Goal: Feedback & Contribution: Contribute content

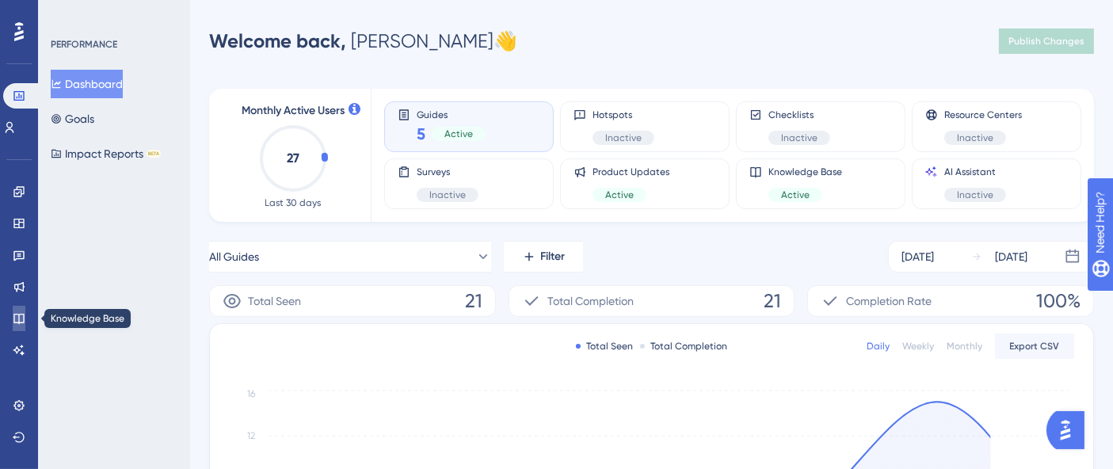
click at [21, 311] on link at bounding box center [19, 318] width 13 height 25
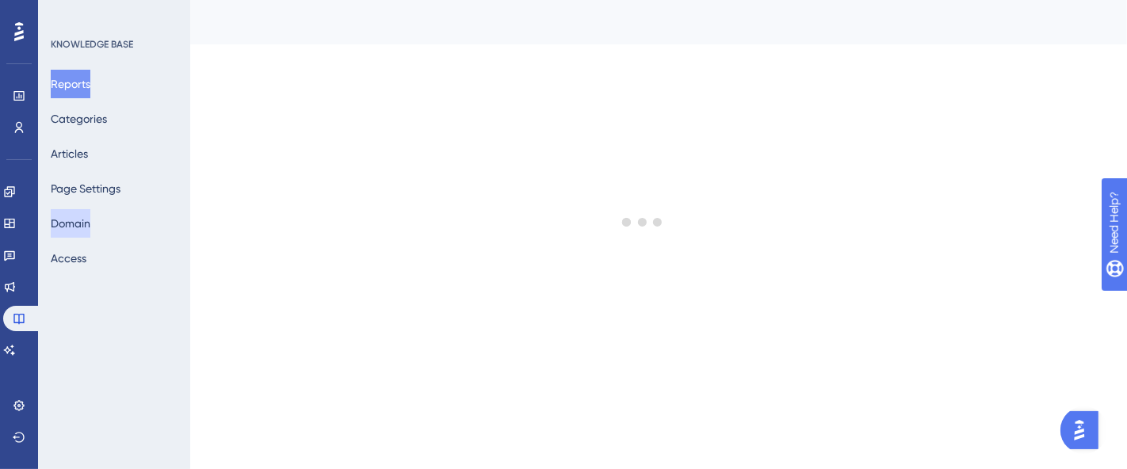
click at [84, 220] on button "Domain" at bounding box center [71, 223] width 40 height 29
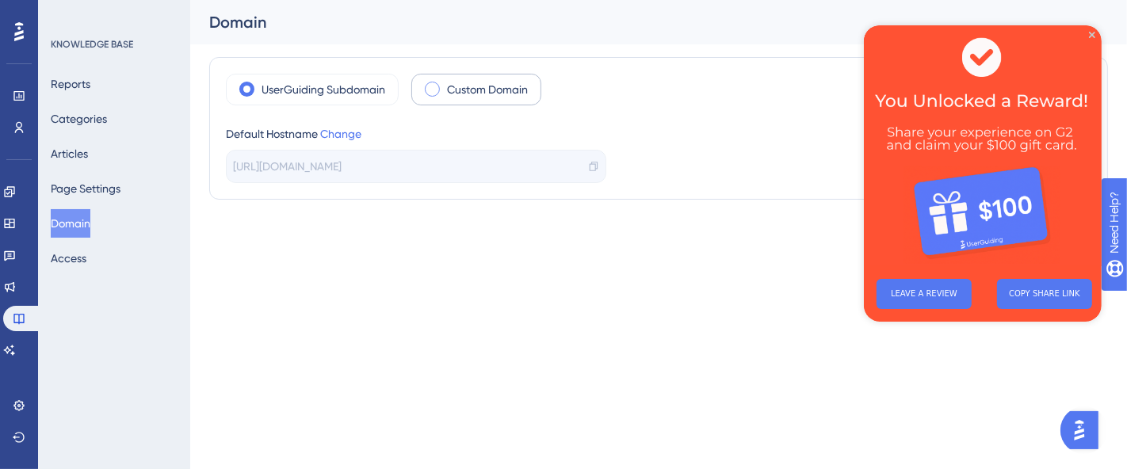
click at [431, 85] on span at bounding box center [432, 89] width 15 height 15
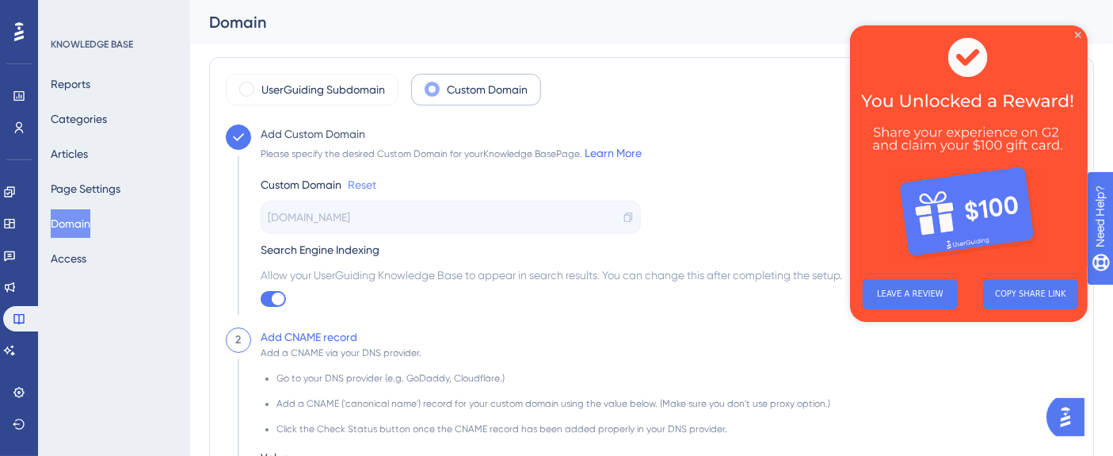
click at [367, 184] on link "Reset" at bounding box center [362, 184] width 29 height 19
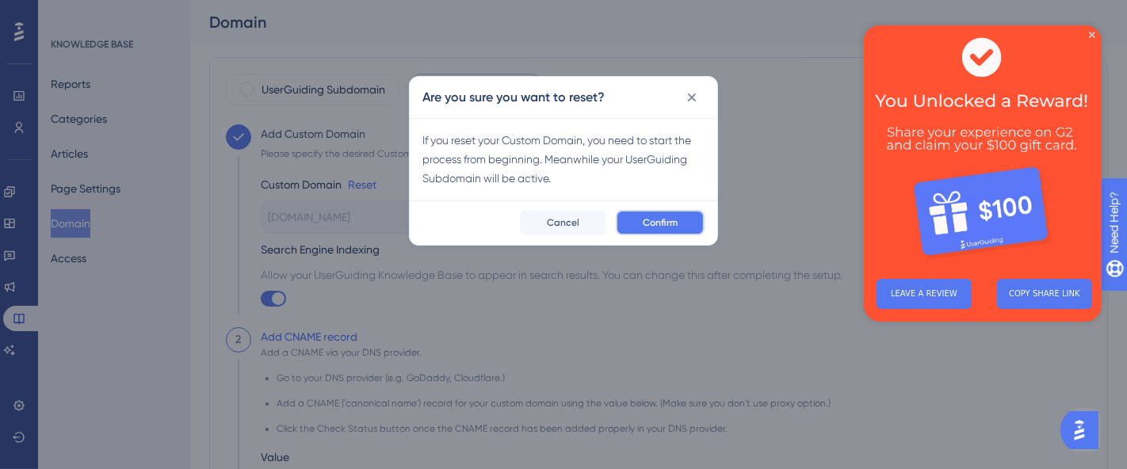
click at [669, 229] on button "Confirm" at bounding box center [660, 222] width 89 height 25
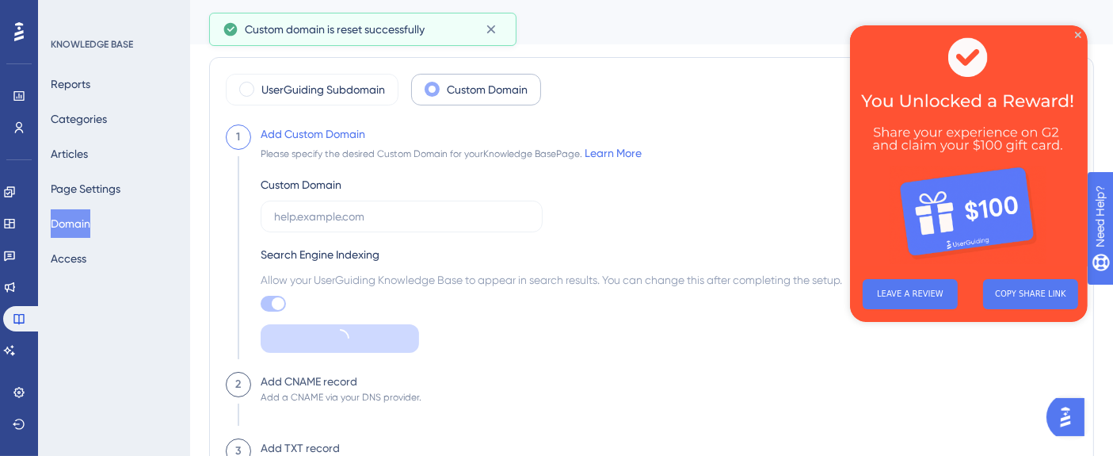
checkbox input "false"
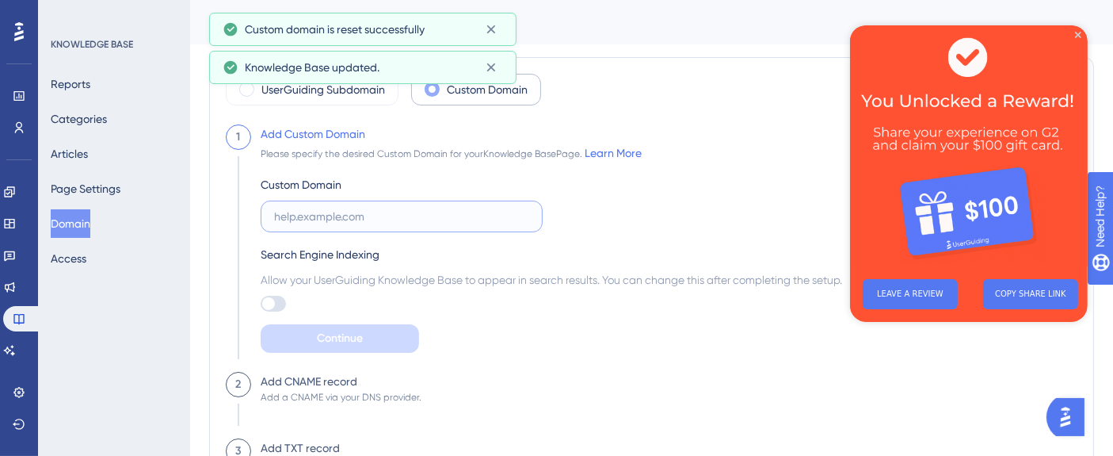
click at [406, 218] on input "text" at bounding box center [401, 216] width 255 height 17
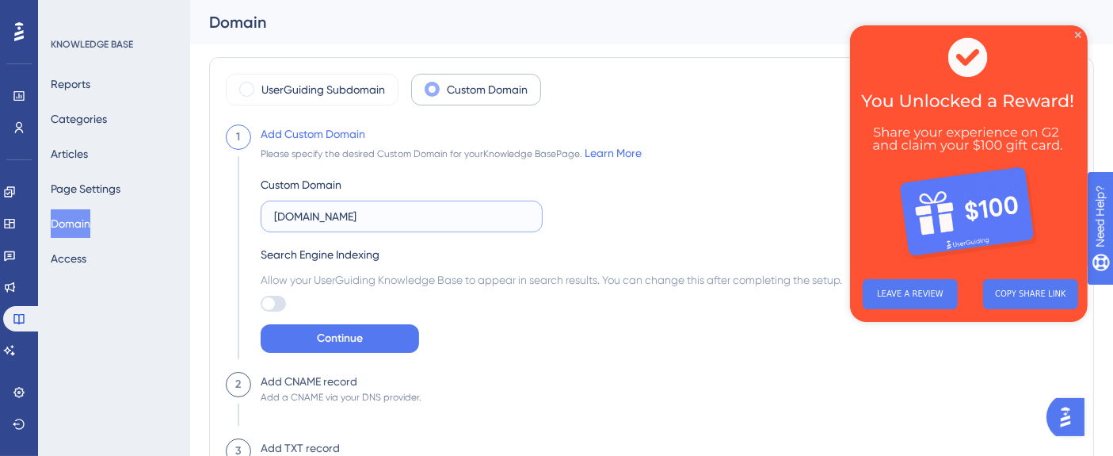
type input "[DOMAIN_NAME]"
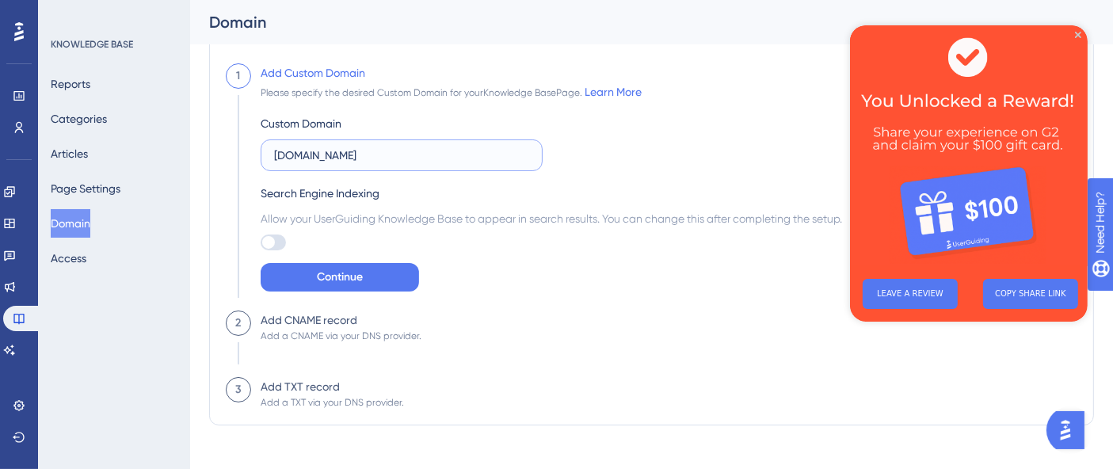
scroll to position [79, 0]
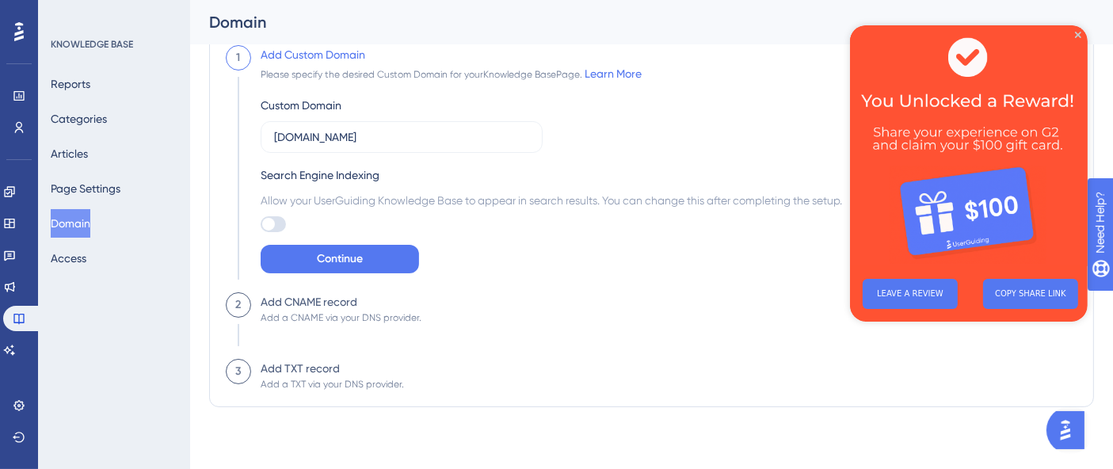
drag, startPoint x: 1005, startPoint y: 12, endPoint x: 487, endPoint y: 311, distance: 598.6
click at [487, 311] on div "2 Add CNAME record Add a CNAME via your DNS provider." at bounding box center [652, 325] width 852 height 67
click at [305, 250] on button "Continue" at bounding box center [340, 259] width 158 height 29
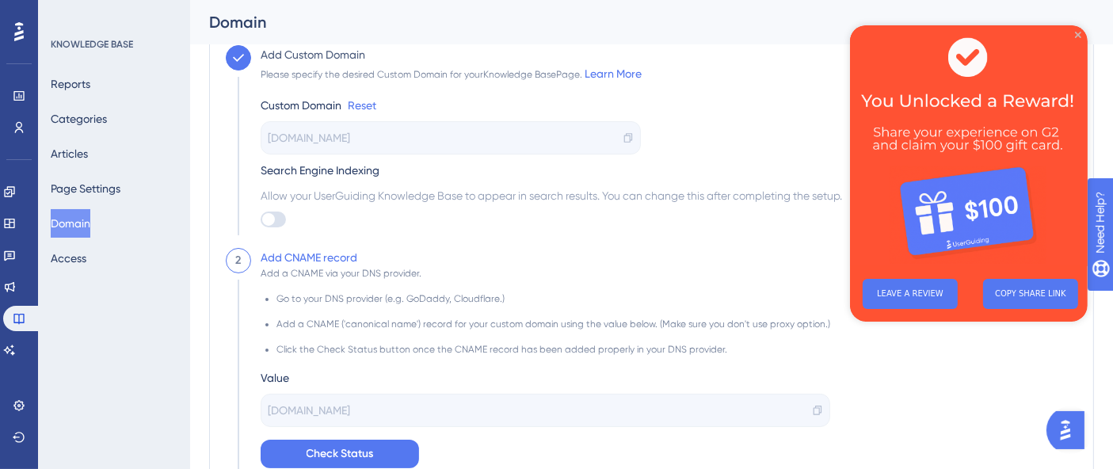
click at [1080, 35] on icon "Close Preview" at bounding box center [1078, 35] width 6 height 6
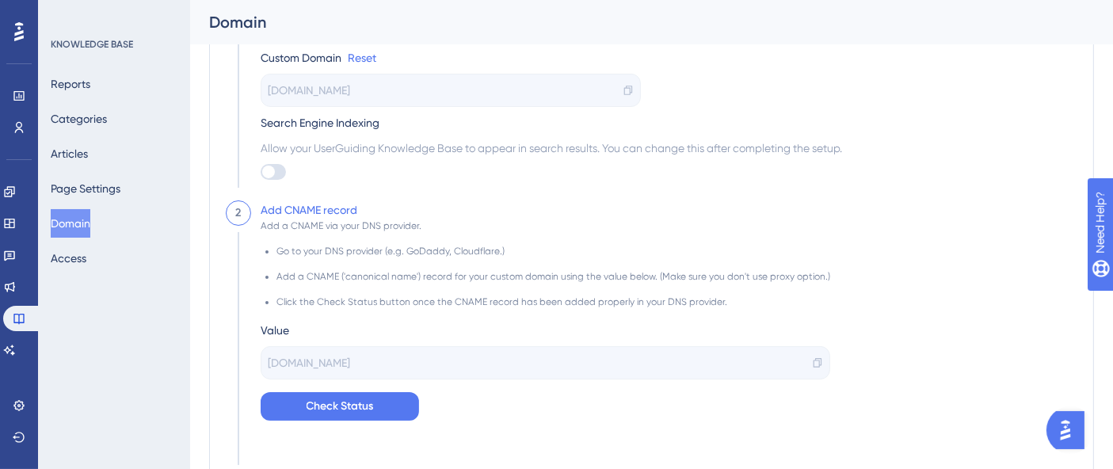
scroll to position [128, 0]
click at [350, 363] on span "[DOMAIN_NAME]" at bounding box center [309, 362] width 82 height 19
click at [800, 376] on div "[DOMAIN_NAME]" at bounding box center [546, 362] width 570 height 33
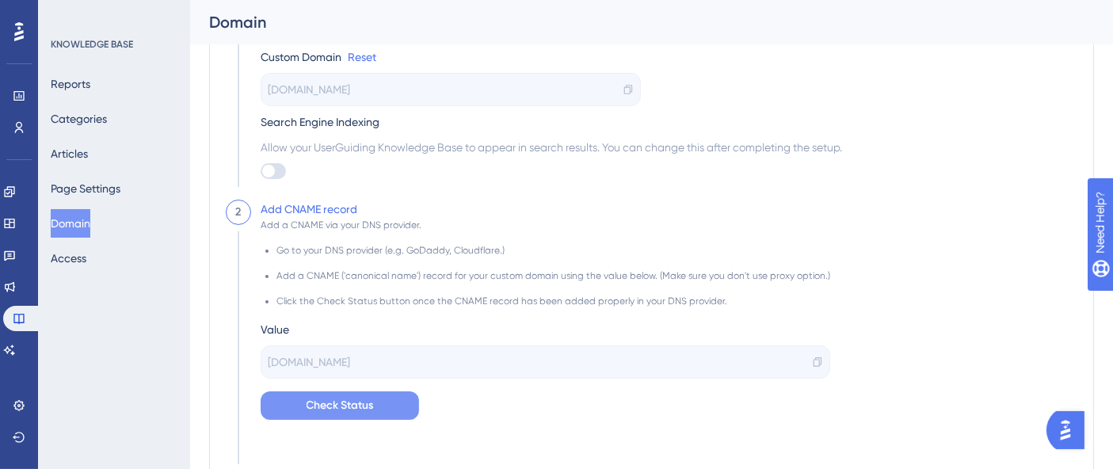
click at [328, 412] on span "Check Status" at bounding box center [340, 405] width 67 height 19
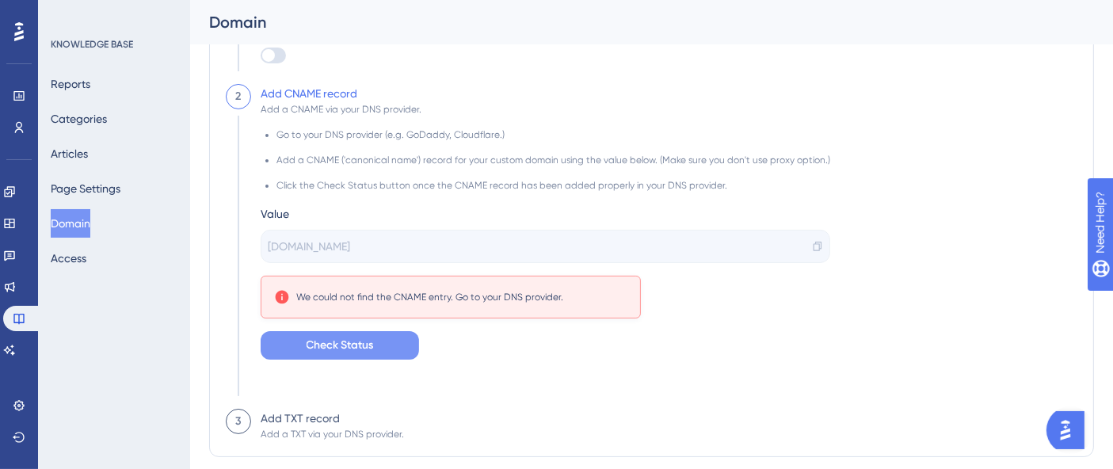
scroll to position [293, 0]
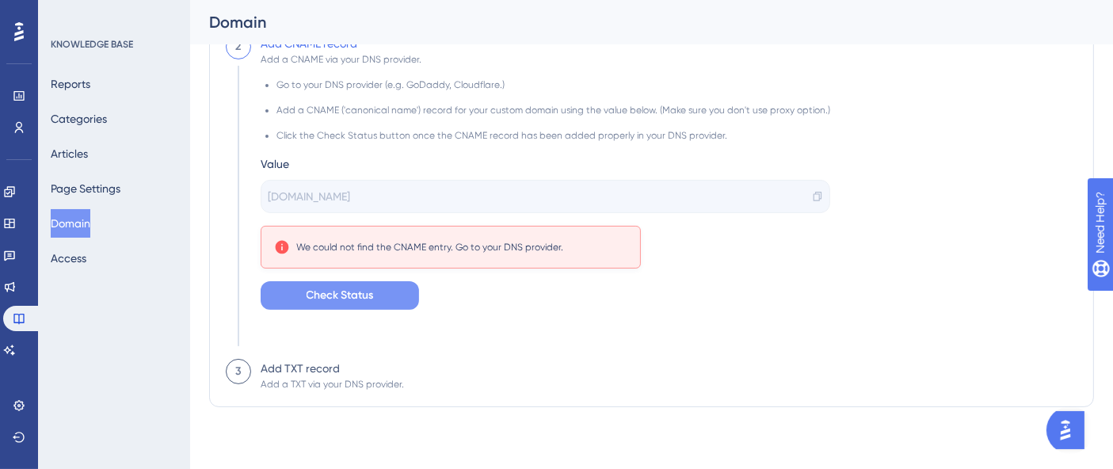
click at [382, 304] on button "Check Status" at bounding box center [340, 295] width 158 height 29
click at [362, 300] on span "Check Status" at bounding box center [340, 295] width 67 height 19
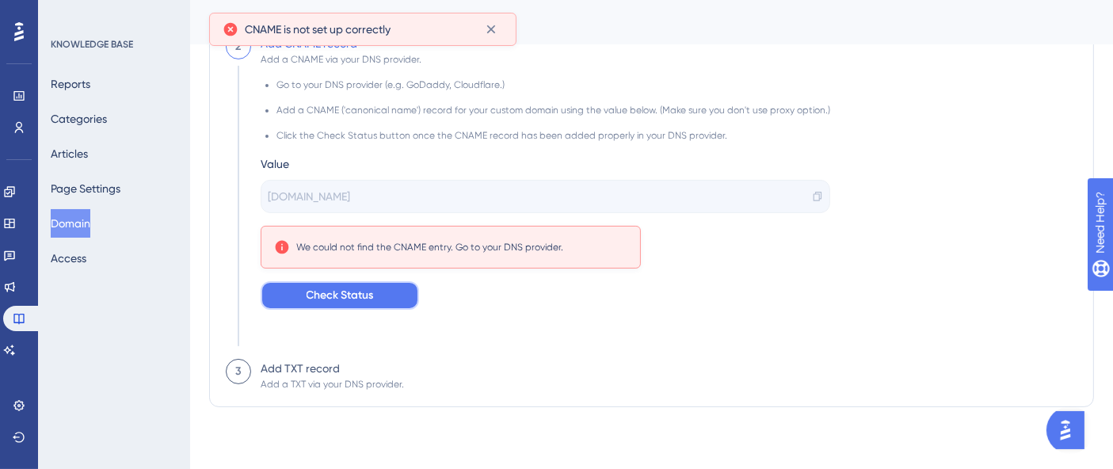
click at [362, 300] on span "Check Status" at bounding box center [340, 295] width 67 height 19
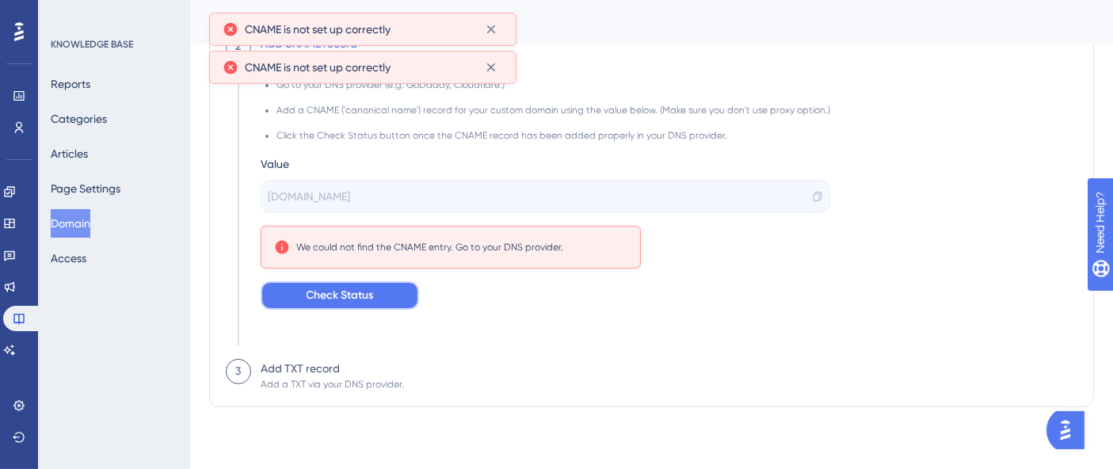
click at [362, 300] on span "Check Status" at bounding box center [340, 295] width 67 height 19
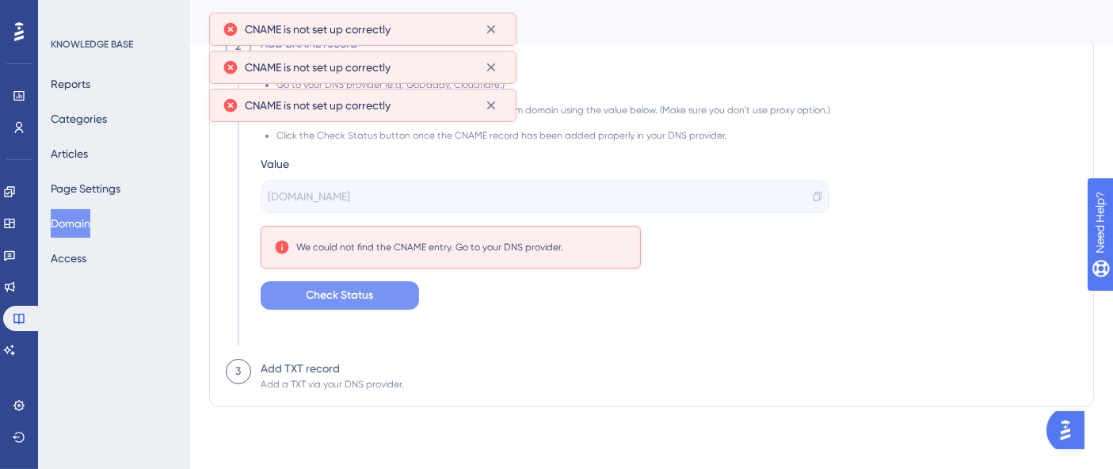
click at [362, 300] on span "Check Status" at bounding box center [340, 295] width 67 height 19
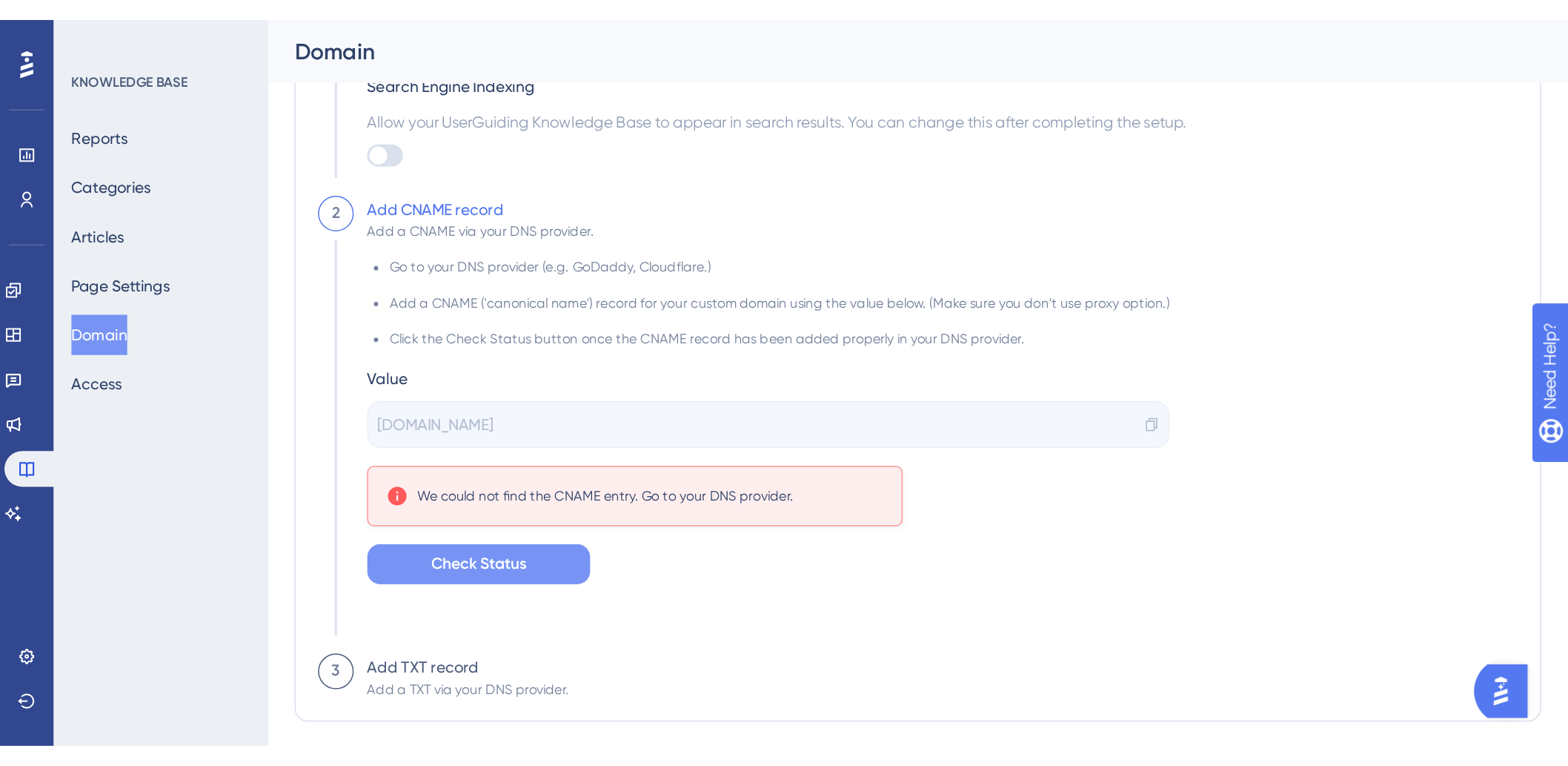
scroll to position [0, 0]
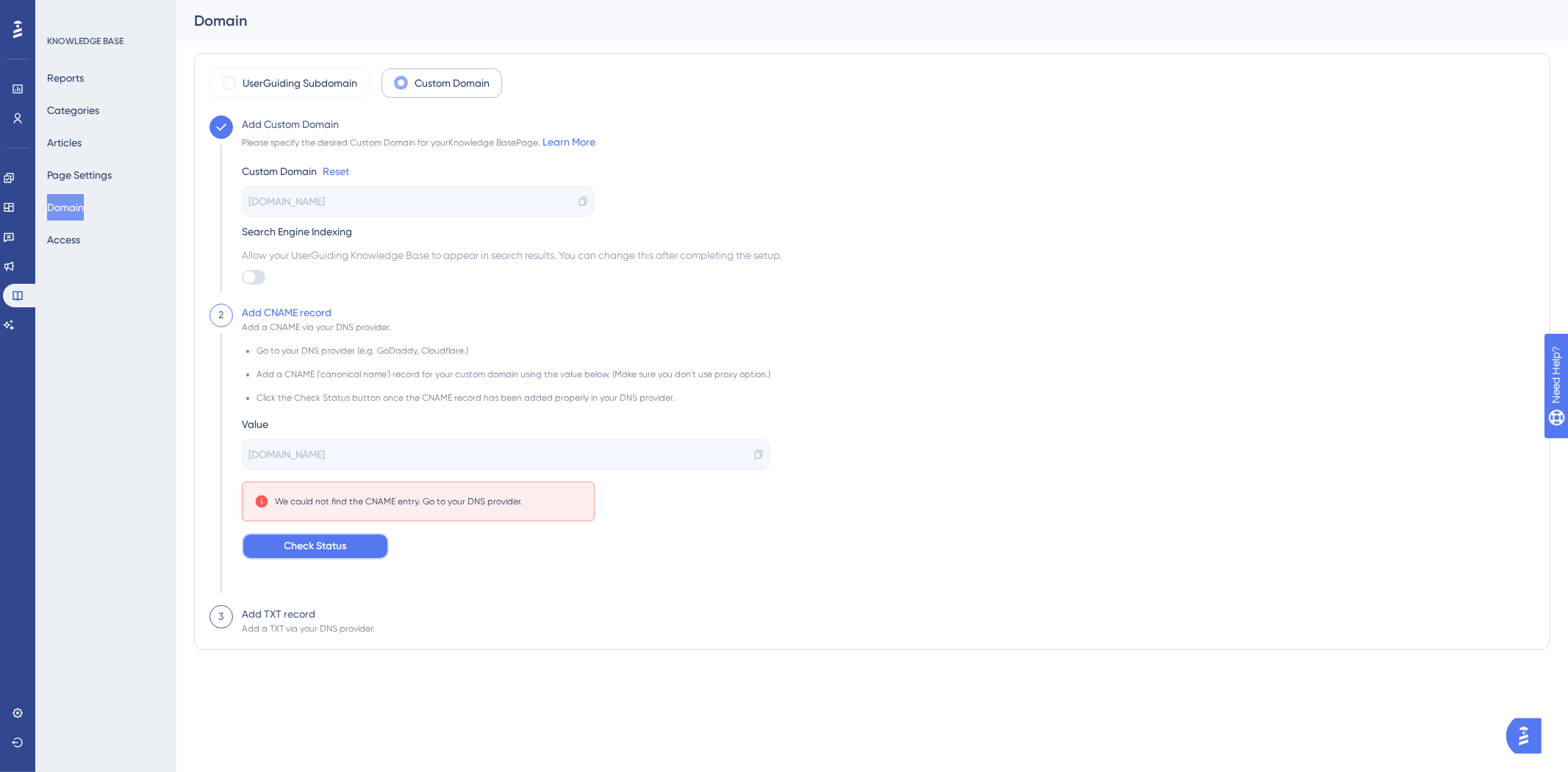
click at [310, 434] on span "Check Status" at bounding box center [315, 546] width 62 height 18
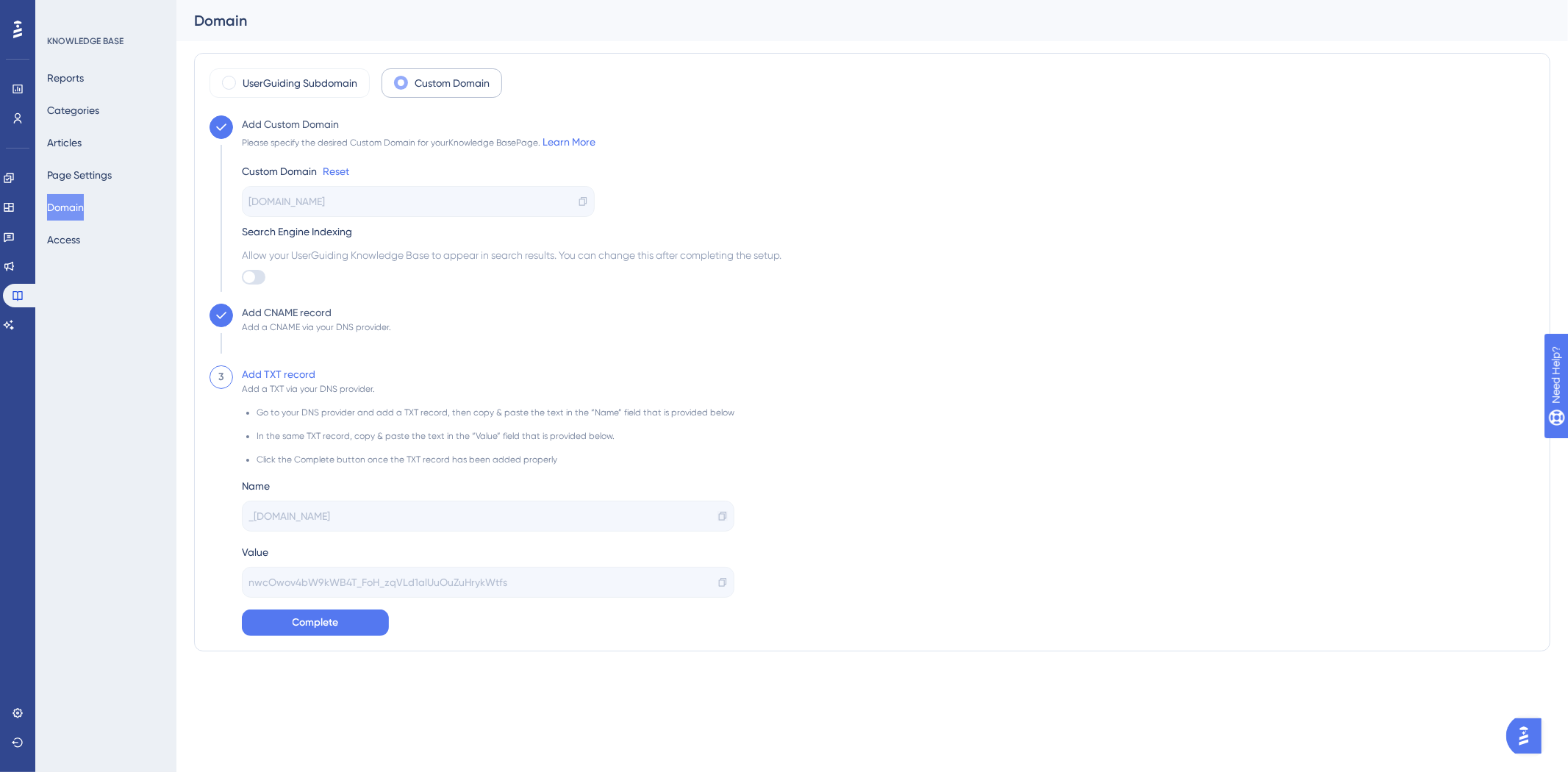
click at [719, 434] on icon at bounding box center [723, 517] width 7 height 9
click at [717, 434] on icon at bounding box center [722, 516] width 10 height 10
click at [717, 434] on icon at bounding box center [722, 582] width 10 height 10
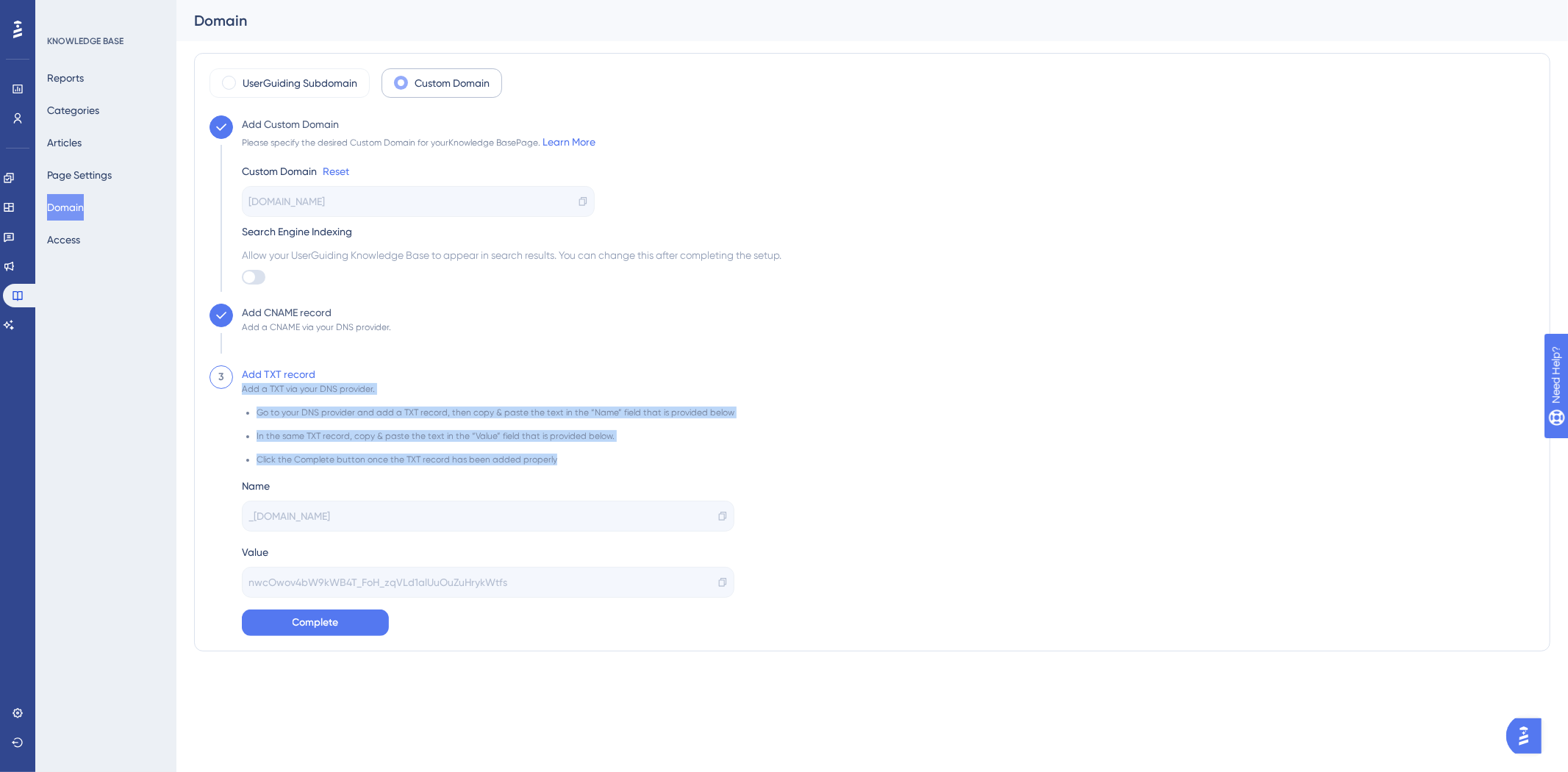
drag, startPoint x: 241, startPoint y: 387, endPoint x: 700, endPoint y: 466, distance: 465.7
click at [700, 434] on div "Add TXT record Add a TXT via your DNS provider. Go to your DNS provider and add…" at bounding box center [483, 501] width 501 height 271
copy div "Add a TXT via your DNS provider. Go to your DNS provider and add a TXT record, …"
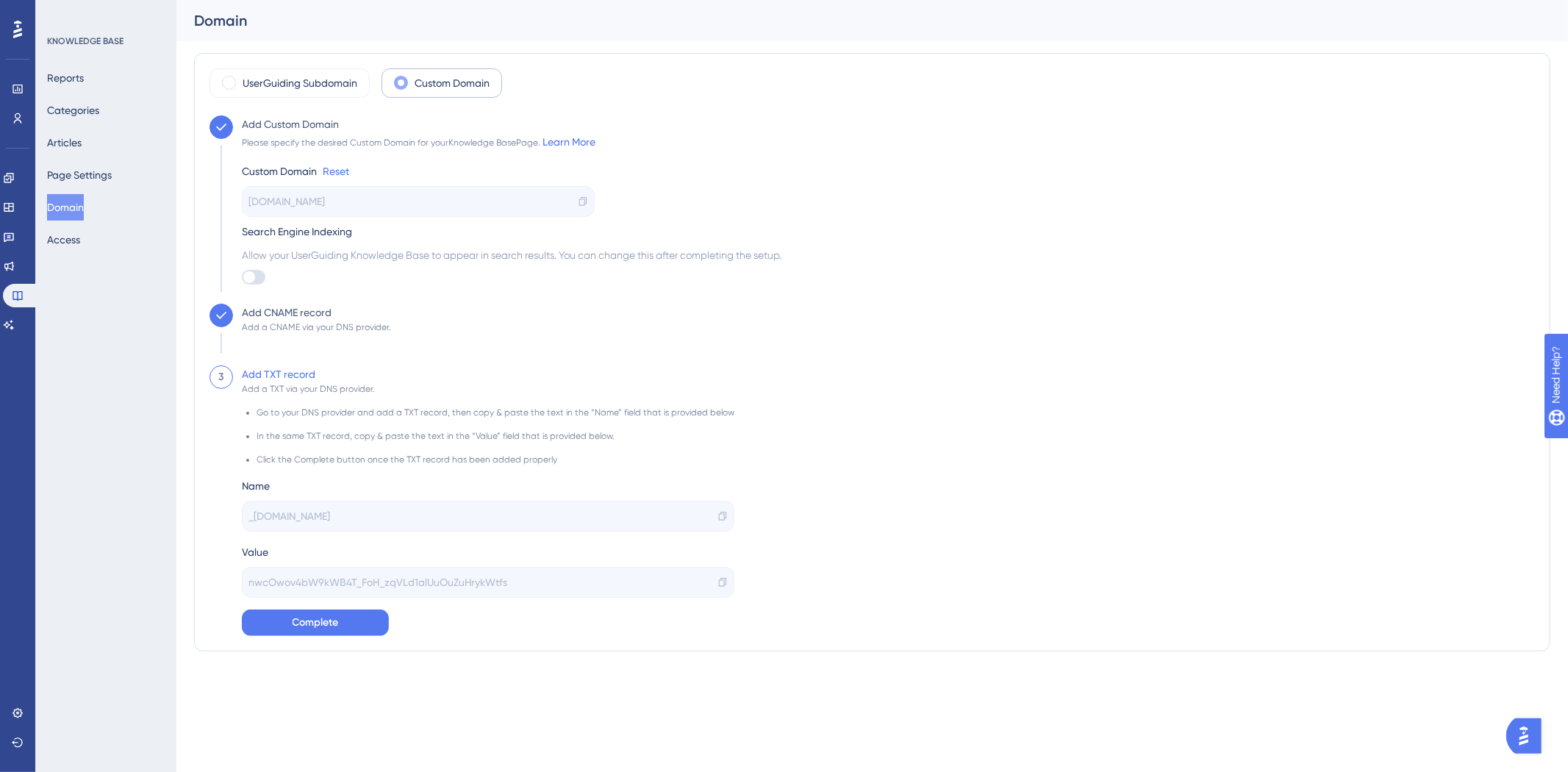
click at [937, 206] on div "Add Custom Domain Please specify the desired Custom Domain for your Knowledge B…" at bounding box center [872, 209] width 1326 height 188
click at [288, 434] on button "Complete" at bounding box center [315, 623] width 147 height 27
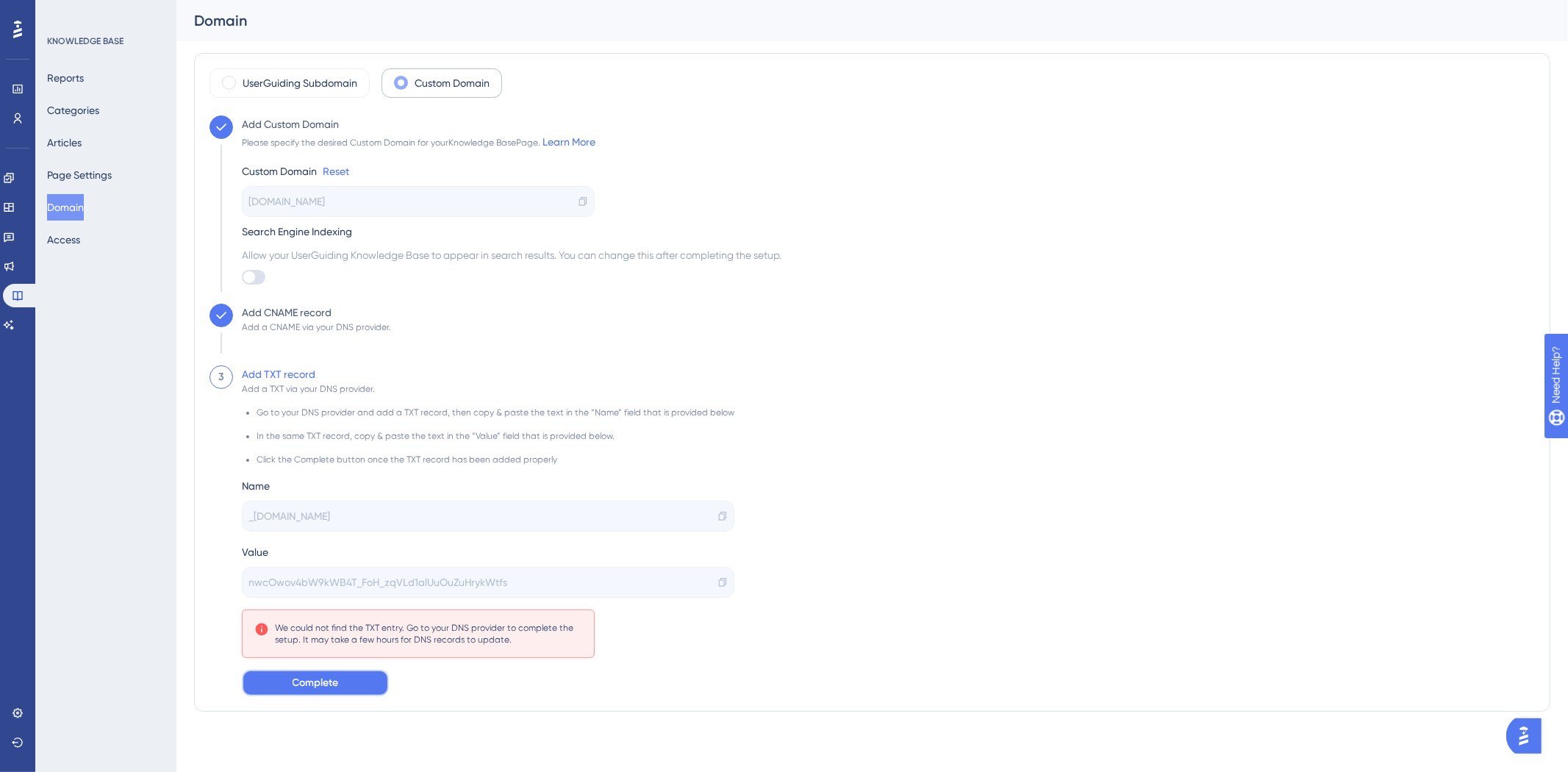
click at [327, 434] on span "Complete" at bounding box center [315, 683] width 46 height 18
click at [328, 434] on span "Complete" at bounding box center [315, 683] width 46 height 18
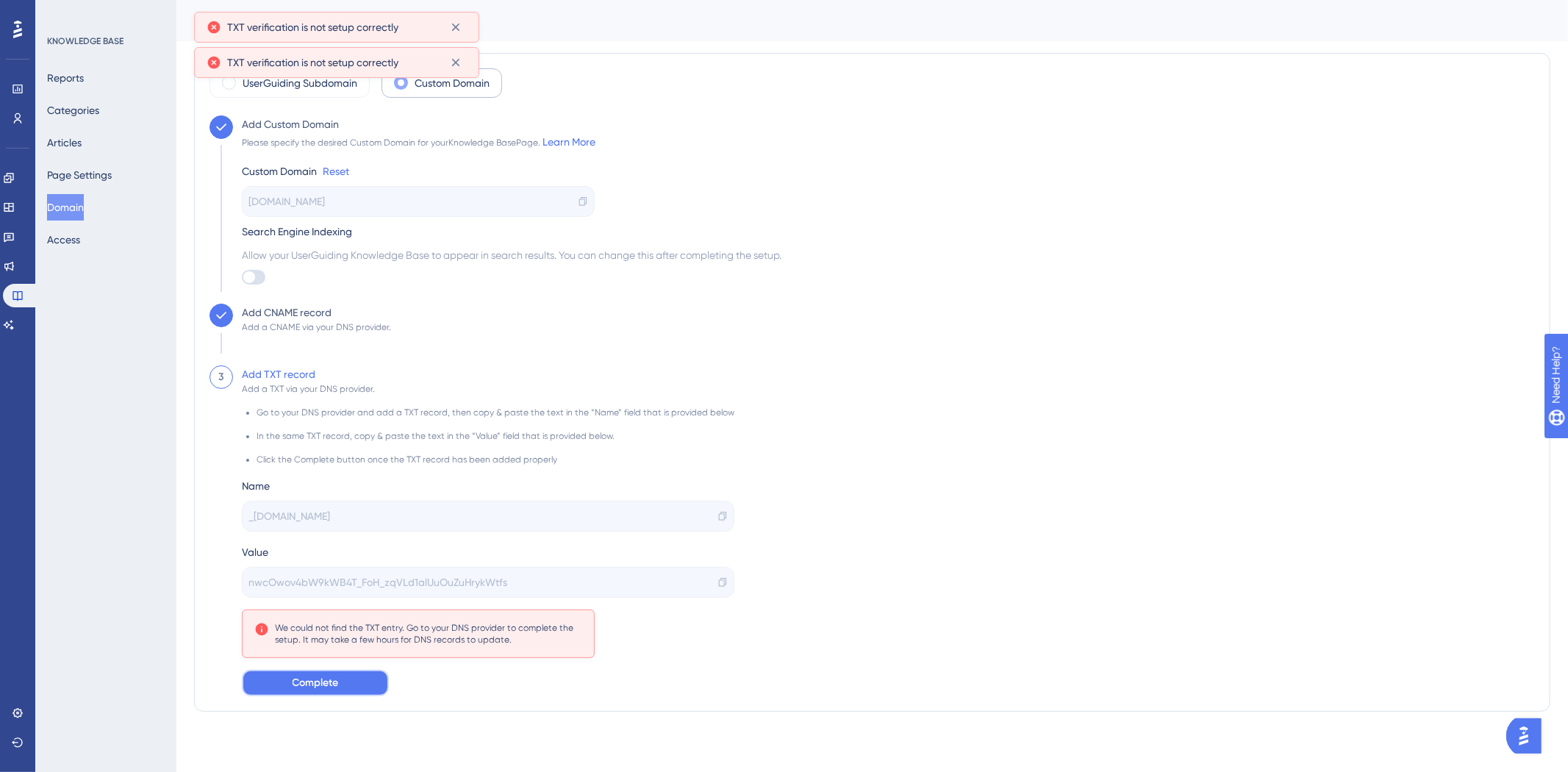
click at [328, 434] on span "Complete" at bounding box center [315, 683] width 46 height 18
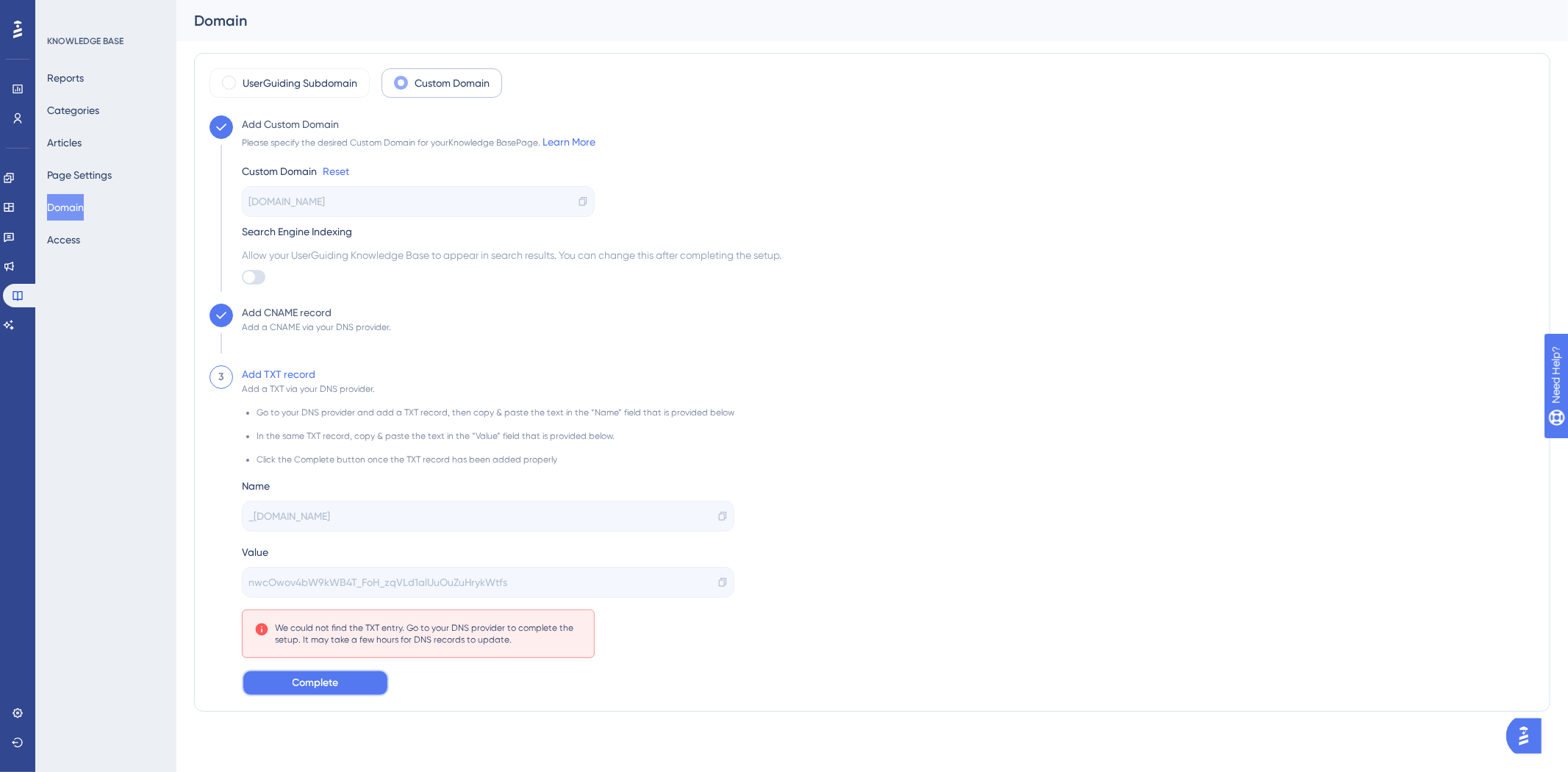
click at [351, 434] on button "Complete" at bounding box center [315, 683] width 147 height 27
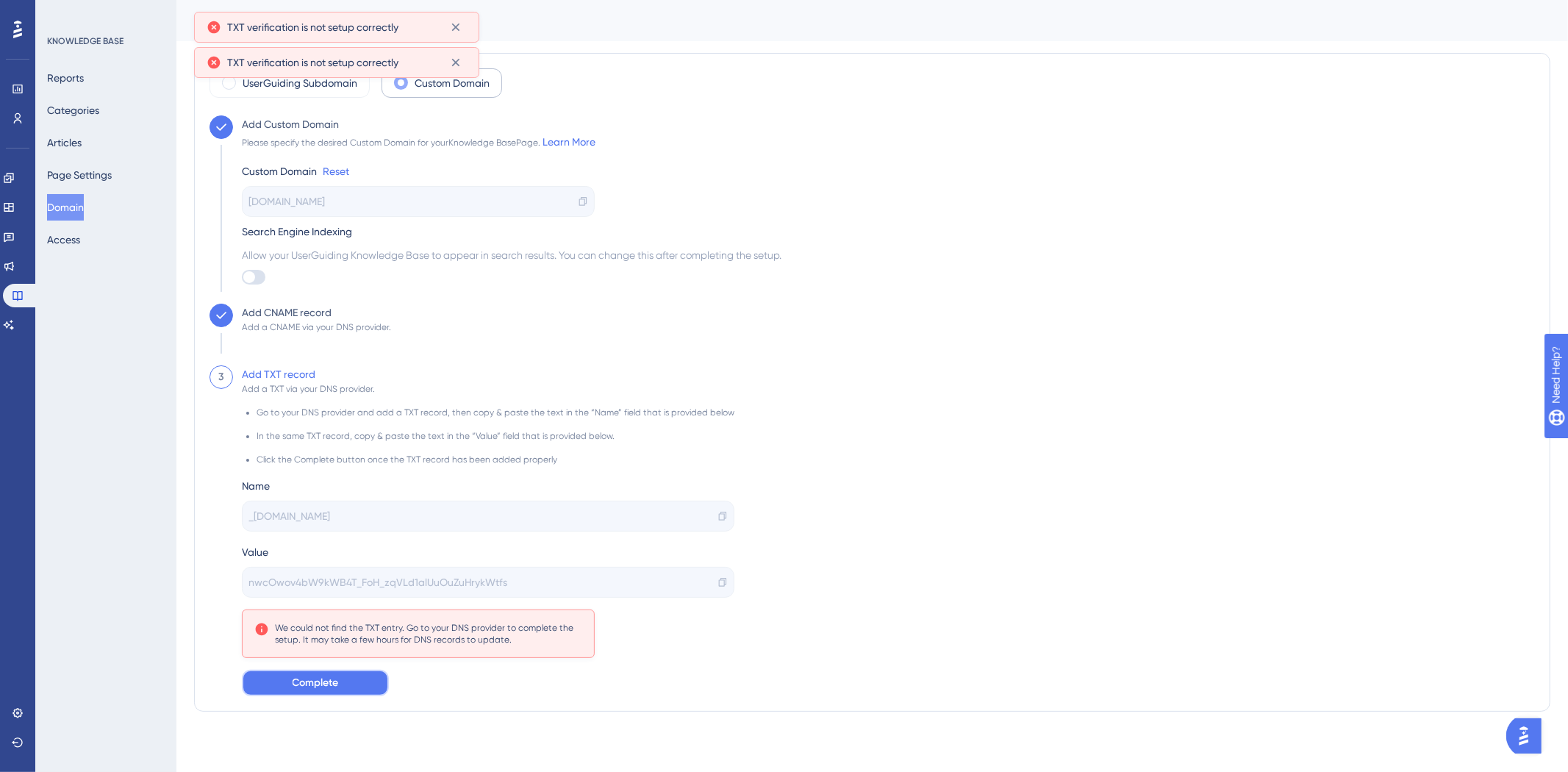
click at [349, 434] on button "Complete" at bounding box center [315, 683] width 147 height 27
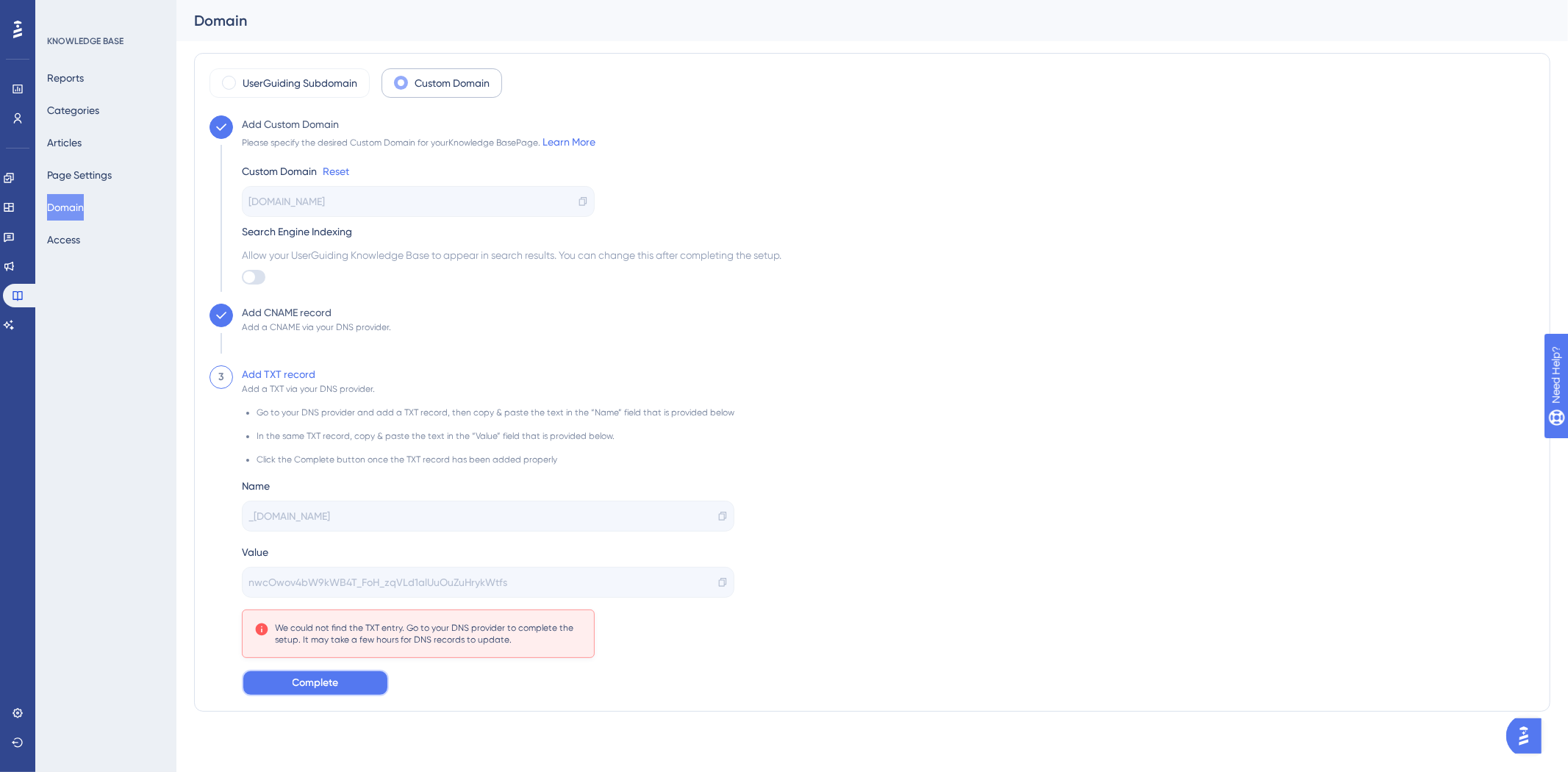
click at [326, 434] on span "Complete" at bounding box center [315, 683] width 46 height 18
drag, startPoint x: 350, startPoint y: 678, endPoint x: 349, endPoint y: 670, distance: 8.1
click at [349, 434] on button "Complete" at bounding box center [315, 683] width 147 height 27
click at [320, 434] on div "Go to your DNS provider and add a TXT record, then copy & paste the text in the…" at bounding box center [488, 546] width 493 height 302
click at [321, 434] on span "Complete" at bounding box center [315, 683] width 46 height 18
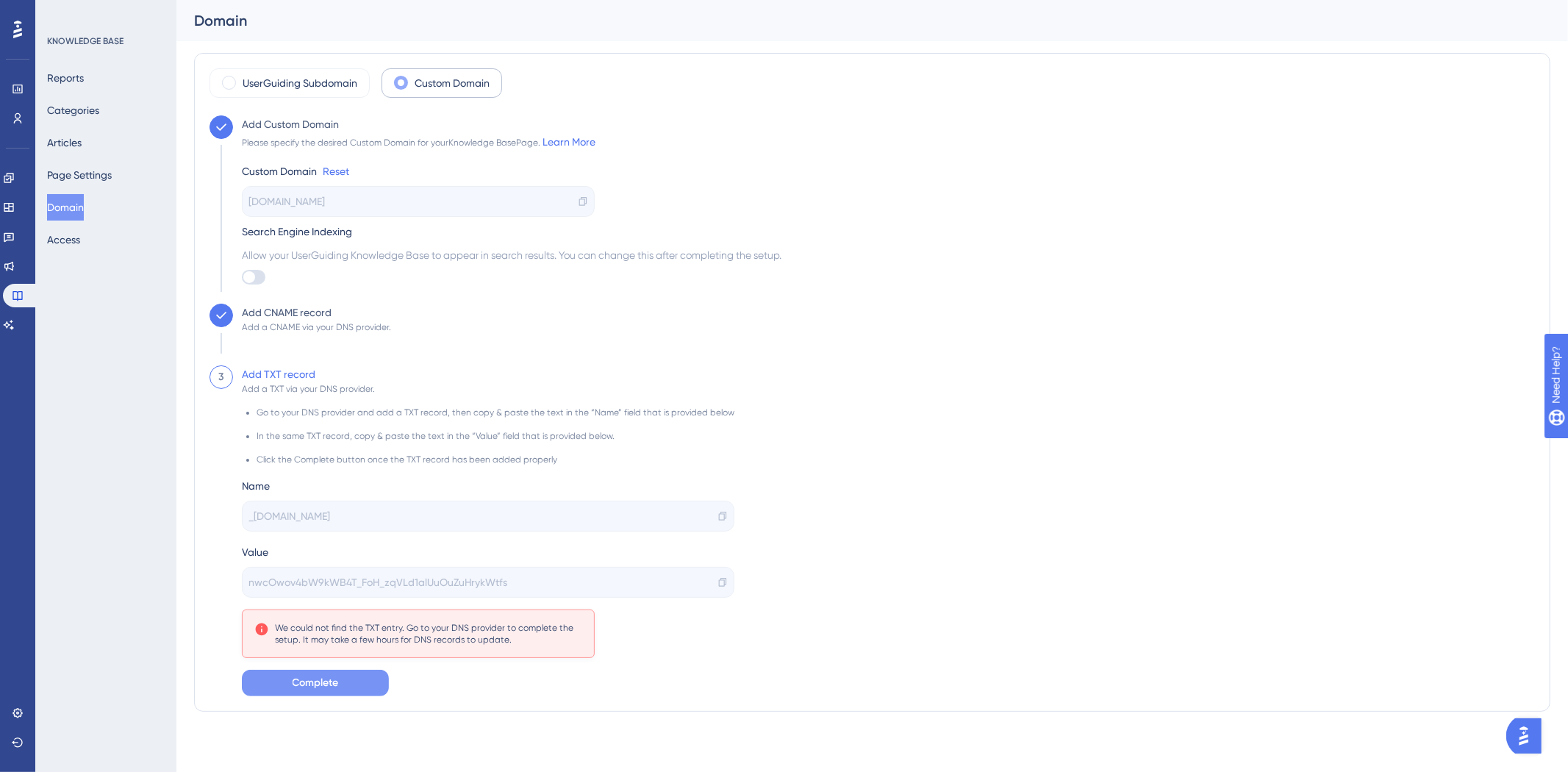
click at [321, 434] on span "Complete" at bounding box center [315, 683] width 46 height 18
click at [302, 434] on button "Complete" at bounding box center [315, 683] width 147 height 27
click at [306, 434] on span "Complete" at bounding box center [315, 683] width 46 height 18
click at [302, 434] on span "Complete" at bounding box center [315, 683] width 46 height 18
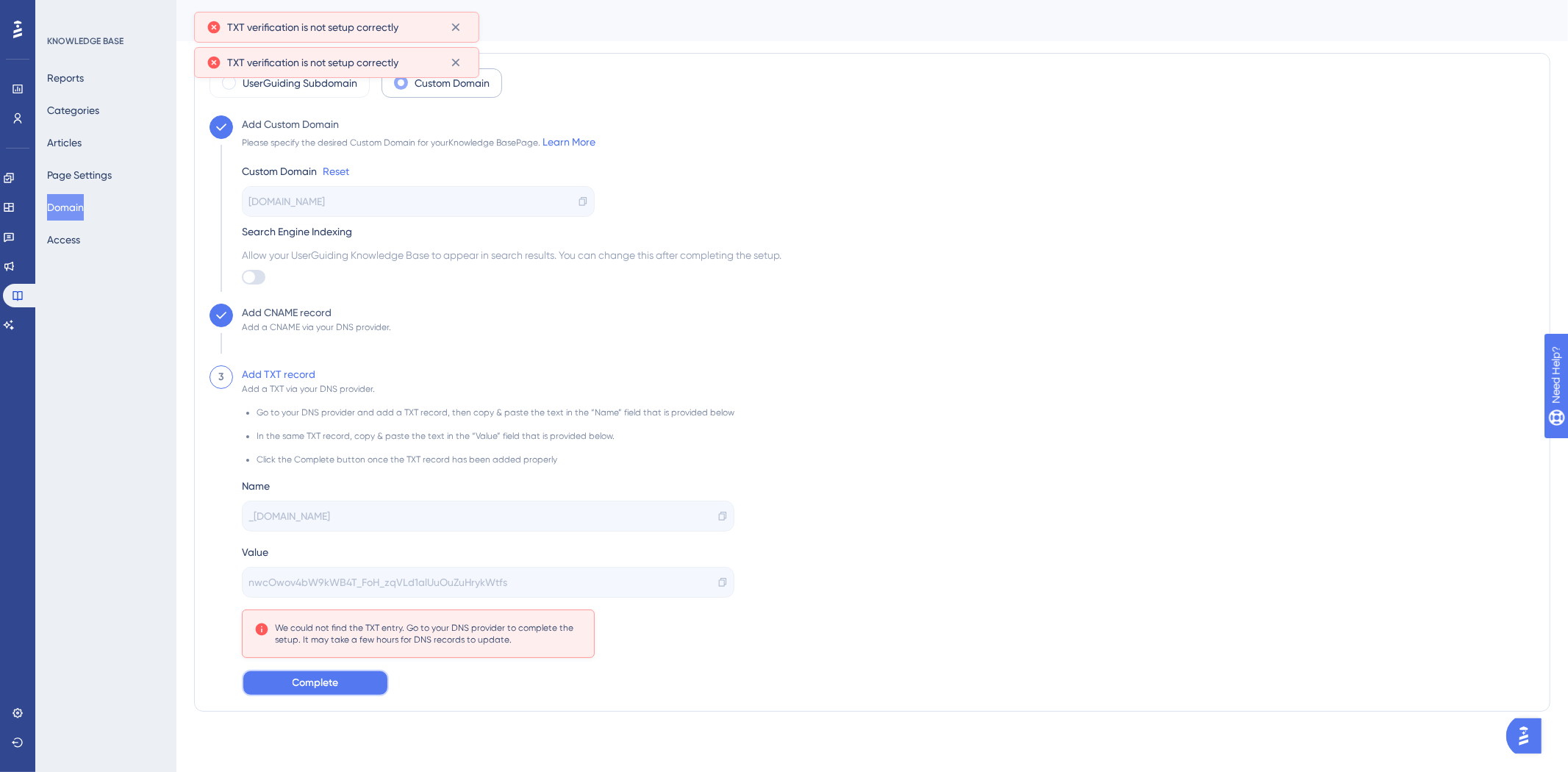
click at [302, 434] on span "Complete" at bounding box center [315, 683] width 46 height 18
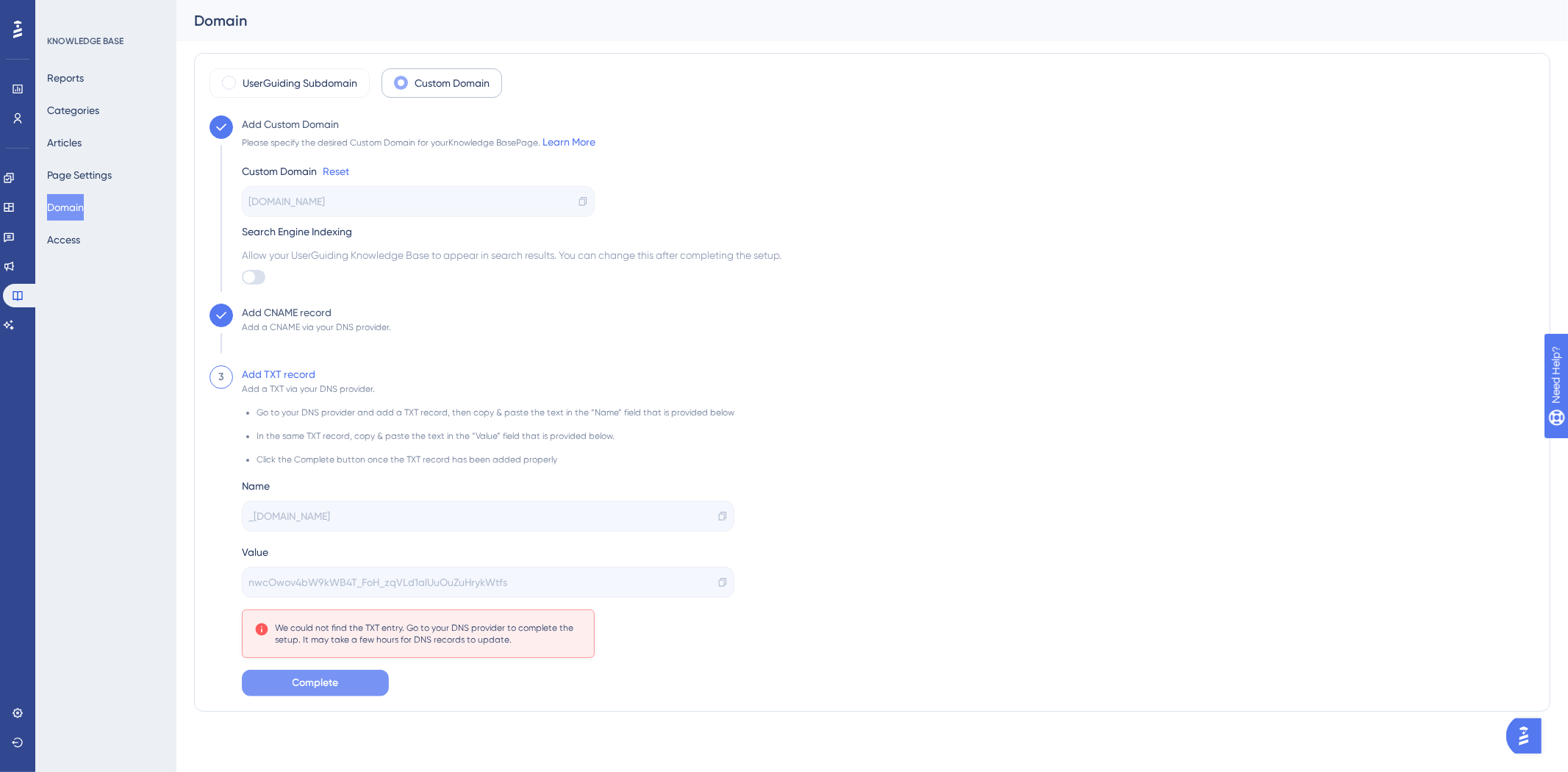
click at [370, 434] on button "Complete" at bounding box center [315, 683] width 147 height 27
click at [253, 434] on button "Complete" at bounding box center [315, 683] width 147 height 27
click at [319, 434] on span "Complete" at bounding box center [315, 680] width 46 height 18
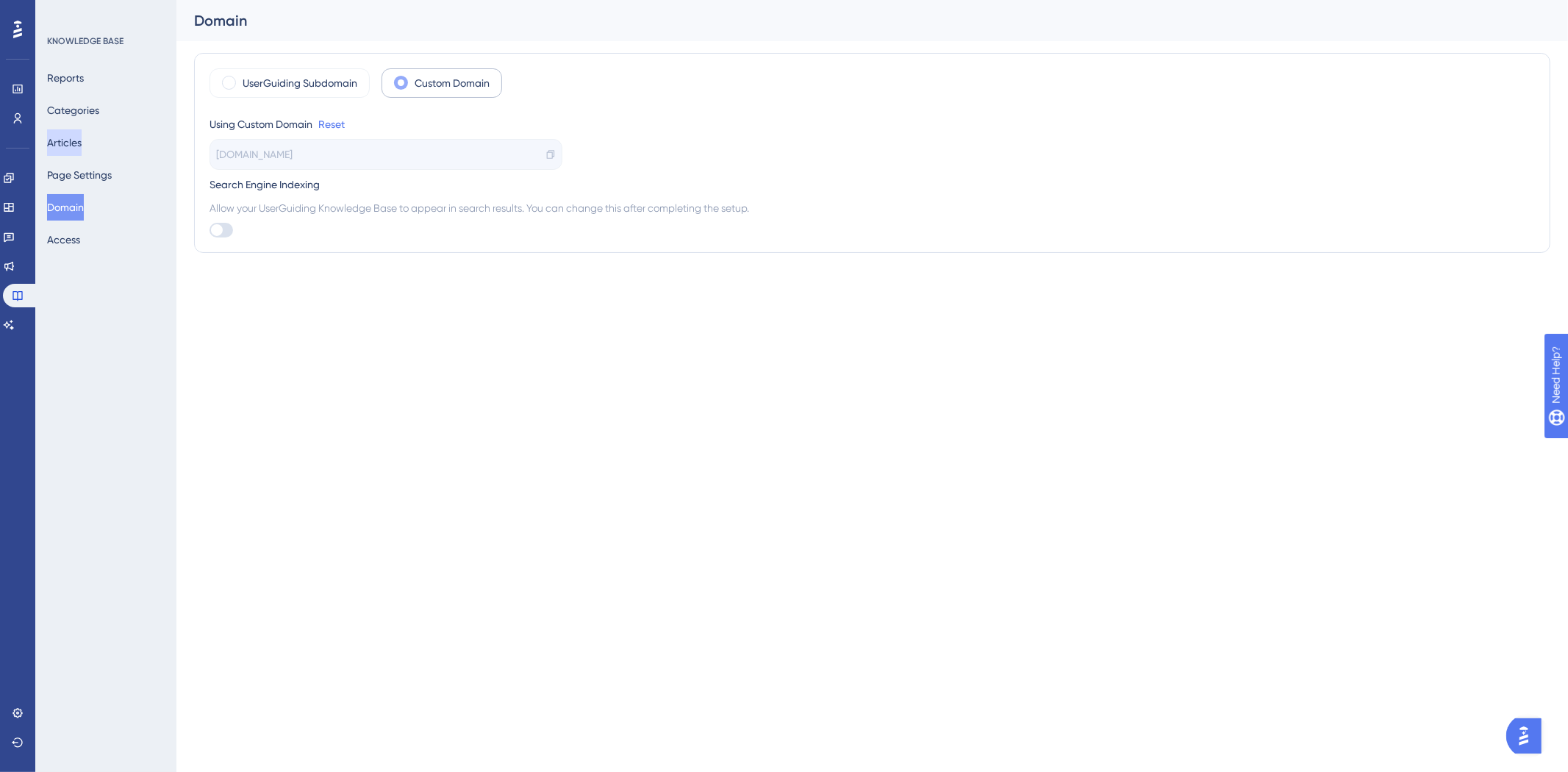
click at [80, 151] on button "Articles" at bounding box center [64, 142] width 34 height 27
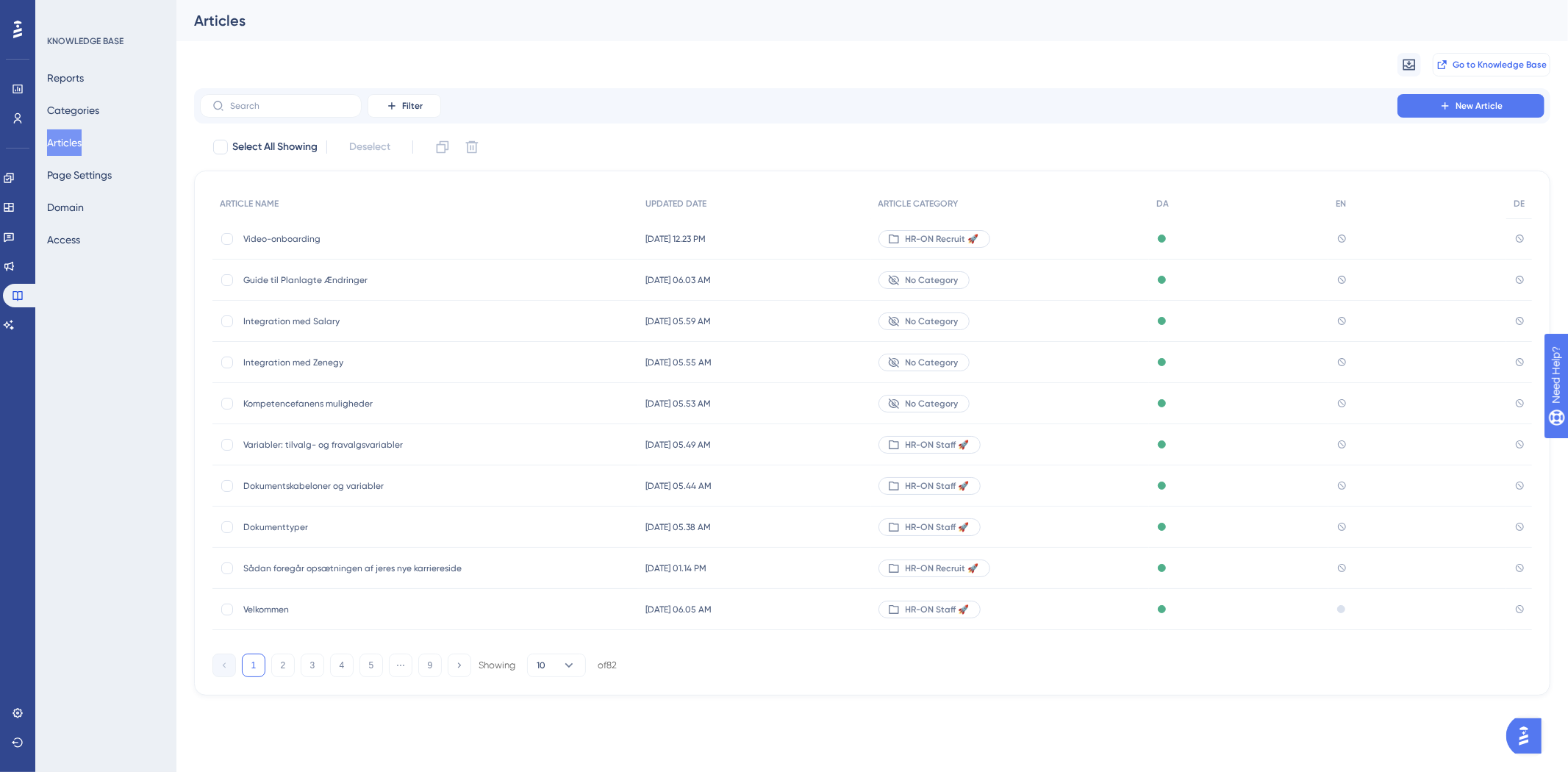
click at [1045, 64] on button "Go to Knowledge Base" at bounding box center [1492, 64] width 118 height 23
click at [315, 101] on input "text" at bounding box center [289, 106] width 119 height 10
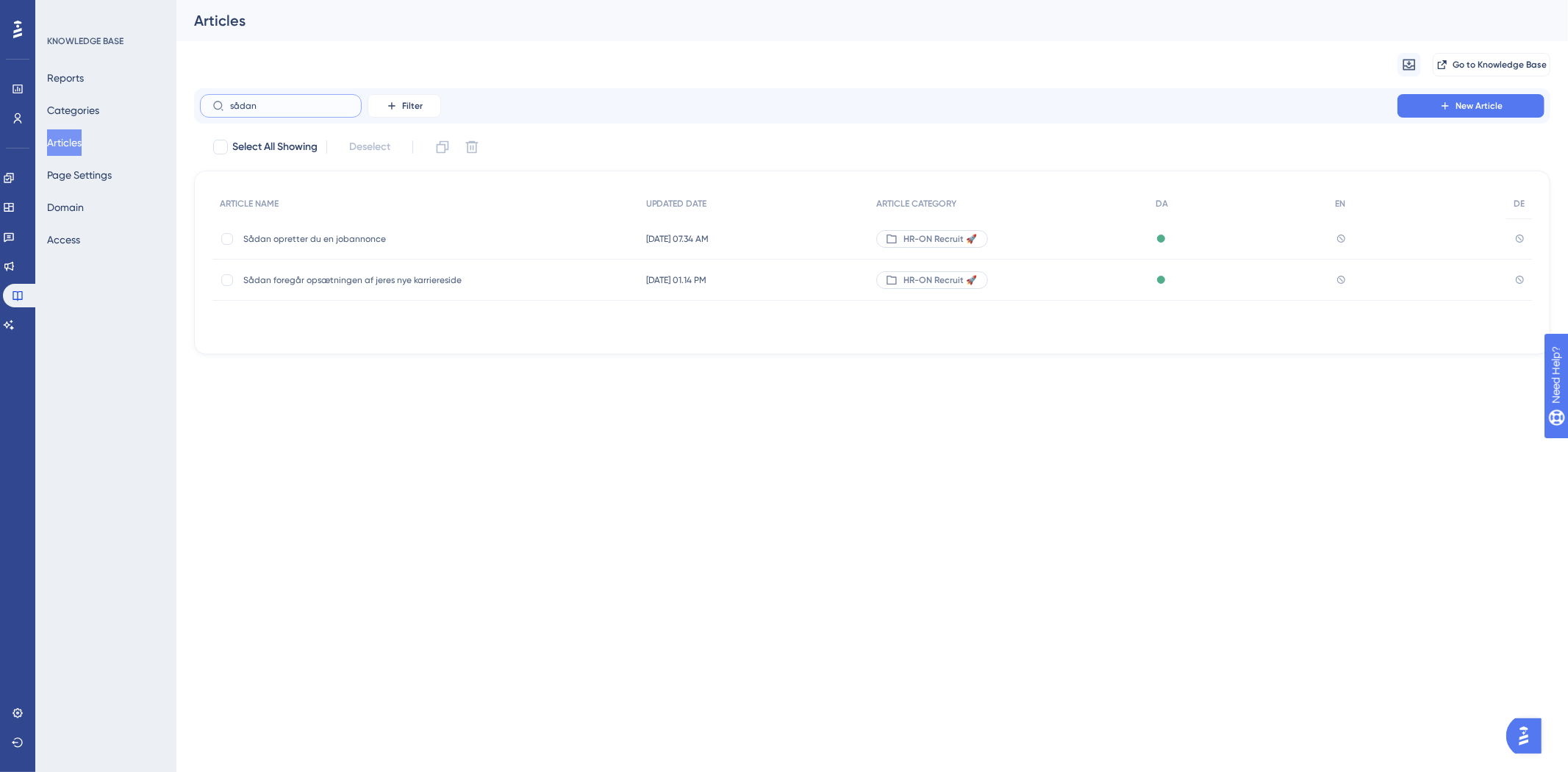
type input "sådan g"
checkbox input "true"
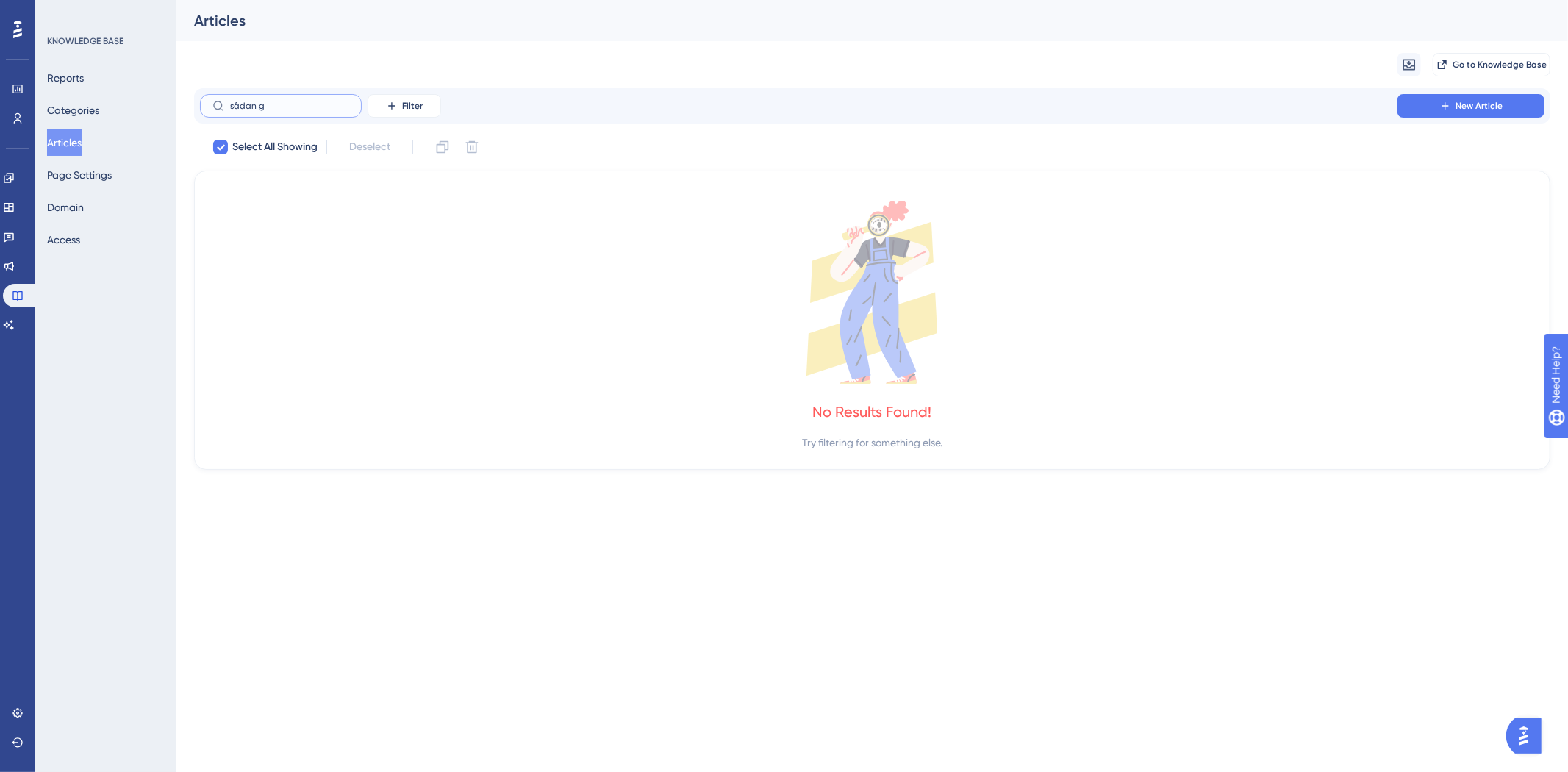
type input "sådan"
checkbox input "false"
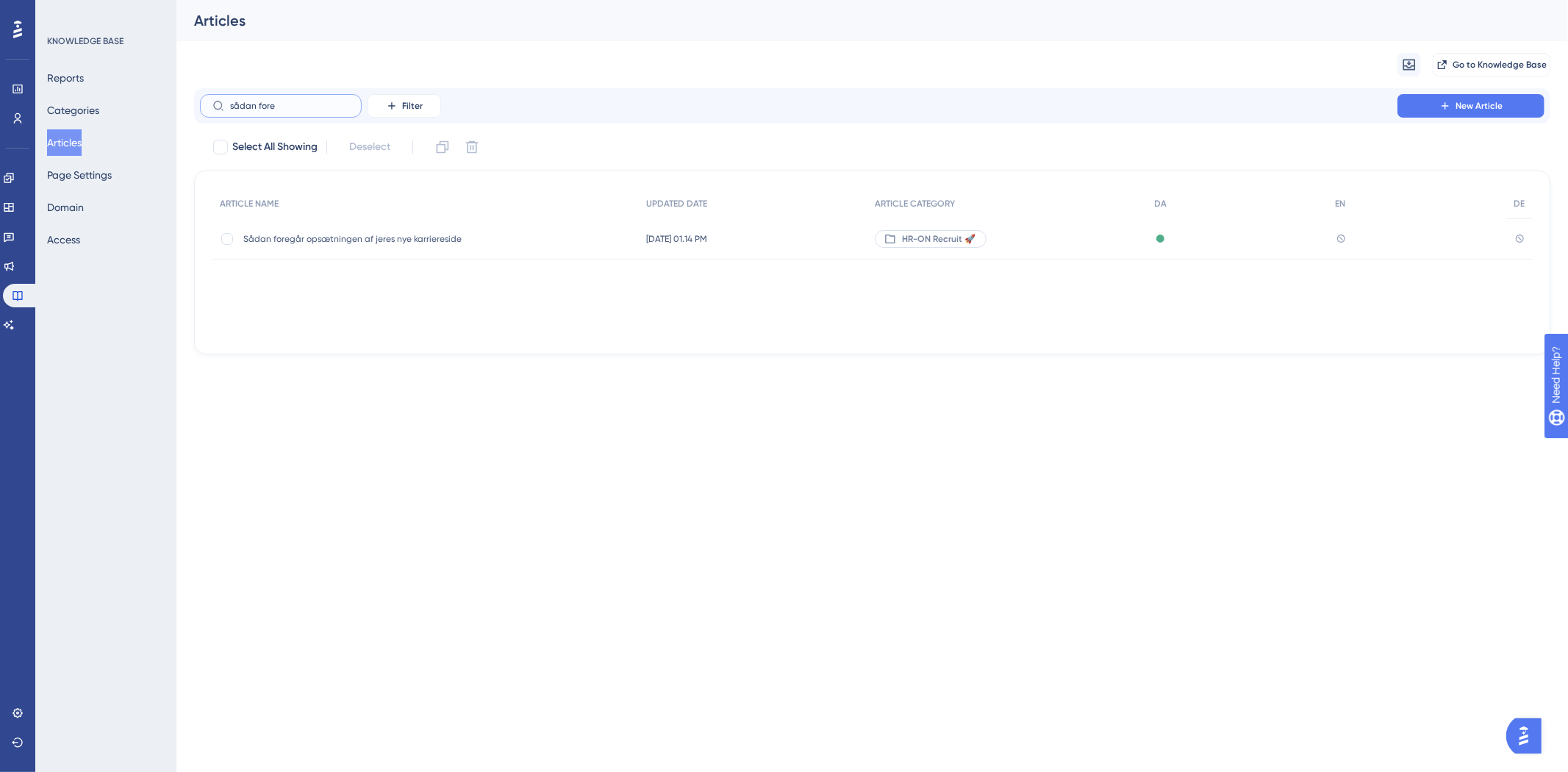
type input "sådan fore"
click at [362, 233] on span "Sådan foregår opsætningen af jeres nye karriereside" at bounding box center [361, 238] width 236 height 12
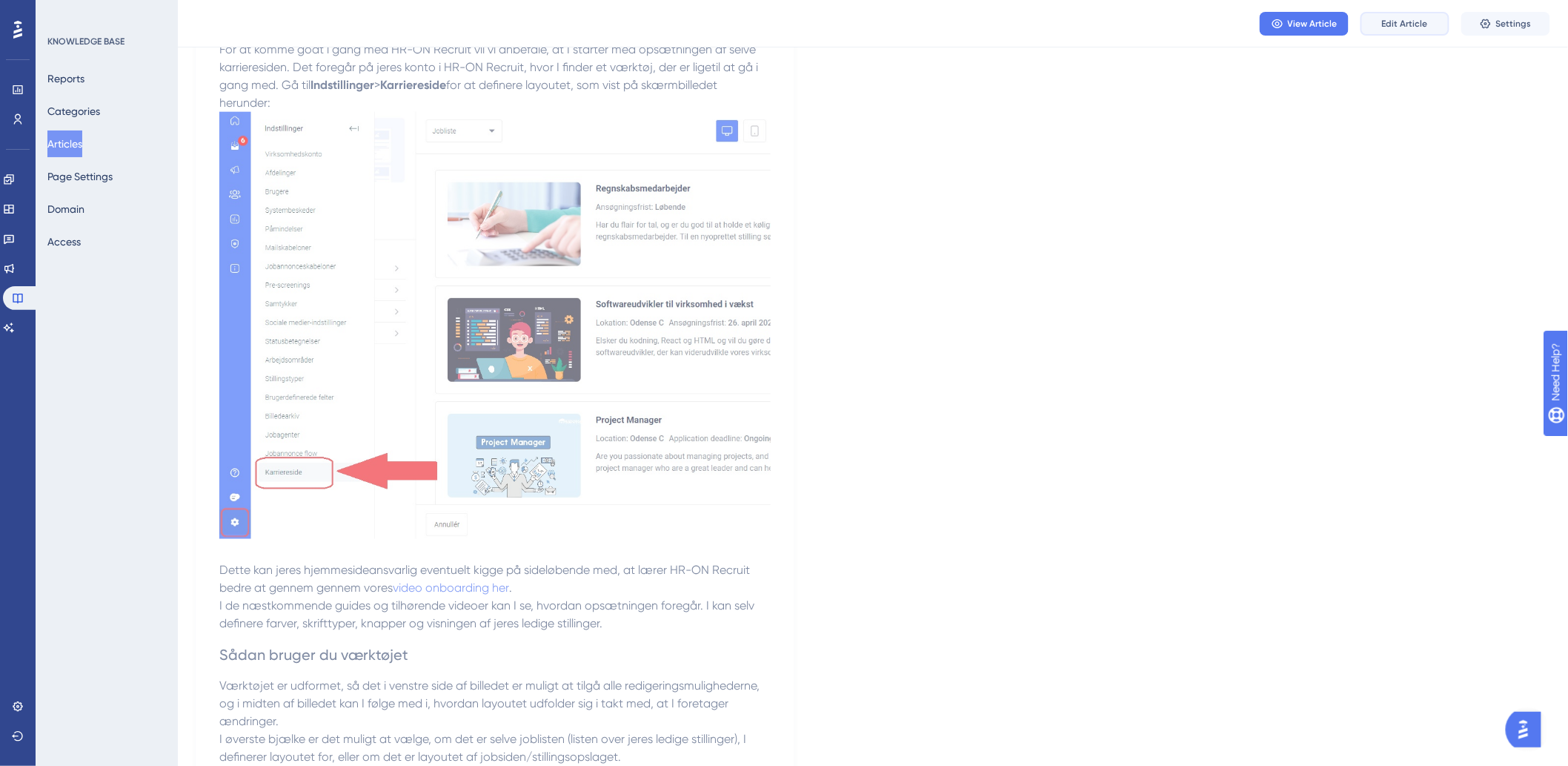
click at [1053, 21] on span "Edit Article" at bounding box center [1404, 23] width 46 height 12
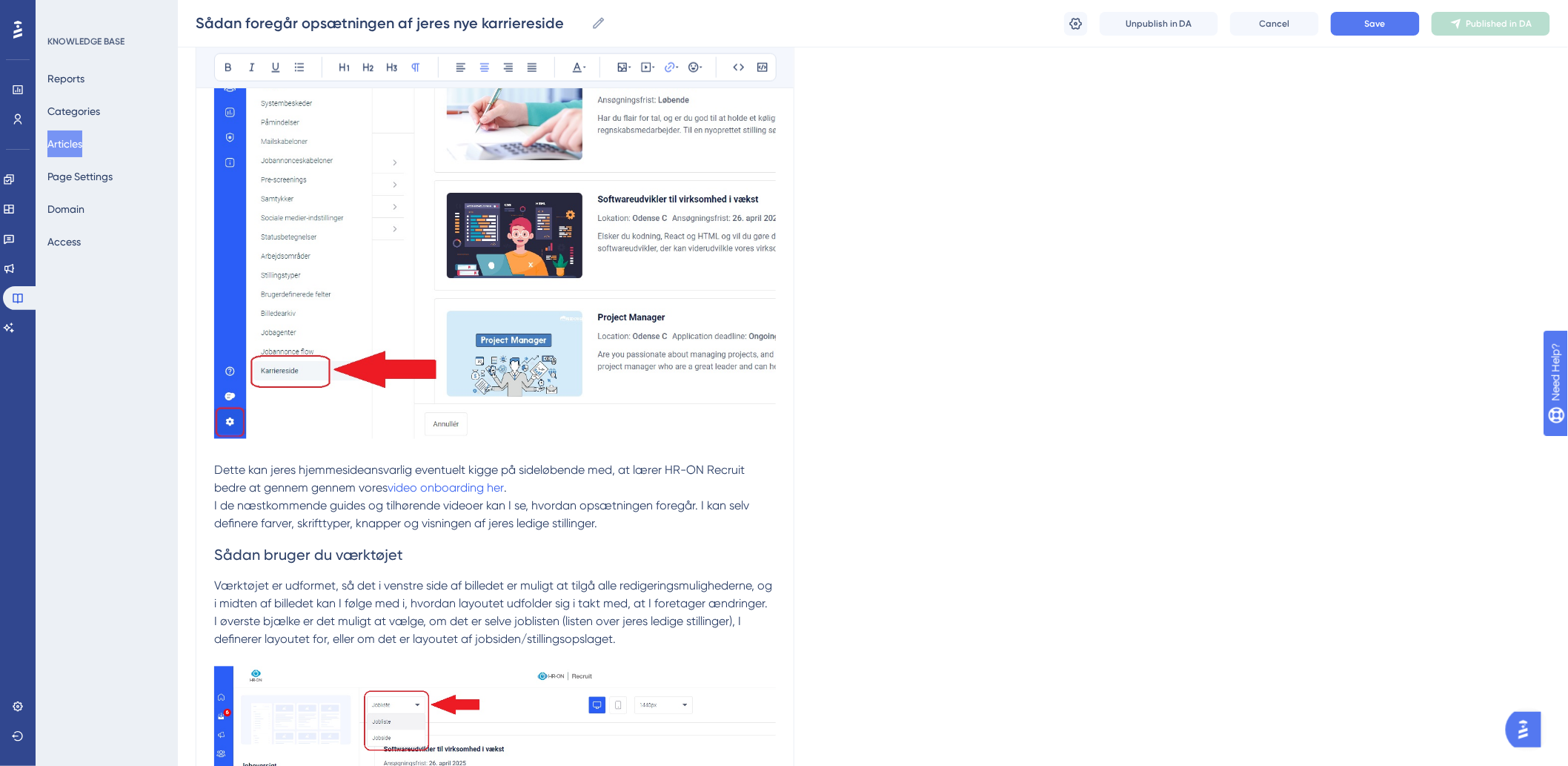
scroll to position [1079, 0]
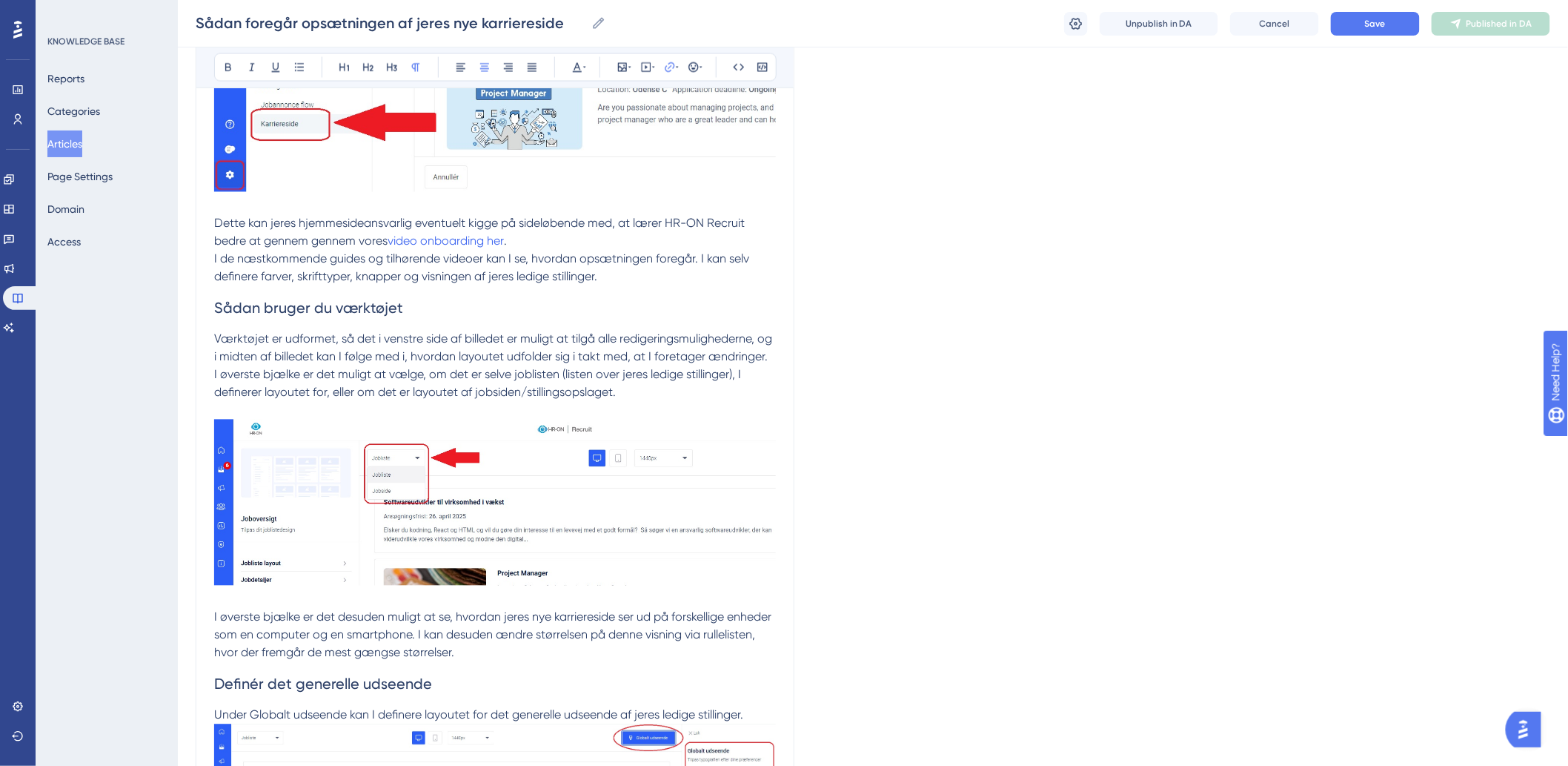
click at [448, 364] on span "Værktøjet er udformet, så det i venstre side af billedet er muligt at tilgå all…" at bounding box center [495, 348] width 561 height 32
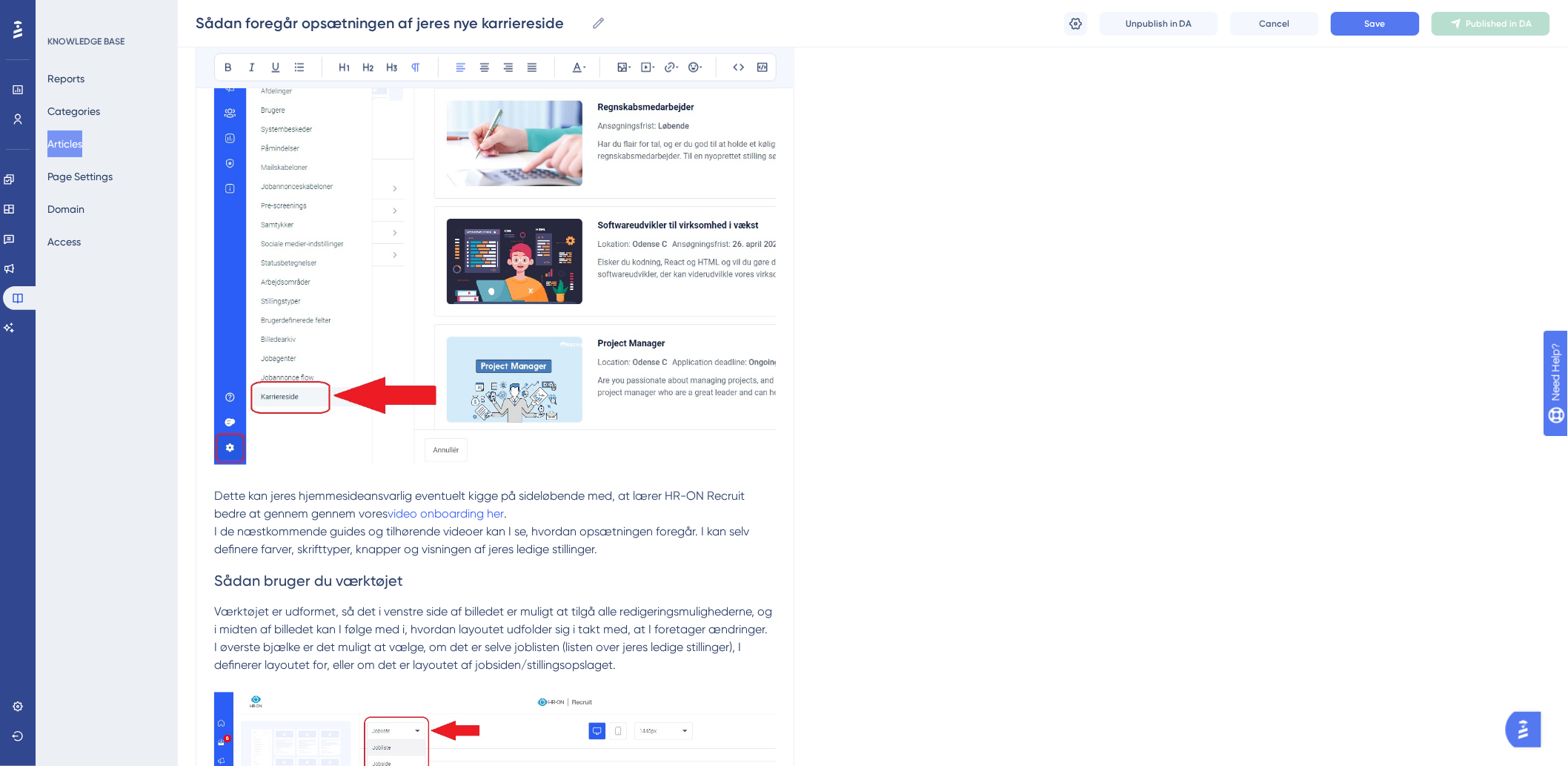
scroll to position [988, 0]
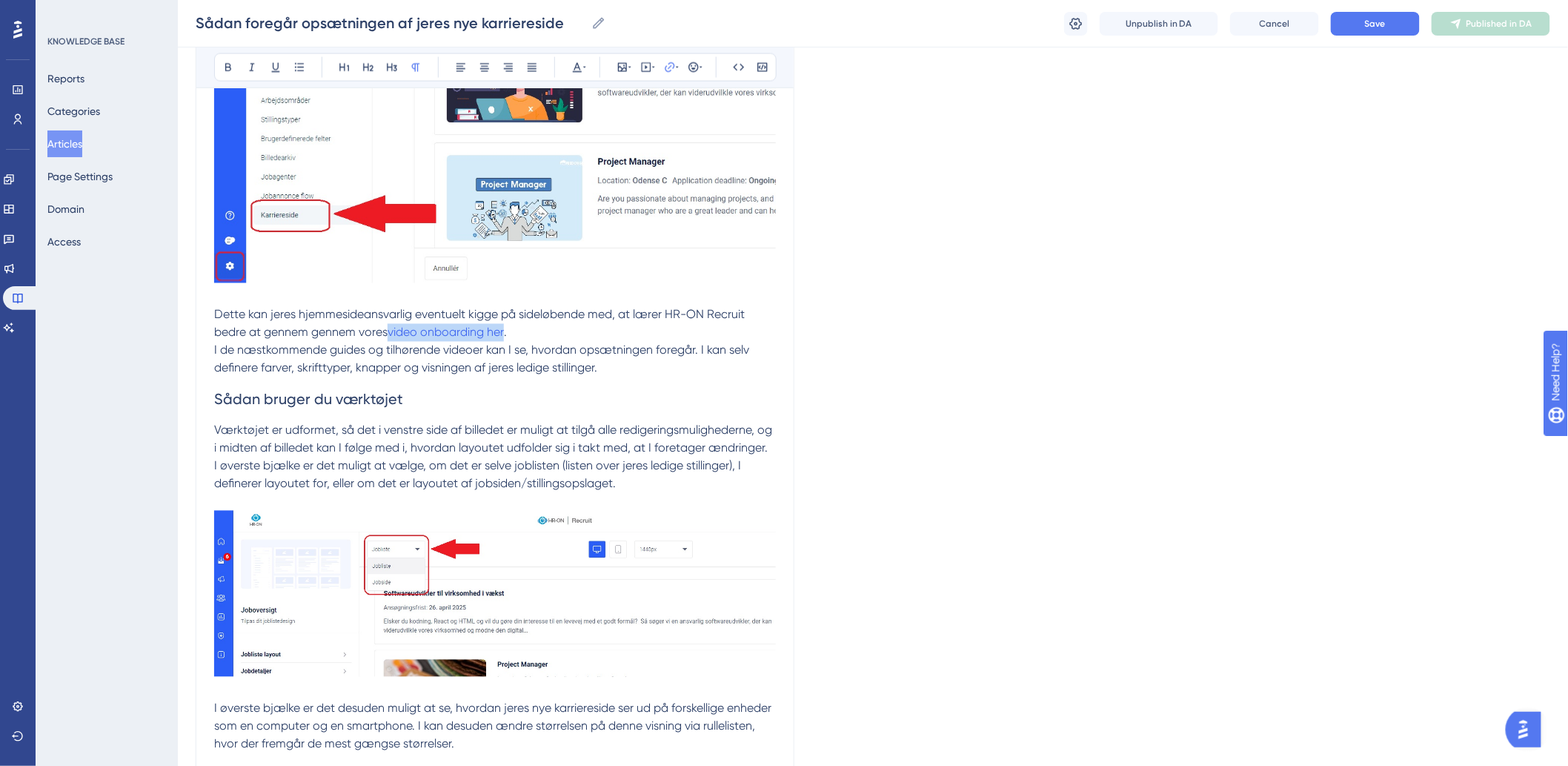
drag, startPoint x: 509, startPoint y: 352, endPoint x: 390, endPoint y: 348, distance: 119.1
click at [390, 341] on p "Dette kan jeres hjemmesideansvarlig eventuelt kigge på sideløbende med, at lære…" at bounding box center [495, 324] width 562 height 36
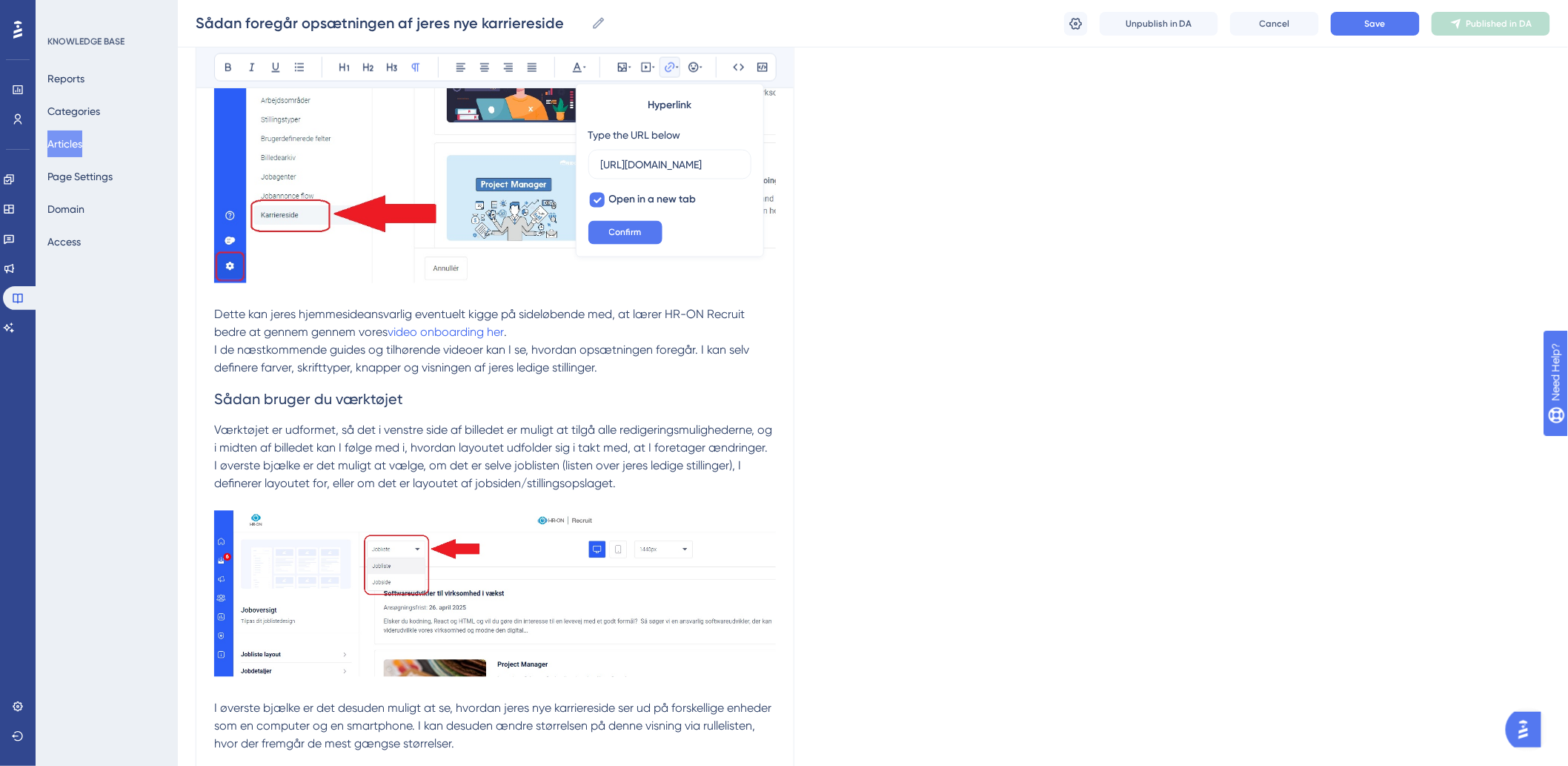
scroll to position [0, 0]
drag, startPoint x: 743, startPoint y: 166, endPoint x: 640, endPoint y: 212, distance: 112.8
click at [267, 163] on div "Bold Italic Underline Bullet Point Heading 1 Heading 2 Heading 3 Normal Align L…" at bounding box center [495, 284] width 562 height 2033
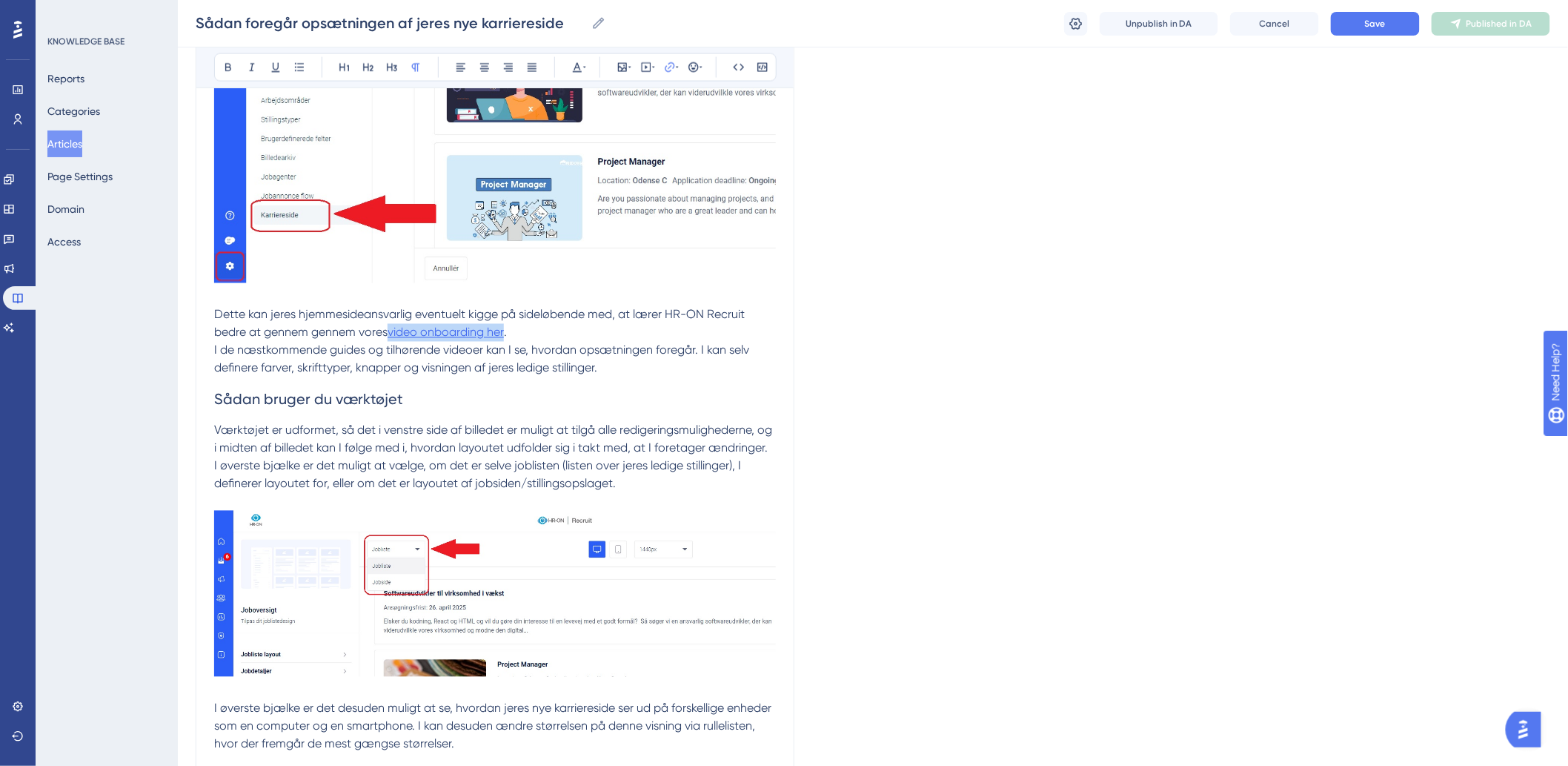
drag, startPoint x: 509, startPoint y: 349, endPoint x: 391, endPoint y: 353, distance: 118.1
click at [391, 341] on p "Dette kan jeres hjemmesideansvarlig eventuelt kigge på sideløbende med, at lære…" at bounding box center [495, 324] width 562 height 36
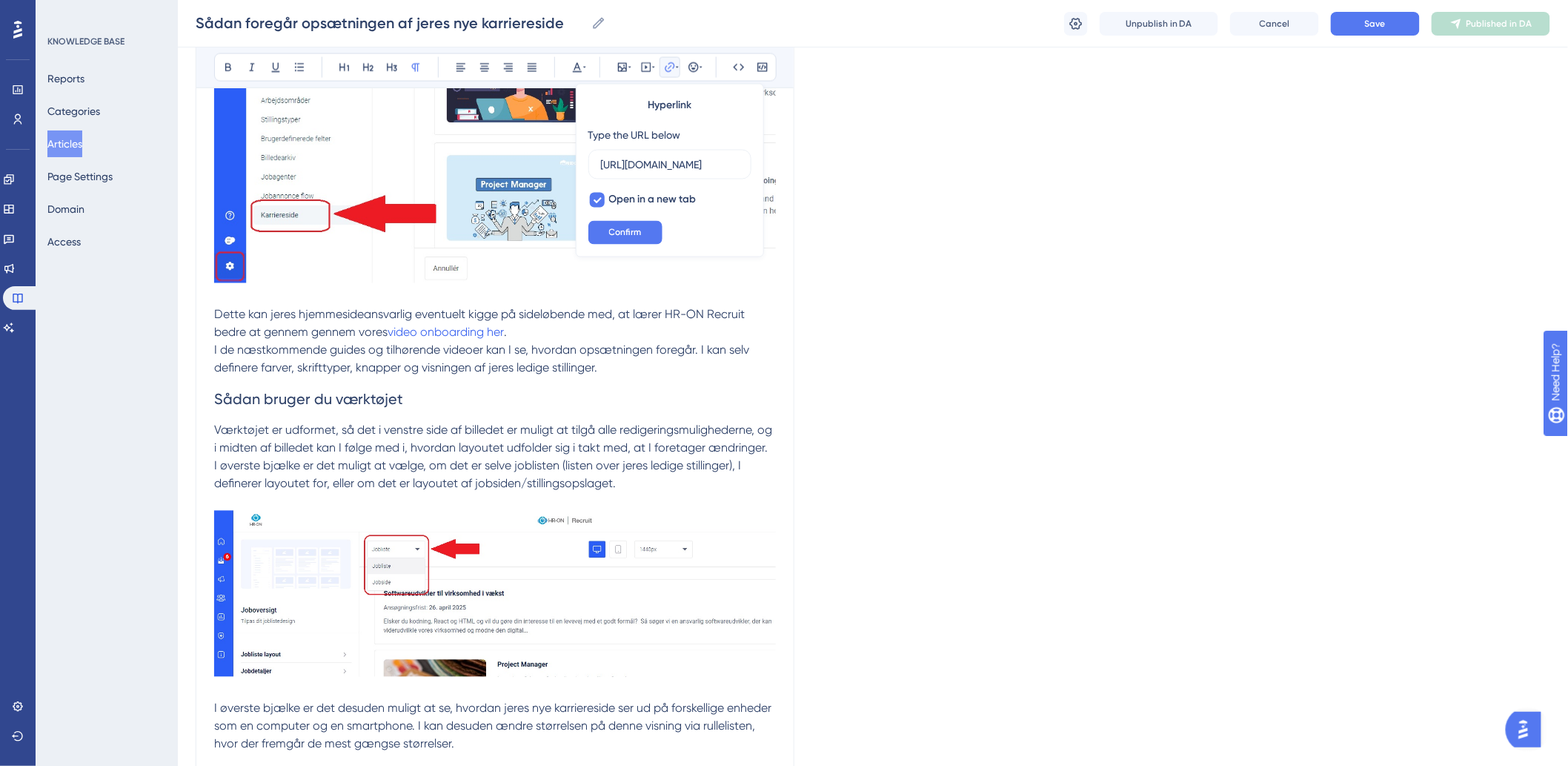
scroll to position [0, 275]
click at [670, 159] on input "[URL][DOMAIN_NAME]" at bounding box center [669, 164] width 137 height 16
type input "h"
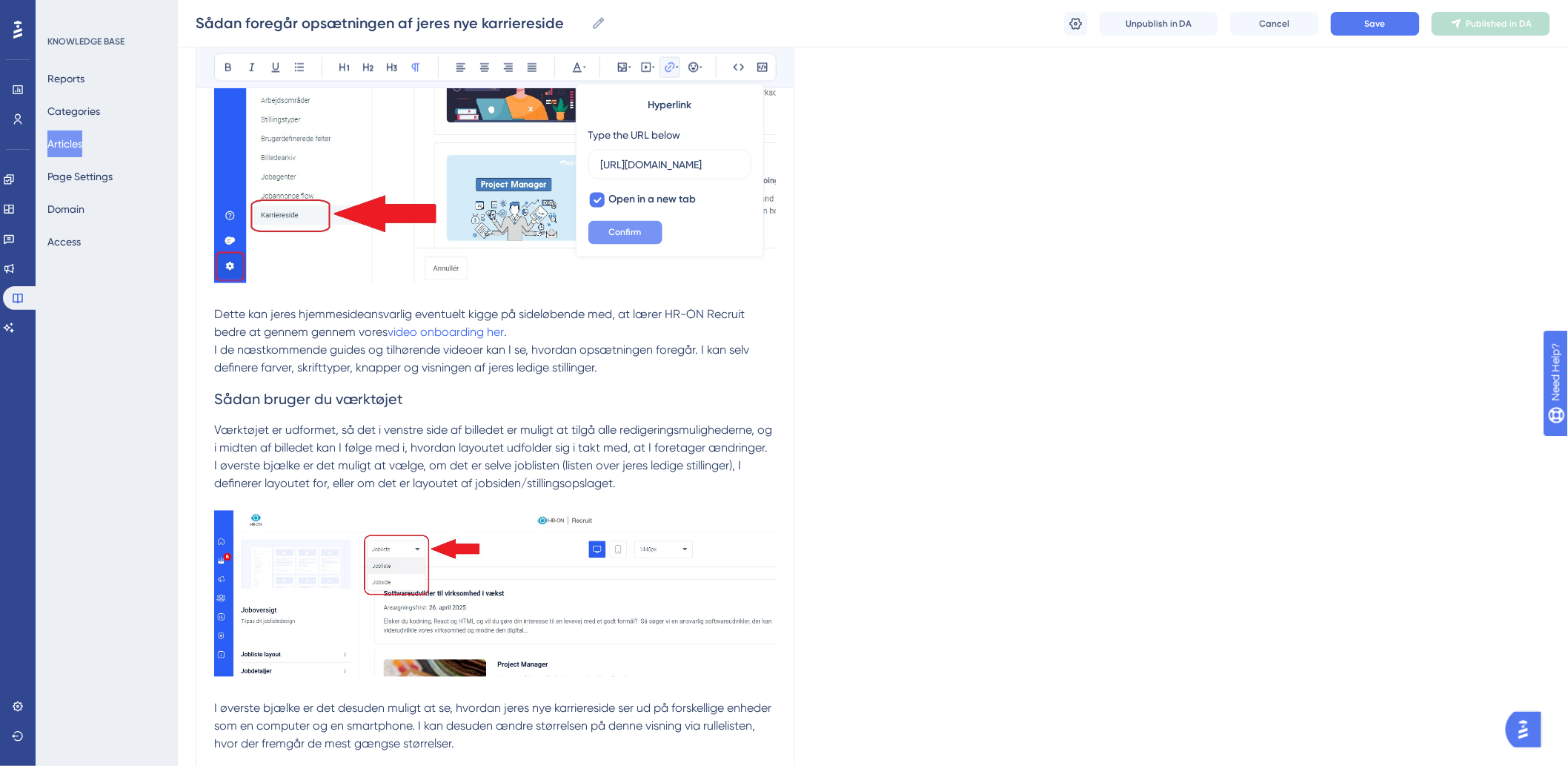
type input "[URL][DOMAIN_NAME]"
click at [604, 232] on button "Confirm" at bounding box center [625, 232] width 74 height 23
click at [669, 365] on span "I de næstkommende guides og tilhørende videoer kan I se, hvordan opsætningen fo…" at bounding box center [482, 359] width 538 height 32
click at [471, 340] on span "video onboarding her" at bounding box center [445, 332] width 116 height 14
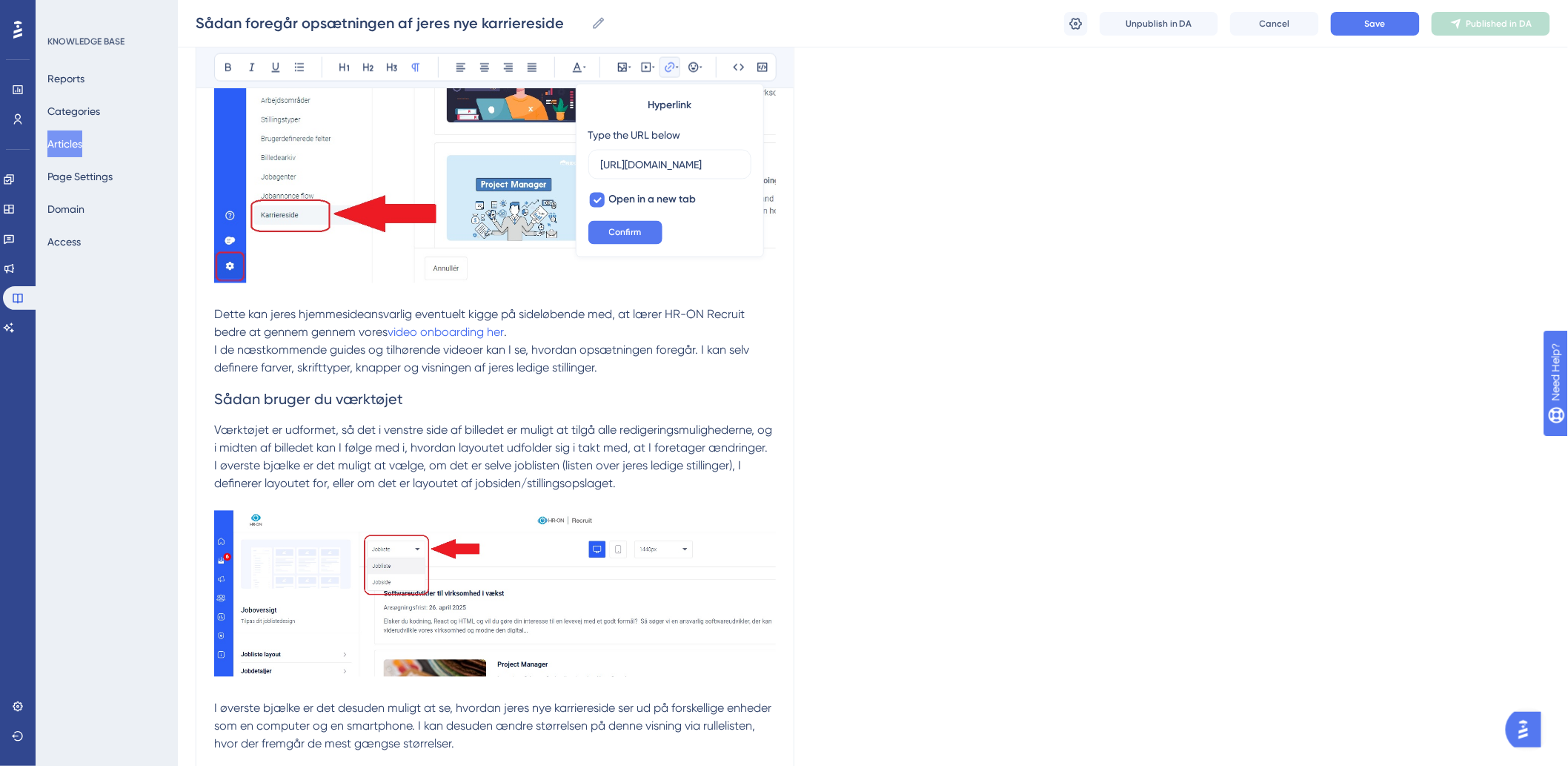
drag, startPoint x: 712, startPoint y: 158, endPoint x: 495, endPoint y: 167, distance: 217.2
click at [495, 167] on div "Bold Italic Underline Bullet Point Heading 1 Heading 2 Heading 3 Normal Align L…" at bounding box center [495, 284] width 562 height 2033
click at [652, 363] on span "I de næstkommende guides og tilhørende videoer kan I se, hvordan opsætningen fo…" at bounding box center [482, 359] width 538 height 32
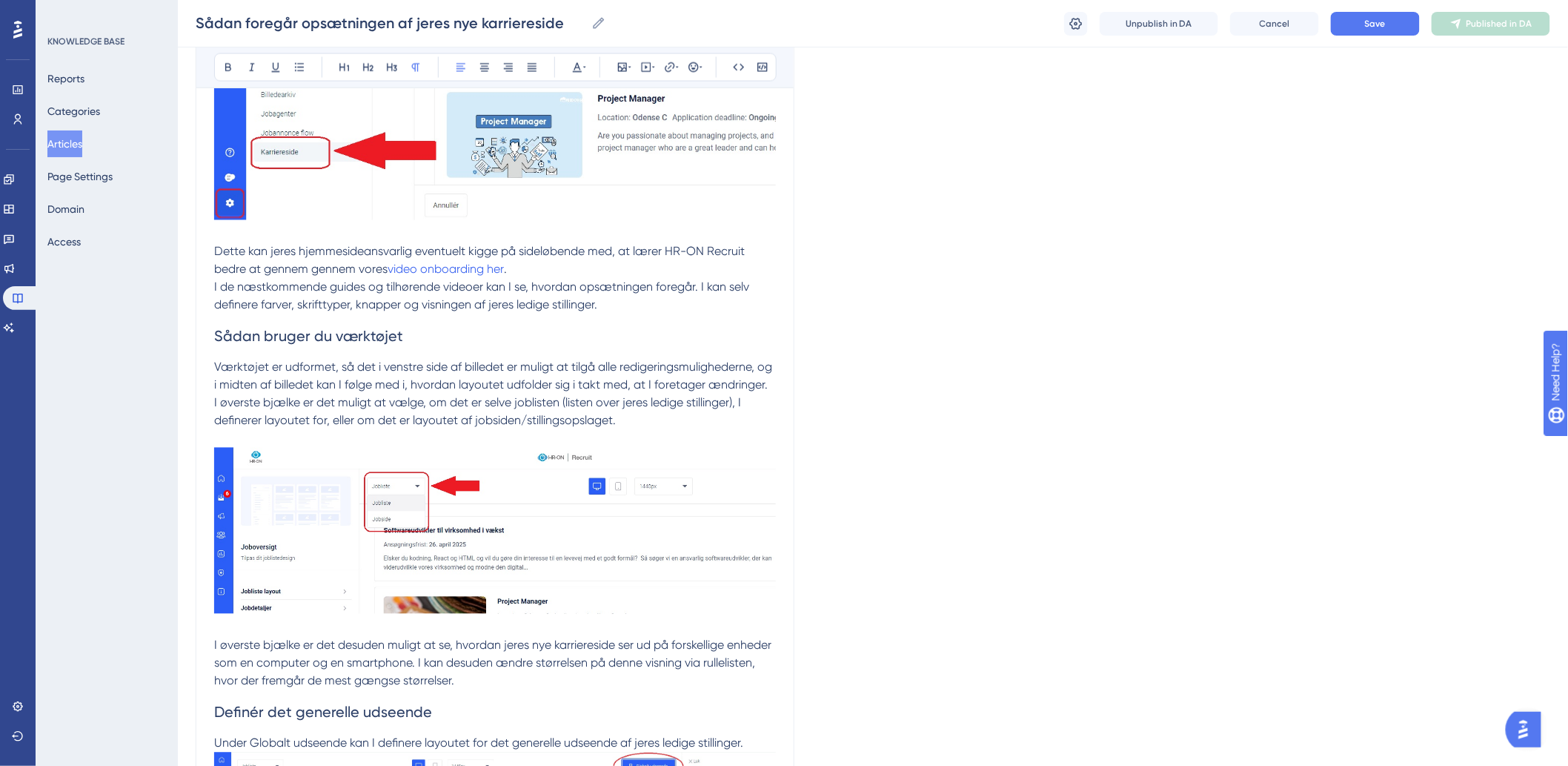
scroll to position [1070, 0]
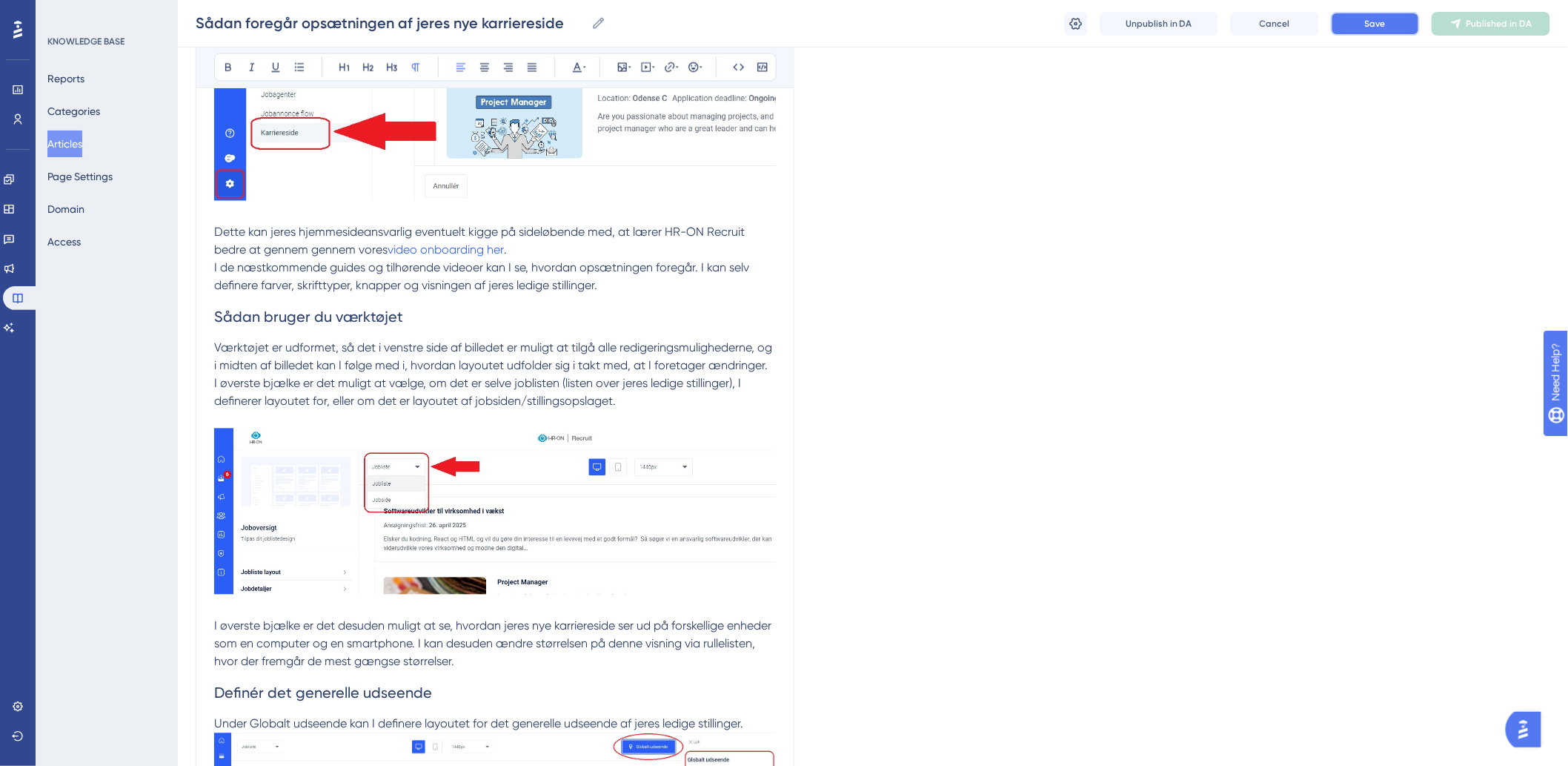
click at [1053, 32] on button "Save" at bounding box center [1374, 23] width 89 height 23
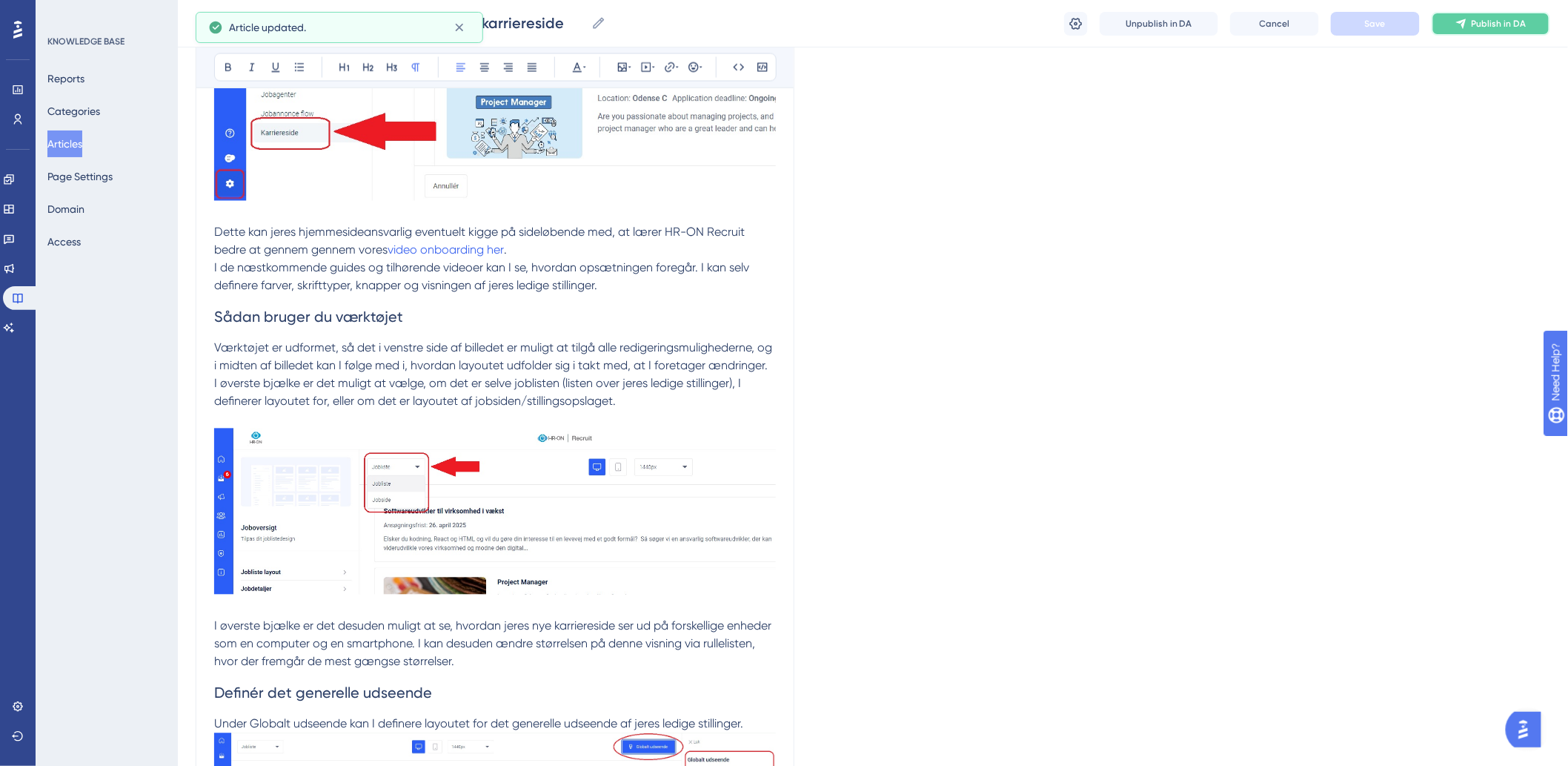
click at [1053, 22] on span "Publish in DA" at bounding box center [1499, 23] width 55 height 12
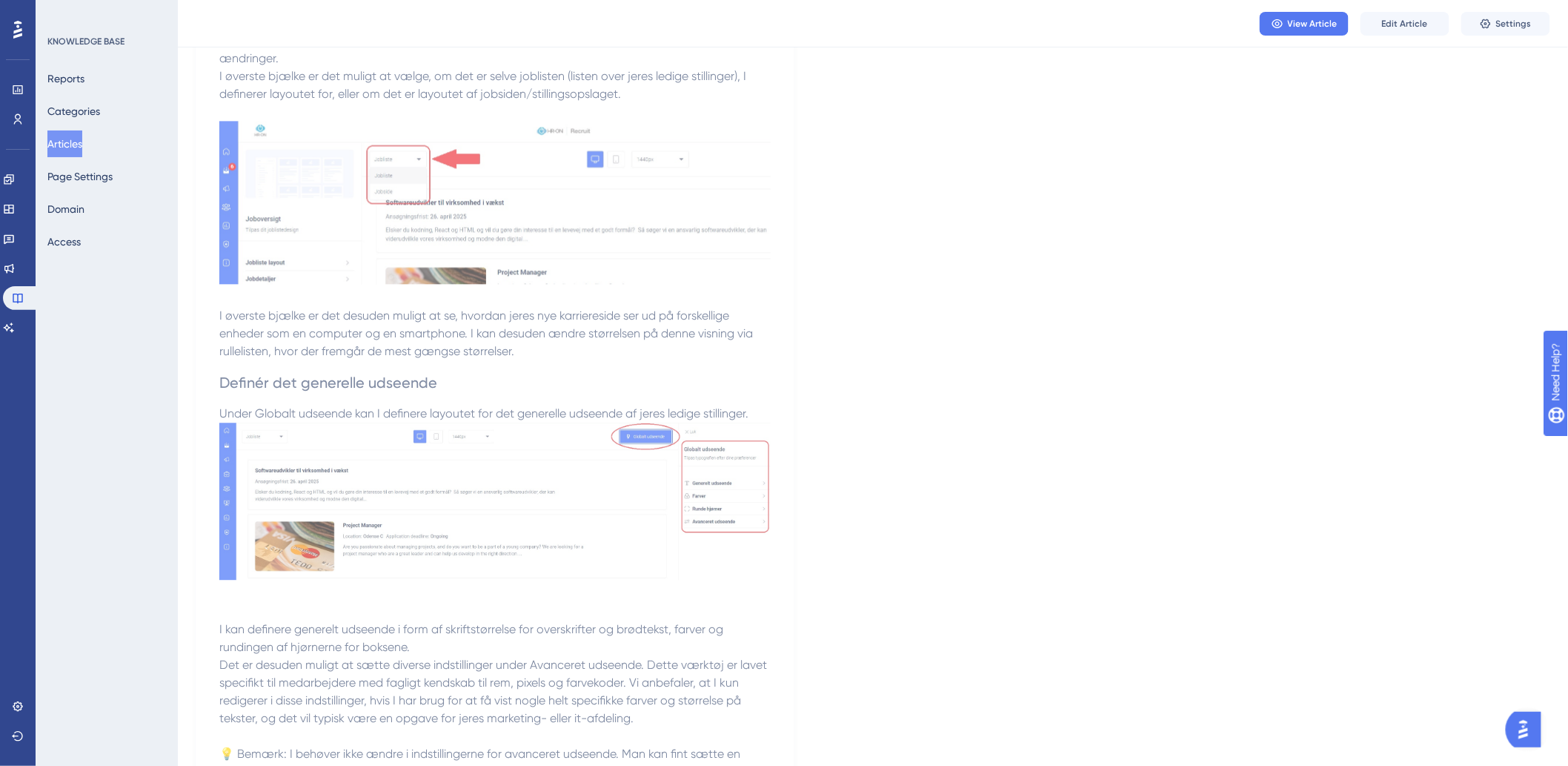
scroll to position [1618, 0]
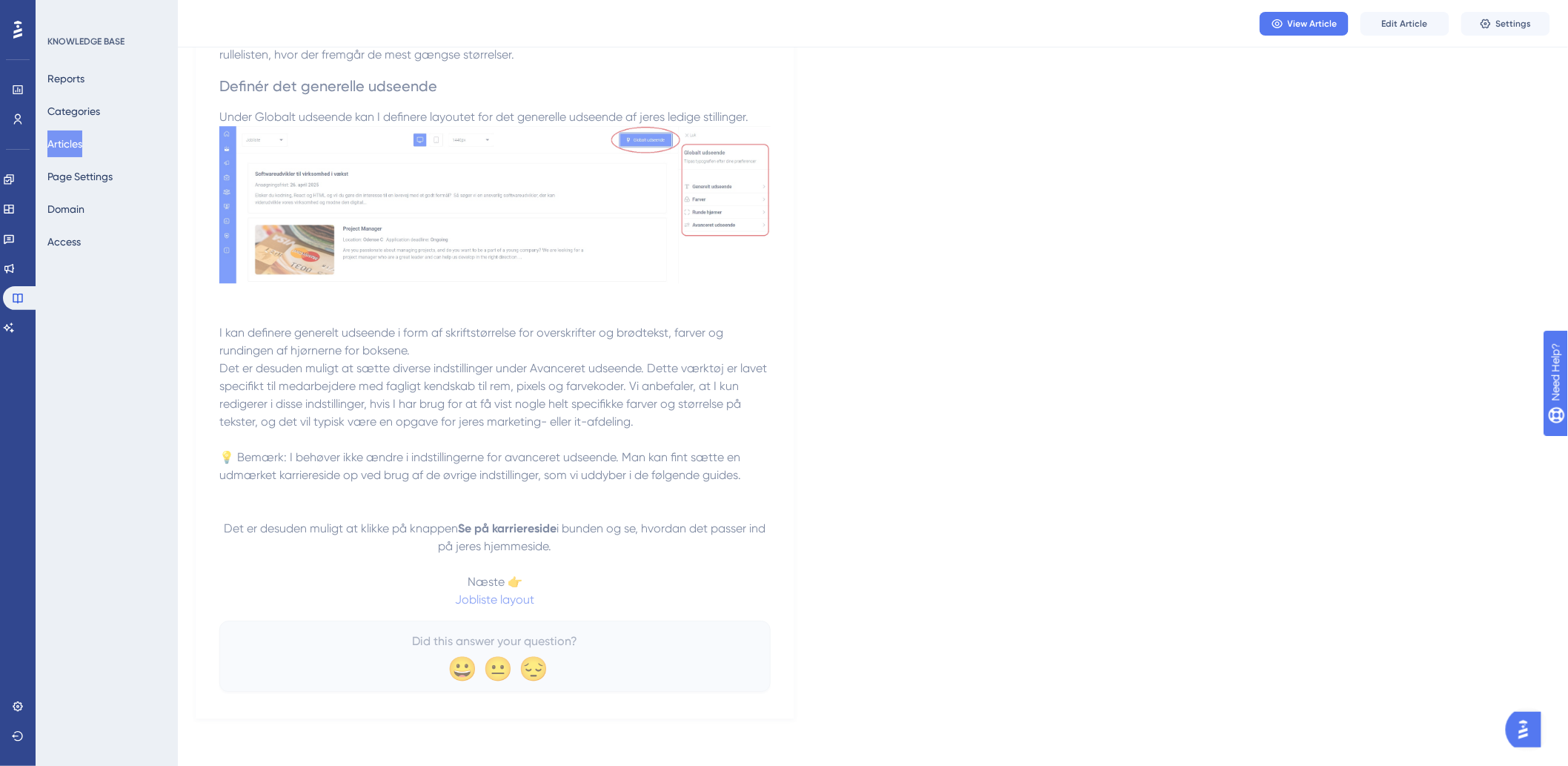
click at [544, 438] on p "Det er desuden muligt at klikke på knappen Se på karriereside i bunden og se, h…" at bounding box center [496, 564] width 552 height 89
click at [1053, 26] on span "Edit Article" at bounding box center [1404, 23] width 46 height 12
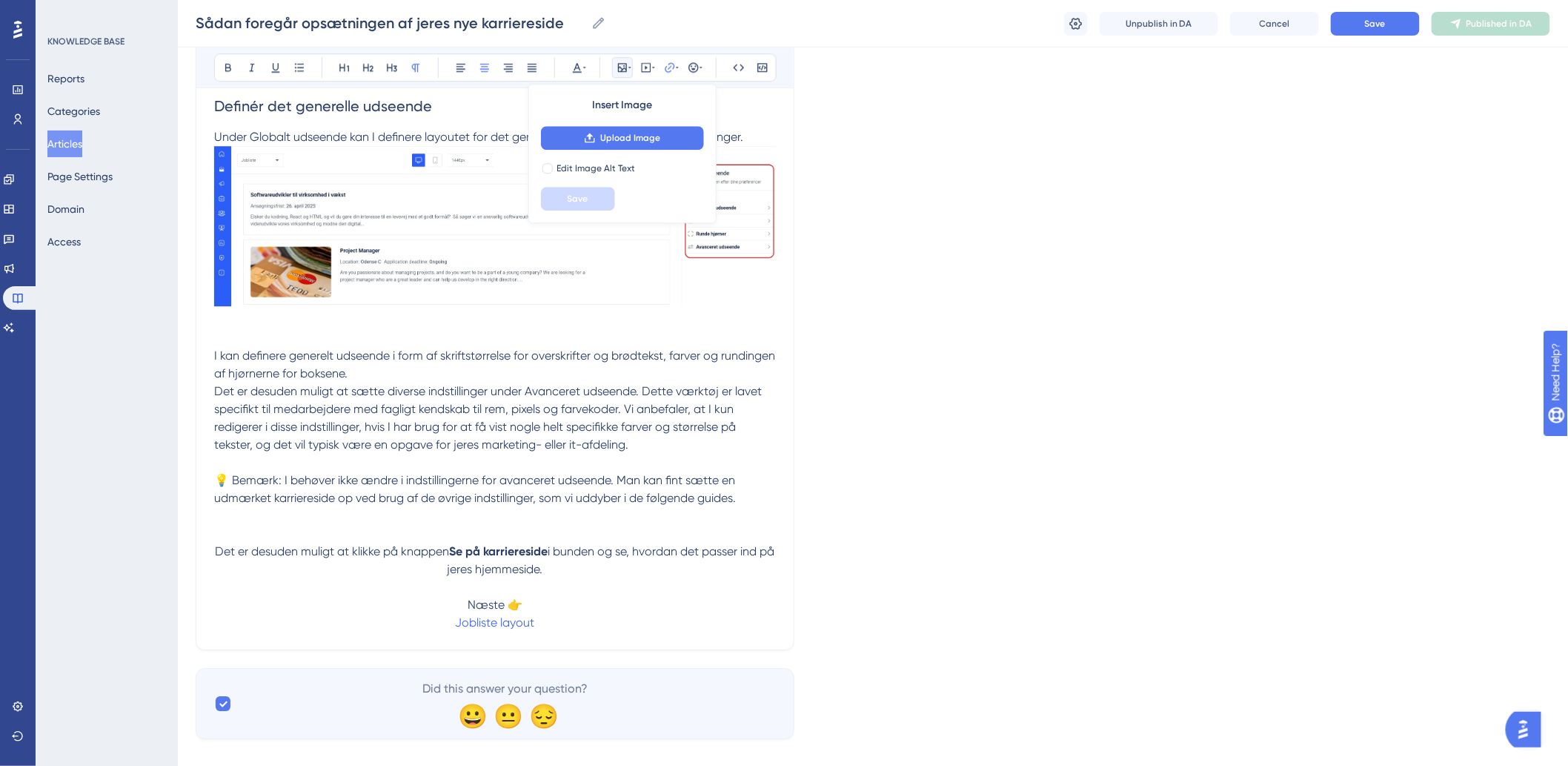
scroll to position [1713, 0]
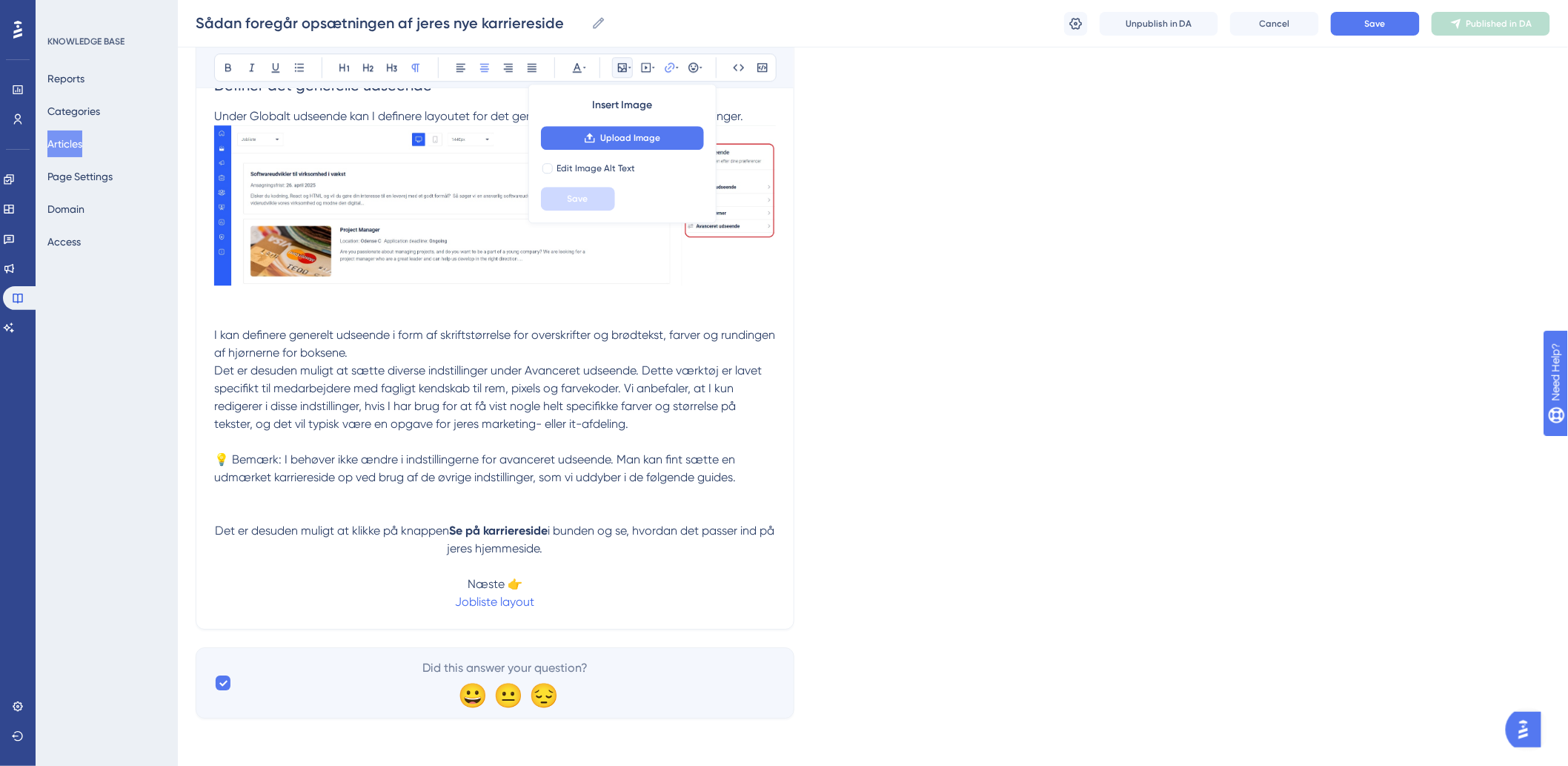
drag, startPoint x: 553, startPoint y: 605, endPoint x: 452, endPoint y: 608, distance: 101.0
click at [452, 438] on p "Det er desuden muligt at klikke på knappen Se på karriereside i bunden og se, h…" at bounding box center [495, 566] width 562 height 89
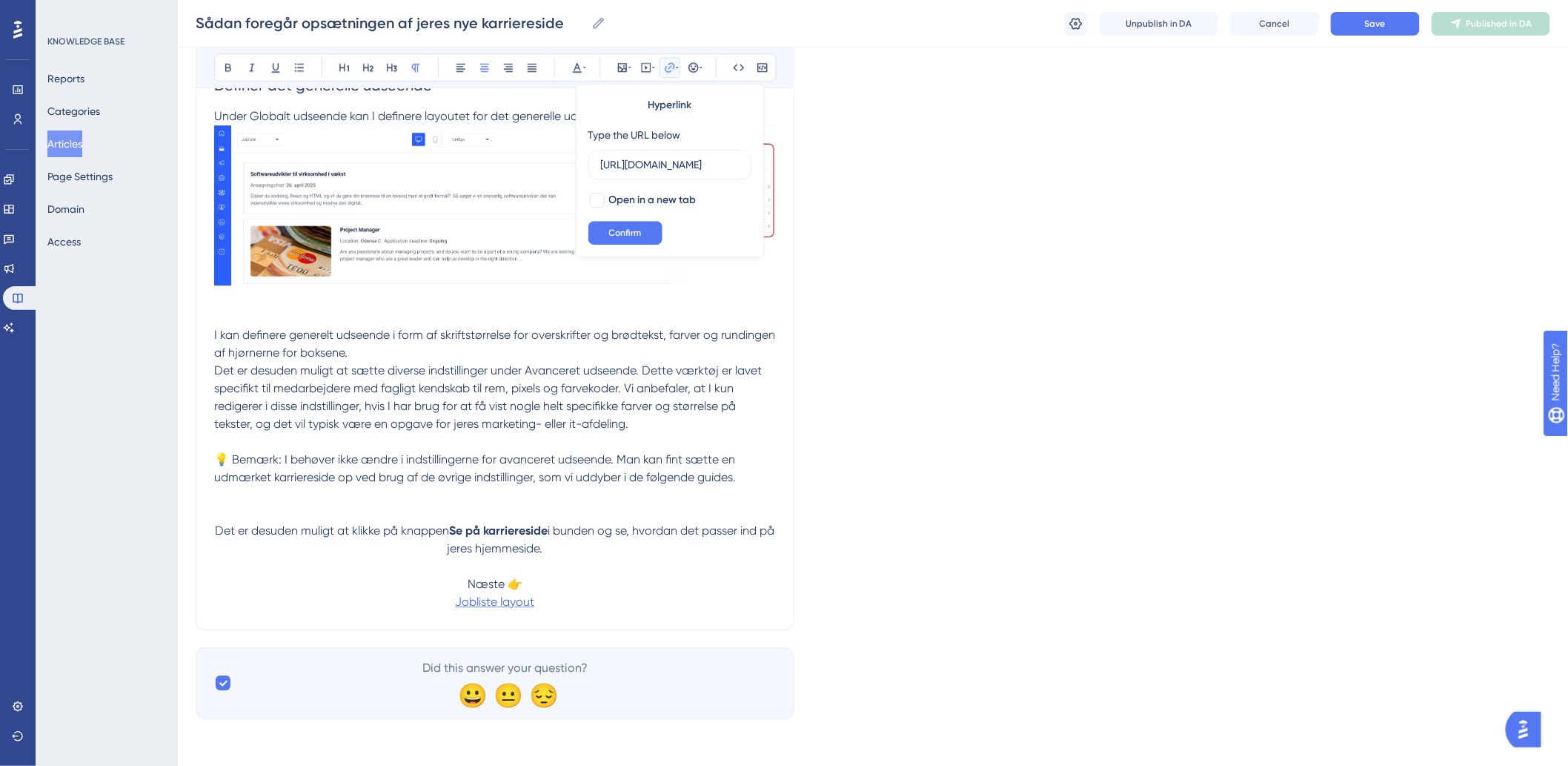
scroll to position [0, 0]
drag, startPoint x: 563, startPoint y: 601, endPoint x: 444, endPoint y: 602, distance: 119.0
click at [444, 438] on p "Det er desuden muligt at klikke på knappen Se på karriereside i bunden og se, h…" at bounding box center [495, 566] width 562 height 89
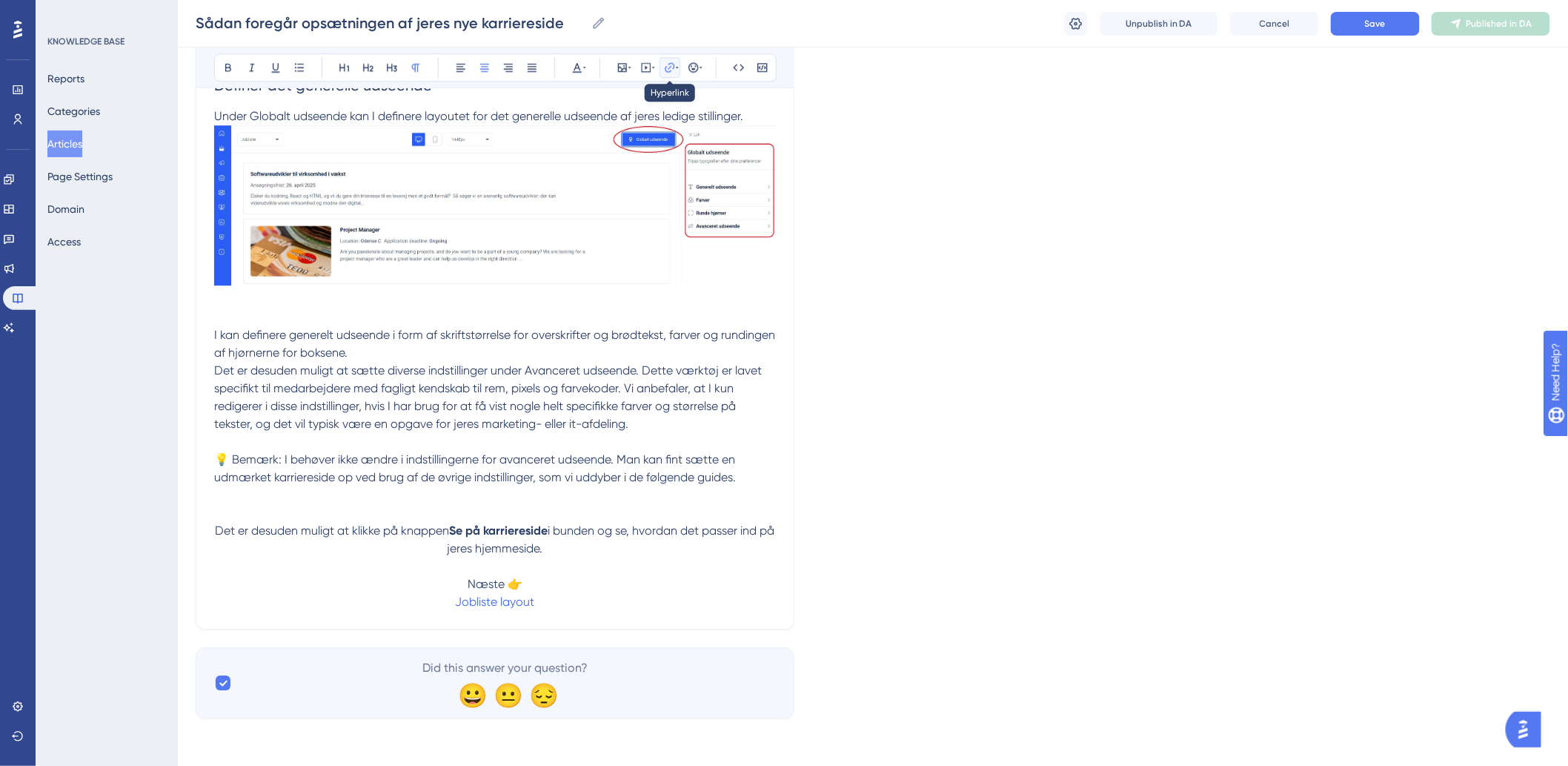
click at [664, 66] on icon at bounding box center [669, 67] width 12 height 12
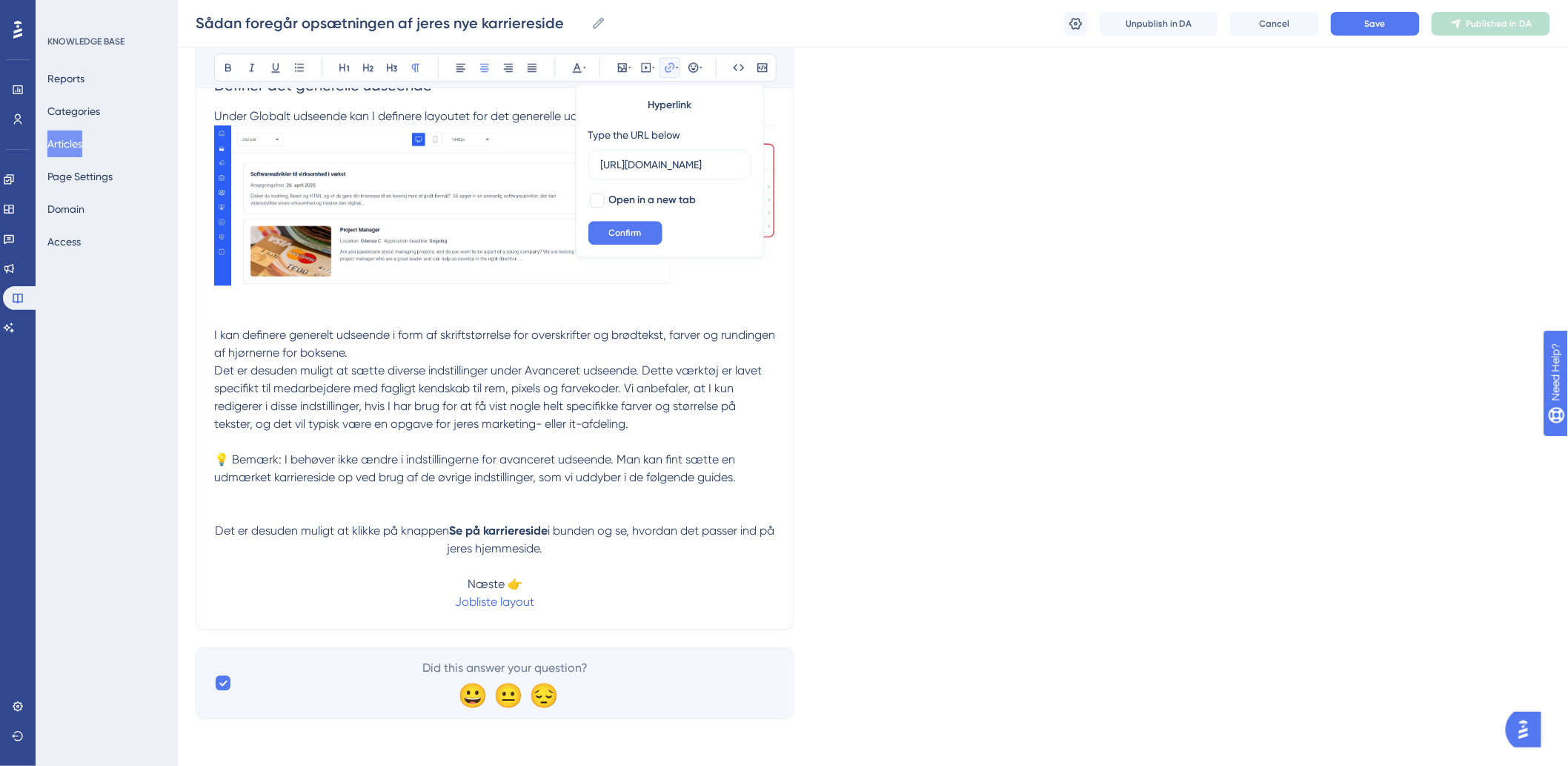
scroll to position [0, 227]
drag, startPoint x: 618, startPoint y: 162, endPoint x: 880, endPoint y: 185, distance: 263.0
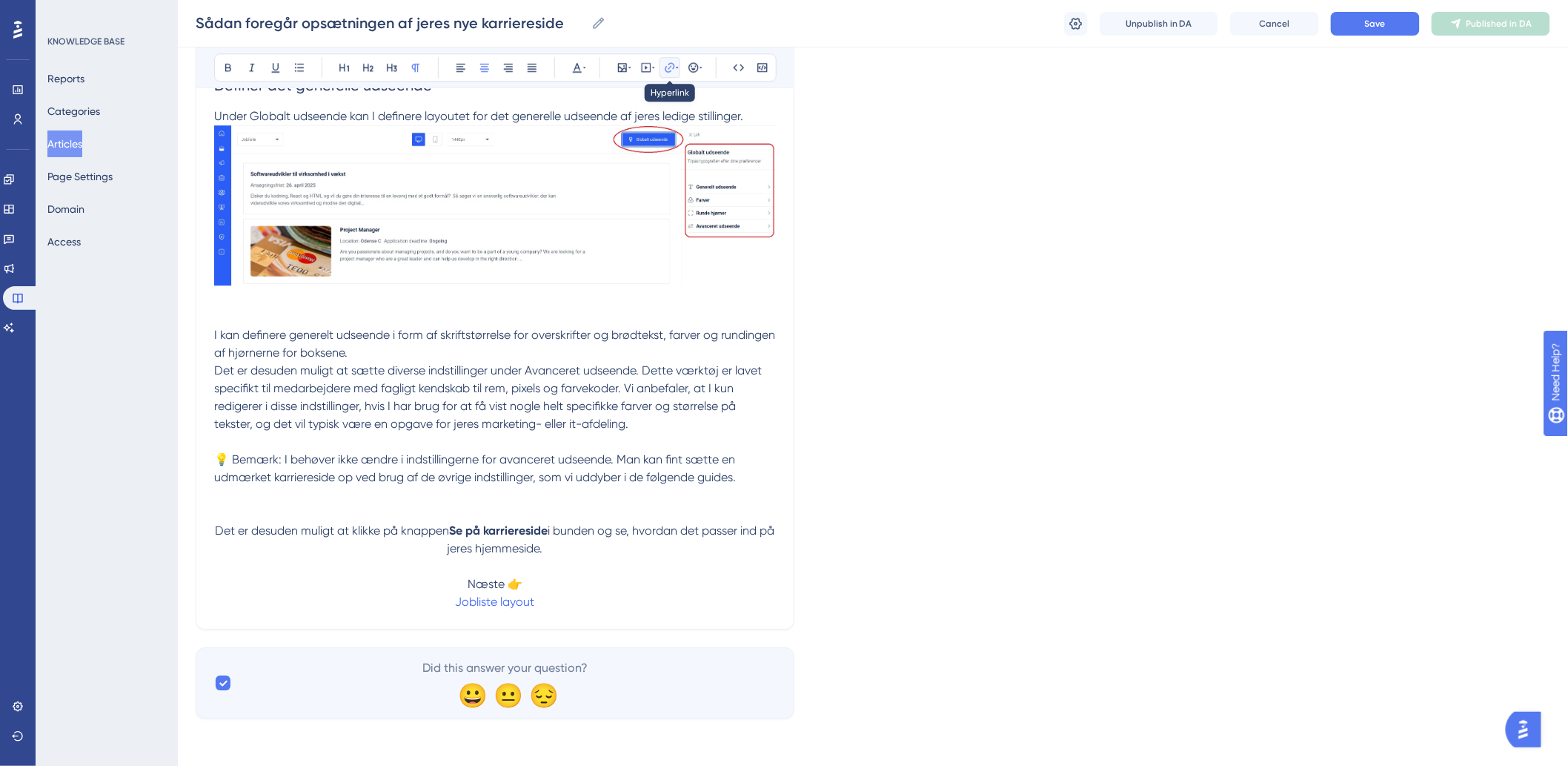
click at [669, 69] on icon at bounding box center [669, 67] width 12 height 12
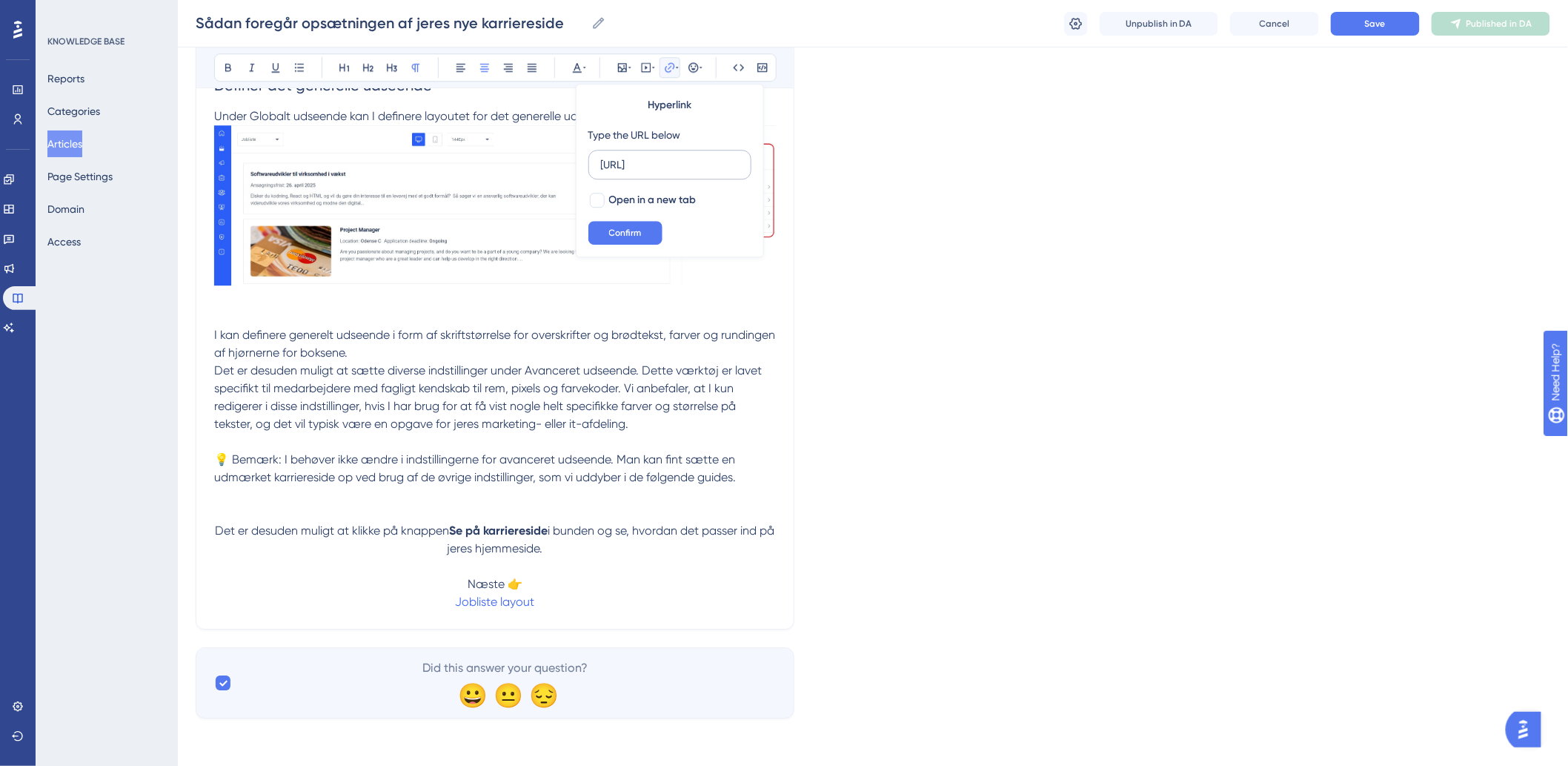
scroll to position [0, 0]
type input "h"
type input "[URL][DOMAIN_NAME]"
drag, startPoint x: 612, startPoint y: 165, endPoint x: 500, endPoint y: 164, distance: 112.0
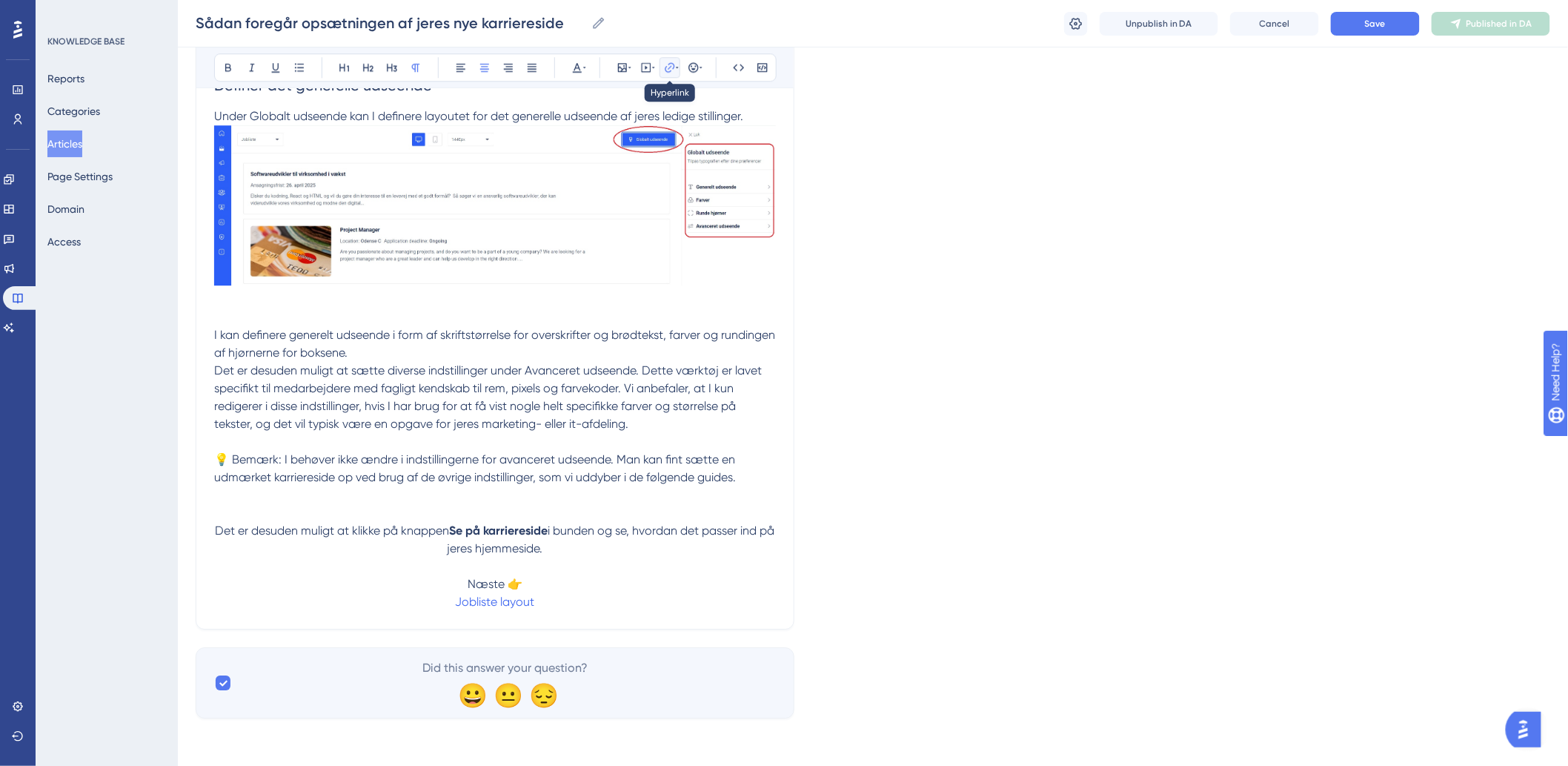
click at [668, 68] on icon at bounding box center [669, 67] width 12 height 12
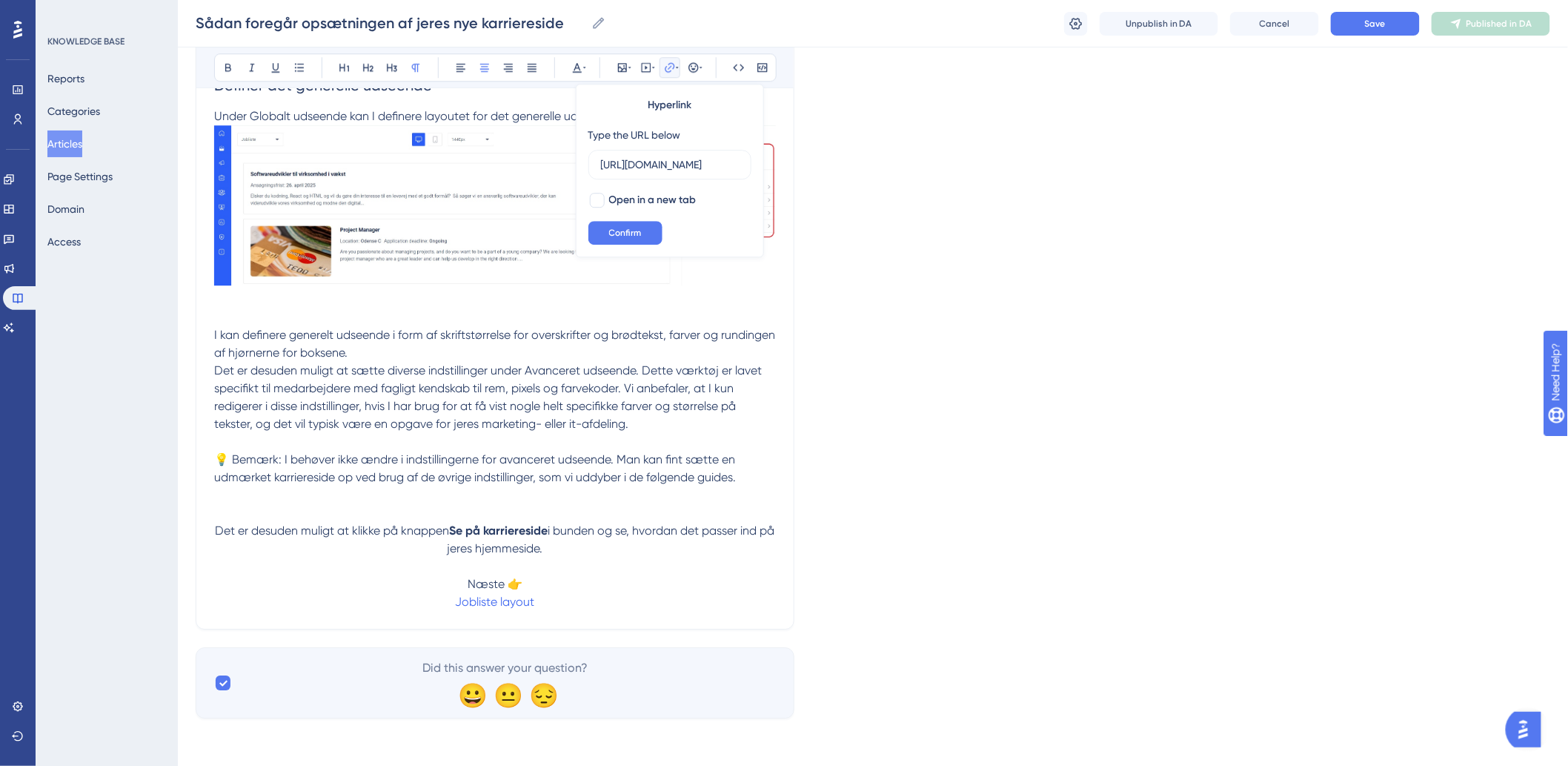
scroll to position [0, 227]
click at [634, 224] on button "Confirm" at bounding box center [625, 232] width 74 height 23
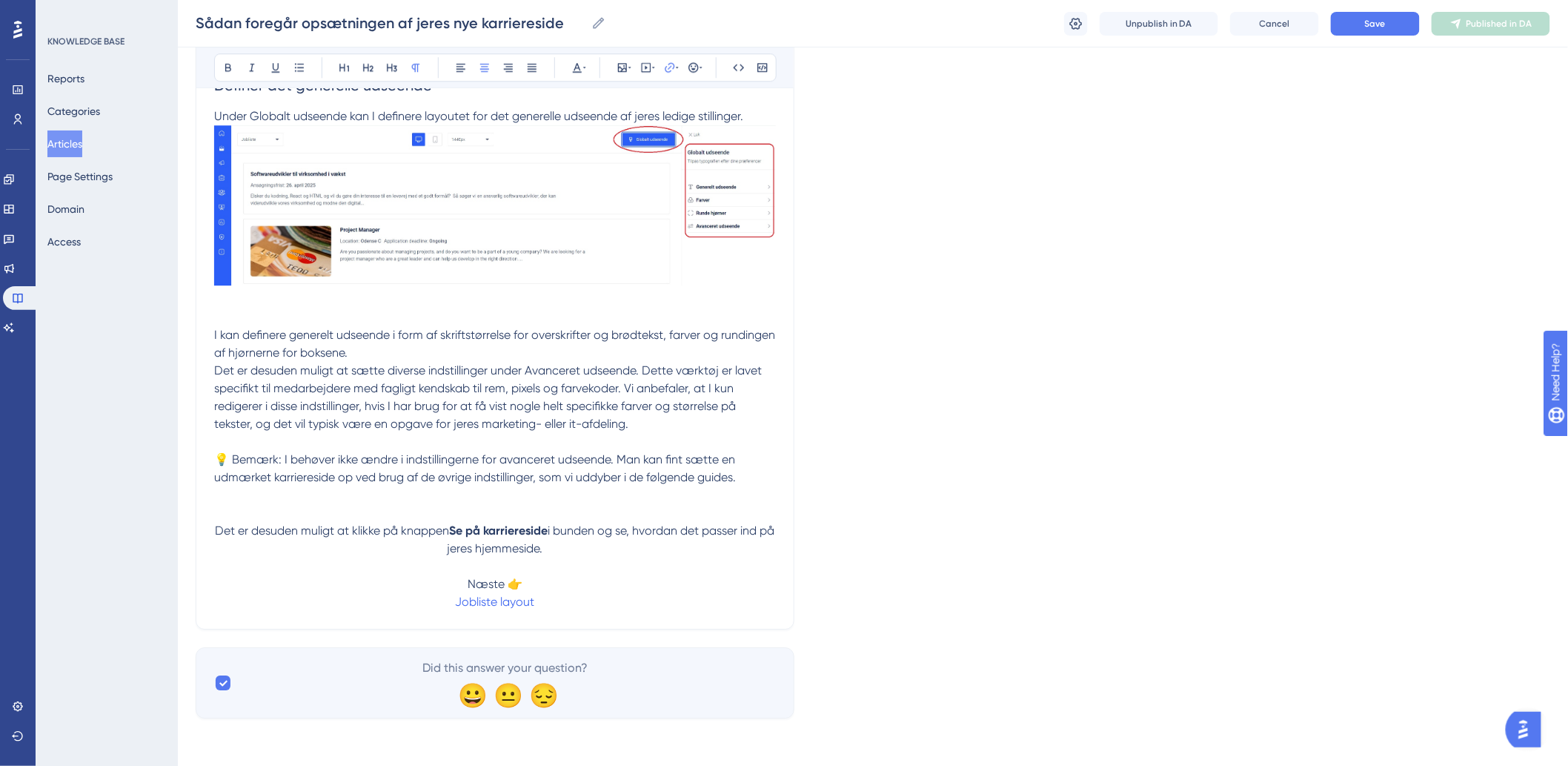
click at [700, 438] on p "Det er desuden muligt at klikke på knappen Se på karriereside i bunden og se, h…" at bounding box center [495, 566] width 562 height 89
click at [1053, 19] on span "Save" at bounding box center [1375, 23] width 21 height 12
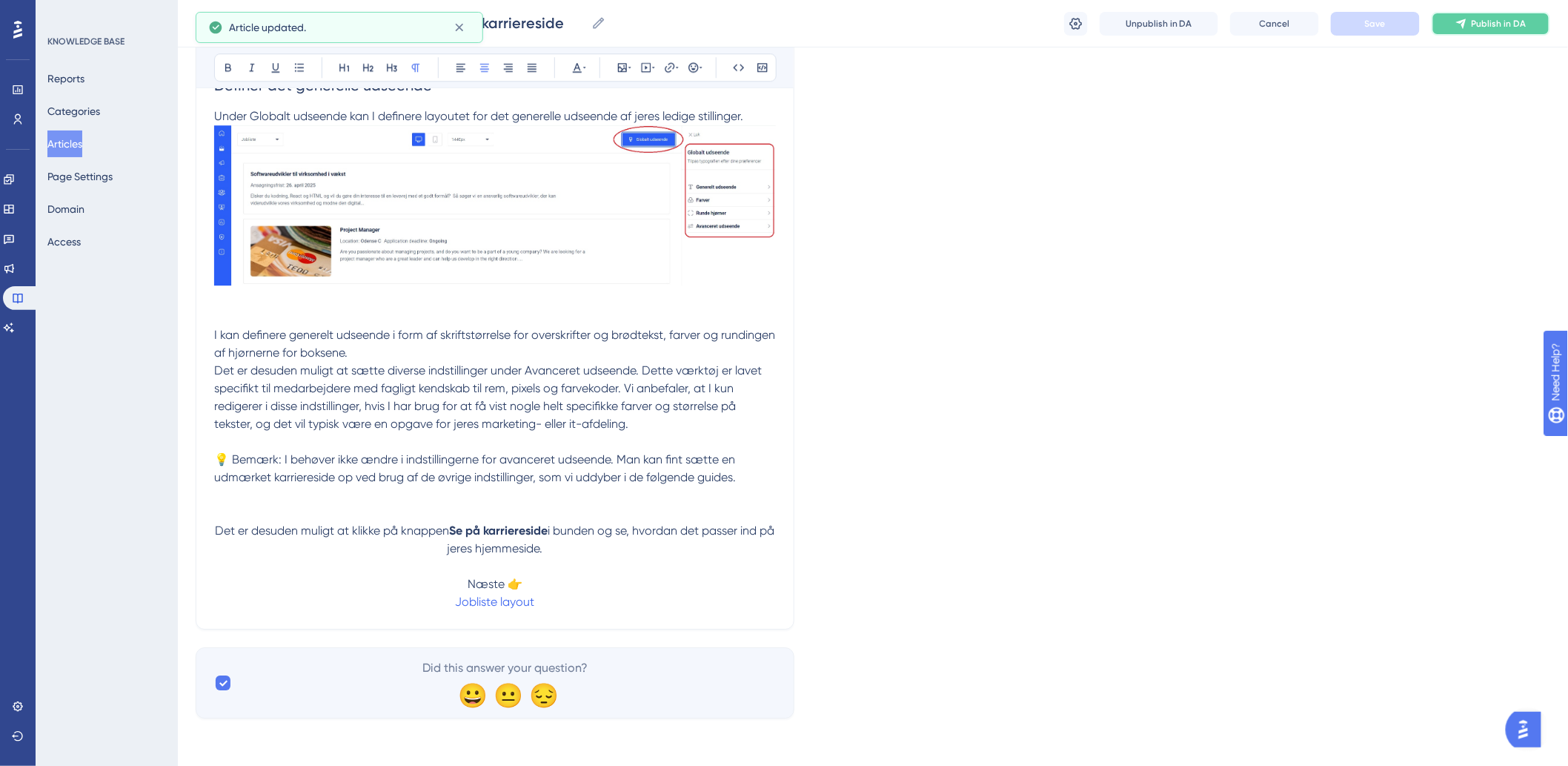
click at [1053, 30] on button "Publish in DA" at bounding box center [1490, 23] width 119 height 23
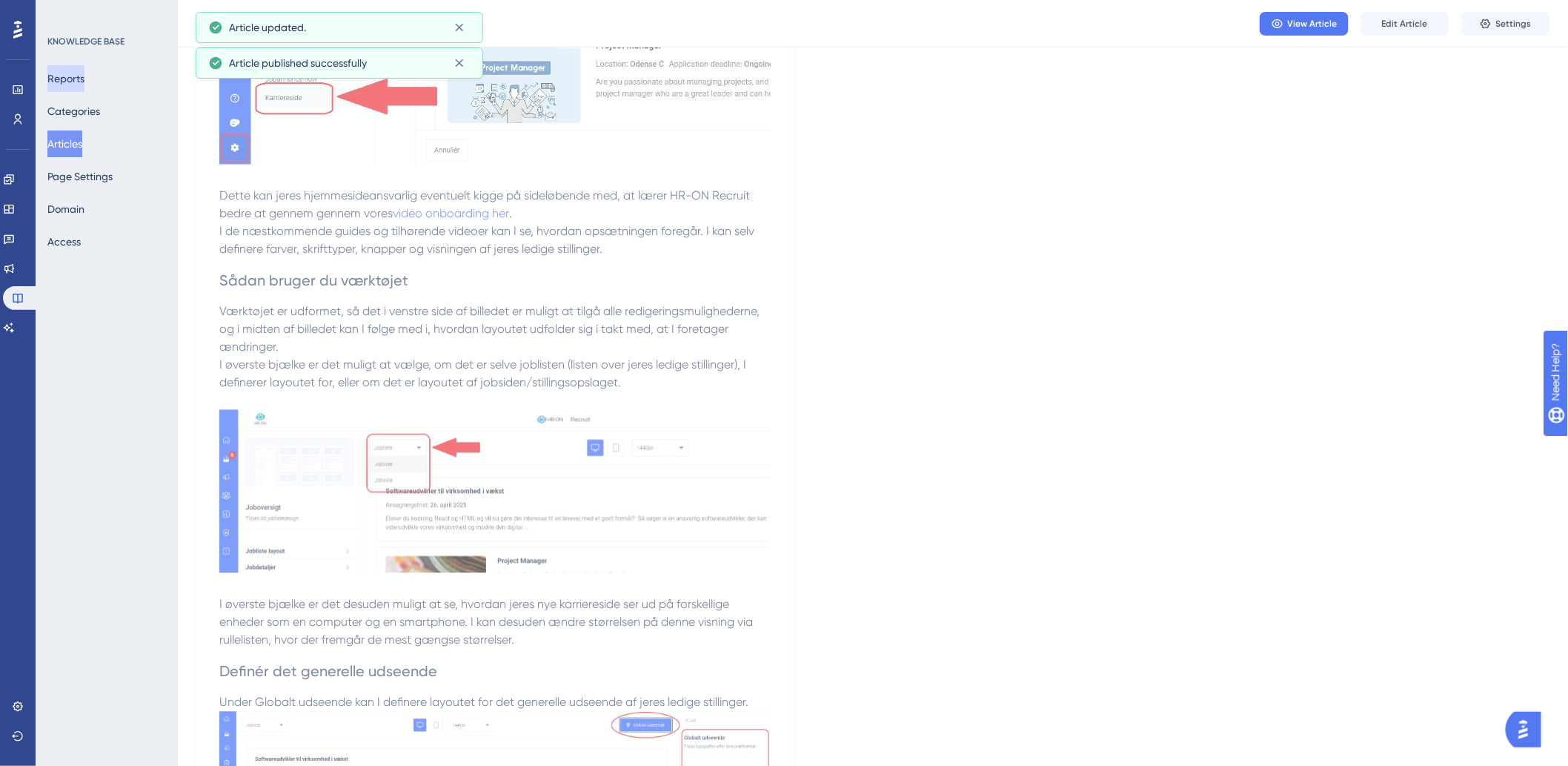
scroll to position [877, 0]
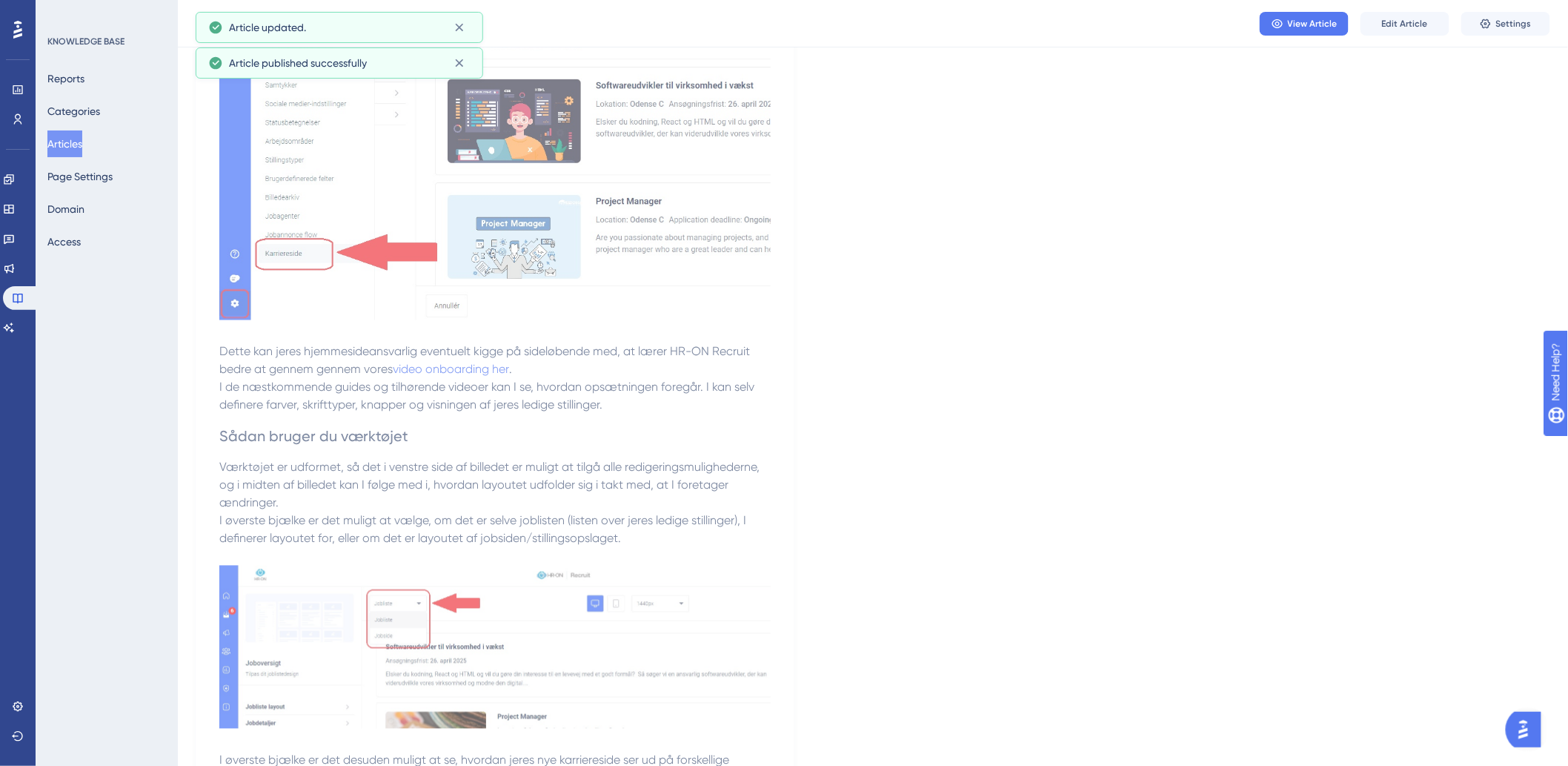
click at [65, 137] on button "Articles" at bounding box center [65, 143] width 35 height 27
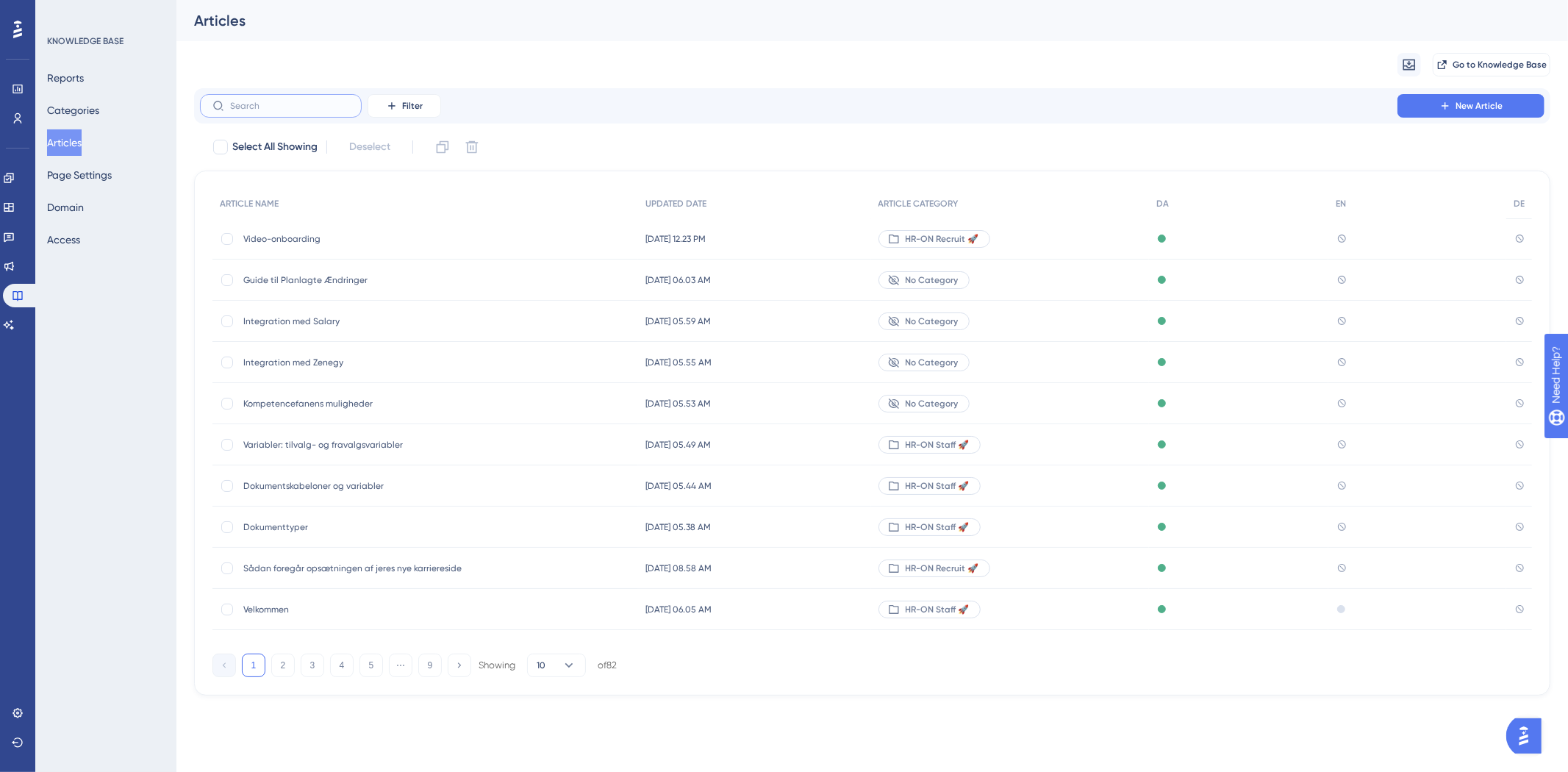
click at [272, 104] on input "text" at bounding box center [289, 106] width 119 height 10
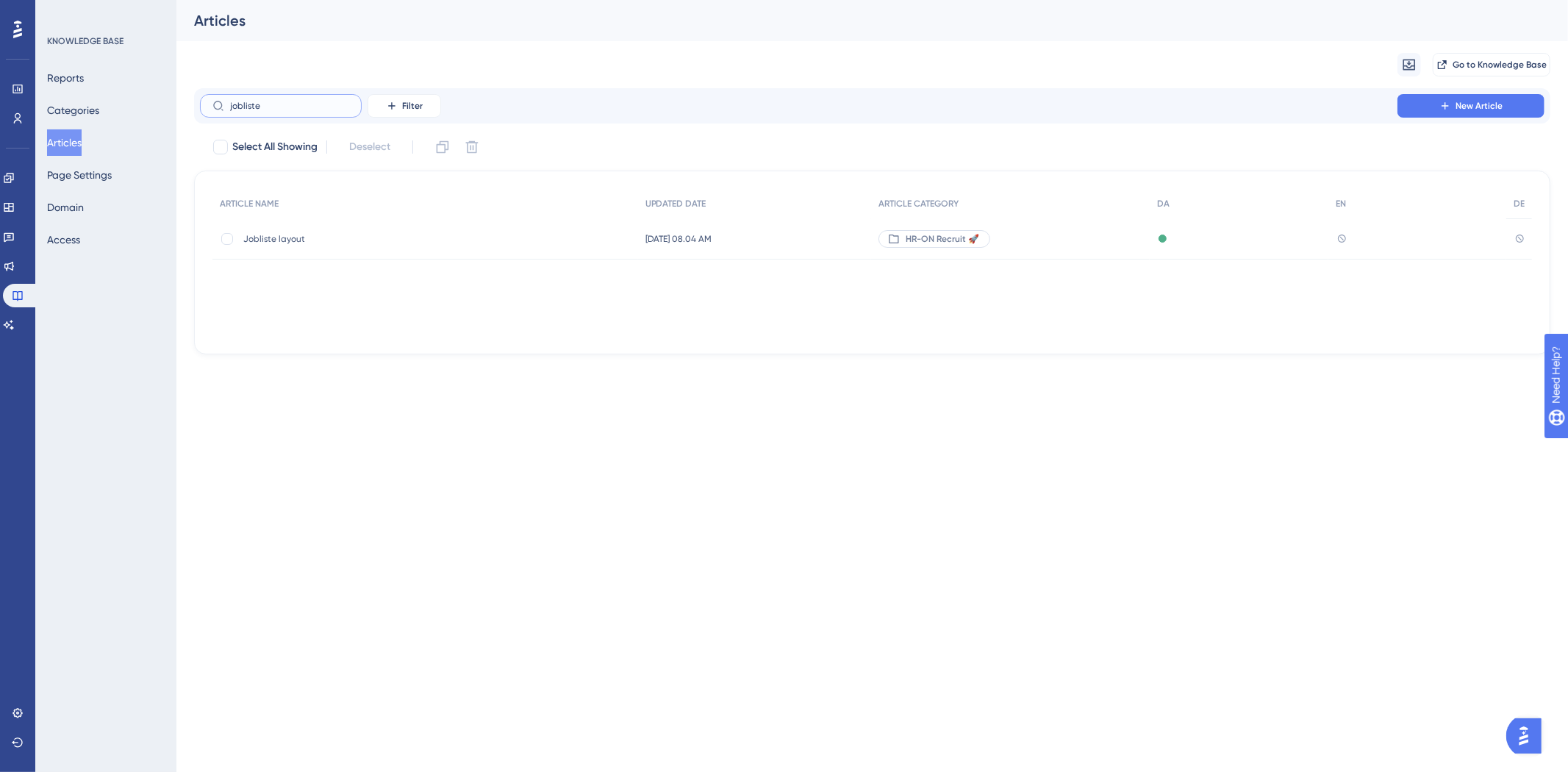
type input "jobliste"
click at [276, 238] on span "Jobliste layout" at bounding box center [361, 238] width 236 height 12
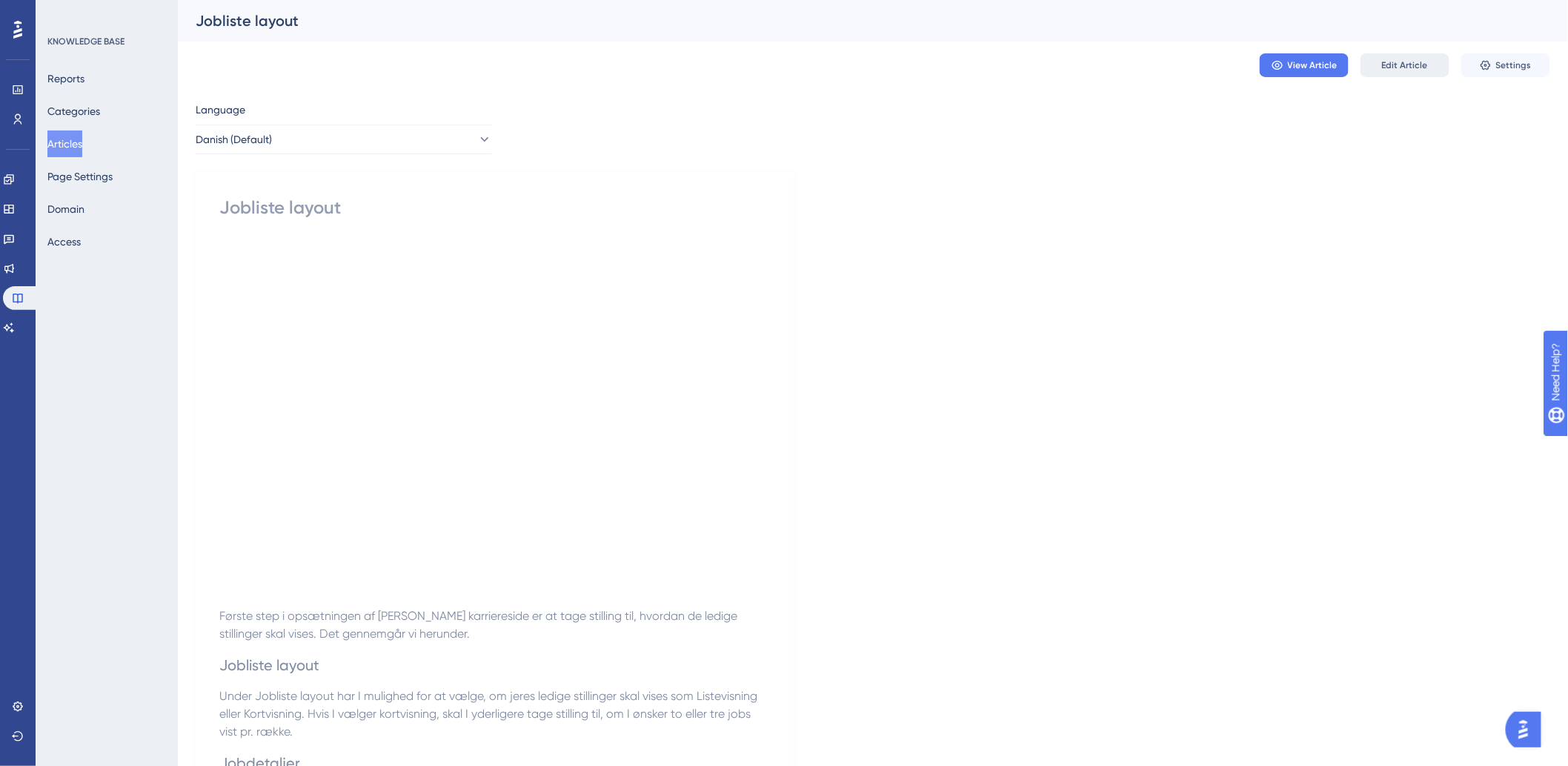
click at [1053, 31] on div "Jobliste layout" at bounding box center [872, 21] width 1390 height 41
click at [1053, 57] on button "Edit Article" at bounding box center [1404, 65] width 89 height 23
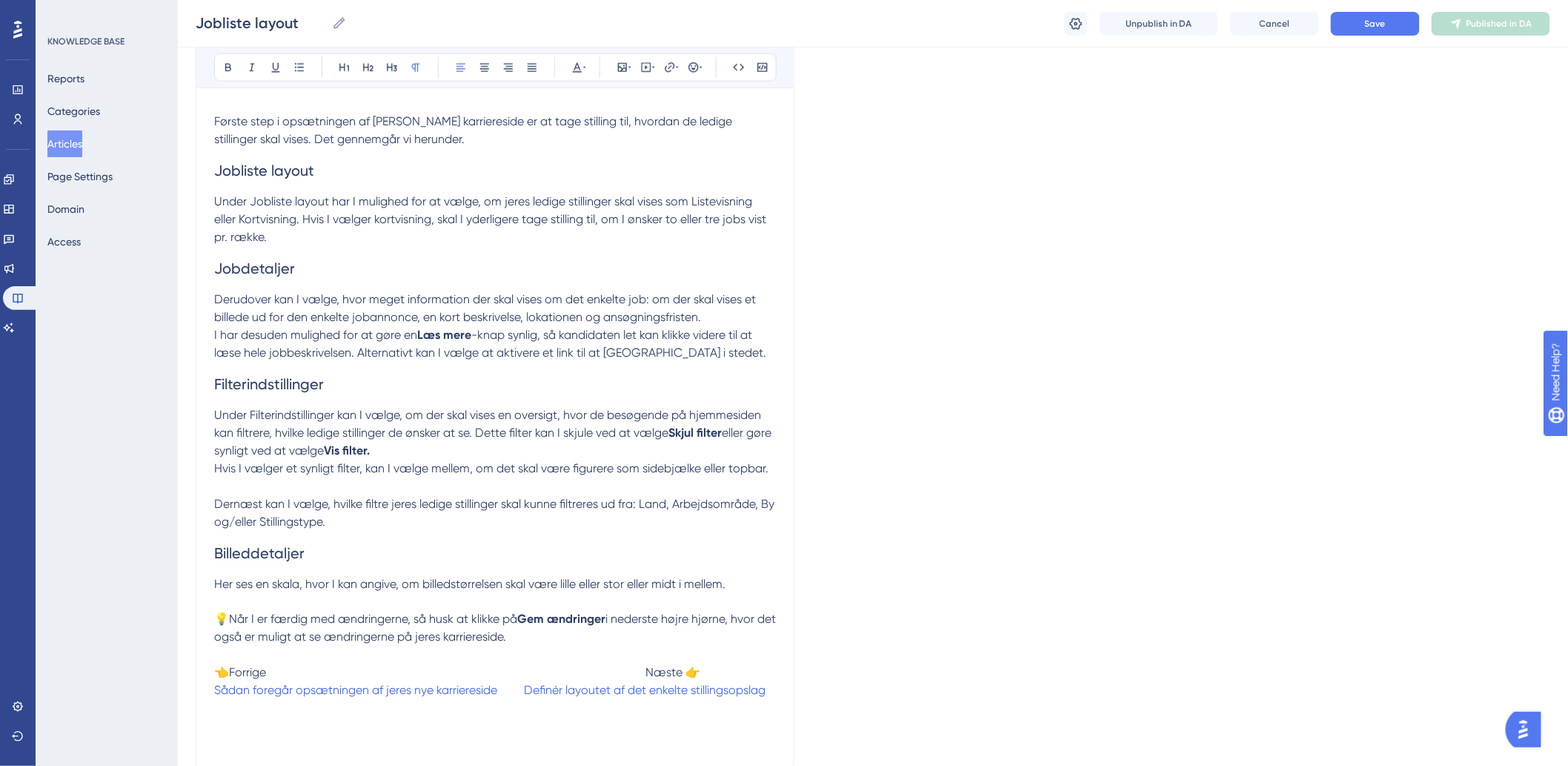
scroll to position [302, 0]
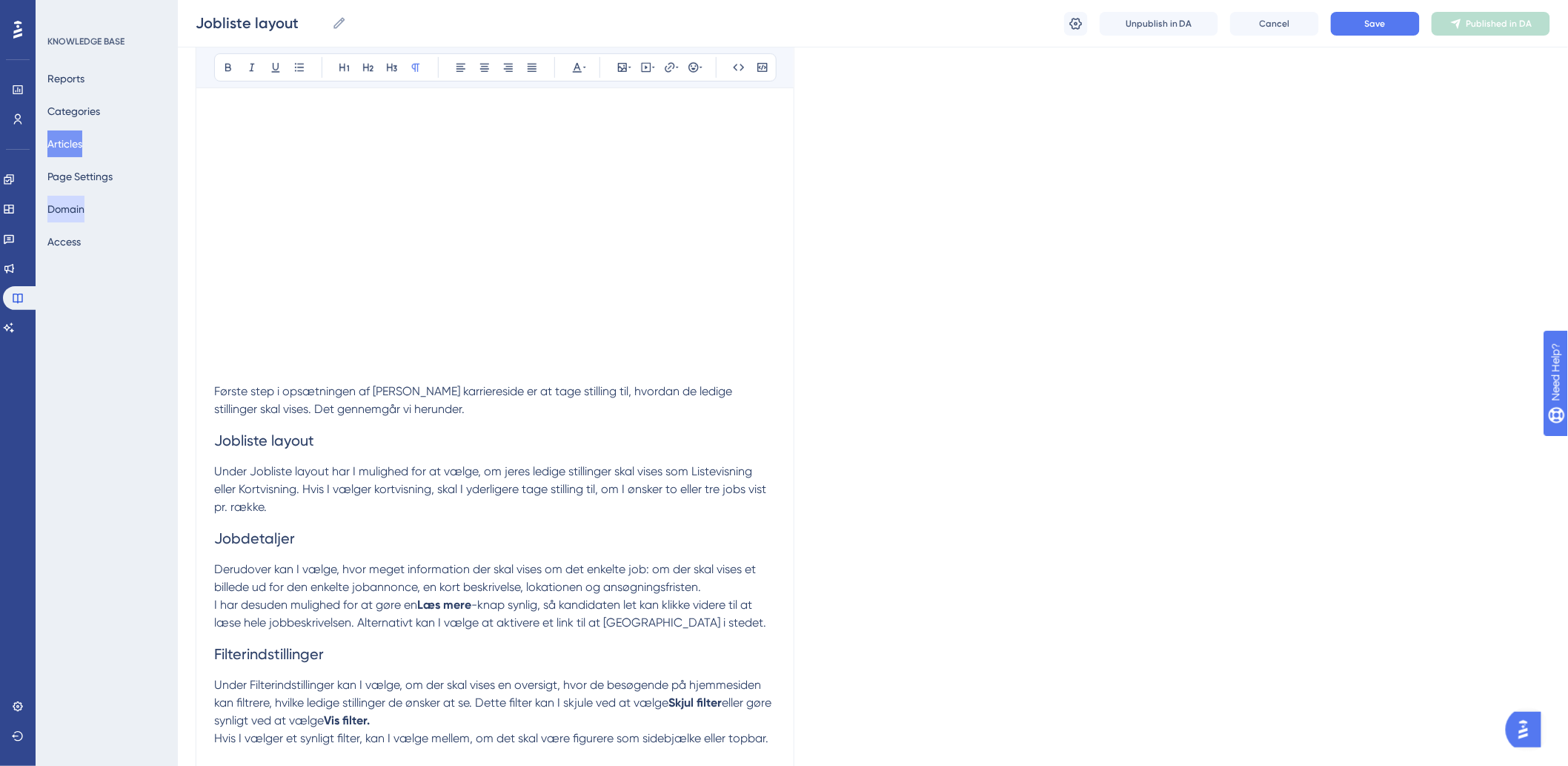
click at [84, 216] on button "Domain" at bounding box center [66, 209] width 37 height 27
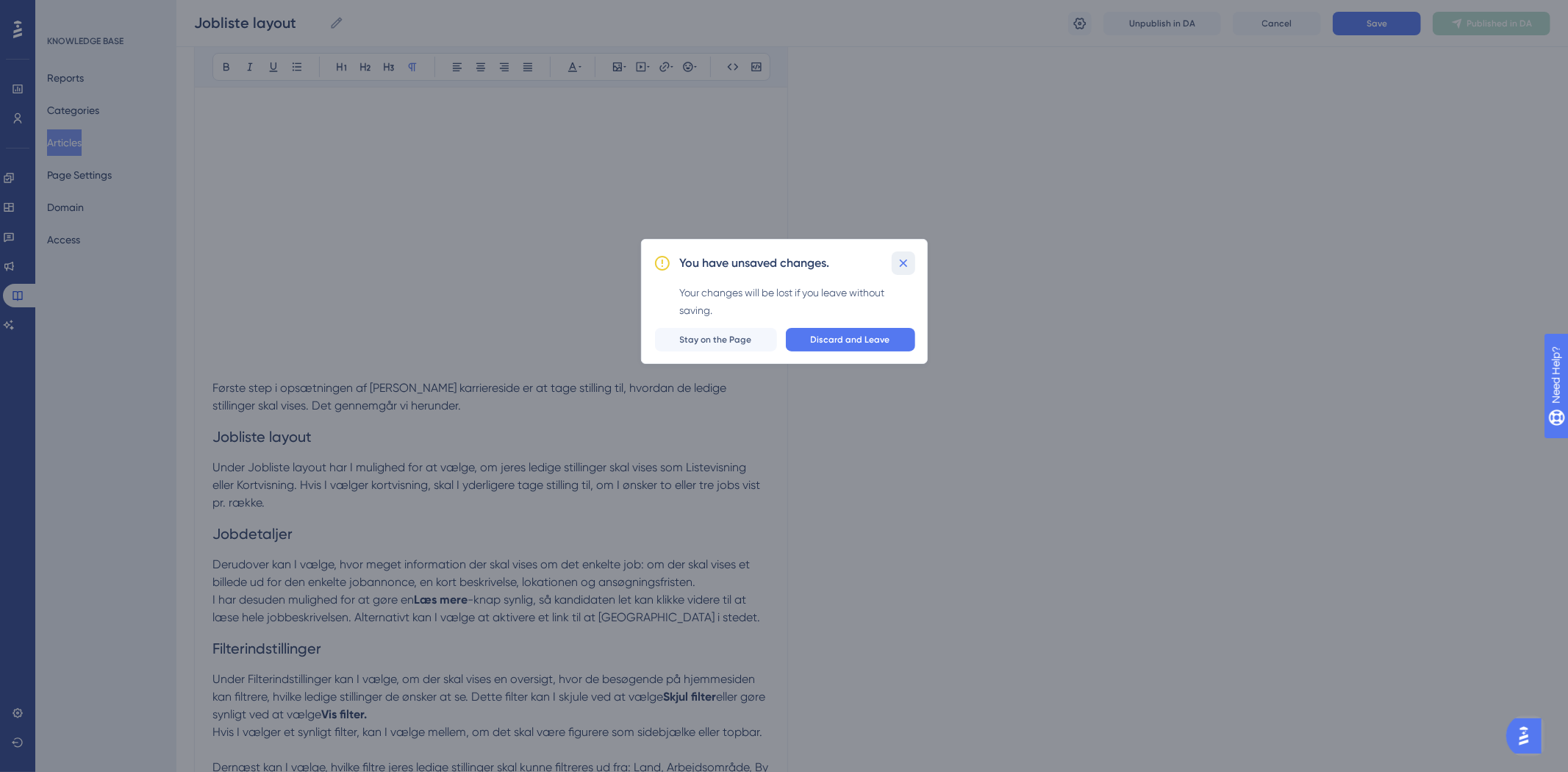
click at [897, 260] on icon at bounding box center [904, 264] width 15 height 15
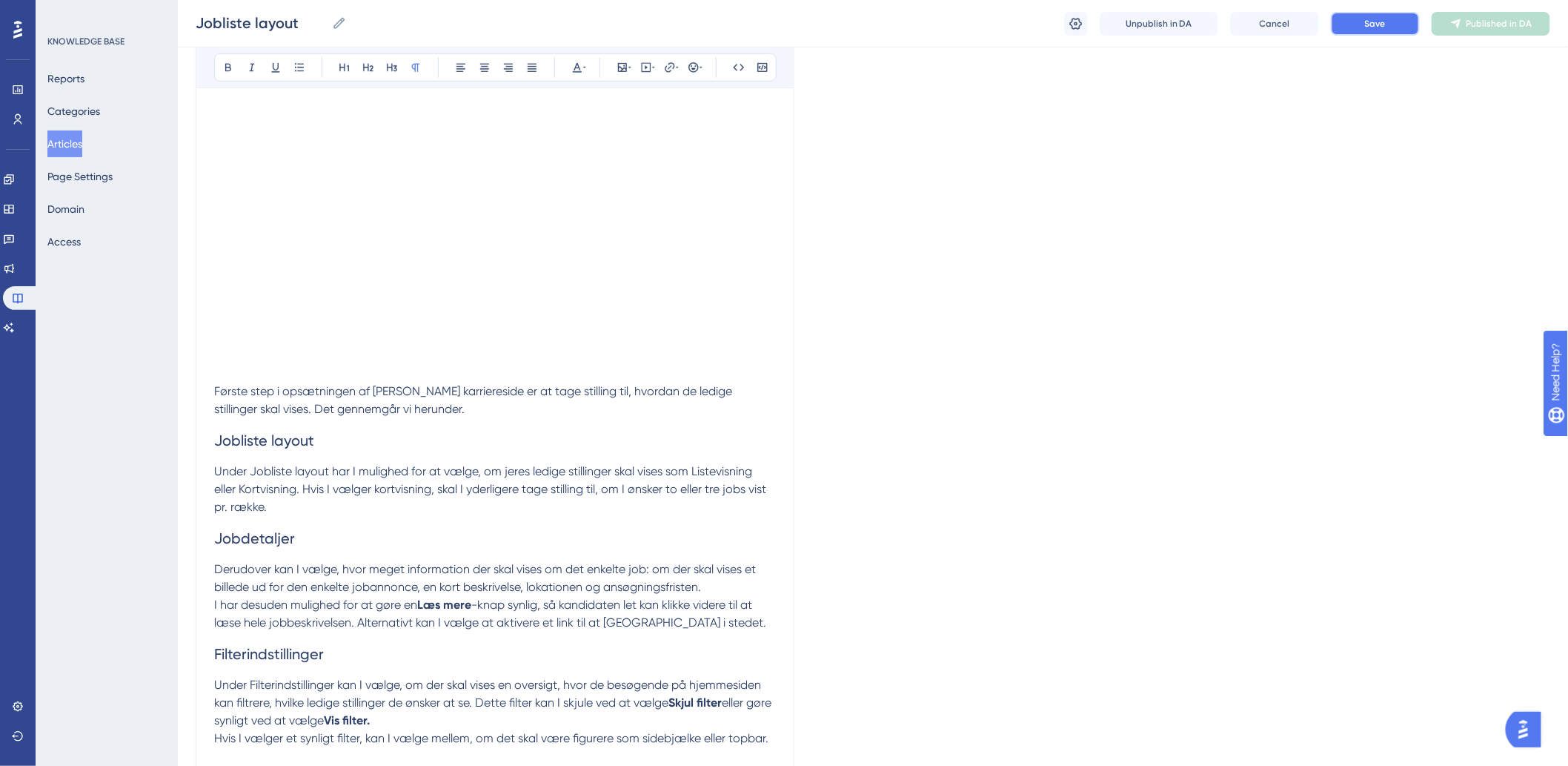
click at [1053, 28] on button "Save" at bounding box center [1374, 23] width 89 height 23
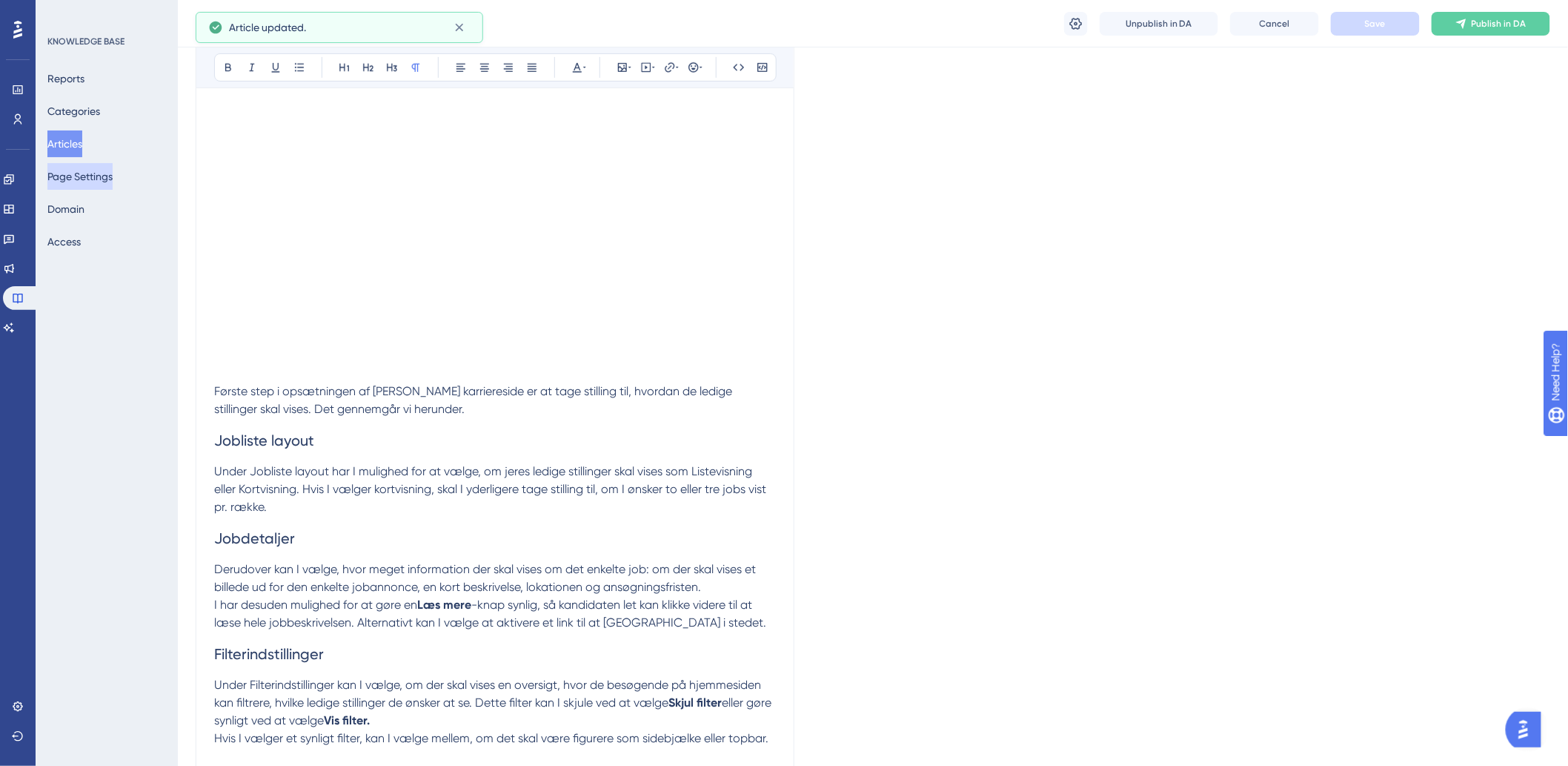
click at [112, 181] on button "Page Settings" at bounding box center [80, 176] width 65 height 27
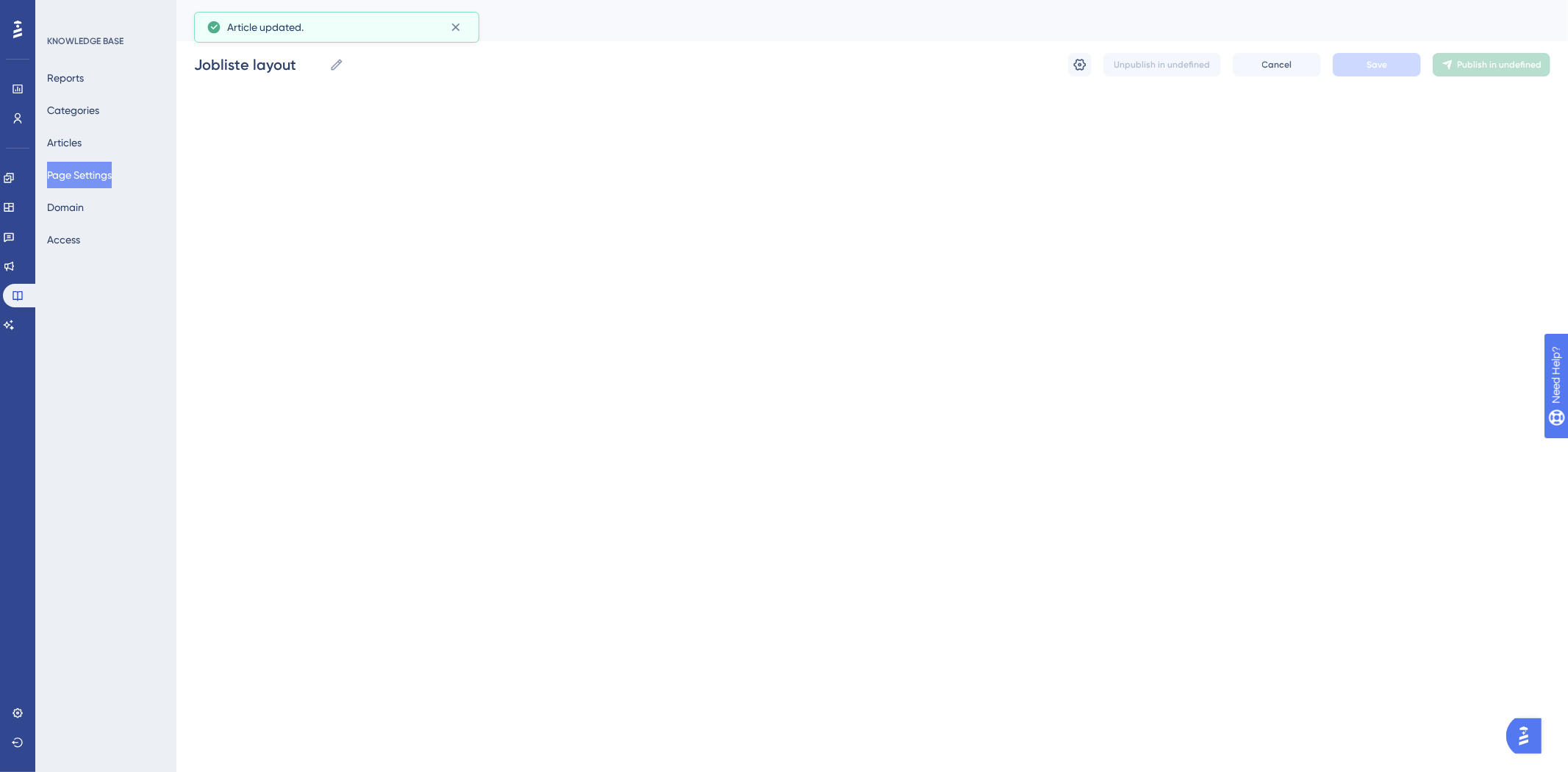
click at [101, 204] on div "Reports Categories Articles Page Settings Domain Access" at bounding box center [107, 159] width 119 height 188
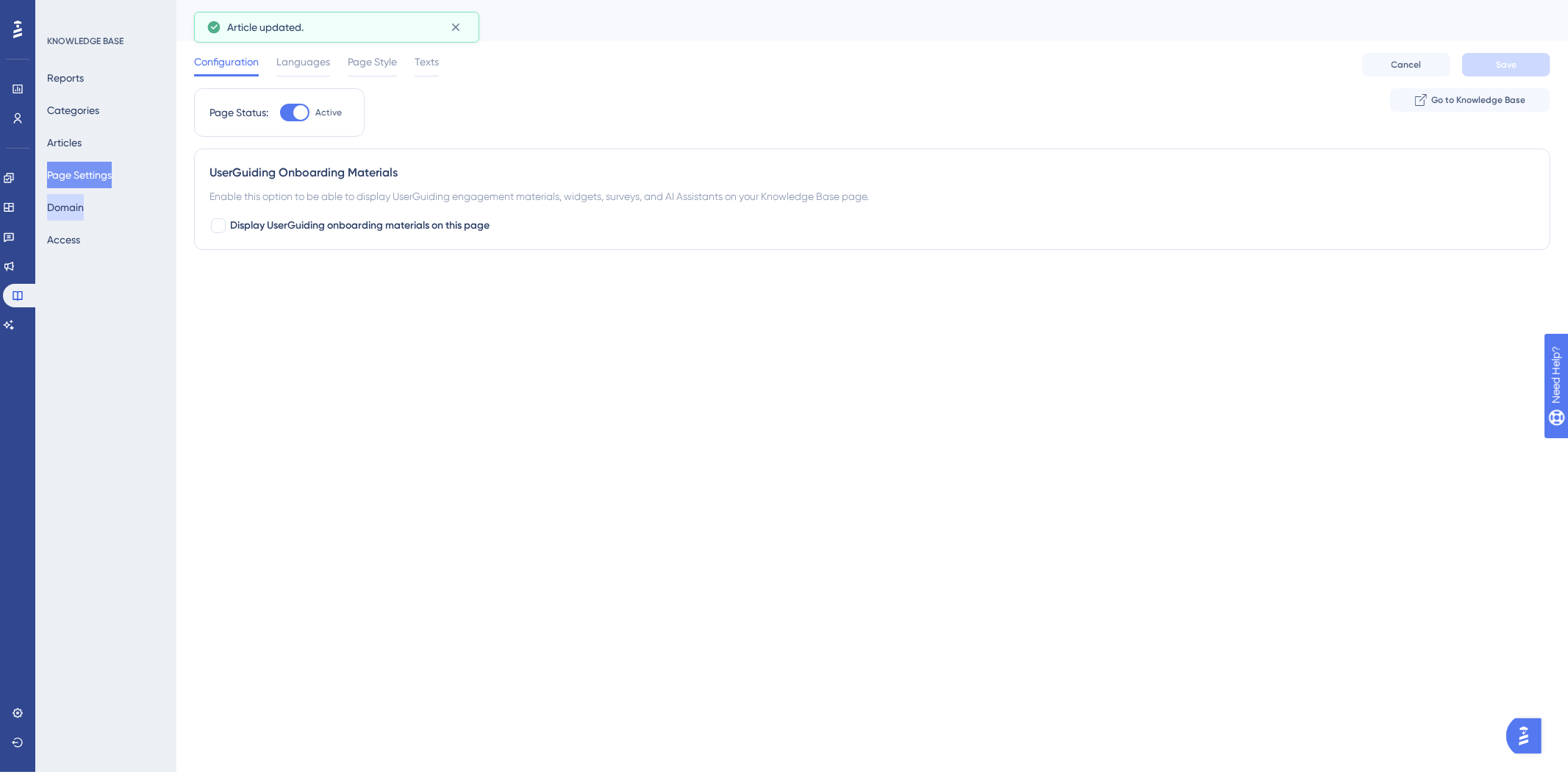
click at [81, 206] on button "Domain" at bounding box center [66, 207] width 37 height 27
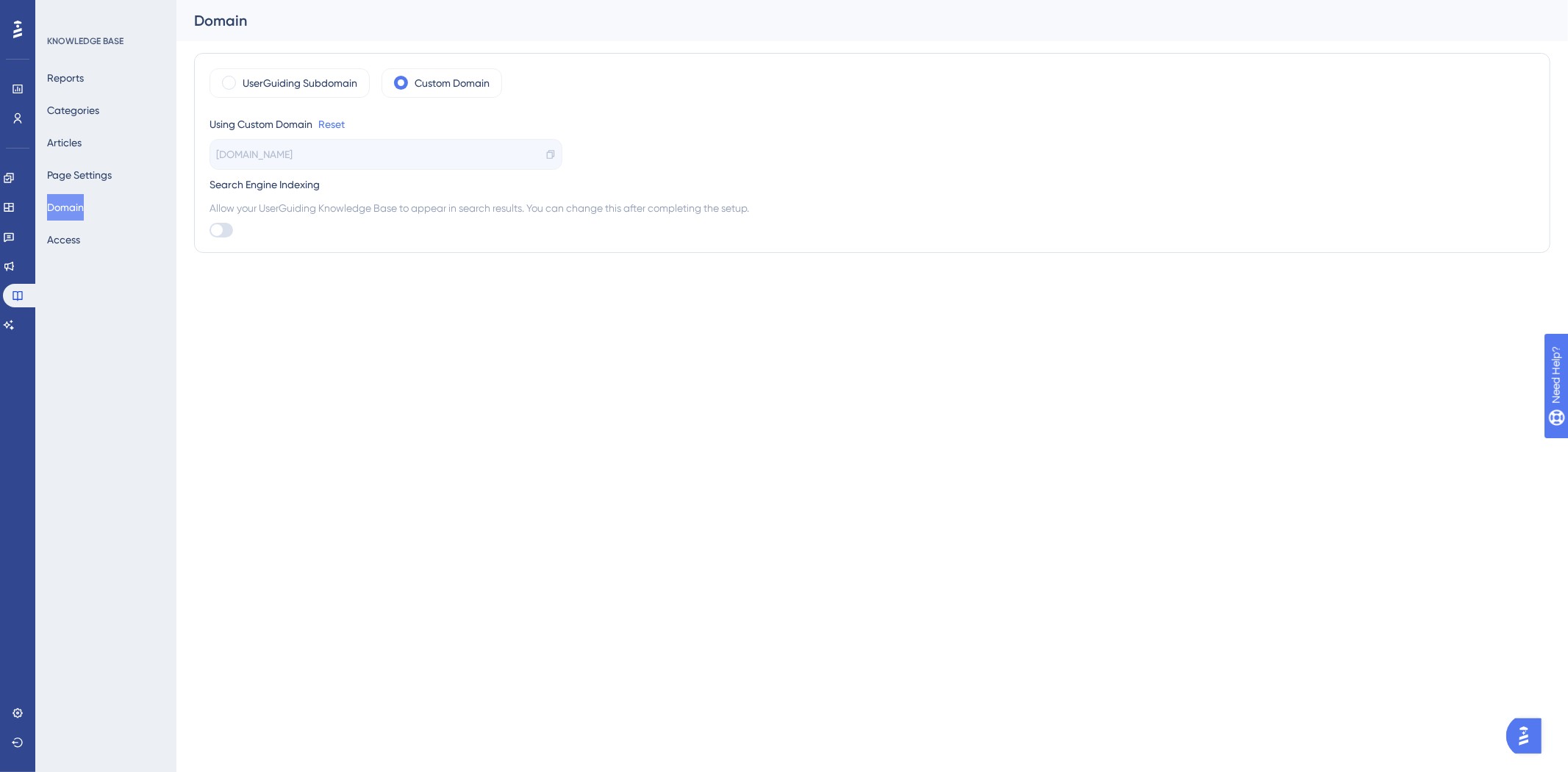
click at [99, 154] on div "Reports Categories Articles Page Settings Domain Access" at bounding box center [107, 159] width 119 height 188
drag, startPoint x: 99, startPoint y: 165, endPoint x: 99, endPoint y: 174, distance: 9.0
click at [99, 167] on button "Page Settings" at bounding box center [80, 174] width 65 height 27
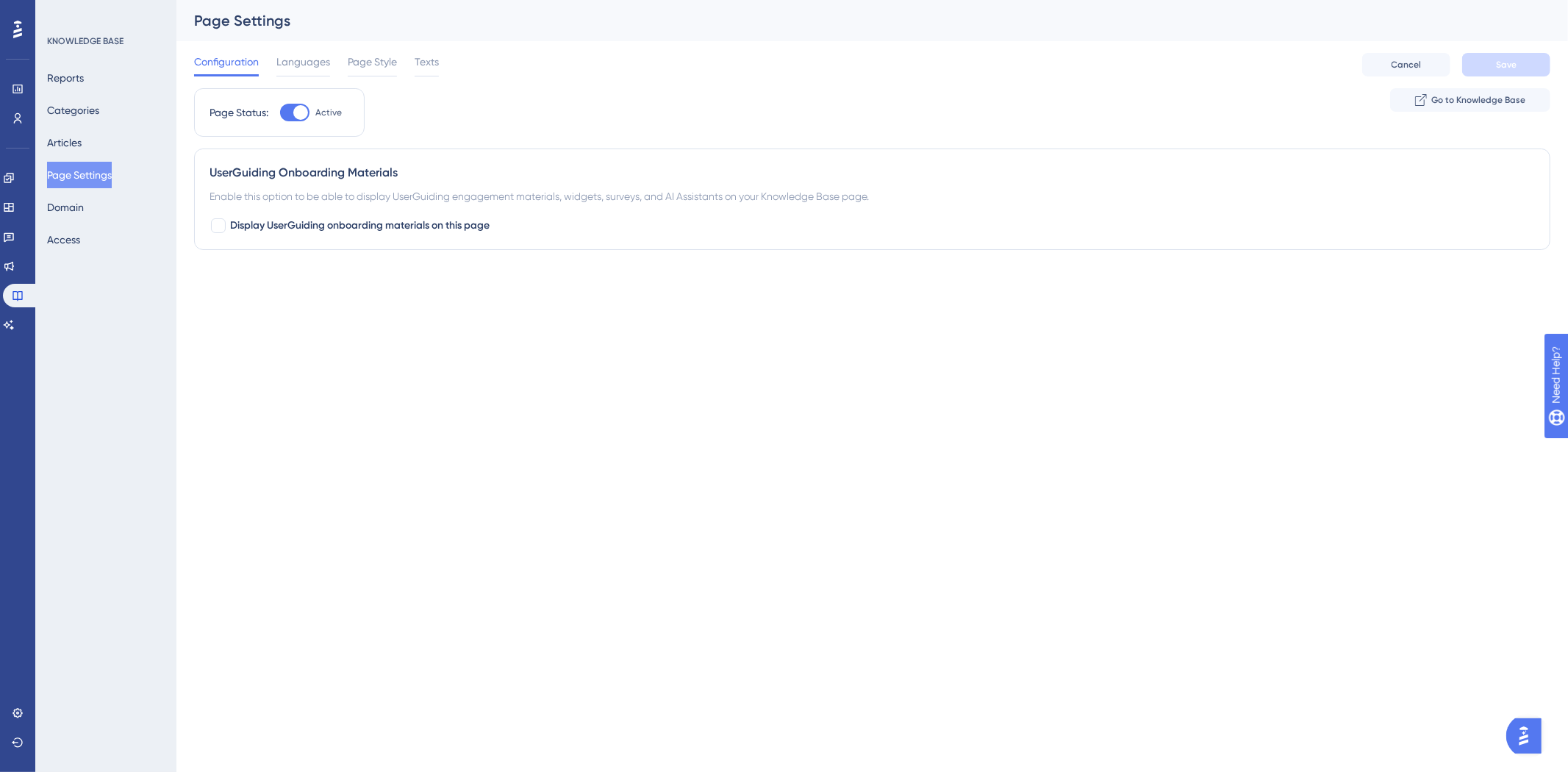
click at [76, 127] on div "Reports Categories Articles Page Settings Domain Access" at bounding box center [107, 159] width 119 height 188
click at [78, 136] on button "Articles" at bounding box center [64, 142] width 34 height 27
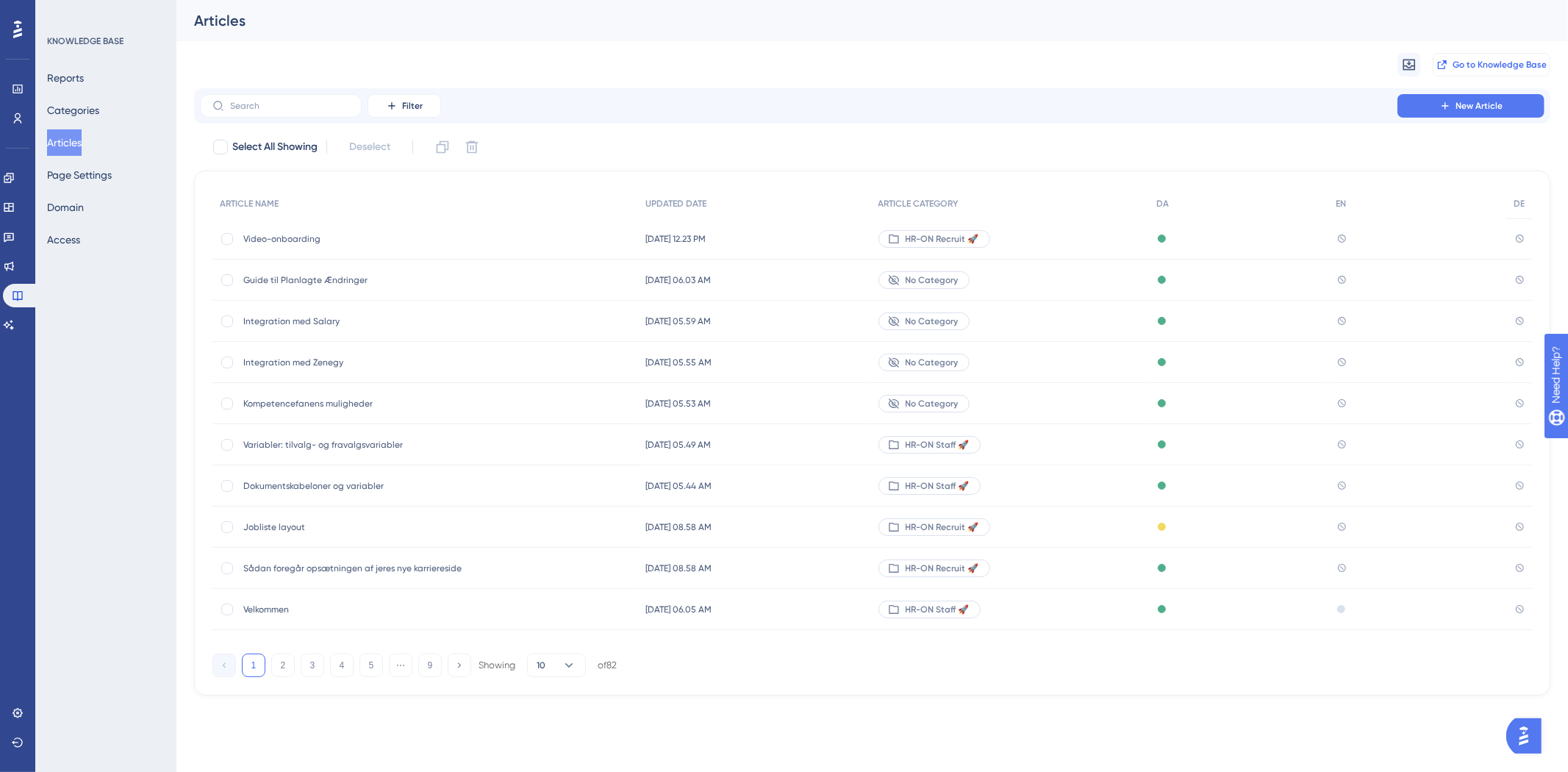
click at [1045, 66] on span "Go to Knowledge Base" at bounding box center [1499, 64] width 94 height 12
drag, startPoint x: 341, startPoint y: 105, endPoint x: 328, endPoint y: 101, distance: 13.6
click at [341, 104] on input "text" at bounding box center [289, 106] width 119 height 10
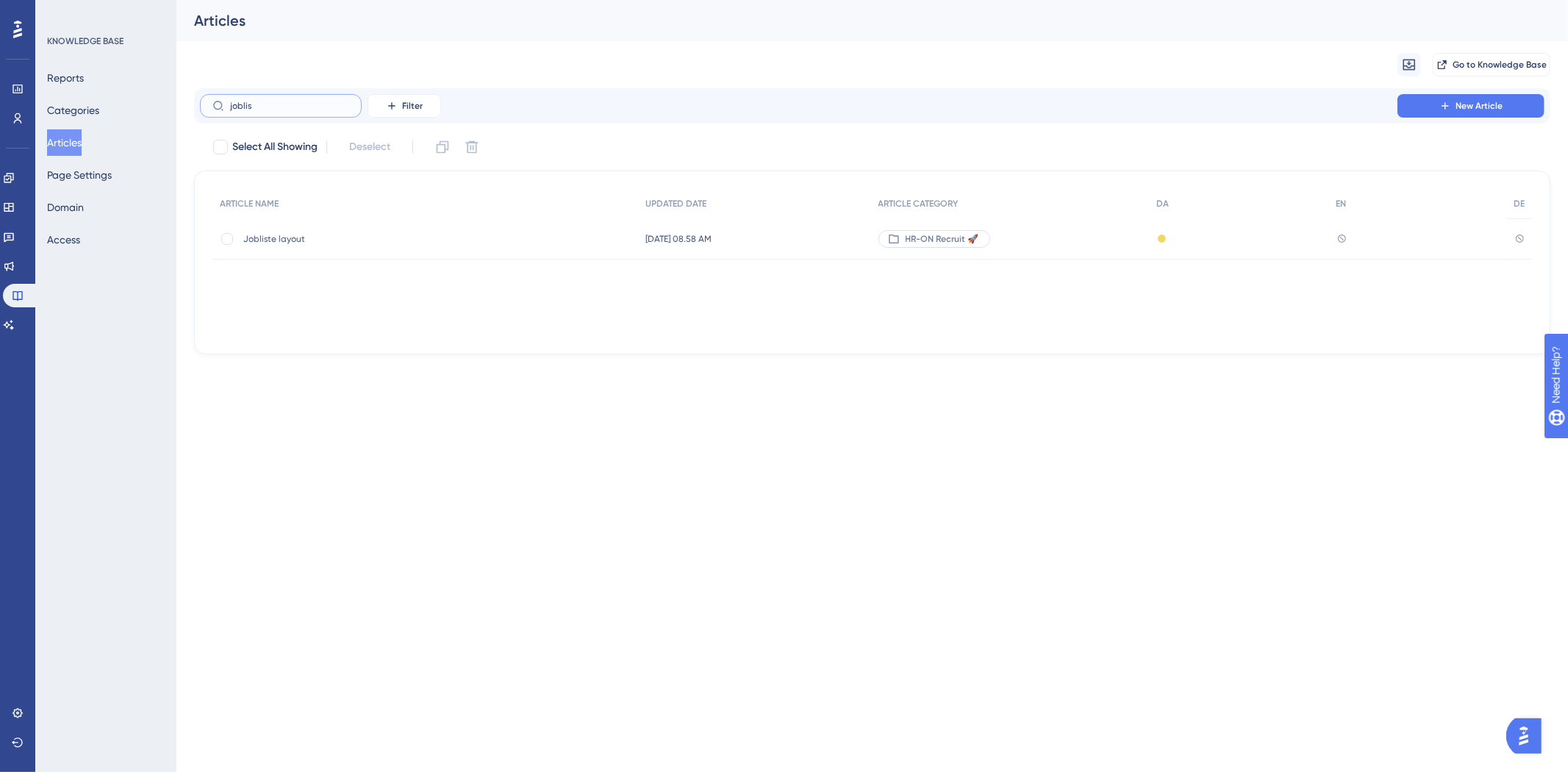
type input "joblis"
click at [296, 238] on span "Jobliste layout" at bounding box center [361, 238] width 236 height 12
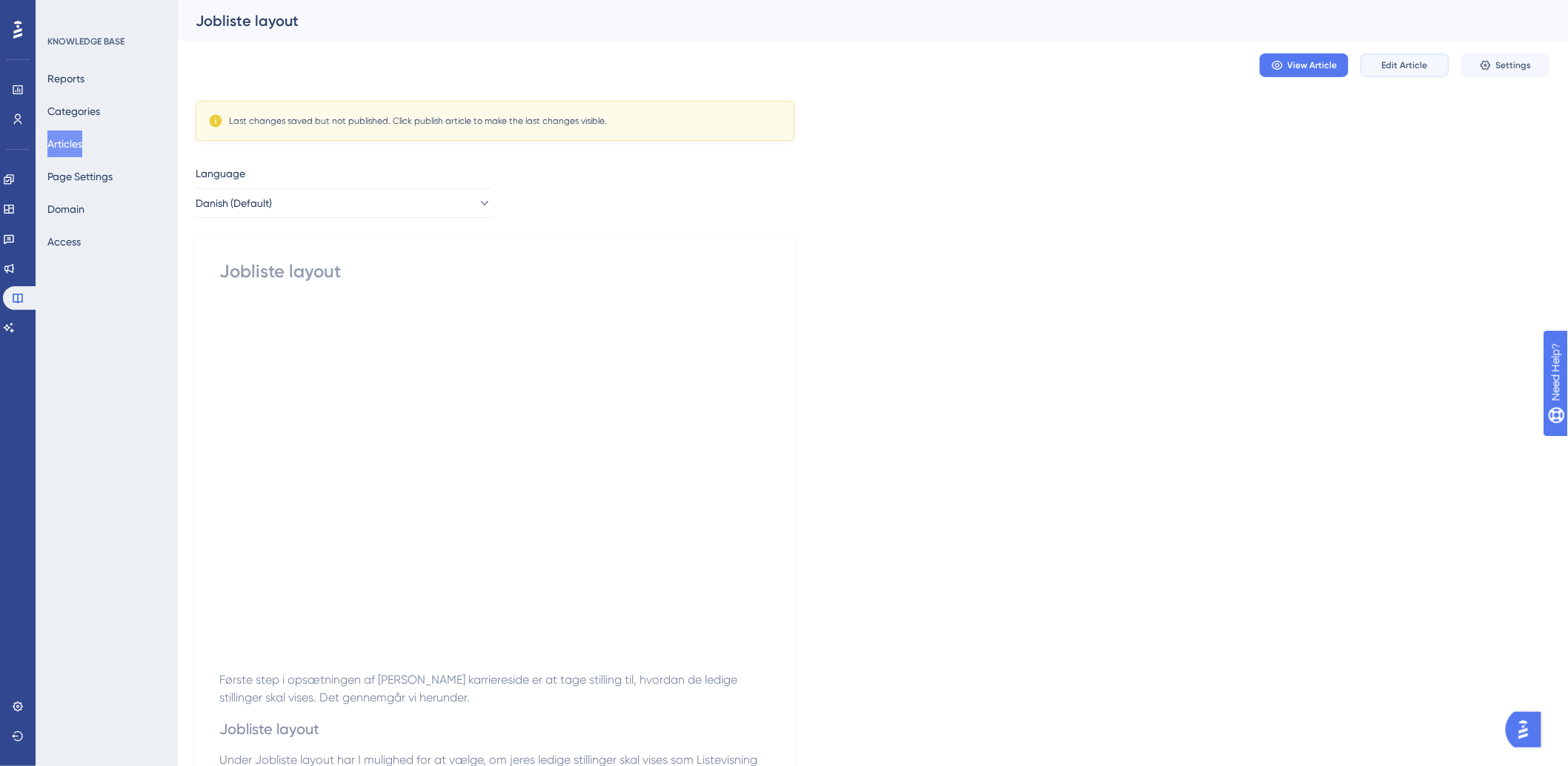
click at [1053, 60] on span "Edit Article" at bounding box center [1404, 65] width 46 height 12
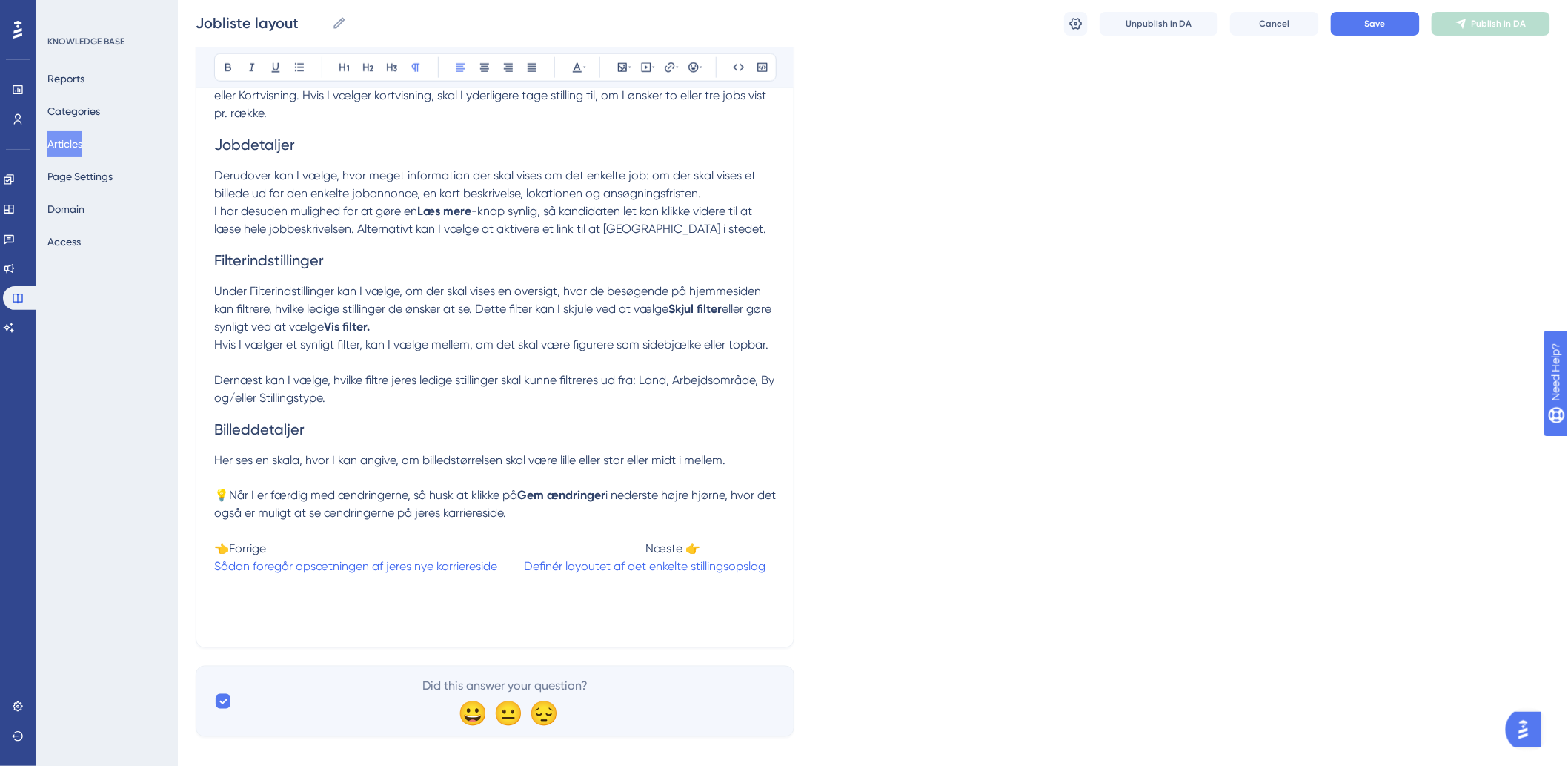
scroll to position [714, 0]
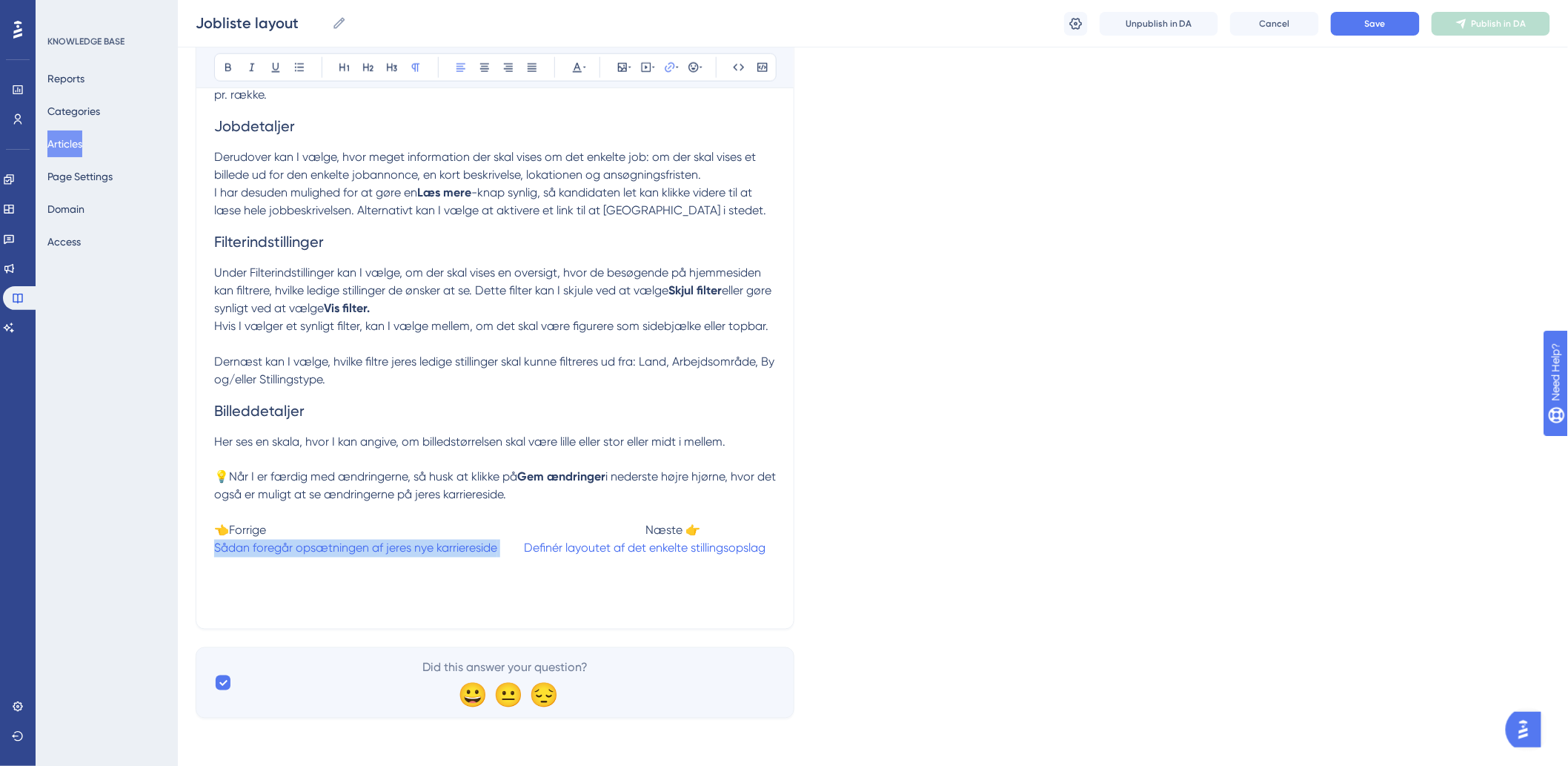
drag, startPoint x: 501, startPoint y: 550, endPoint x: 180, endPoint y: 552, distance: 321.0
click at [180, 438] on div "Performance Users Engagement Widgets Feedback Product Updates Knowledge Base AI…" at bounding box center [872, 14] width 1390 height 1455
click at [662, 69] on button at bounding box center [669, 67] width 21 height 21
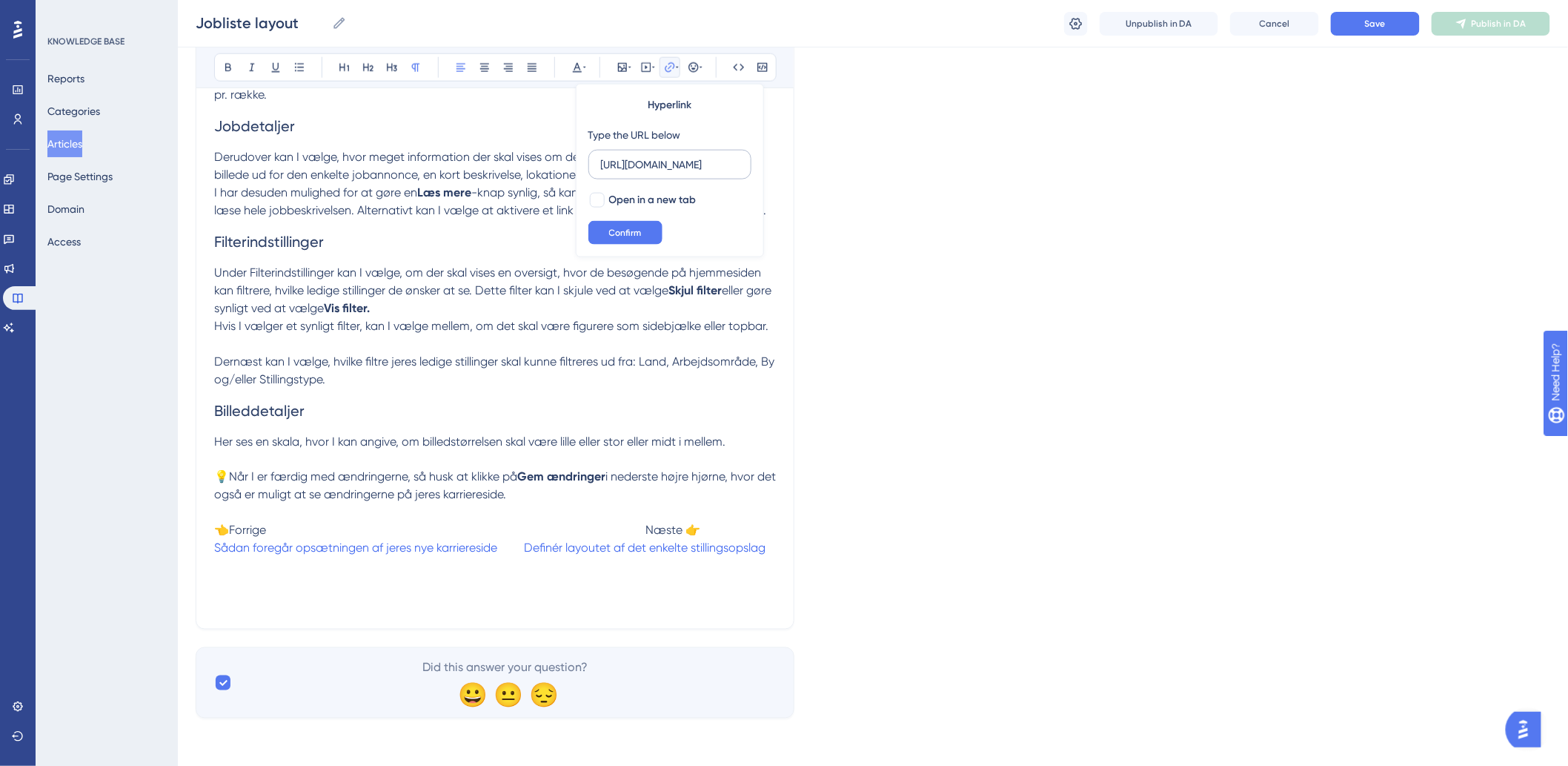
scroll to position [0, 0]
drag, startPoint x: 741, startPoint y: 166, endPoint x: 480, endPoint y: 166, distance: 261.0
click at [480, 166] on div "Bold Italic Underline Bullet Point Heading 1 Heading 2 Heading 3 Normal Align L…" at bounding box center [495, 76] width 562 height 1069
click at [670, 74] on button at bounding box center [669, 67] width 21 height 21
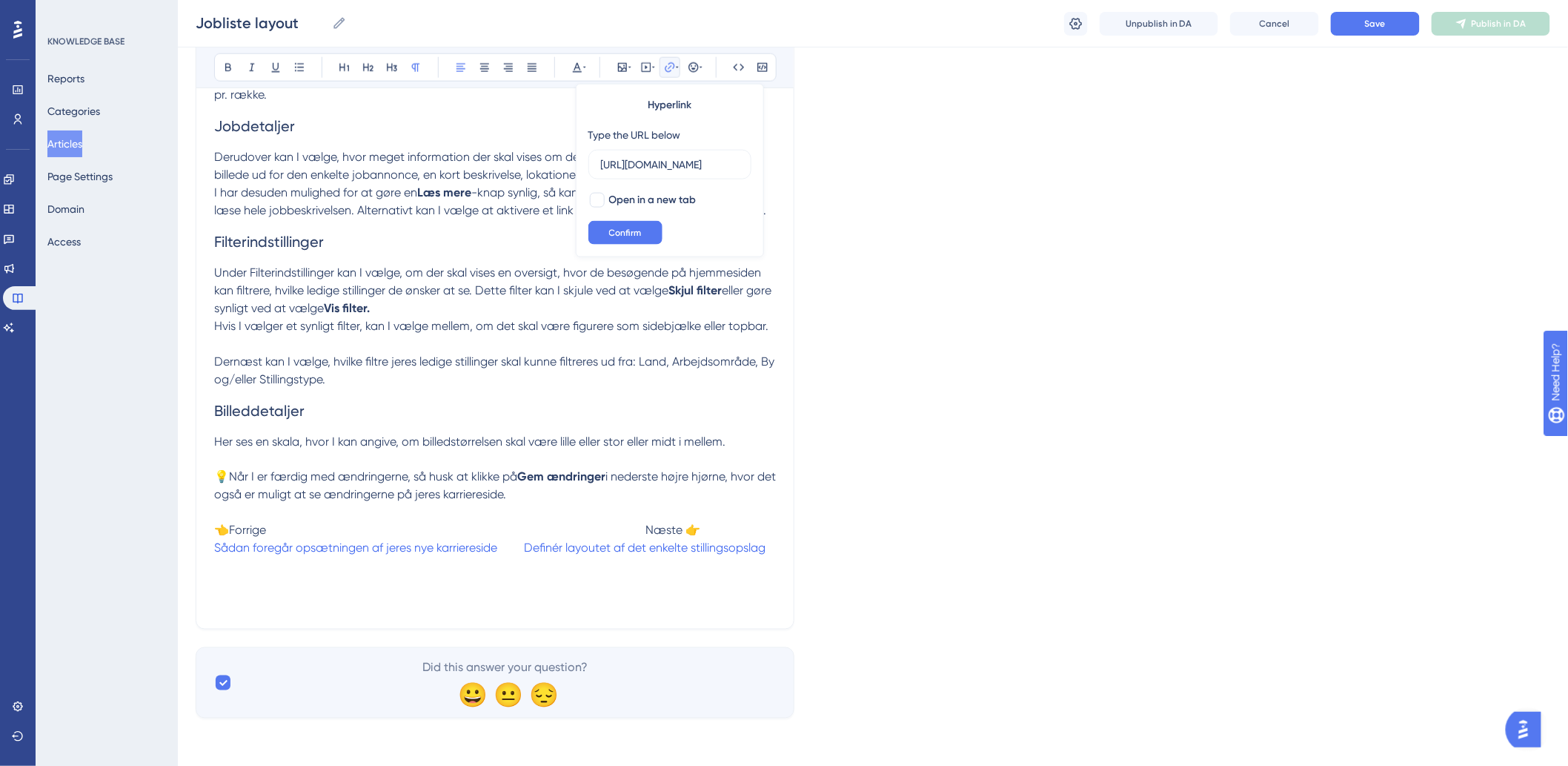
drag, startPoint x: 616, startPoint y: 165, endPoint x: 952, endPoint y: 176, distance: 336.2
click at [929, 176] on div "Language Danish (Default) Jobliste layout Bold Italic Underline Bullet Point He…" at bounding box center [872, 50] width 1355 height 1337
click at [676, 66] on icon at bounding box center [677, 67] width 3 height 12
type input "h"
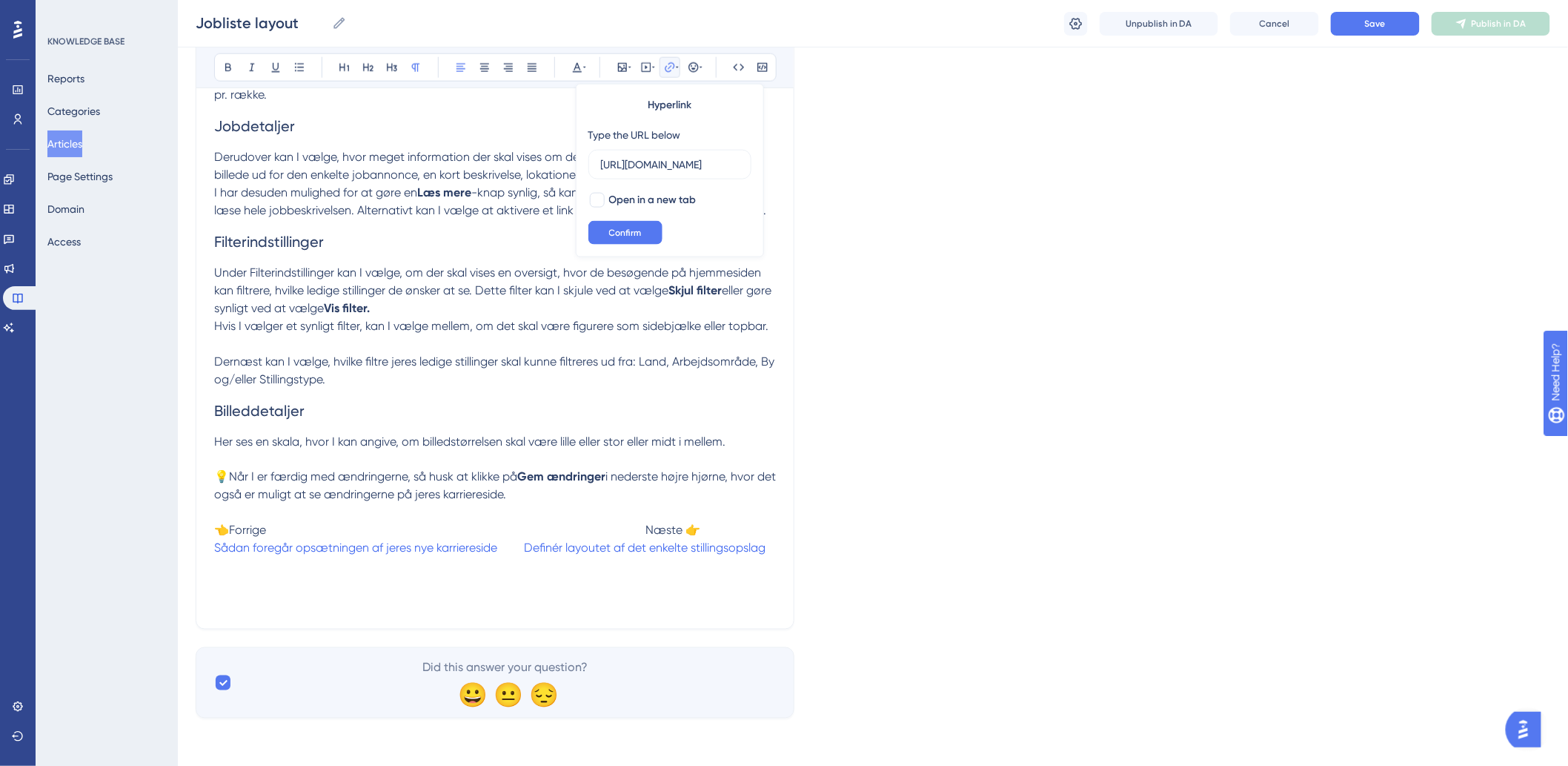
scroll to position [0, 320]
type input "[URL][DOMAIN_NAME]"
click at [615, 221] on button "Confirm" at bounding box center [625, 232] width 74 height 23
click at [674, 69] on icon at bounding box center [669, 67] width 12 height 12
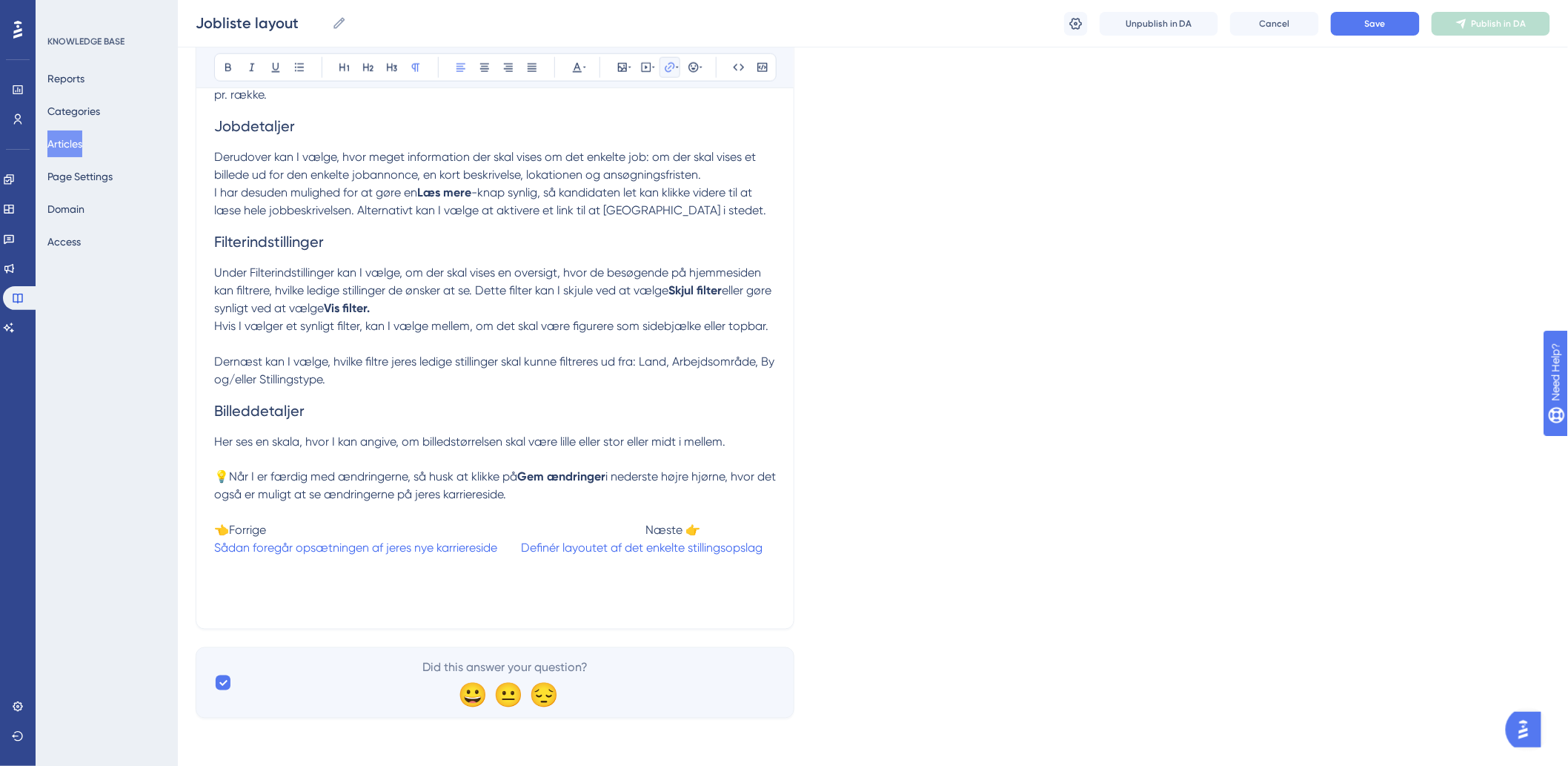
click at [671, 74] on button at bounding box center [669, 67] width 21 height 21
click at [595, 197] on div at bounding box center [597, 200] width 15 height 15
checkbox input "true"
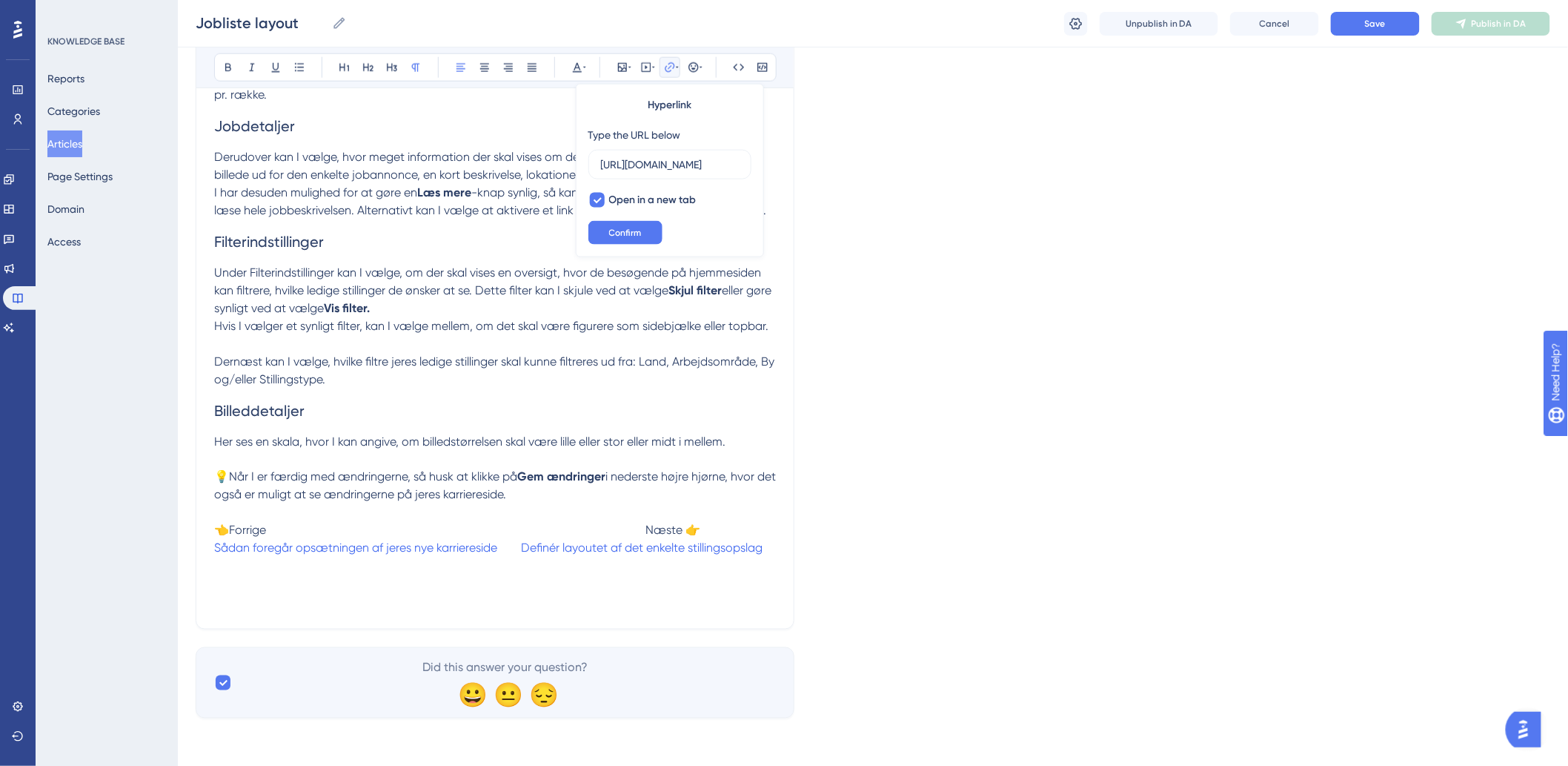
click at [625, 213] on div "Hyperlink Type the URL below [URL][DOMAIN_NAME] Open in a new tab Confirm" at bounding box center [669, 170] width 188 height 173
click at [624, 221] on button "Confirm" at bounding box center [625, 232] width 74 height 23
click at [455, 438] on p "💡Når I er færdig med ændringerne, så husk at klikke på Gem ændringer i nederste…" at bounding box center [495, 486] width 562 height 36
drag, startPoint x: 524, startPoint y: 551, endPoint x: 770, endPoint y: 552, distance: 246.0
click at [770, 438] on p "👈Forrige Næste 👉 Sådan foregår opsætningen af jeres nye karriereside Definér la…" at bounding box center [495, 557] width 562 height 107
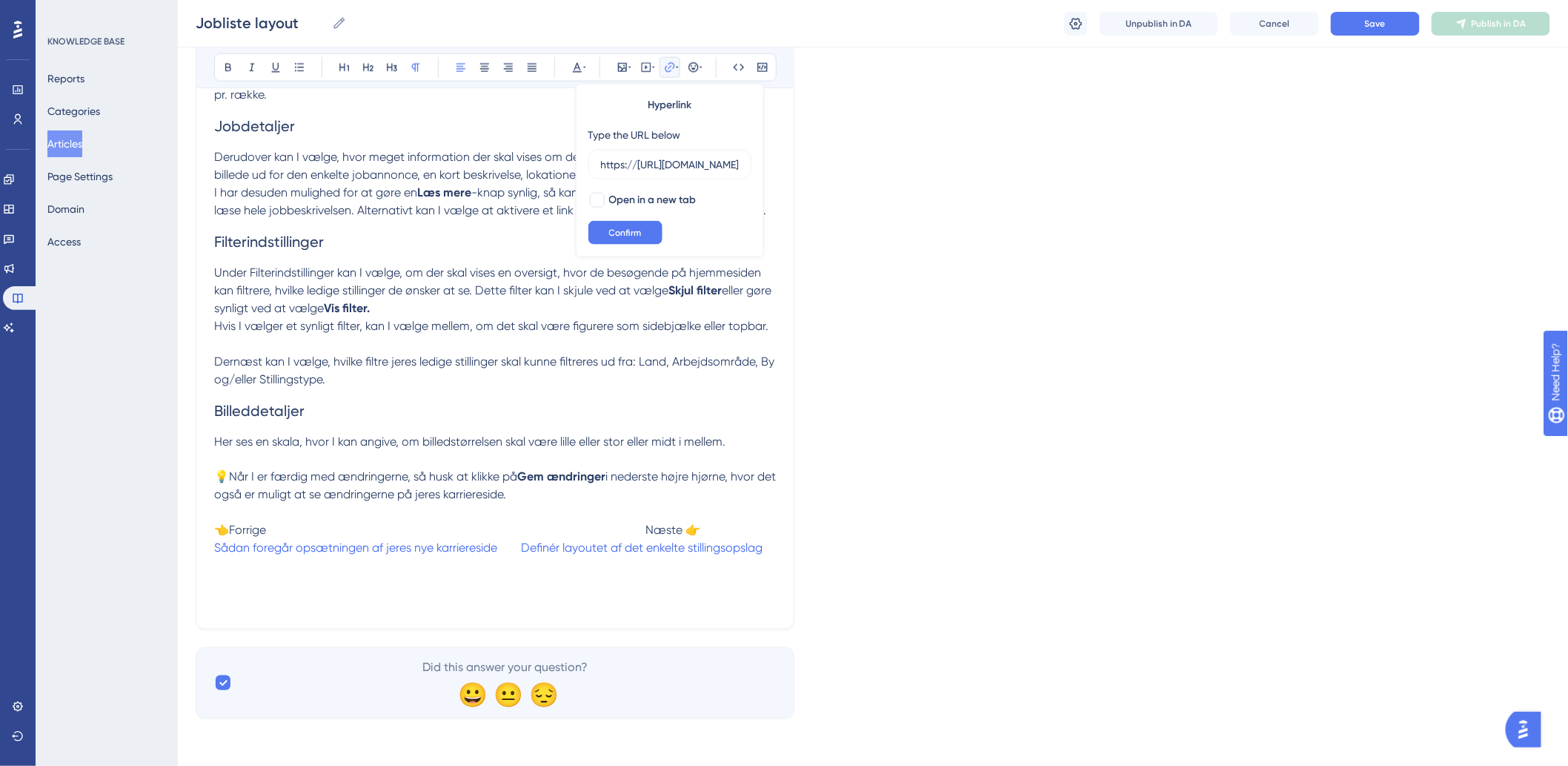
scroll to position [0, 424]
click at [735, 383] on p "Dernæst kan I vælge, hvilke filtre jeres ledige stillinger skal kunne filtreres…" at bounding box center [495, 370] width 562 height 36
drag, startPoint x: 523, startPoint y: 548, endPoint x: 771, endPoint y: 550, distance: 248.0
click at [771, 438] on p "👈Forrige Næste 👉 Sådan foregår opsætningen af jeres nye karriereside Definér la…" at bounding box center [495, 557] width 562 height 107
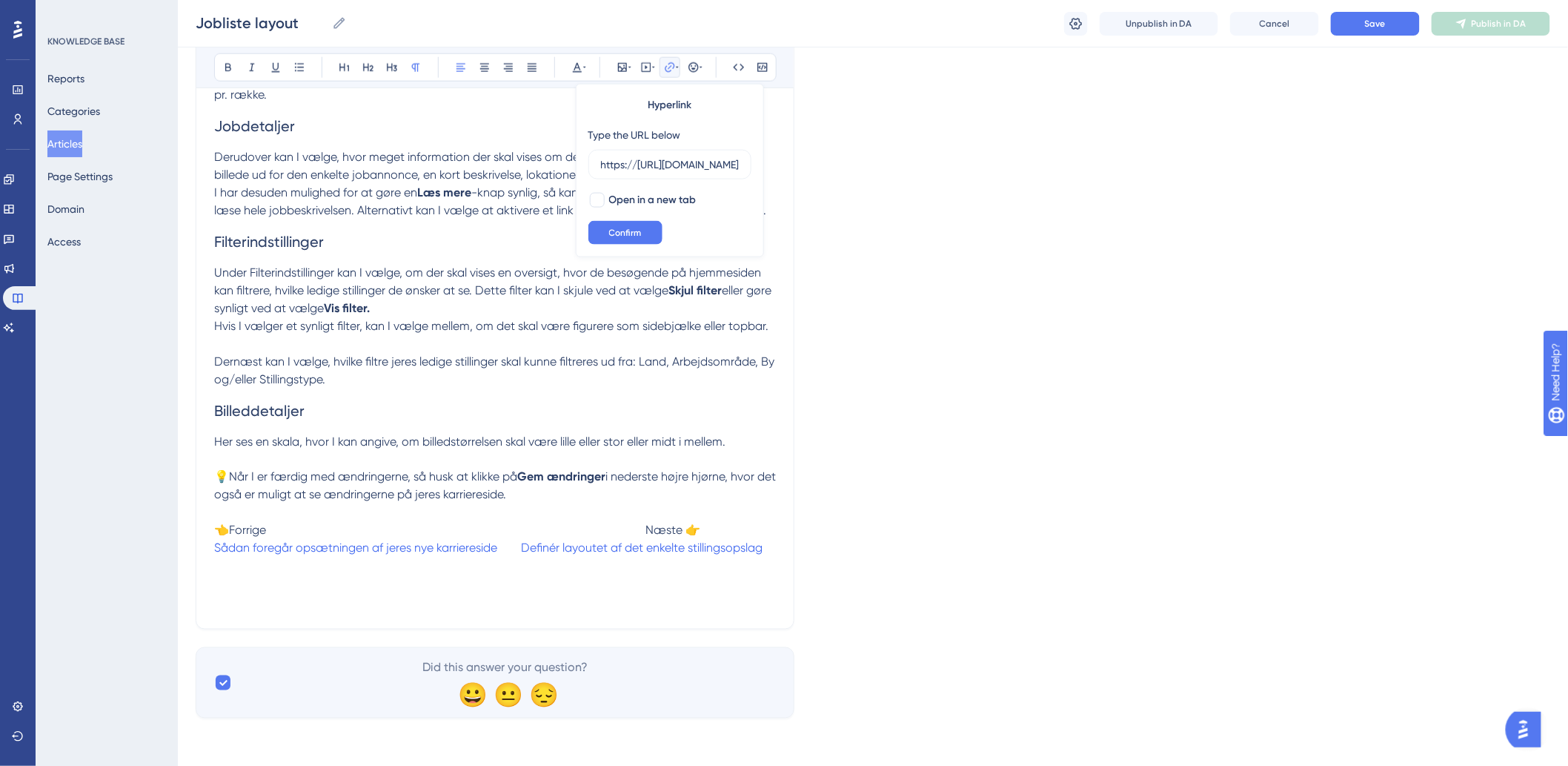
scroll to position [0, 424]
click at [775, 438] on p "👈Forrige Næste 👉 Sådan foregår opsætningen af jeres nye karriereside Definér la…" at bounding box center [495, 557] width 562 height 107
drag, startPoint x: 775, startPoint y: 551, endPoint x: 529, endPoint y: 553, distance: 246.0
click at [529, 438] on p "👈Forrige Næste 👉 Sådan foregår opsætningen af jeres nye karriereside Definér la…" at bounding box center [495, 557] width 562 height 107
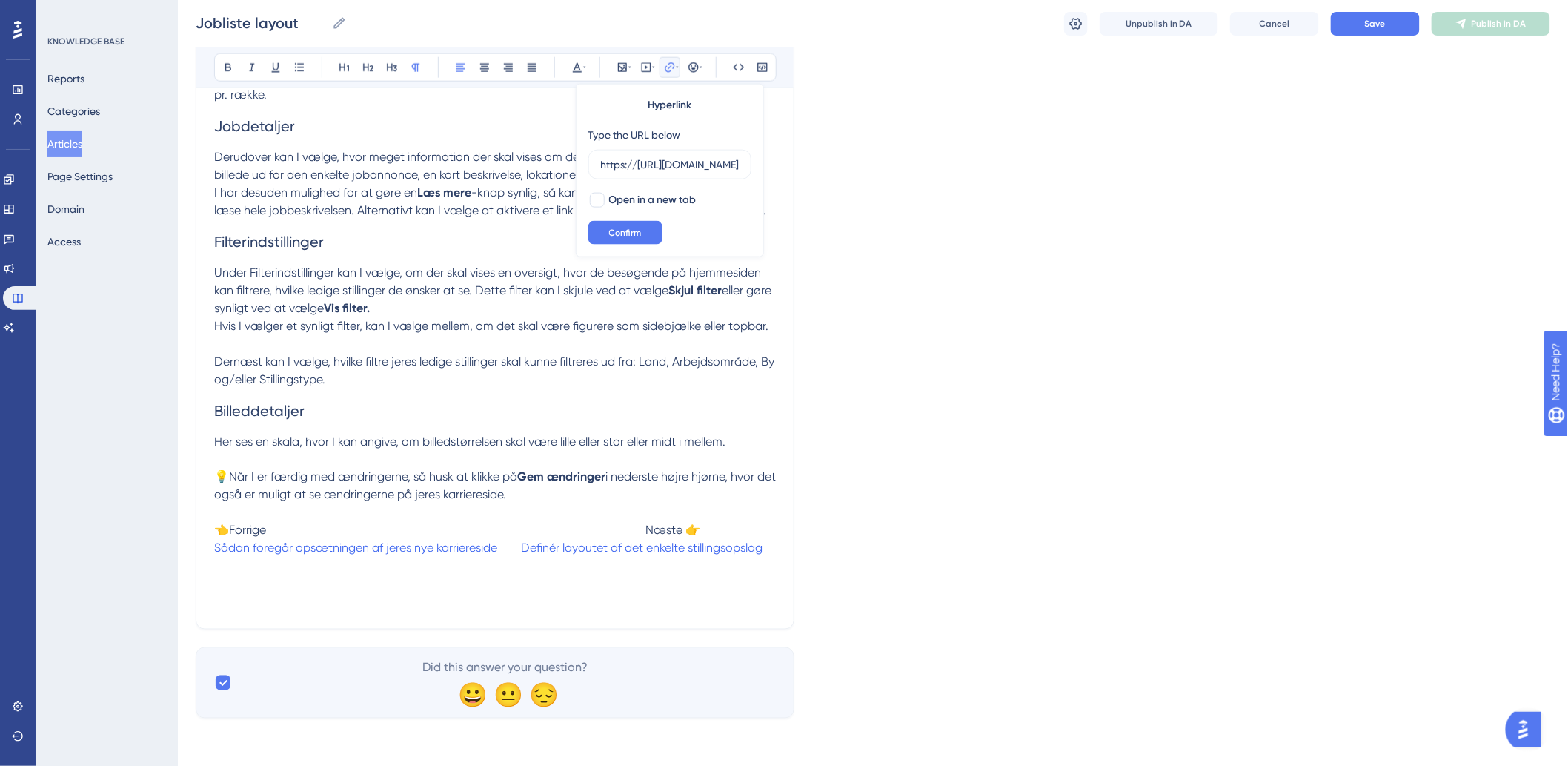
drag, startPoint x: 739, startPoint y: 163, endPoint x: 598, endPoint y: 170, distance: 141.2
click at [544, 166] on div "Bold Italic Underline Bullet Point Heading 1 Heading 2 Heading 3 Normal Align L…" at bounding box center [495, 76] width 562 height 1069
click at [666, 65] on icon at bounding box center [669, 67] width 12 height 12
drag, startPoint x: 673, startPoint y: 162, endPoint x: 1036, endPoint y: 183, distance: 363.6
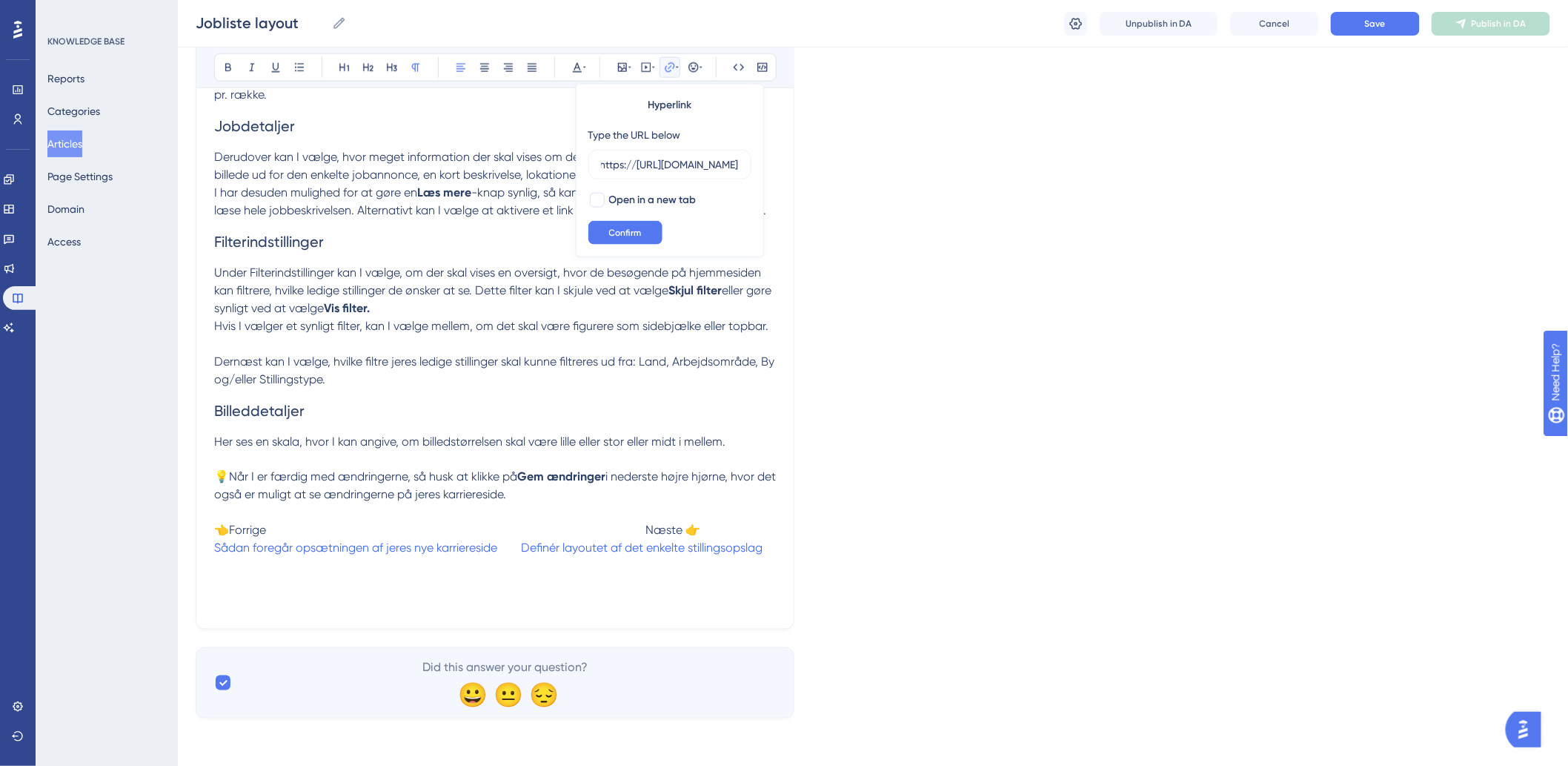
click at [1036, 183] on div "Language Danish (Default) Jobliste layout Bold Italic Underline Bullet Point He…" at bounding box center [872, 50] width 1355 height 1337
click at [660, 71] on button at bounding box center [669, 67] width 21 height 21
click at [641, 162] on input "https://[URL][DOMAIN_NAME]" at bounding box center [669, 164] width 137 height 16
type input "g"
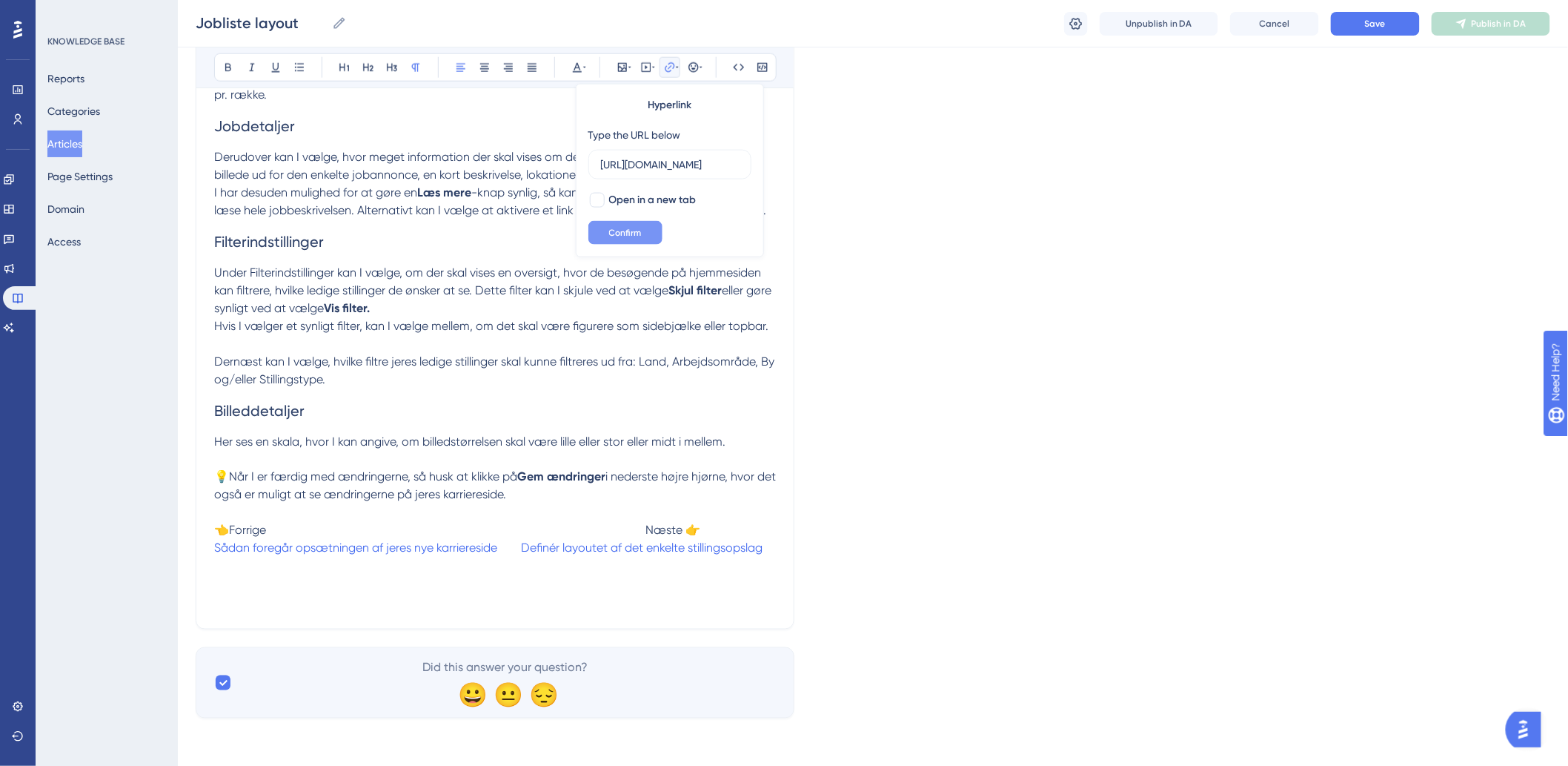
scroll to position [0, 292]
type input "[URL][DOMAIN_NAME]"
click at [634, 235] on span "Confirm" at bounding box center [625, 233] width 33 height 12
click at [664, 65] on icon at bounding box center [669, 67] width 12 height 12
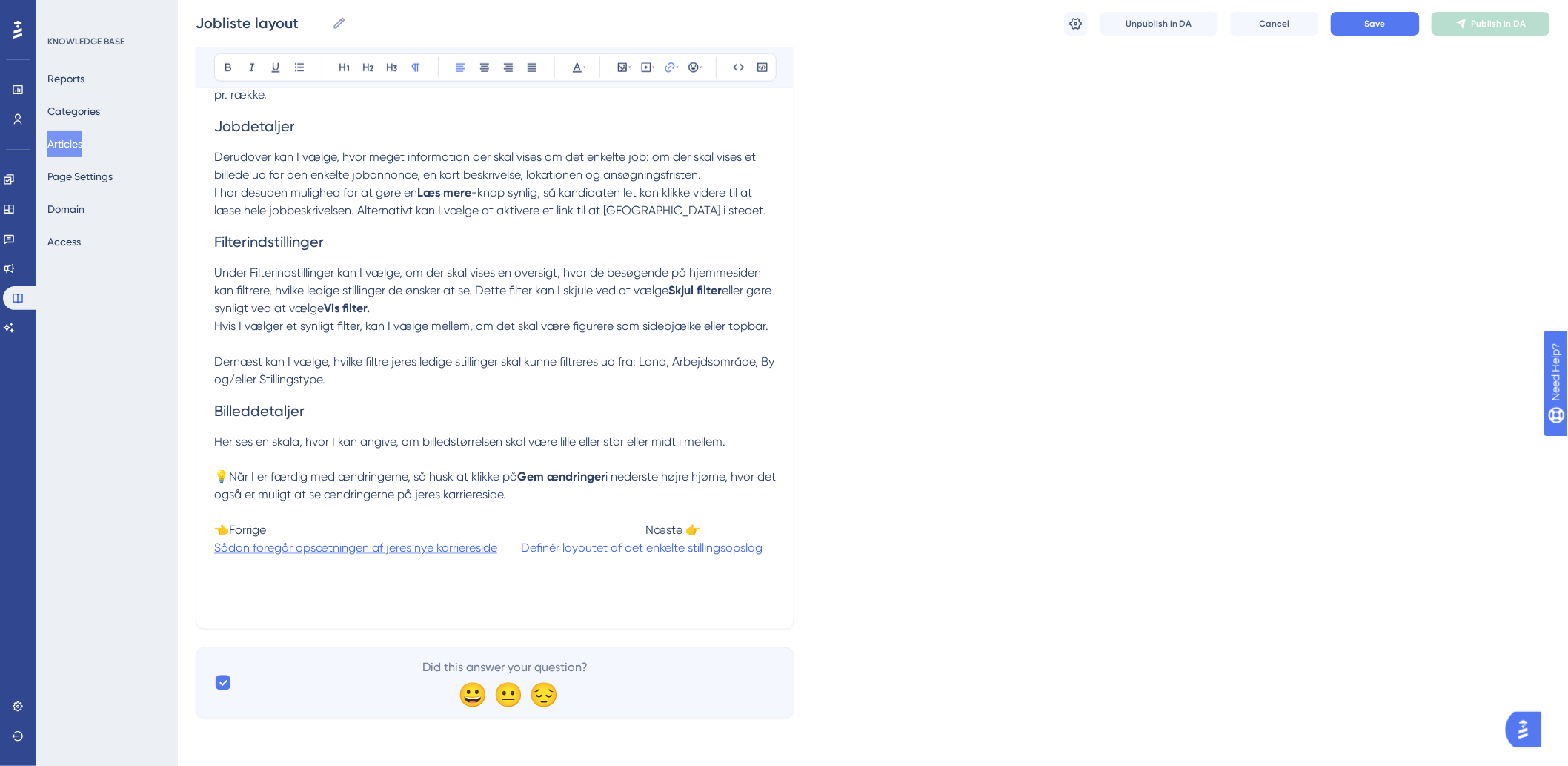
click at [484, 438] on span "Sådan foregår opsætningen af jeres nye karriereside" at bounding box center [355, 548] width 283 height 14
click at [616, 198] on span "Open in a new tab" at bounding box center [653, 199] width 88 height 18
checkbox input "false"
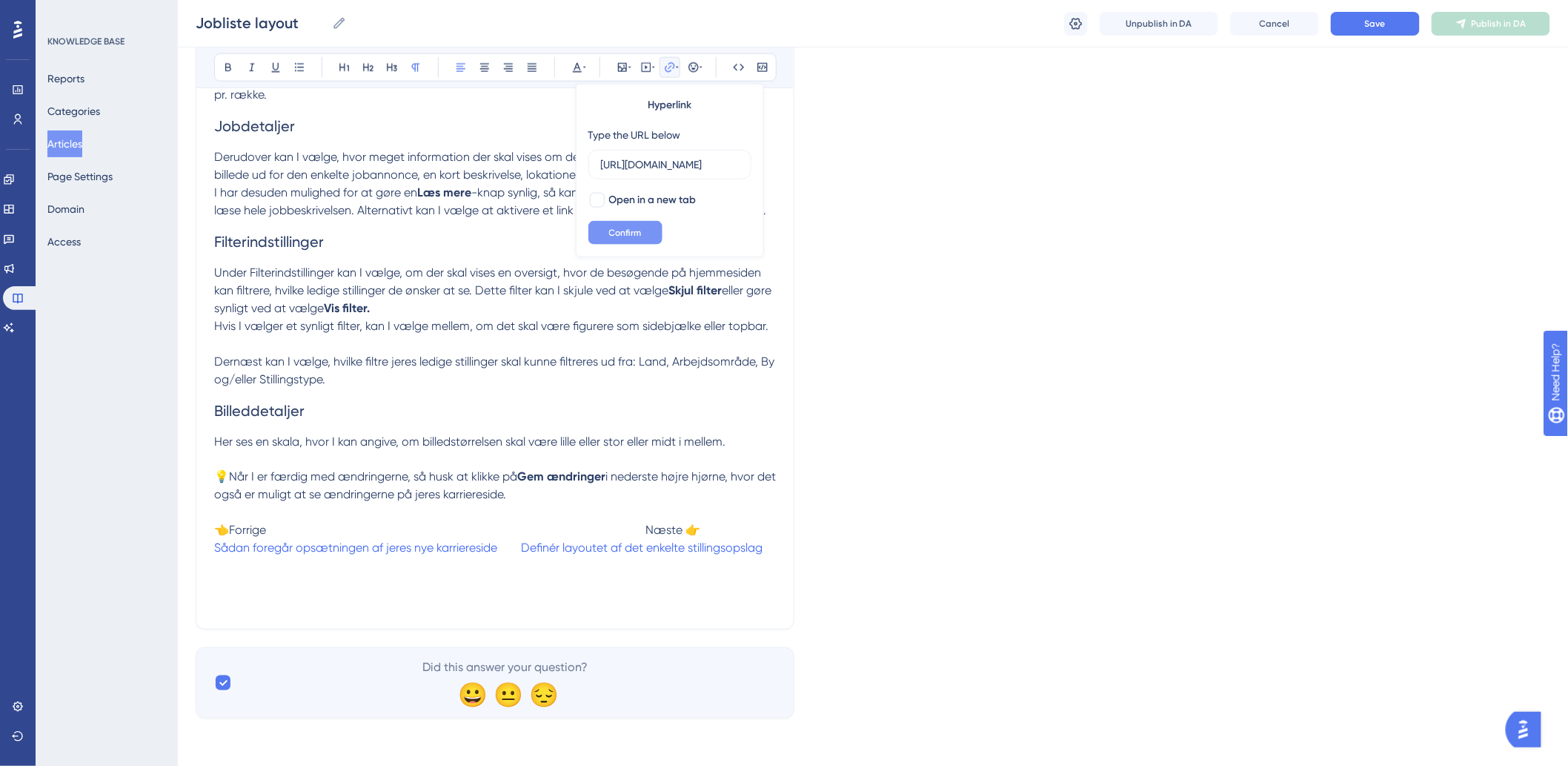
click at [626, 240] on button "Confirm" at bounding box center [625, 232] width 74 height 23
click at [631, 438] on p "👈Forrige Næste 👉 Sådan foregår opsætningen af jeres nye karriereside Definér la…" at bounding box center [495, 557] width 562 height 107
click at [632, 438] on span "Definér layoutet af det enkelte stillingsopslag" at bounding box center [641, 548] width 241 height 14
click at [620, 240] on button "Confirm" at bounding box center [625, 232] width 74 height 23
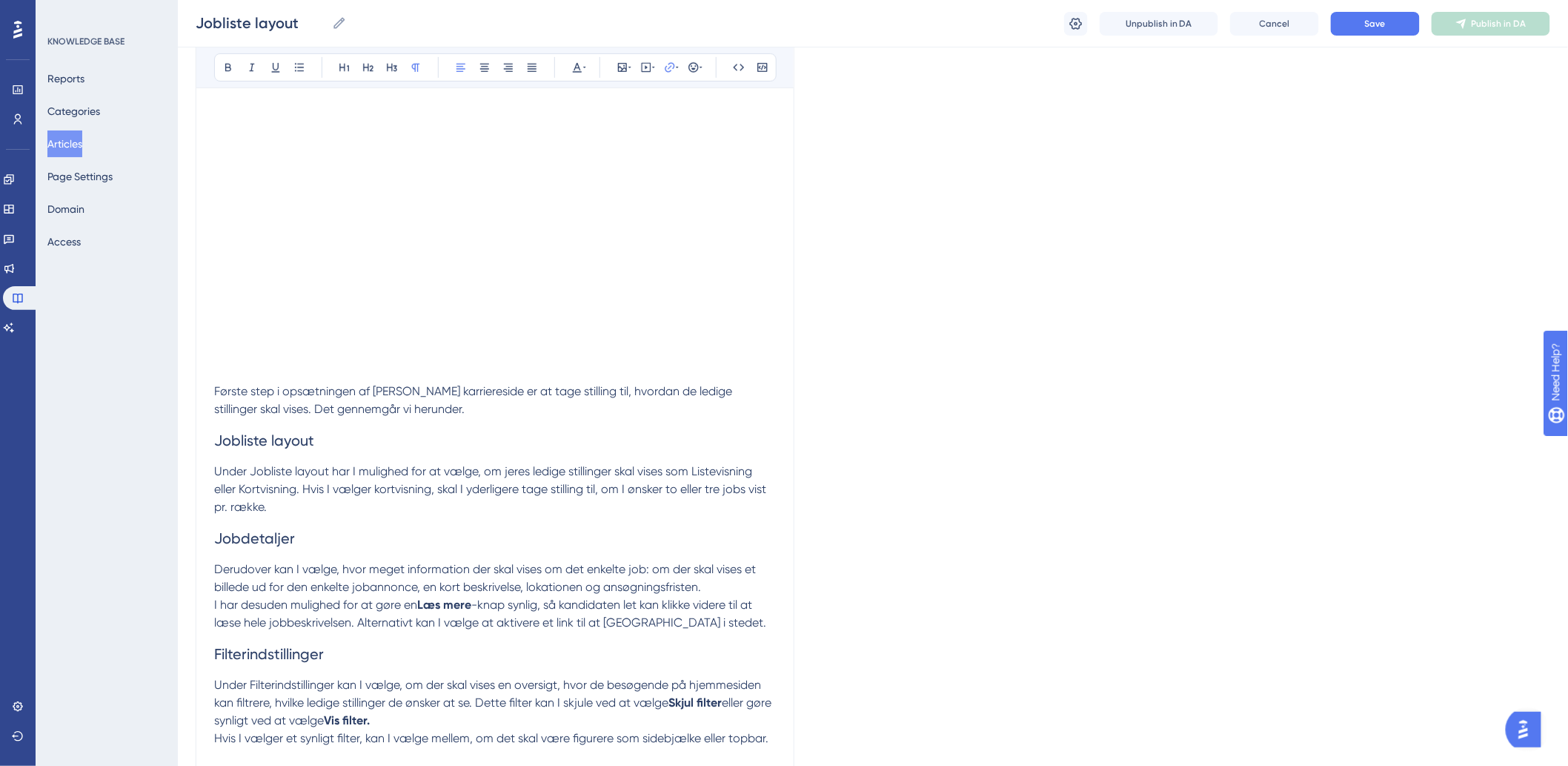
scroll to position [0, 0]
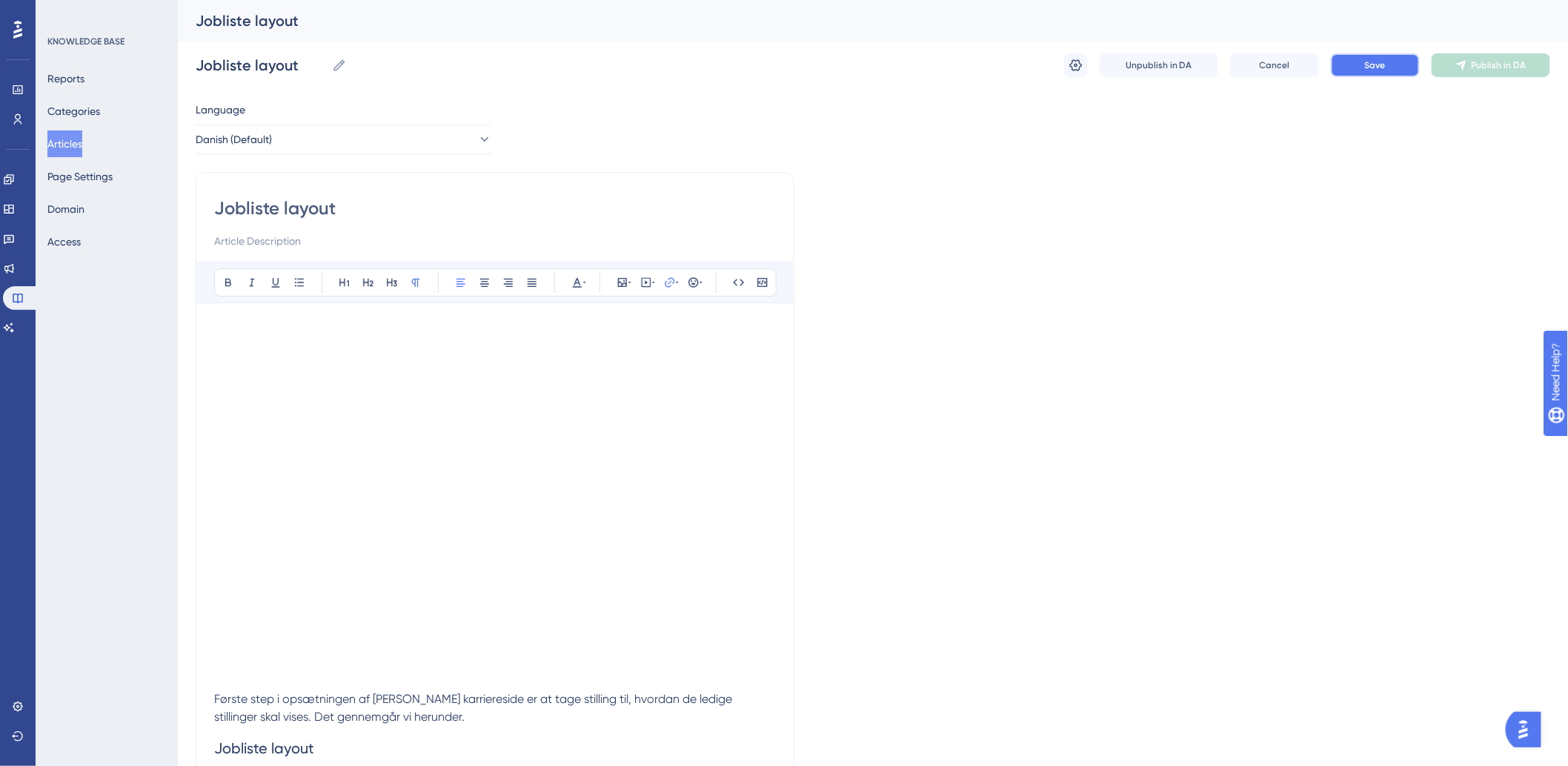
click at [1053, 71] on button "Save" at bounding box center [1374, 65] width 89 height 23
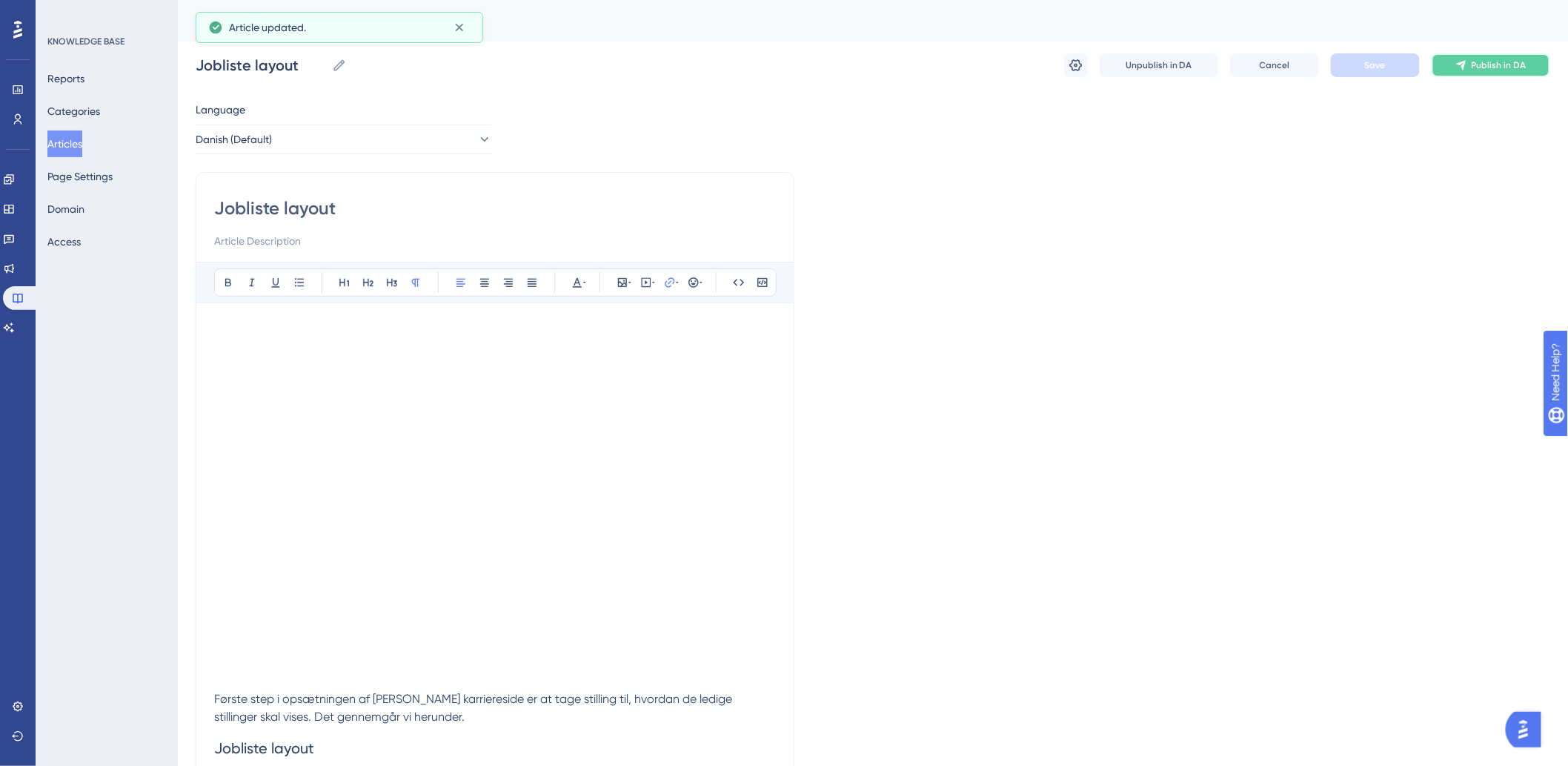
click at [1053, 69] on icon at bounding box center [1460, 65] width 12 height 12
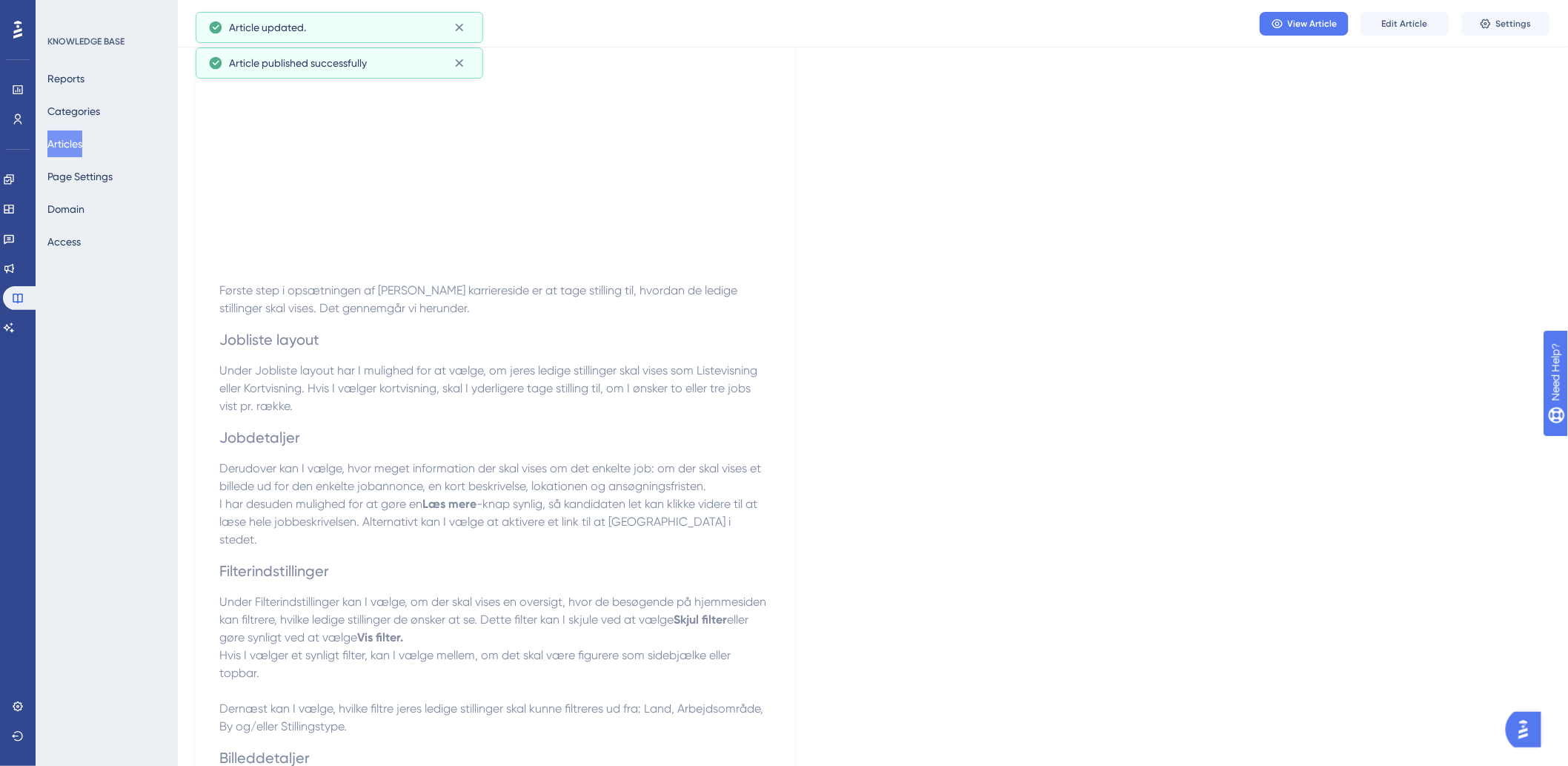
scroll to position [668, 0]
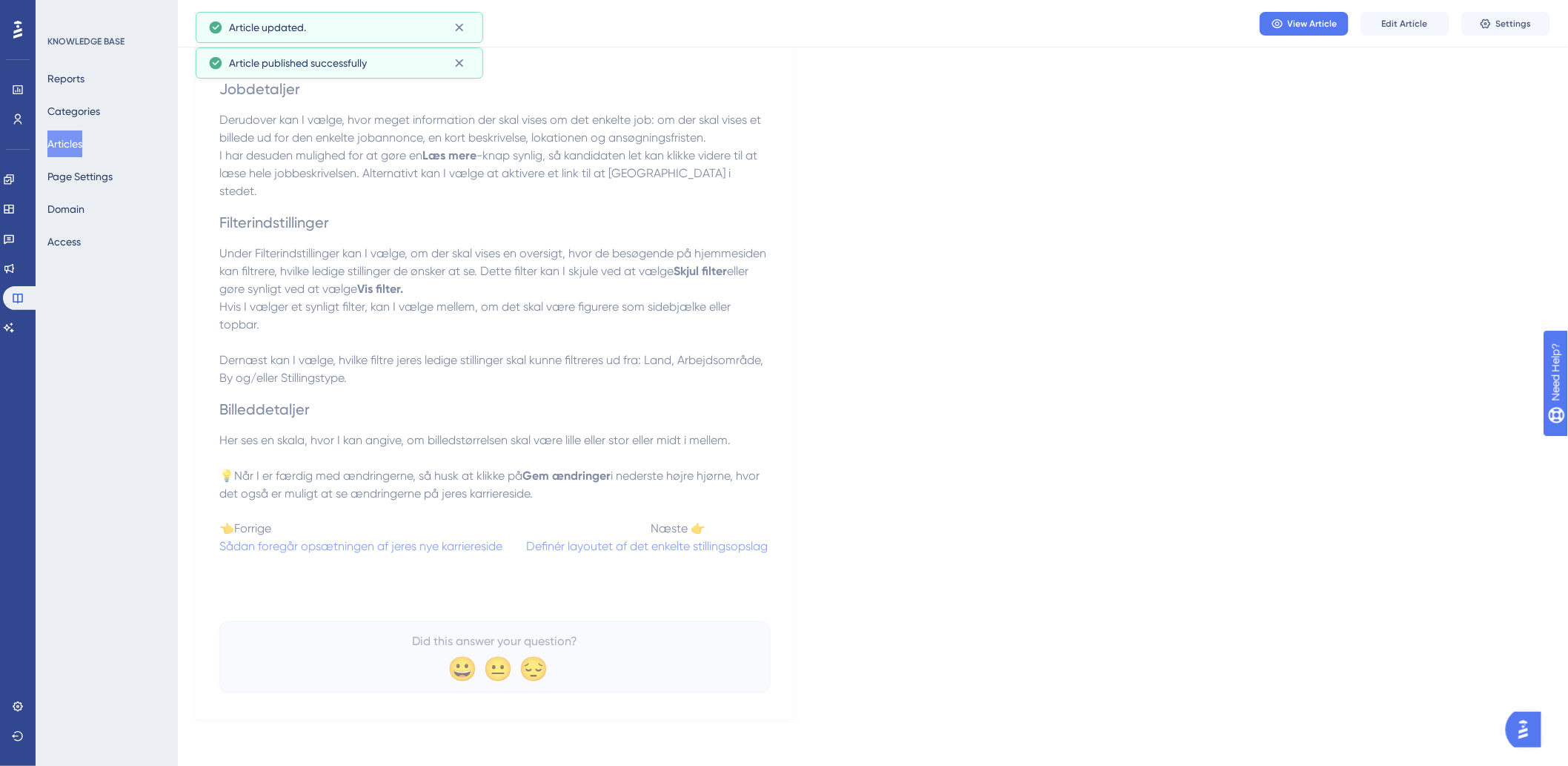
click at [61, 141] on button "Articles" at bounding box center [65, 143] width 35 height 27
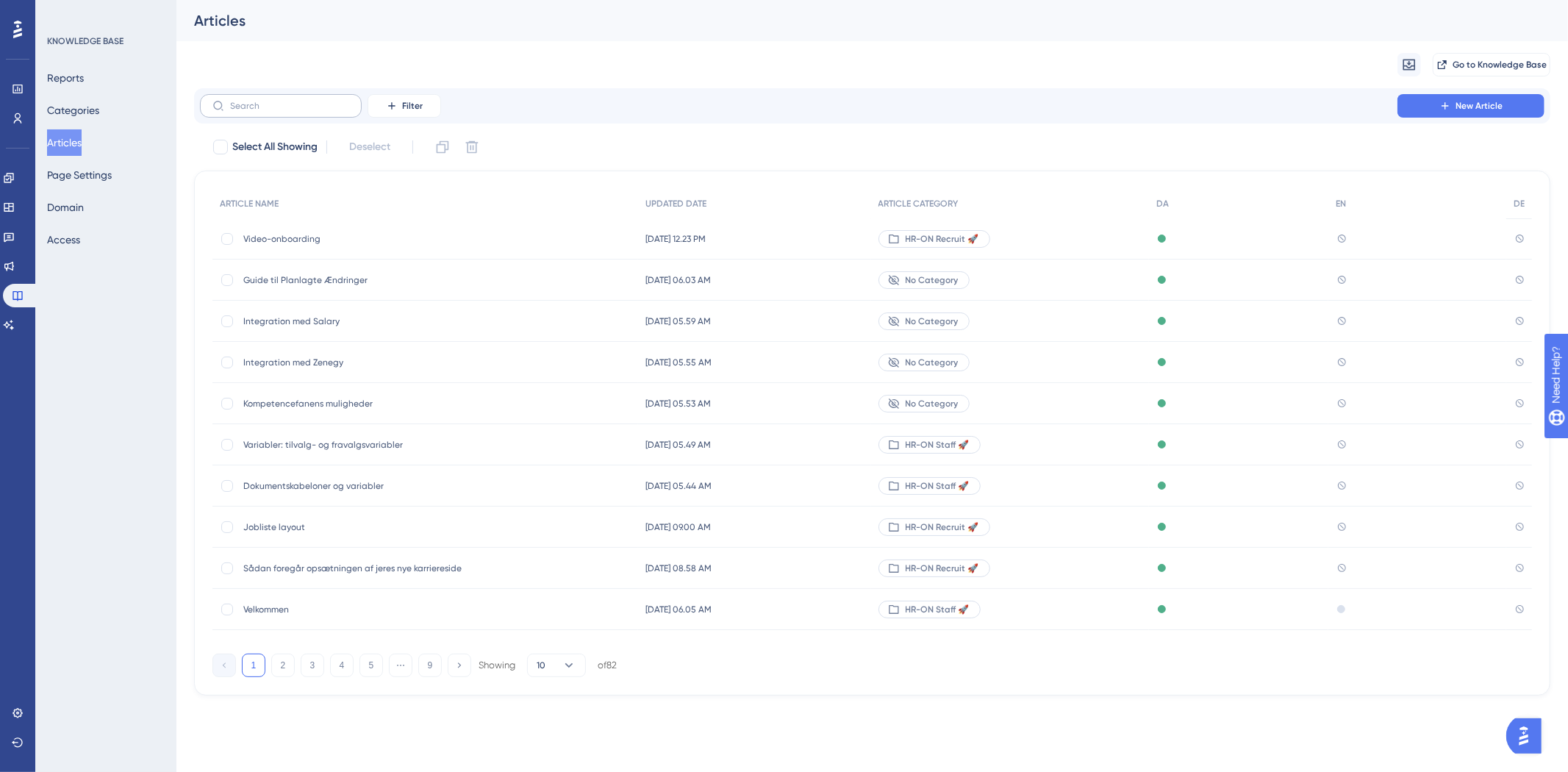
click at [290, 96] on label at bounding box center [281, 105] width 161 height 23
click at [290, 101] on input "text" at bounding box center [289, 106] width 119 height 10
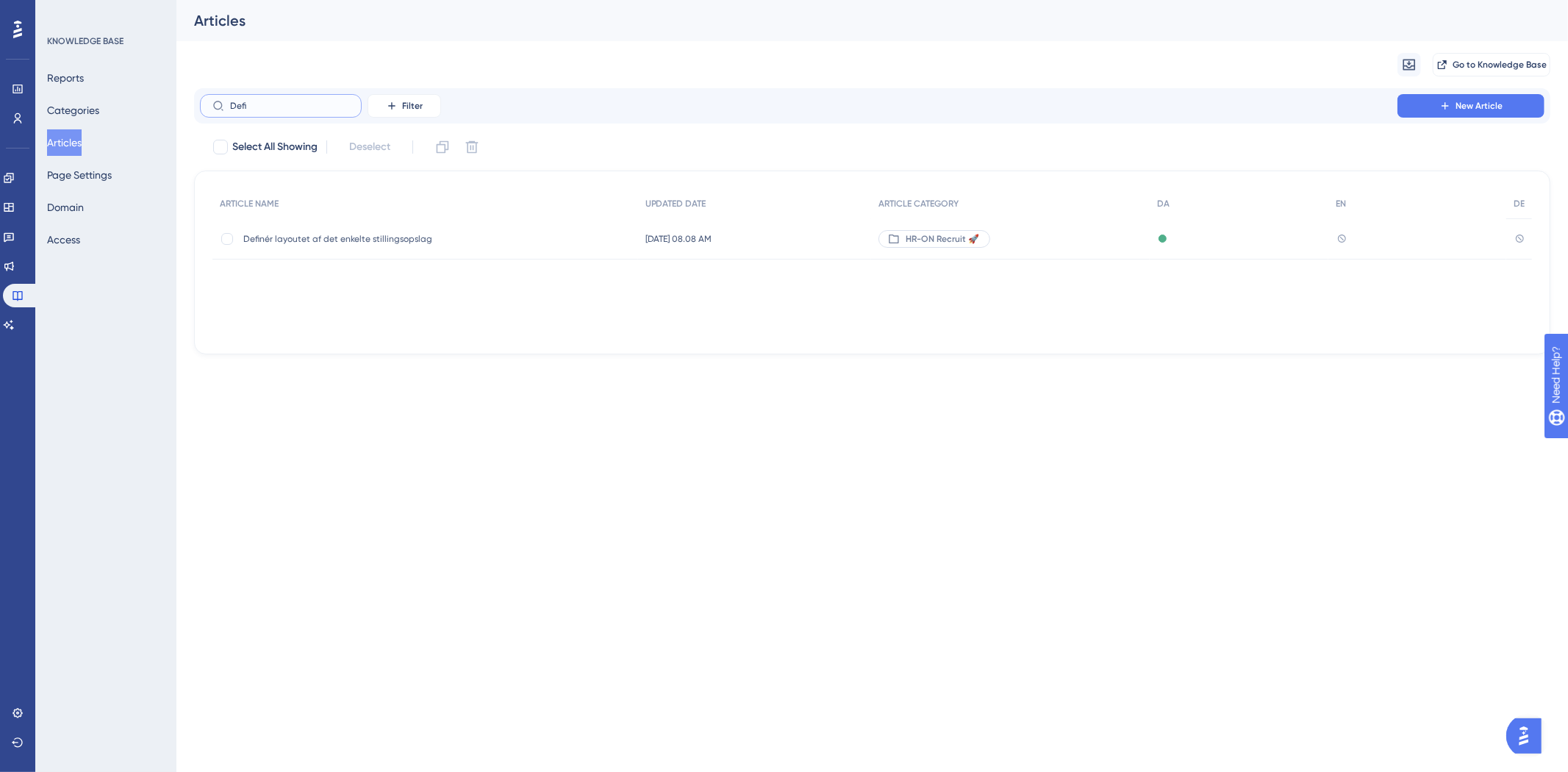
type input "Defi"
click at [394, 245] on div "Definér layoutet af det enkelte stillingsopslag Definér layoutet af det enkelte…" at bounding box center [361, 238] width 236 height 41
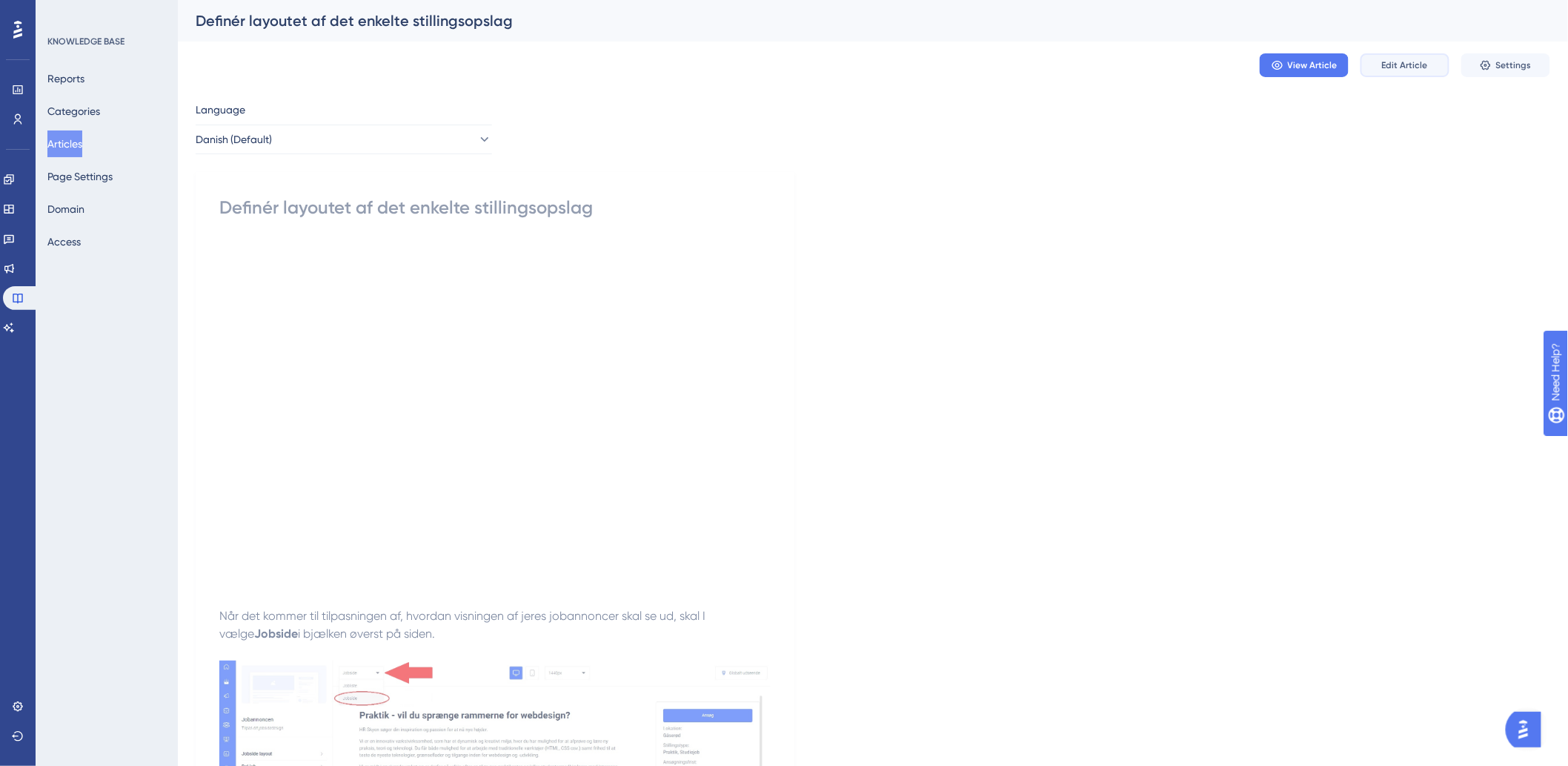
click at [1053, 65] on span "Edit Article" at bounding box center [1404, 65] width 46 height 12
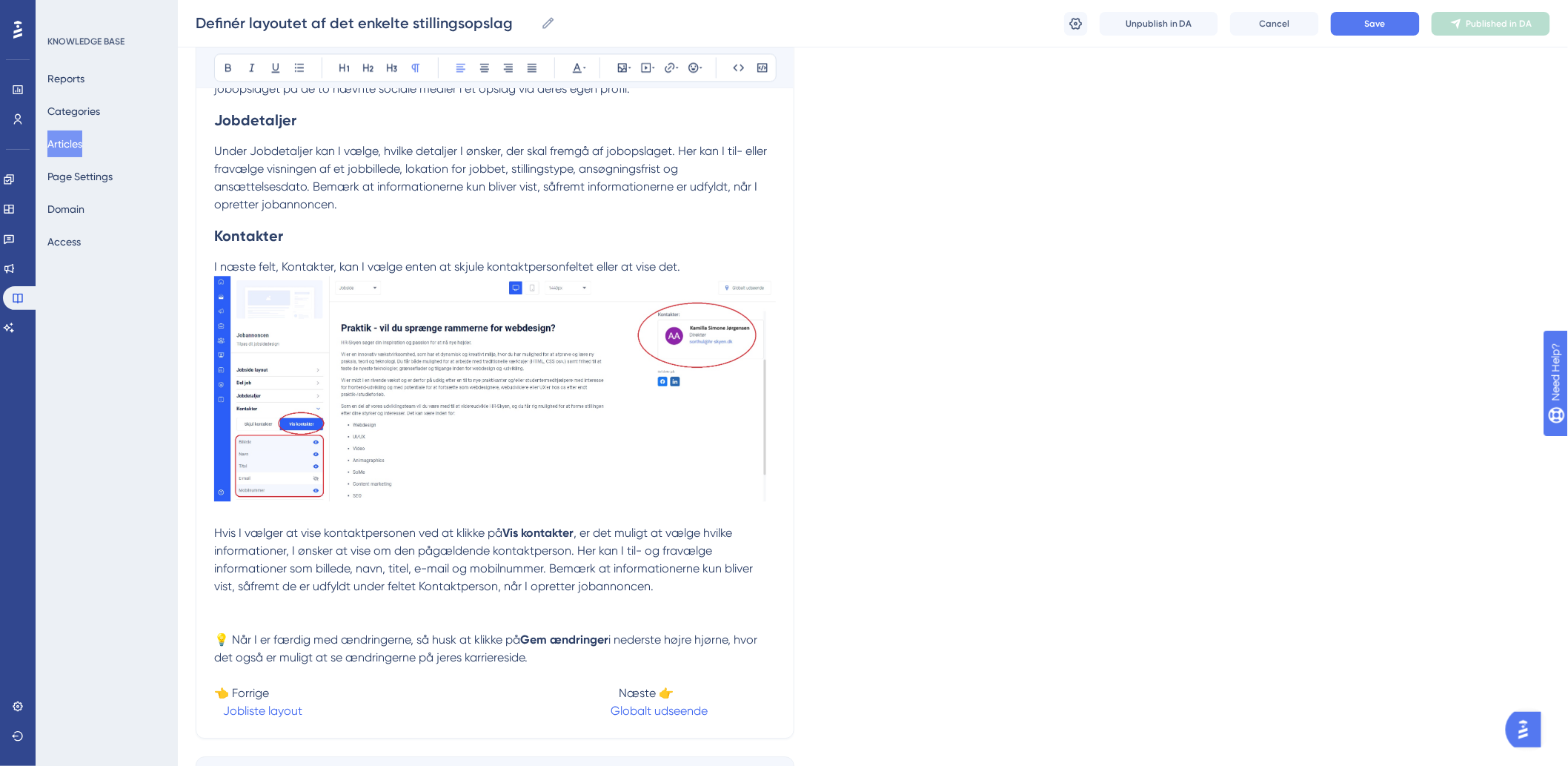
scroll to position [1435, 0]
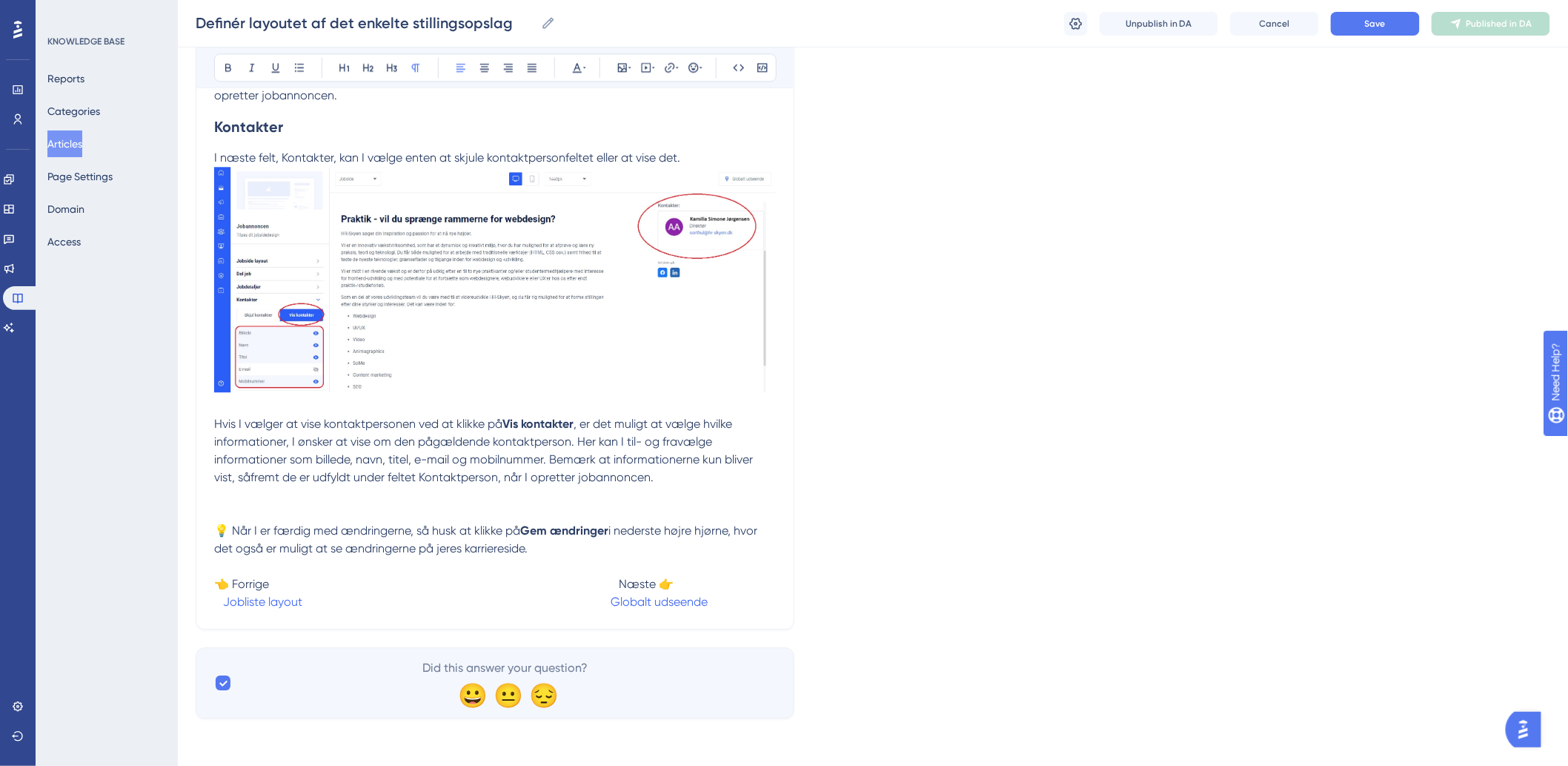
click at [611, 438] on span at bounding box center [456, 601] width 309 height 14
drag, startPoint x: 304, startPoint y: 599, endPoint x: 223, endPoint y: 612, distance: 82.0
click at [664, 66] on icon at bounding box center [669, 67] width 12 height 12
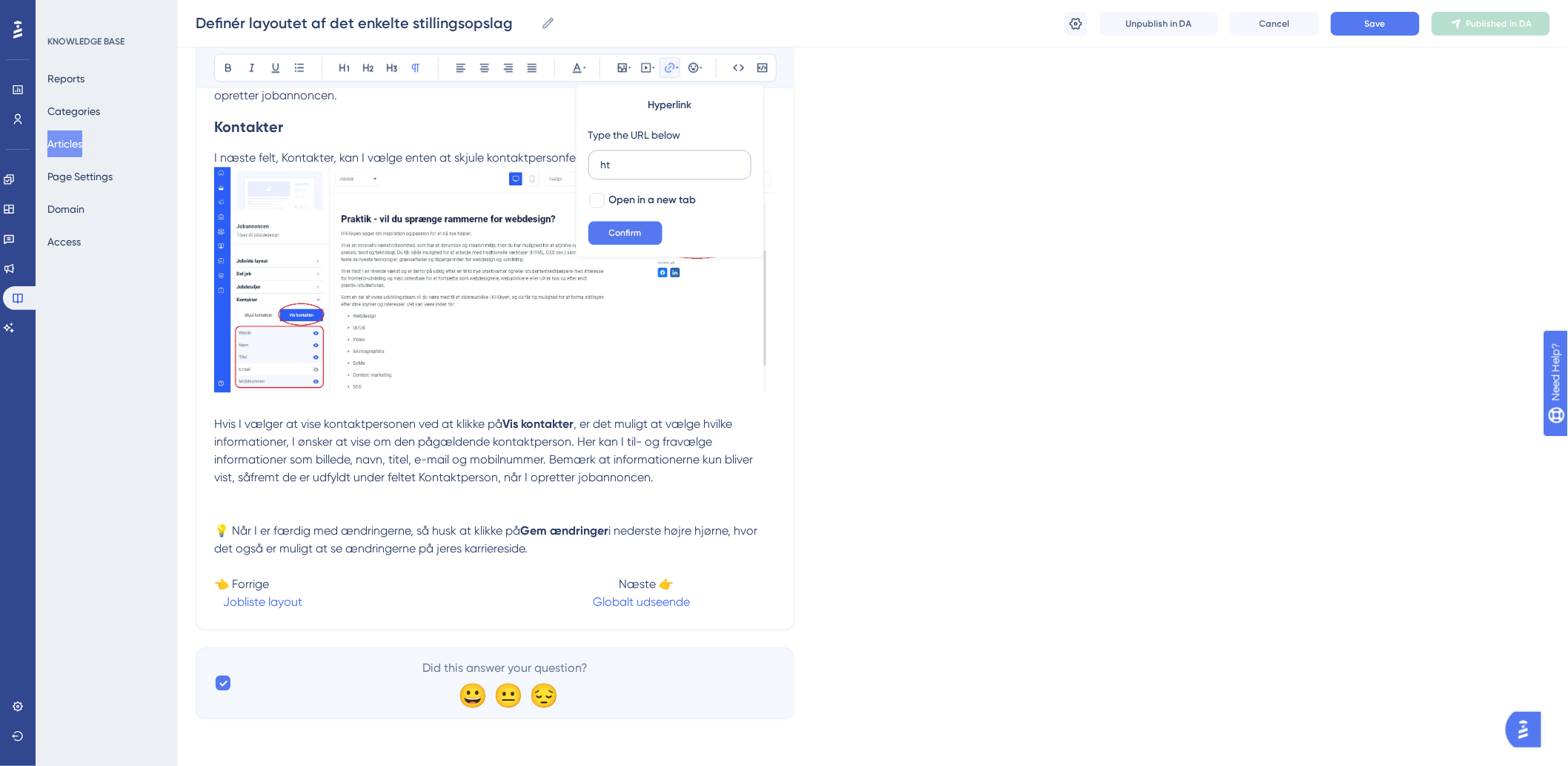
type input "h"
type input "[URL][DOMAIN_NAME]"
click at [616, 236] on span "Confirm" at bounding box center [625, 233] width 33 height 12
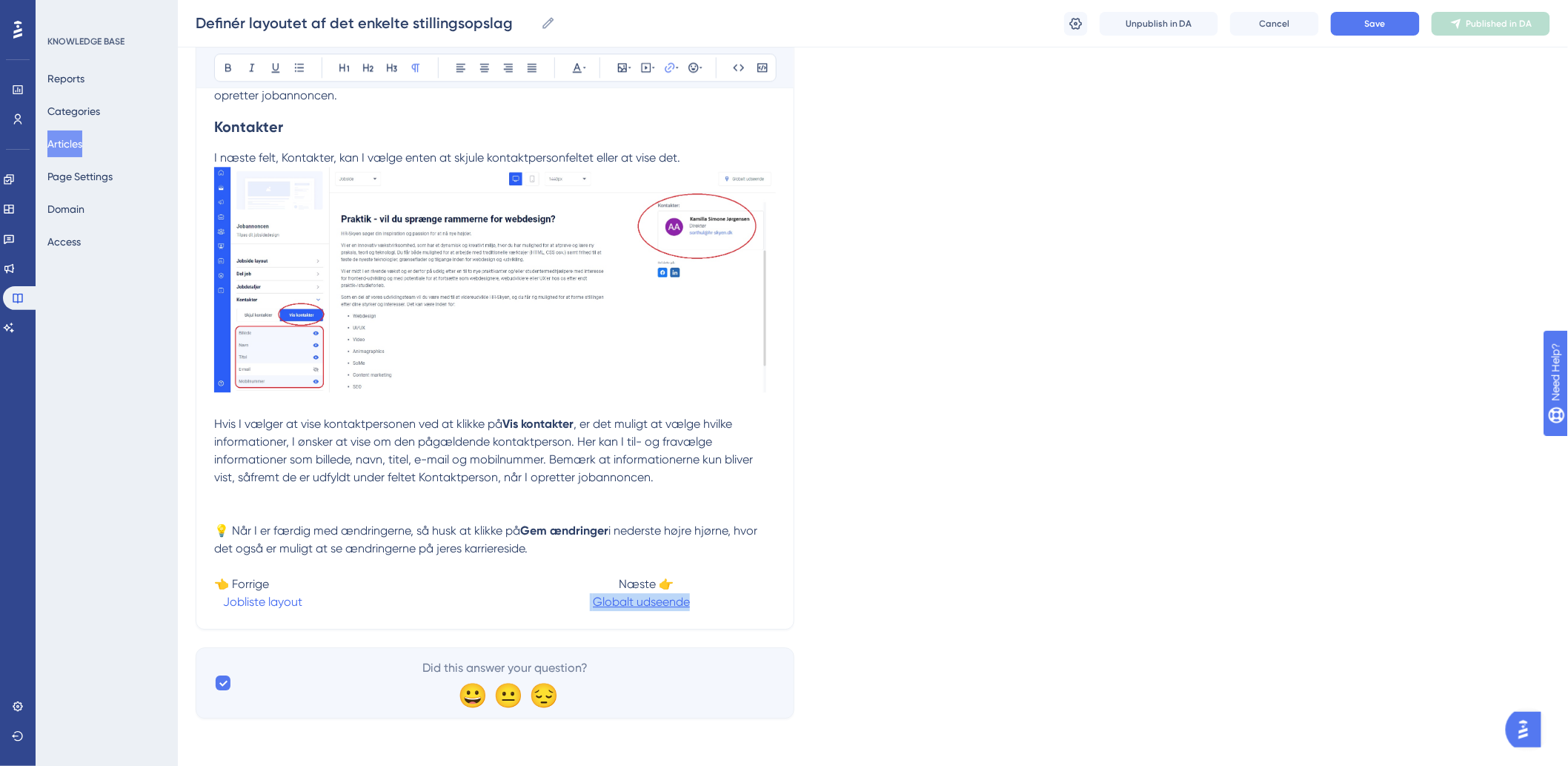
drag, startPoint x: 615, startPoint y: 600, endPoint x: 712, endPoint y: 606, distance: 97.2
click at [712, 438] on p "👈 Forrige Næste 👉 Jobliste layout Globalt udseende" at bounding box center [495, 584] width 562 height 53
drag, startPoint x: 714, startPoint y: 604, endPoint x: 616, endPoint y: 608, distance: 98.1
click at [616, 438] on p "👈 Forrige Næste 👉 Jobliste layout Globalt udseende" at bounding box center [495, 584] width 562 height 53
type input "h"
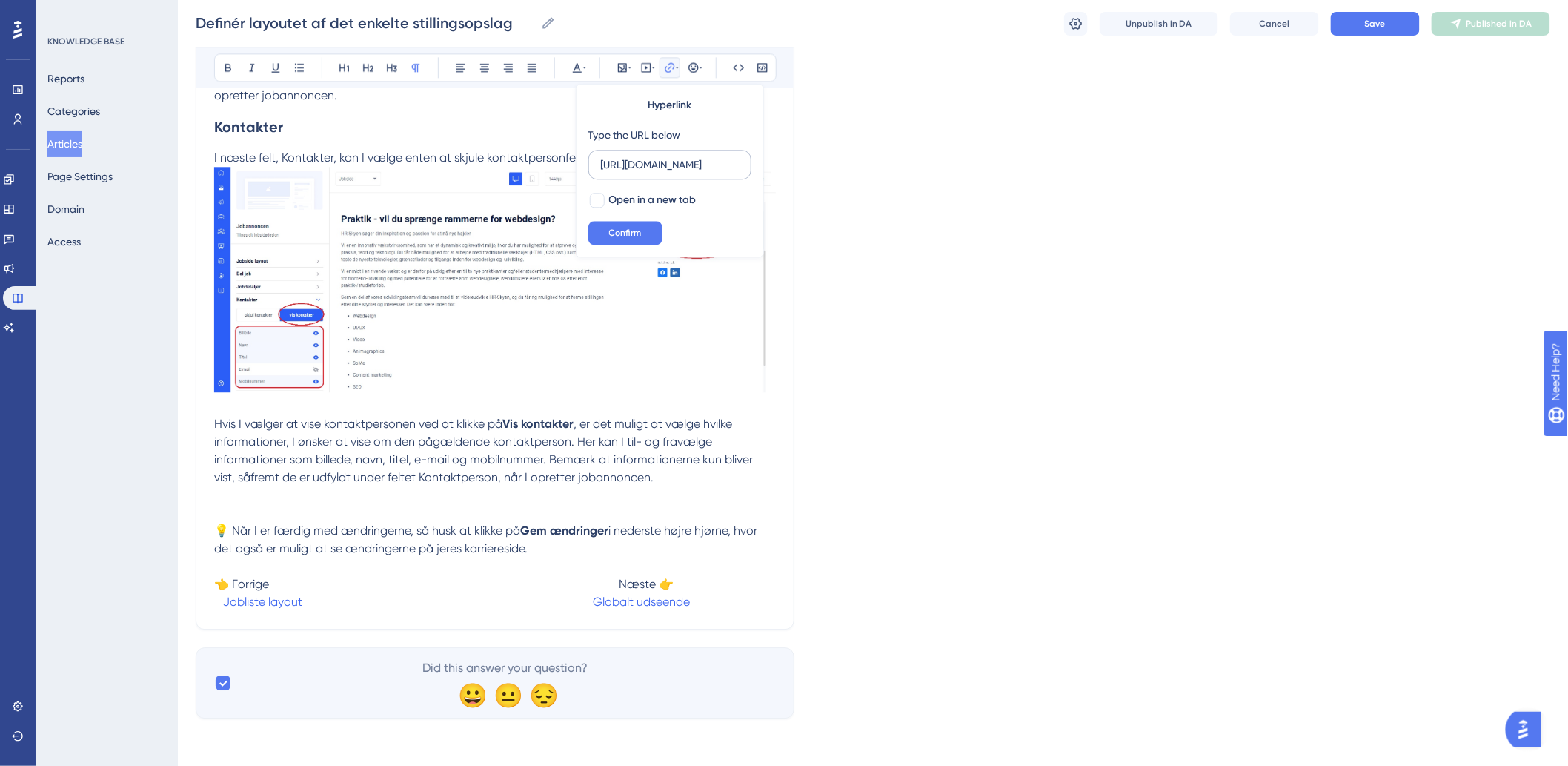
scroll to position [0, 151]
type input "[URL][DOMAIN_NAME]"
click at [597, 230] on button "Confirm" at bounding box center [625, 232] width 74 height 23
click at [427, 438] on span "💡 Når I er færdig med ændringerne, så husk at klikke på" at bounding box center [367, 530] width 306 height 14
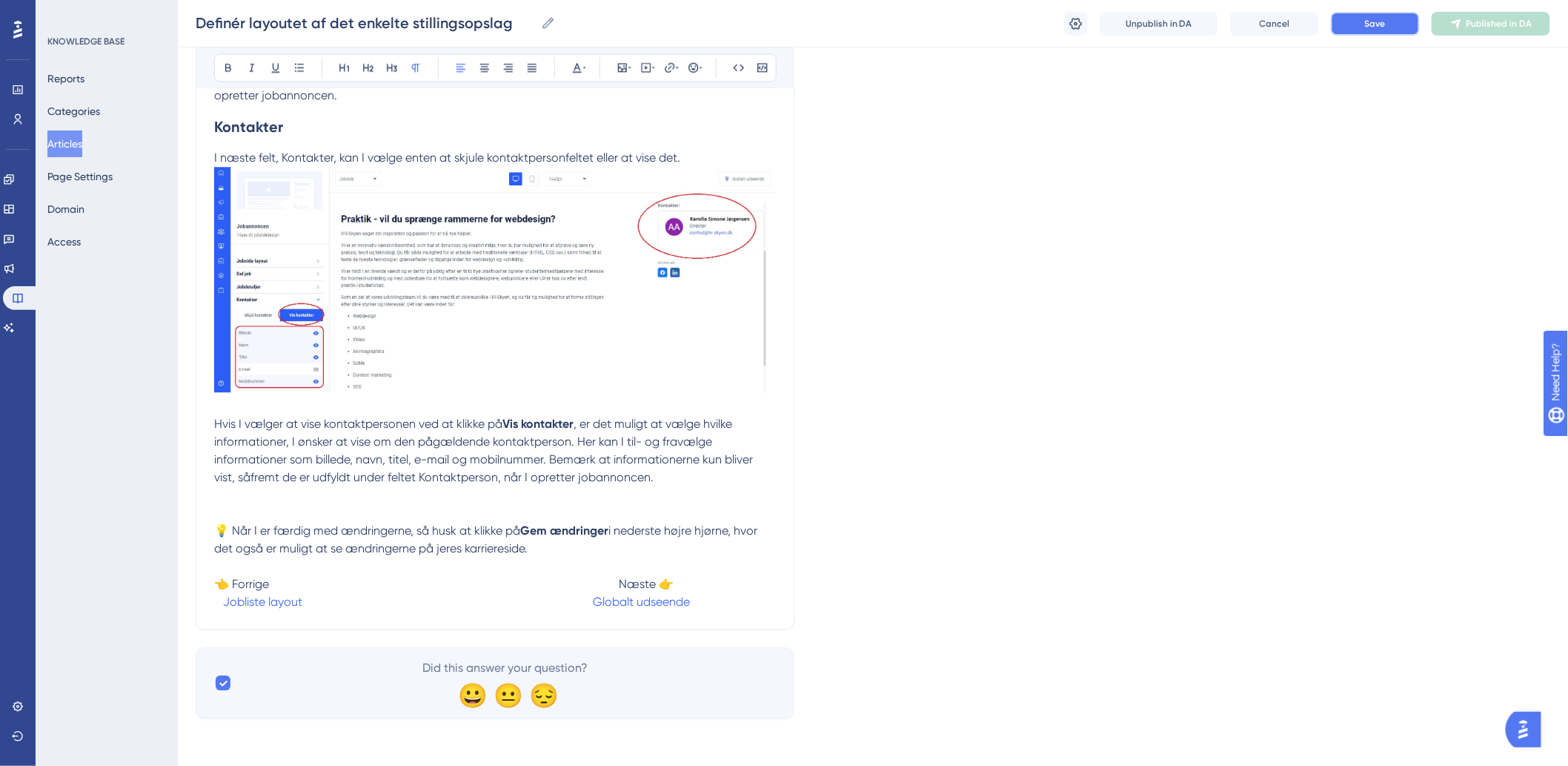
click at [1053, 24] on button "Save" at bounding box center [1374, 23] width 89 height 23
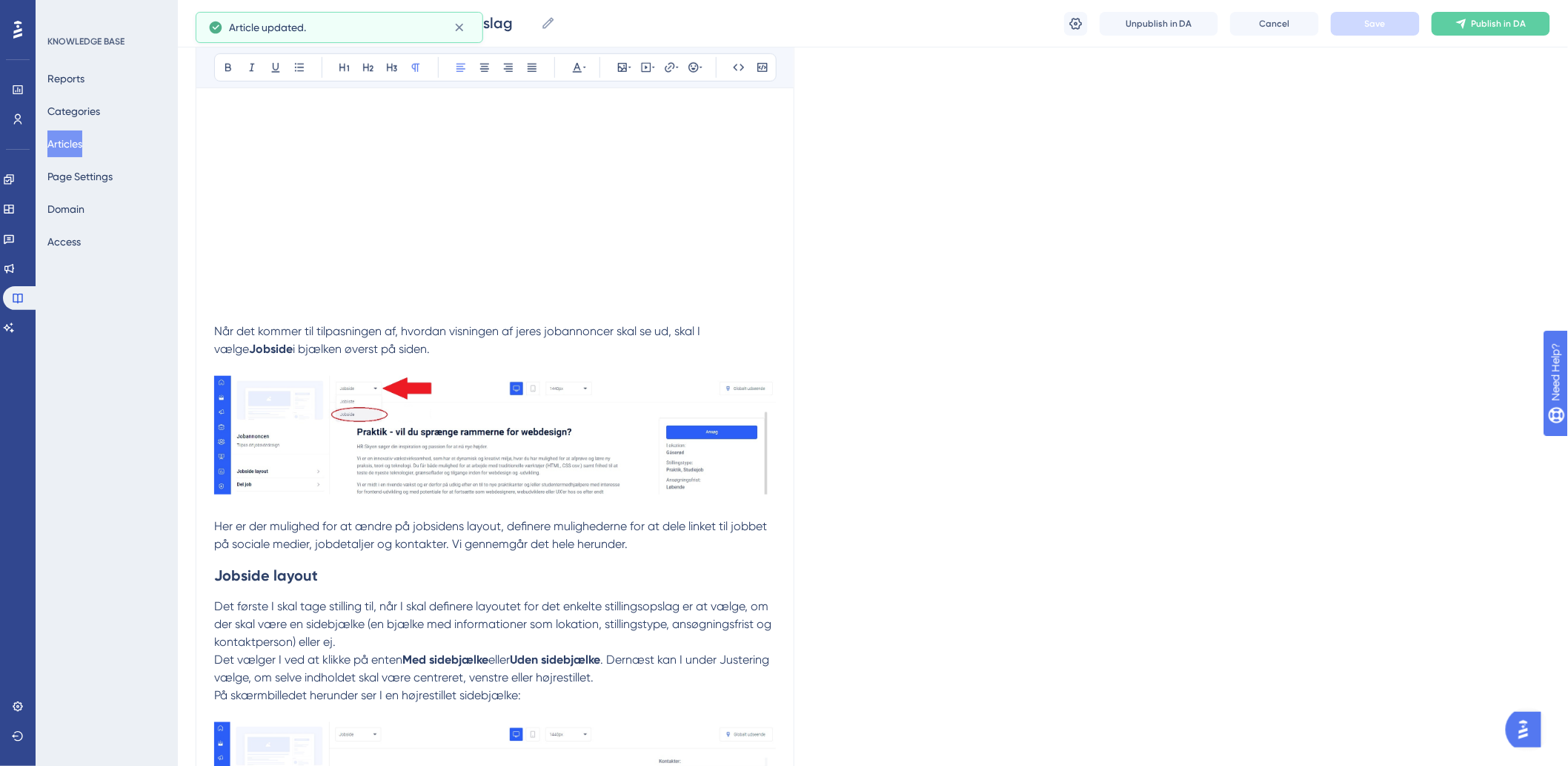
scroll to position [282, 0]
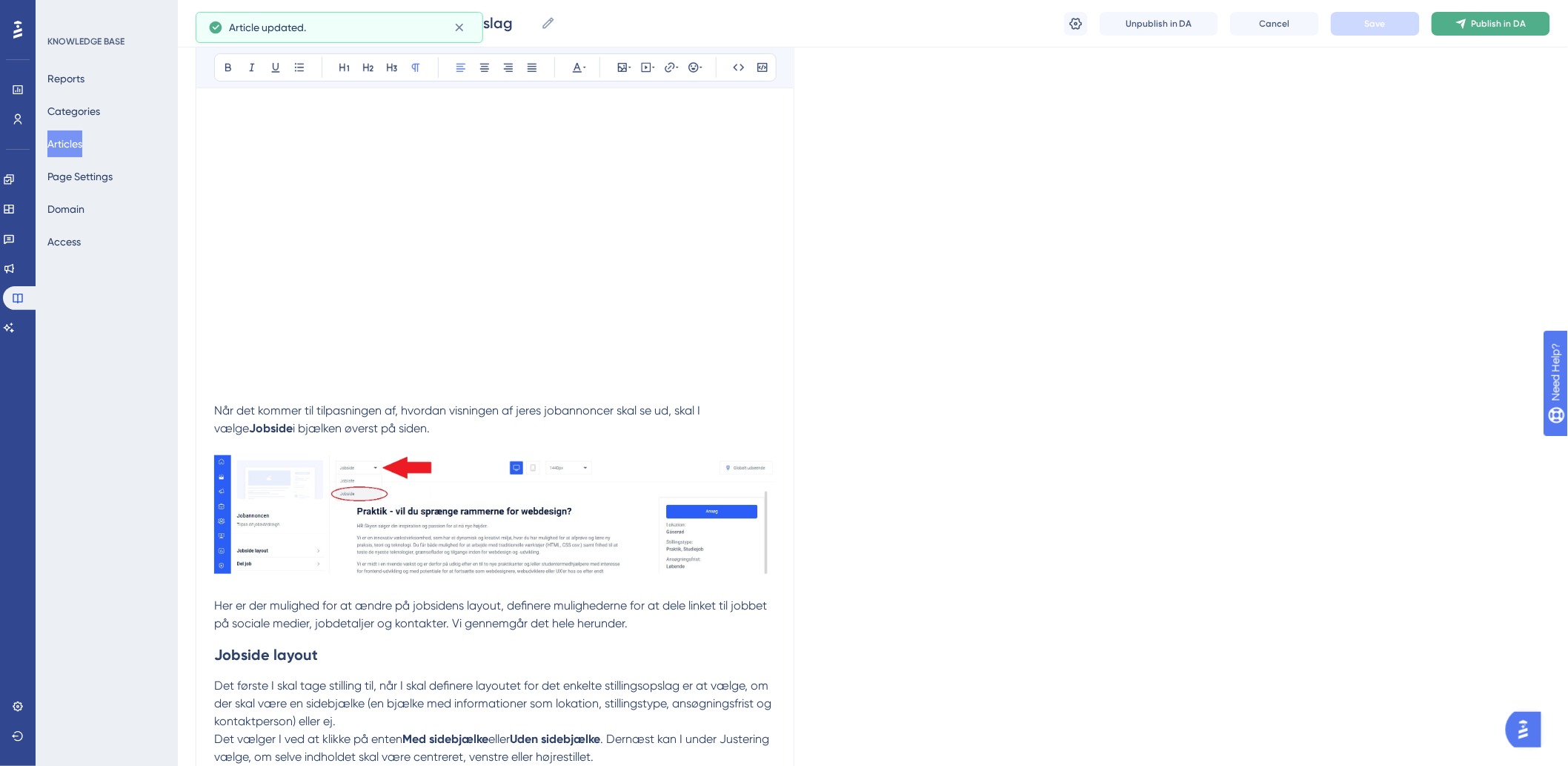
click at [1053, 12] on button "Publish in DA" at bounding box center [1490, 23] width 119 height 23
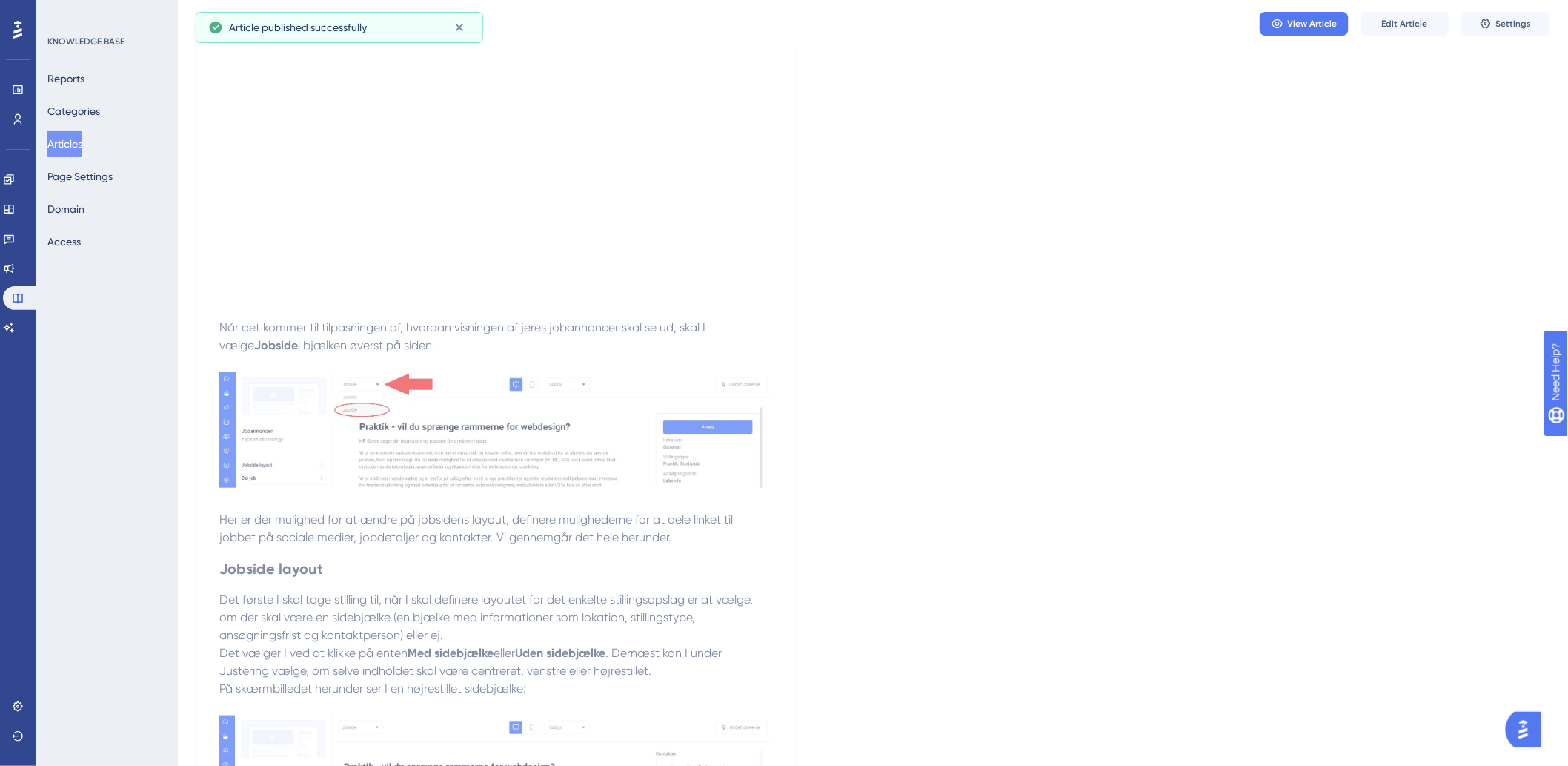
click at [55, 152] on button "Articles" at bounding box center [65, 143] width 35 height 27
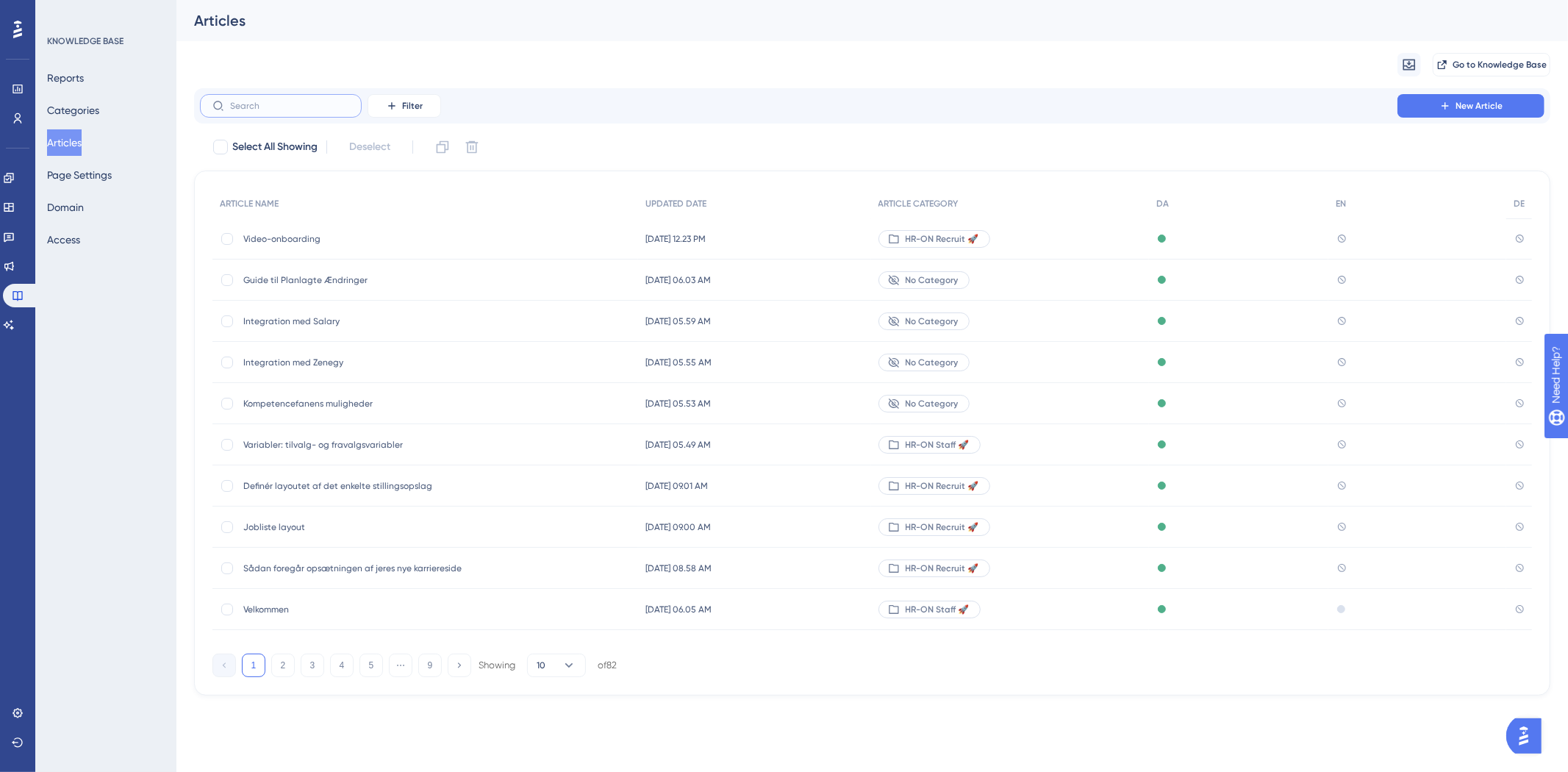
click at [241, 104] on input "text" at bounding box center [289, 106] width 119 height 10
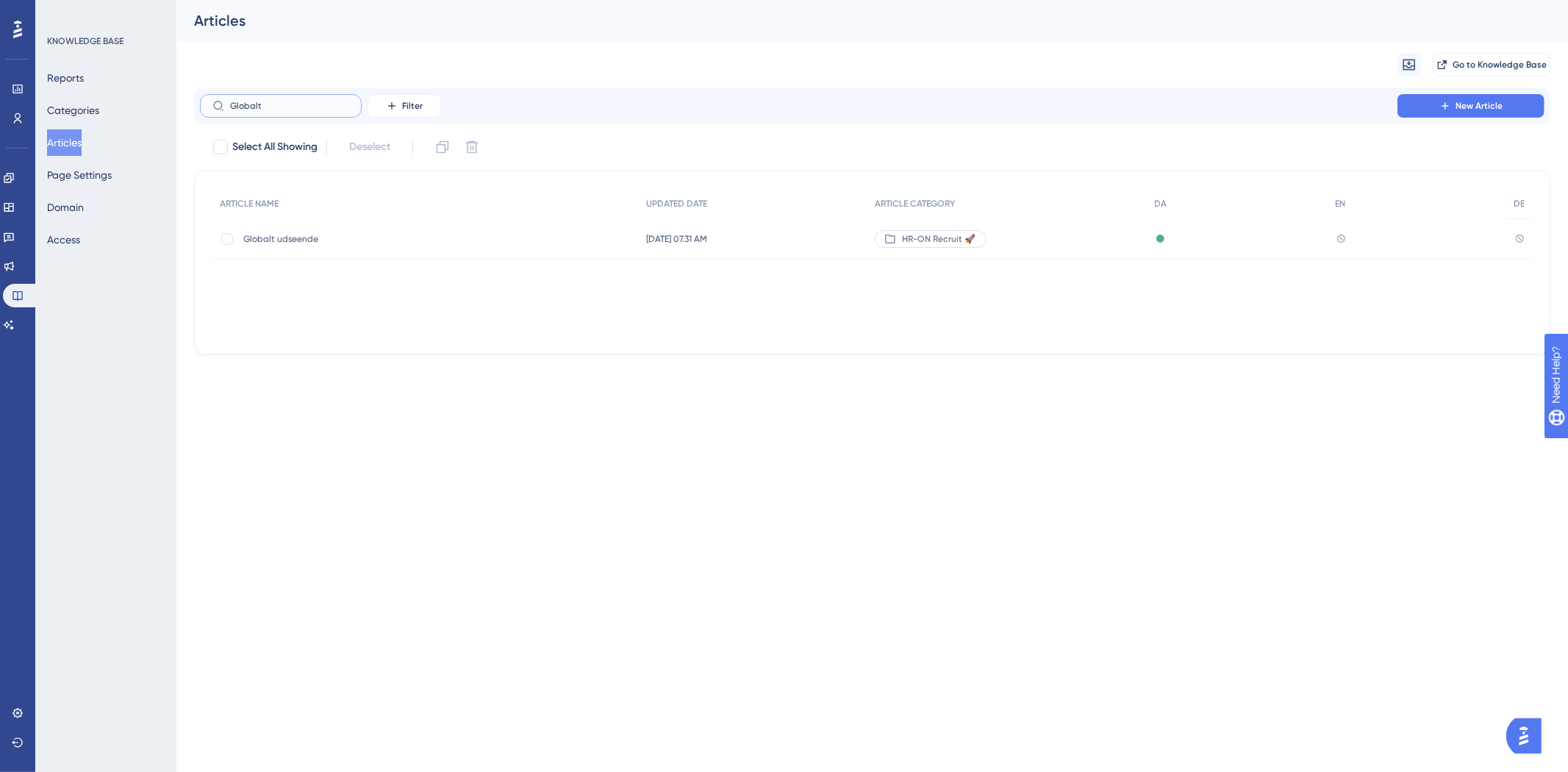
type input "Globalt"
click at [289, 240] on span "Globalt udseende" at bounding box center [361, 238] width 236 height 12
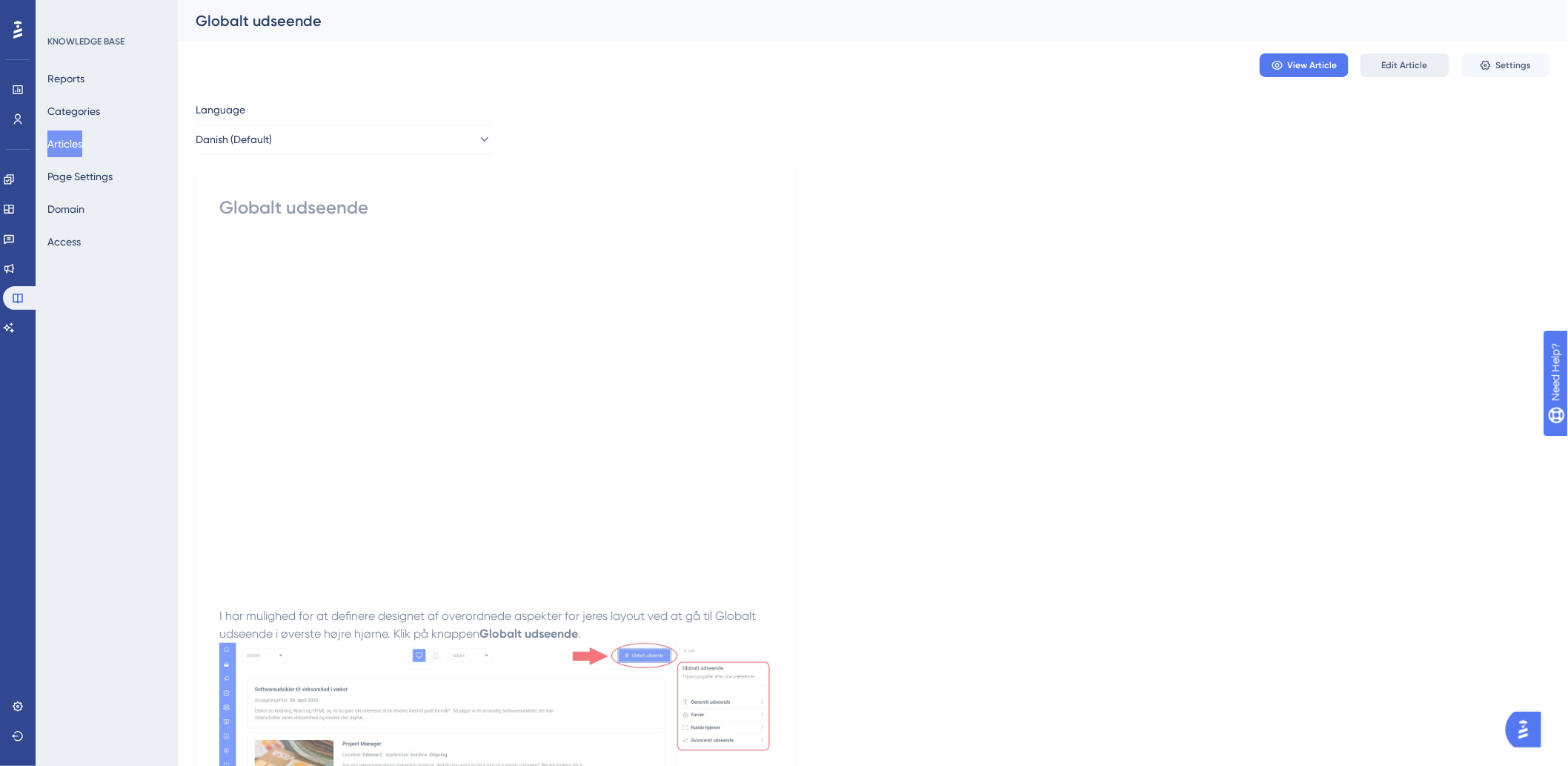
click at [1053, 59] on span "Edit Article" at bounding box center [1404, 65] width 46 height 12
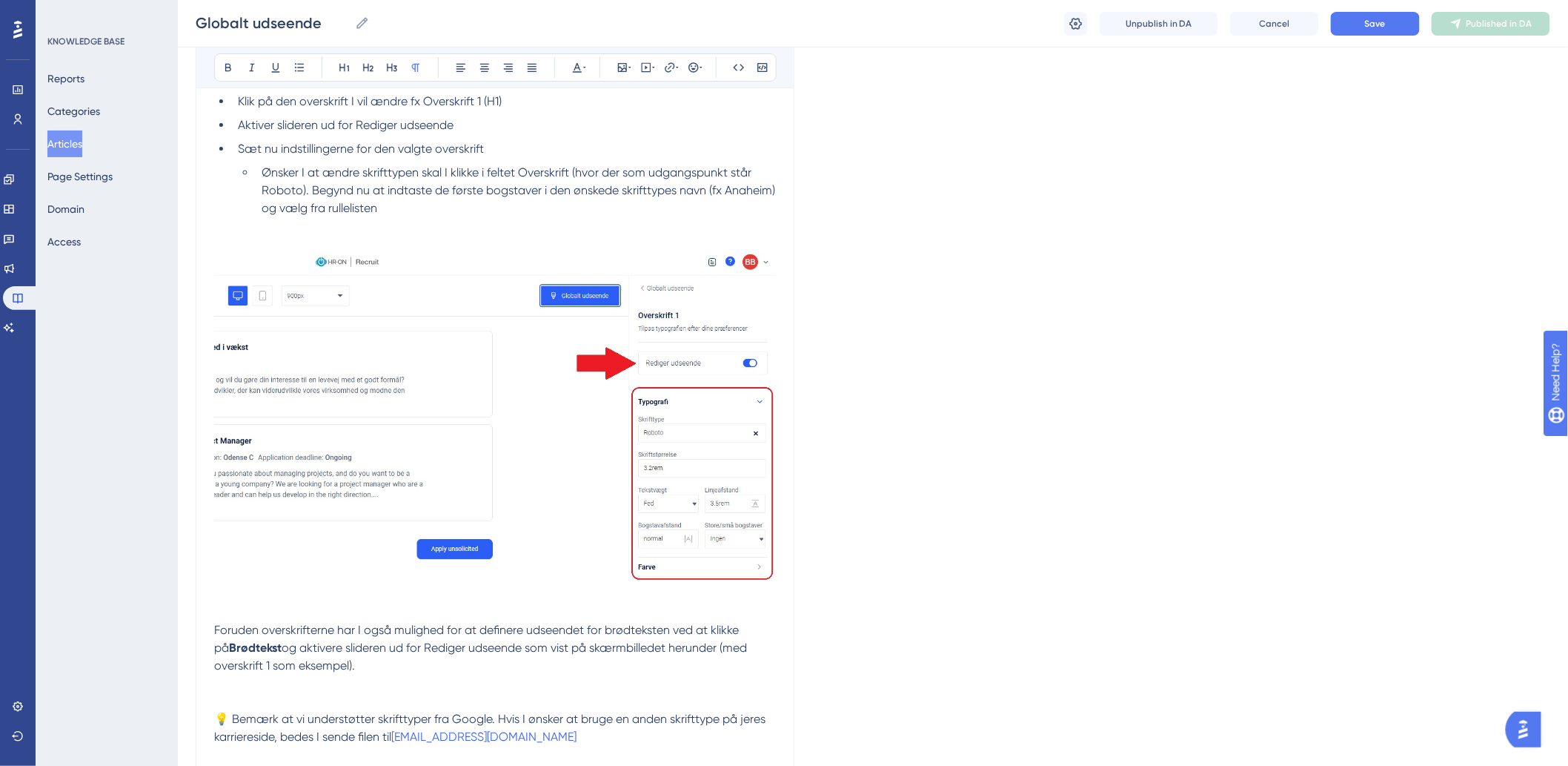
scroll to position [2570, 0]
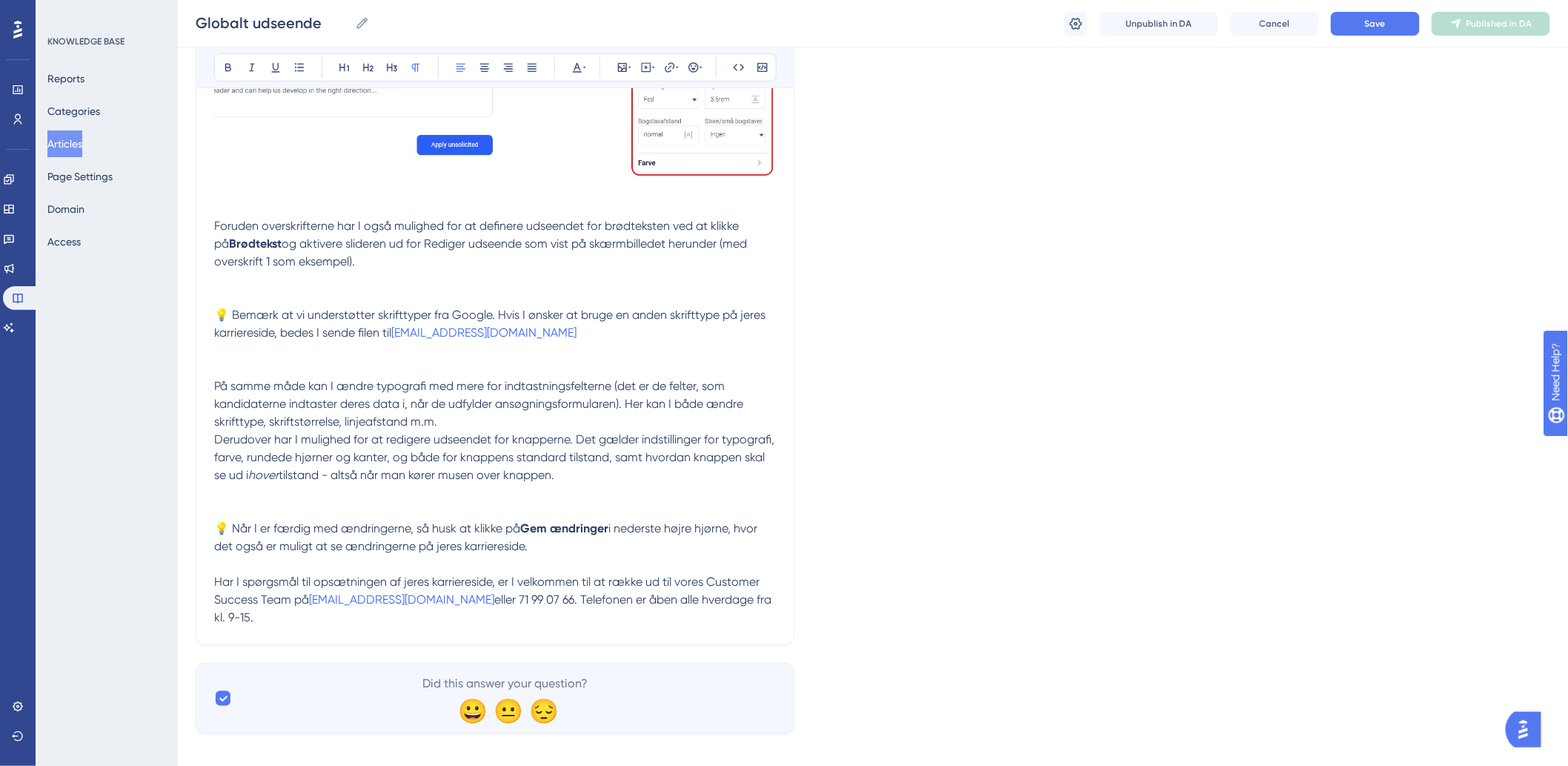
drag, startPoint x: 771, startPoint y: 590, endPoint x: 771, endPoint y: 599, distance: 9.0
click at [771, 438] on p "Har I spørgsmål til opsætningen af jeres karriereside, er I velkommen til at ræ…" at bounding box center [495, 600] width 562 height 53
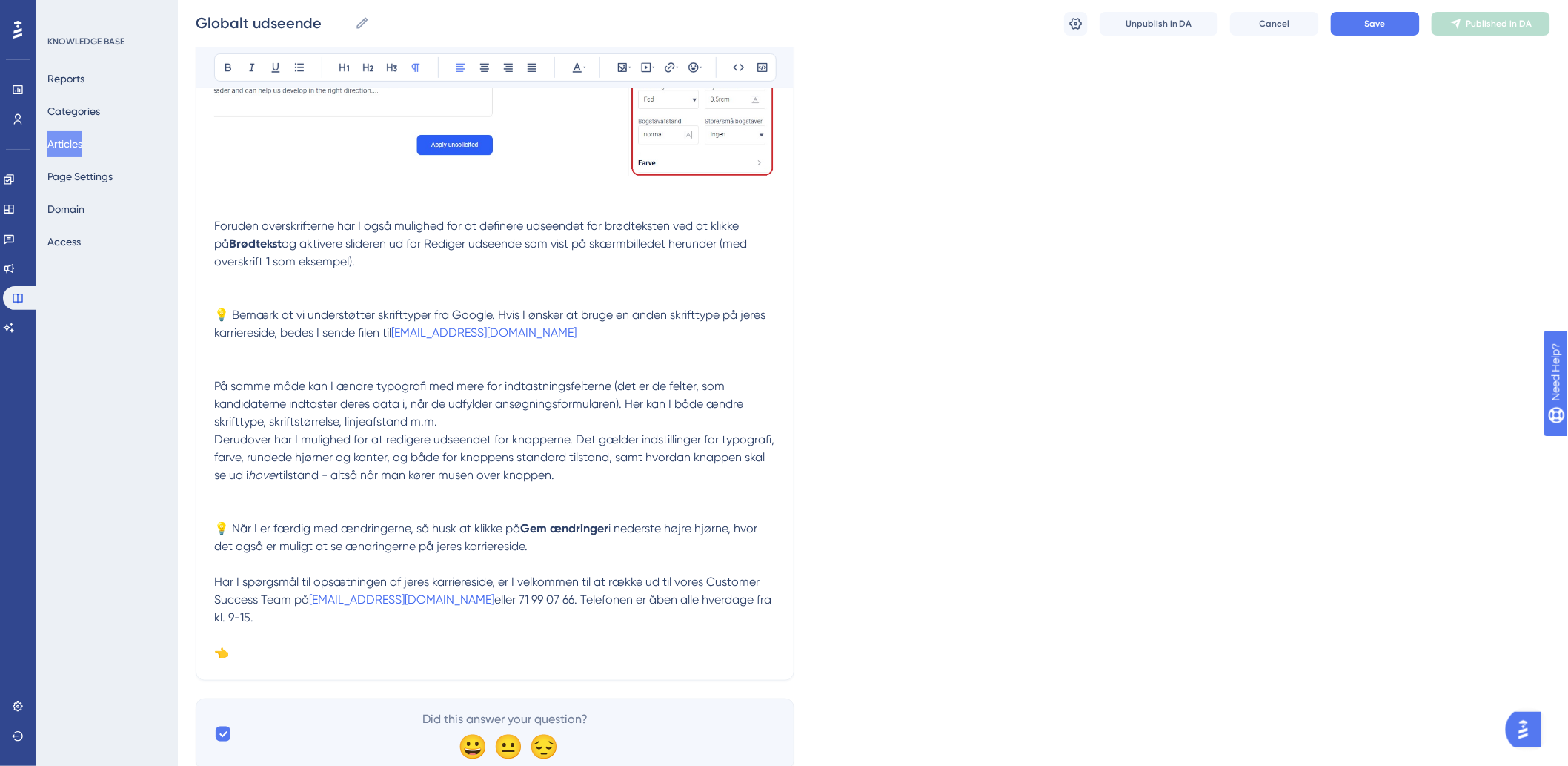
click at [229, 438] on span "👈" at bounding box center [222, 652] width 15 height 14
click at [241, 438] on p "Har I spørgsmål til opsætningen af jeres karriereside, er I velkommen til at ræ…" at bounding box center [495, 617] width 562 height 89
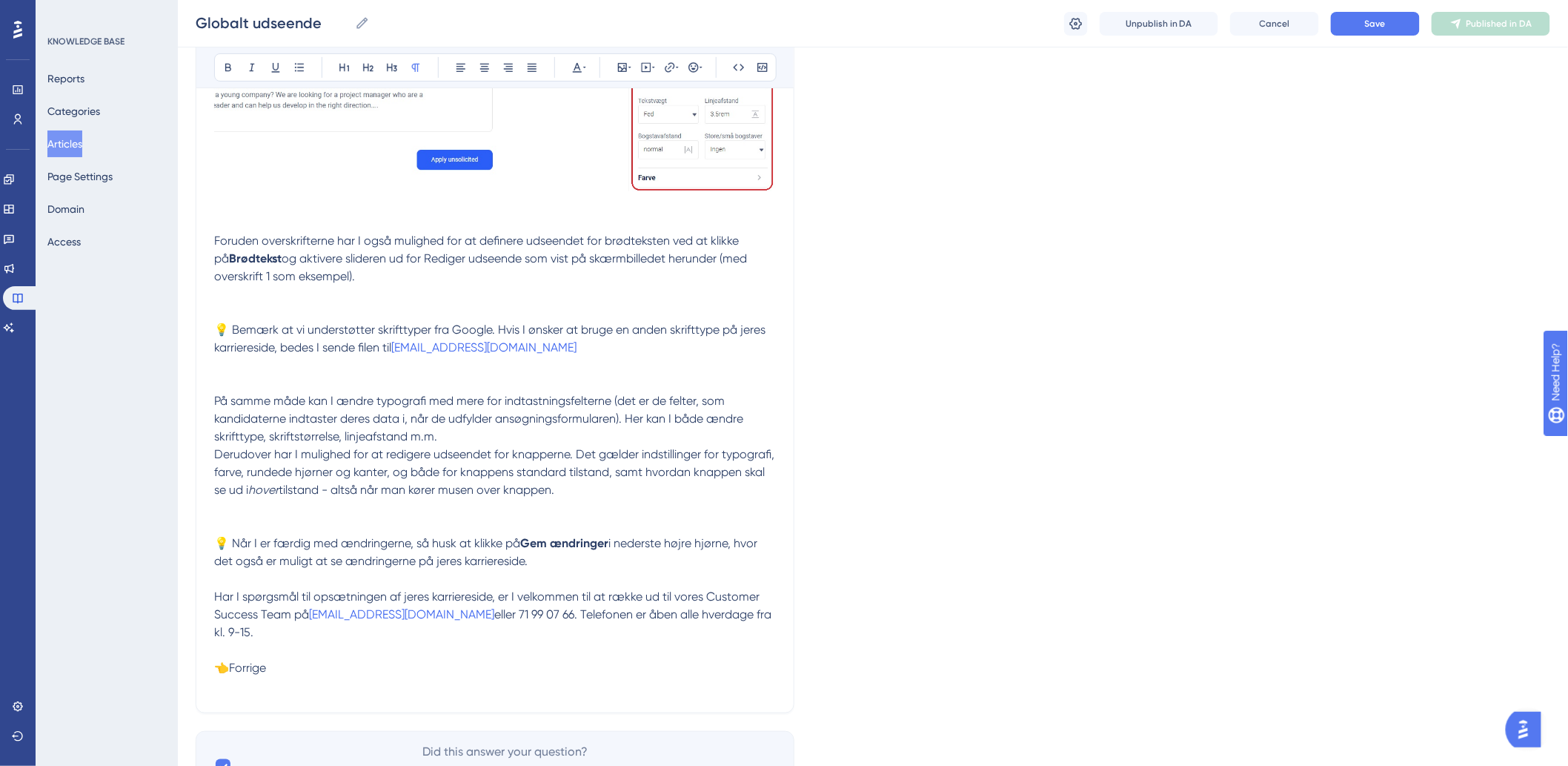
scroll to position [2623, 0]
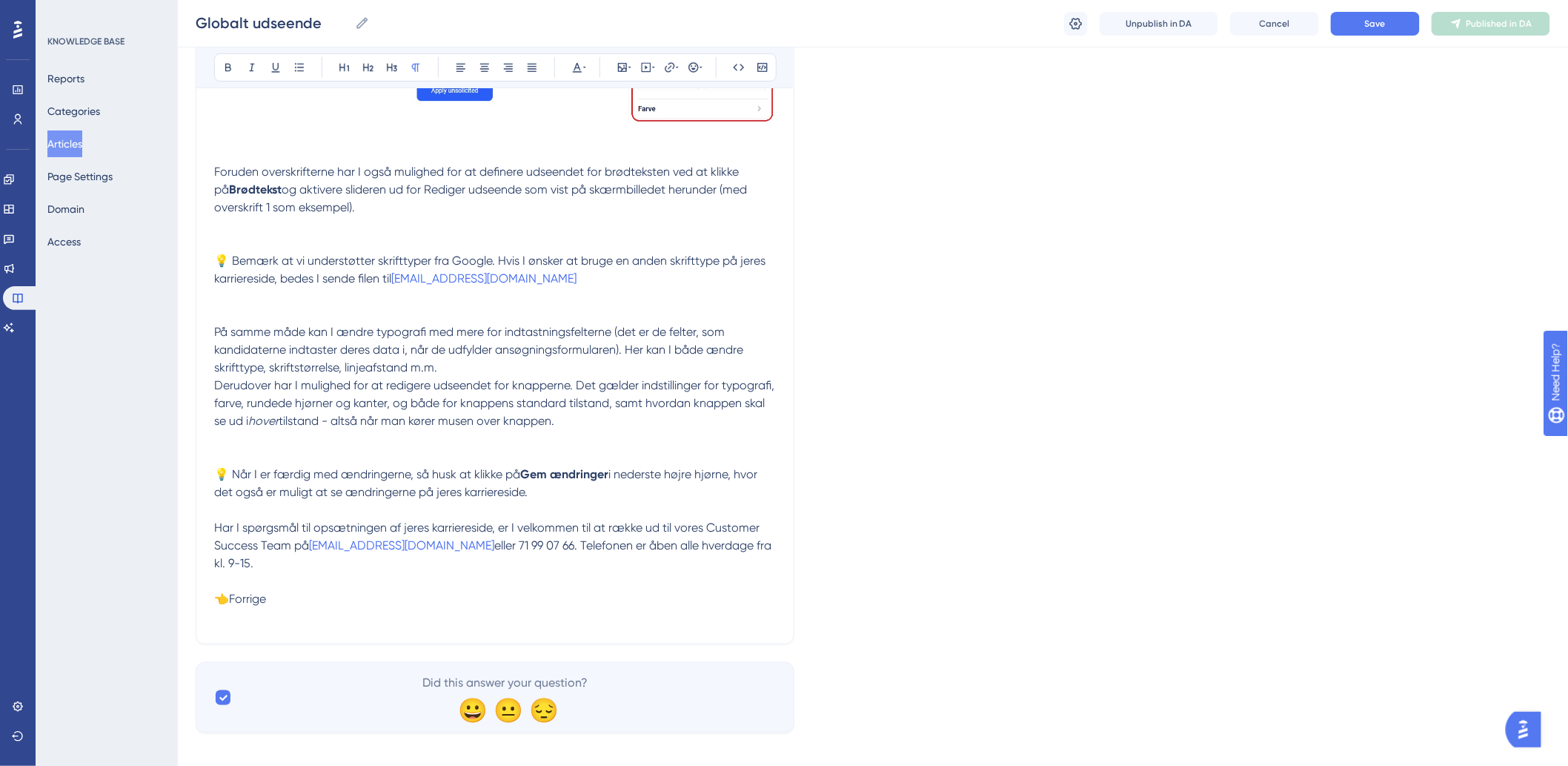
click at [273, 438] on p "Har I spørgsmål til opsætningen af jeres karriereside, er I velkommen til at ræ…" at bounding box center [495, 572] width 562 height 107
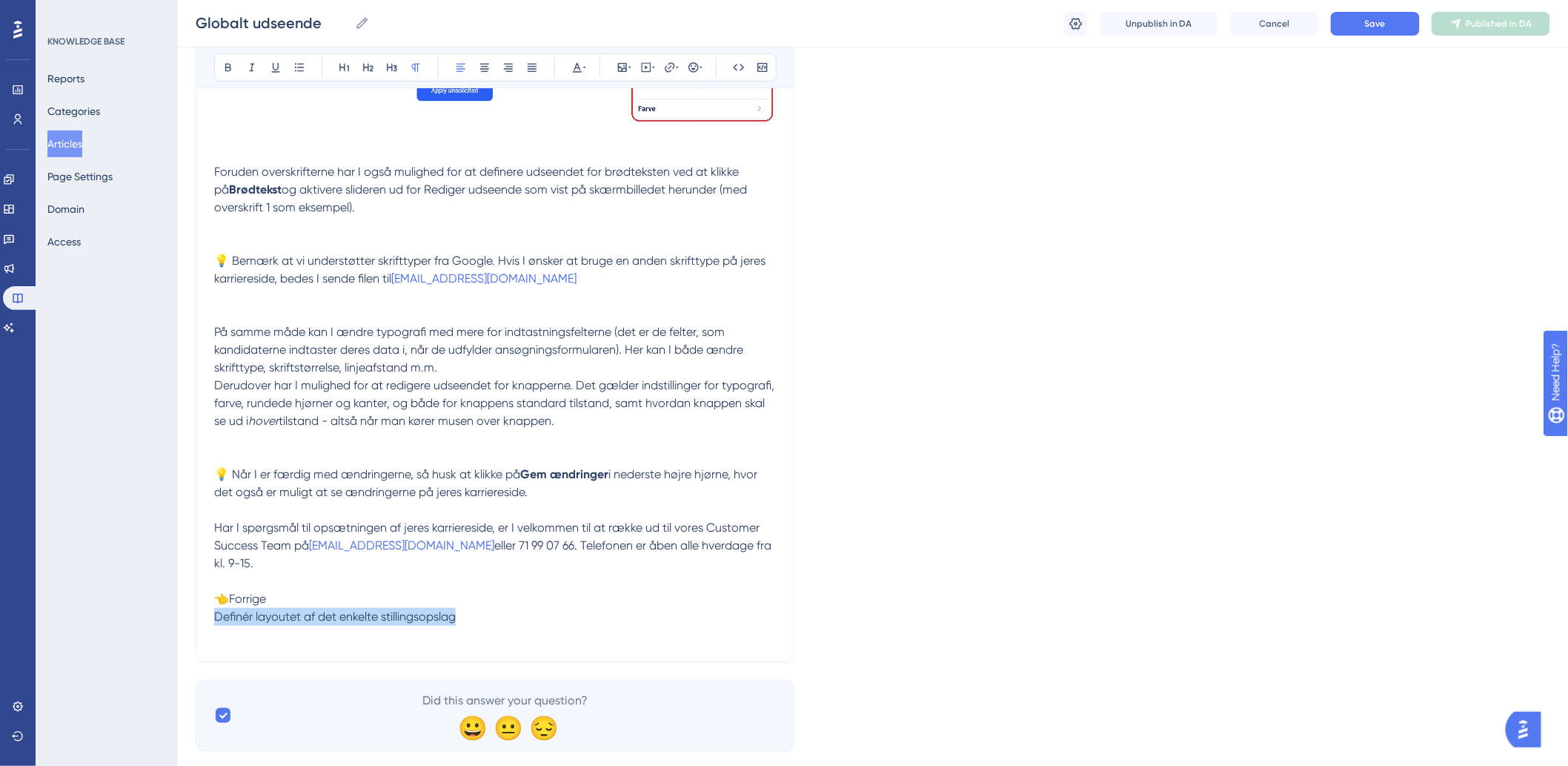
drag, startPoint x: 469, startPoint y: 602, endPoint x: 212, endPoint y: 602, distance: 257.0
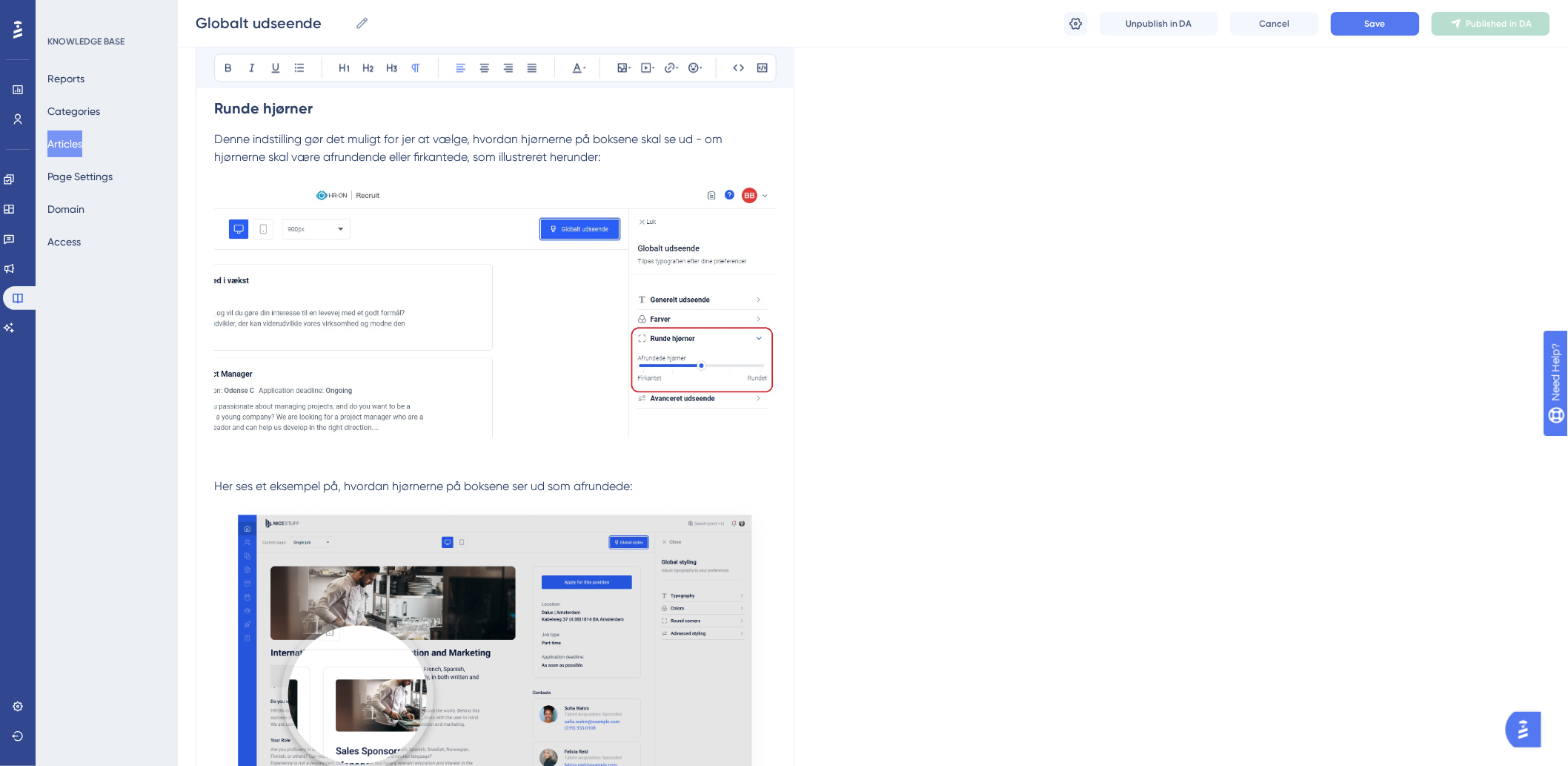
scroll to position [1306, 0]
click at [668, 63] on icon at bounding box center [669, 67] width 12 height 12
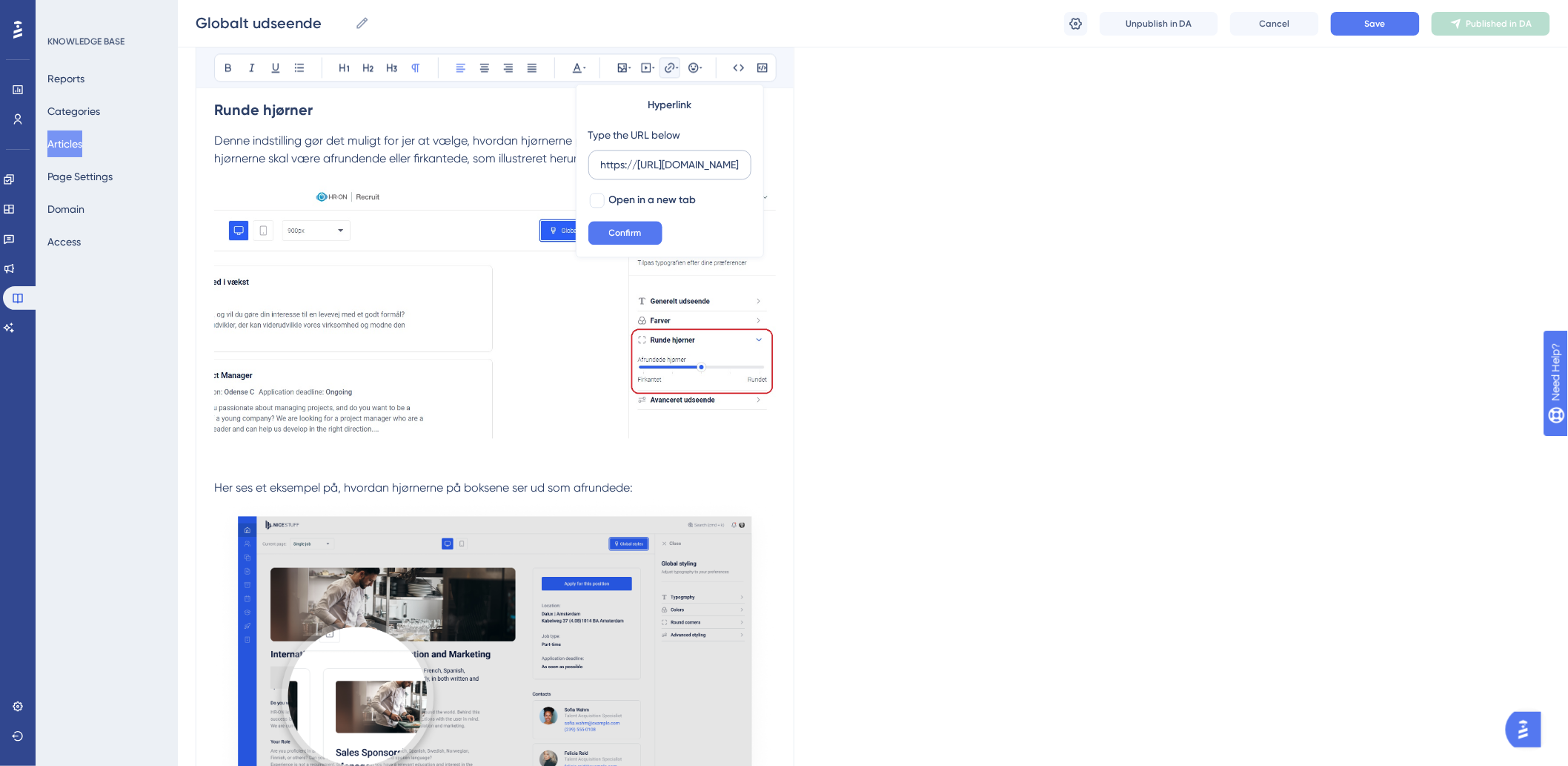
scroll to position [0, 330]
type input "https://[URL][DOMAIN_NAME]"
drag, startPoint x: 741, startPoint y: 166, endPoint x: 612, endPoint y: 166, distance: 129.0
click at [530, 168] on div "Bold Italic Underline Bullet Point Heading 1 Heading 2 Heading 3 Normal Align L…" at bounding box center [495, 455] width 562 height 3012
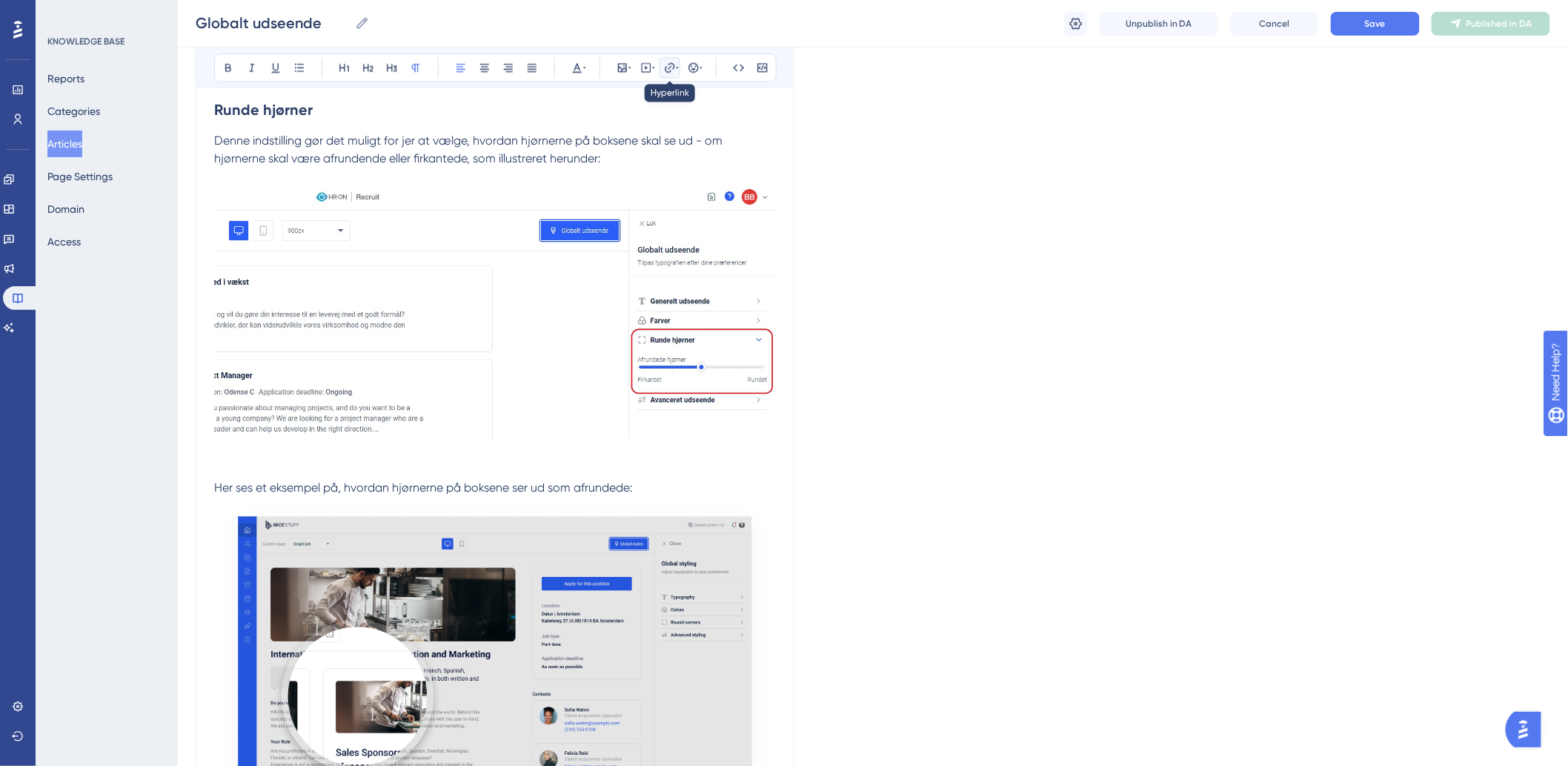
click at [674, 74] on button at bounding box center [669, 67] width 21 height 21
drag, startPoint x: 670, startPoint y: 159, endPoint x: 601, endPoint y: 166, distance: 69.4
click at [601, 166] on input "https://" at bounding box center [669, 164] width 137 height 16
click at [669, 61] on button at bounding box center [669, 67] width 21 height 21
click at [676, 71] on icon at bounding box center [677, 67] width 3 height 12
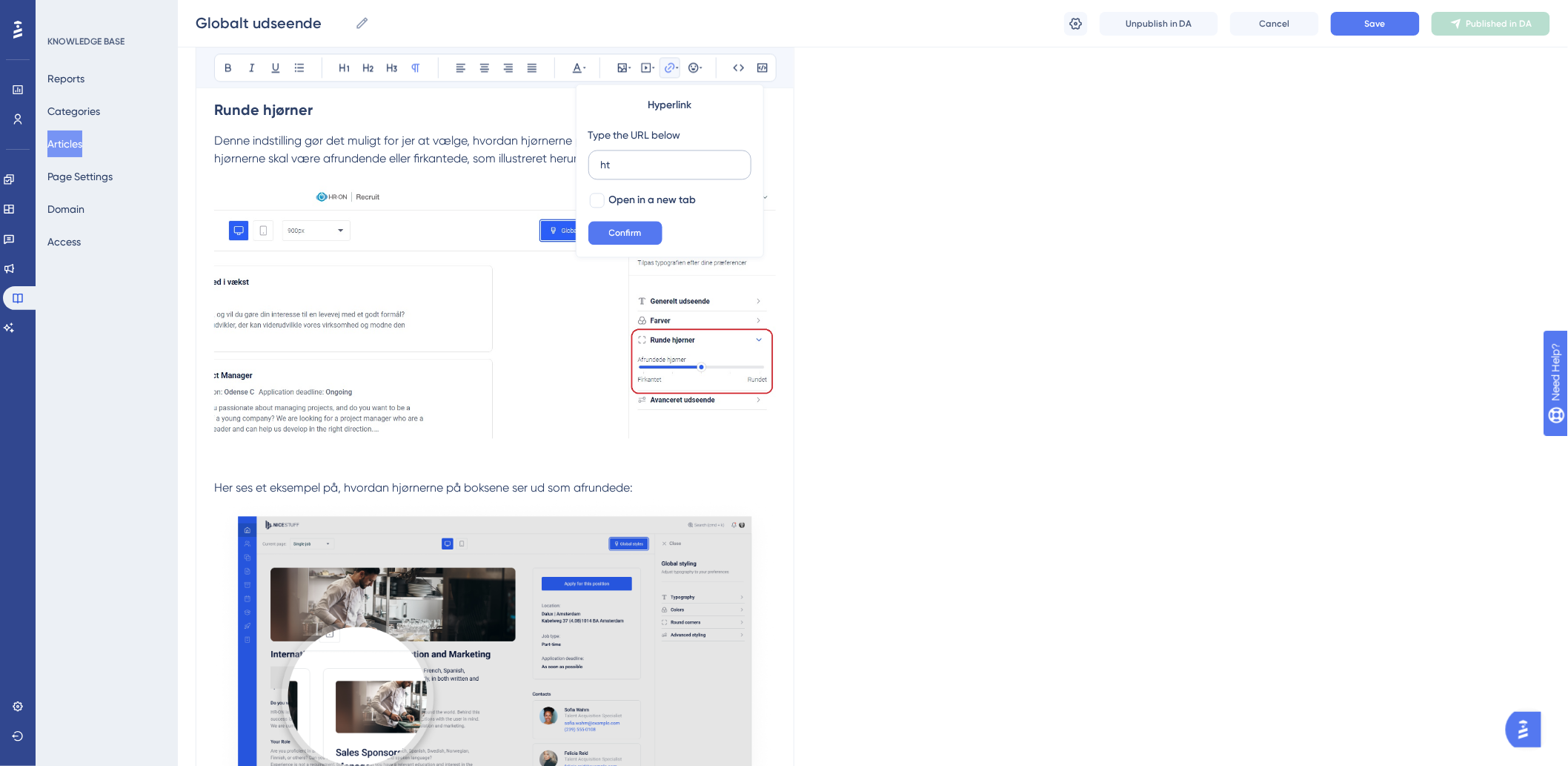
type input "h"
type input "[URL][DOMAIN_NAME]"
click at [630, 236] on span "Confirm" at bounding box center [625, 233] width 33 height 12
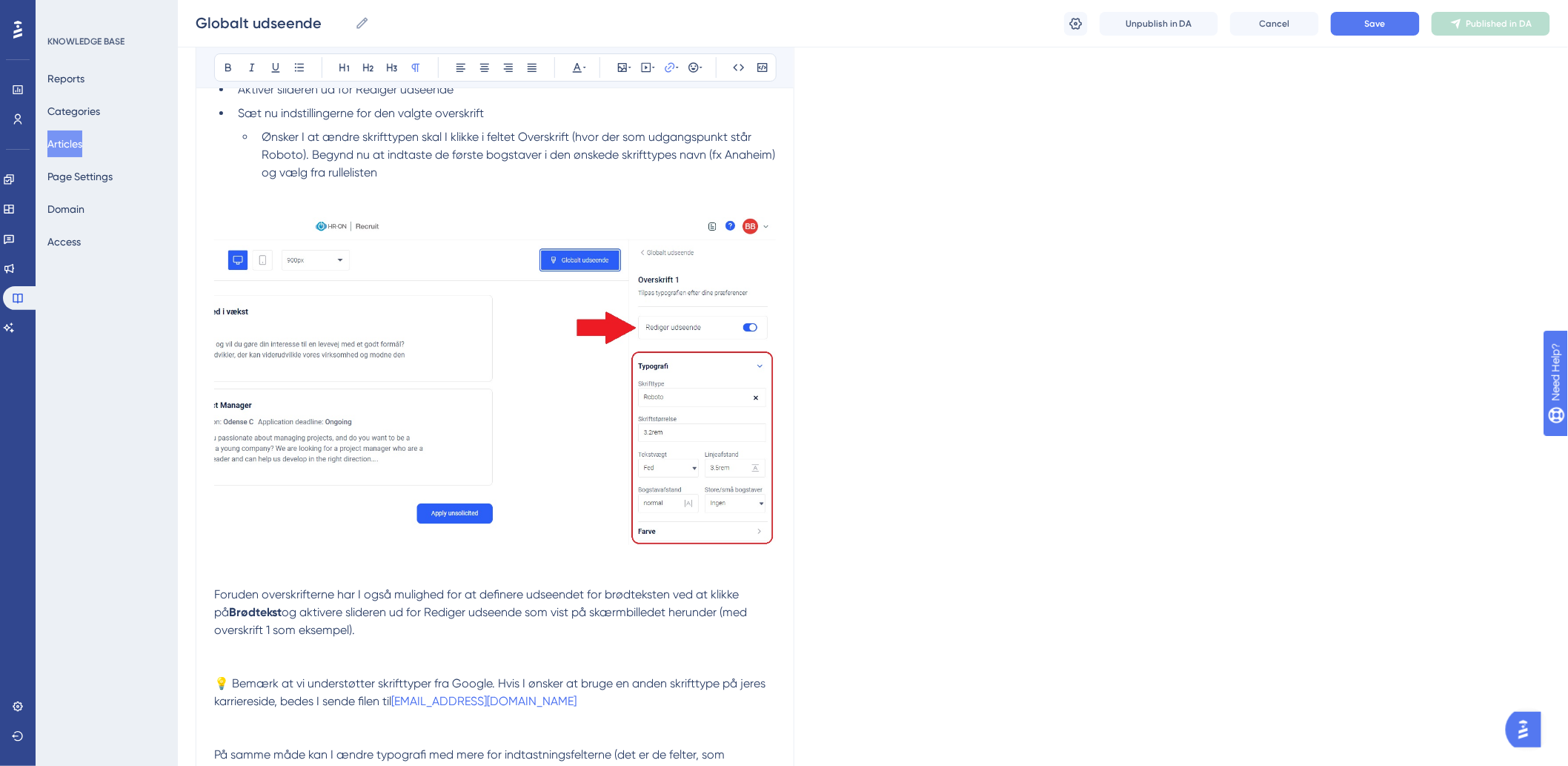
scroll to position [2641, 0]
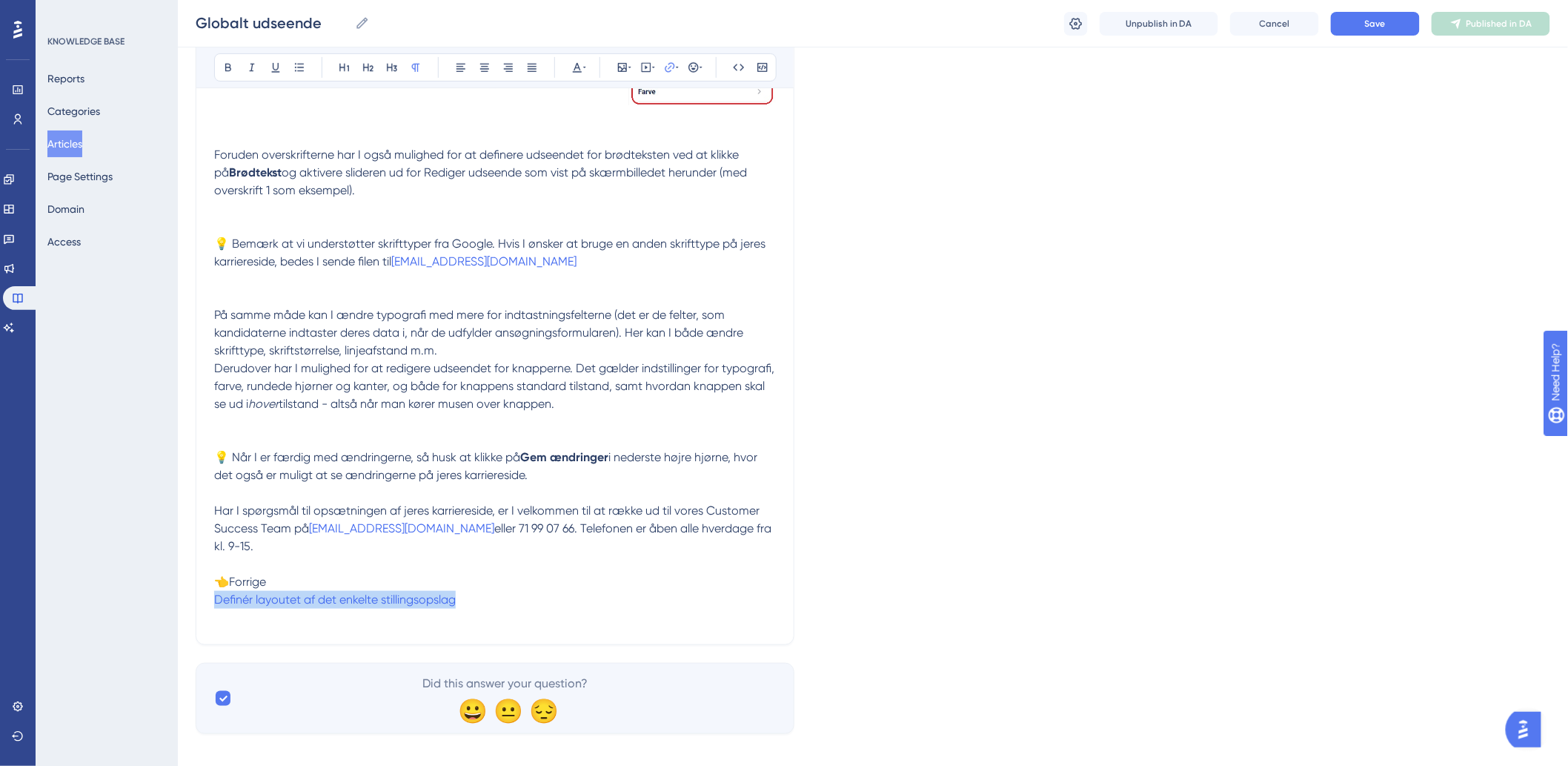
click at [542, 438] on p "Har I spørgsmål til opsætningen af jeres karriereside, er I velkommen til at ræ…" at bounding box center [495, 564] width 562 height 124
click at [1053, 28] on button "Save" at bounding box center [1374, 23] width 89 height 23
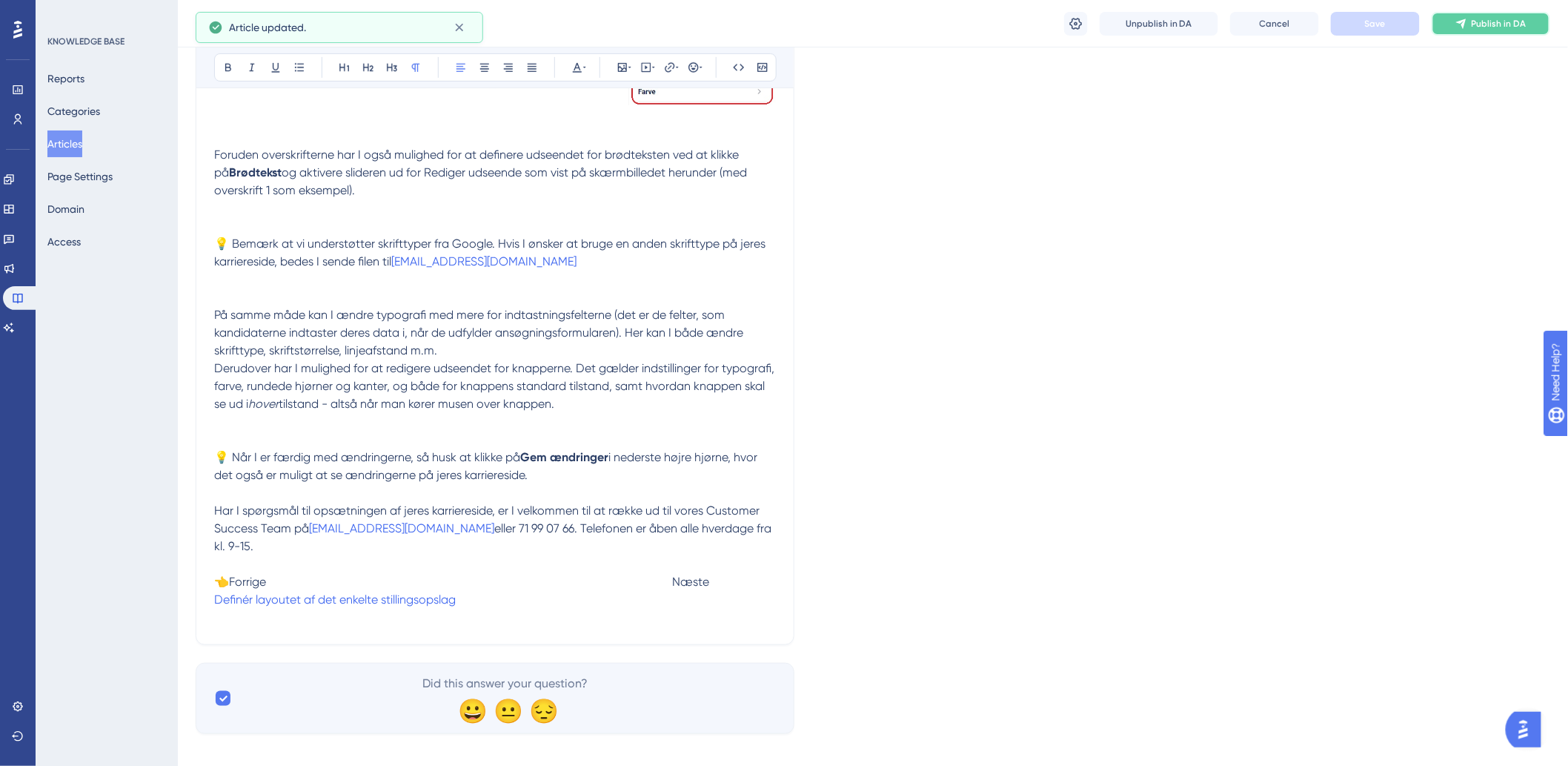
click at [1053, 15] on button "Publish in DA" at bounding box center [1490, 23] width 119 height 23
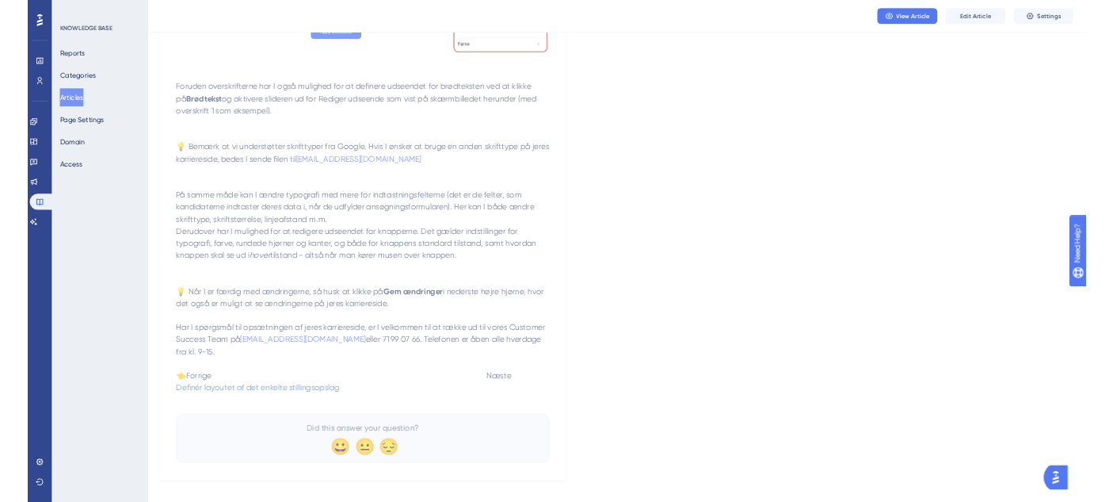
scroll to position [2735, 0]
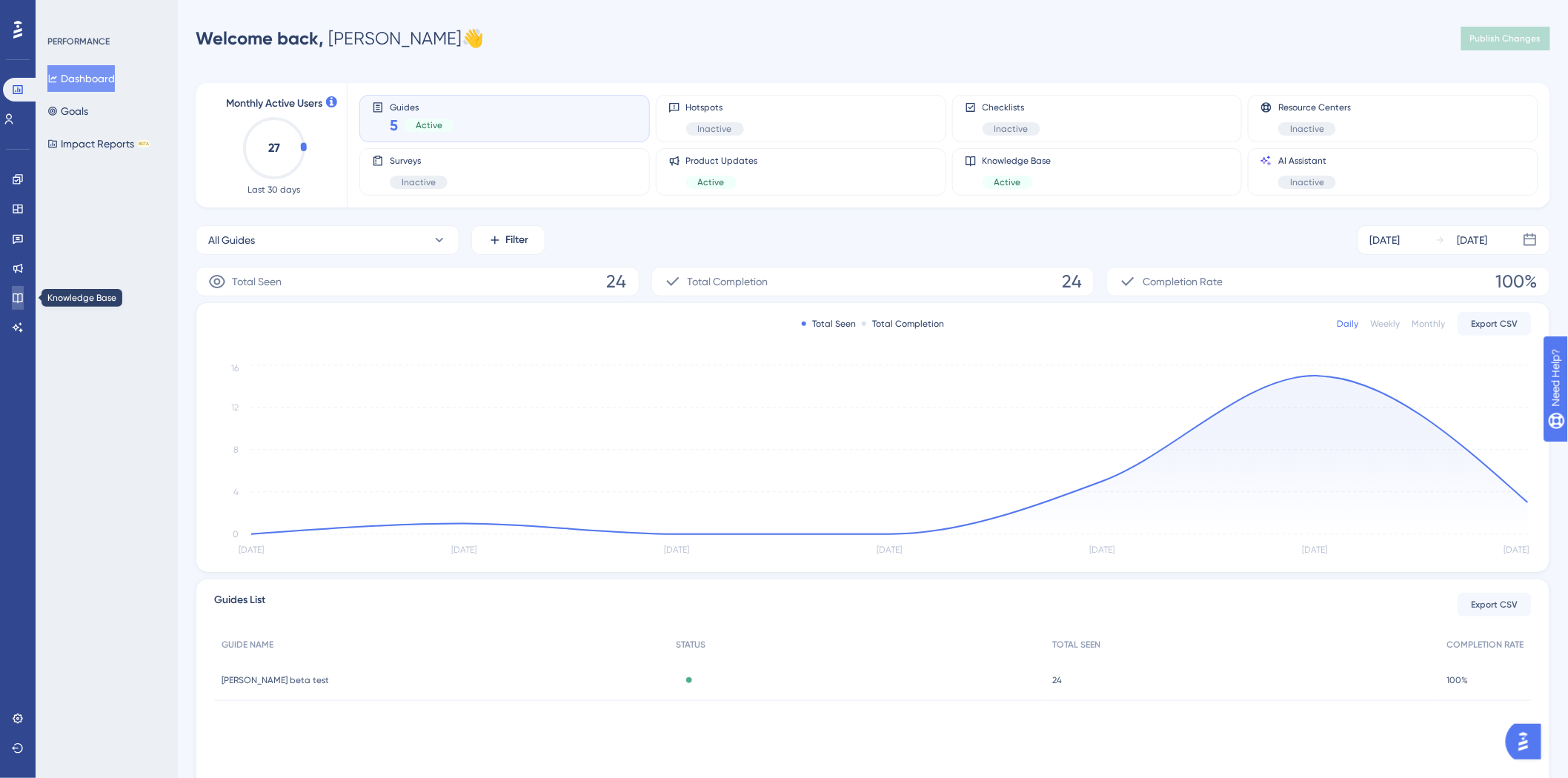
click at [20, 291] on link at bounding box center [18, 297] width 12 height 23
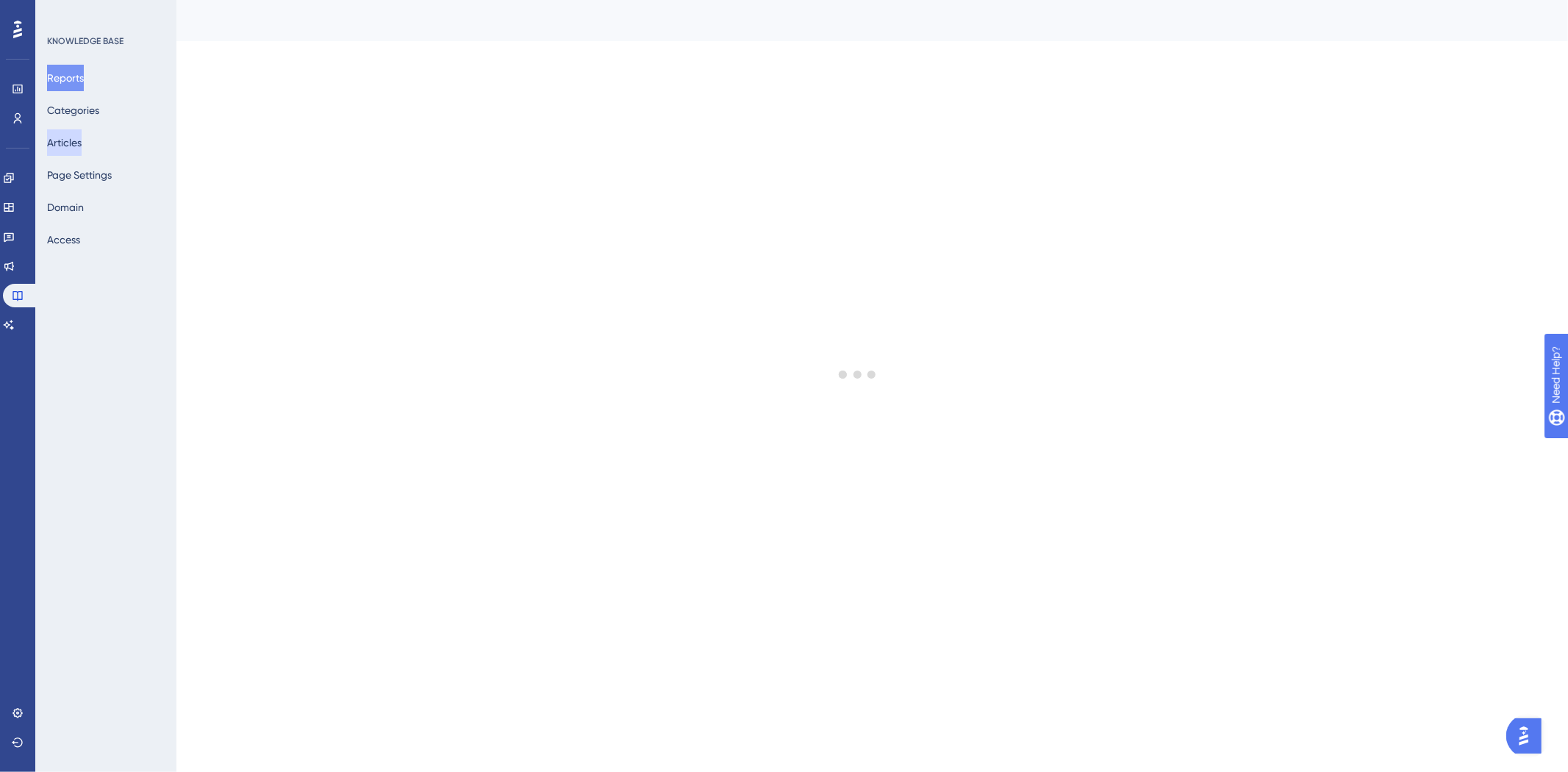
click at [82, 140] on button "Articles" at bounding box center [64, 142] width 34 height 27
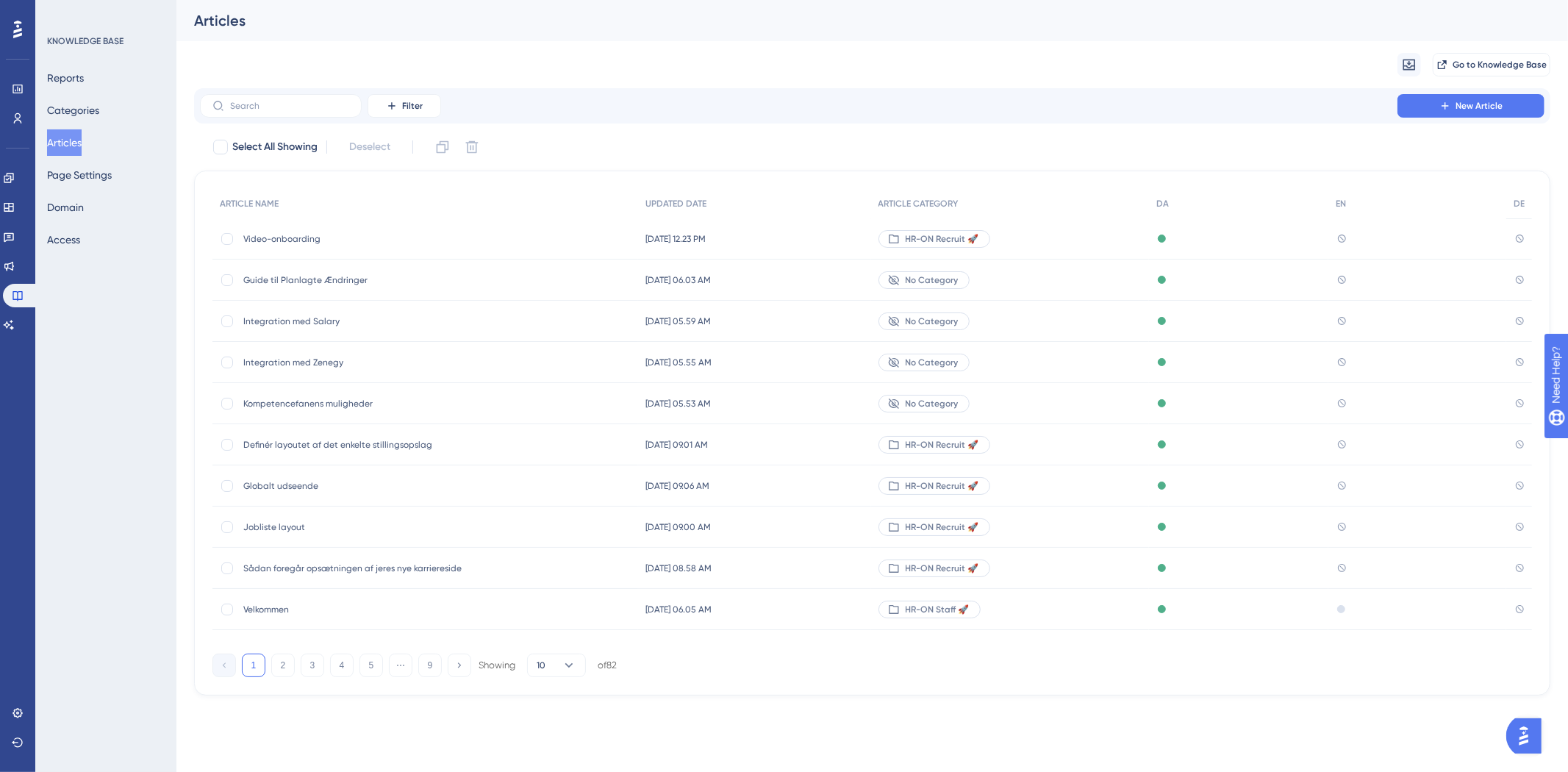
click at [353, 447] on span "Definér layoutet af det enkelte stillingsopslag" at bounding box center [361, 444] width 236 height 12
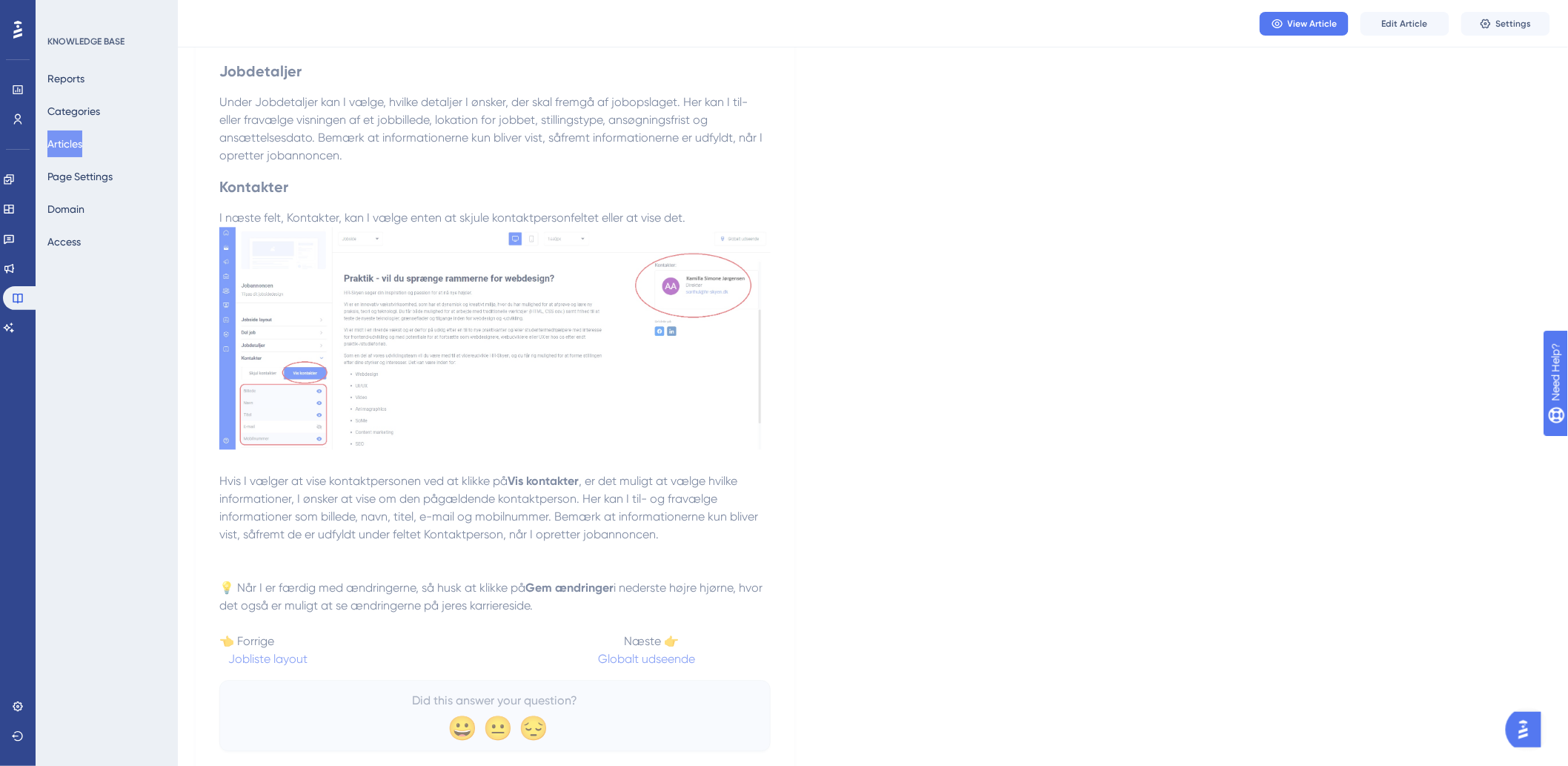
scroll to position [1343, 0]
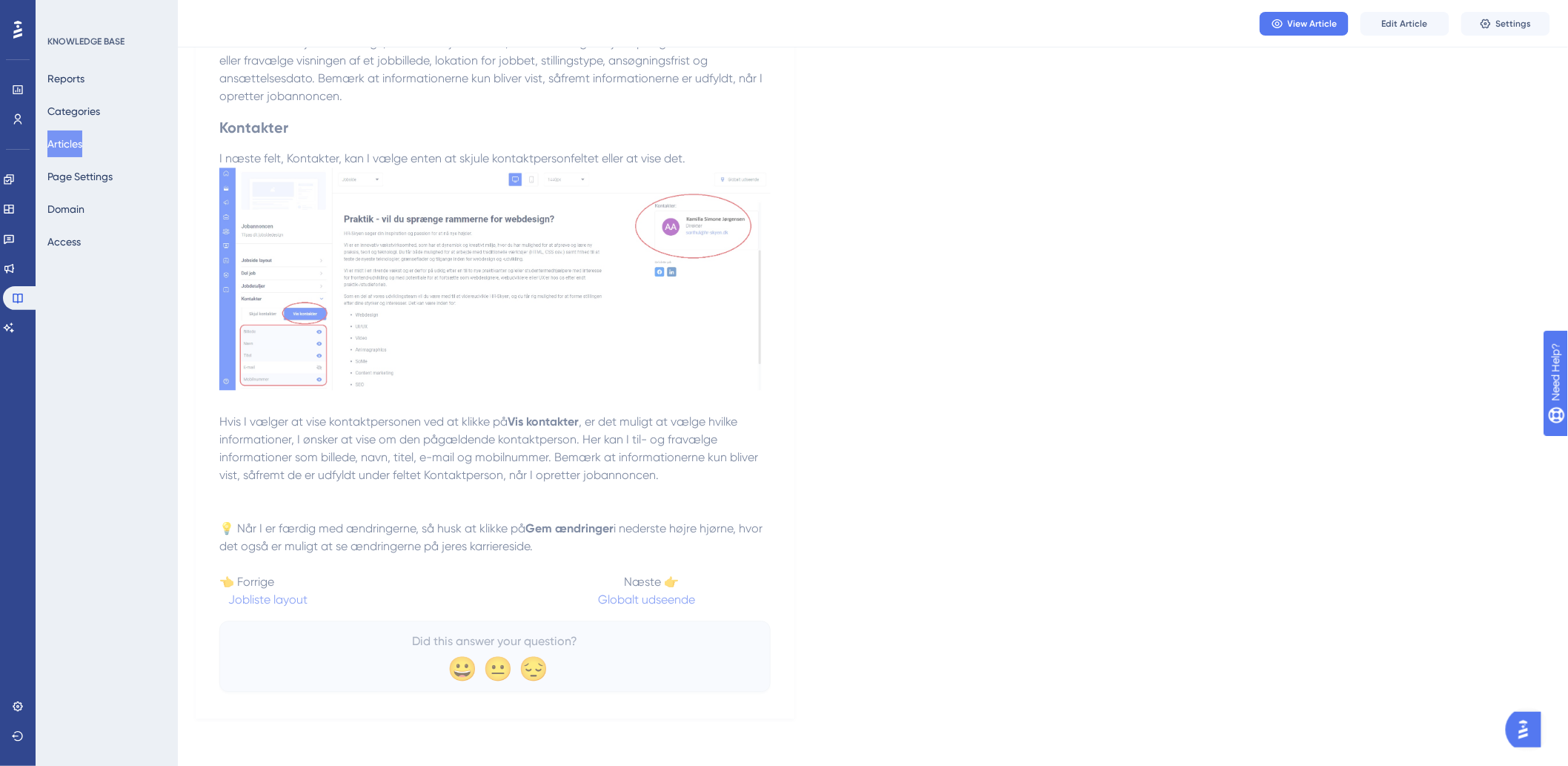
click at [598, 600] on span at bounding box center [453, 599] width 291 height 14
click at [1403, 20] on span "Edit Article" at bounding box center [1404, 23] width 46 height 12
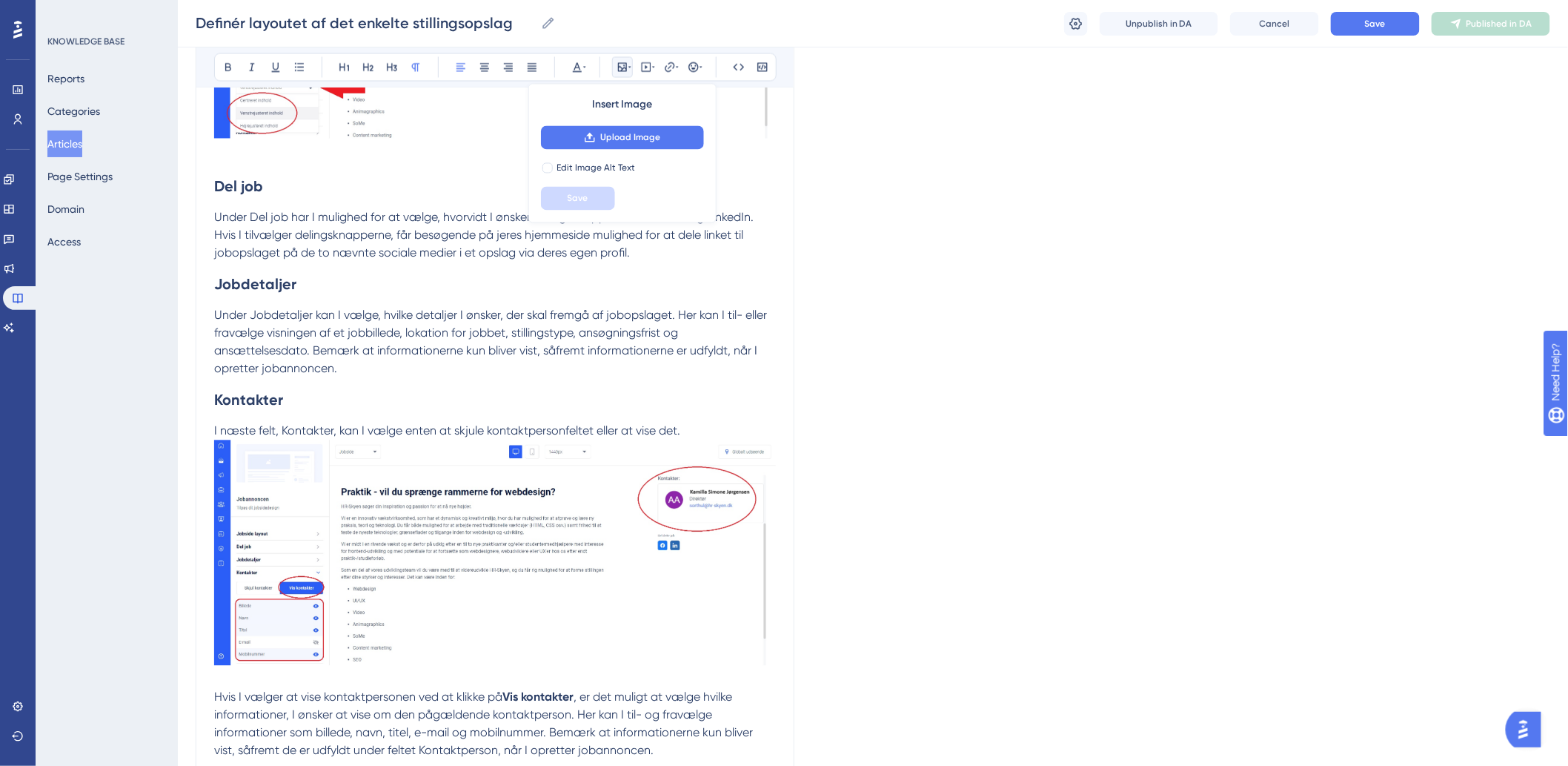
scroll to position [1435, 0]
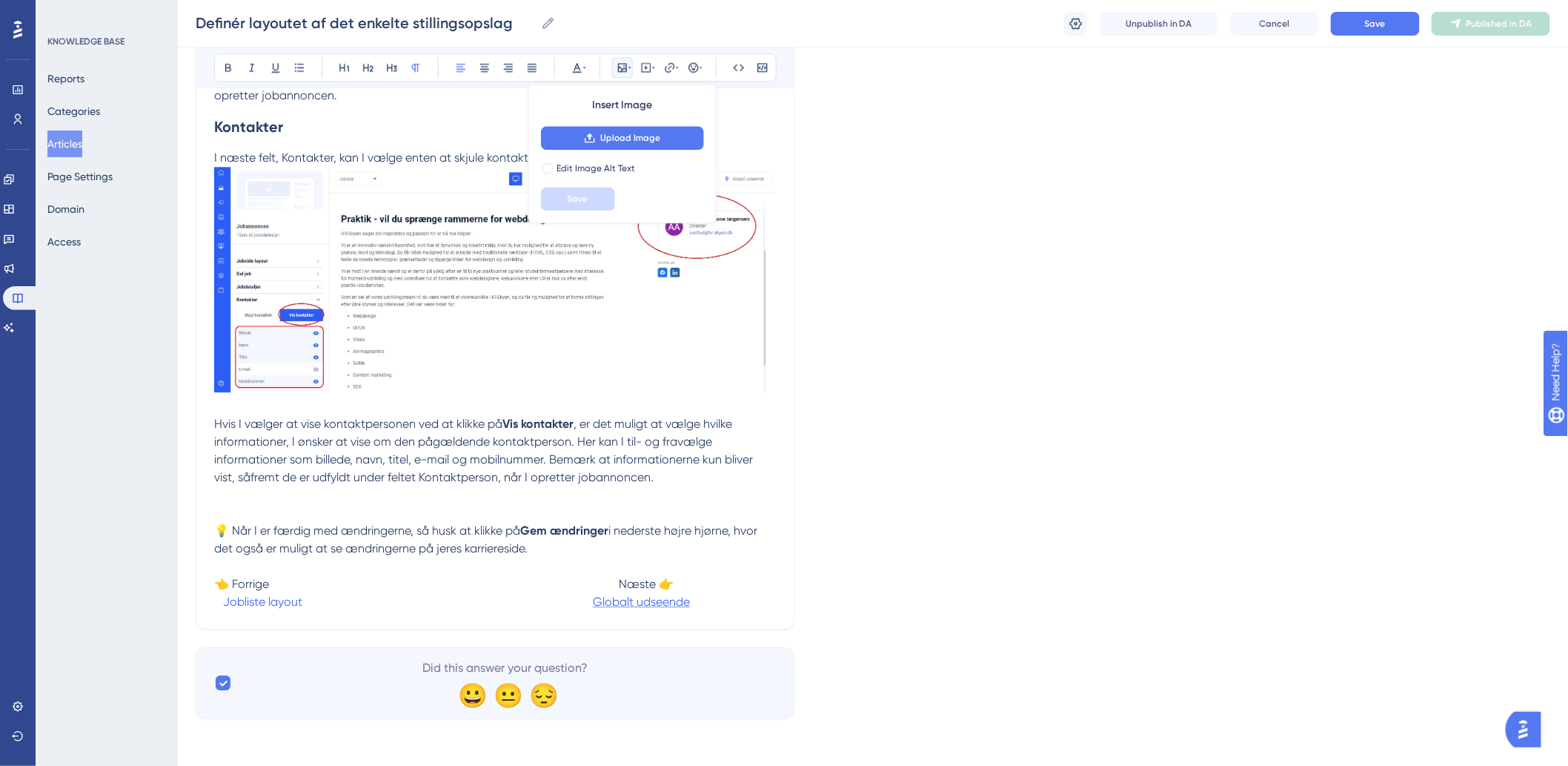
click at [616, 601] on span "Globalt udseende" at bounding box center [641, 601] width 97 height 14
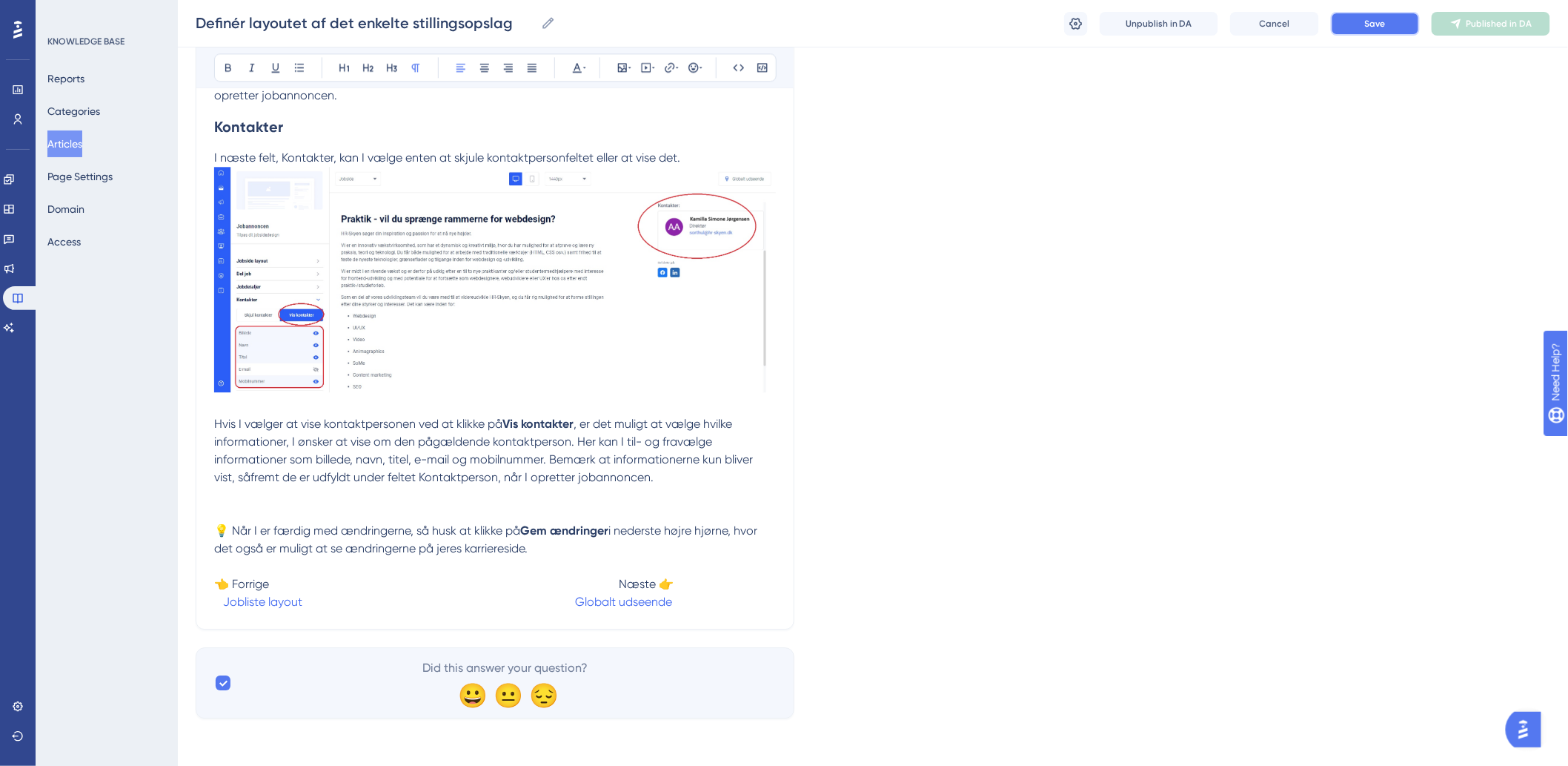
click at [1386, 20] on span "Save" at bounding box center [1375, 23] width 21 height 12
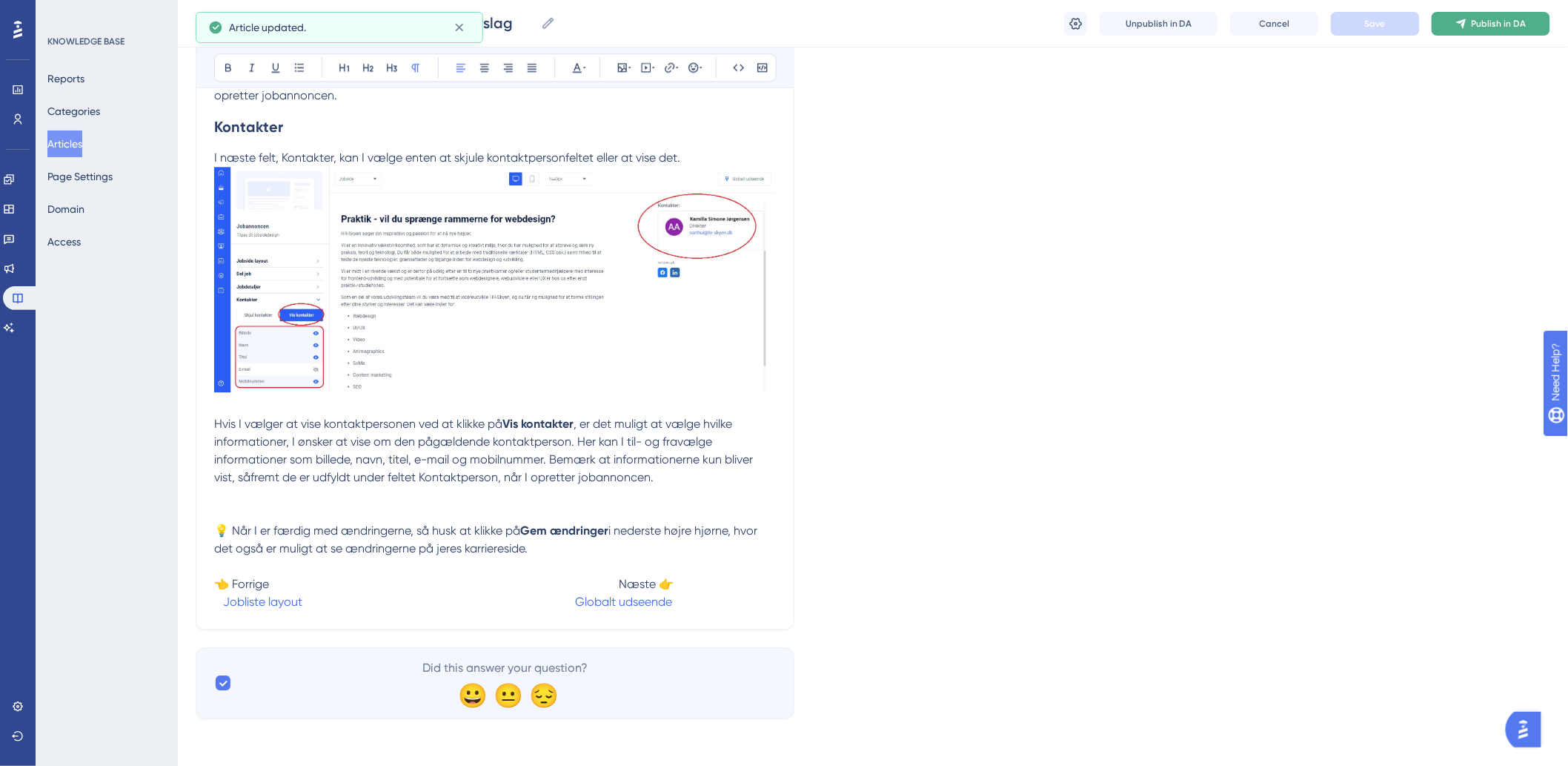
click at [1467, 32] on button "Publish in DA" at bounding box center [1490, 23] width 119 height 23
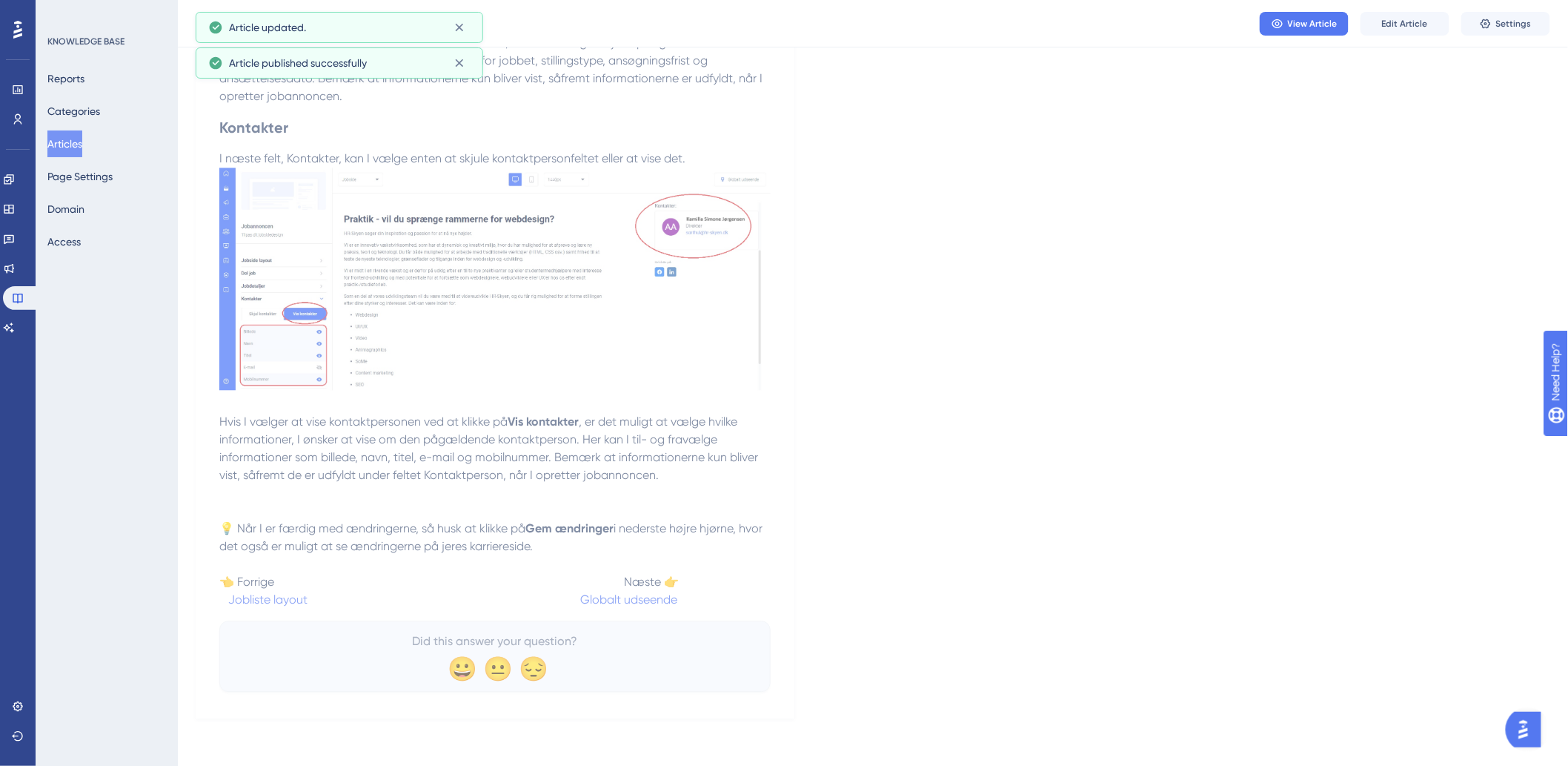
scroll to position [1343, 0]
click at [1293, 20] on span "View Article" at bounding box center [1312, 23] width 50 height 12
click at [79, 137] on button "Articles" at bounding box center [65, 143] width 35 height 27
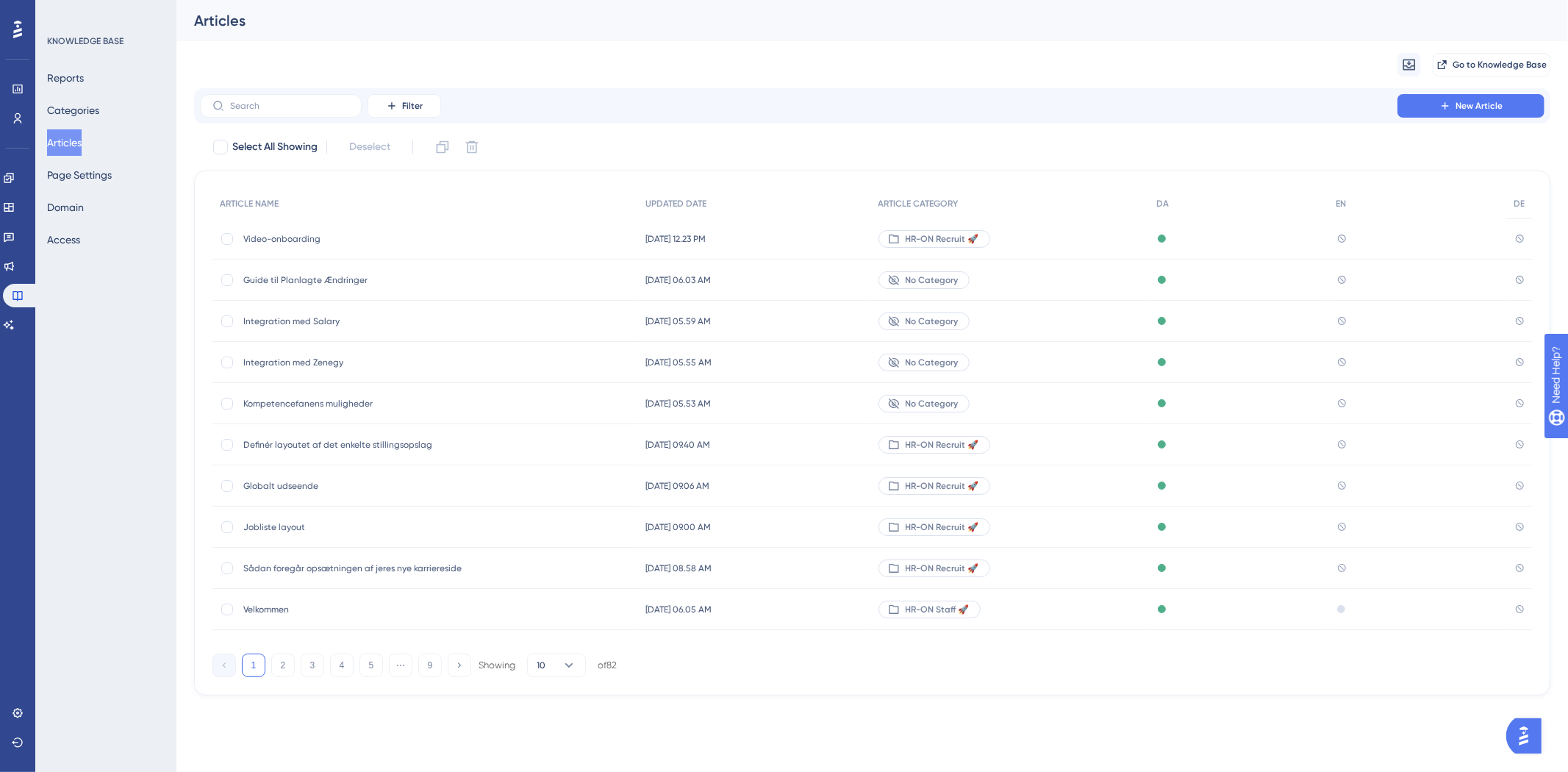
click at [335, 93] on div "Filter New Article" at bounding box center [872, 106] width 1356 height 35
click at [248, 113] on label at bounding box center [281, 105] width 161 height 23
click at [248, 111] on input "text" at bounding box center [289, 106] width 119 height 10
type input "Voi"
checkbox input "true"
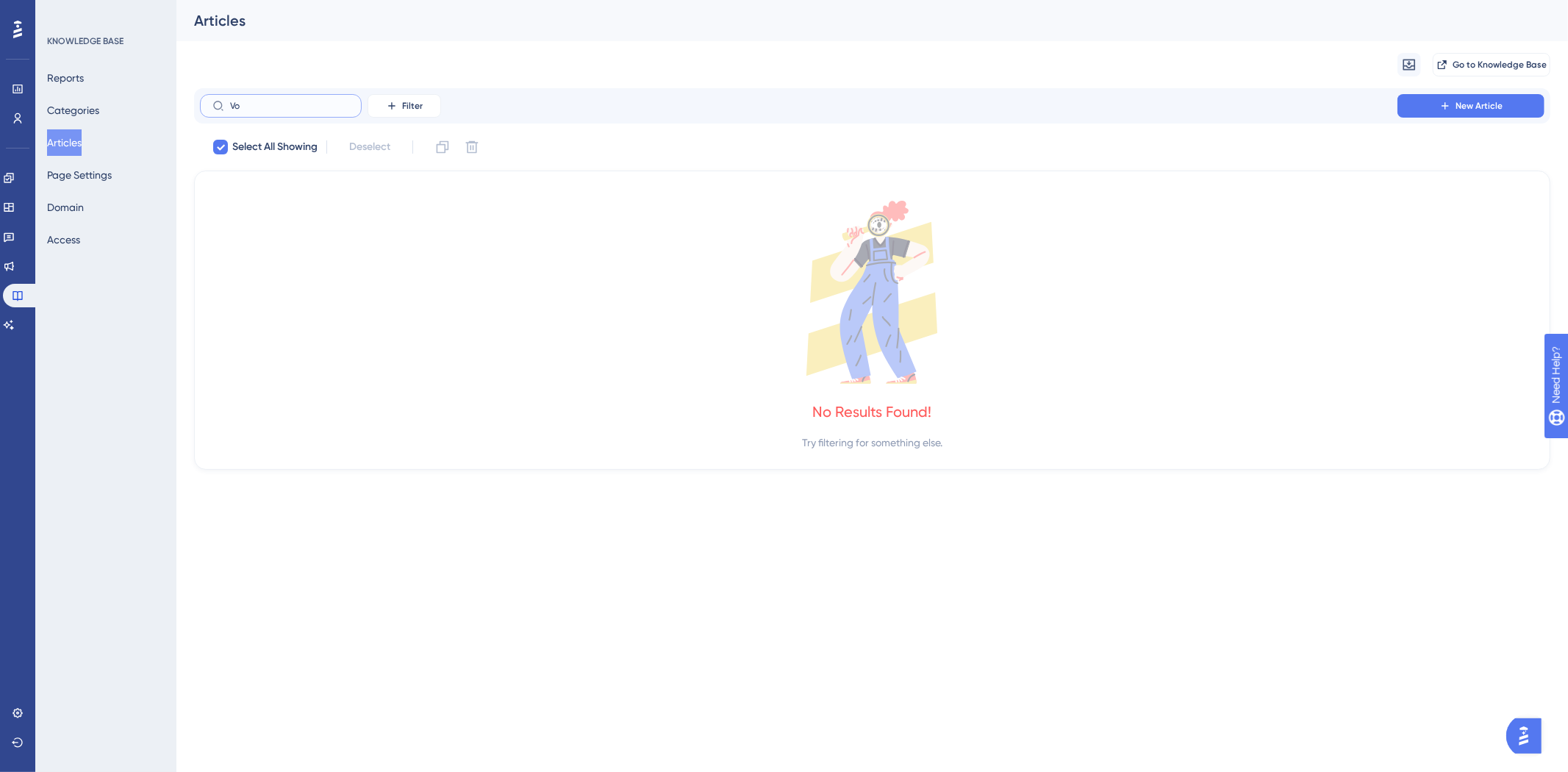
type input "V"
checkbox input "false"
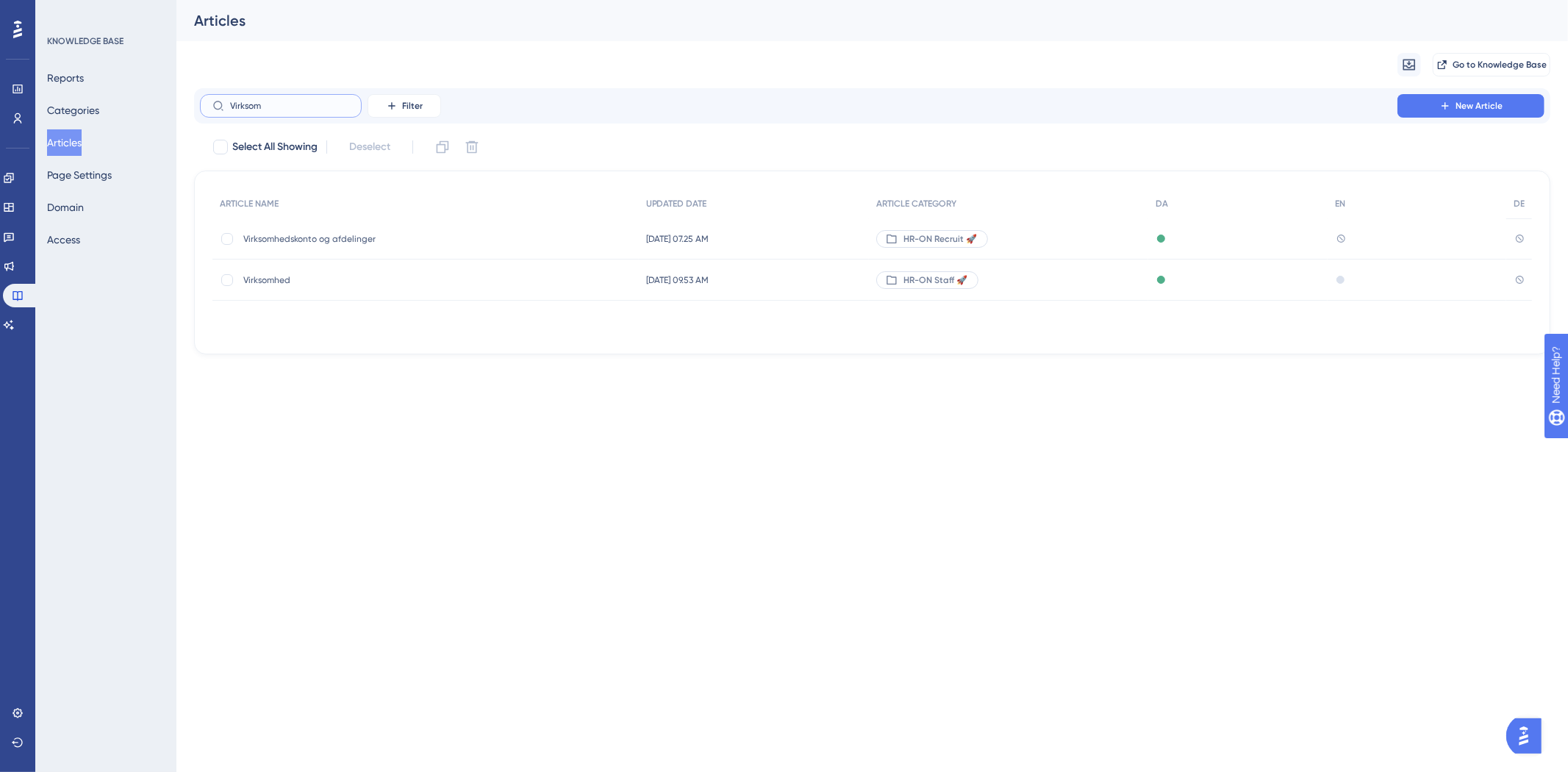
type input "Virksom"
click at [341, 237] on span "Virksomhedskonto og afdelinger" at bounding box center [361, 238] width 236 height 12
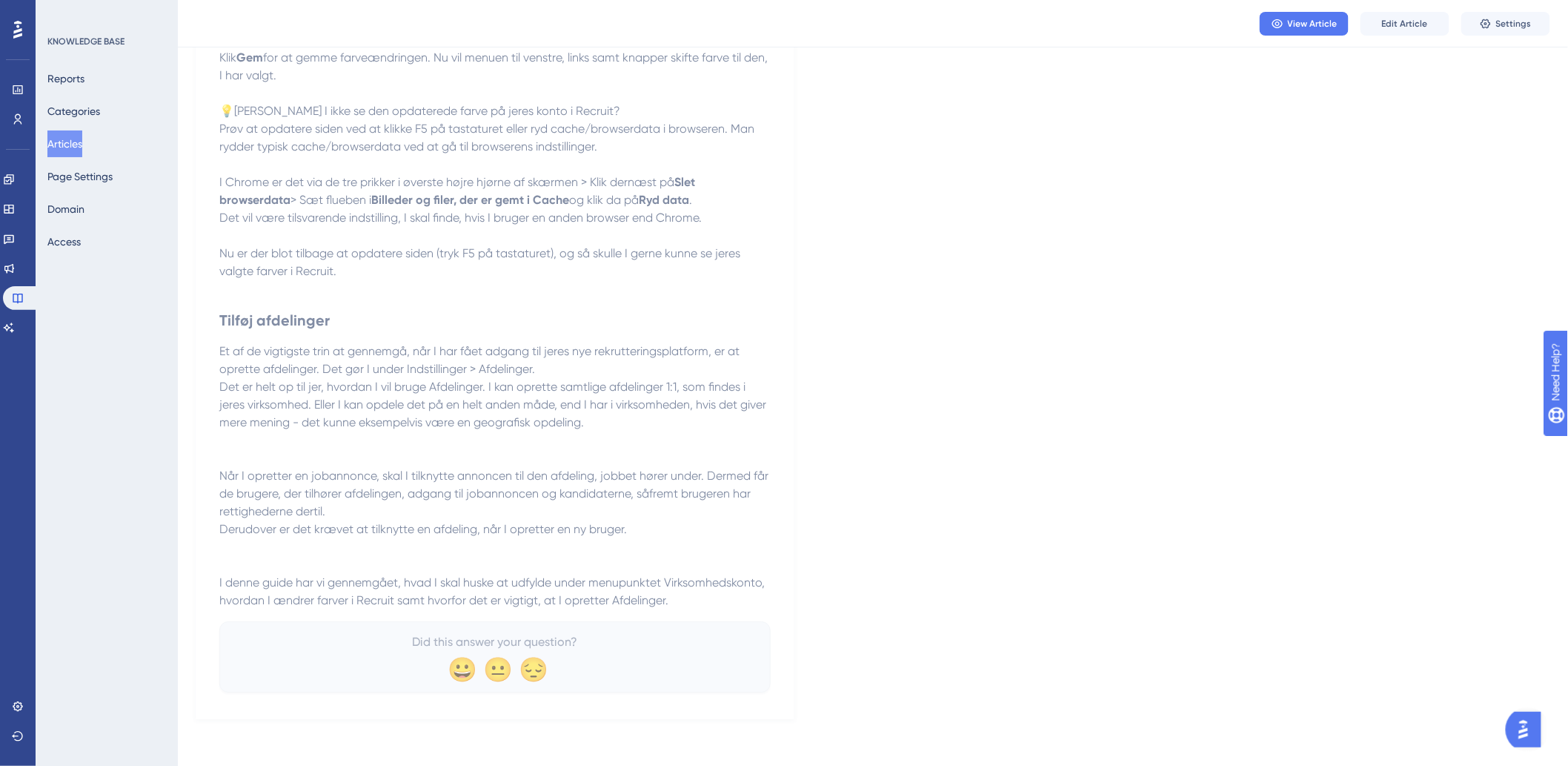
scroll to position [1844, 0]
click at [350, 593] on span "I denne guide har vi gennemgået, hvad I skal huske at udfylde under menupunktet…" at bounding box center [494, 590] width 548 height 32
click at [1388, 18] on span "Edit Article" at bounding box center [1404, 23] width 46 height 12
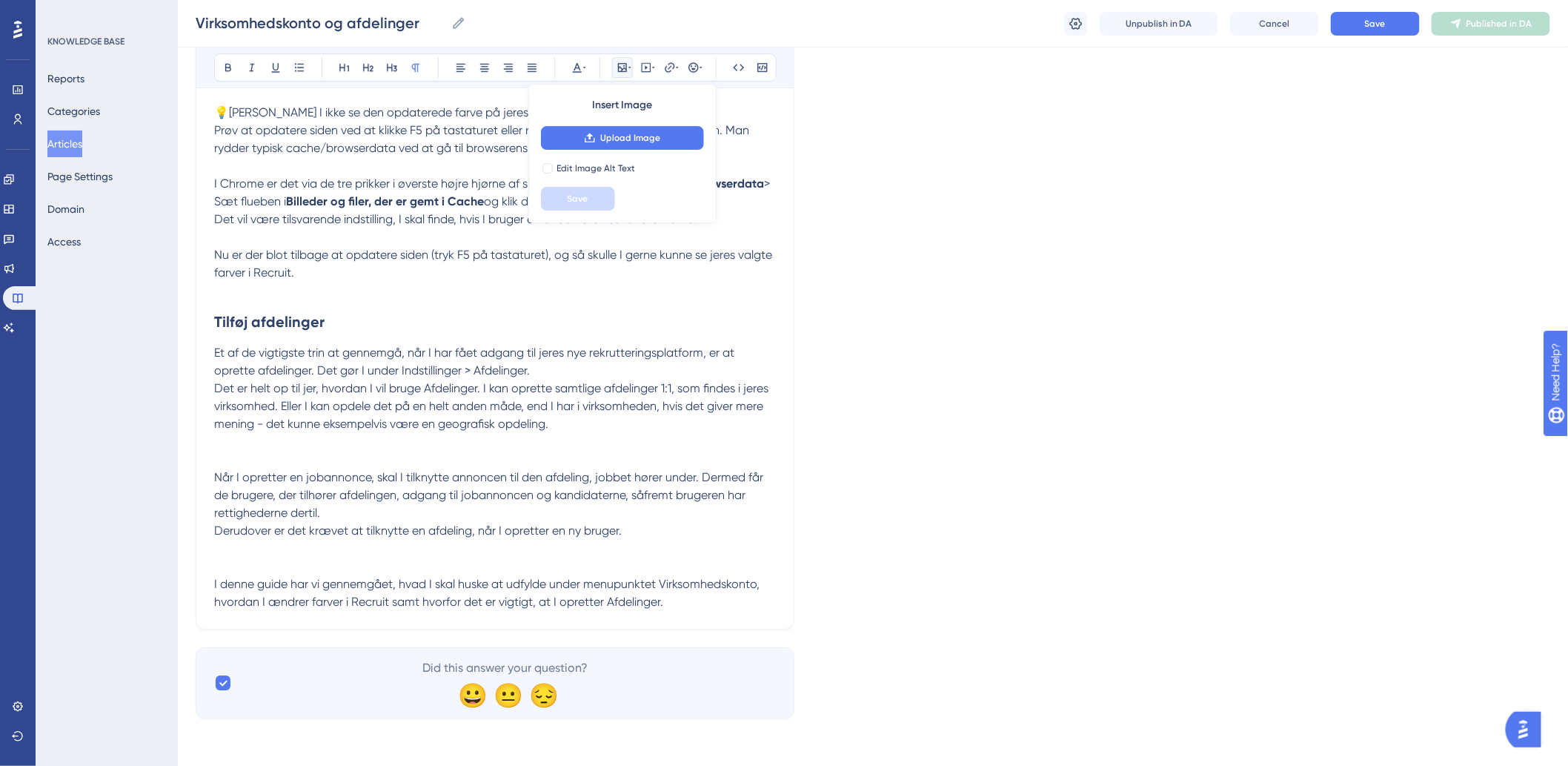
scroll to position [1940, 0]
click at [738, 604] on p "I denne guide har vi gennemgået, hvad I skal huske at udfylde under menupunktet…" at bounding box center [495, 593] width 562 height 36
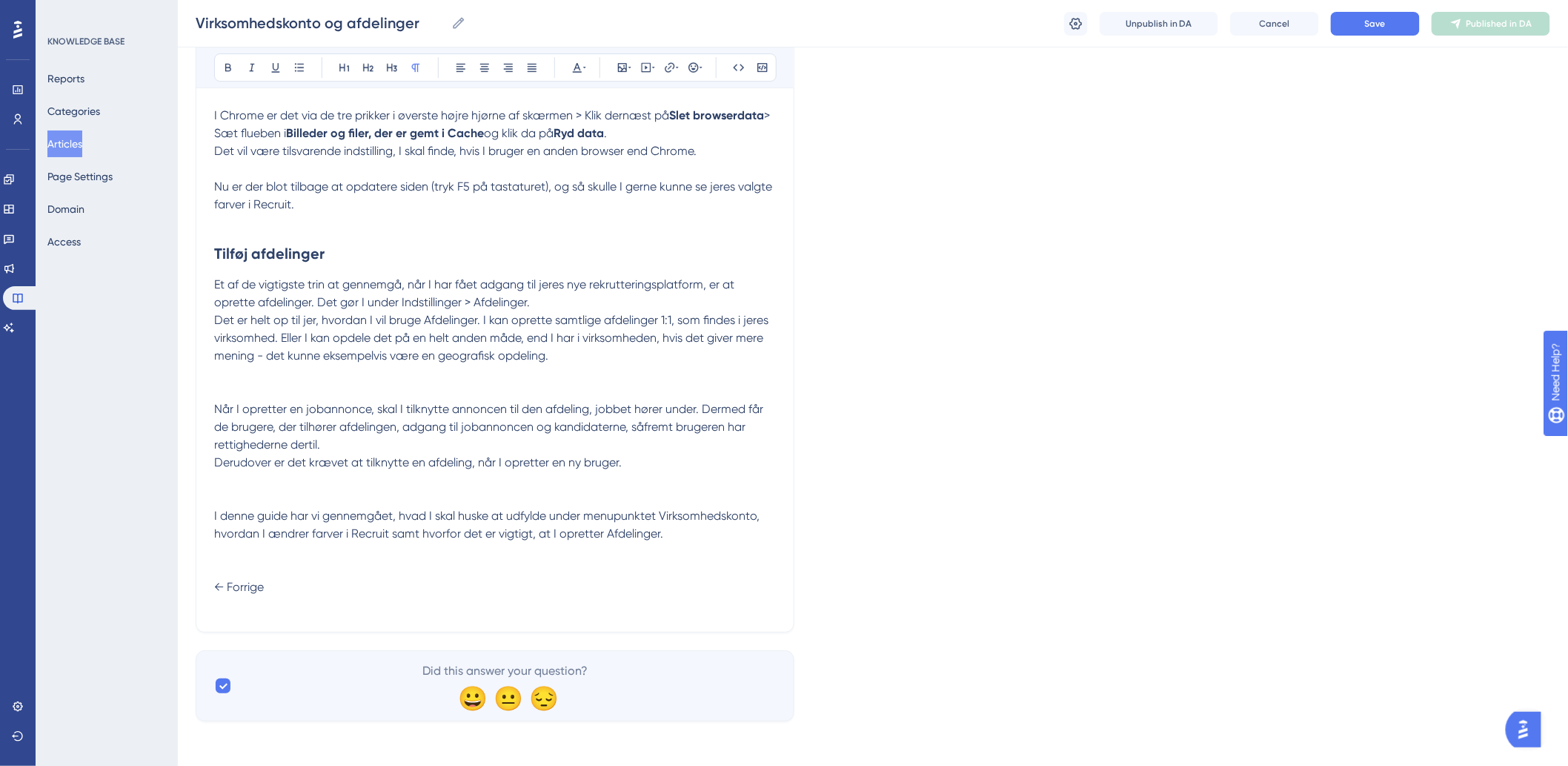
scroll to position [2011, 0]
click at [694, 595] on p "I denne guide har vi gennemgået, hvad I skal huske at udfylde under menupunktet…" at bounding box center [495, 557] width 562 height 107
click at [698, 583] on p "I denne guide har vi gennemgået, hvad I skal huske at udfylde under menupunktet…" at bounding box center [495, 557] width 562 height 107
paste div
click at [215, 597] on span "Næste →" at bounding box center [238, 600] width 50 height 14
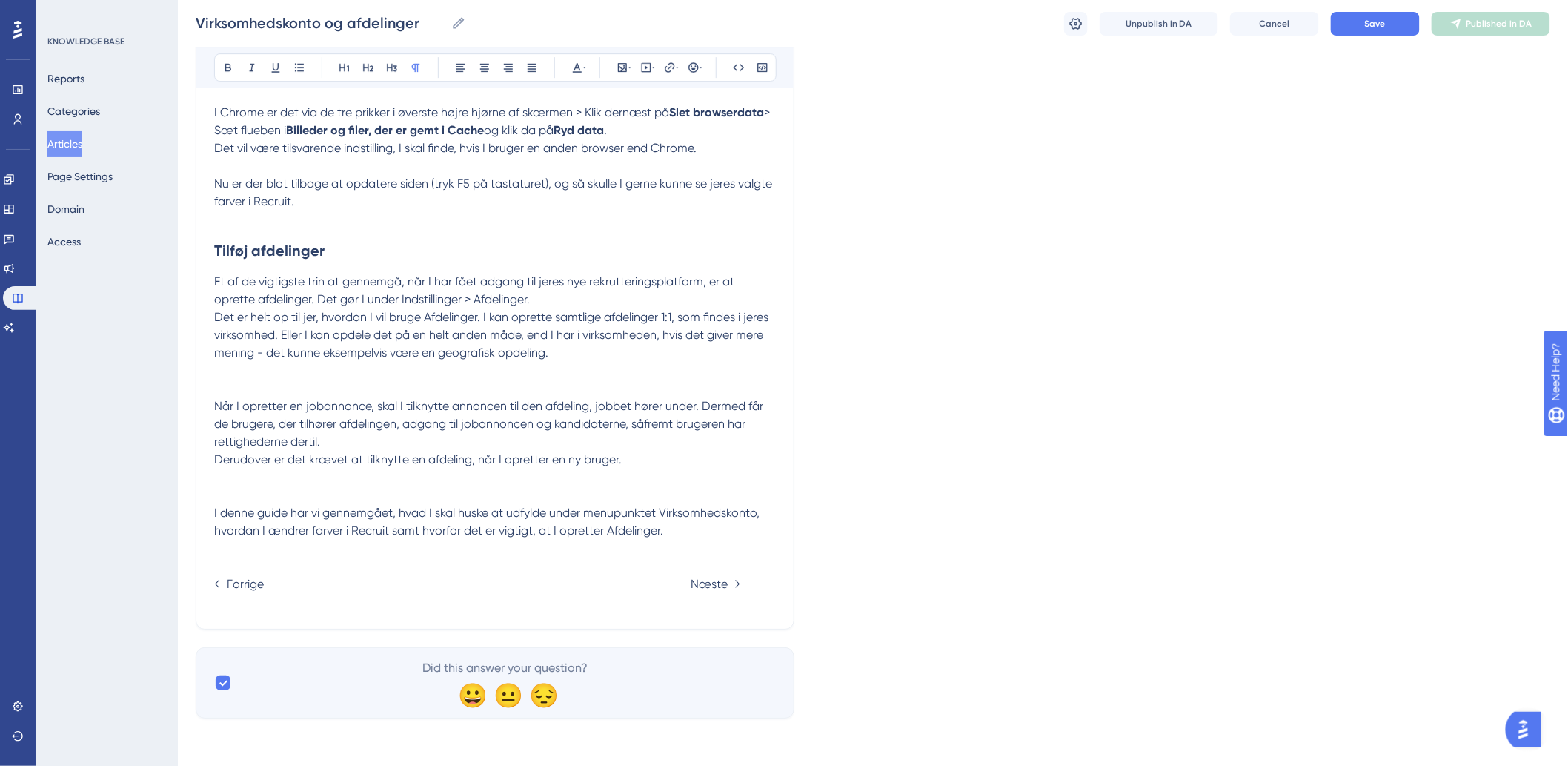
click at [752, 583] on p "I denne guide har vi gennemgået, hvad I skal huske at udfylde under menupunktet…" at bounding box center [495, 557] width 562 height 107
click at [695, 584] on span "← Forrige Næste →" at bounding box center [477, 584] width 526 height 14
click at [759, 584] on p "I denne guide har vi gennemgået, hvad I skal huske at udfylde under menupunktet…" at bounding box center [495, 557] width 562 height 107
click at [220, 597] on p "I denne guide har vi gennemgået, hvad I skal huske at udfylde under menupunktet…" at bounding box center [495, 564] width 562 height 124
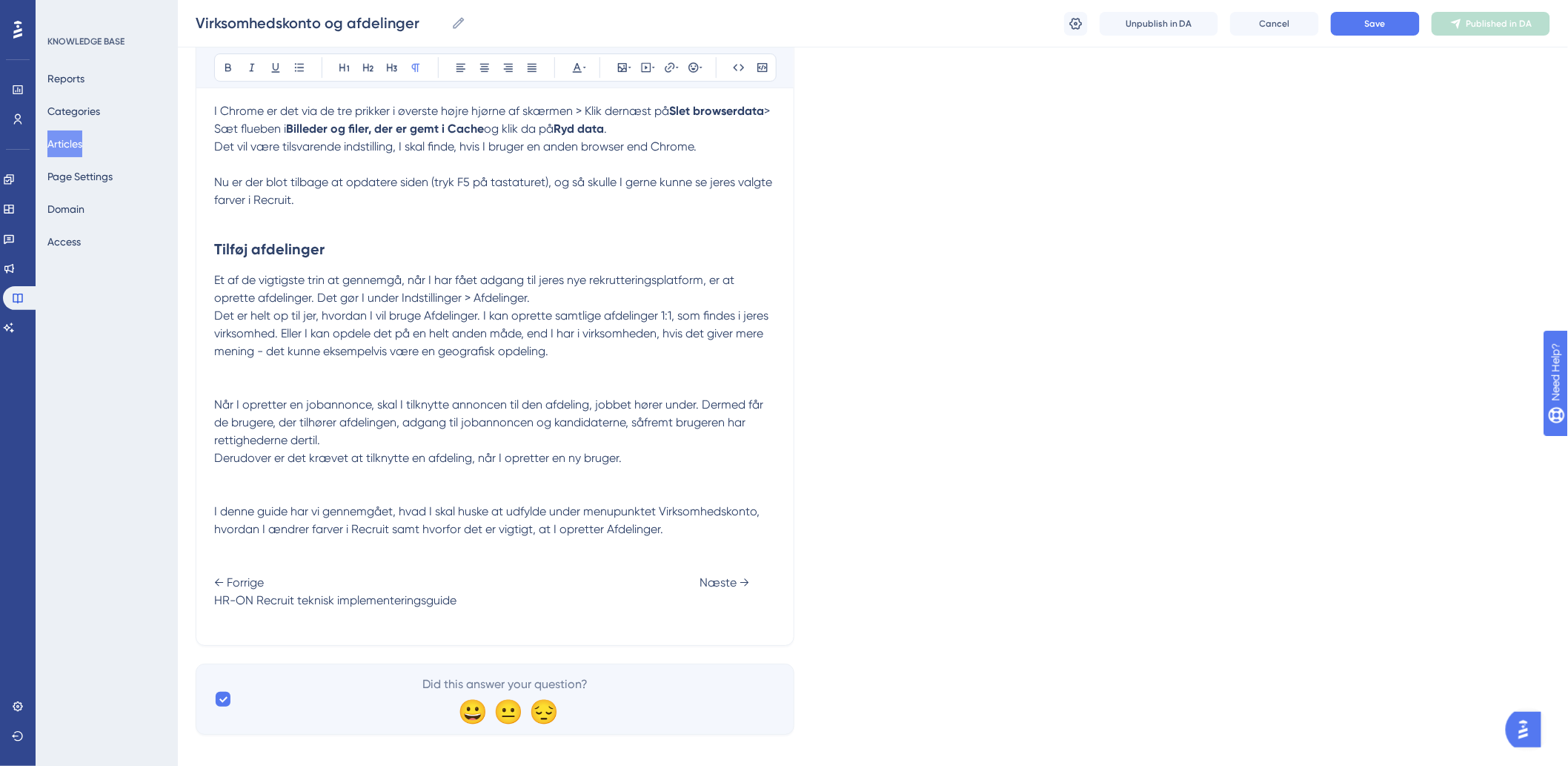
drag, startPoint x: 469, startPoint y: 602, endPoint x: 216, endPoint y: 602, distance: 253.0
click at [216, 602] on p "I denne guide har vi gennemgået, hvad I skal huske at udfylde under menupunktet…" at bounding box center [495, 564] width 562 height 124
click at [216, 602] on span "HR-ON Recruit teknisk implementeringsguide" at bounding box center [335, 600] width 242 height 14
drag, startPoint x: 216, startPoint y: 602, endPoint x: 434, endPoint y: 599, distance: 218.0
click at [434, 599] on span "HR-ON Recruit teknisk implementeringsguide" at bounding box center [335, 600] width 242 height 14
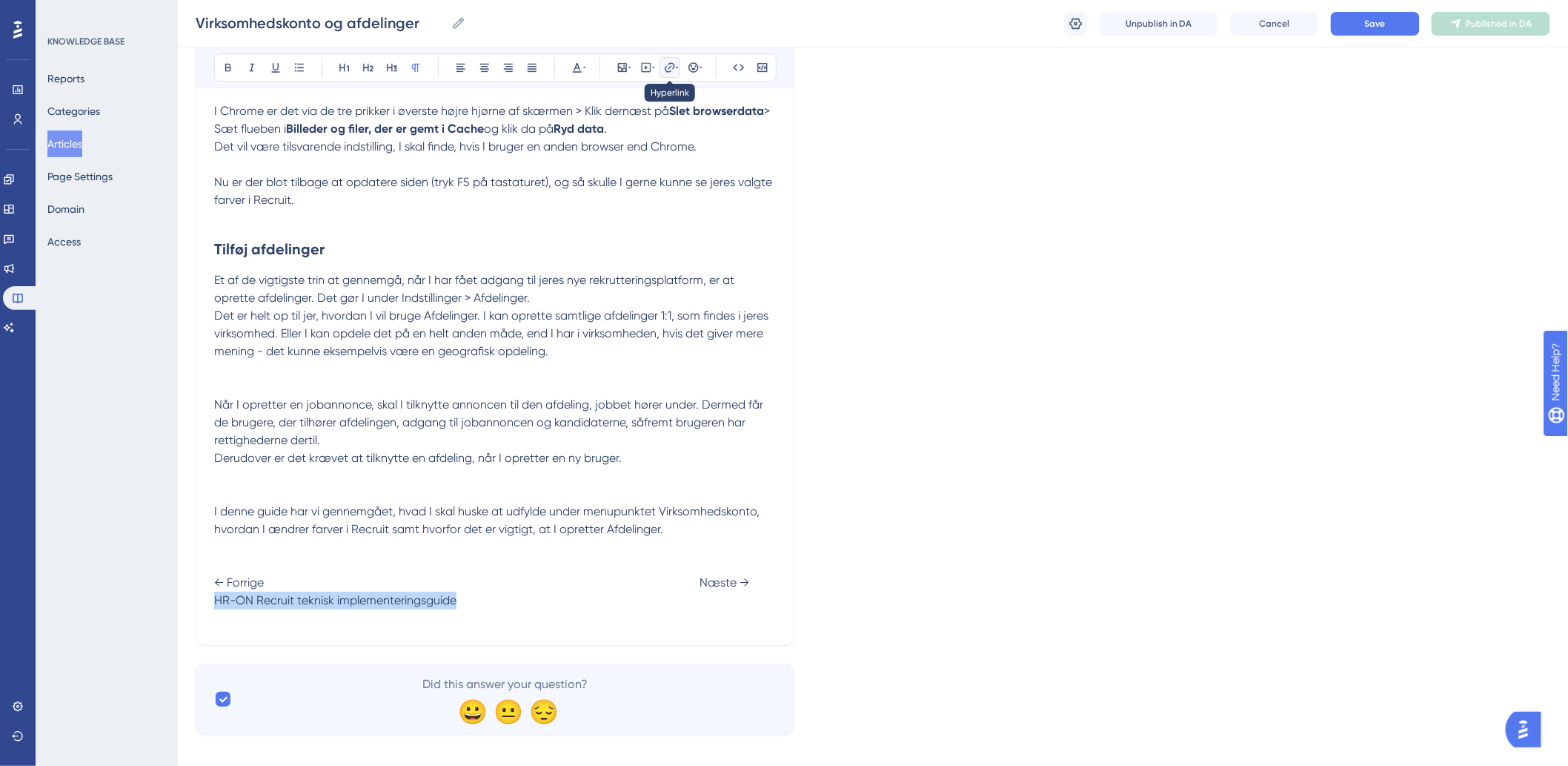
click at [662, 65] on button at bounding box center [669, 67] width 21 height 21
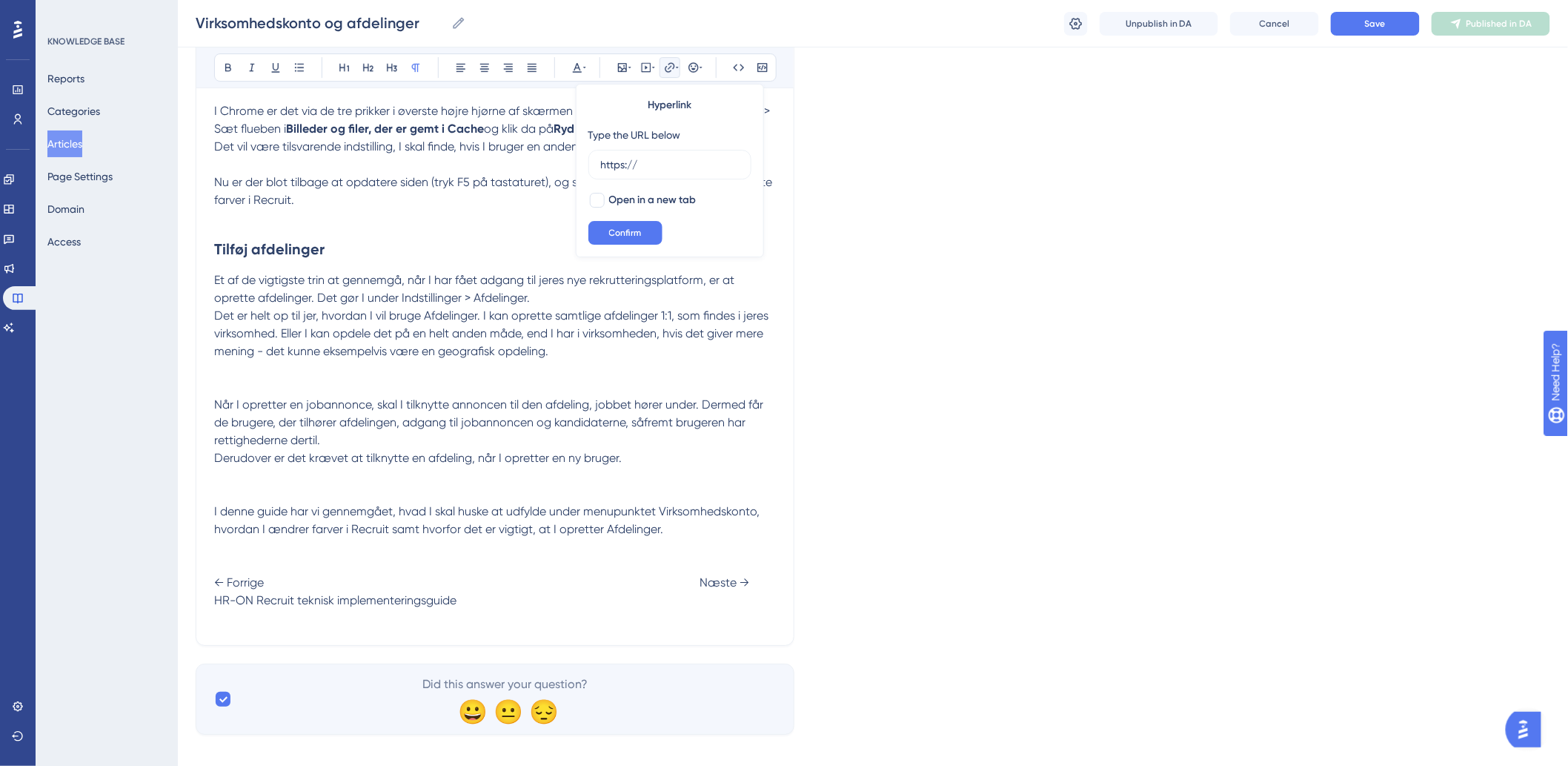
drag, startPoint x: 690, startPoint y: 167, endPoint x: 554, endPoint y: 166, distance: 136.0
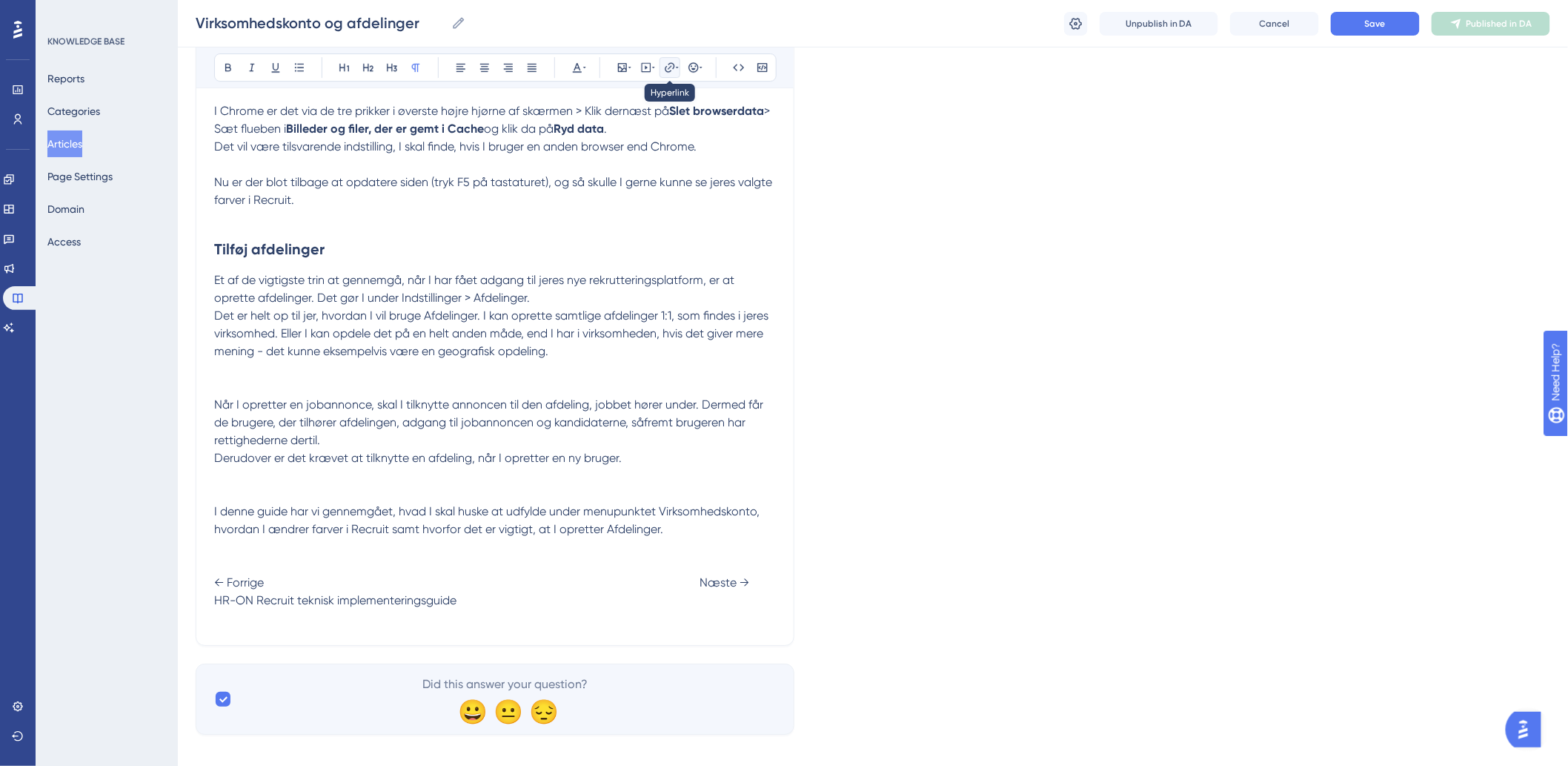
click at [666, 65] on icon at bounding box center [669, 67] width 12 height 12
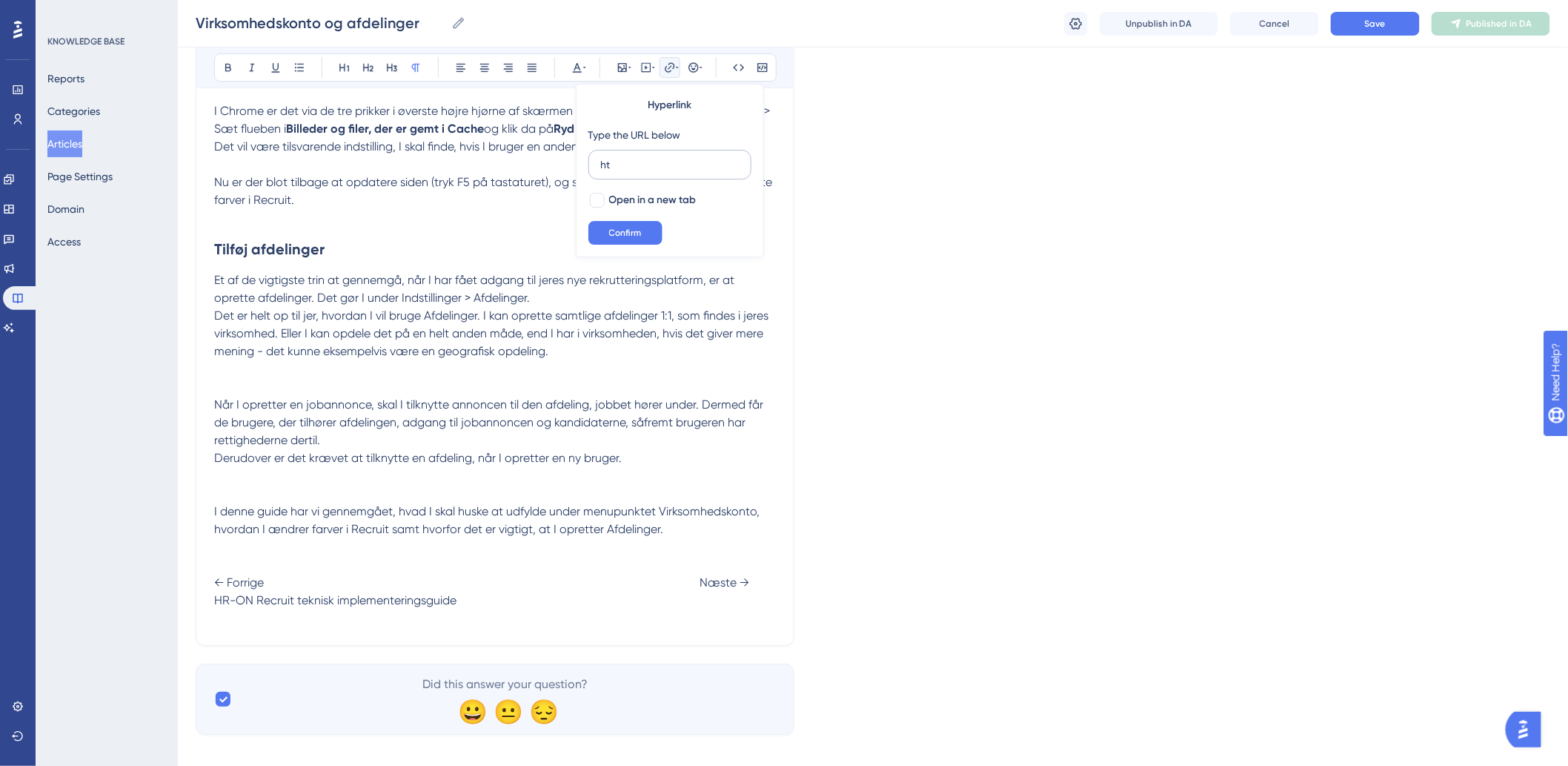
type input "h"
type input "https://help.hr-on.com/da/articles/15170-hron-recruit-teknisk-implementeringsgu…"
click at [647, 230] on button "Confirm" at bounding box center [625, 232] width 74 height 23
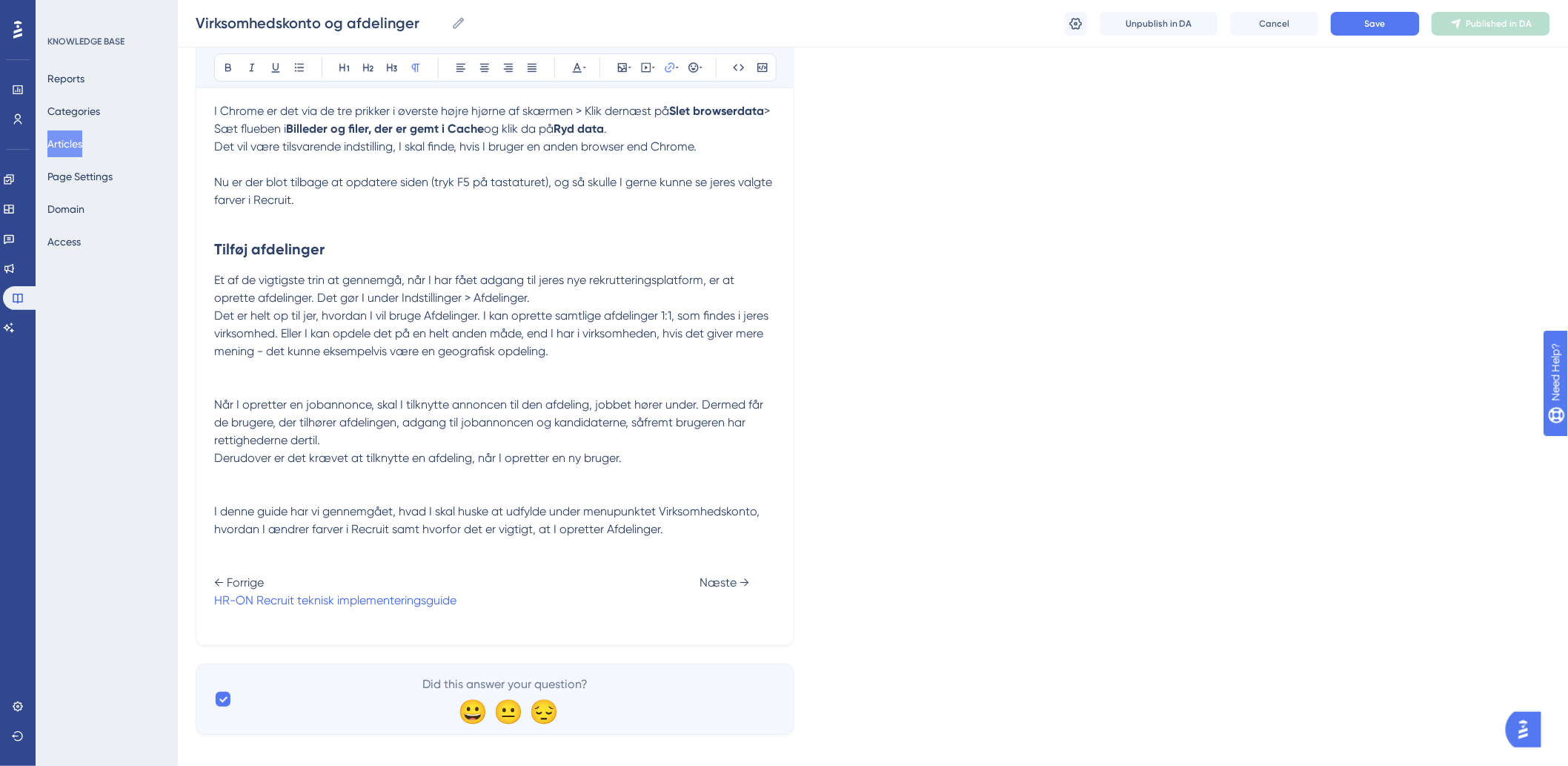
click at [359, 522] on p "I denne guide har vi gennemgået, hvad I skal huske at udfylde under menupunktet…" at bounding box center [495, 564] width 562 height 124
click at [705, 595] on p "I denne guide har vi gennemgået, hvad I skal huske at udfylde under menupunktet…" at bounding box center [495, 564] width 562 height 124
click at [698, 586] on span "← Forrige Næste →" at bounding box center [482, 582] width 535 height 14
click at [714, 599] on p "I denne guide har vi gennemgået, hvad I skal huske at udfylde under menupunktet…" at bounding box center [495, 564] width 562 height 124
click at [498, 599] on span at bounding box center [497, 600] width 83 height 14
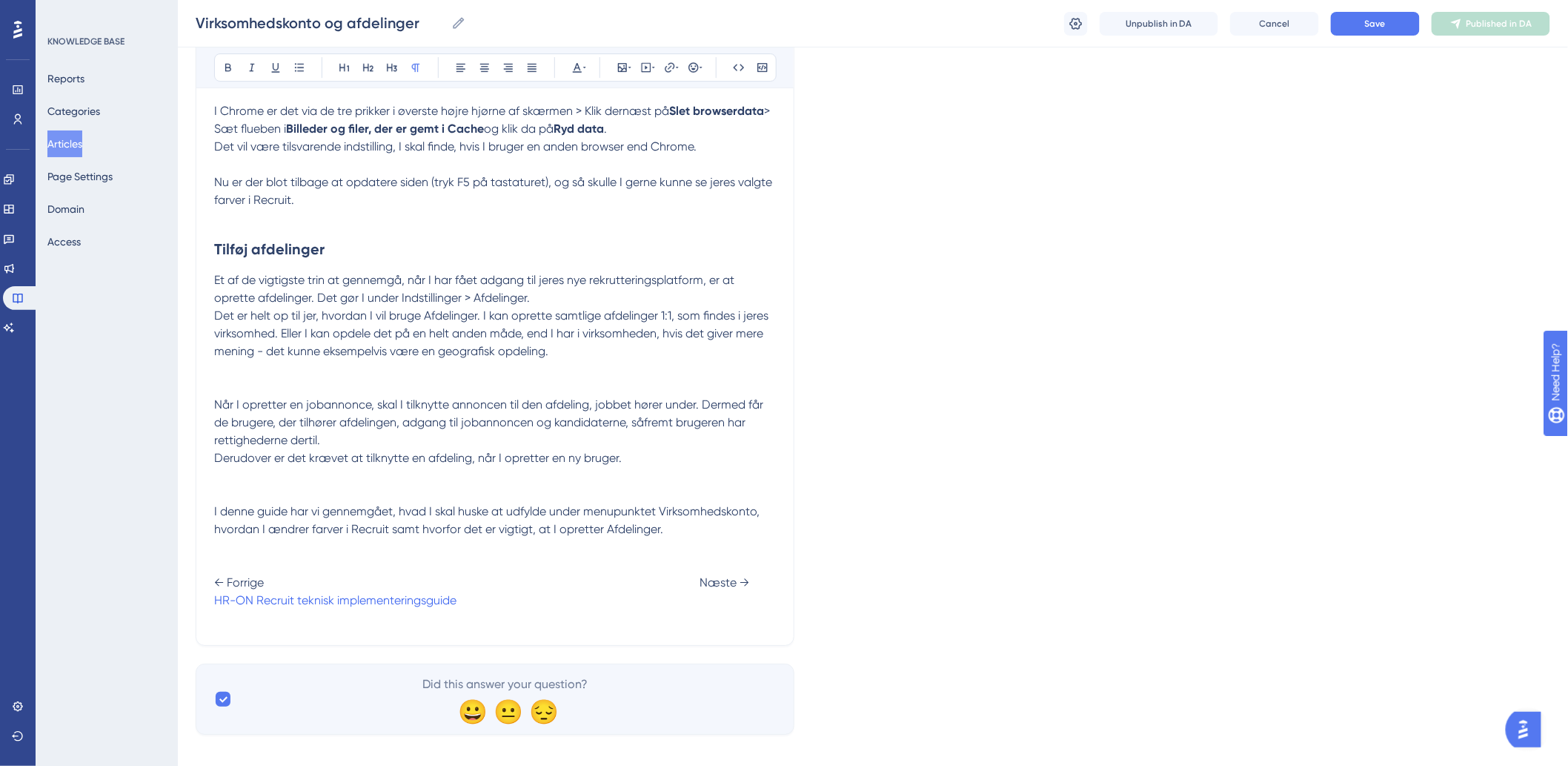
click at [504, 602] on span at bounding box center [497, 600] width 83 height 14
click at [498, 602] on span "Brugere" at bounding box center [477, 600] width 42 height 14
drag, startPoint x: 700, startPoint y: 602, endPoint x: 776, endPoint y: 604, distance: 76.0
click at [498, 604] on span "Brugere" at bounding box center [477, 600] width 42 height 14
click at [498, 602] on span "Brugere" at bounding box center [477, 600] width 42 height 14
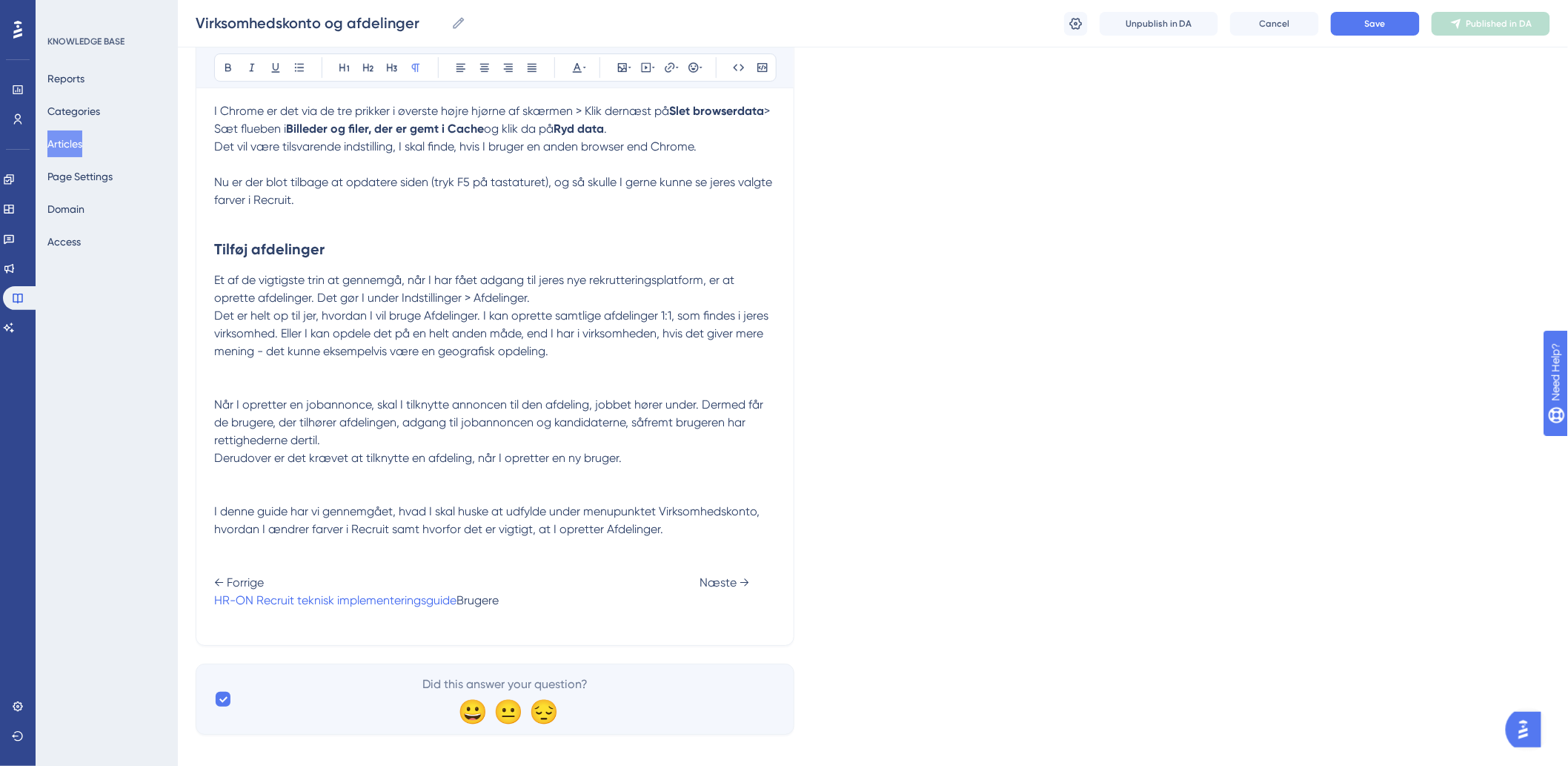
drag, startPoint x: 744, startPoint y: 602, endPoint x: 701, endPoint y: 605, distance: 43.1
click at [498, 605] on span "Brugere" at bounding box center [477, 600] width 42 height 14
click at [665, 68] on icon at bounding box center [669, 67] width 9 height 9
type input "h"
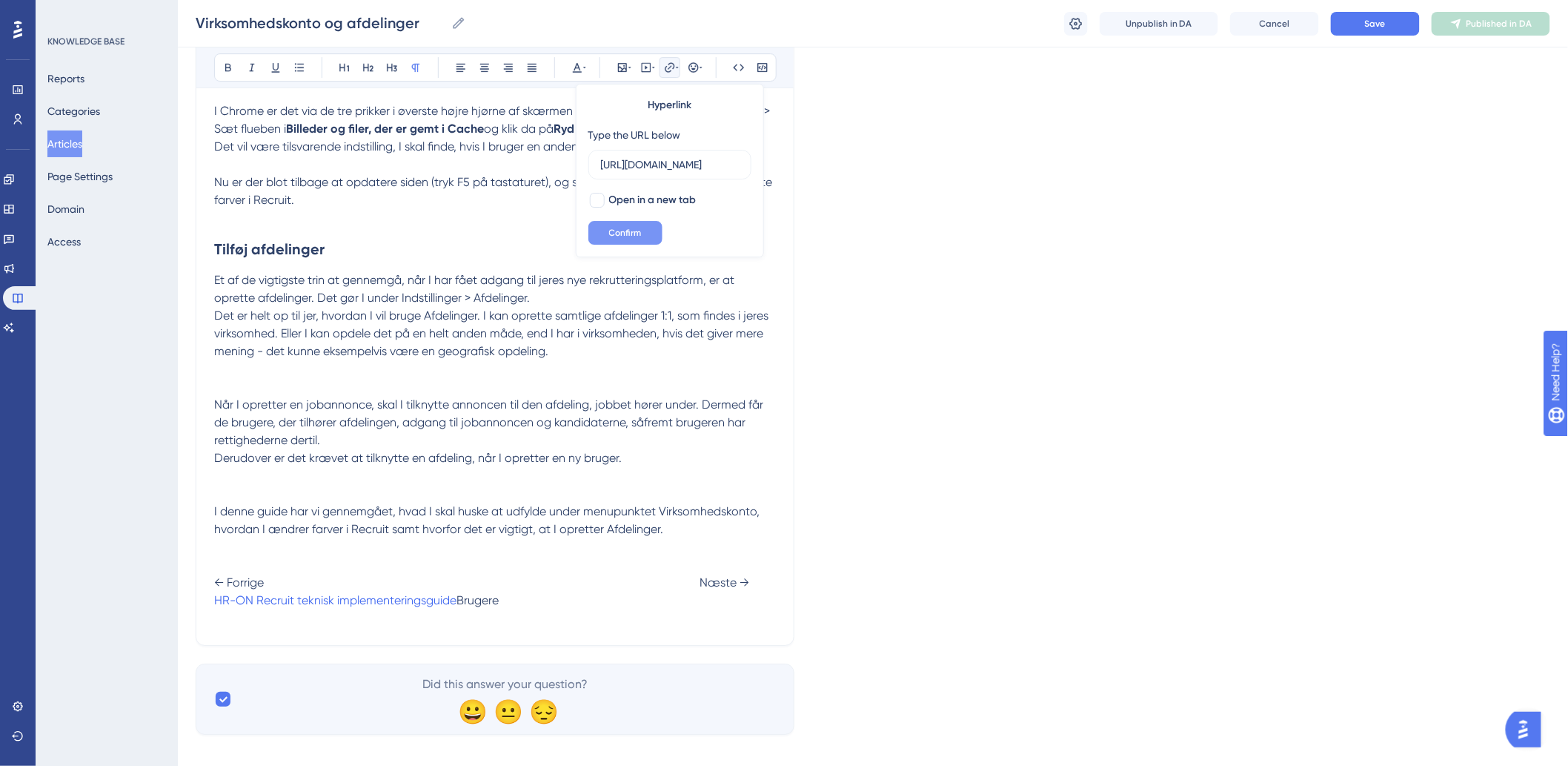
type input "https://help.hr-on.com/da/articles/15178-brugere"
click at [641, 232] on span "Confirm" at bounding box center [625, 233] width 33 height 12
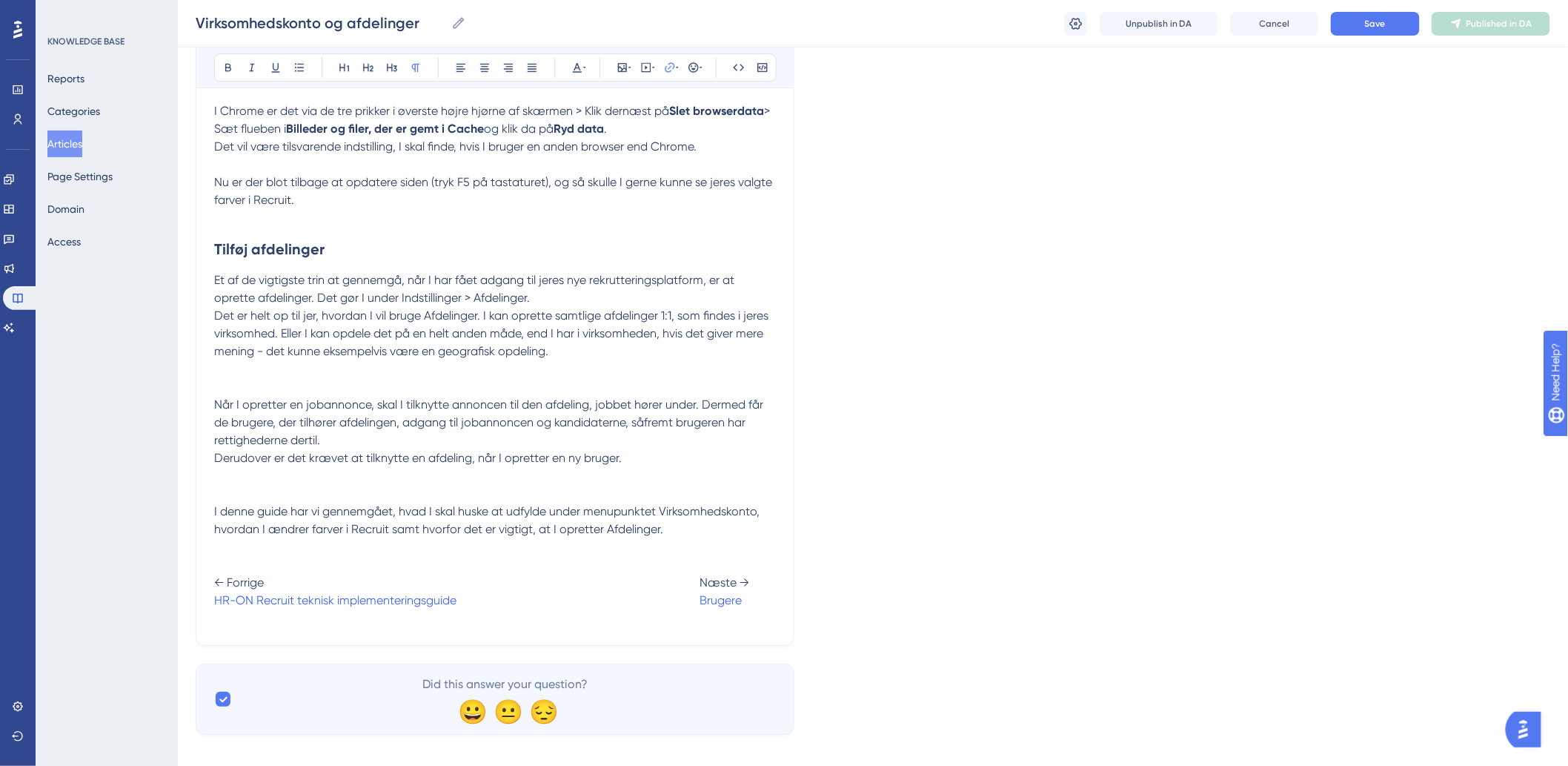
click at [662, 556] on p "I denne guide har vi gennemgået, hvad I skal huske at udfylde under menupunktet…" at bounding box center [495, 564] width 562 height 124
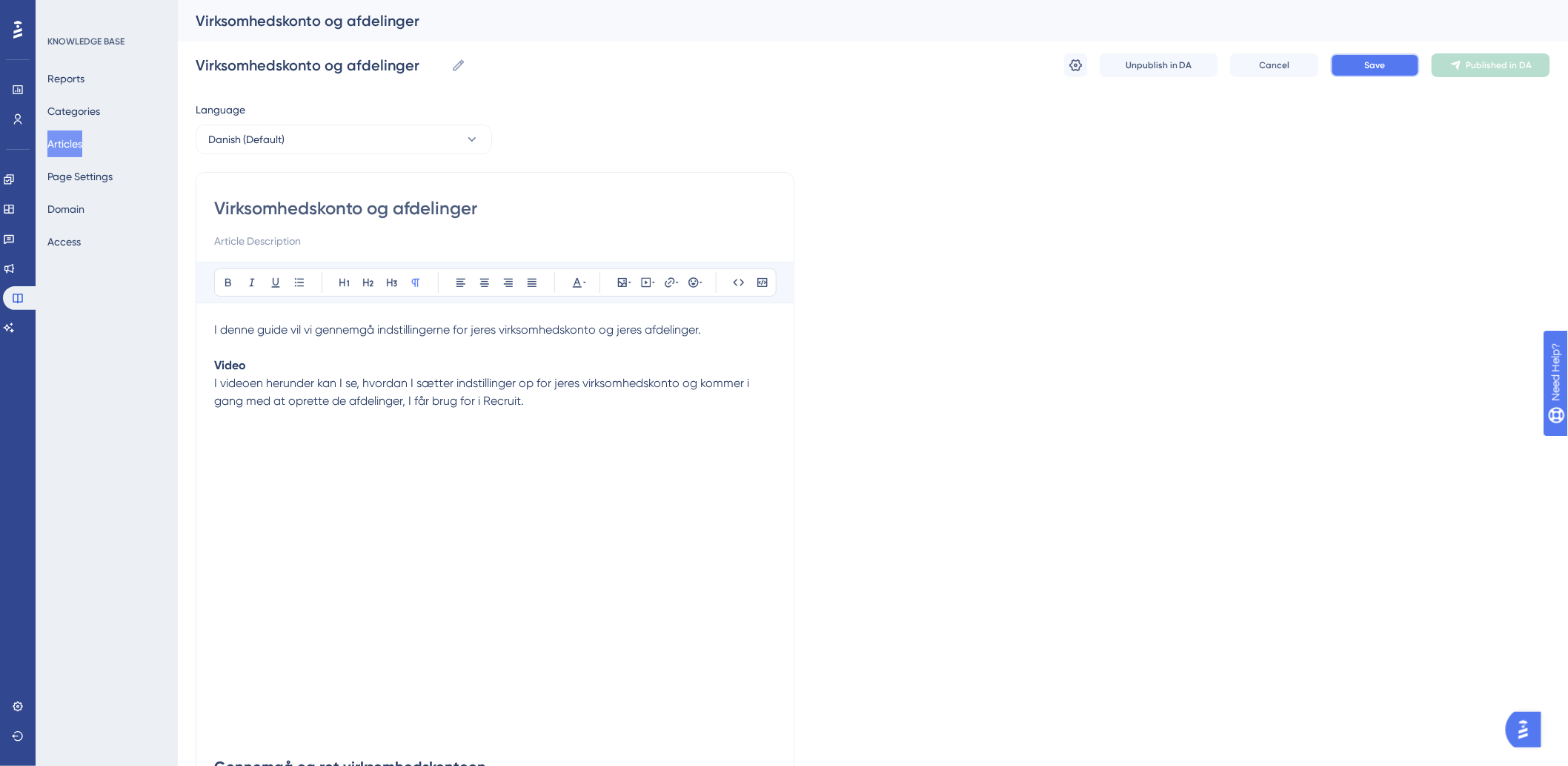
click at [1375, 69] on span "Save" at bounding box center [1375, 65] width 21 height 12
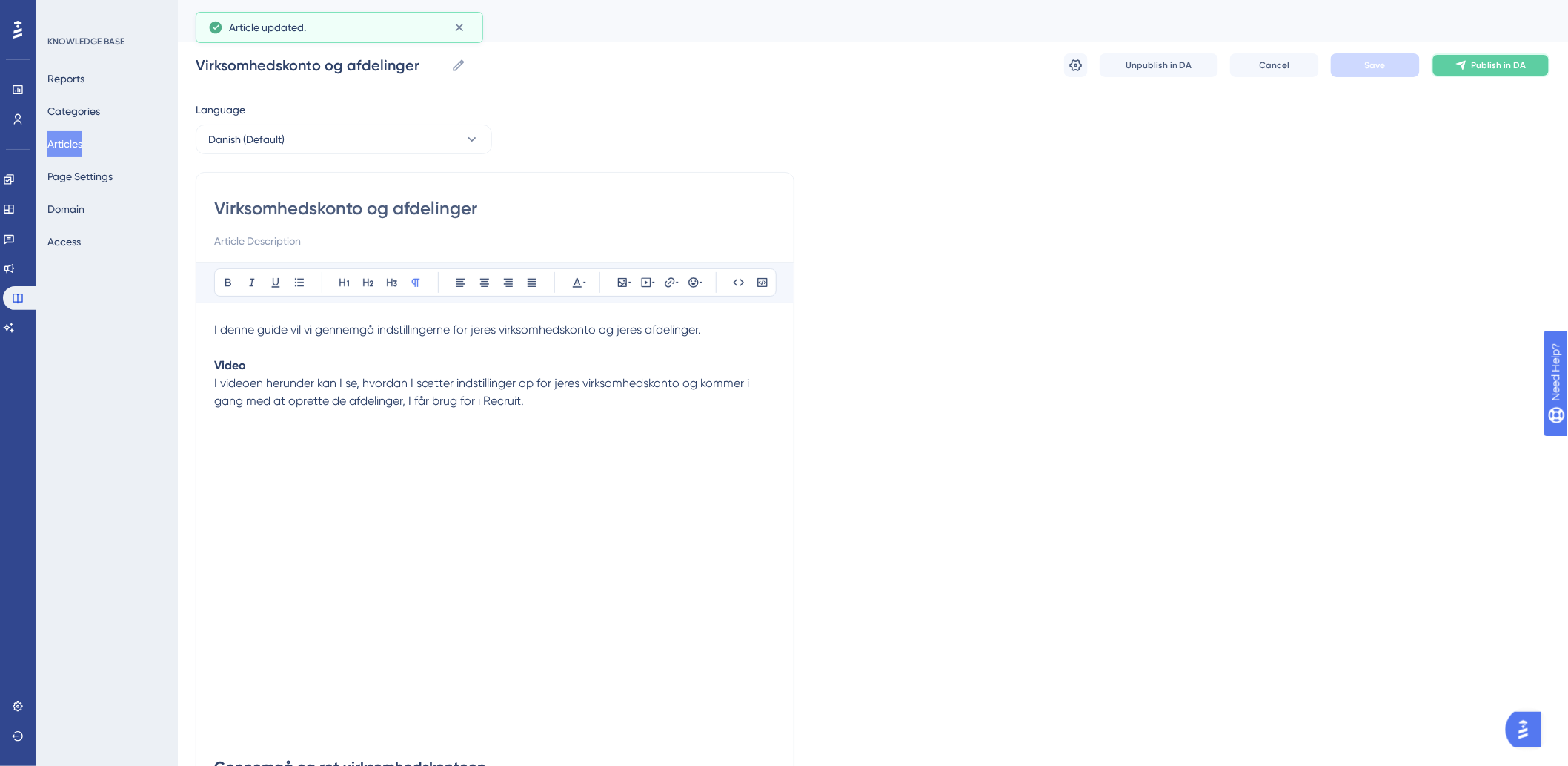
click at [1473, 62] on span "Publish in DA" at bounding box center [1499, 65] width 55 height 12
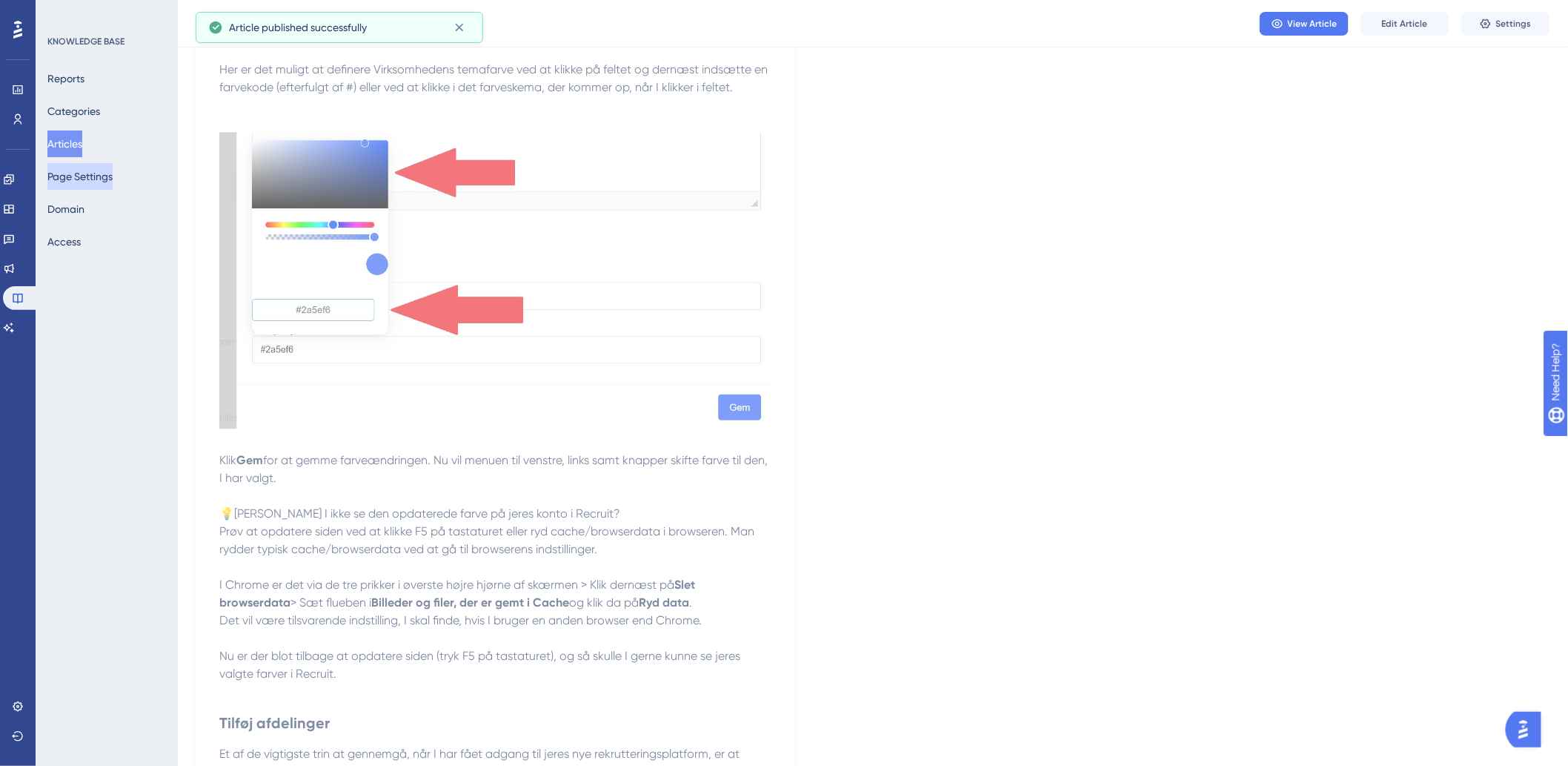
scroll to position [1027, 0]
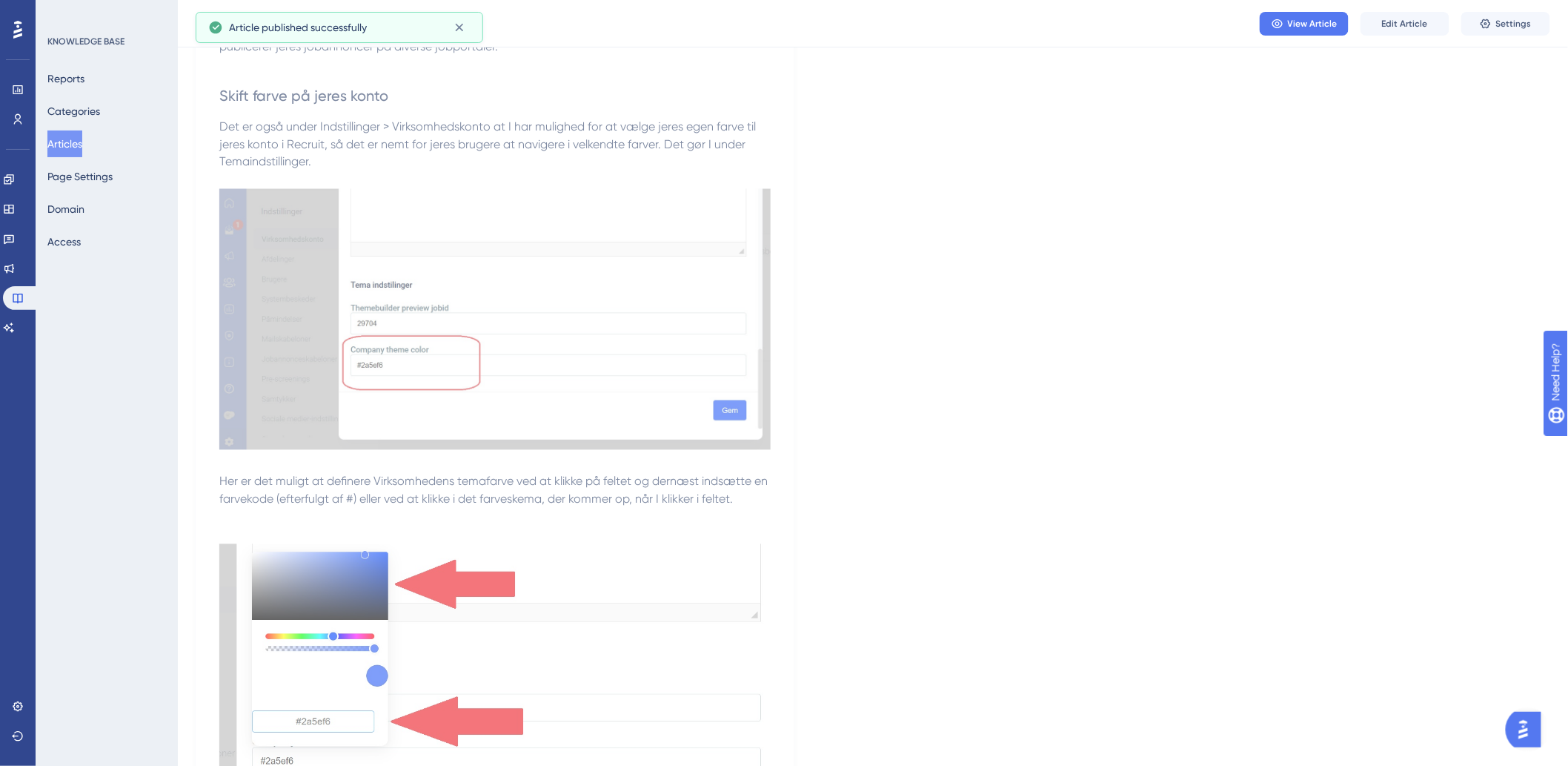
click at [82, 147] on button "Articles" at bounding box center [65, 143] width 35 height 27
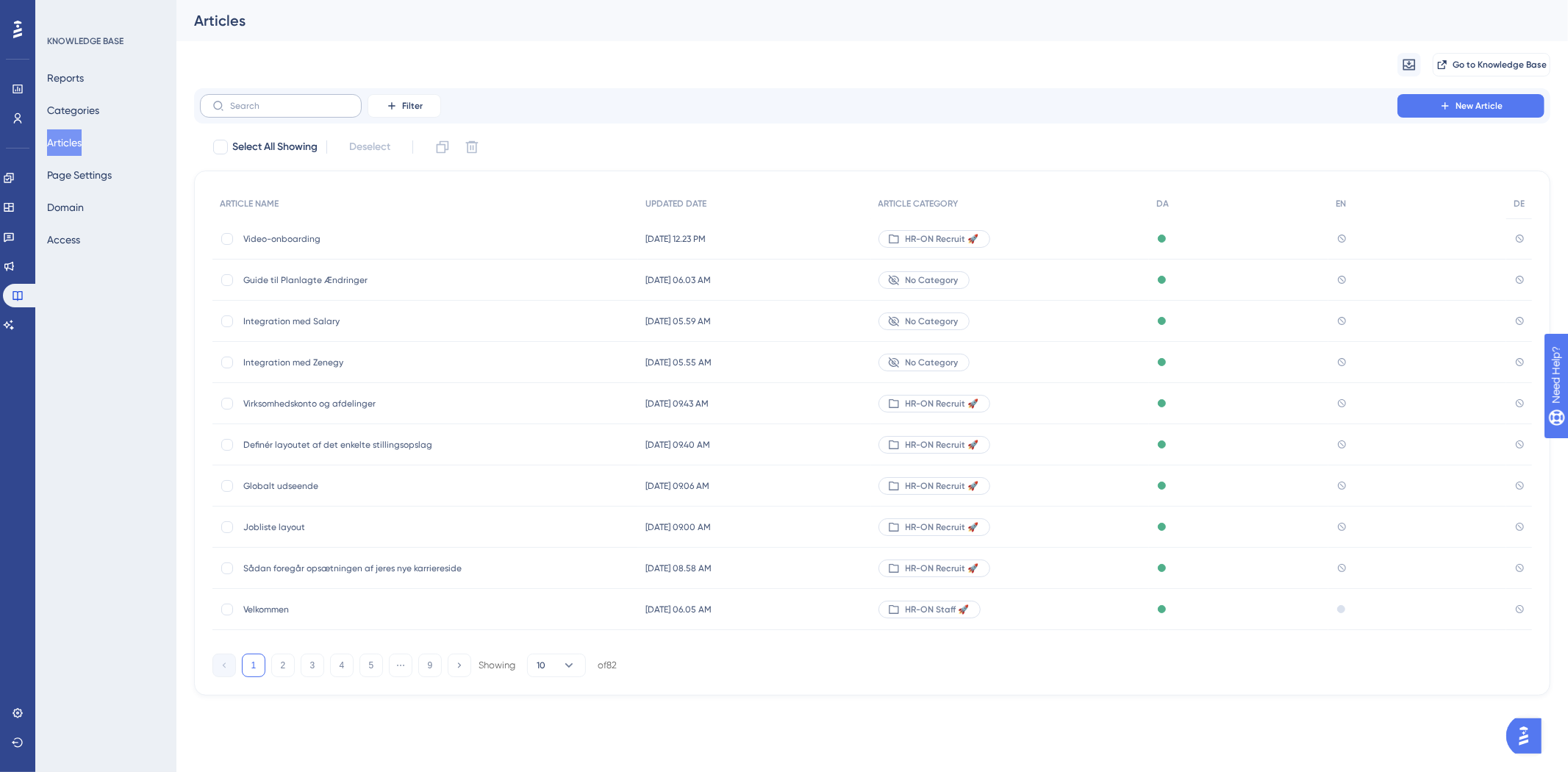
click at [238, 112] on label at bounding box center [281, 105] width 161 height 23
click at [238, 111] on input "text" at bounding box center [289, 106] width 119 height 10
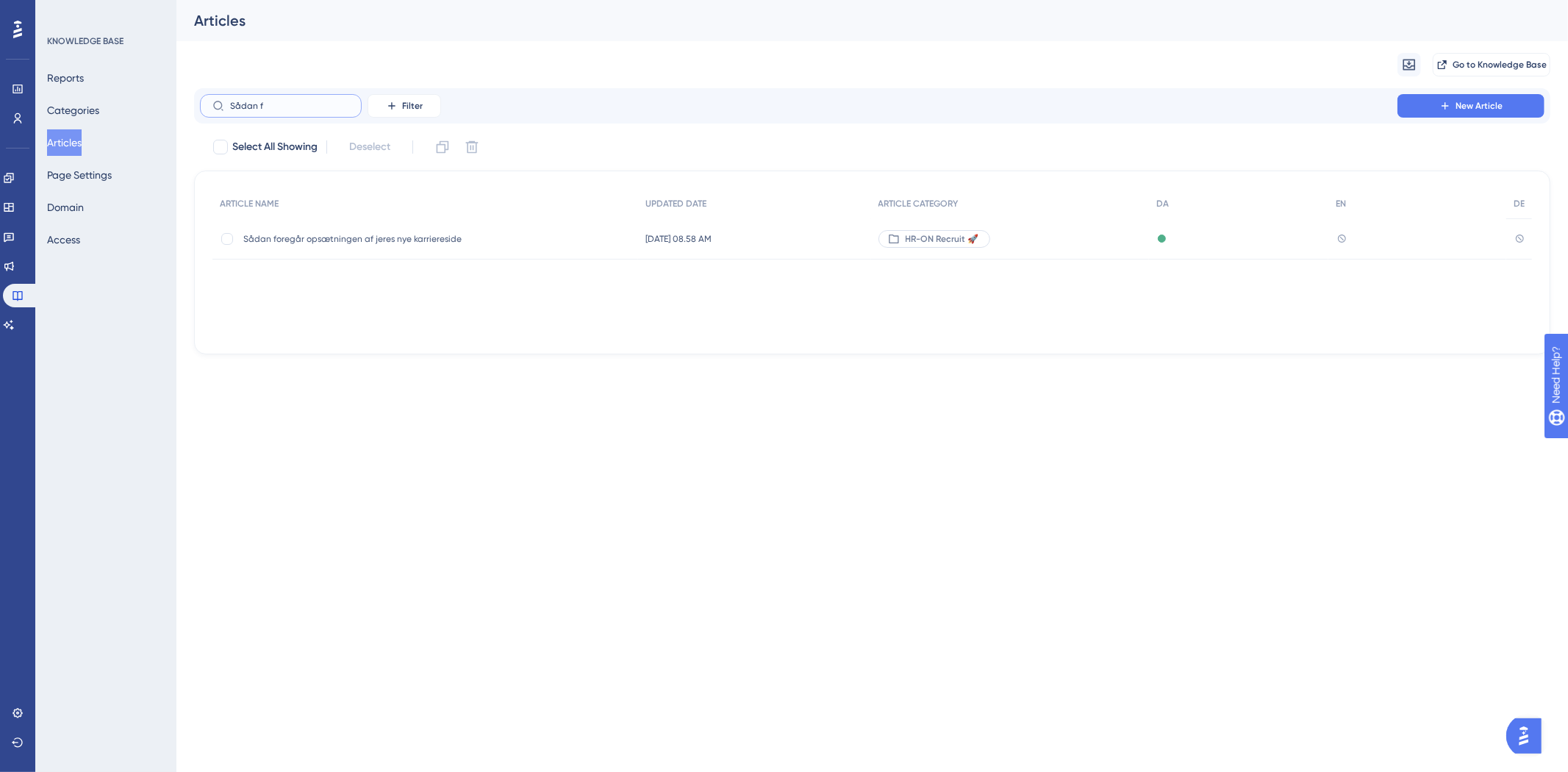
type input "Sådan f"
click at [393, 233] on span "Sådan foregår opsætningen af jeres nye karriereside" at bounding box center [361, 238] width 236 height 12
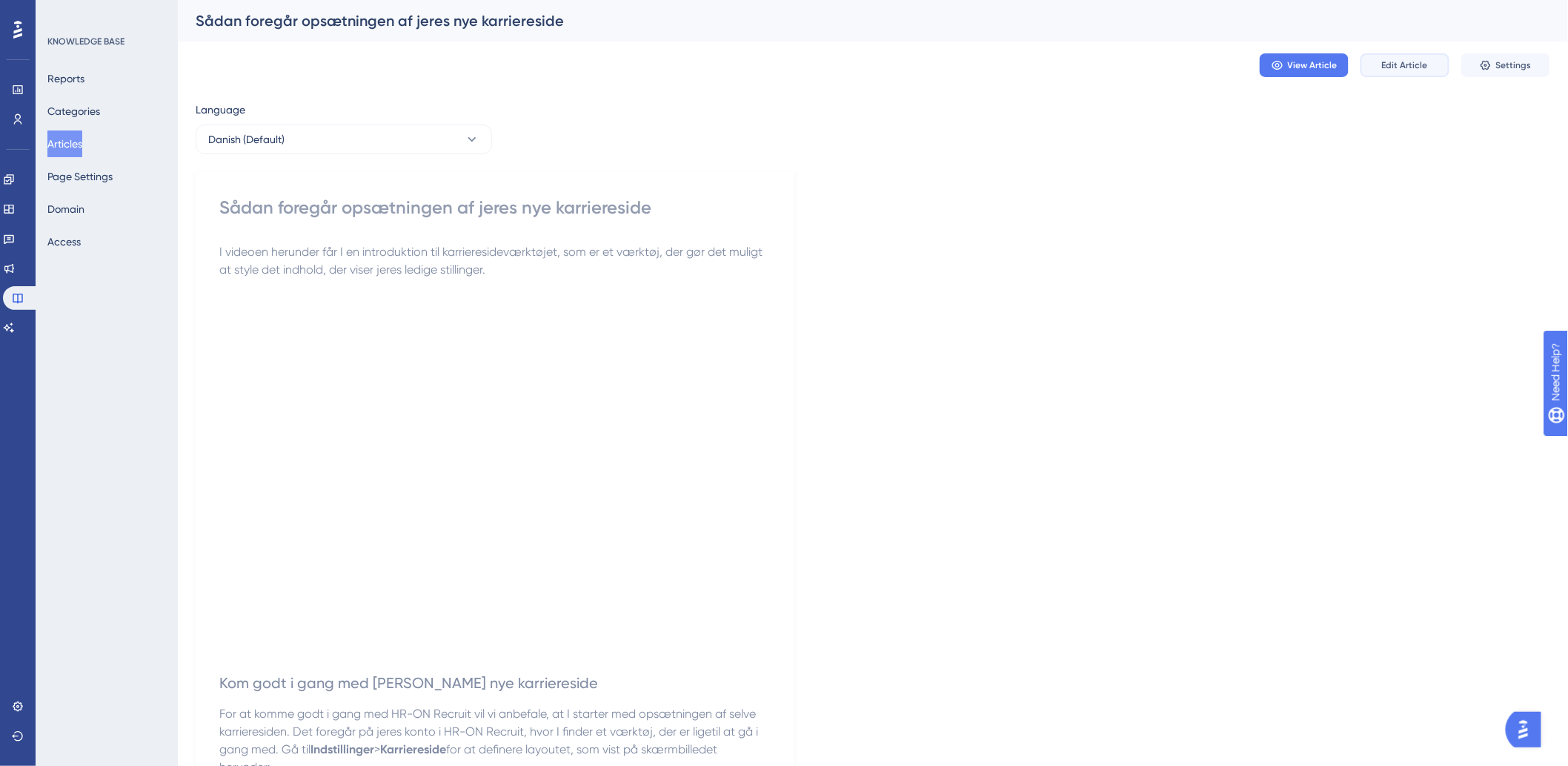
click at [1435, 59] on button "Edit Article" at bounding box center [1404, 65] width 89 height 23
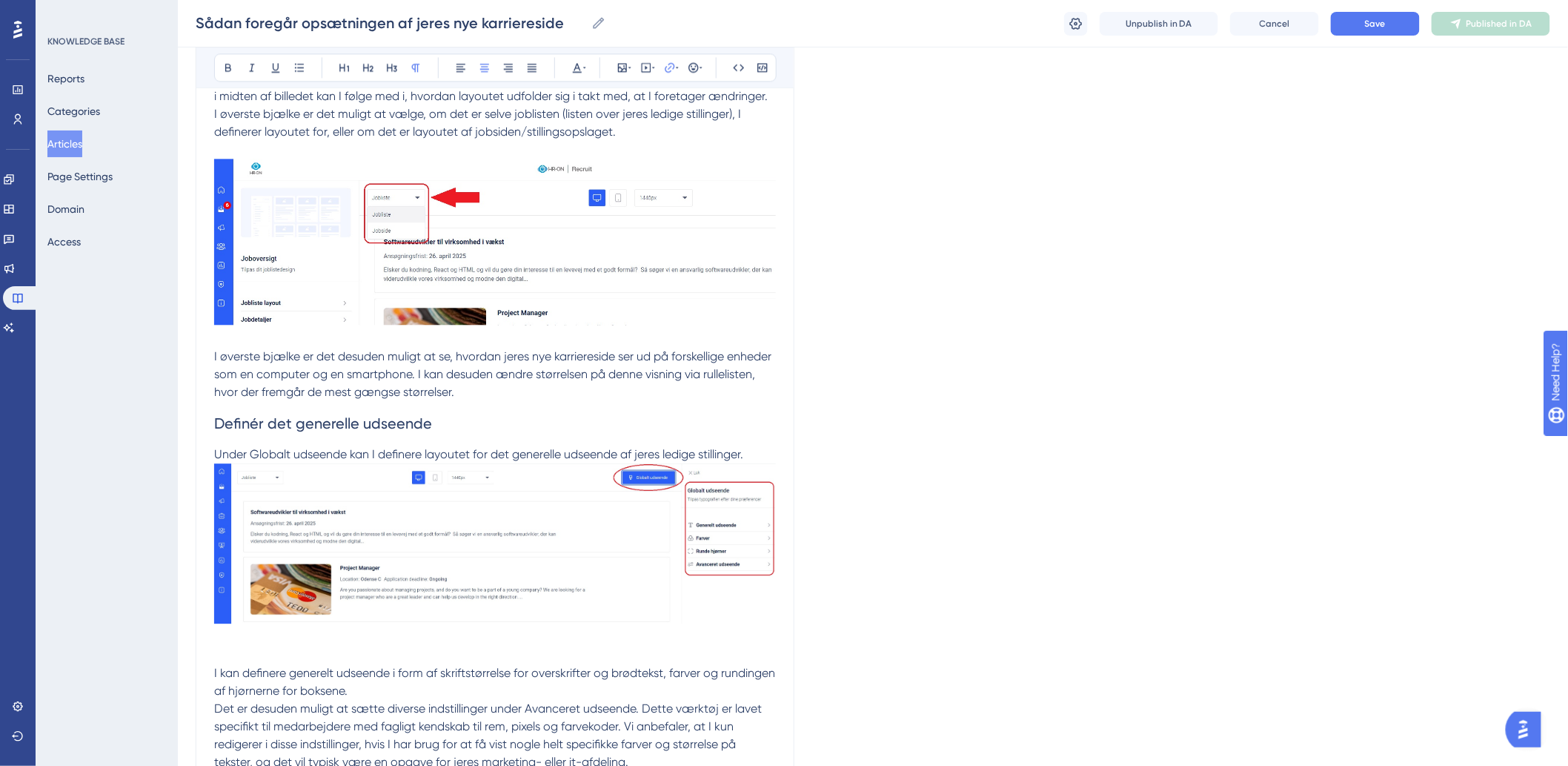
scroll to position [1713, 0]
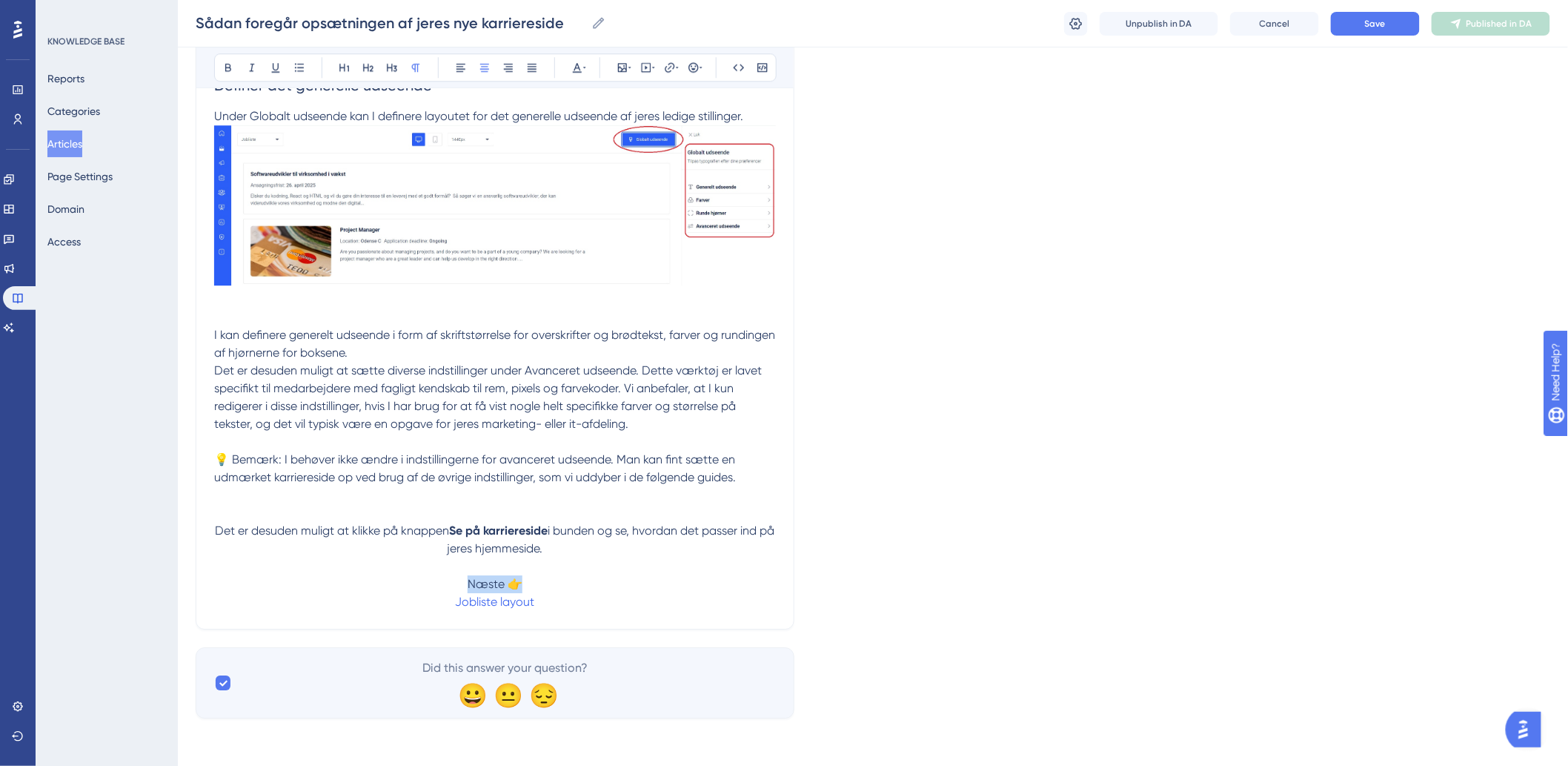
drag, startPoint x: 535, startPoint y: 585, endPoint x: 466, endPoint y: 585, distance: 69.0
click at [466, 585] on p "Det er desuden muligt at klikke på knappen Se på karriereside i bunden og se, h…" at bounding box center [495, 566] width 562 height 89
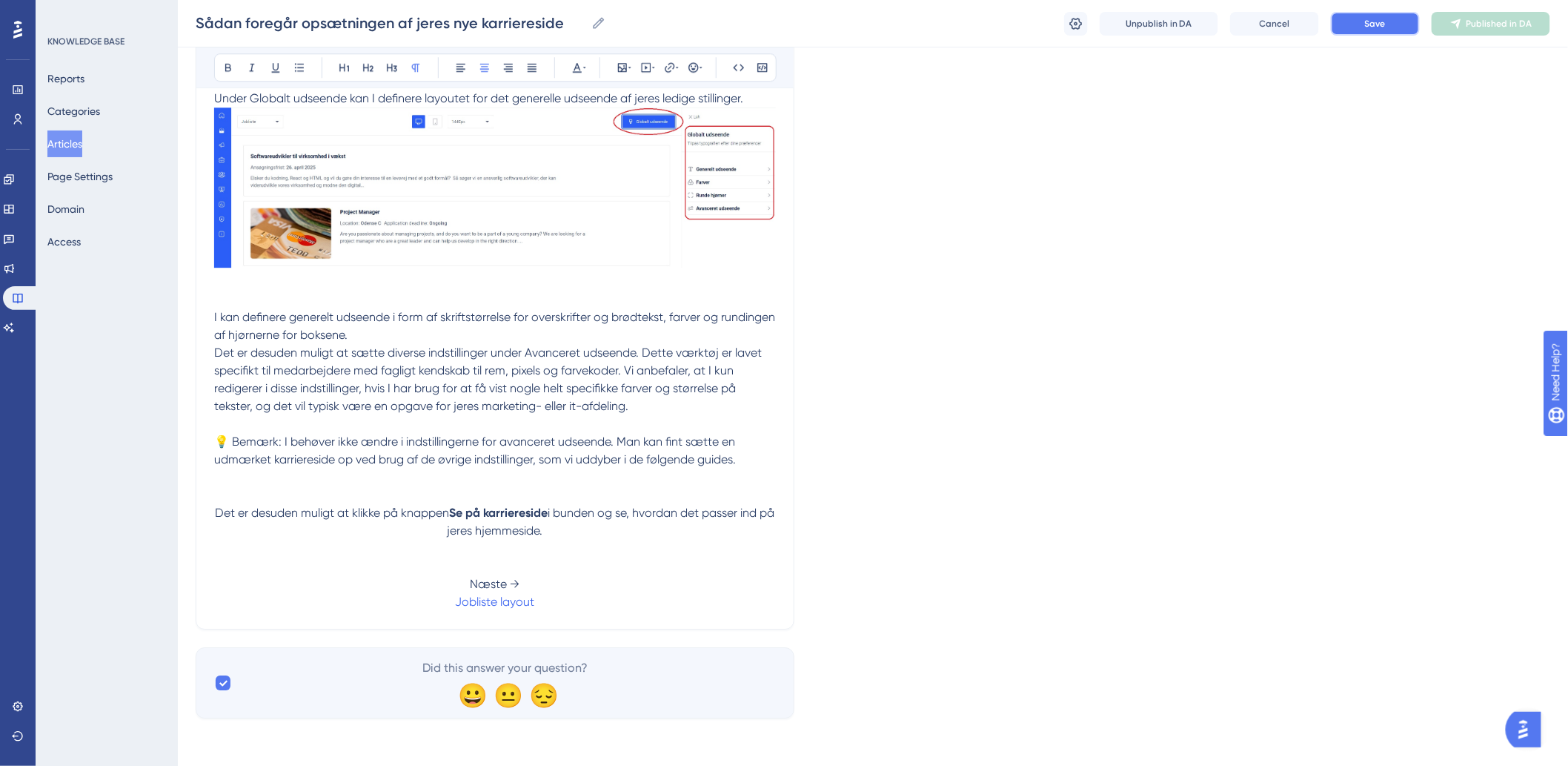
click at [1353, 23] on button "Save" at bounding box center [1374, 23] width 89 height 23
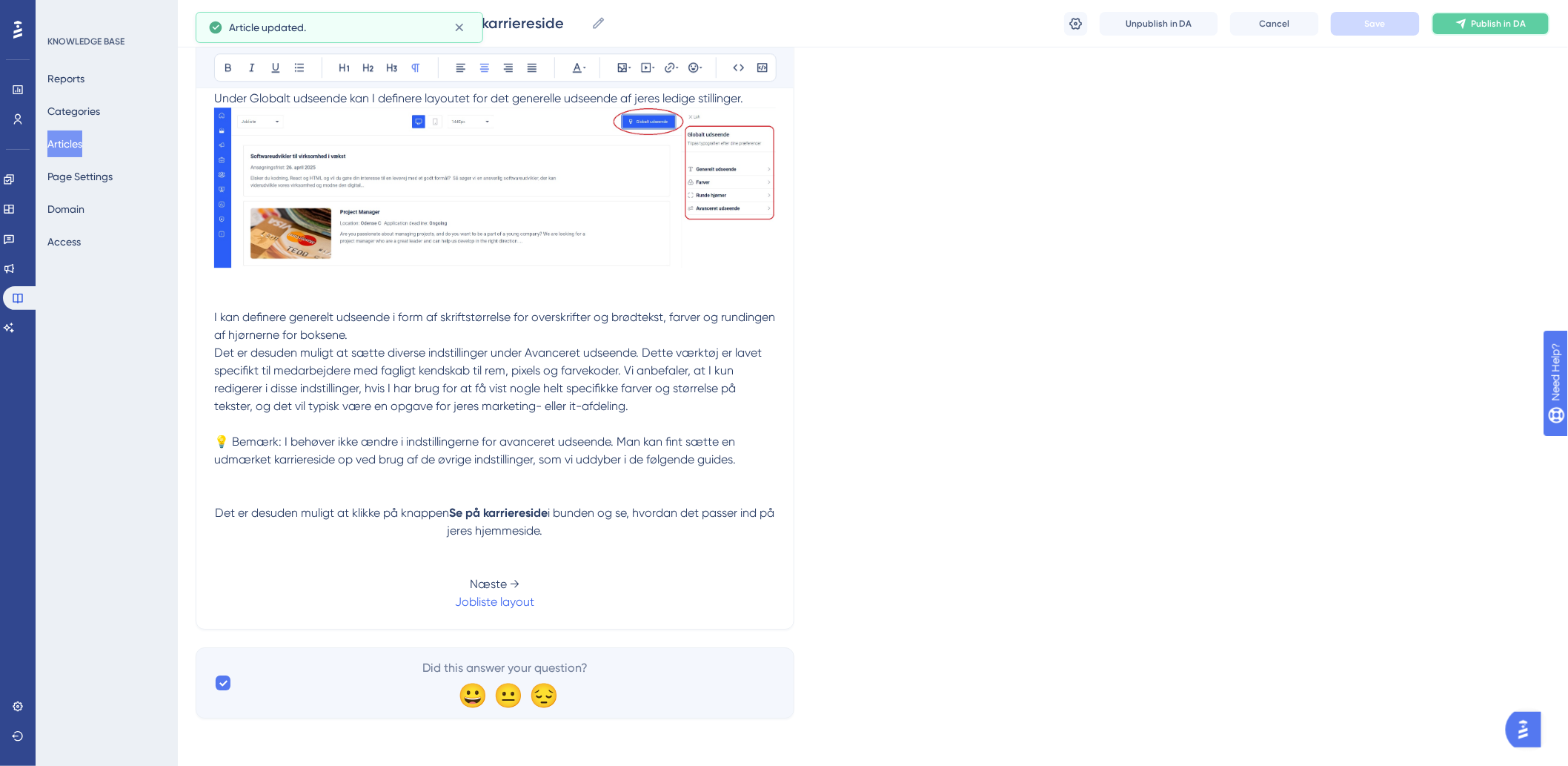
click at [1505, 27] on span "Publish in DA" at bounding box center [1499, 23] width 55 height 12
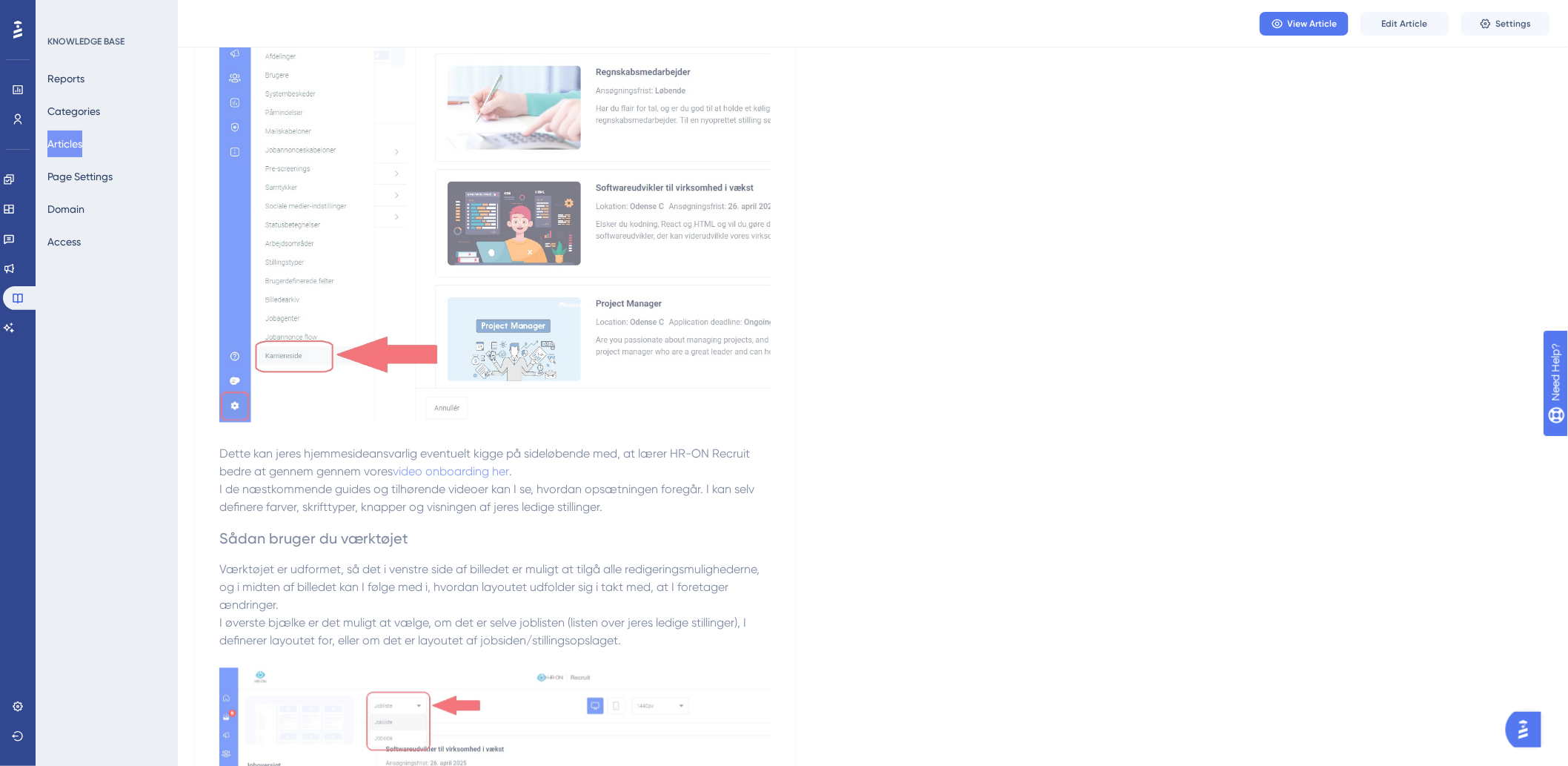
scroll to position [565, 0]
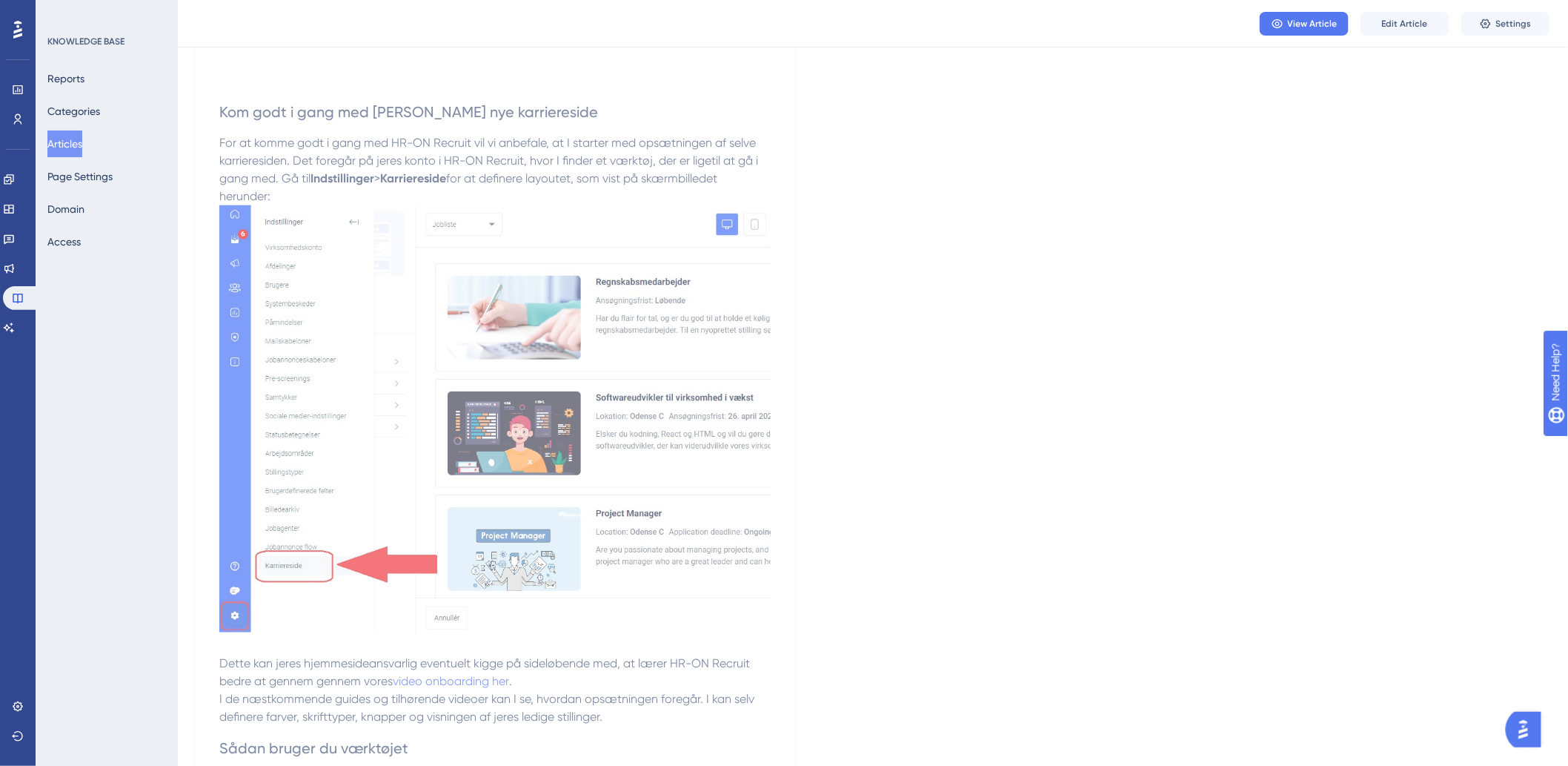
click at [82, 145] on button "Articles" at bounding box center [65, 143] width 35 height 27
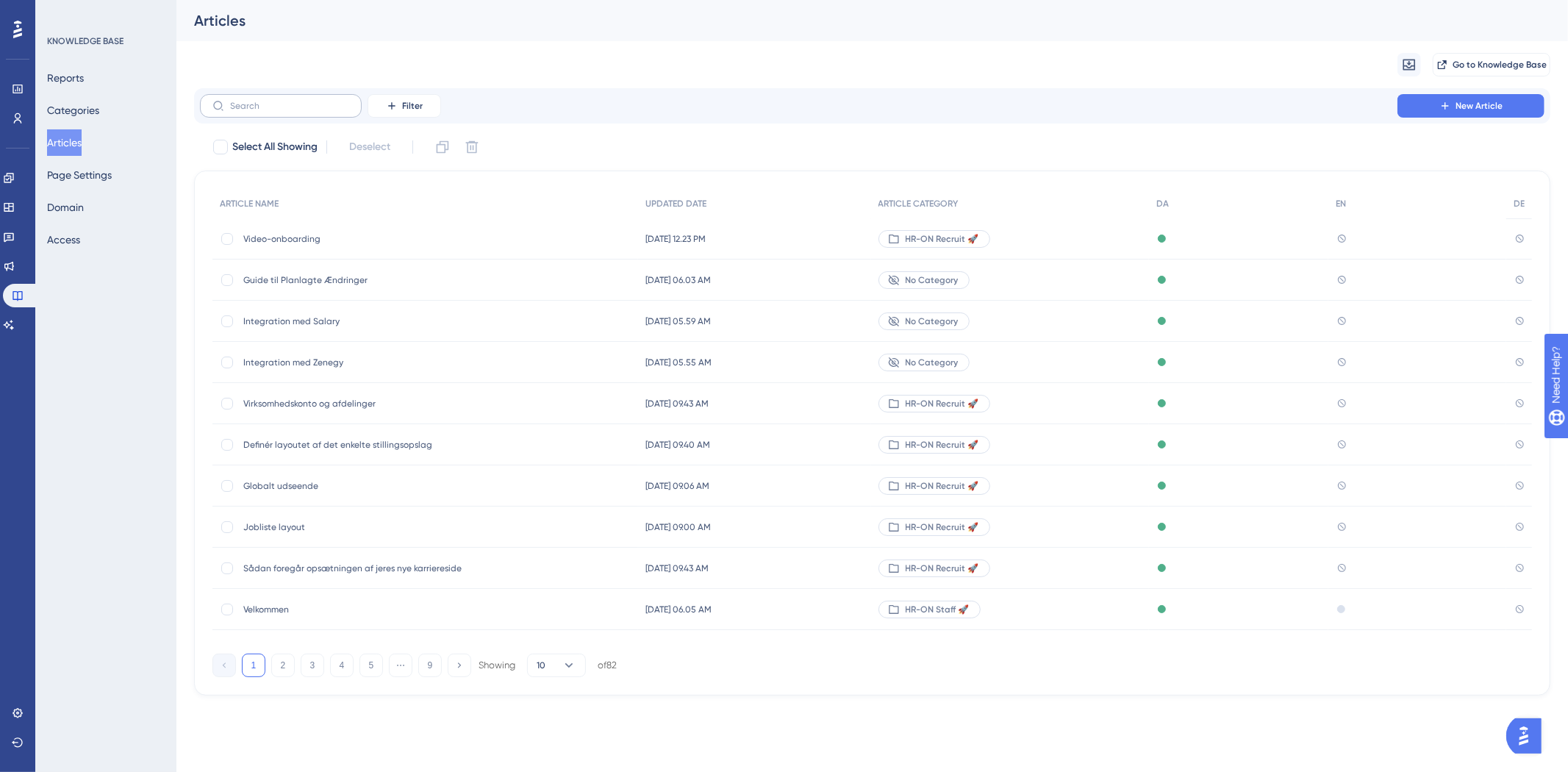
drag, startPoint x: 292, startPoint y: 99, endPoint x: 284, endPoint y: 100, distance: 8.1
click at [292, 101] on label at bounding box center [281, 105] width 161 height 23
click at [284, 101] on input "text" at bounding box center [289, 106] width 119 height 10
type input "j"
checkbox input "true"
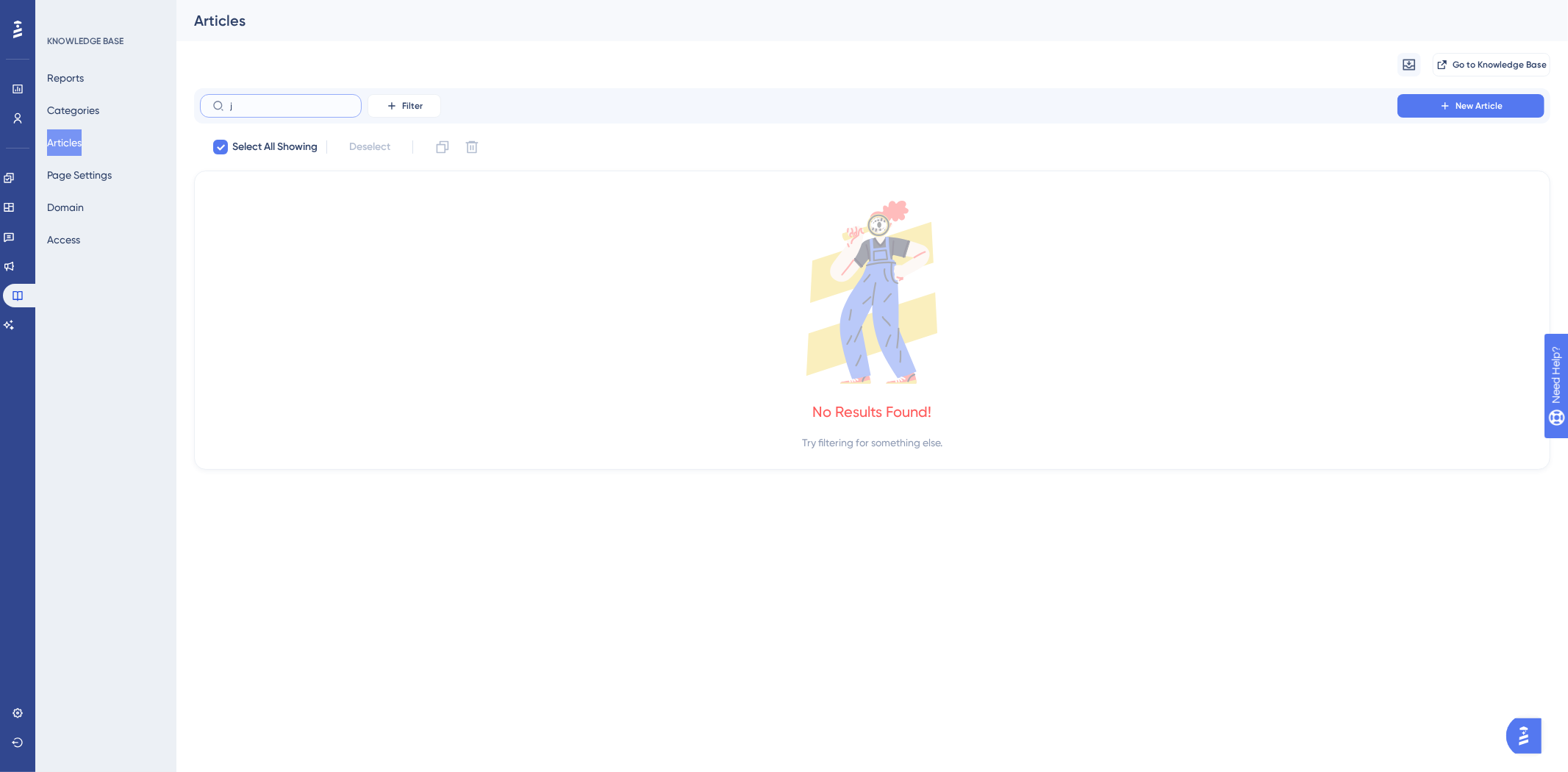
type input "j"
checkbox input "false"
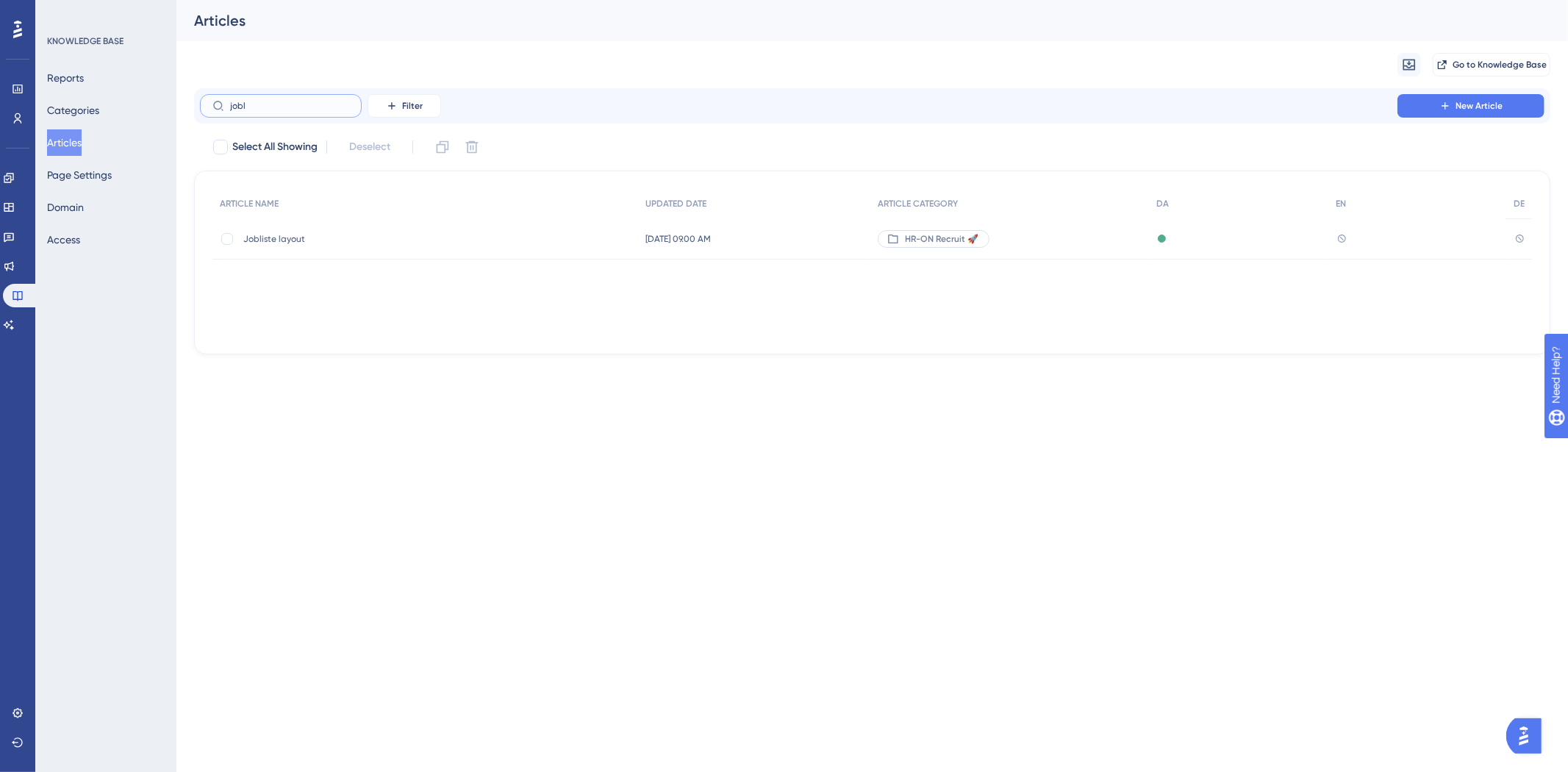
type input "jobl"
click at [307, 249] on div "Jobliste layout Jobliste layout" at bounding box center [361, 238] width 236 height 41
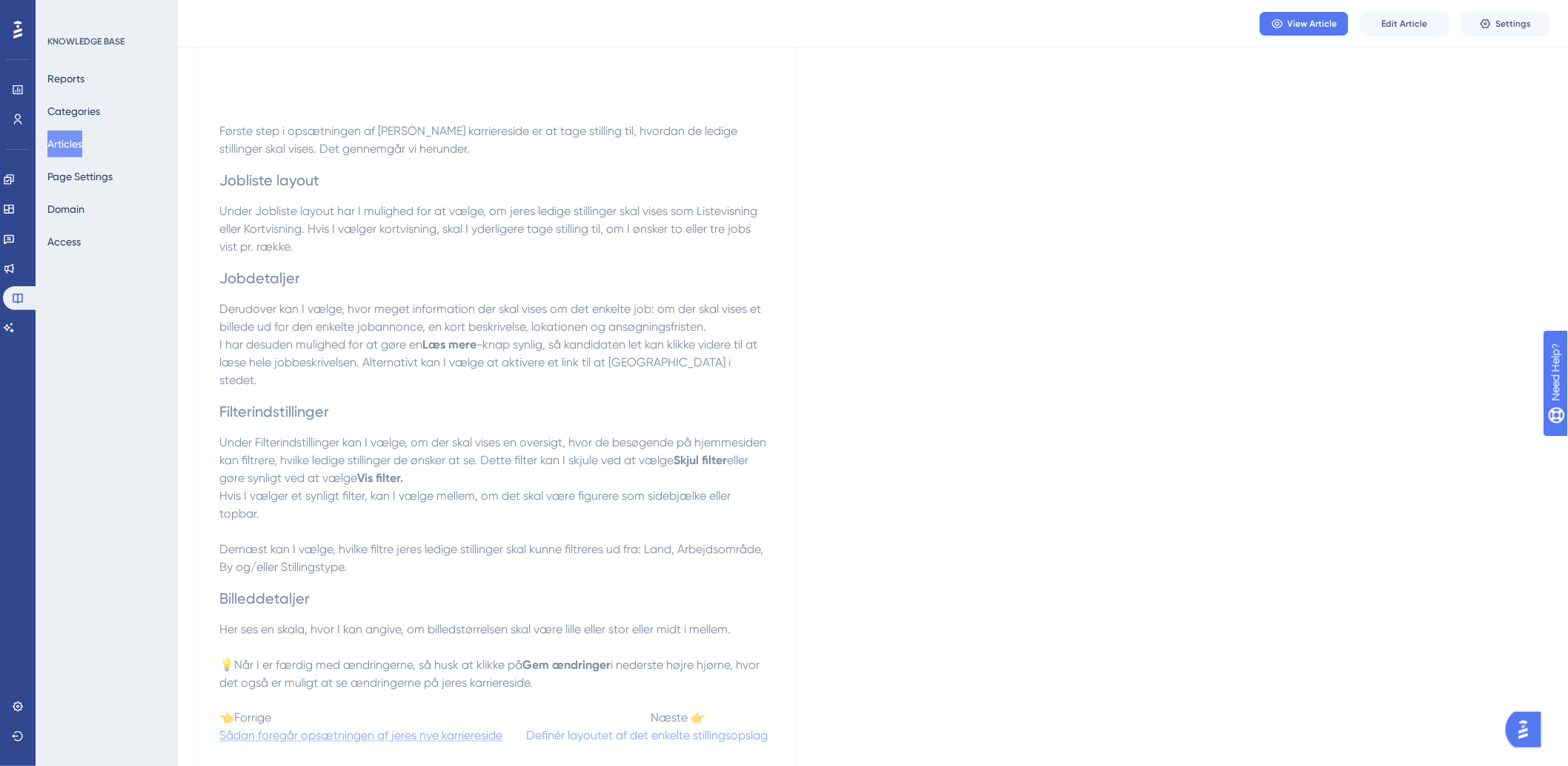
scroll to position [668, 0]
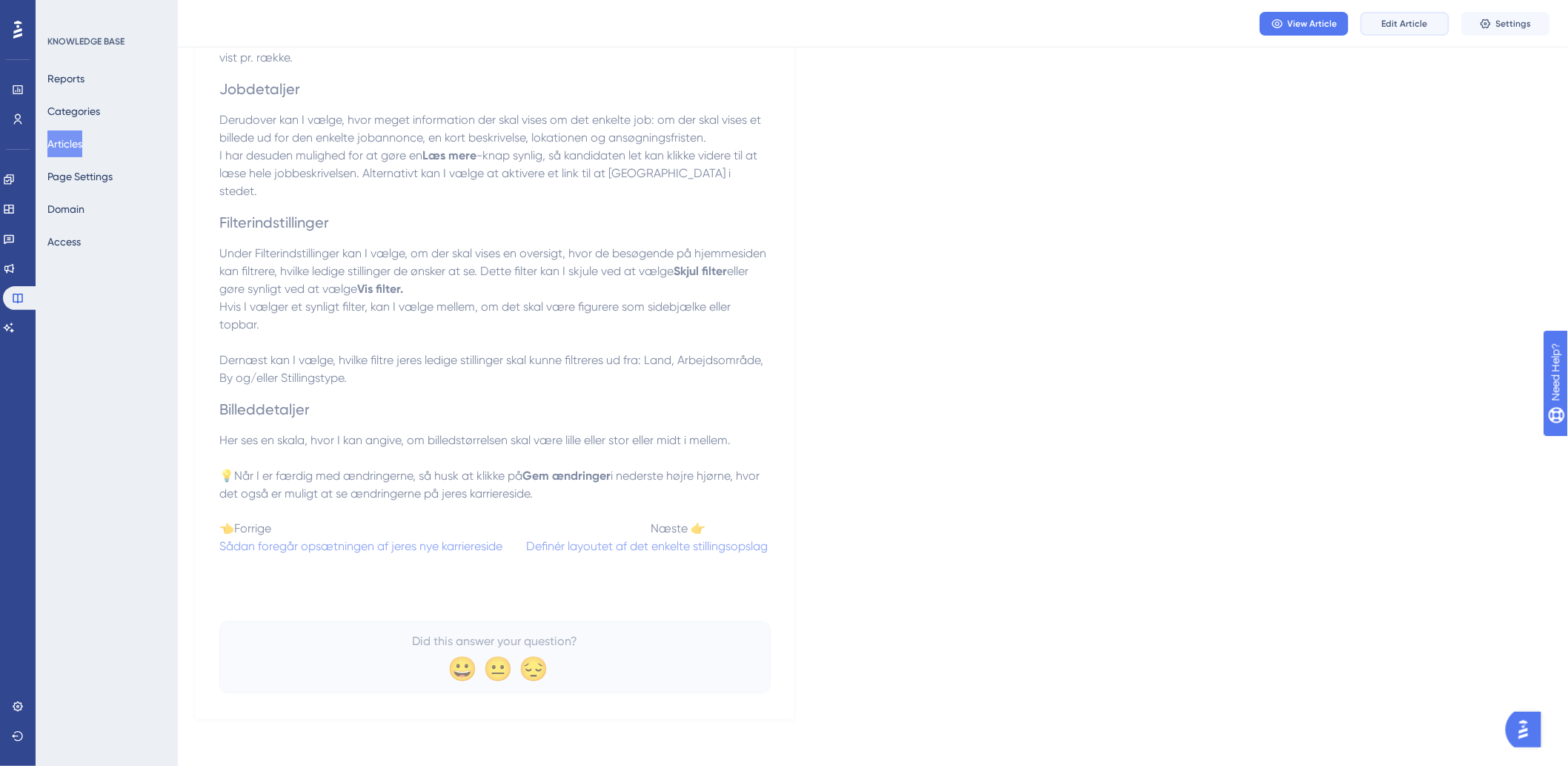
click at [1386, 22] on span "Edit Article" at bounding box center [1404, 23] width 46 height 12
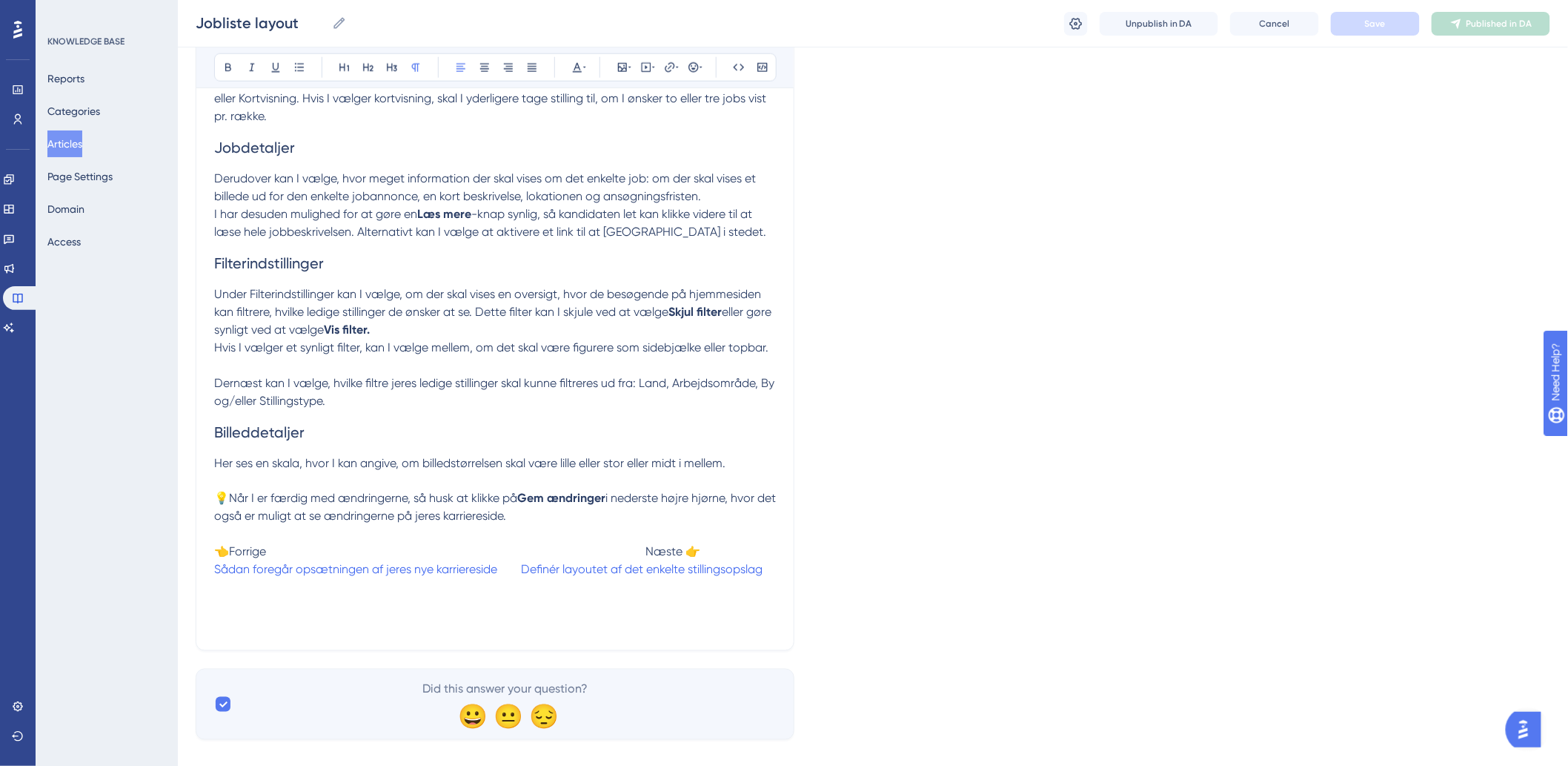
scroll to position [714, 0]
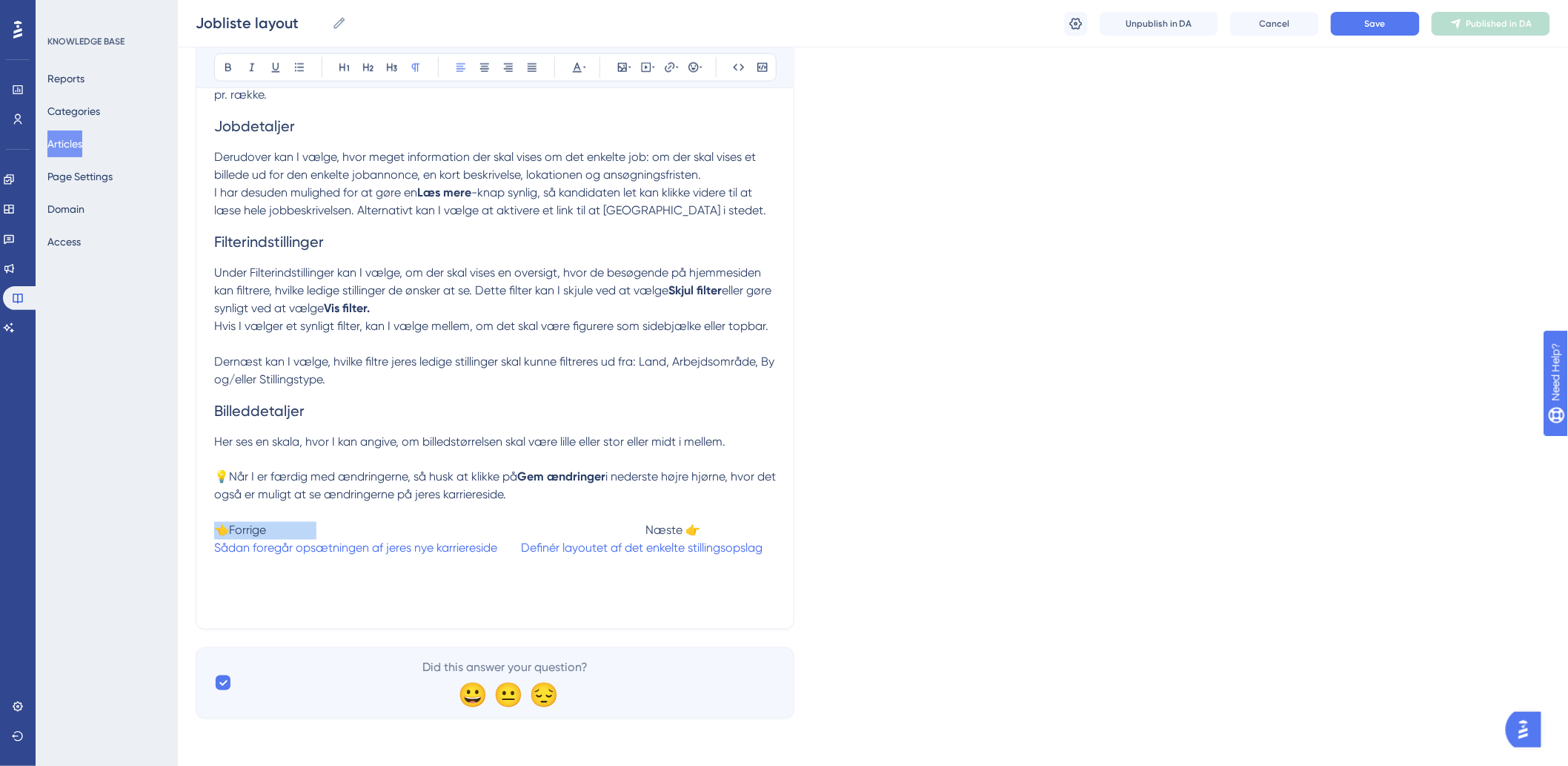
drag, startPoint x: 317, startPoint y: 531, endPoint x: 206, endPoint y: 530, distance: 111.0
click at [206, 530] on div "Jobliste layout Bold Italic Underline Bullet Point Heading 1 Heading 2 Heading …" at bounding box center [495, 40] width 598 height 1177
drag, startPoint x: 646, startPoint y: 528, endPoint x: 698, endPoint y: 530, distance: 52.0
click at [698, 530] on span "👈Forrige Næste 👉" at bounding box center [457, 530] width 486 height 14
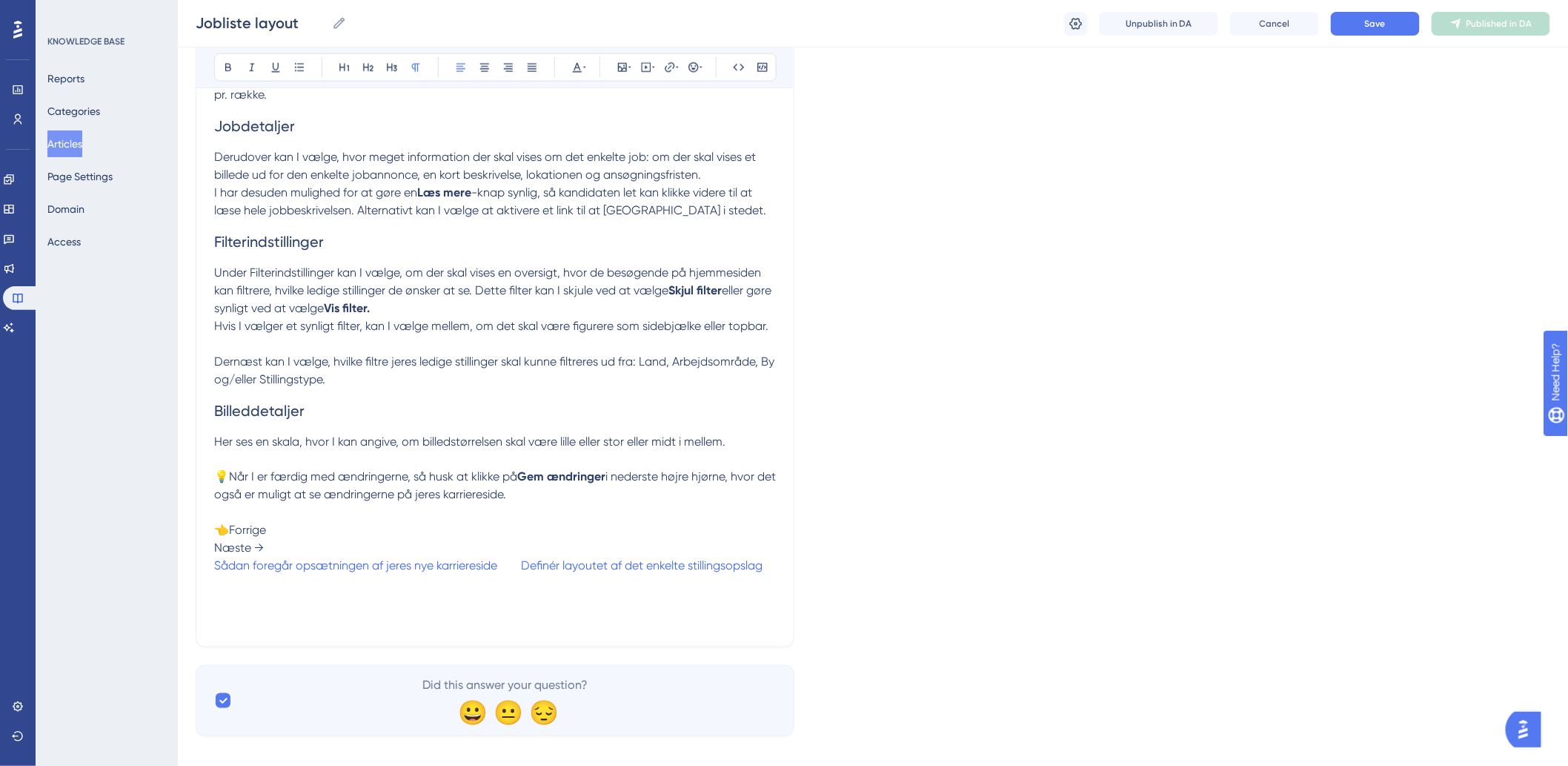
click at [651, 545] on p "👈Forrige Næste → Sådan foregår opsætningen af jeres nye karriereside Definér la…" at bounding box center [495, 566] width 562 height 124
click at [212, 551] on div "Jobliste layout Bold Italic Underline Bullet Point Heading 1 Heading 2 Heading …" at bounding box center [495, 50] width 598 height 1195
click at [216, 546] on span "Næste →" at bounding box center [238, 548] width 50 height 14
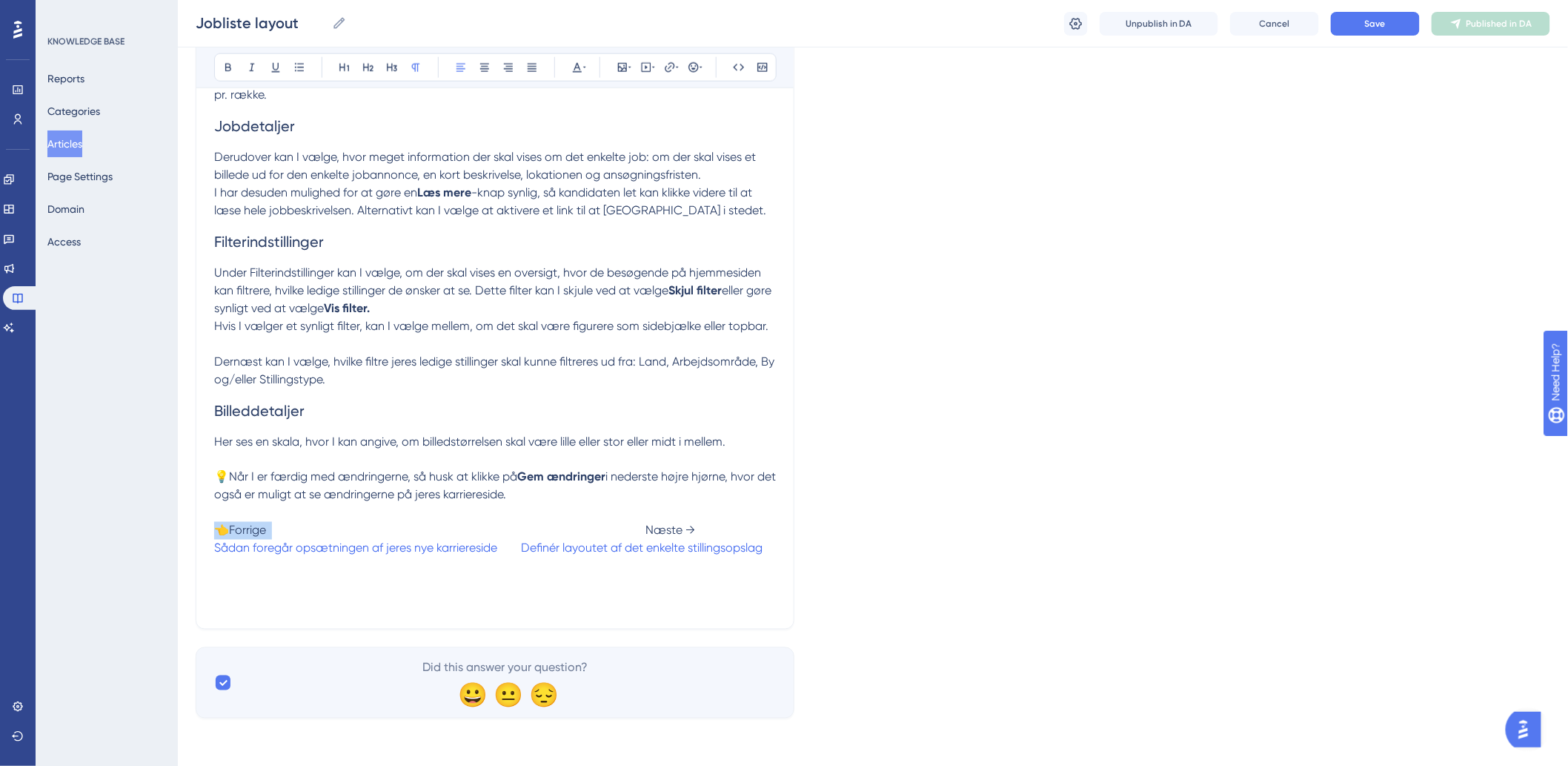
drag, startPoint x: 273, startPoint y: 528, endPoint x: 212, endPoint y: 534, distance: 61.3
click at [212, 534] on div "Jobliste layout Bold Italic Underline Bullet Point Heading 1 Heading 2 Heading …" at bounding box center [495, 40] width 598 height 1177
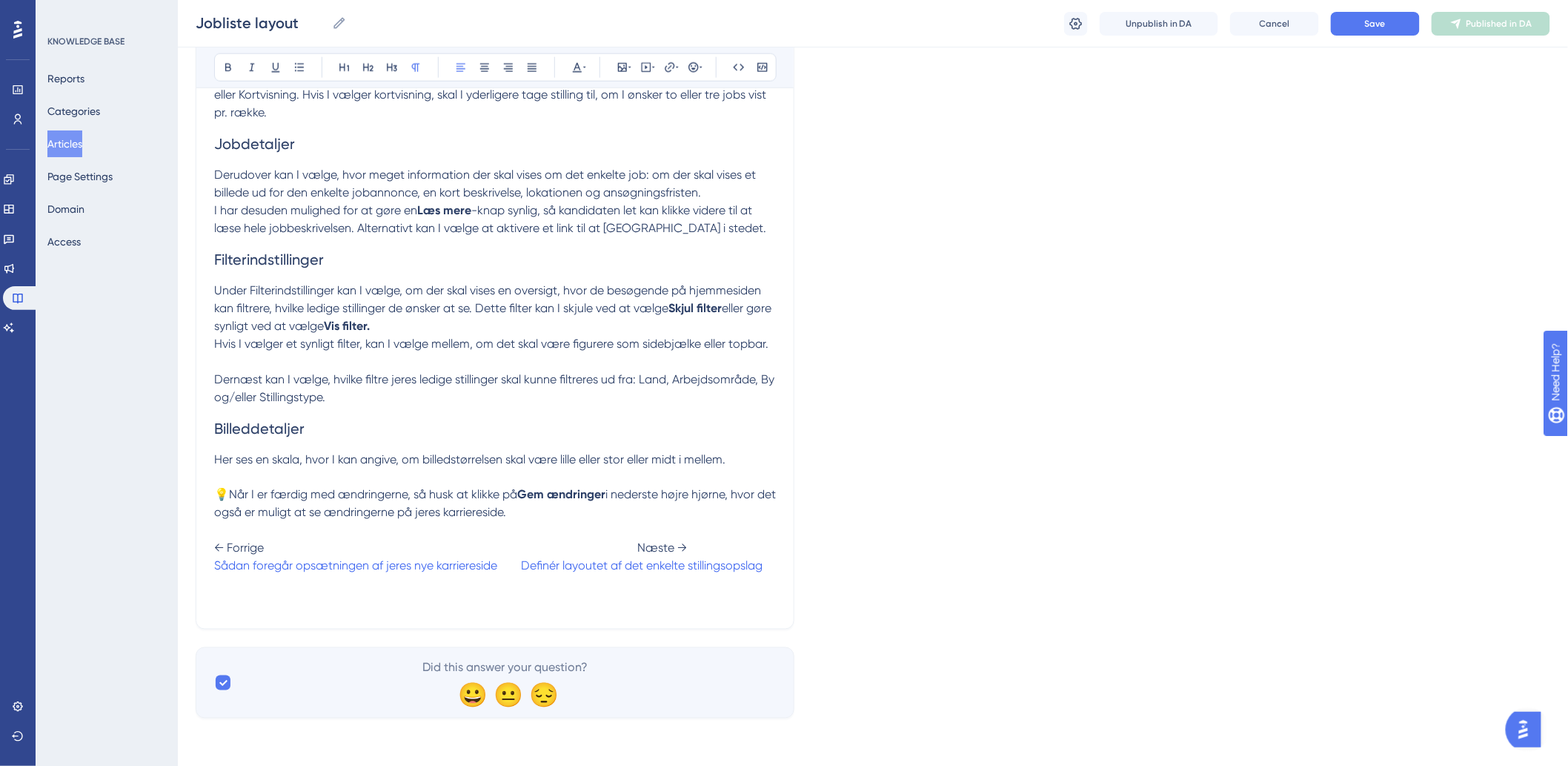
scroll to position [695, 0]
click at [1399, 25] on button "Save" at bounding box center [1374, 23] width 89 height 23
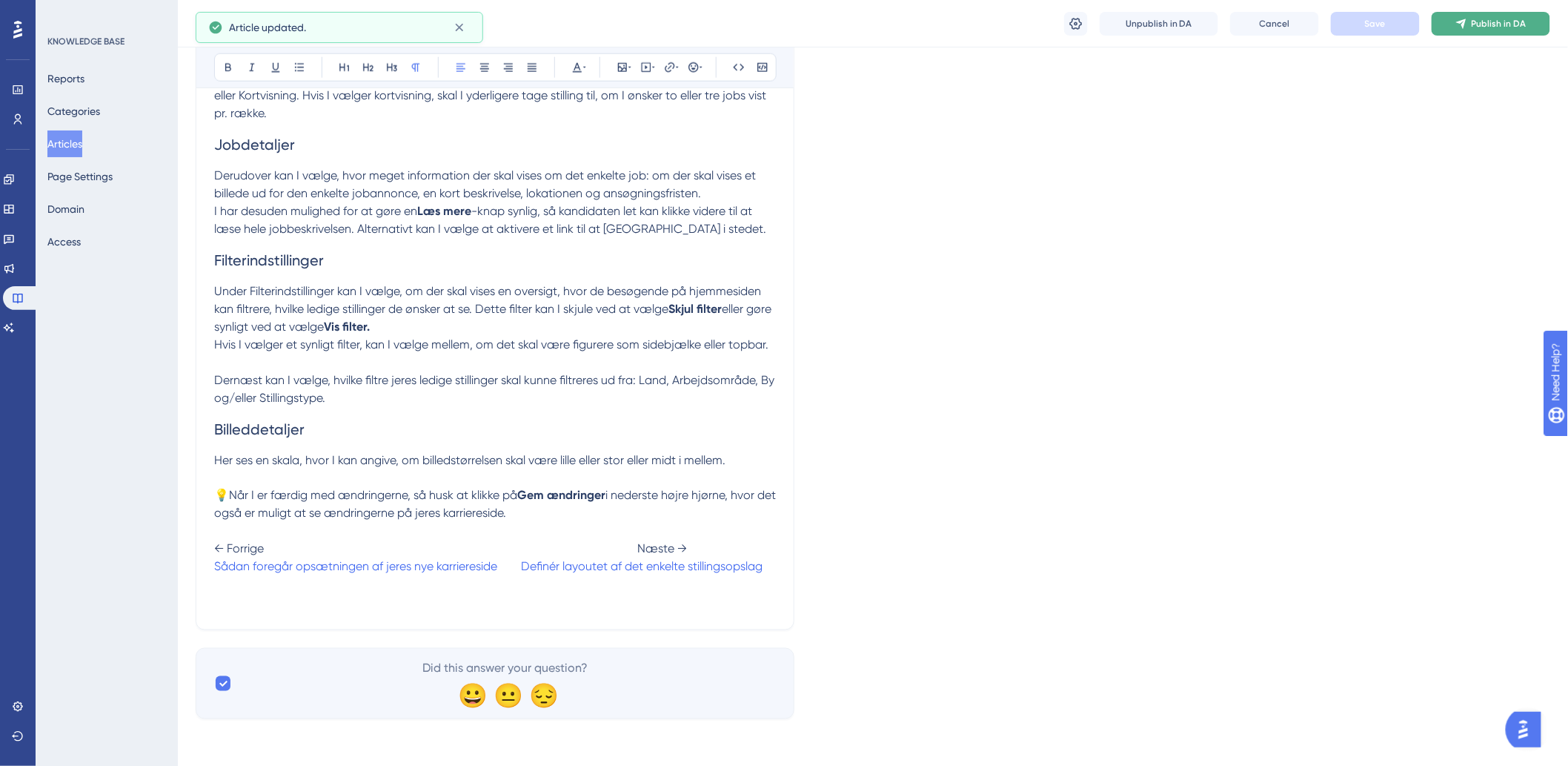
click at [1490, 25] on span "Publish in DA" at bounding box center [1499, 23] width 55 height 12
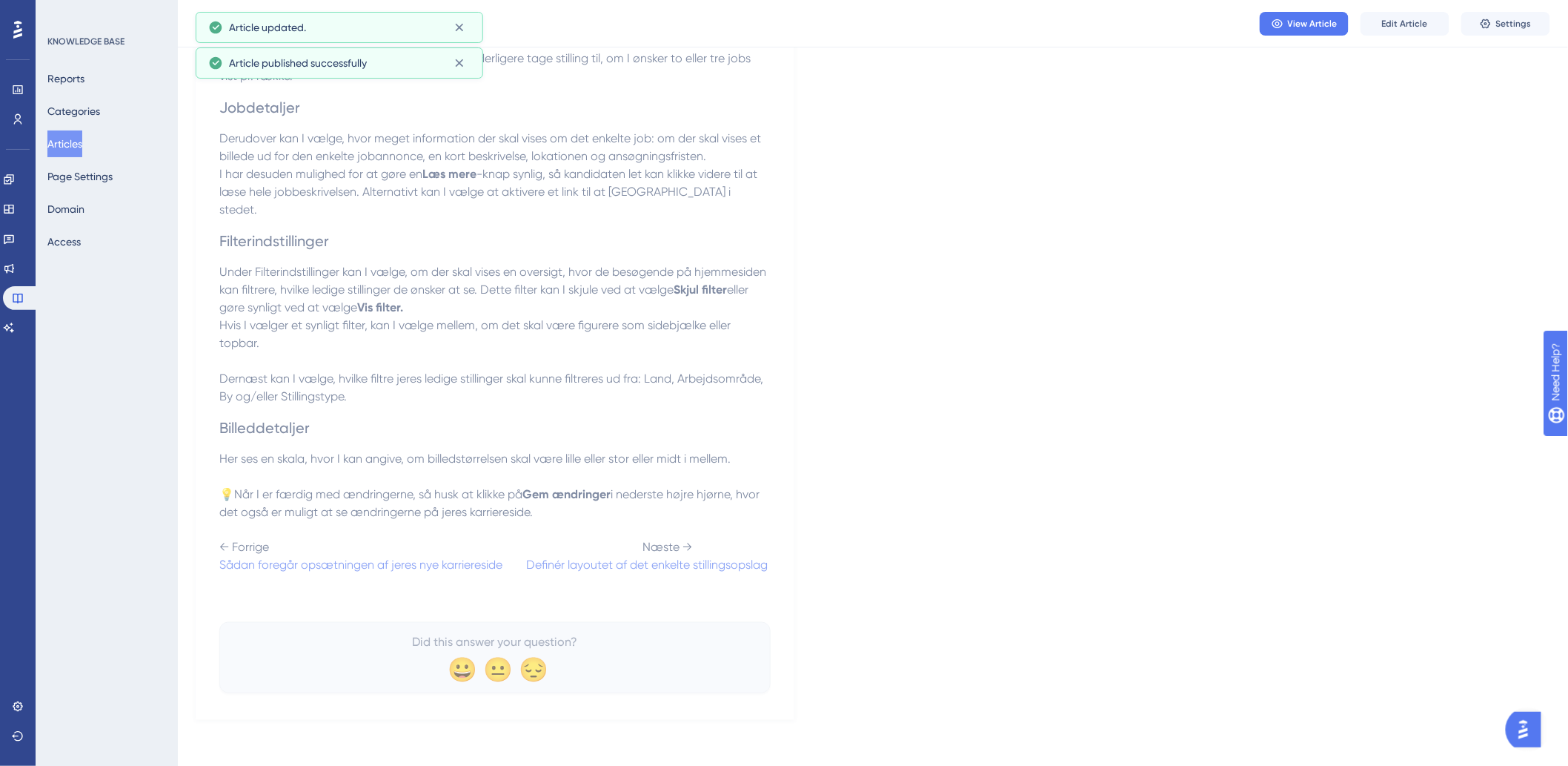
click at [65, 146] on button "Articles" at bounding box center [65, 143] width 35 height 27
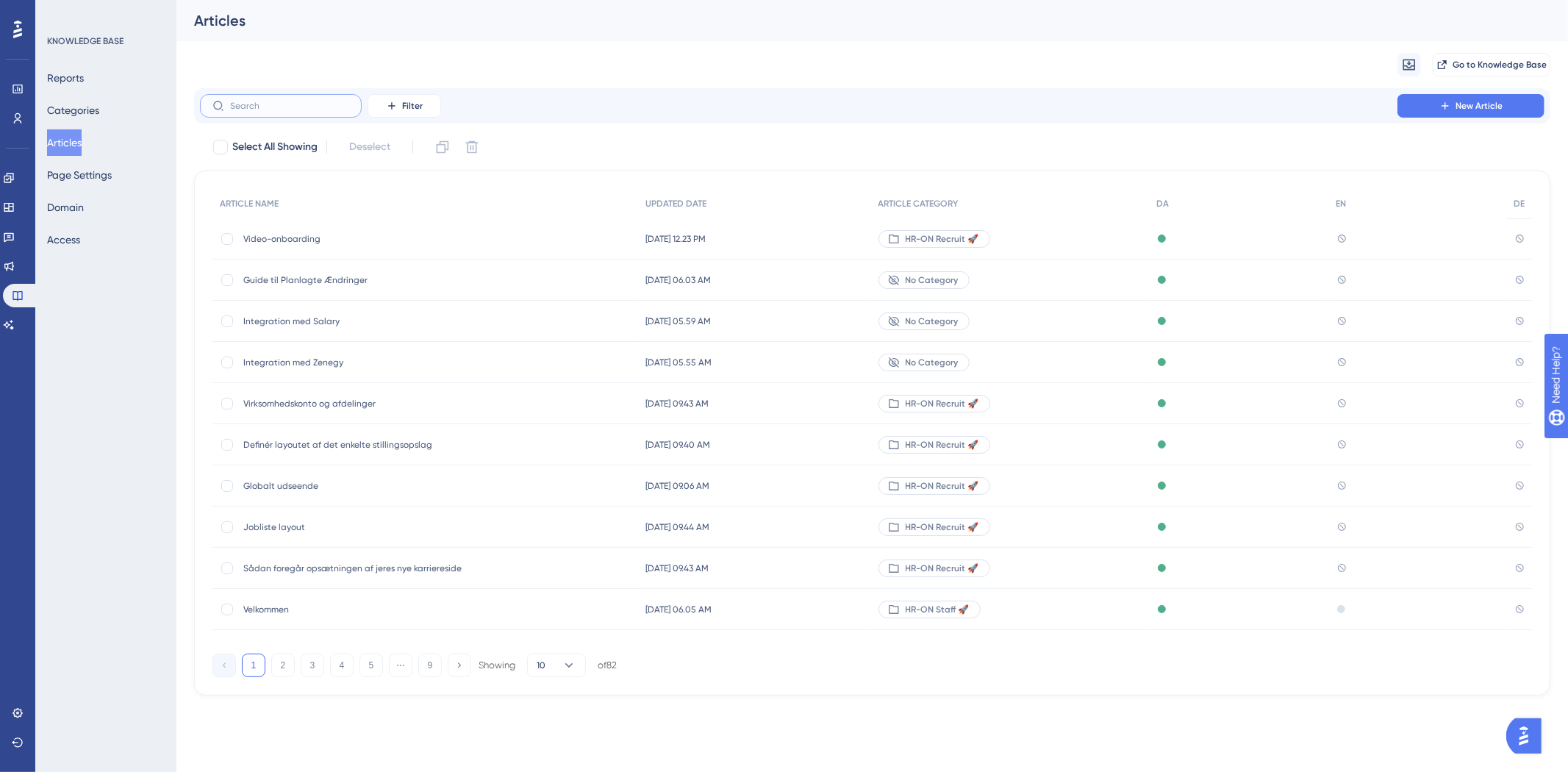
click at [337, 105] on input "text" at bounding box center [289, 106] width 119 height 10
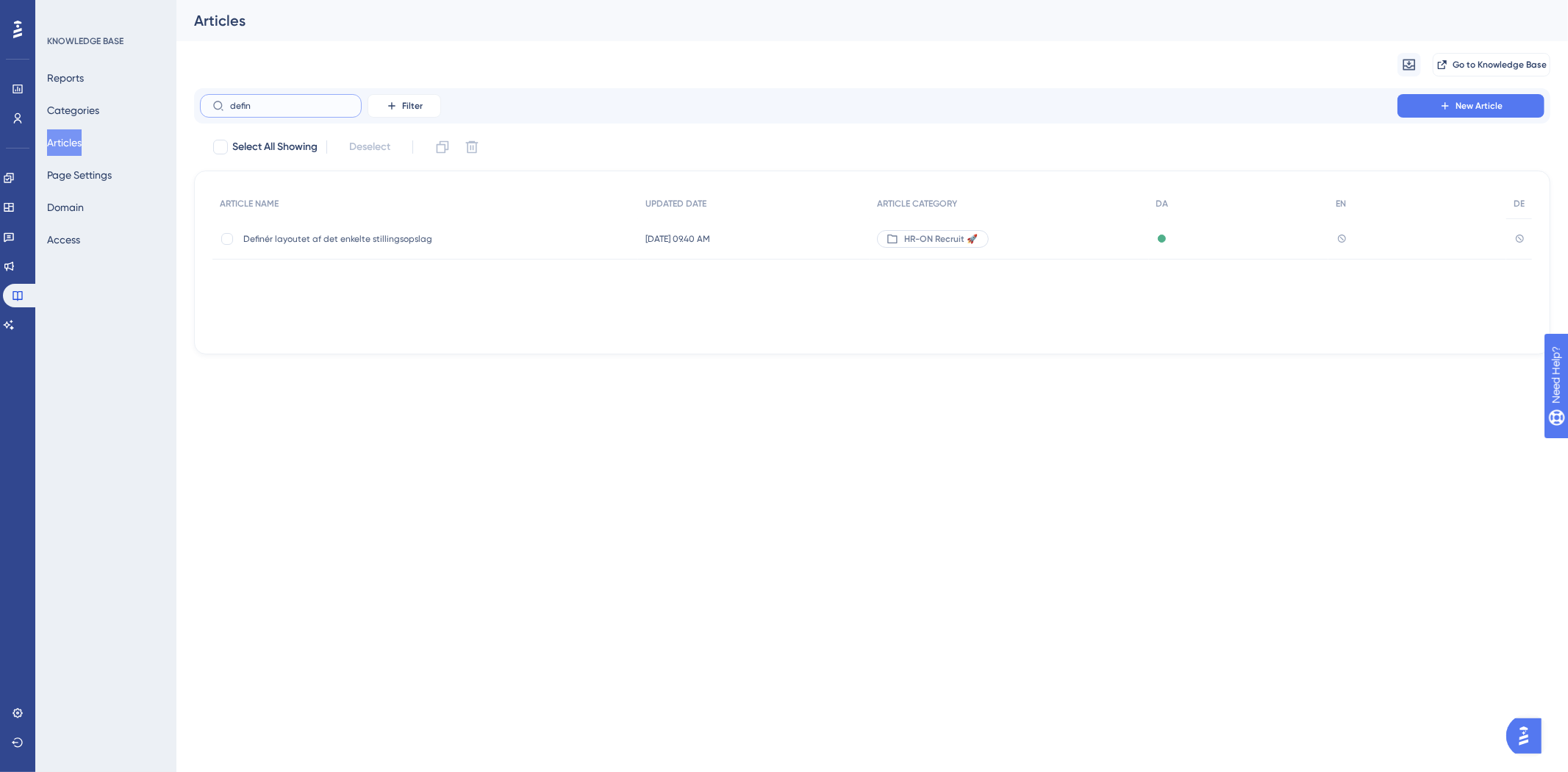
type input "define"
checkbox input "true"
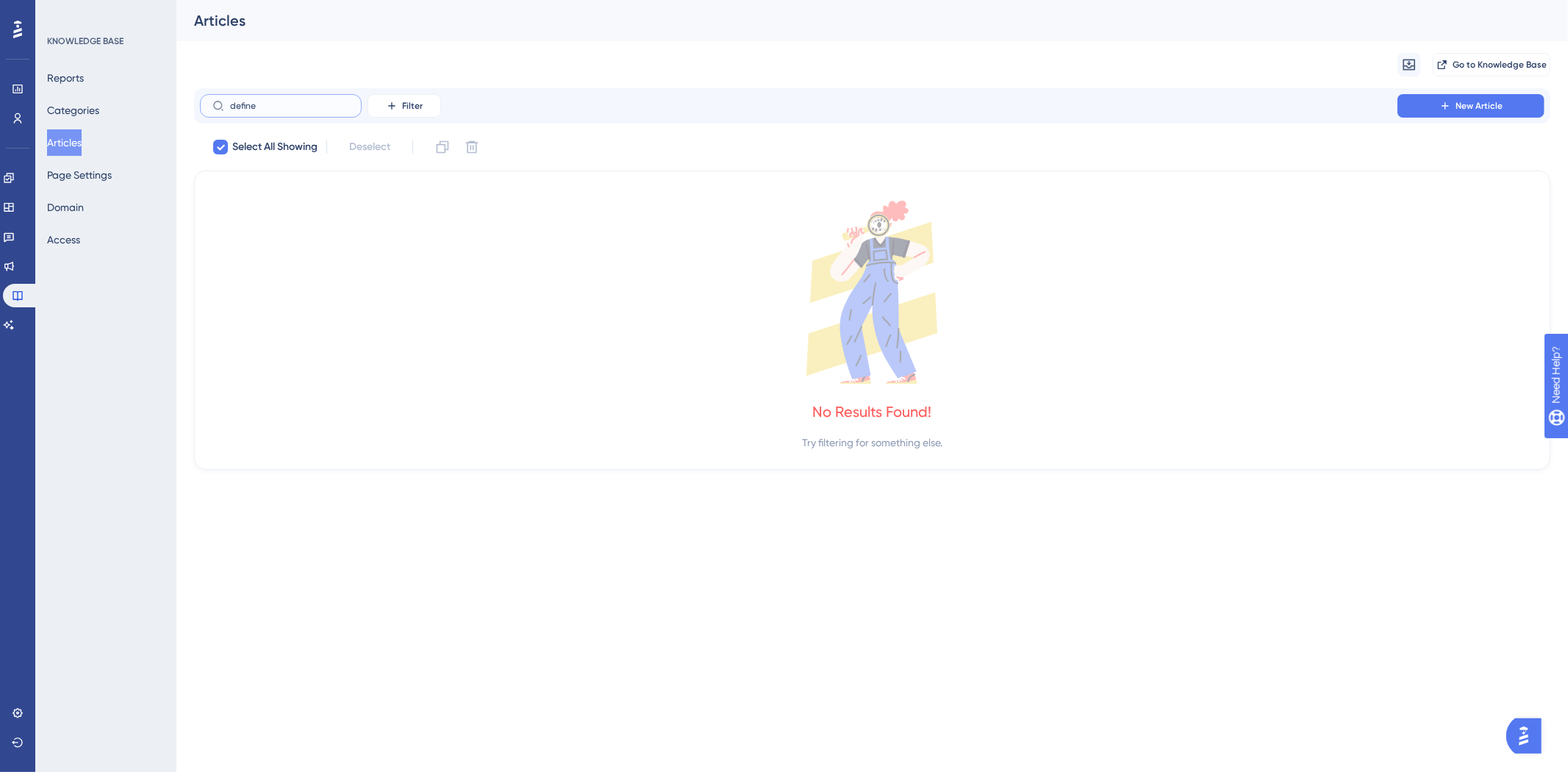
type input "defin"
checkbox input "false"
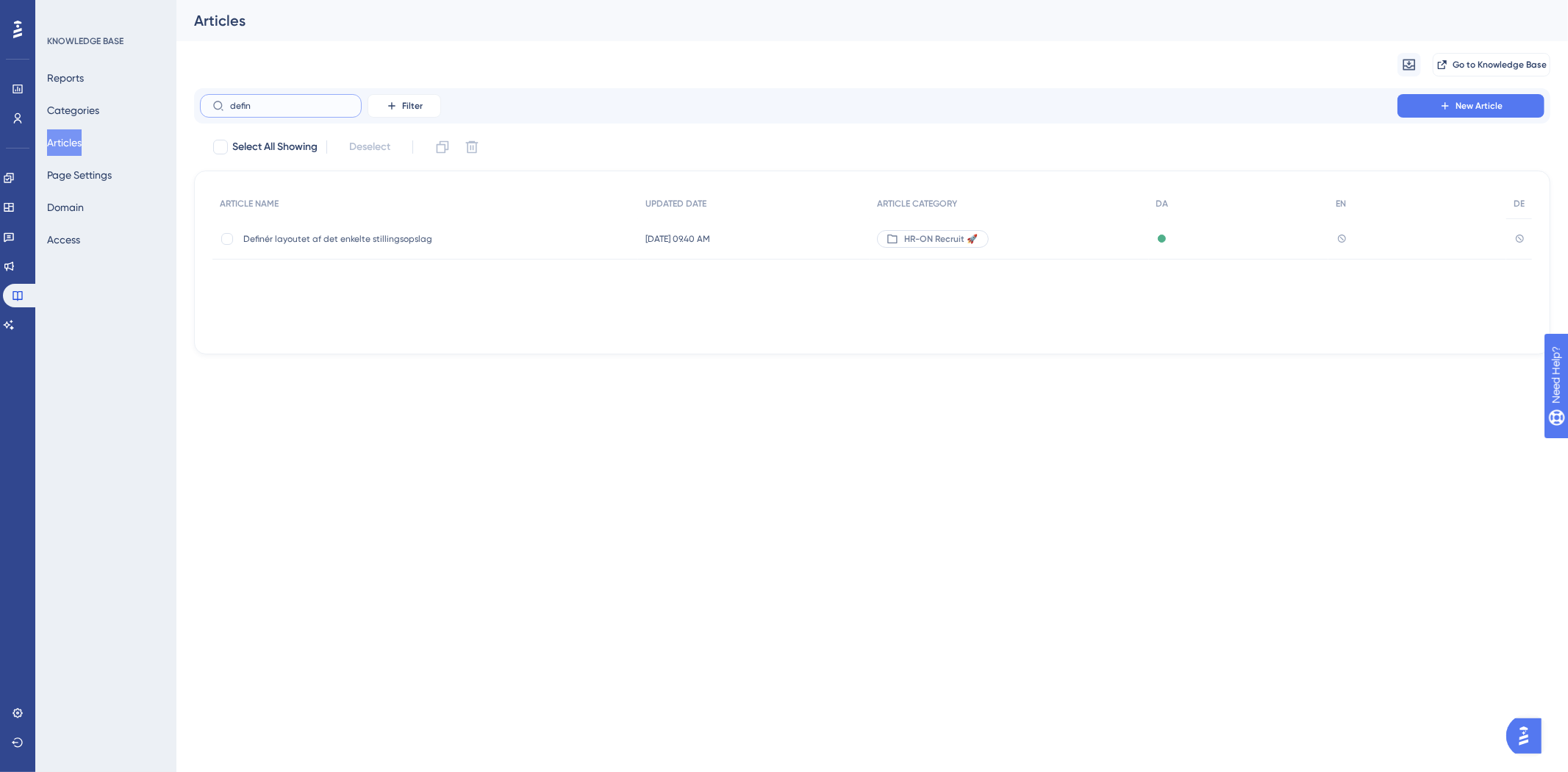
type input "defin"
click at [366, 238] on span "Definér layoutet af det enkelte stillingsopslag" at bounding box center [361, 238] width 236 height 12
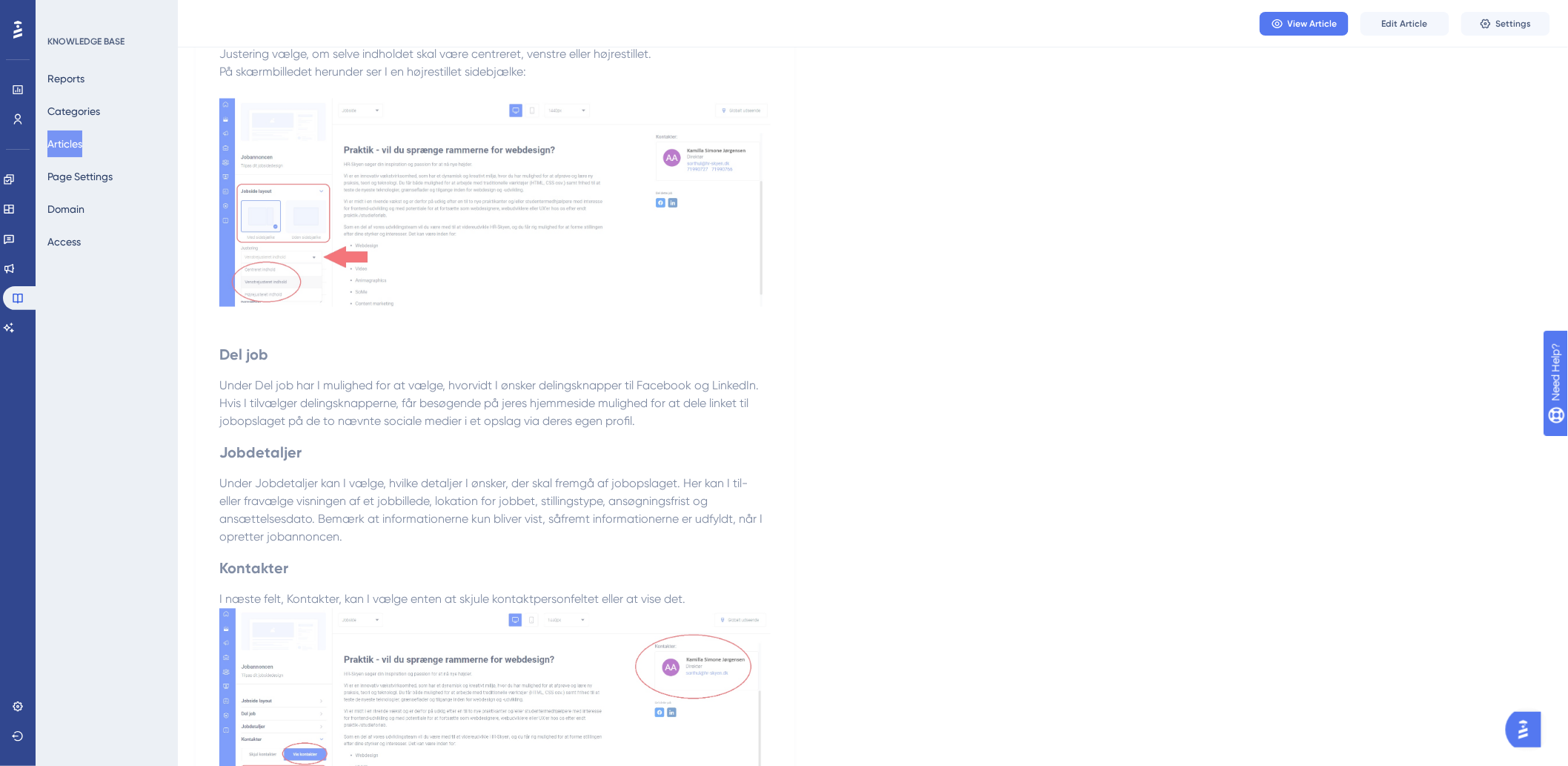
scroll to position [1343, 0]
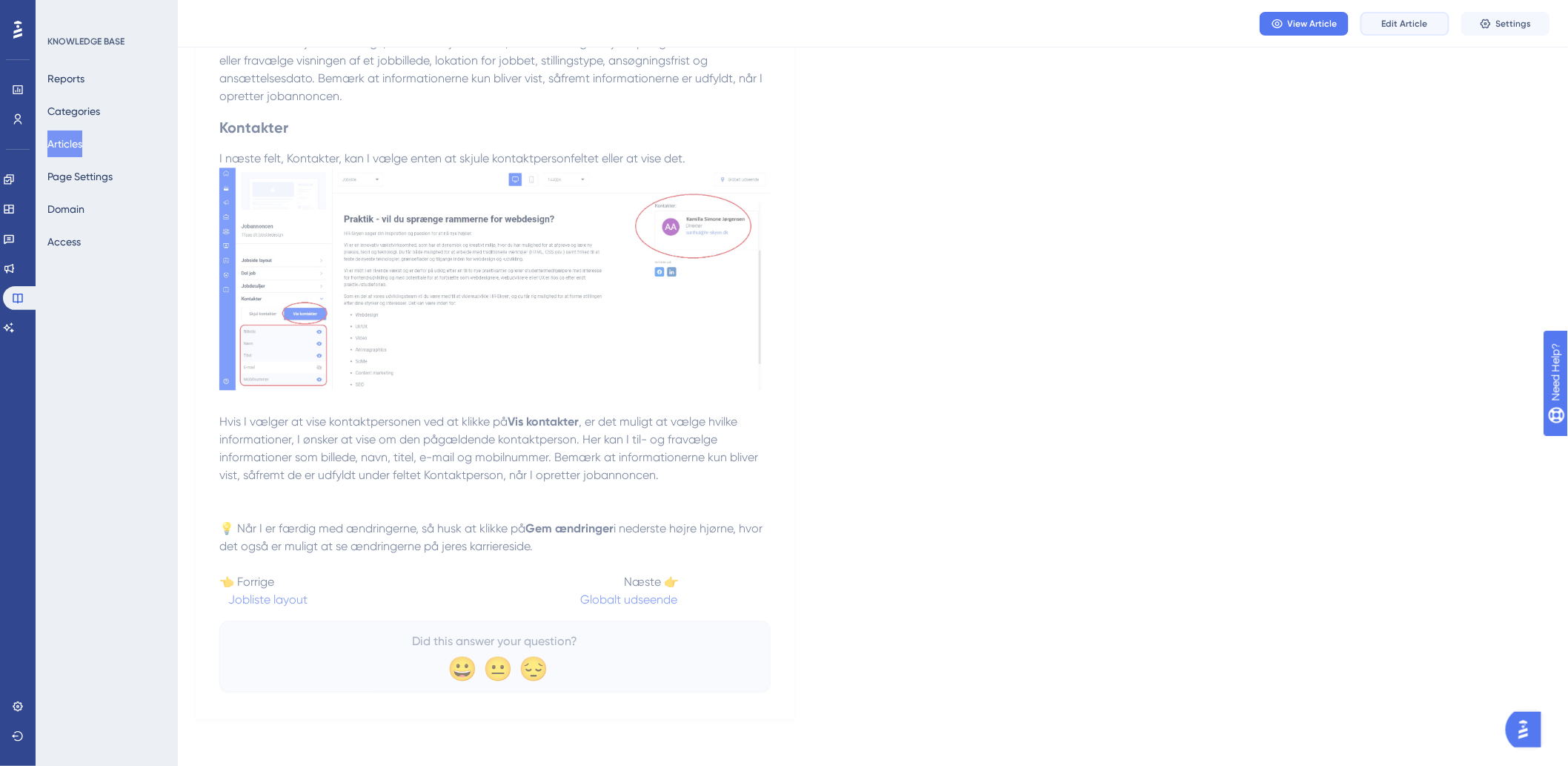
click at [1429, 23] on button "Edit Article" at bounding box center [1404, 23] width 89 height 23
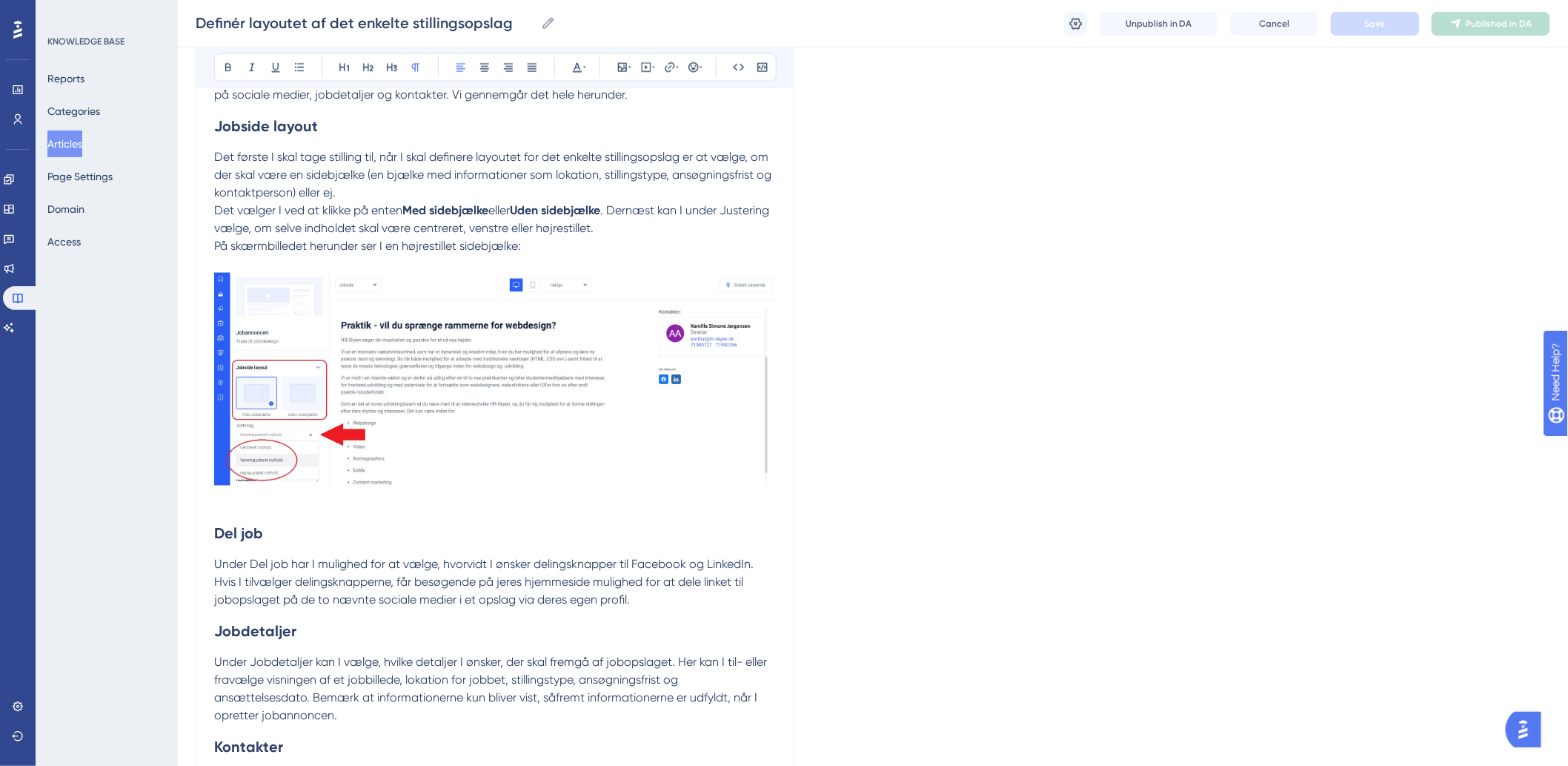
scroll to position [1435, 0]
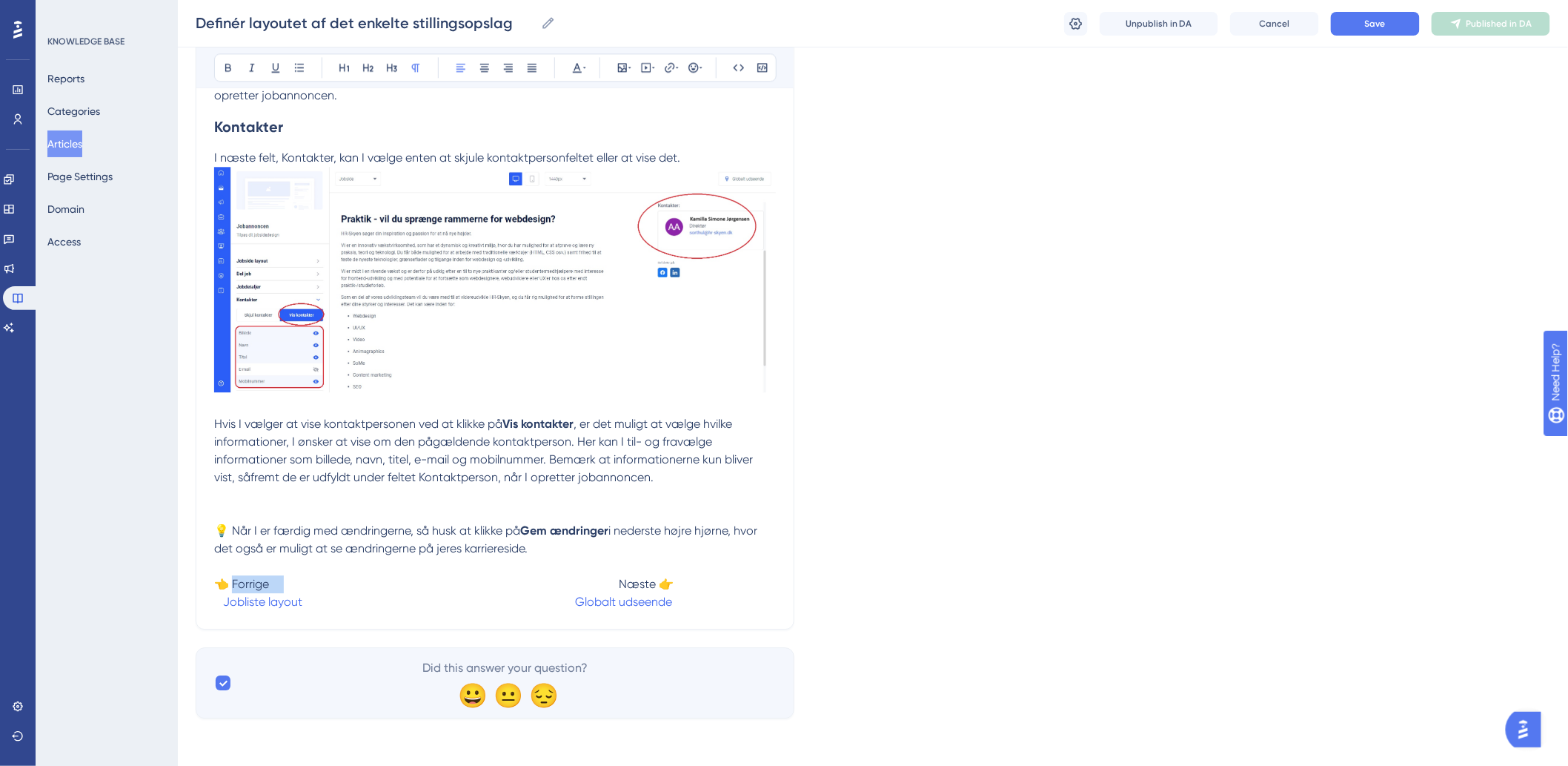
drag, startPoint x: 287, startPoint y: 584, endPoint x: 223, endPoint y: 582, distance: 64.0
click at [223, 582] on span "👈 Forrige Næste 👉" at bounding box center [443, 584] width 459 height 14
drag, startPoint x: 682, startPoint y: 587, endPoint x: 609, endPoint y: 584, distance: 73.1
click at [609, 584] on p "← Forrige Næste 👉 Jobliste layout Globalt udseende" at bounding box center [495, 584] width 562 height 53
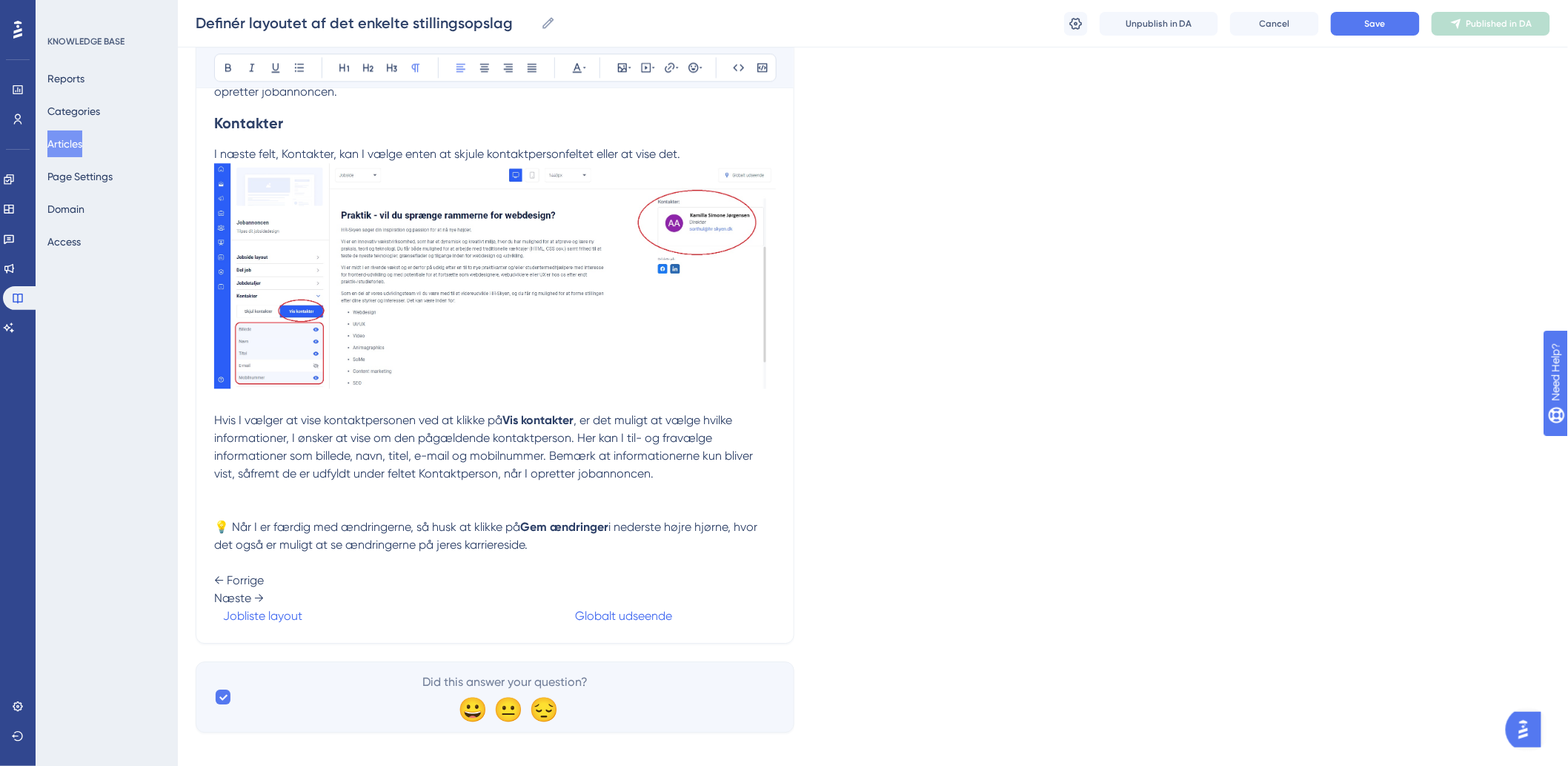
click at [217, 602] on span "Næste →" at bounding box center [238, 598] width 50 height 14
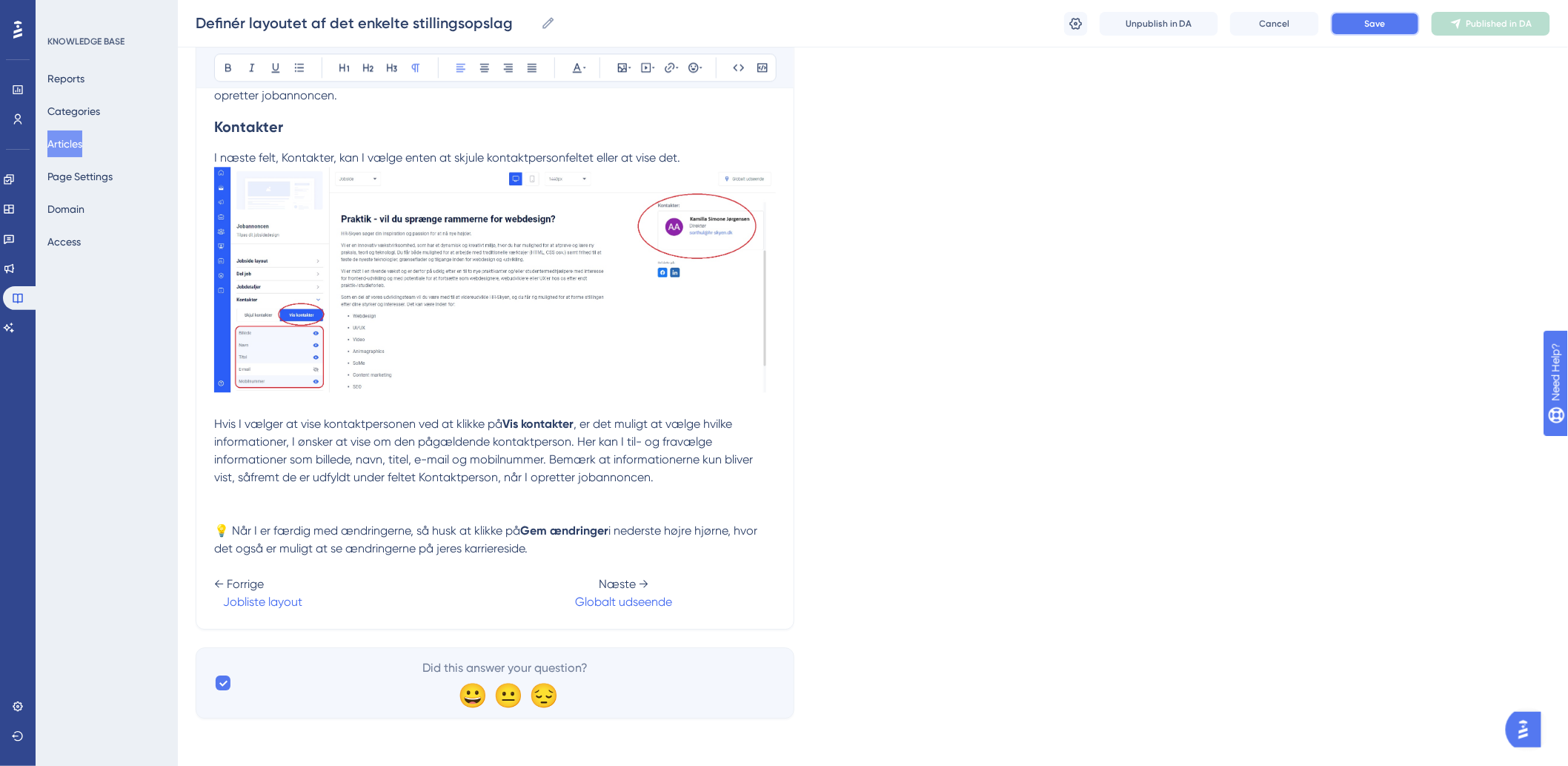
click at [1381, 32] on button "Save" at bounding box center [1374, 23] width 89 height 23
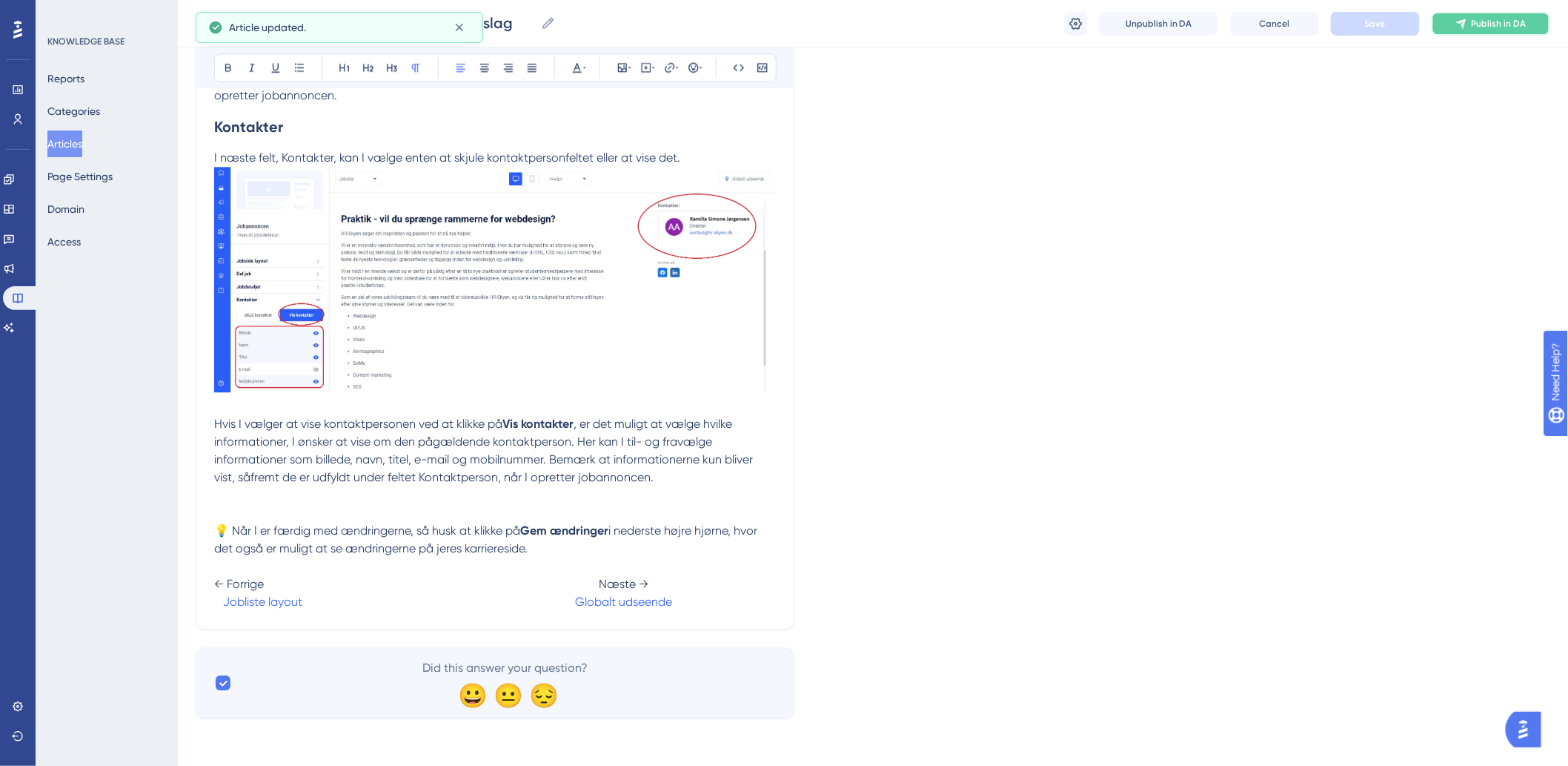
click at [1509, 21] on span "Publish in DA" at bounding box center [1499, 23] width 55 height 12
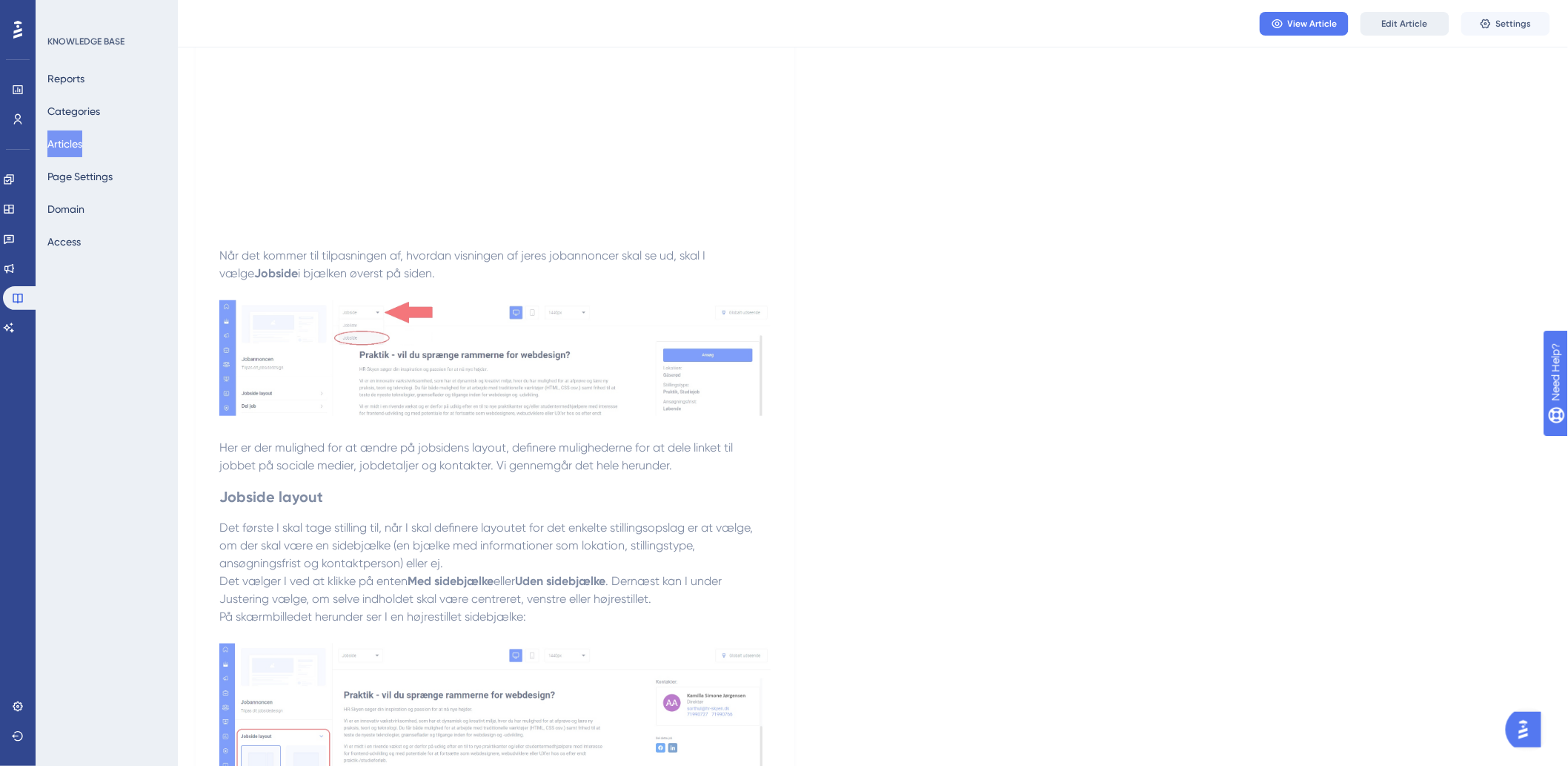
click at [1417, 21] on span "Edit Article" at bounding box center [1404, 23] width 46 height 12
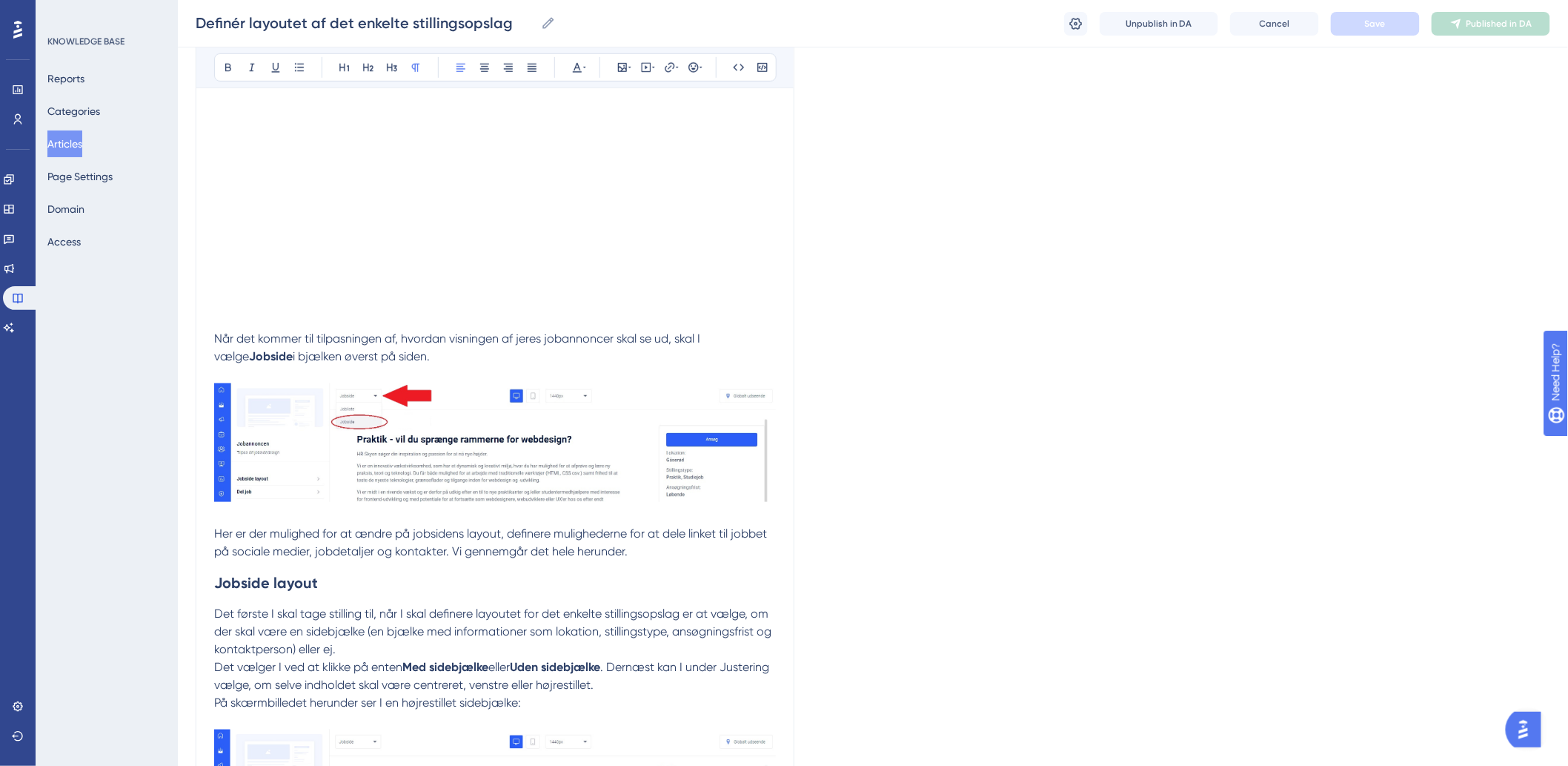
scroll to position [744, 0]
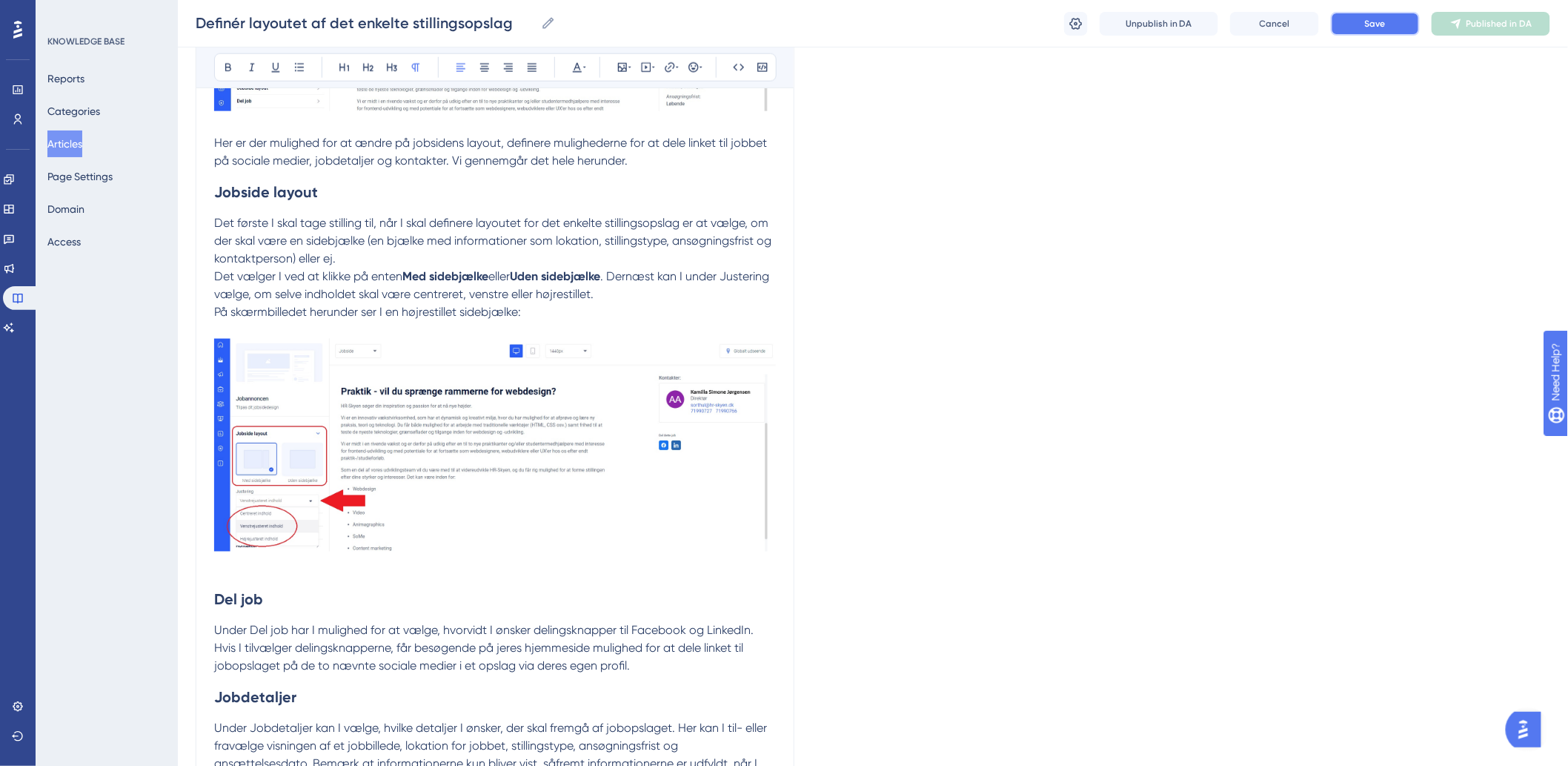
click at [1348, 27] on button "Save" at bounding box center [1374, 23] width 89 height 23
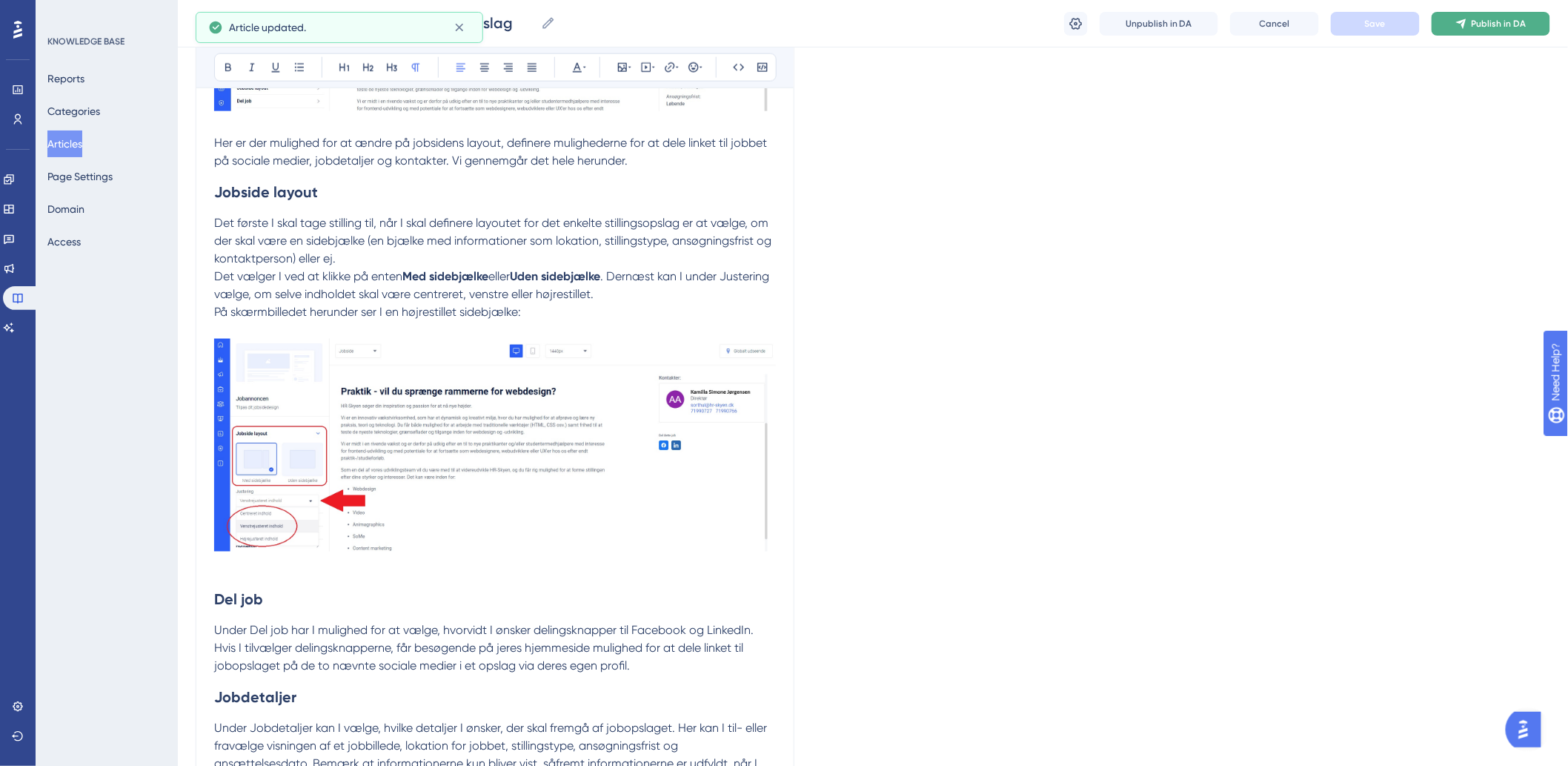
click at [1473, 23] on span "Publish in DA" at bounding box center [1499, 23] width 55 height 12
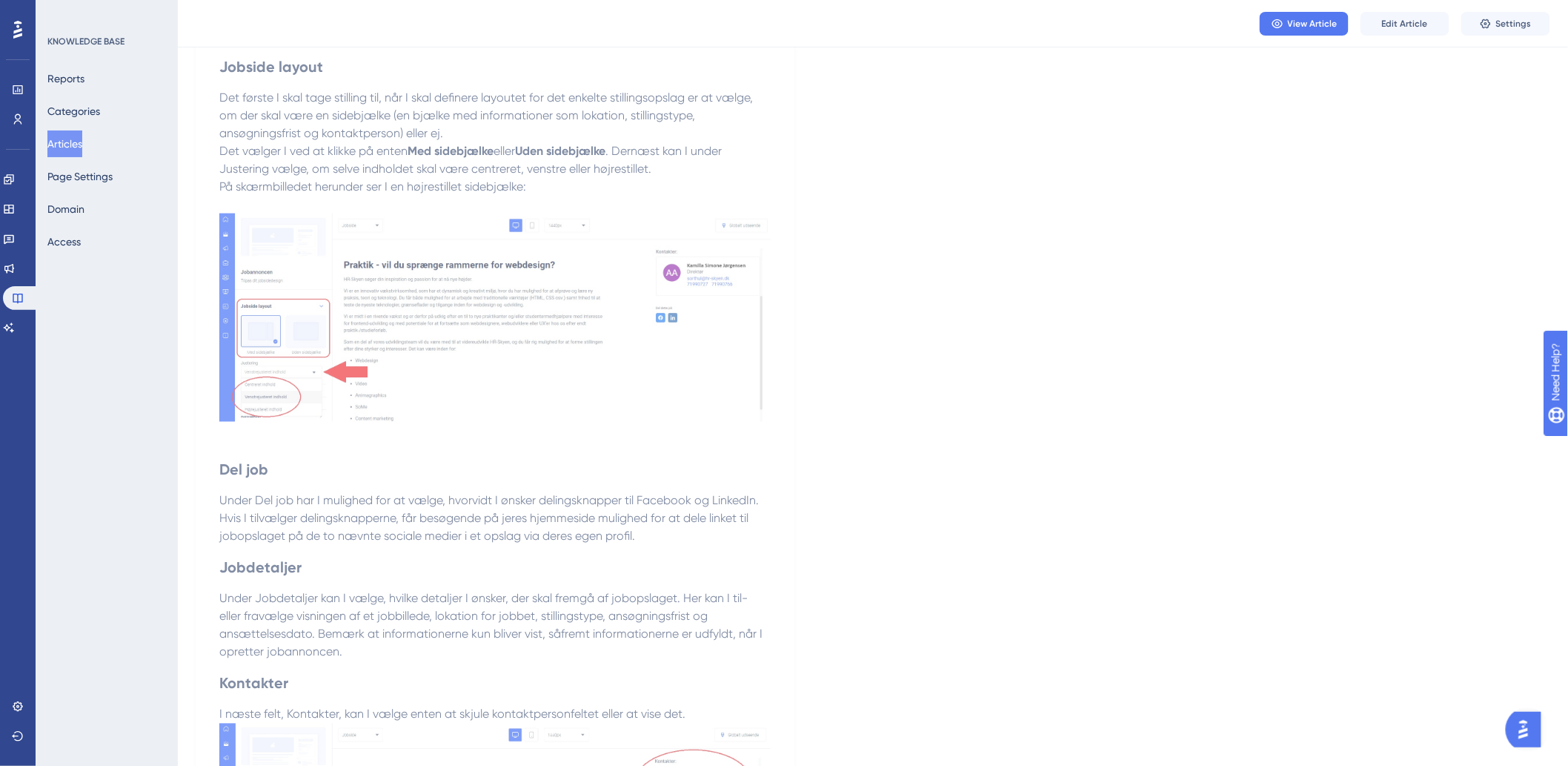
scroll to position [0, 0]
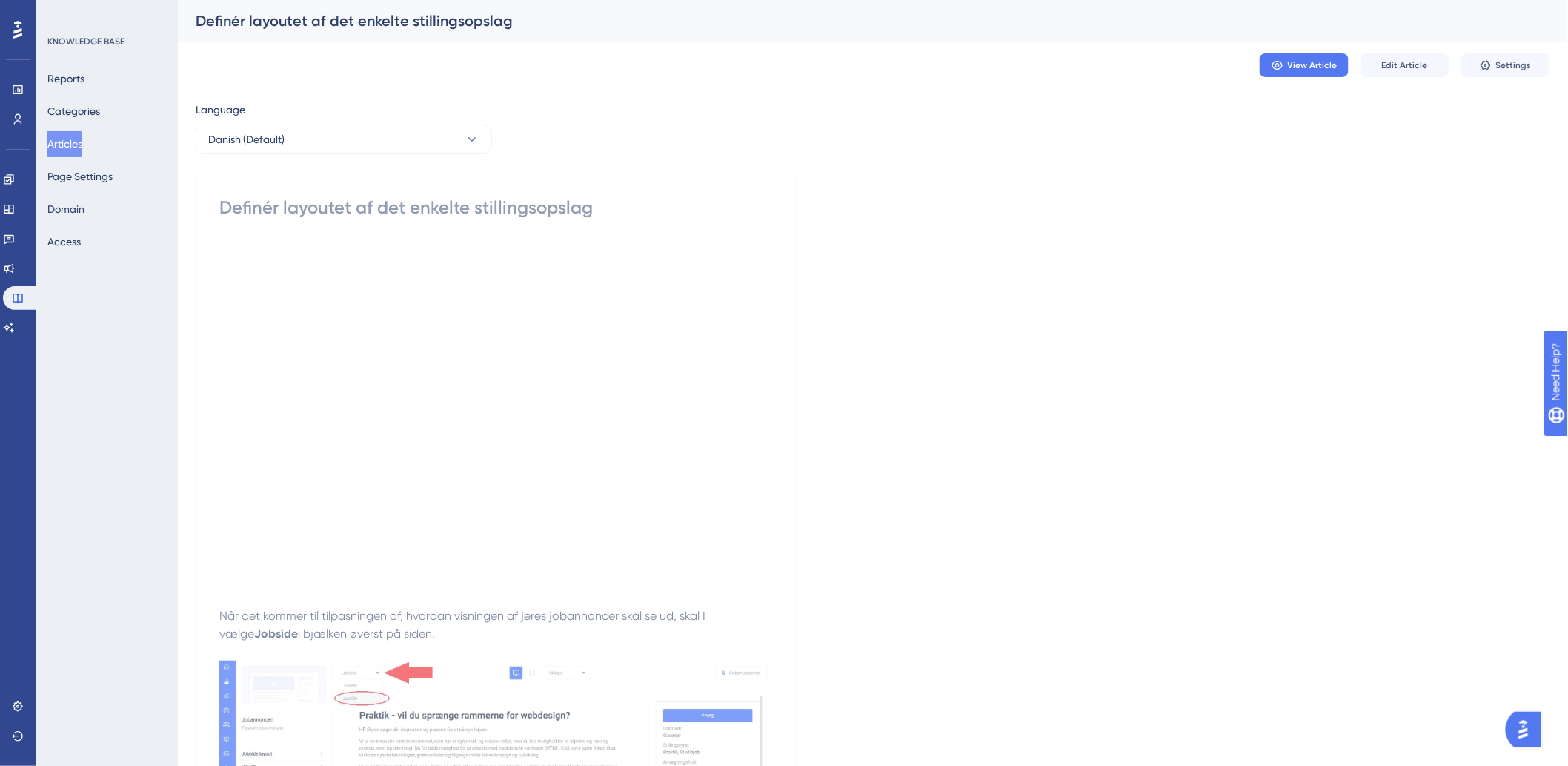
click at [79, 134] on button "Articles" at bounding box center [65, 143] width 35 height 27
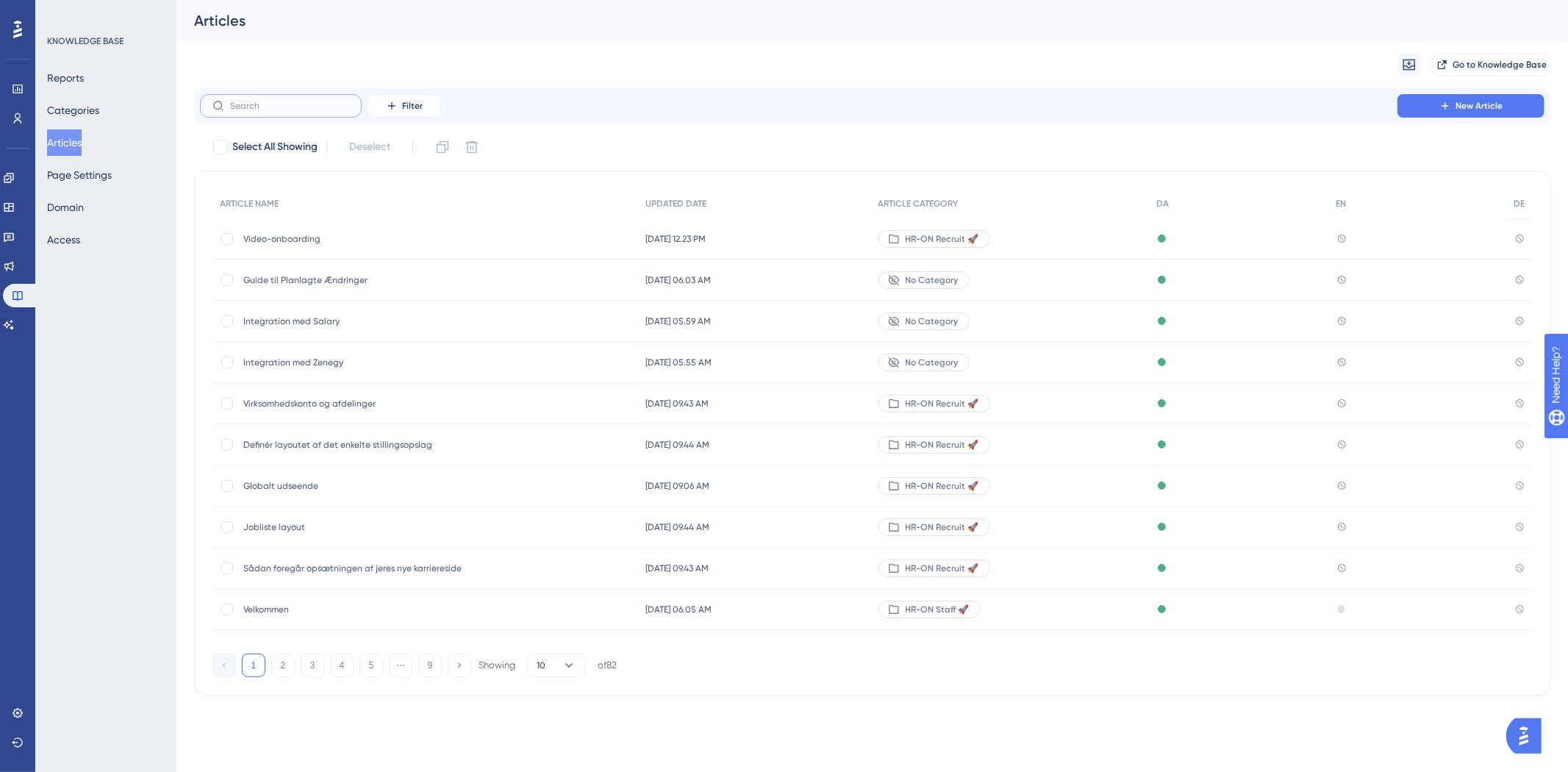
click at [343, 103] on input "text" at bounding box center [289, 106] width 119 height 10
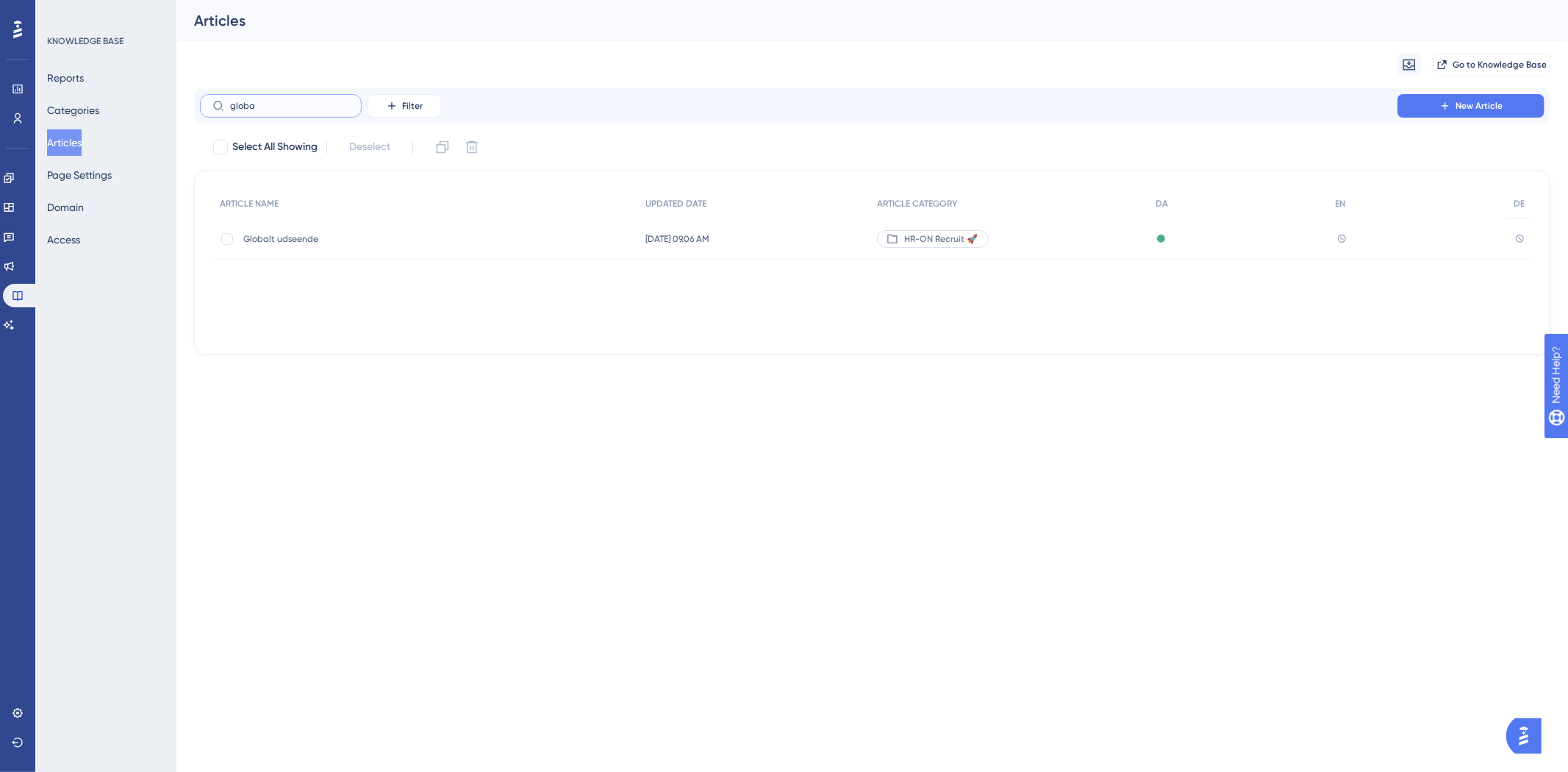
type input "globa"
click at [260, 236] on span "Globalt udseende" at bounding box center [361, 238] width 236 height 12
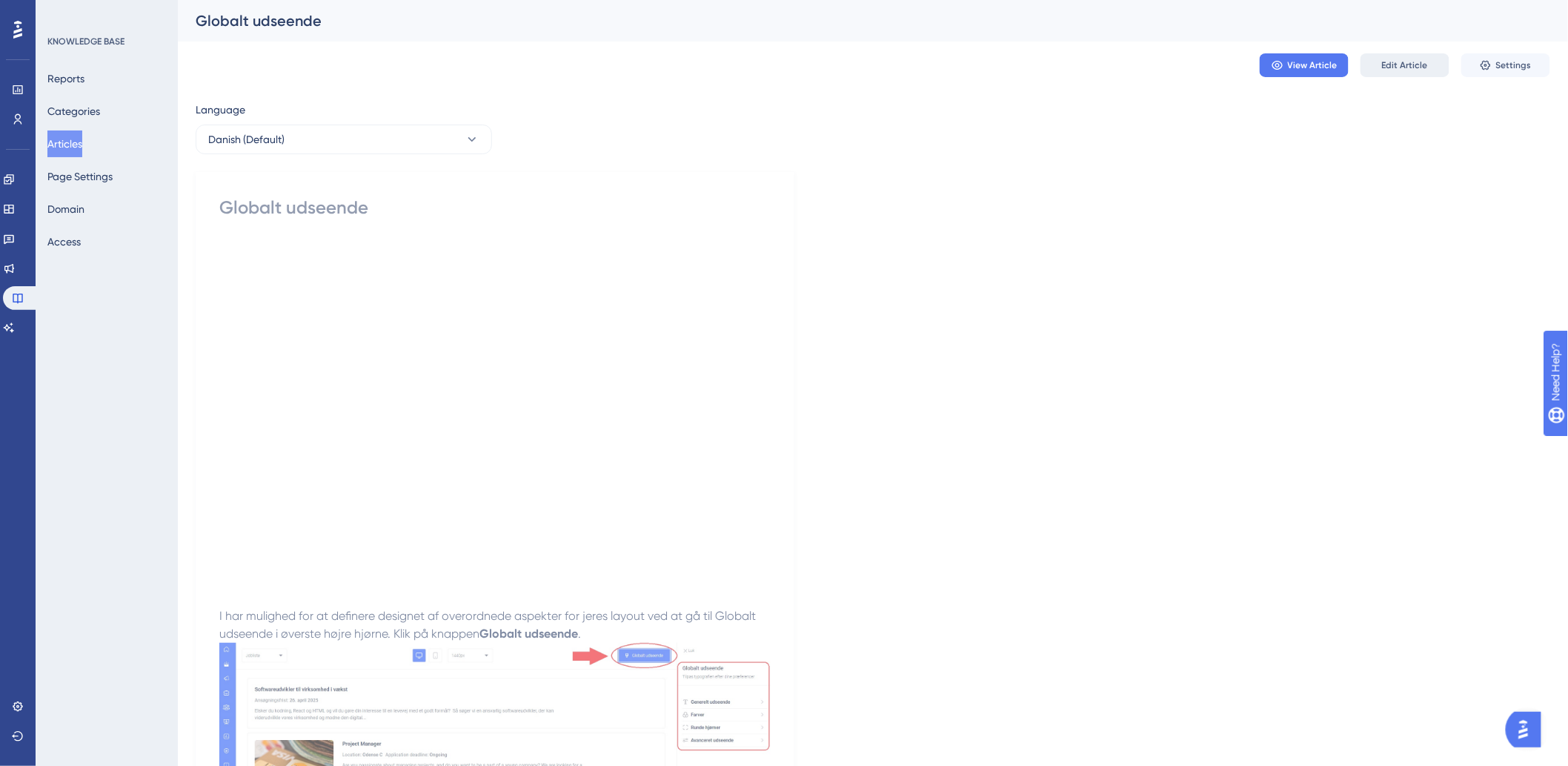
click at [1421, 57] on button "Edit Article" at bounding box center [1404, 65] width 89 height 23
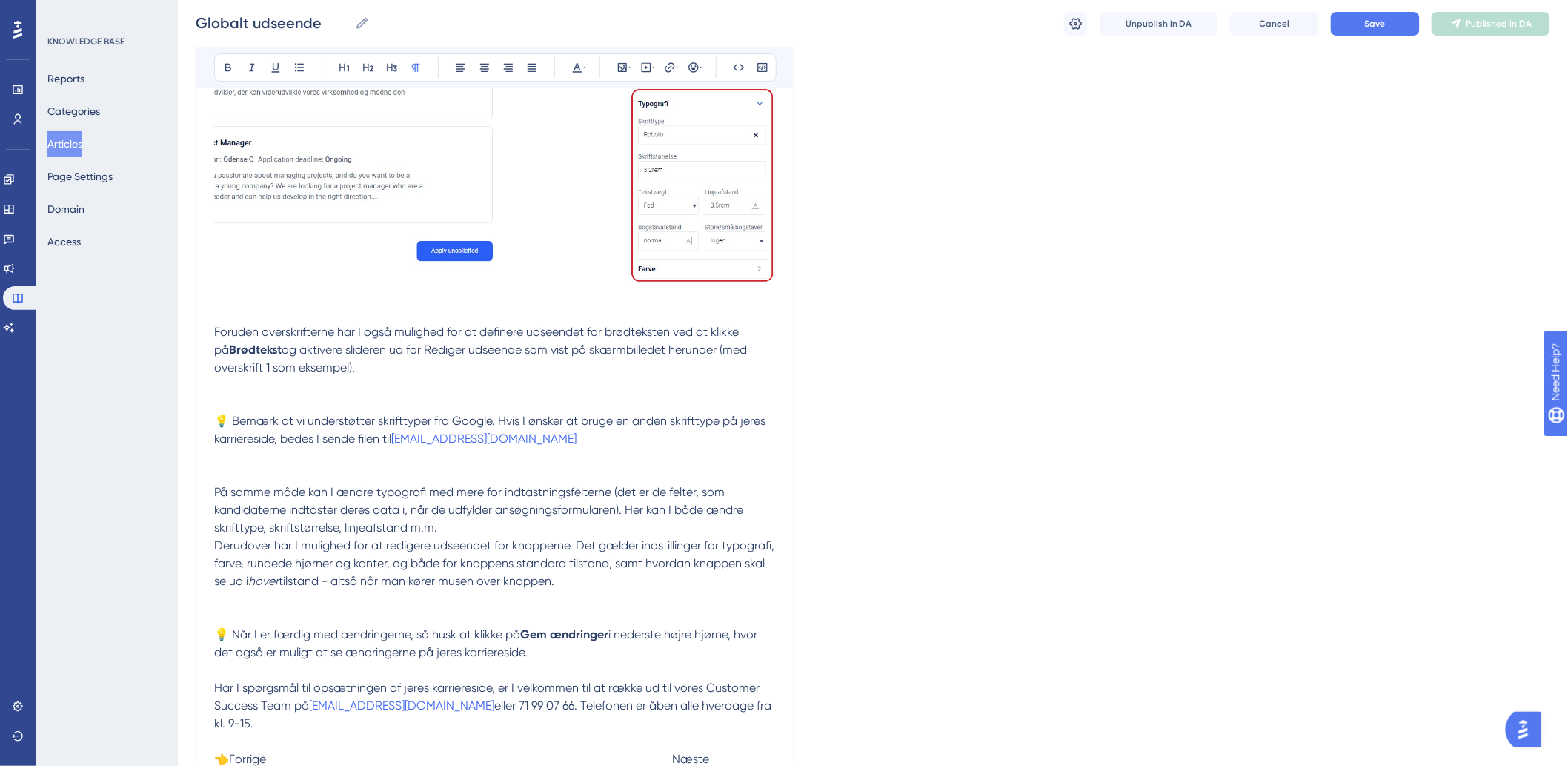
scroll to position [2641, 0]
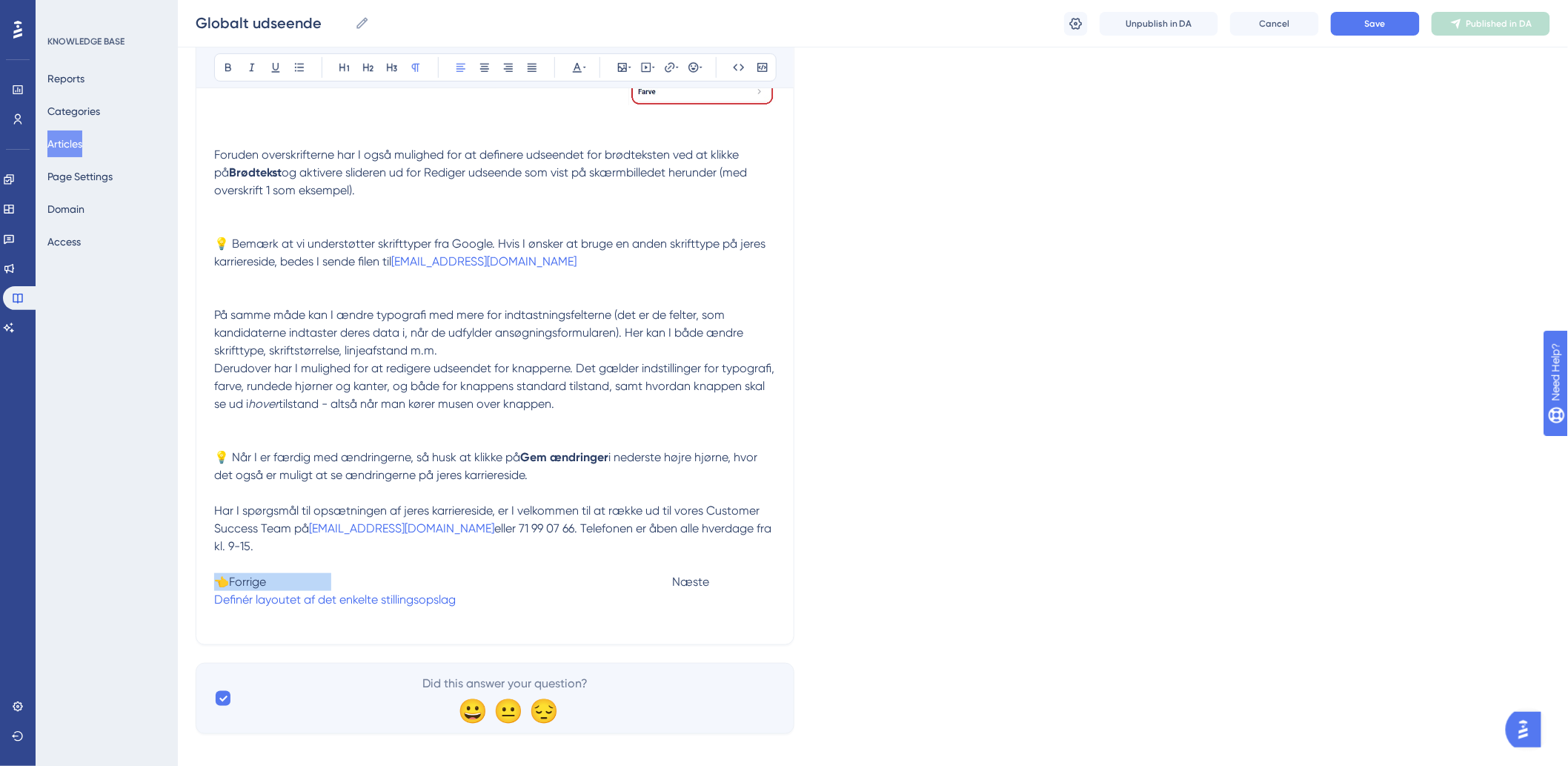
drag, startPoint x: 332, startPoint y: 559, endPoint x: 209, endPoint y: 570, distance: 123.5
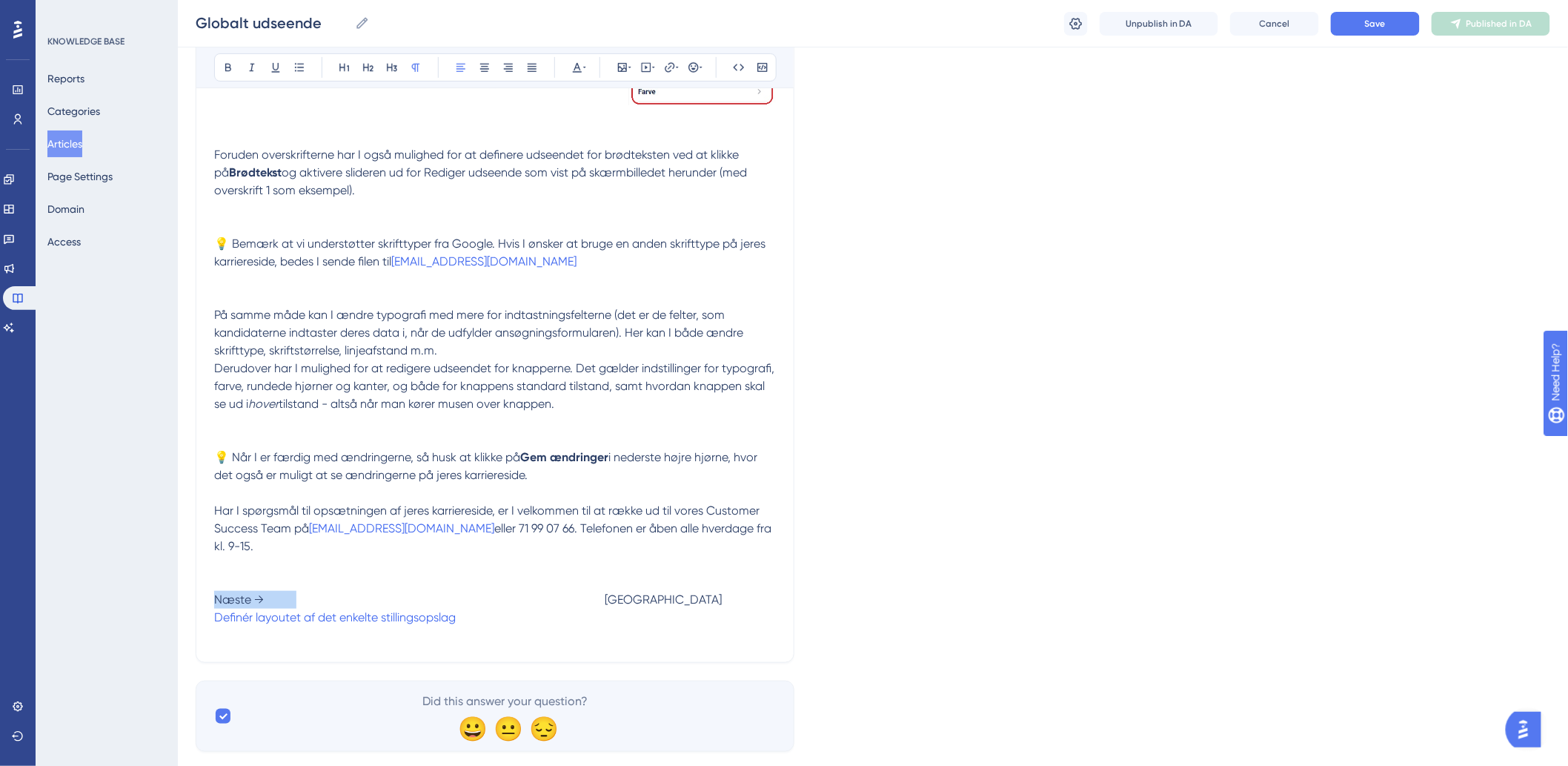
drag, startPoint x: 297, startPoint y: 581, endPoint x: 213, endPoint y: 583, distance: 84.0
click at [214, 592] on span "Næste → Næste" at bounding box center [468, 599] width 508 height 14
drag, startPoint x: 213, startPoint y: 584, endPoint x: 255, endPoint y: 580, distance: 42.2
click at [255, 592] on span "Næste → Næste" at bounding box center [468, 599] width 508 height 14
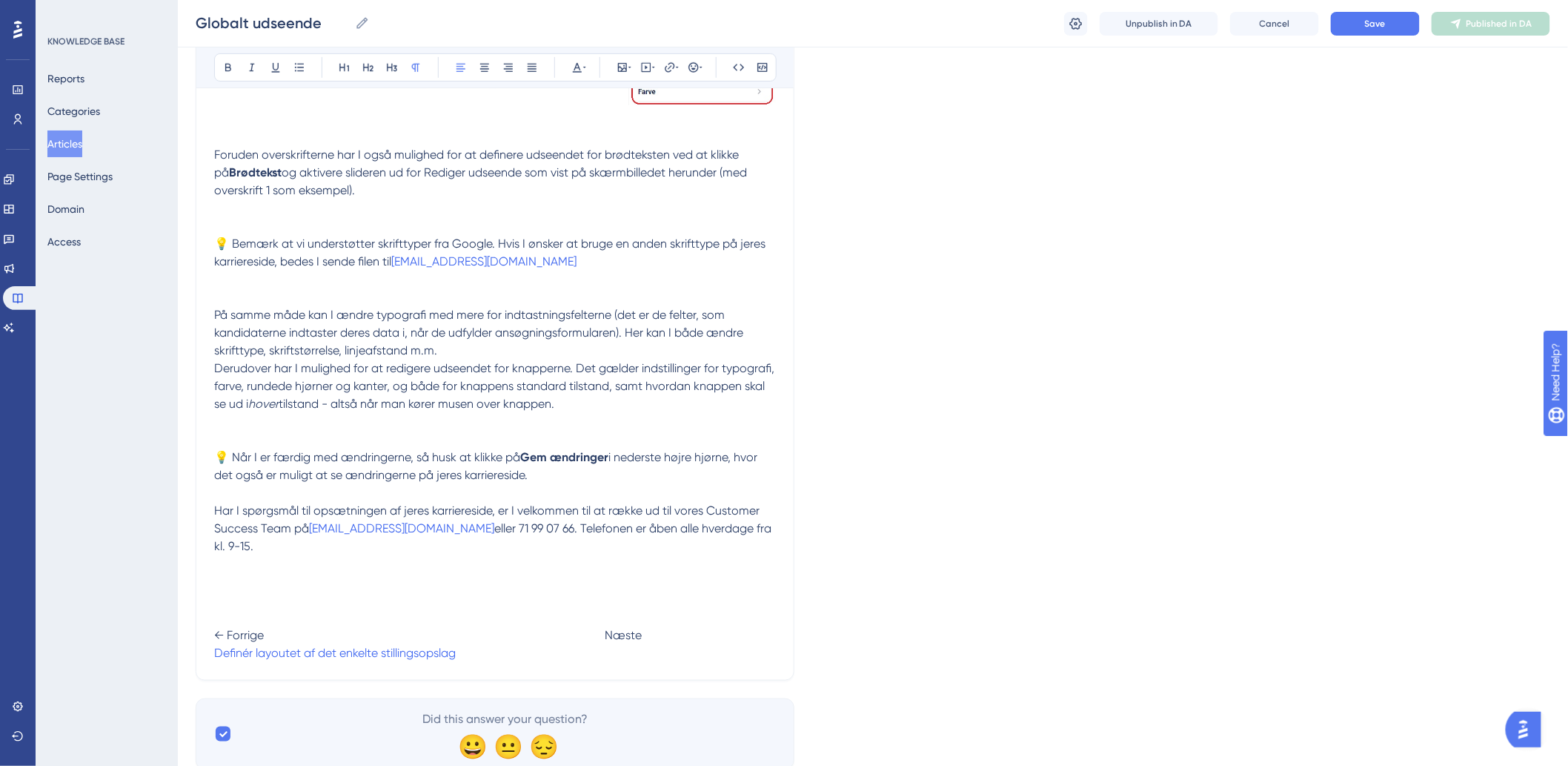
click at [642, 616] on p "Har I spørgsmål til opsætningen af jeres karriereside, er I velkommen til at ræ…" at bounding box center [495, 582] width 562 height 160
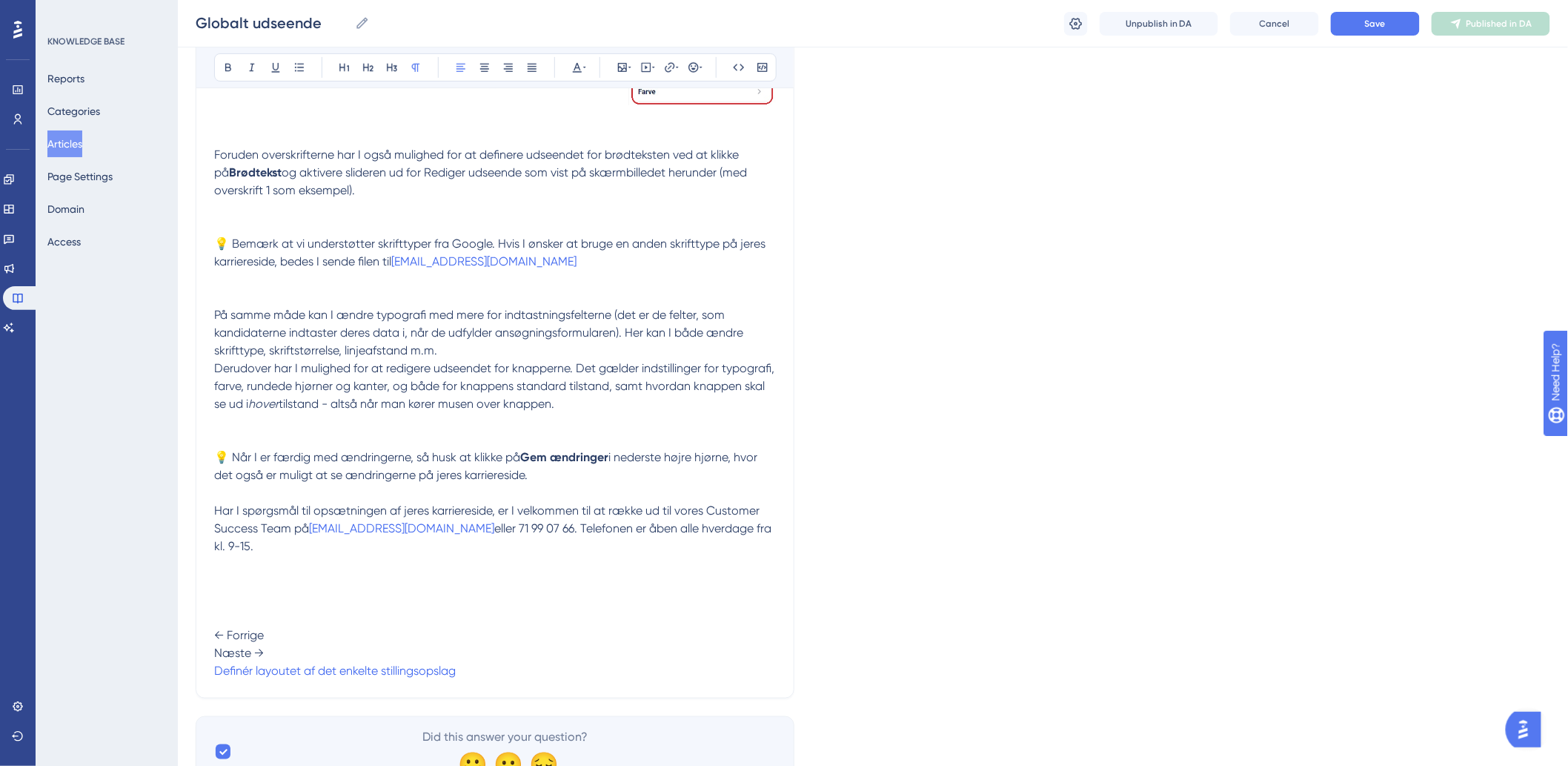
click at [216, 644] on p "Har I spørgsmål til opsætningen af jeres karriereside, er I velkommen til at ræ…" at bounding box center [495, 591] width 562 height 178
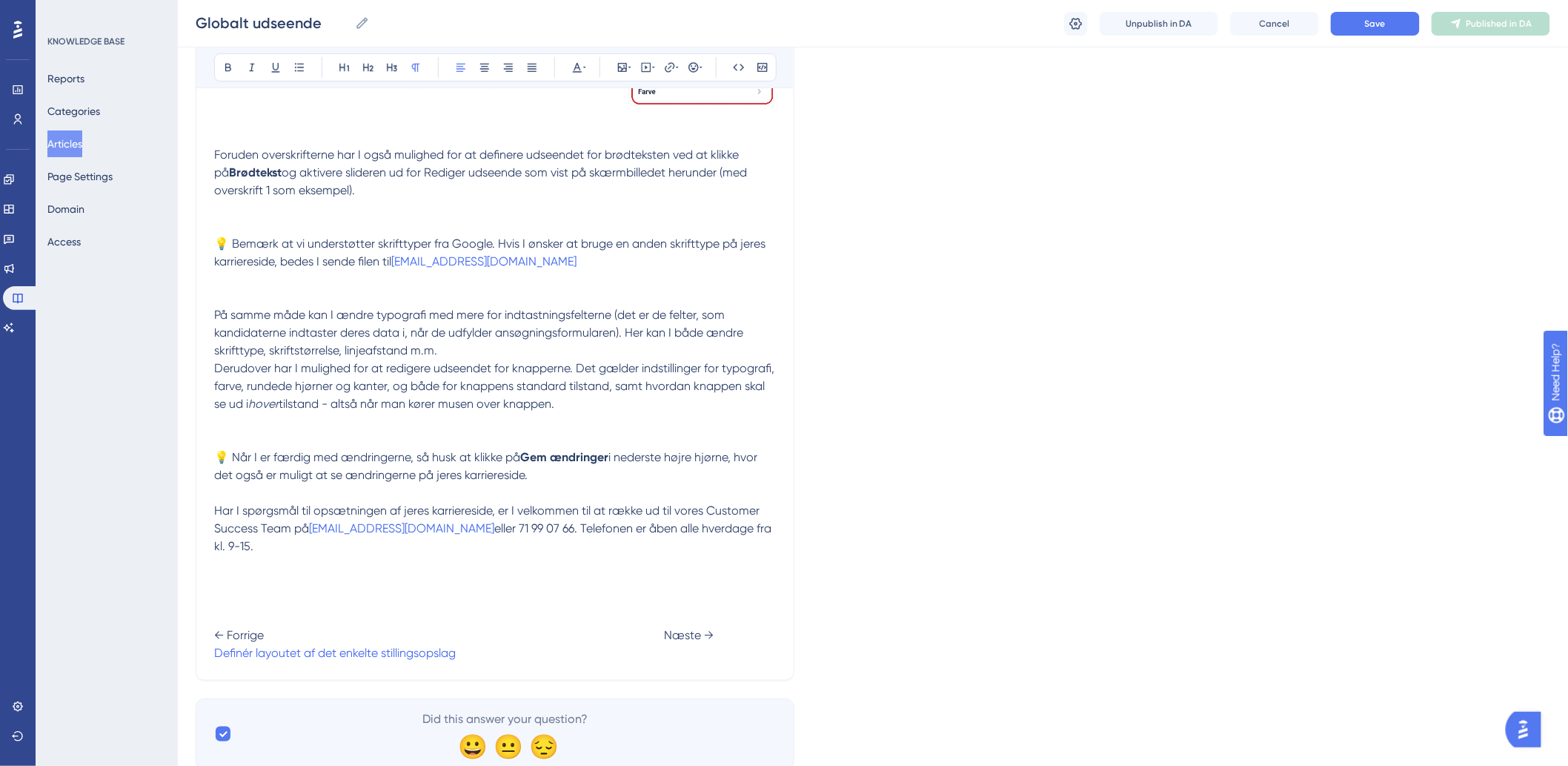
click at [672, 640] on p "Har I spørgsmål til opsætningen af jeres karriereside, er I velkommen til at ræ…" at bounding box center [495, 582] width 562 height 160
click at [677, 632] on p "Har I spørgsmål til opsætningen af jeres karriereside, er I velkommen til at ræ…" at bounding box center [495, 582] width 562 height 160
click at [576, 645] on span "HR-ON Recruit teknisk" at bounding box center [515, 652] width 120 height 14
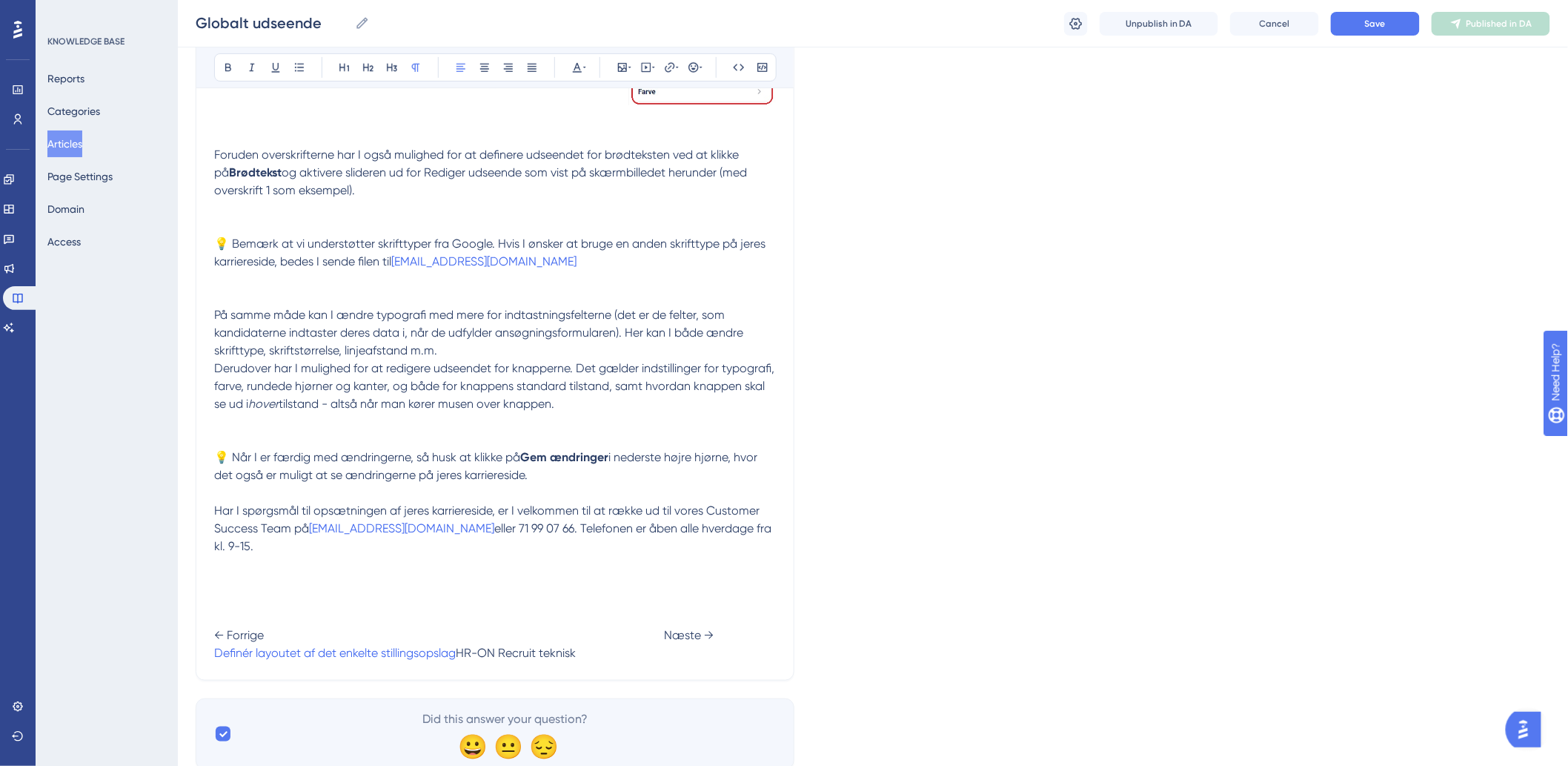
click at [712, 639] on p "Har I spørgsmål til opsætningen af jeres karriereside, er I velkommen til at ræ…" at bounding box center [495, 582] width 562 height 160
click at [586, 645] on span "HR-ON Recruit teknisk implementeringsguide" at bounding box center [576, 652] width 242 height 14
drag, startPoint x: 770, startPoint y: 636, endPoint x: 525, endPoint y: 652, distance: 245.5
click at [668, 65] on icon at bounding box center [669, 67] width 12 height 12
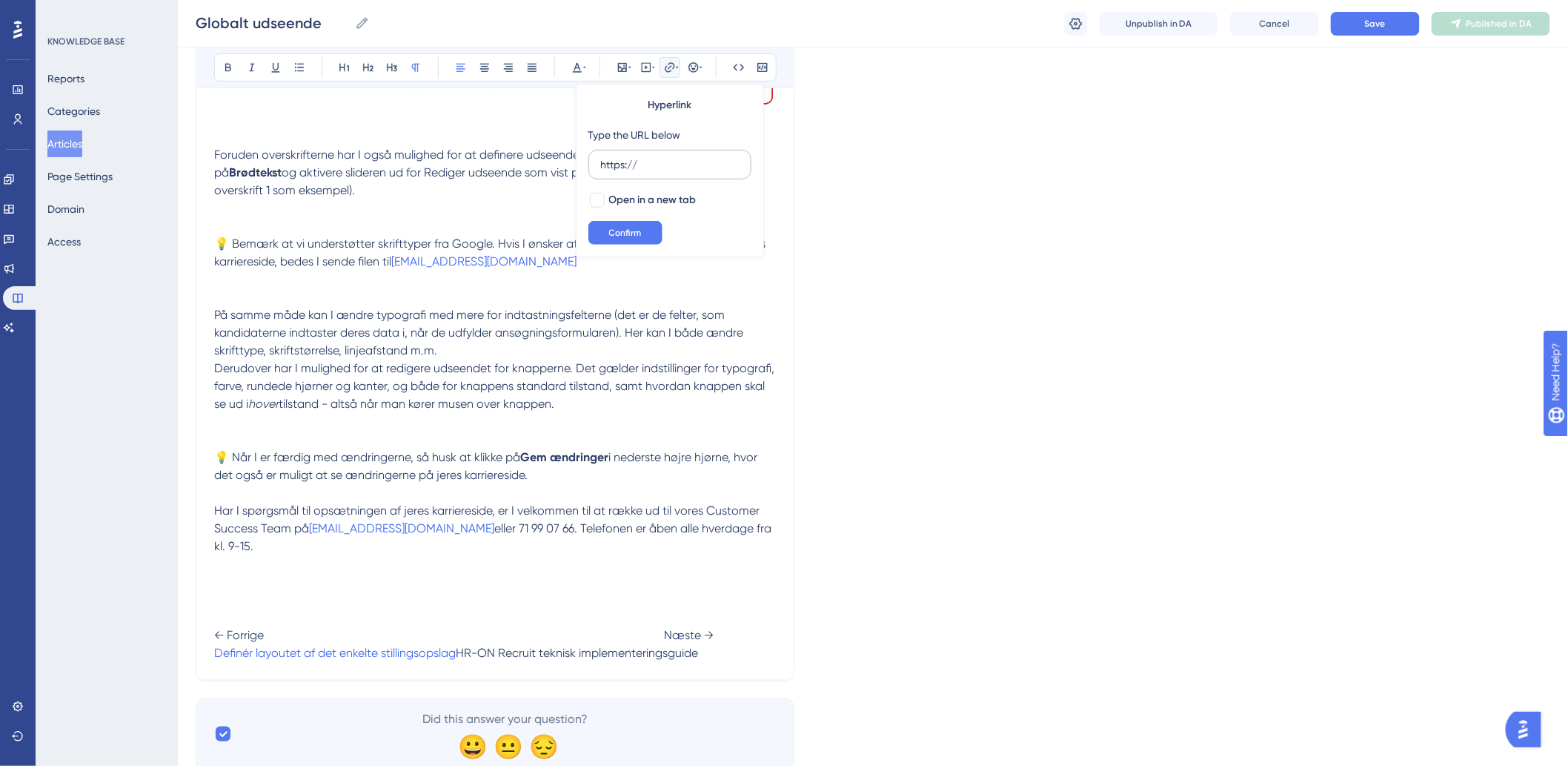
click at [685, 165] on input "https://" at bounding box center [669, 164] width 137 height 16
type input "h"
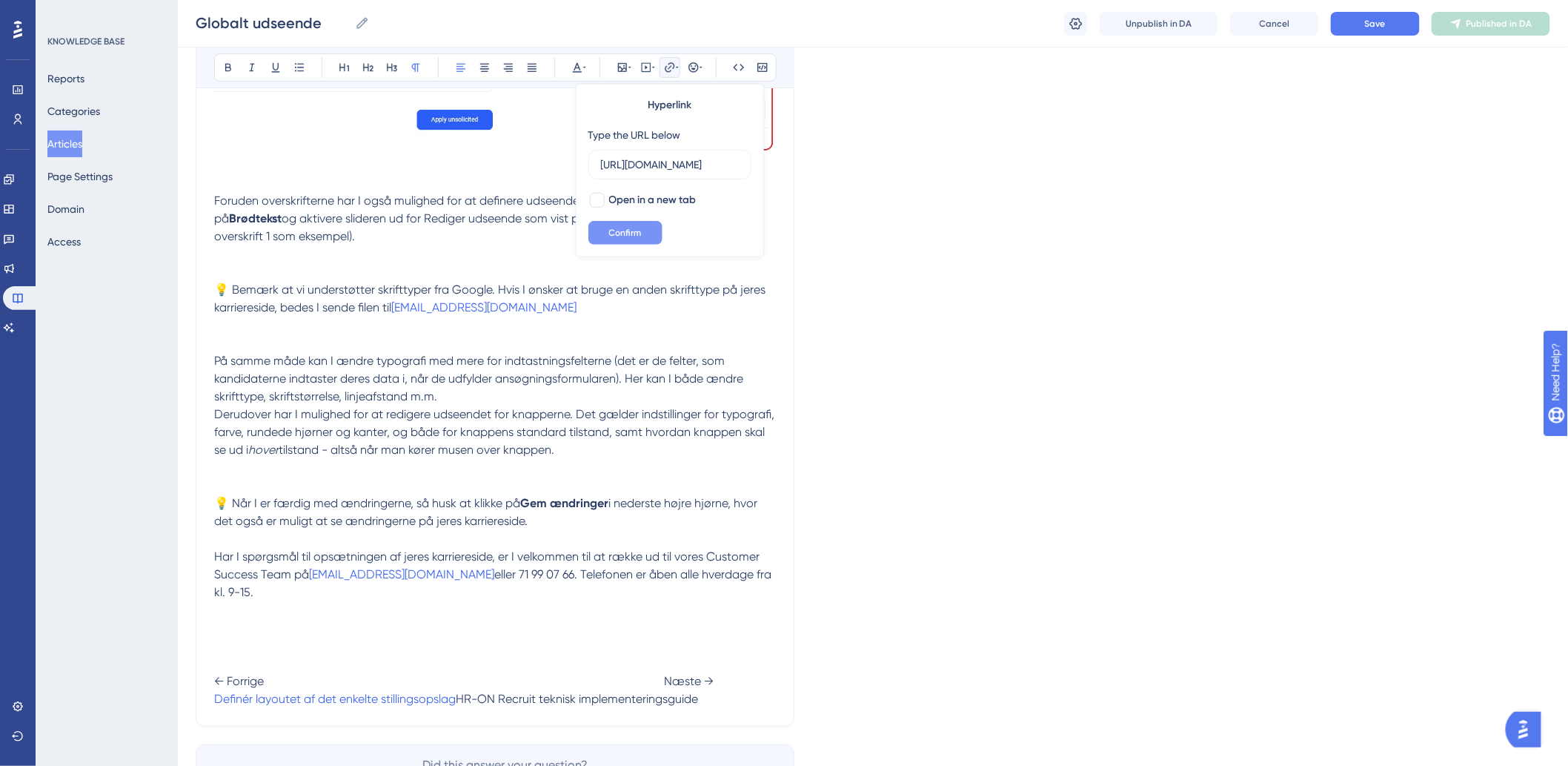
type input "https://help.hr-on.com/da/articles/15170-hron-recruit-teknisk-implementeringsgu…"
click at [638, 238] on span "Confirm" at bounding box center [625, 233] width 33 height 12
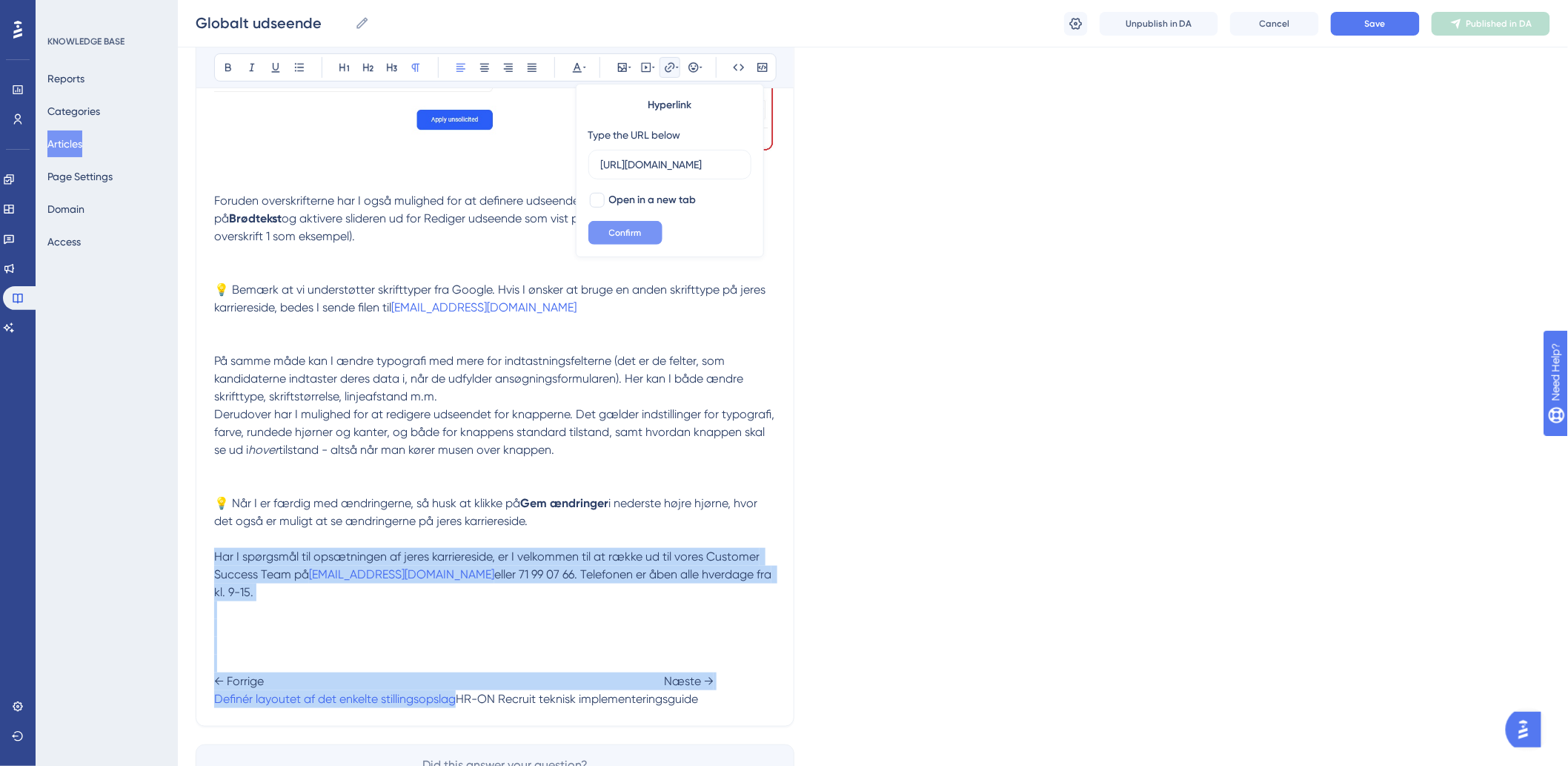
scroll to position [0, 0]
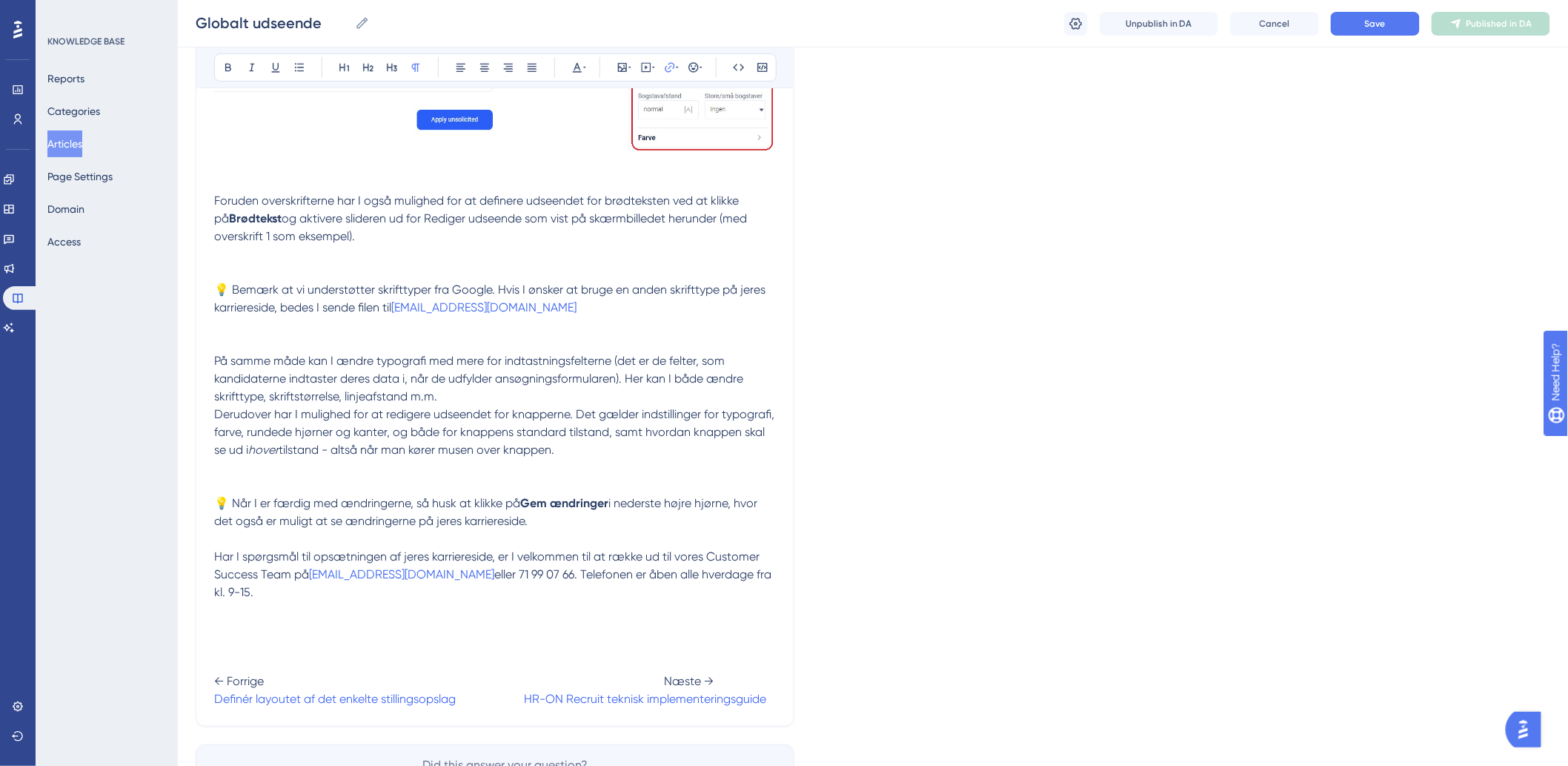
click at [598, 567] on p "Har I spørgsmål til opsætningen af jeres karriereside, er I velkommen til at ræ…" at bounding box center [495, 628] width 562 height 160
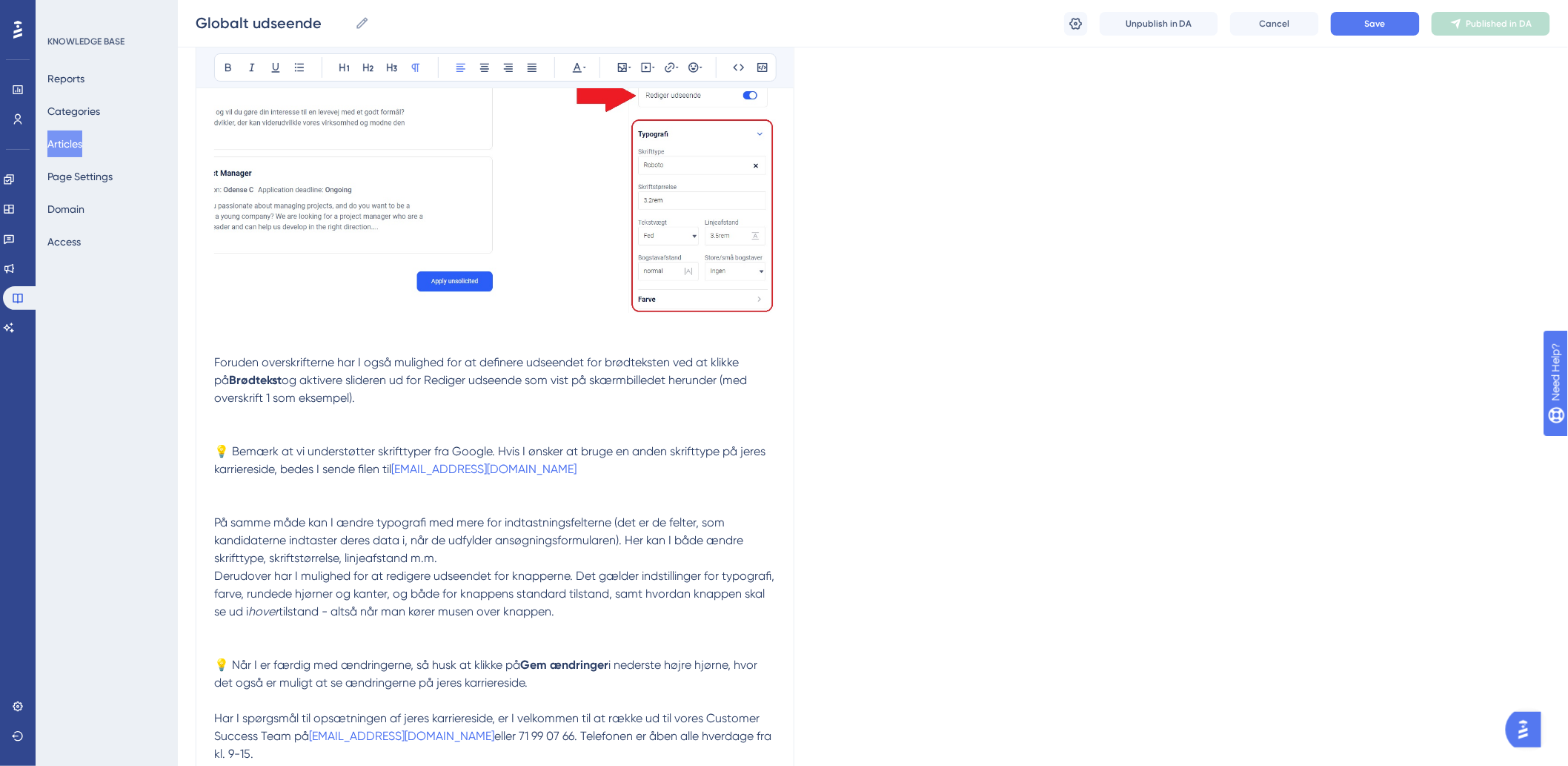
scroll to position [2430, 0]
click at [1401, 28] on button "Save" at bounding box center [1374, 23] width 89 height 23
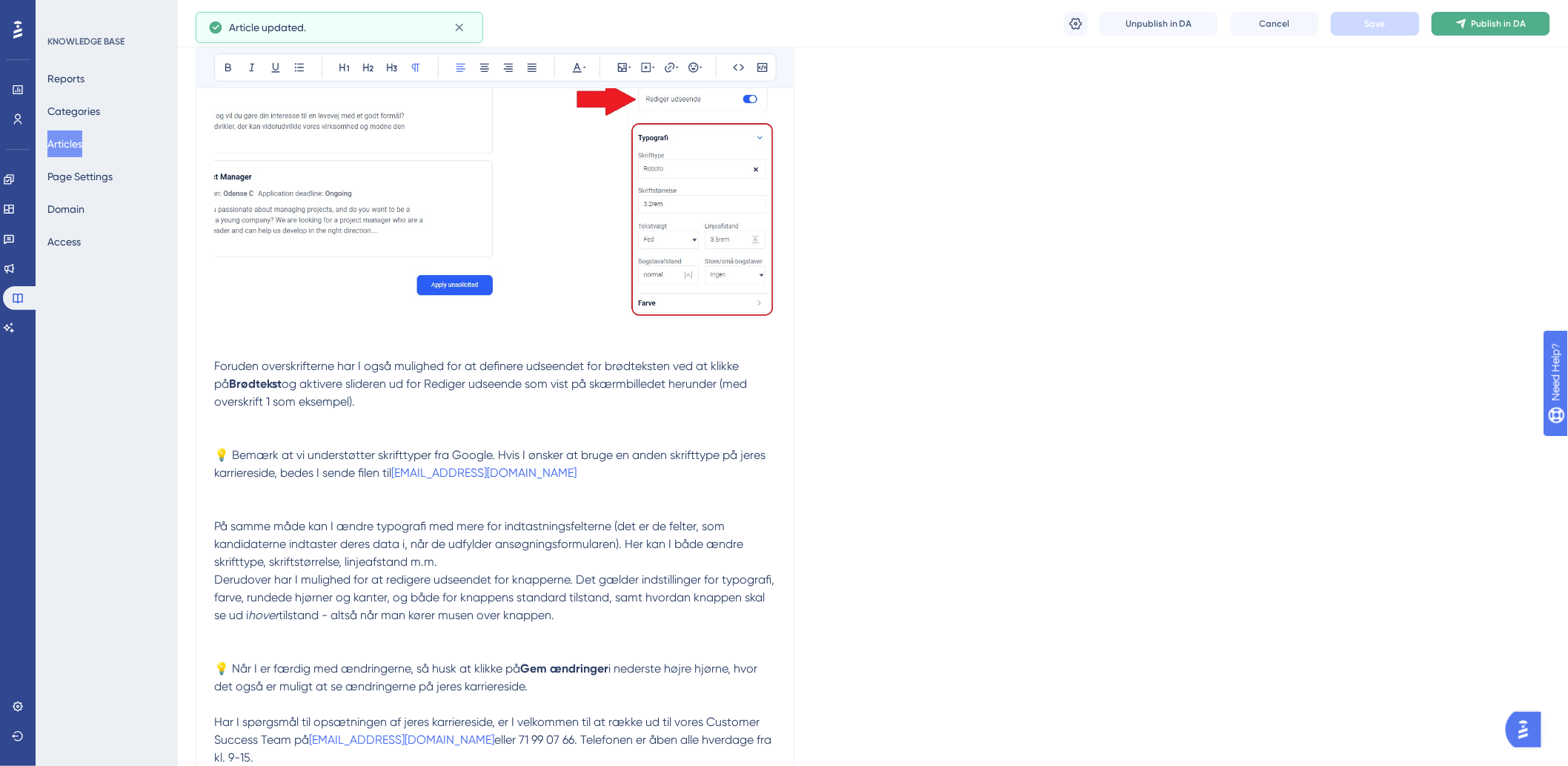
click at [1498, 26] on span "Publish in DA" at bounding box center [1499, 23] width 55 height 12
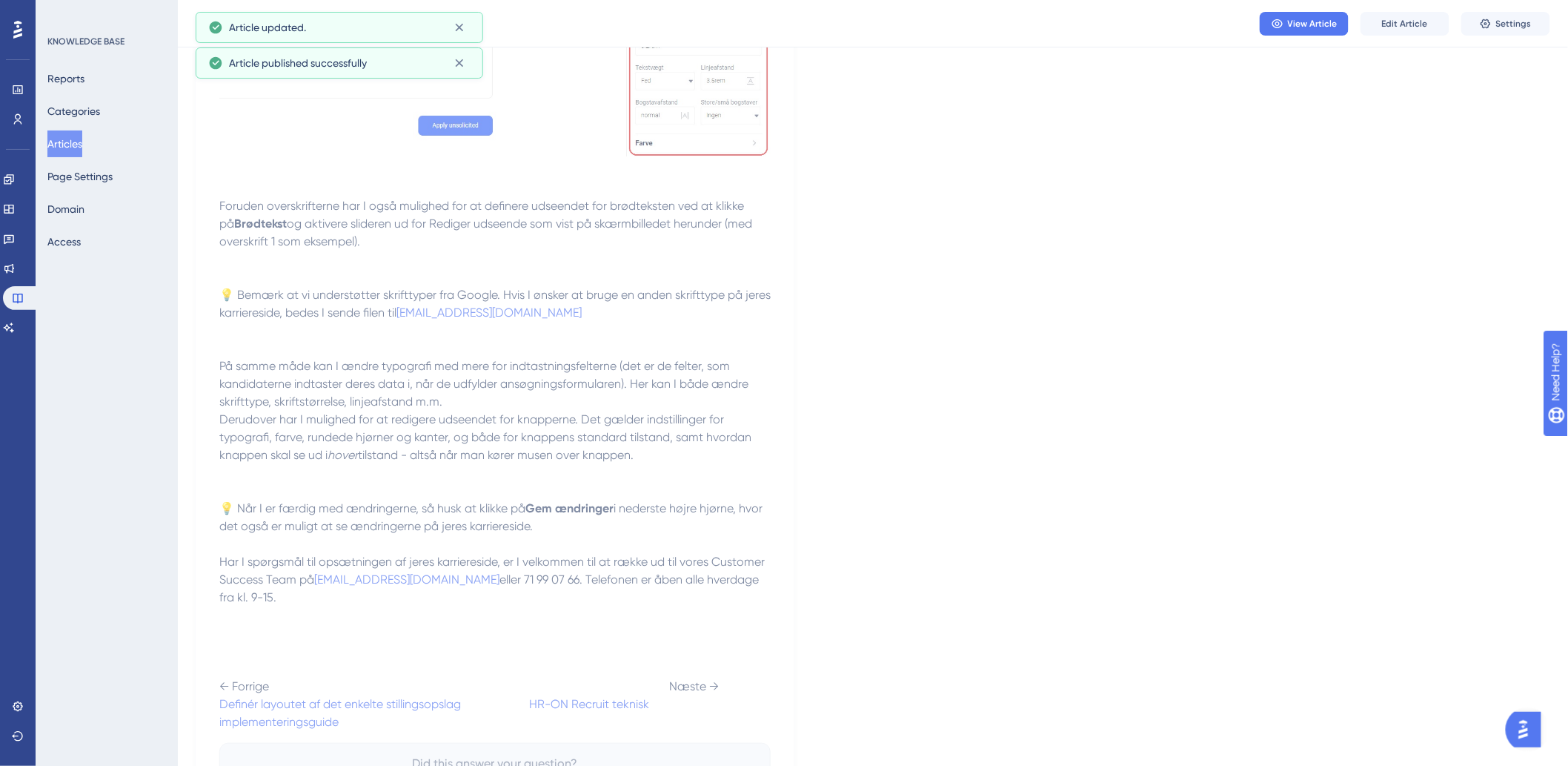
scroll to position [2588, 0]
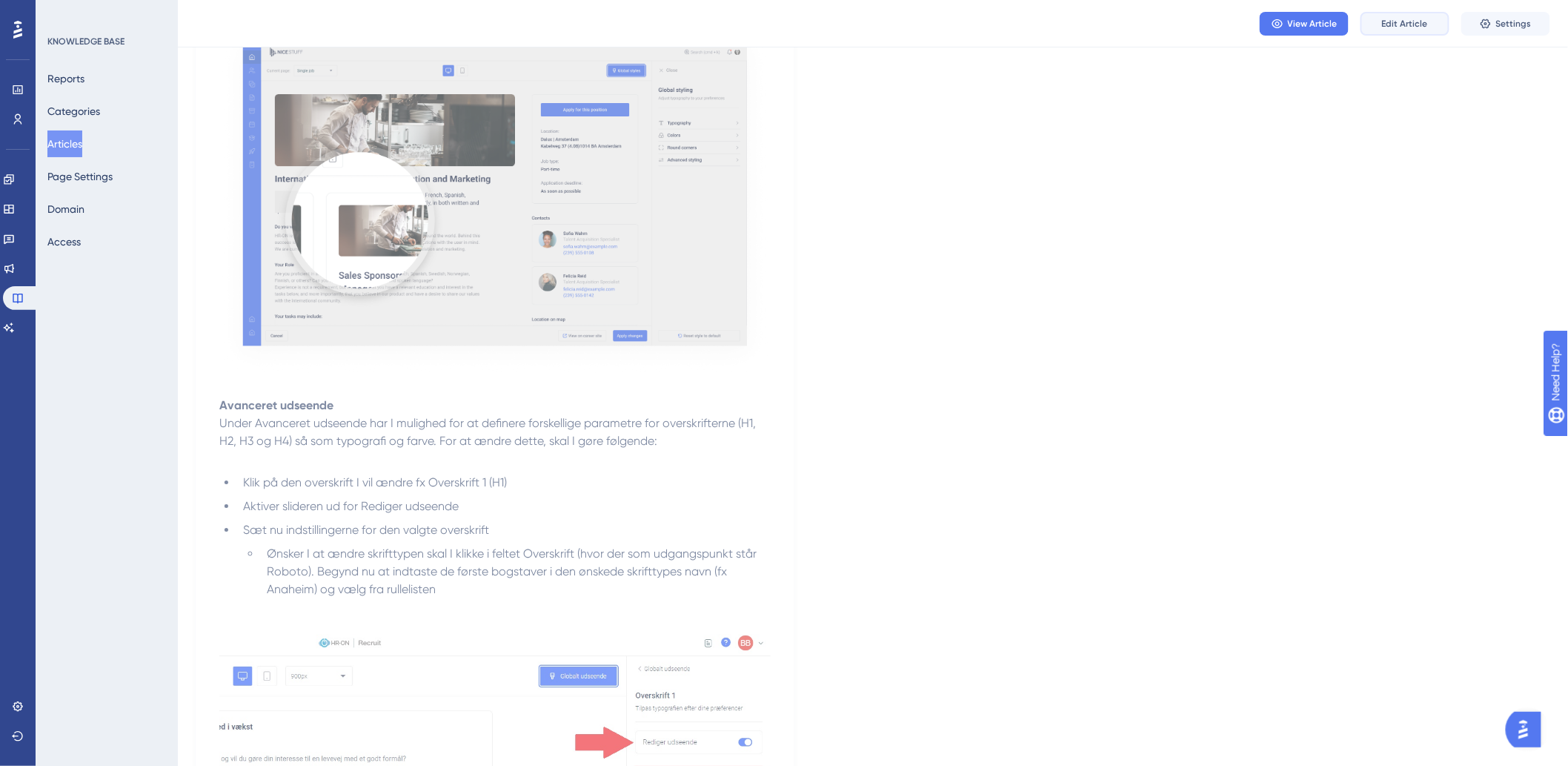
click at [1409, 25] on span "Edit Article" at bounding box center [1404, 23] width 46 height 12
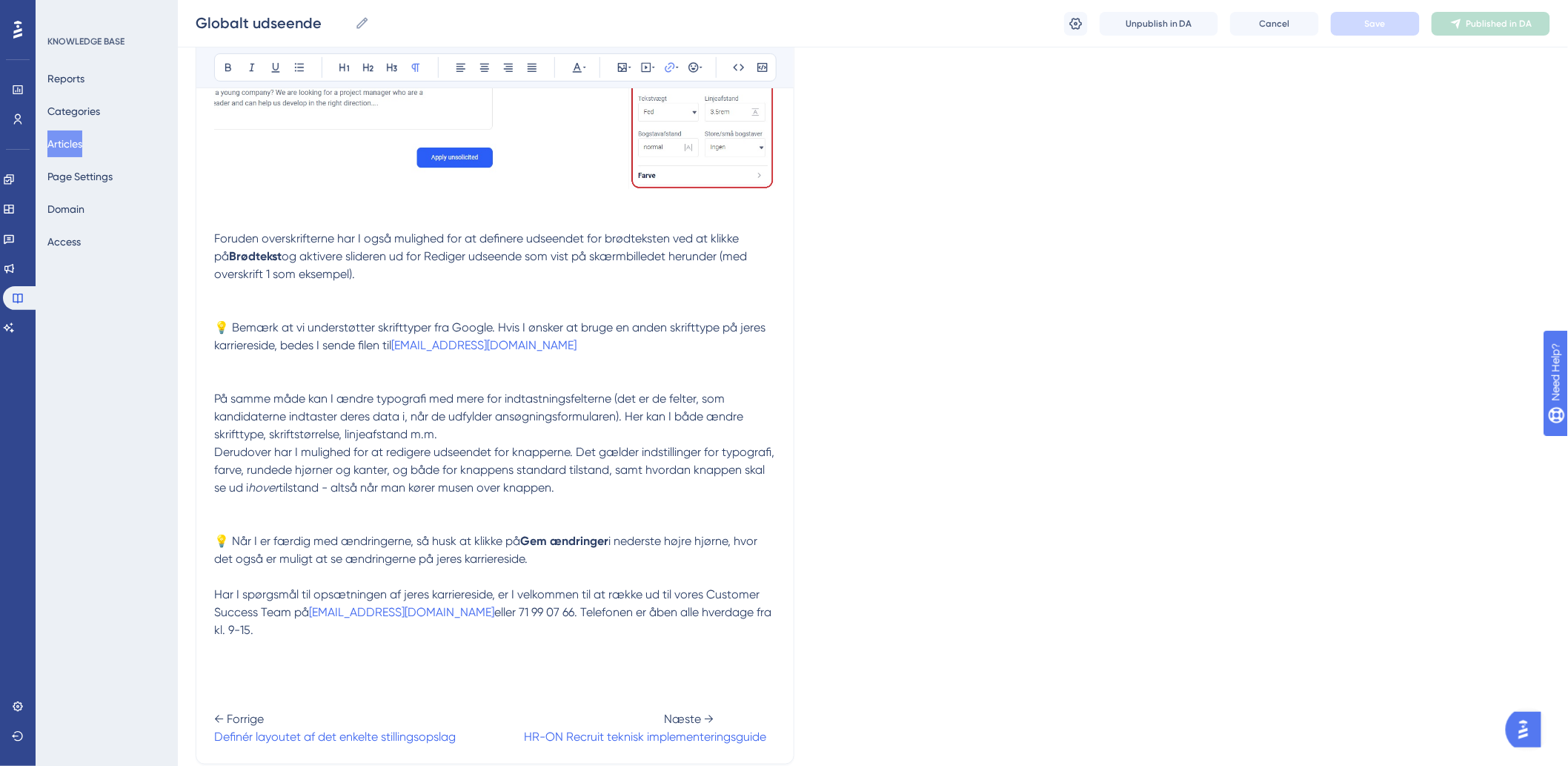
scroll to position [2677, 0]
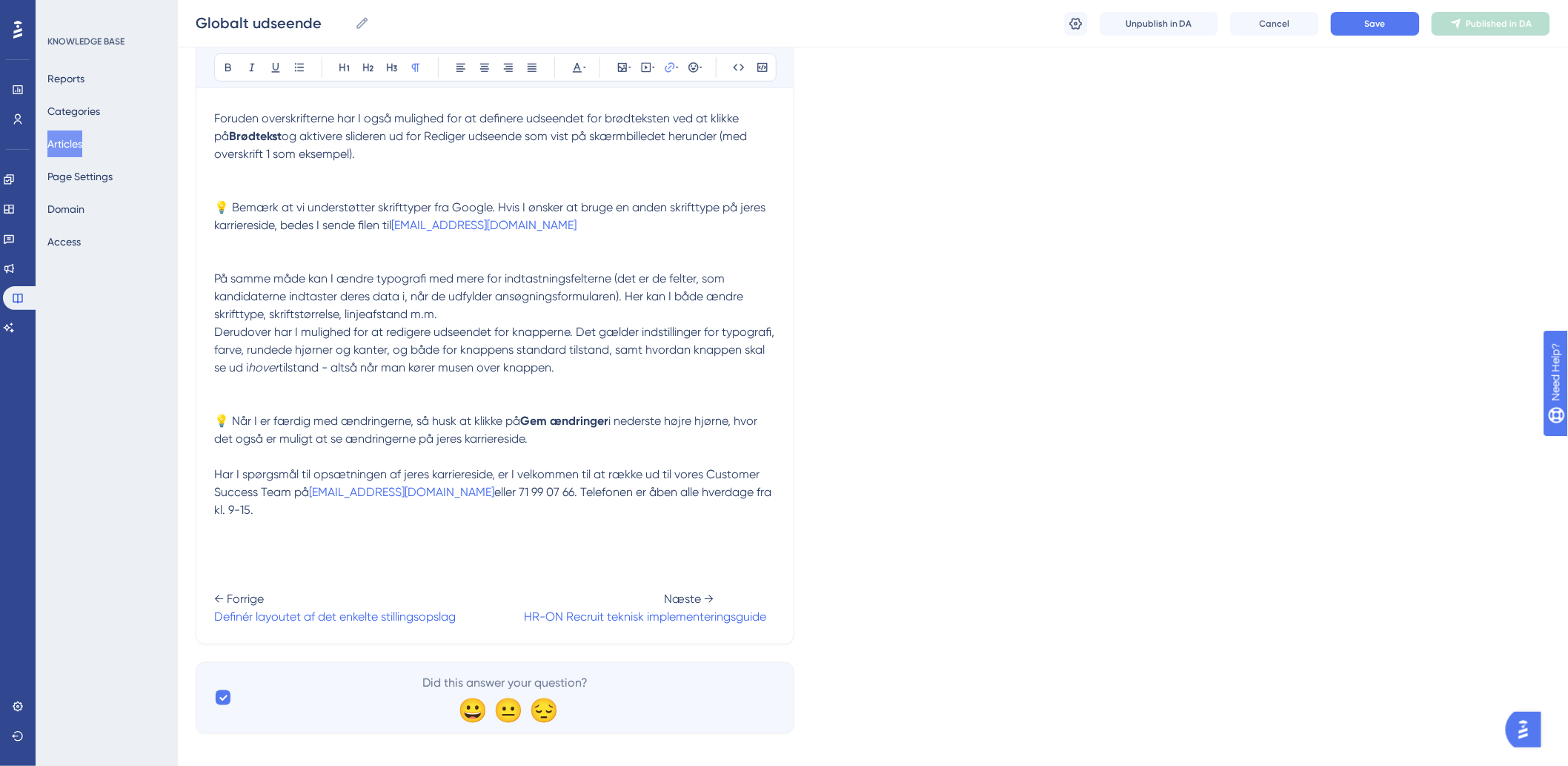
click at [524, 609] on span at bounding box center [489, 615] width 68 height 14
click at [1348, 26] on button "Save" at bounding box center [1374, 23] width 89 height 23
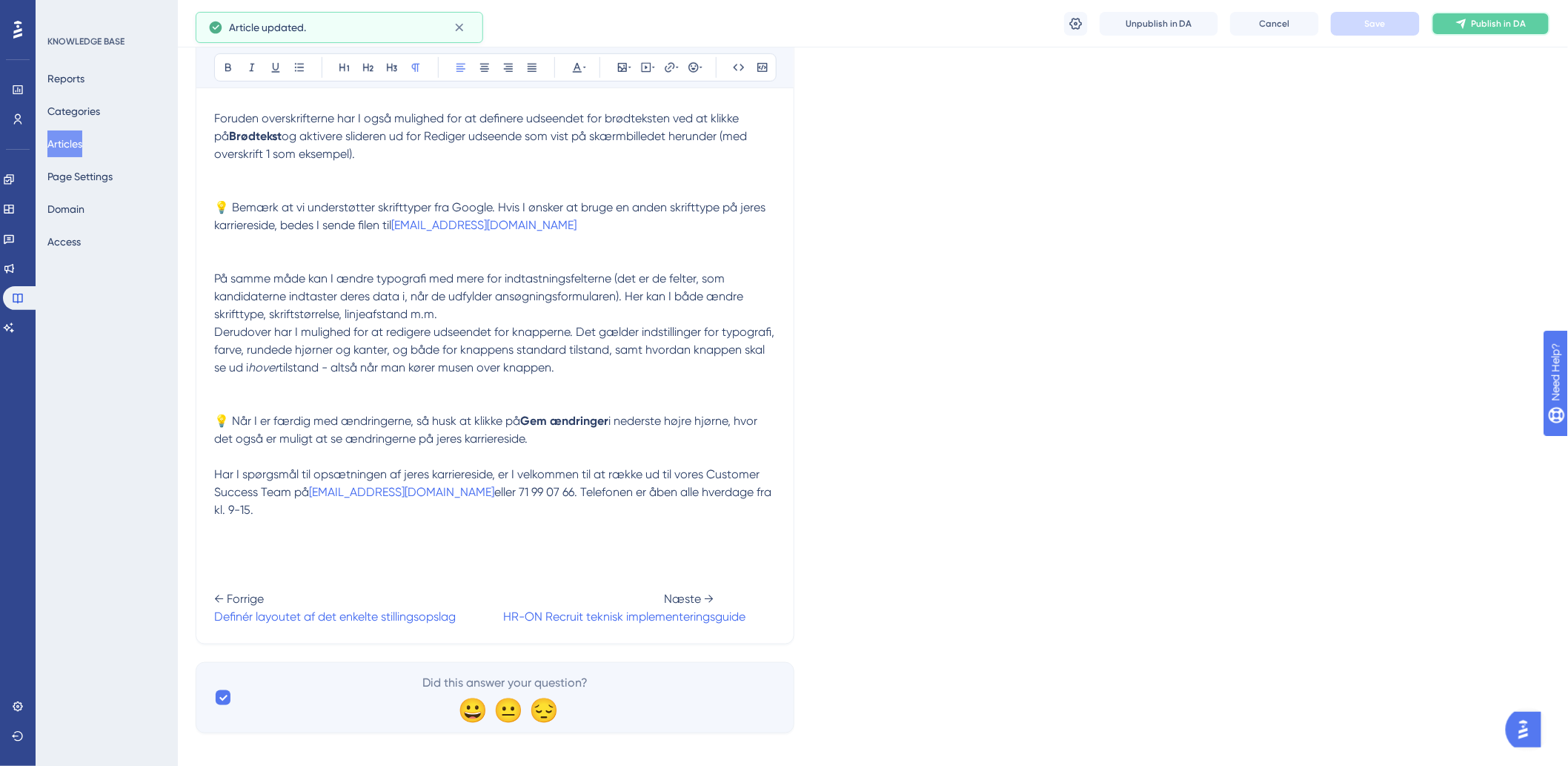
click at [1500, 30] on button "Publish in DA" at bounding box center [1490, 23] width 119 height 23
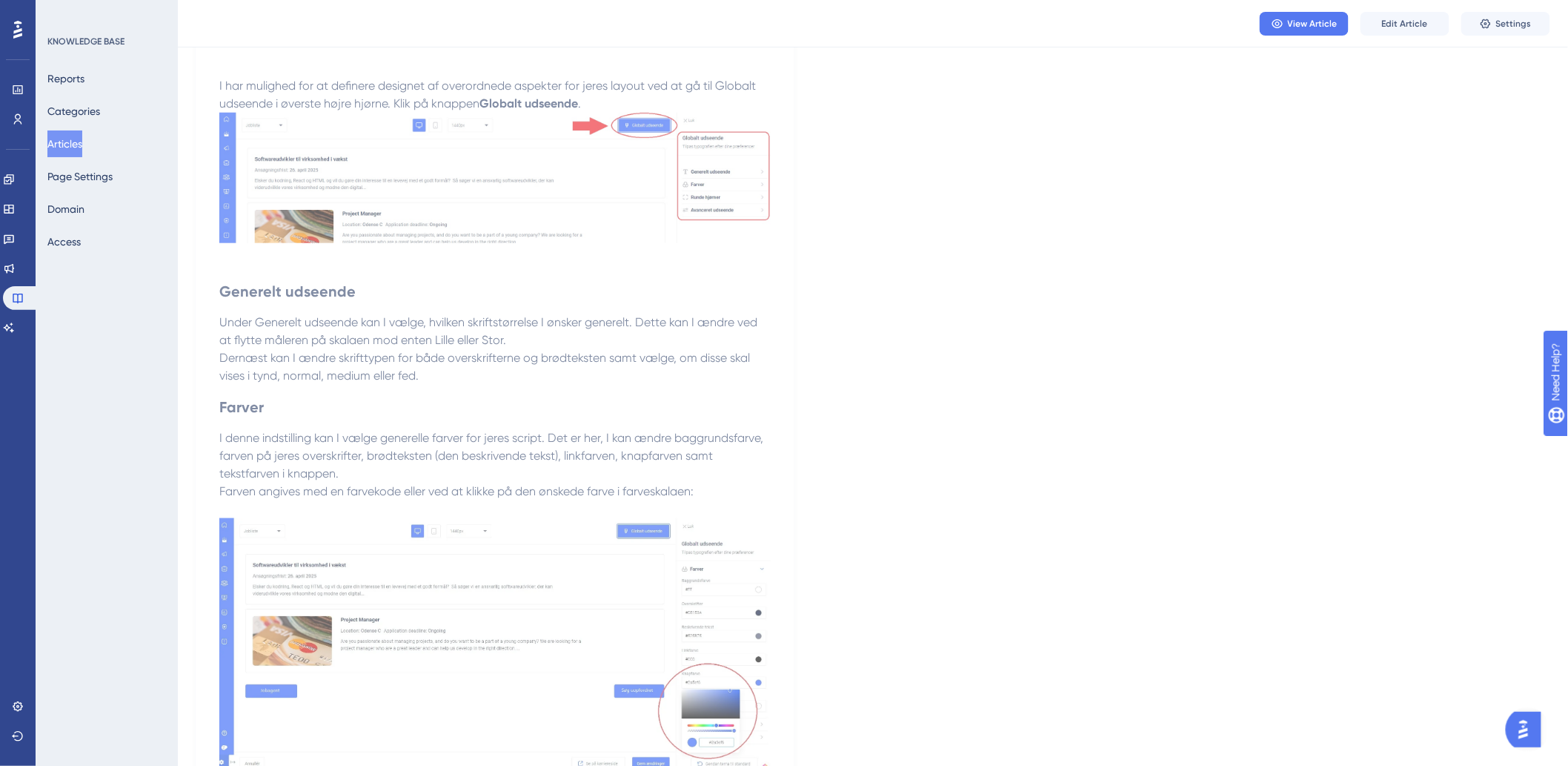
scroll to position [0, 0]
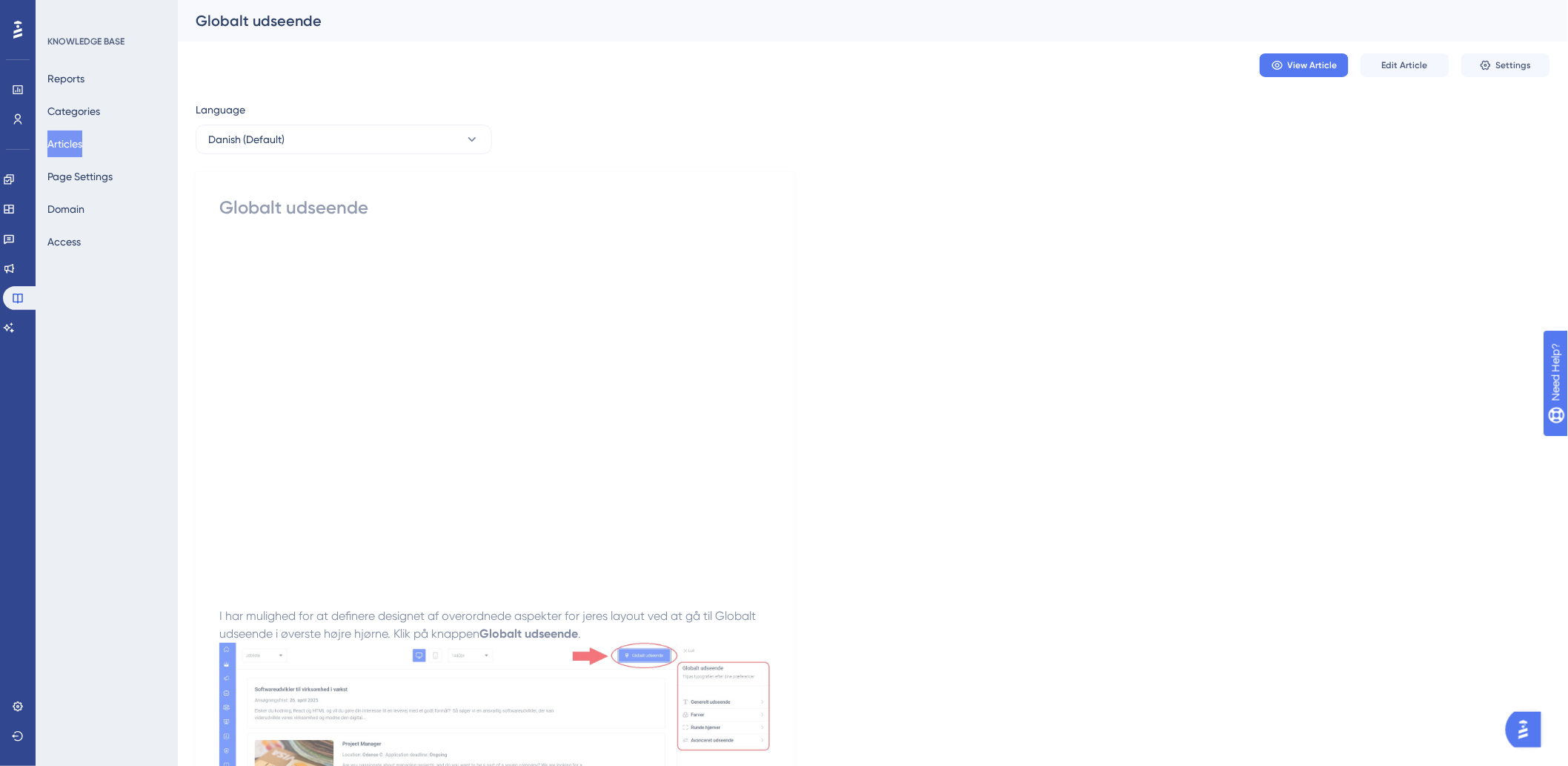
drag, startPoint x: 72, startPoint y: 142, endPoint x: 94, endPoint y: 142, distance: 22.0
click at [72, 142] on button "Articles" at bounding box center [65, 143] width 35 height 27
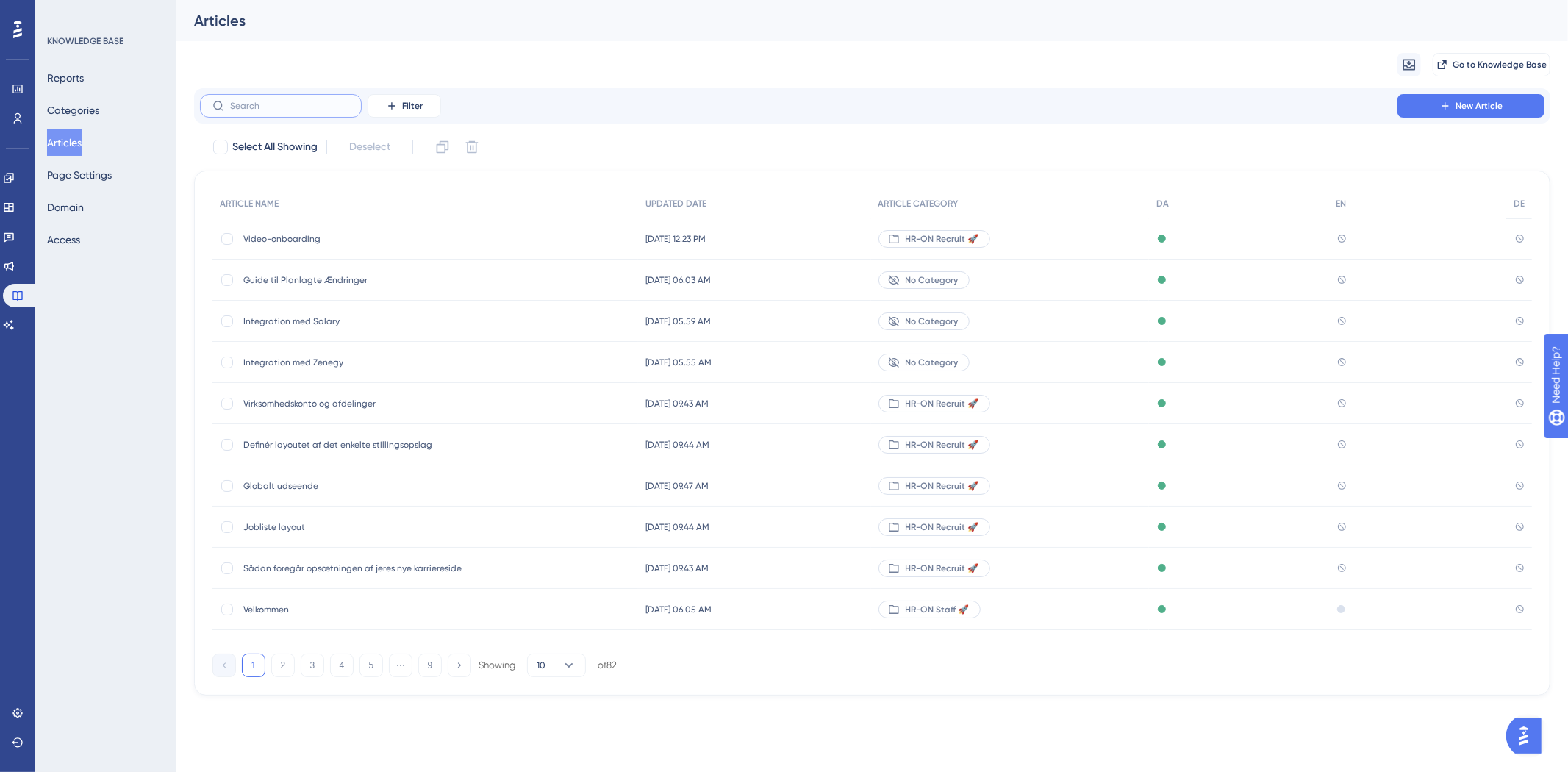
click at [328, 105] on input "text" at bounding box center [289, 106] width 119 height 10
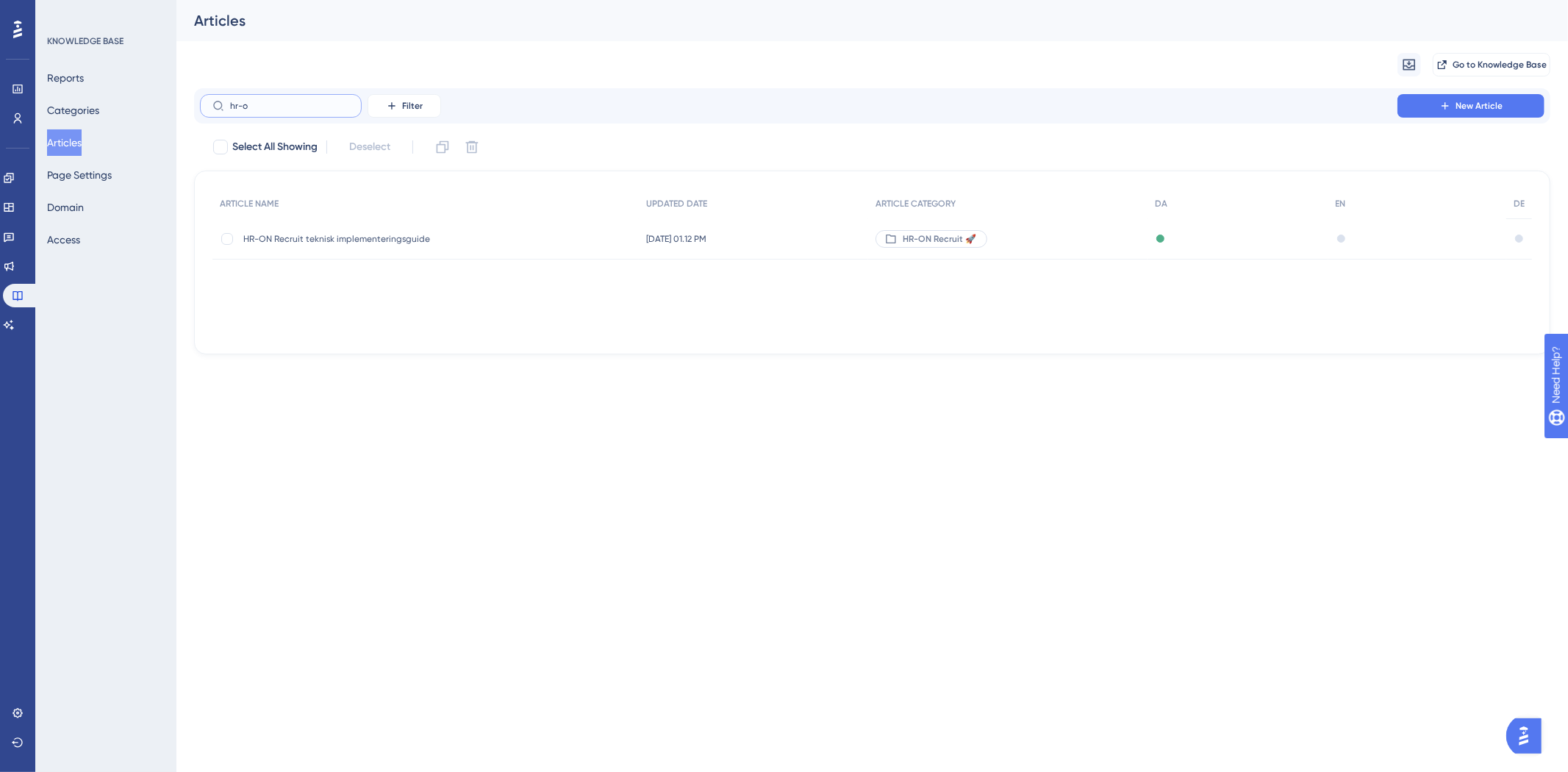
type input "hr-o"
click at [356, 236] on span "HR-ON Recruit teknisk implementeringsguide" at bounding box center [361, 238] width 236 height 12
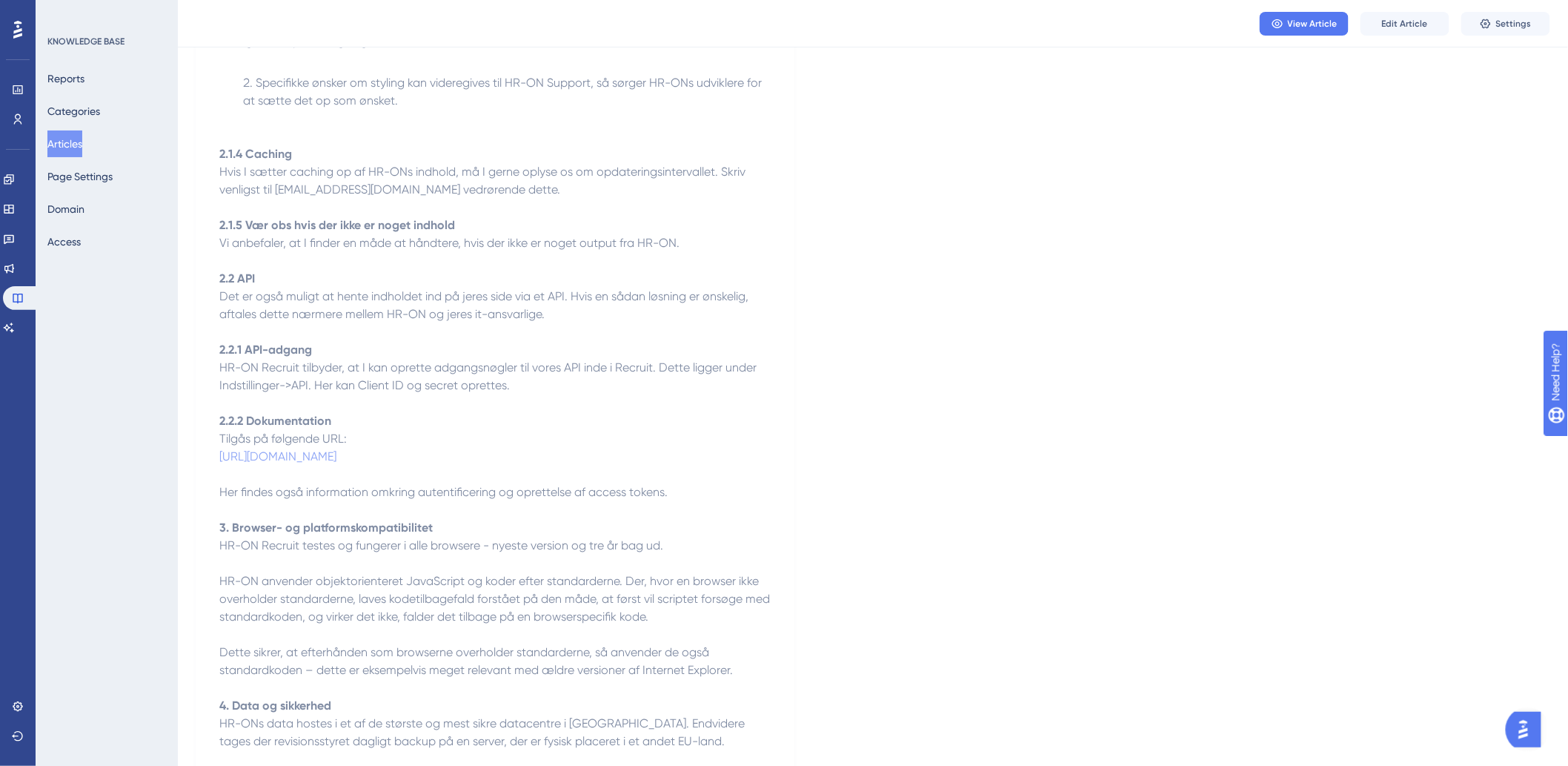
scroll to position [2948, 0]
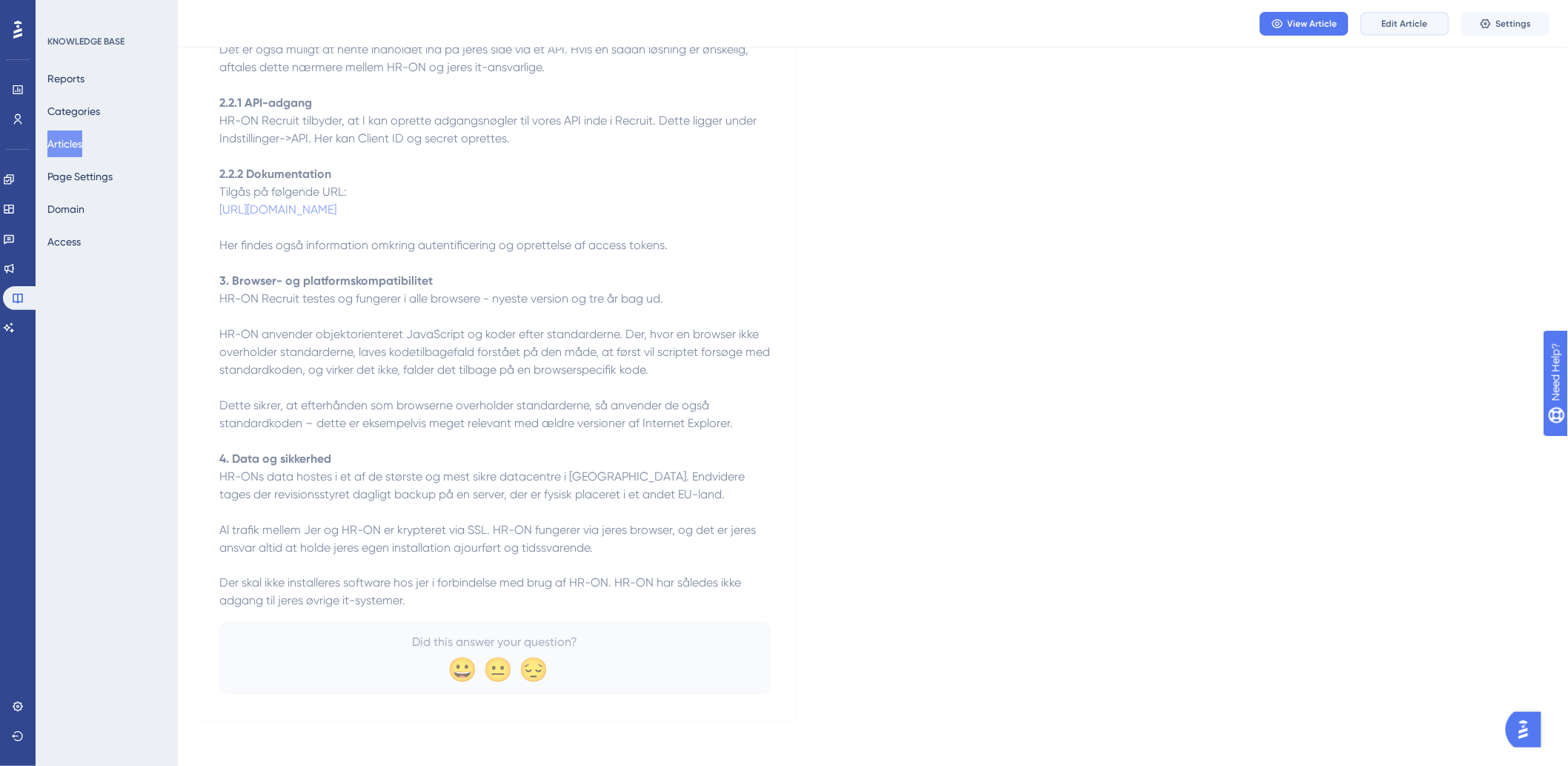
click at [1423, 22] on span "Edit Article" at bounding box center [1404, 23] width 46 height 12
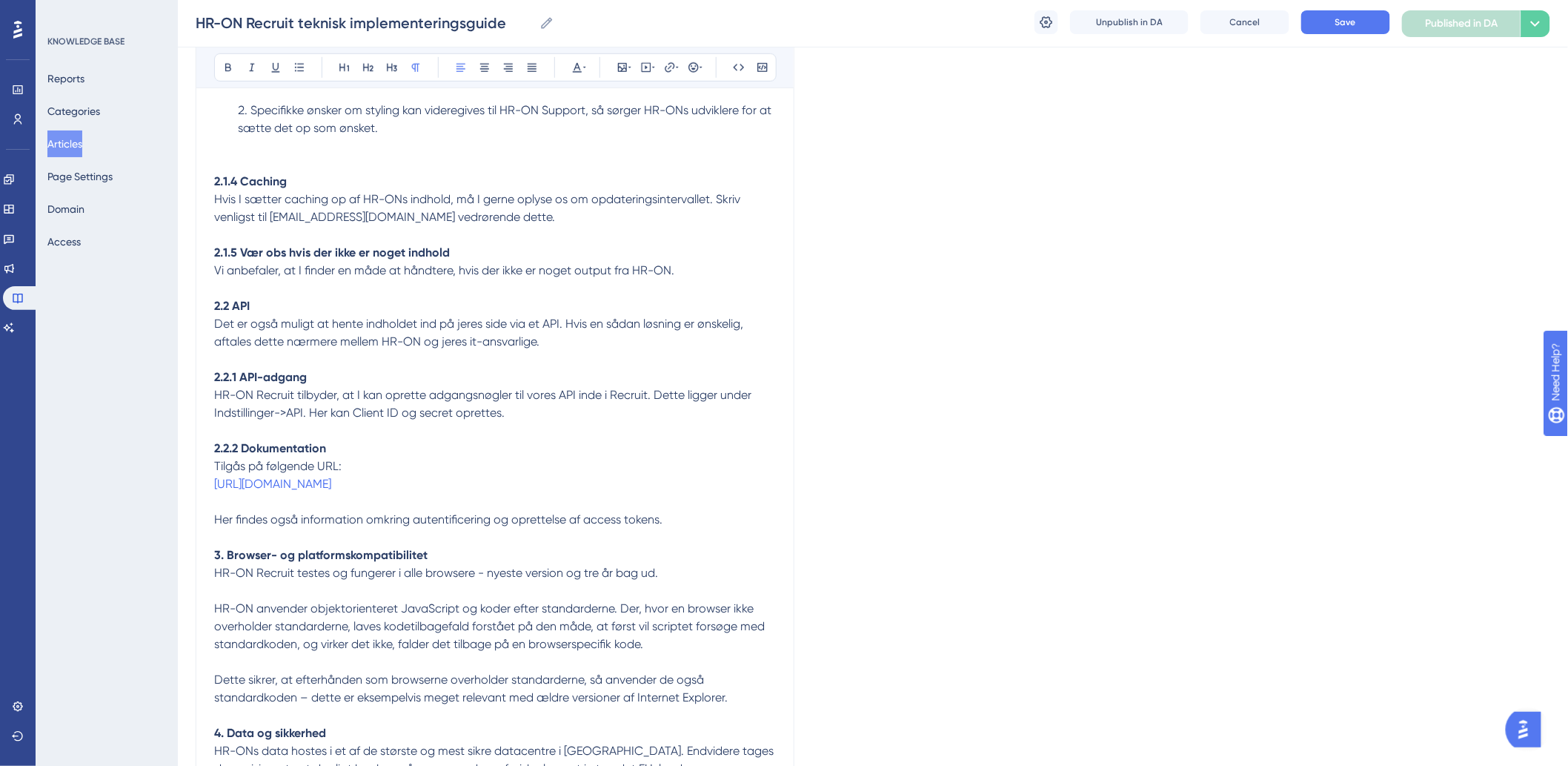
scroll to position [3024, 0]
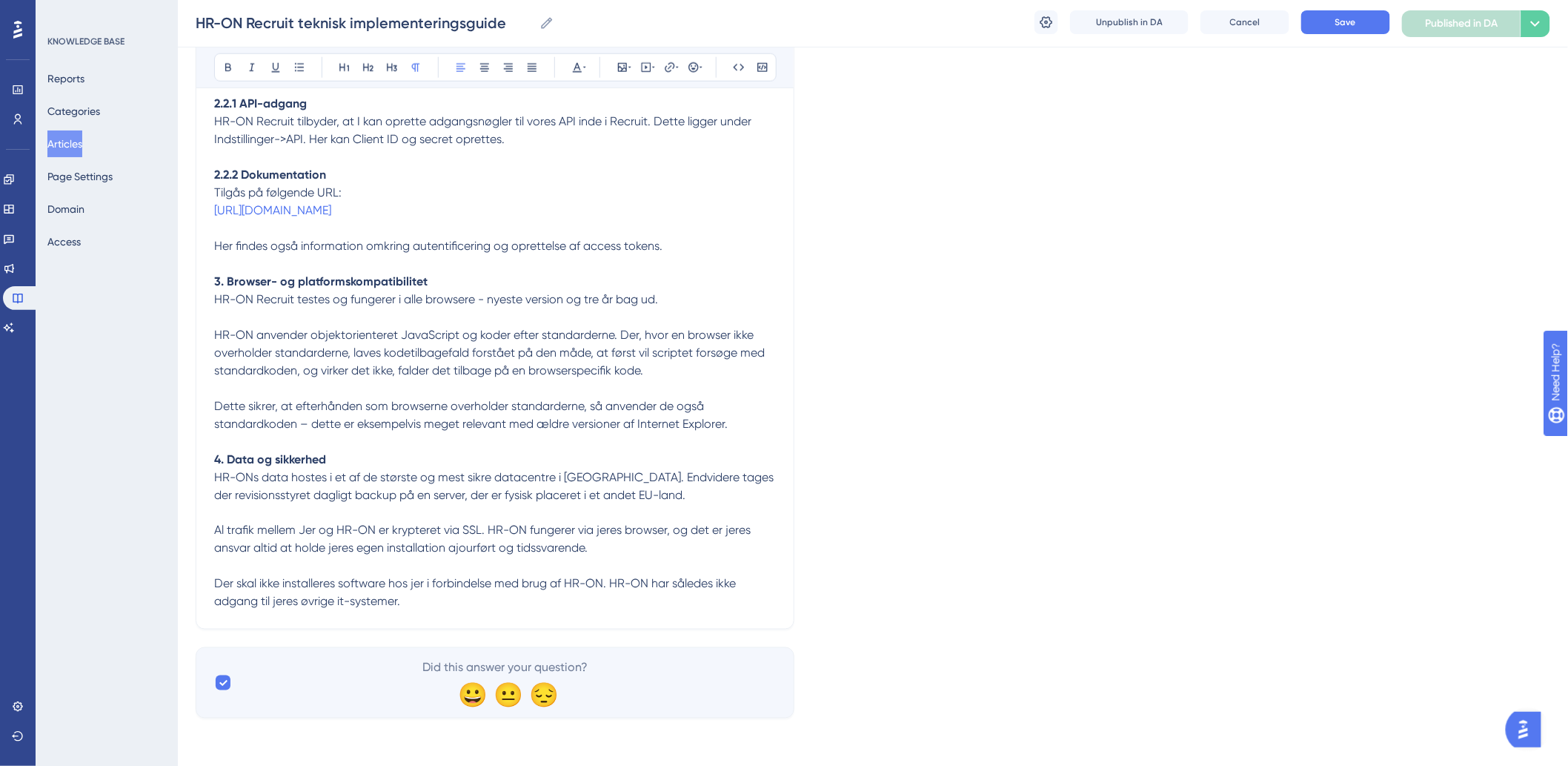
click at [441, 587] on span "Der skal ikke installeres software hos jer i forbindelse med brug af HR-ON. HR-…" at bounding box center [476, 593] width 525 height 32
click at [441, 600] on p "Der skal ikke installeres software hos jer i forbindelse med brug af HR-ON. HR-…" at bounding box center [495, 593] width 562 height 36
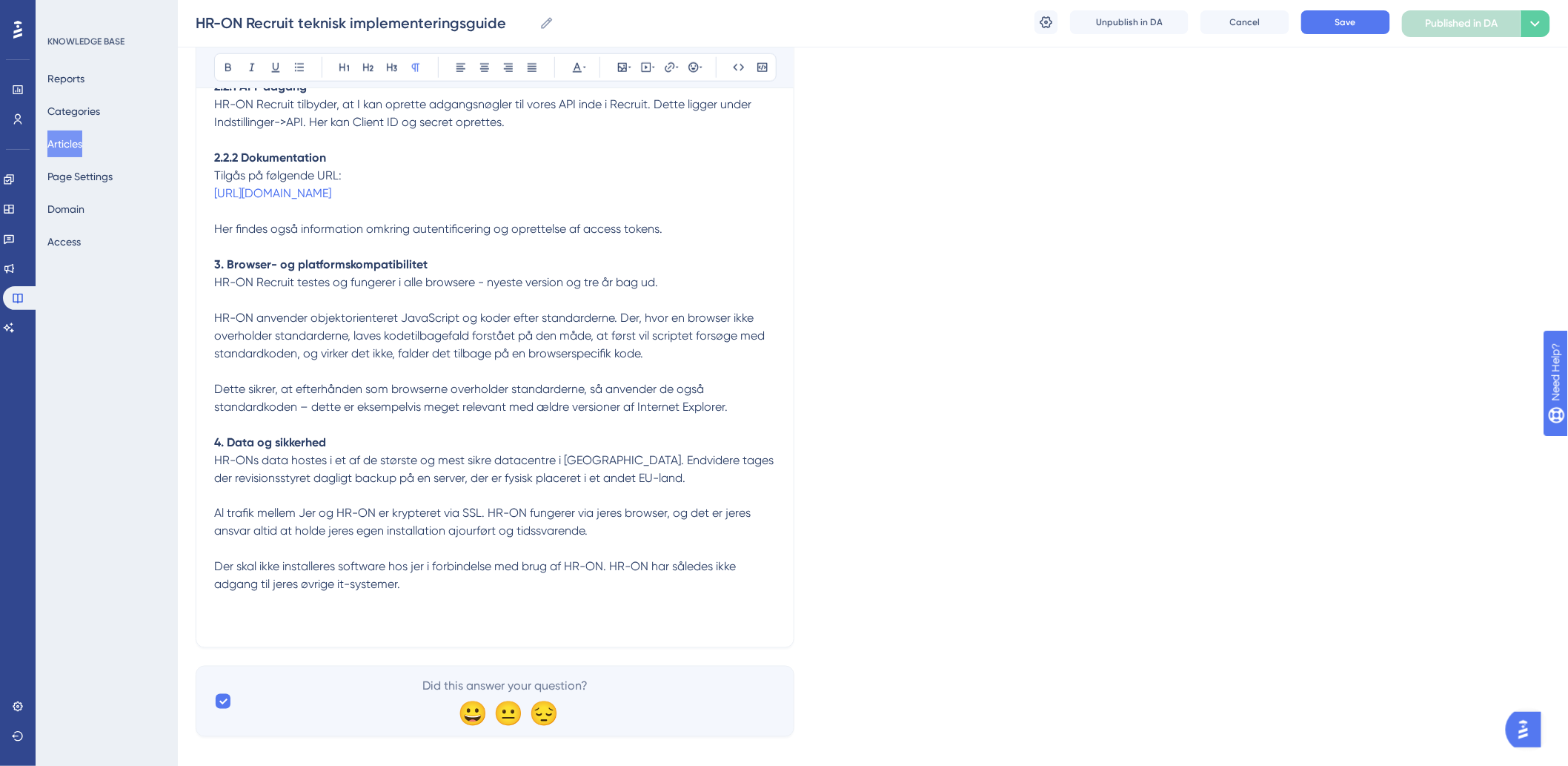
paste div
drag, startPoint x: 317, startPoint y: 658, endPoint x: 217, endPoint y: 658, distance: 100.0
click at [217, 647] on p "Der skal ikke installeres software hos jer i forbindelse med brug af HR-ON. HR-…" at bounding box center [495, 602] width 562 height 89
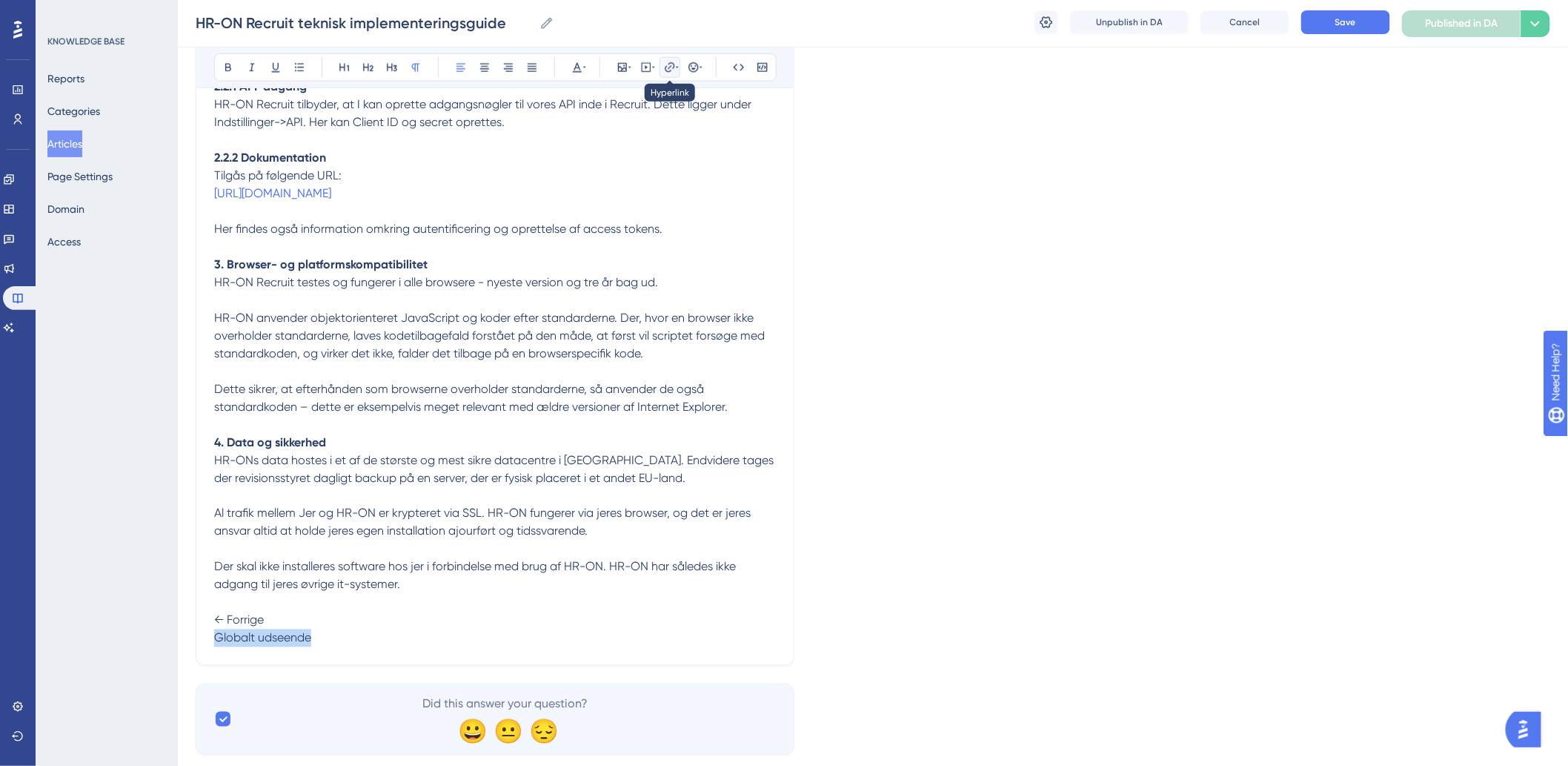
click at [670, 69] on icon at bounding box center [669, 67] width 12 height 12
click at [650, 159] on input "https://" at bounding box center [669, 164] width 137 height 16
type input "h"
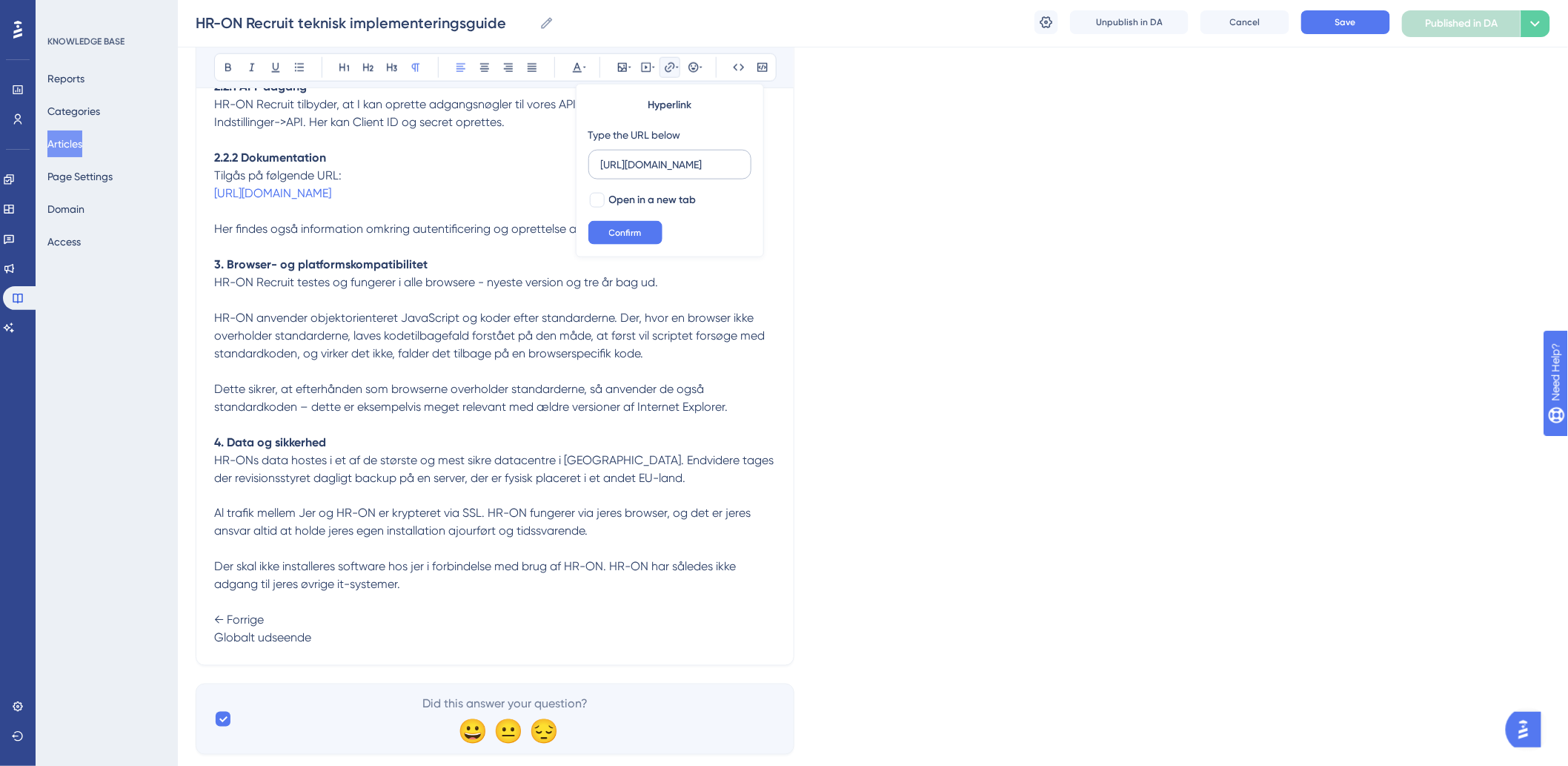
scroll to position [0, 151]
type input "[URL][DOMAIN_NAME]"
click at [630, 238] on span "Confirm" at bounding box center [625, 233] width 33 height 12
click at [410, 647] on p "Der skal ikke installeres software hos jer i forbindelse med brug af HR-ON. HR-…" at bounding box center [495, 602] width 562 height 89
click at [408, 634] on p "Der skal ikke installeres software hos jer i forbindelse med brug af HR-ON. HR-…" at bounding box center [495, 602] width 562 height 89
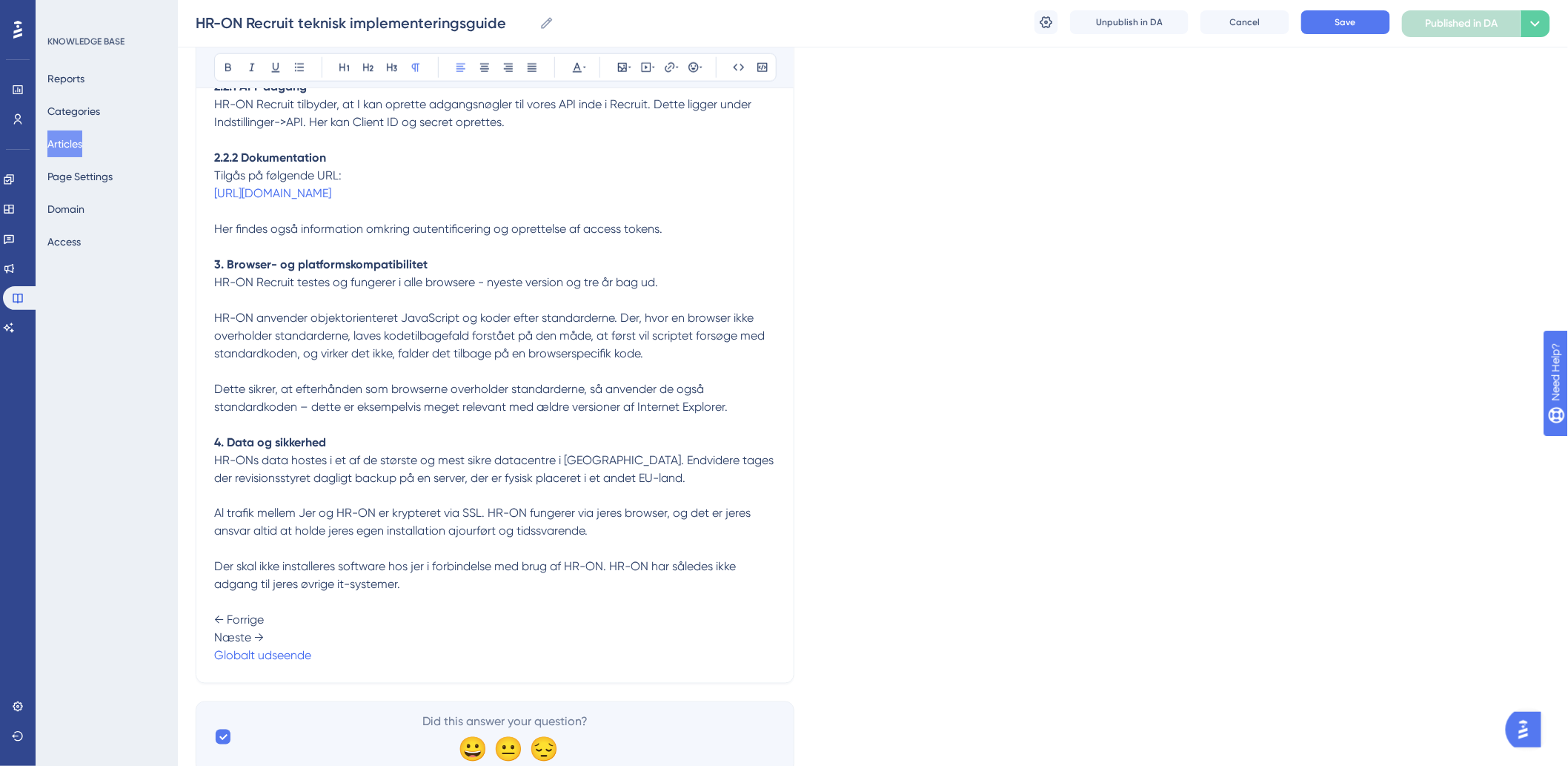
click at [216, 644] on span "Næste →" at bounding box center [238, 637] width 50 height 14
click at [390, 647] on p "Der skal ikke installeres software hos jer i forbindelse med brug af HR-ON. HR-…" at bounding box center [495, 602] width 562 height 89
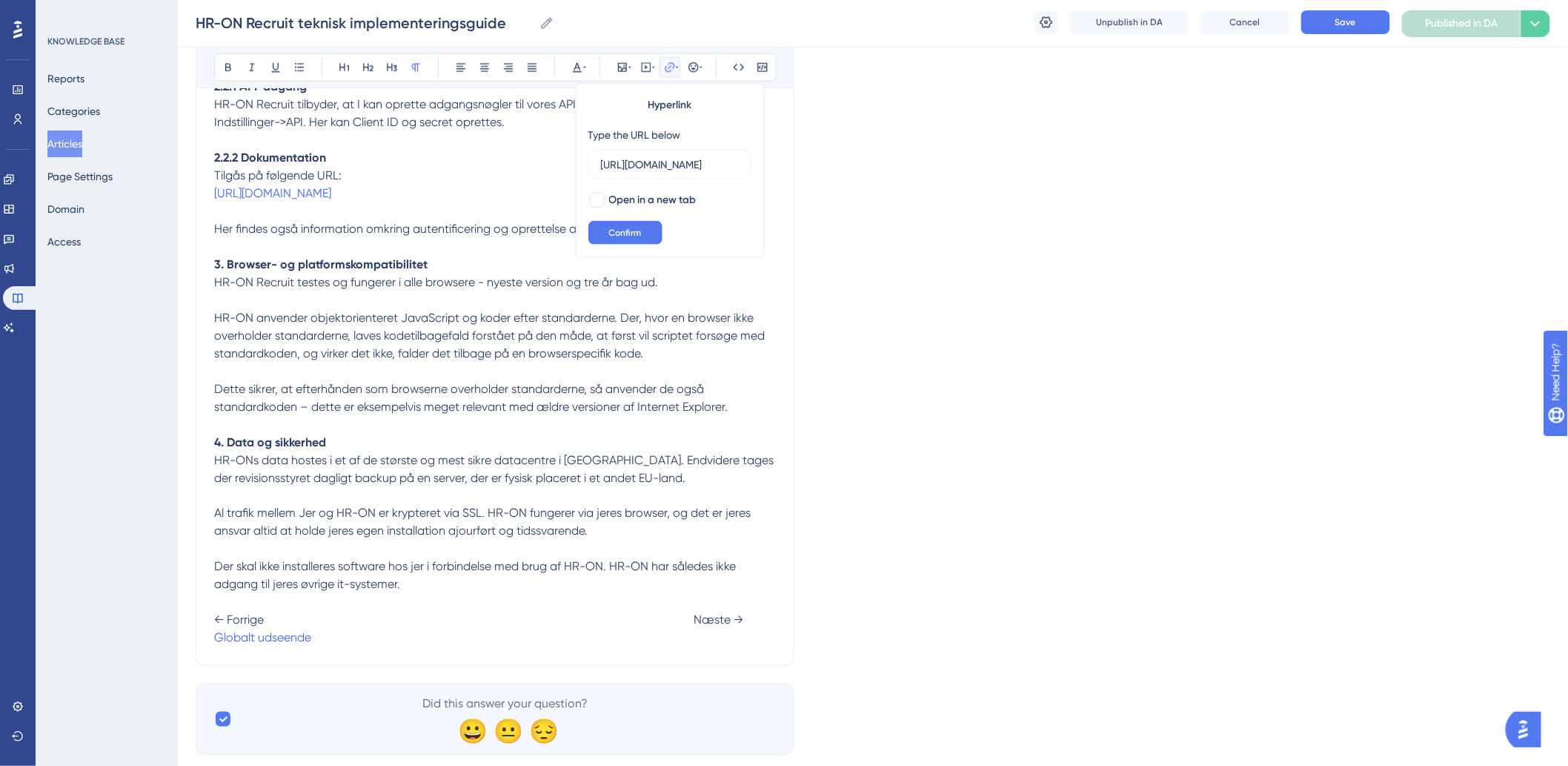
scroll to position [0, 152]
click at [384, 647] on p "Der skal ikke installeres software hos jer i forbindelse med brug af HR-ON. HR-…" at bounding box center [495, 602] width 562 height 89
click at [710, 647] on p "Der skal ikke installeres software hos jer i forbindelse med brug af HR-ON. HR-…" at bounding box center [495, 602] width 562 height 89
click at [484, 644] on span "Virksomhedskonto og afdelinger" at bounding box center [397, 637] width 173 height 14
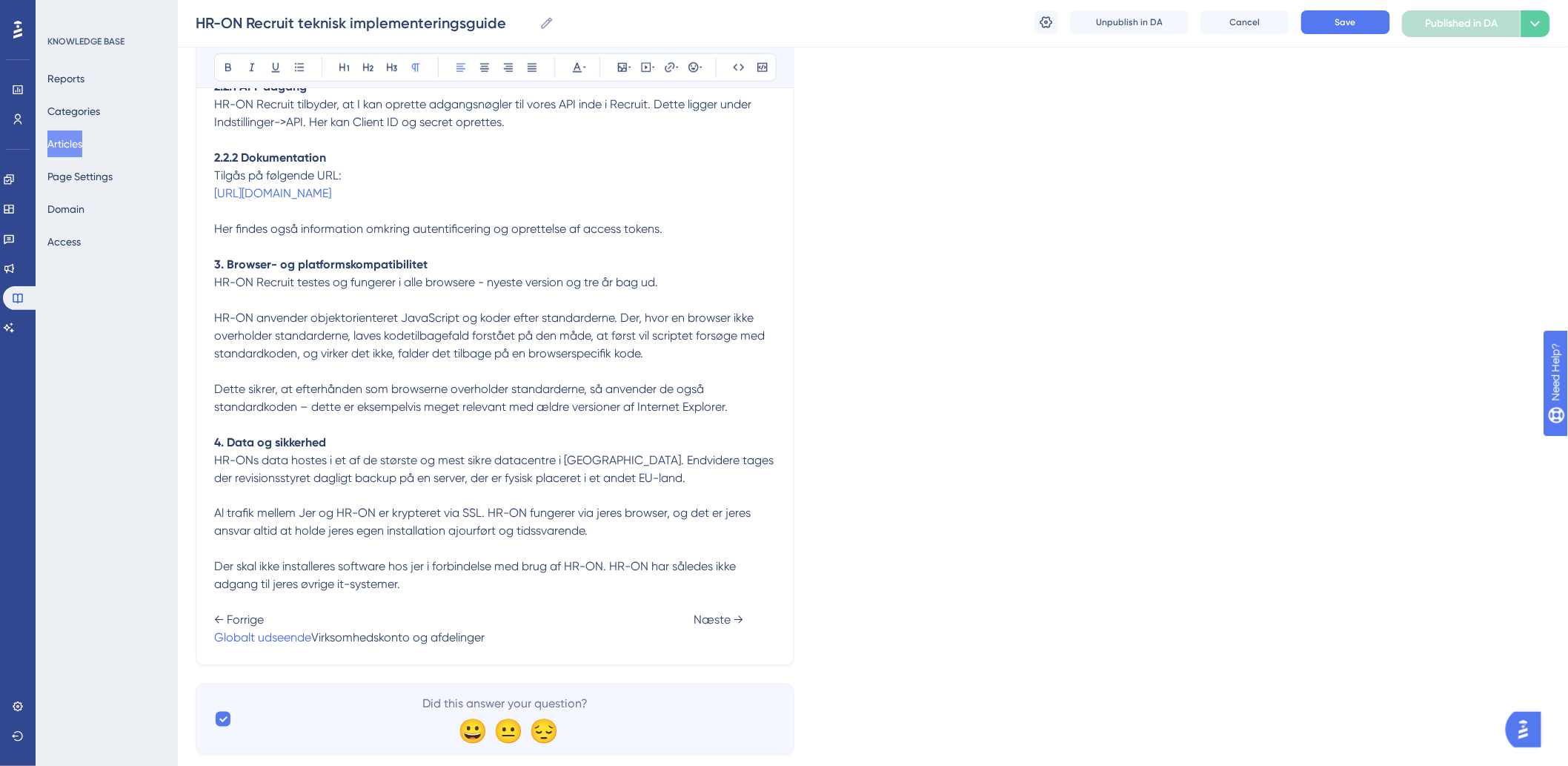
drag, startPoint x: 583, startPoint y: 657, endPoint x: 766, endPoint y: 655, distance: 183.0
click at [766, 647] on p "Der skal ikke installeres software hos jer i forbindelse med brug af HR-ON. HR-…" at bounding box center [495, 602] width 562 height 89
click at [677, 65] on icon at bounding box center [677, 67] width 3 height 12
click at [662, 163] on input "https://" at bounding box center [669, 164] width 137 height 16
type input "h"
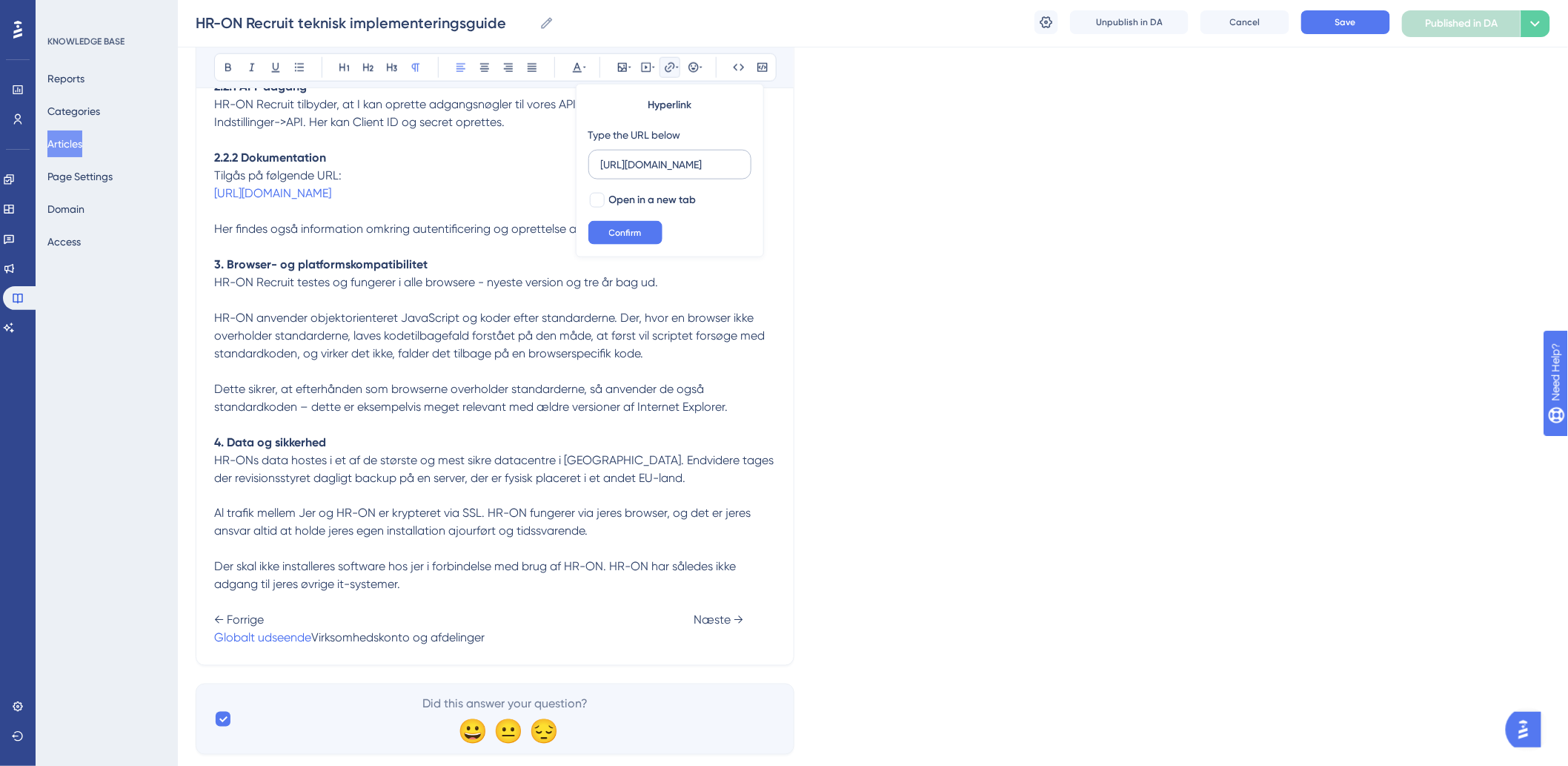
scroll to position [0, 223]
type input "https://help.hr-on.com/da/articles/15177-virksomhedskonto-og-afdelinger"
click at [645, 235] on button "Confirm" at bounding box center [625, 232] width 74 height 23
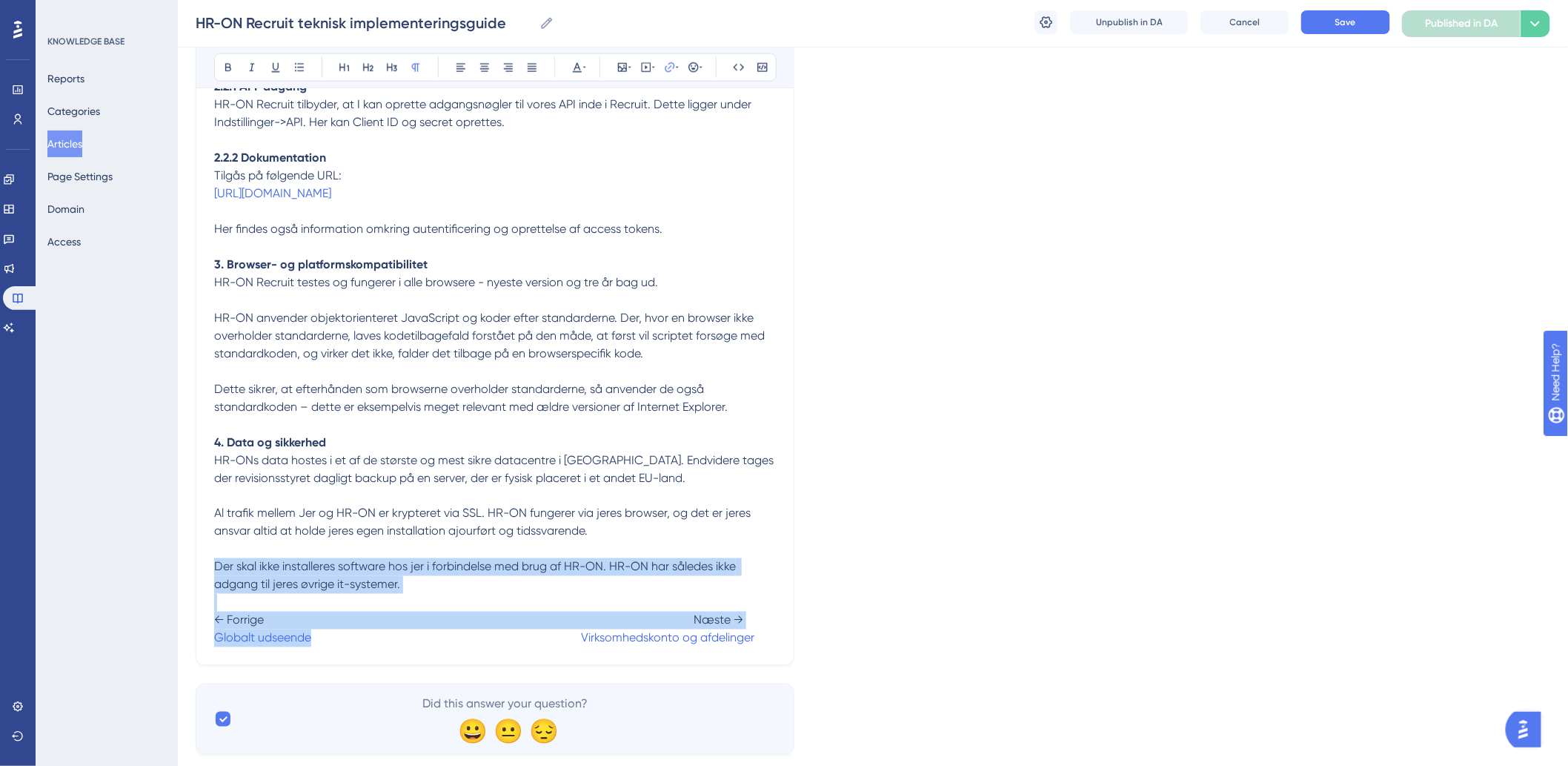
click at [537, 471] on span "HR-ONs data hostes i et af de største og mest sikre datacentre i EU. Endvidere …" at bounding box center [496, 469] width 563 height 32
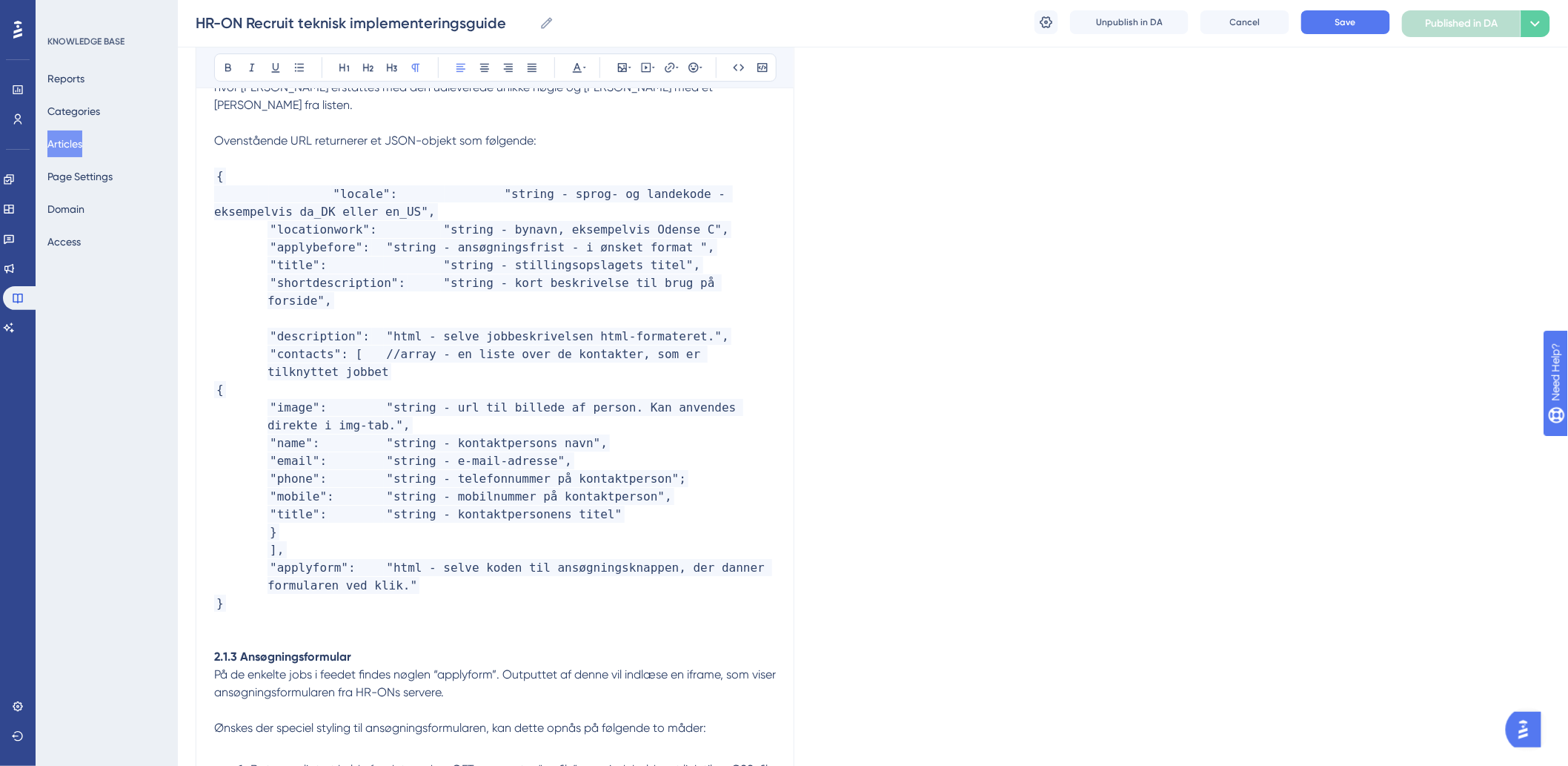
scroll to position [1512, 0]
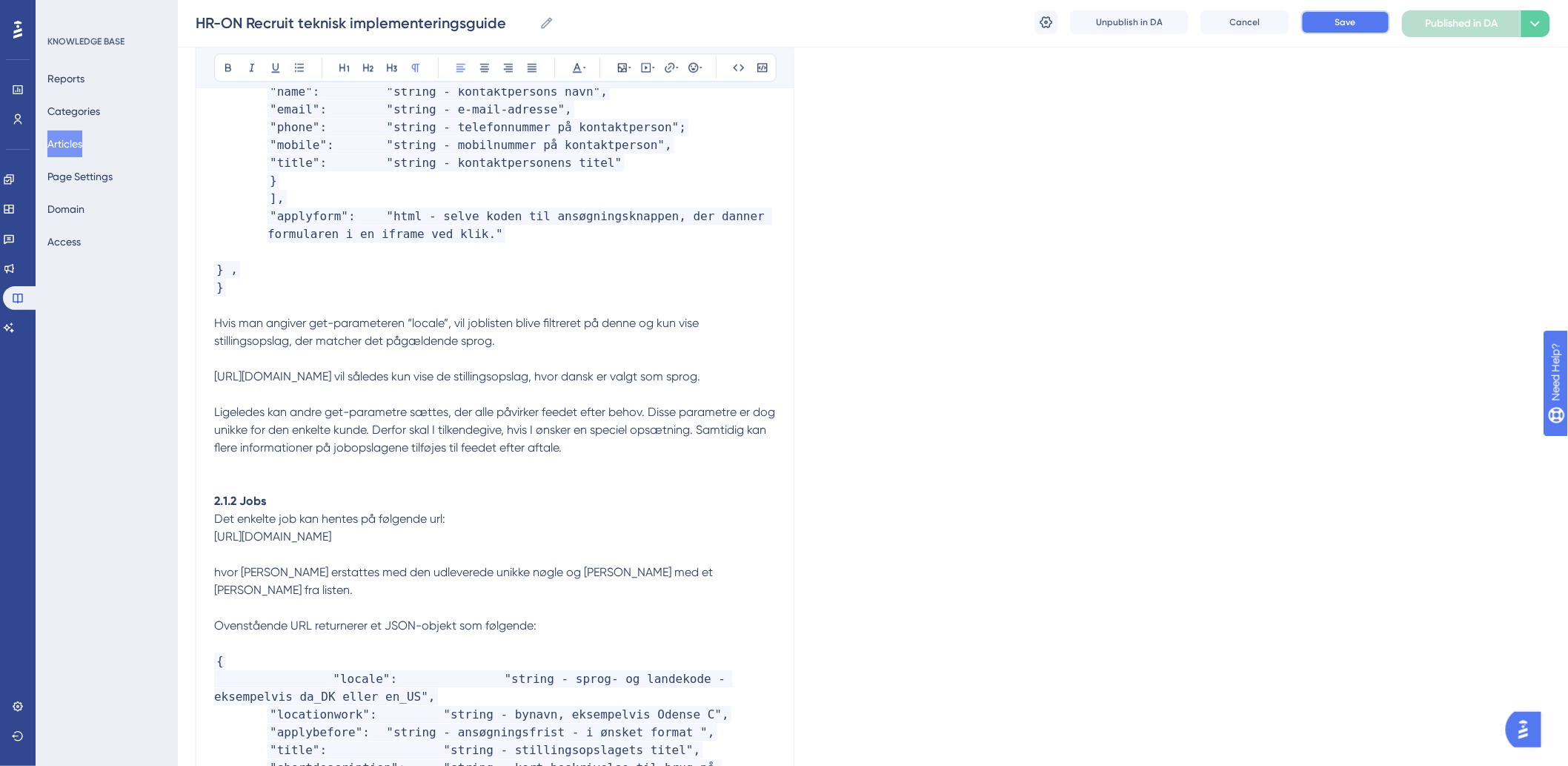
click at [1329, 28] on button "Save" at bounding box center [1345, 22] width 89 height 23
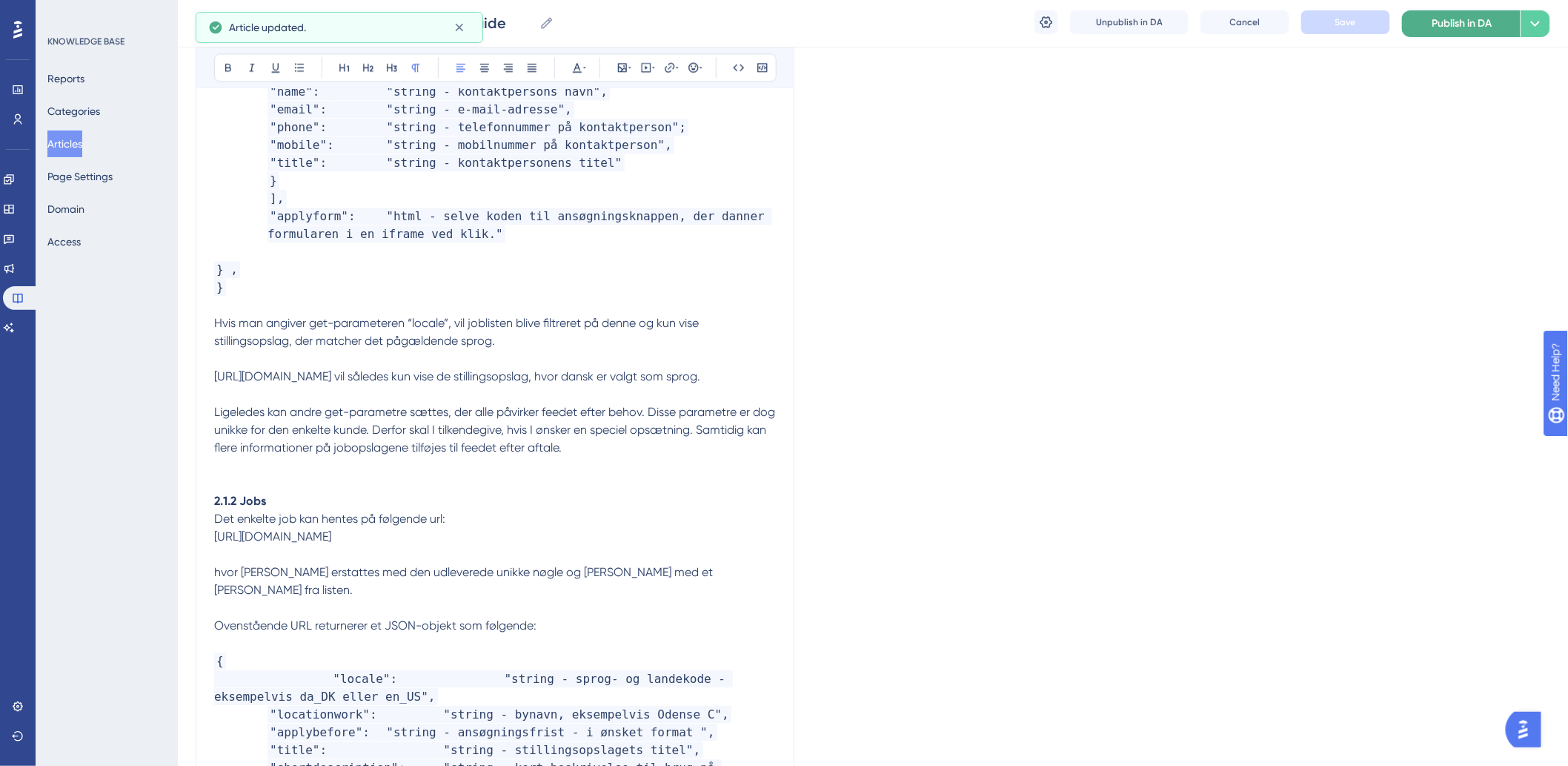
click at [1493, 16] on button "Publish in DA" at bounding box center [1460, 23] width 119 height 27
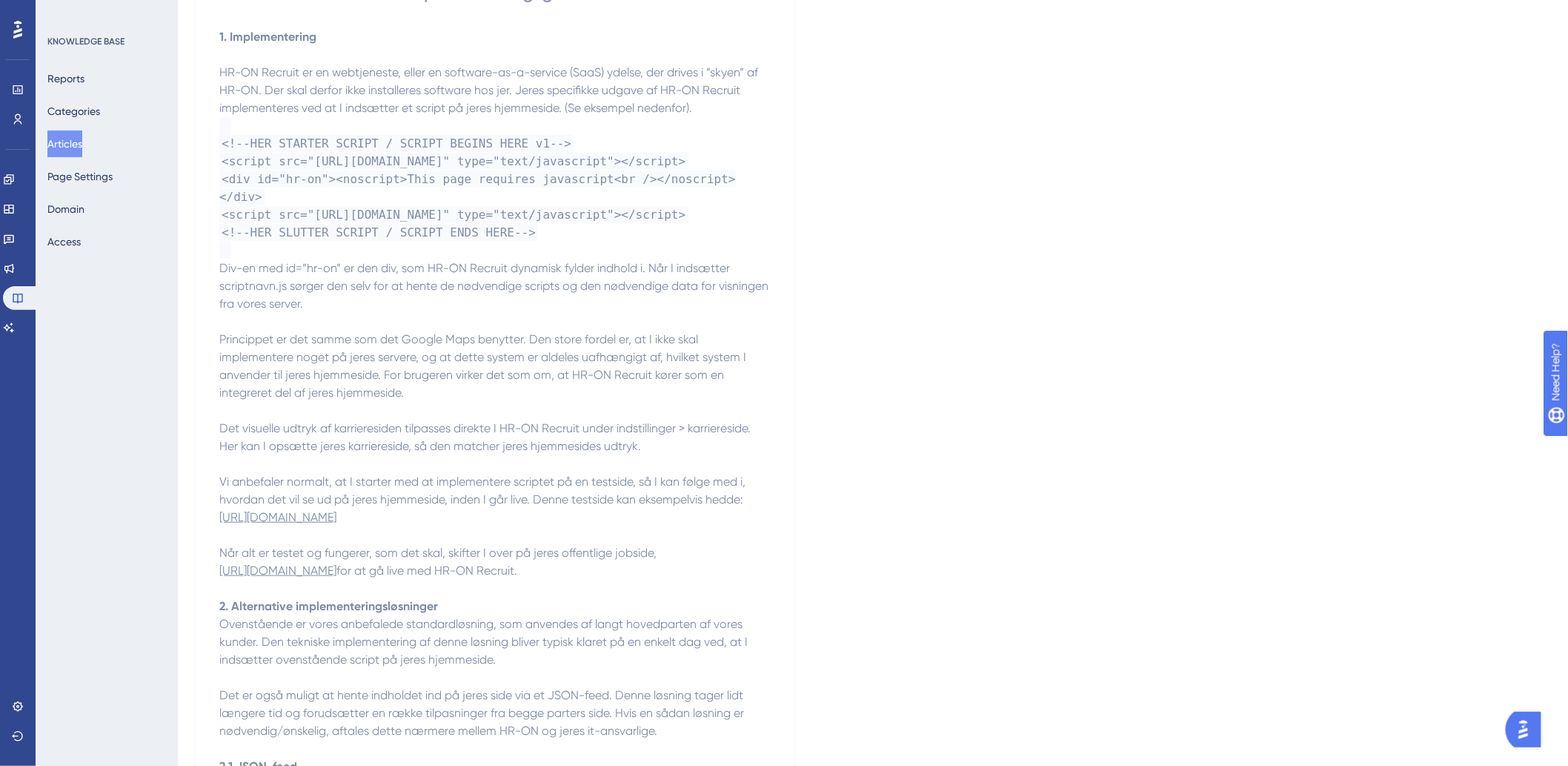
scroll to position [0, 0]
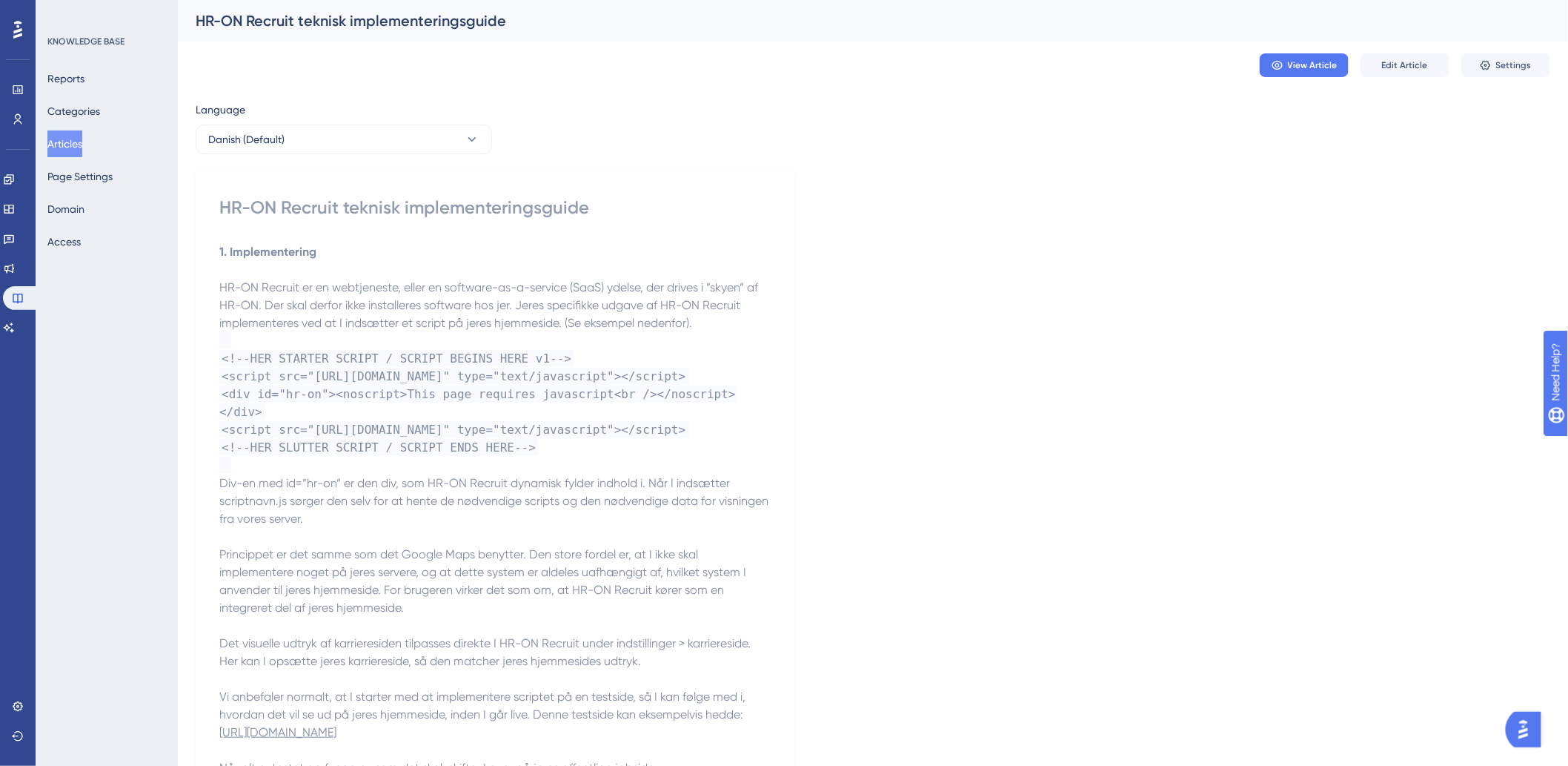
click at [69, 144] on button "Articles" at bounding box center [65, 143] width 35 height 27
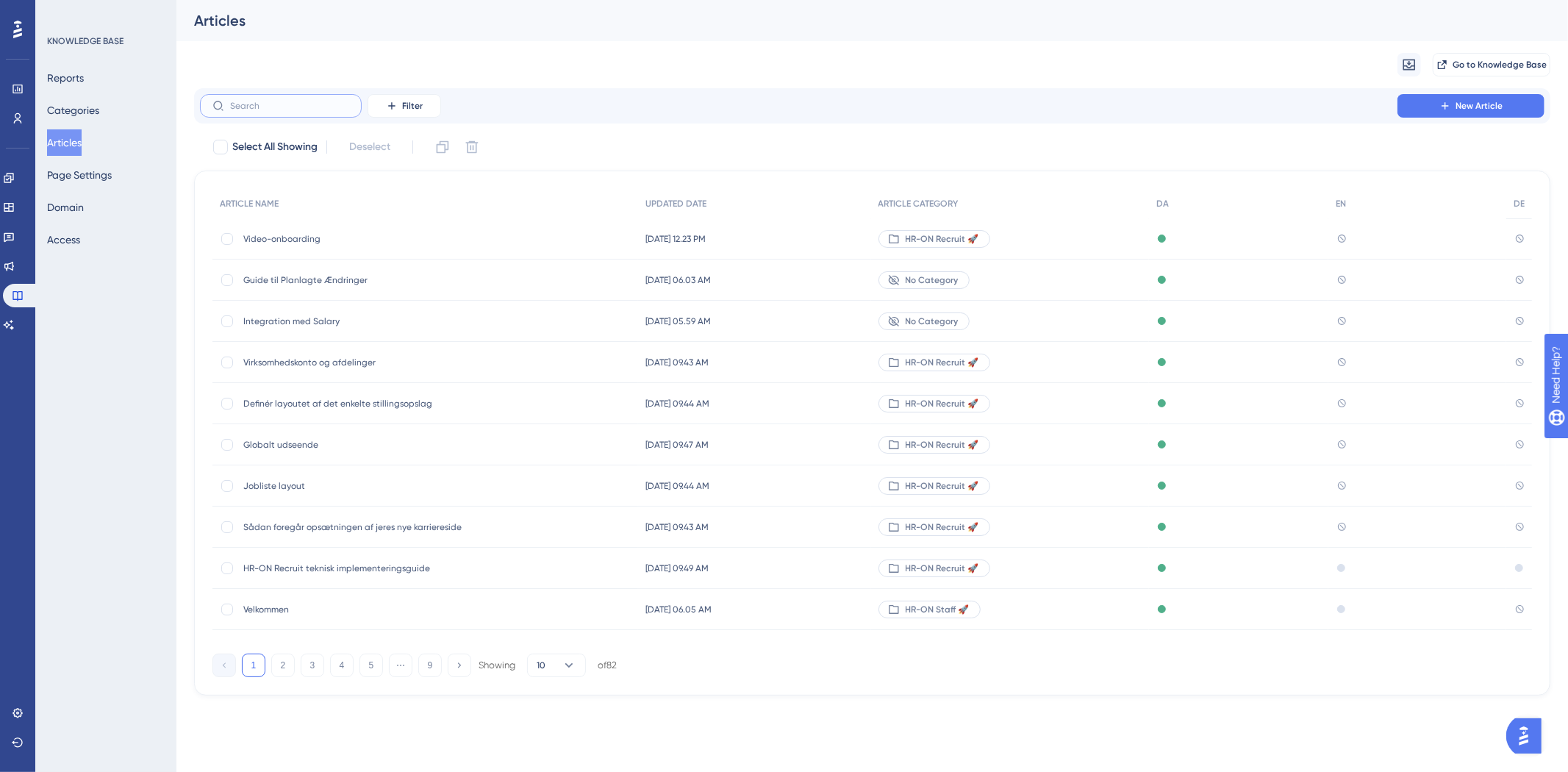
click at [257, 101] on input "text" at bounding box center [289, 106] width 119 height 10
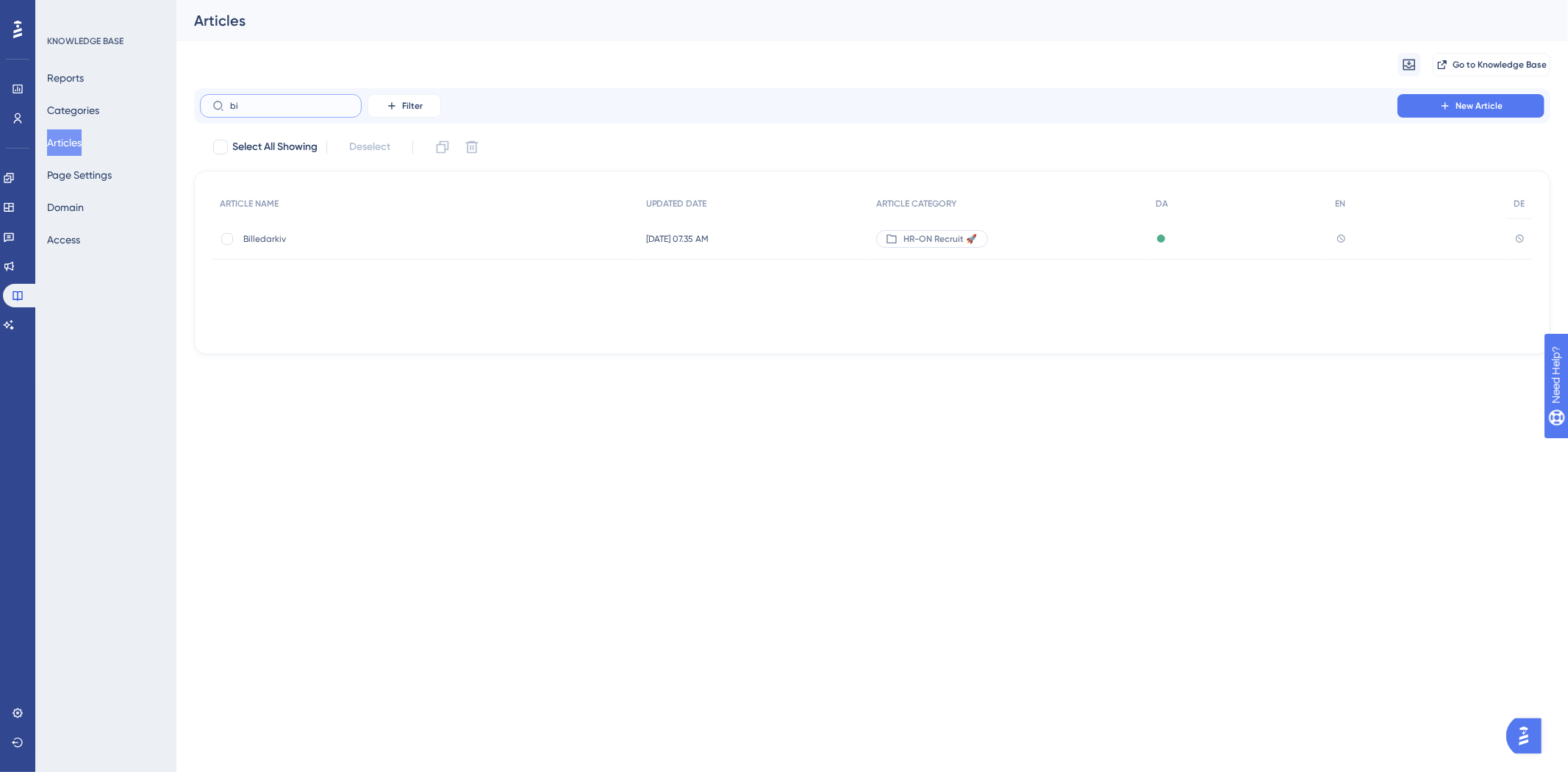
type input "bit"
checkbox input "true"
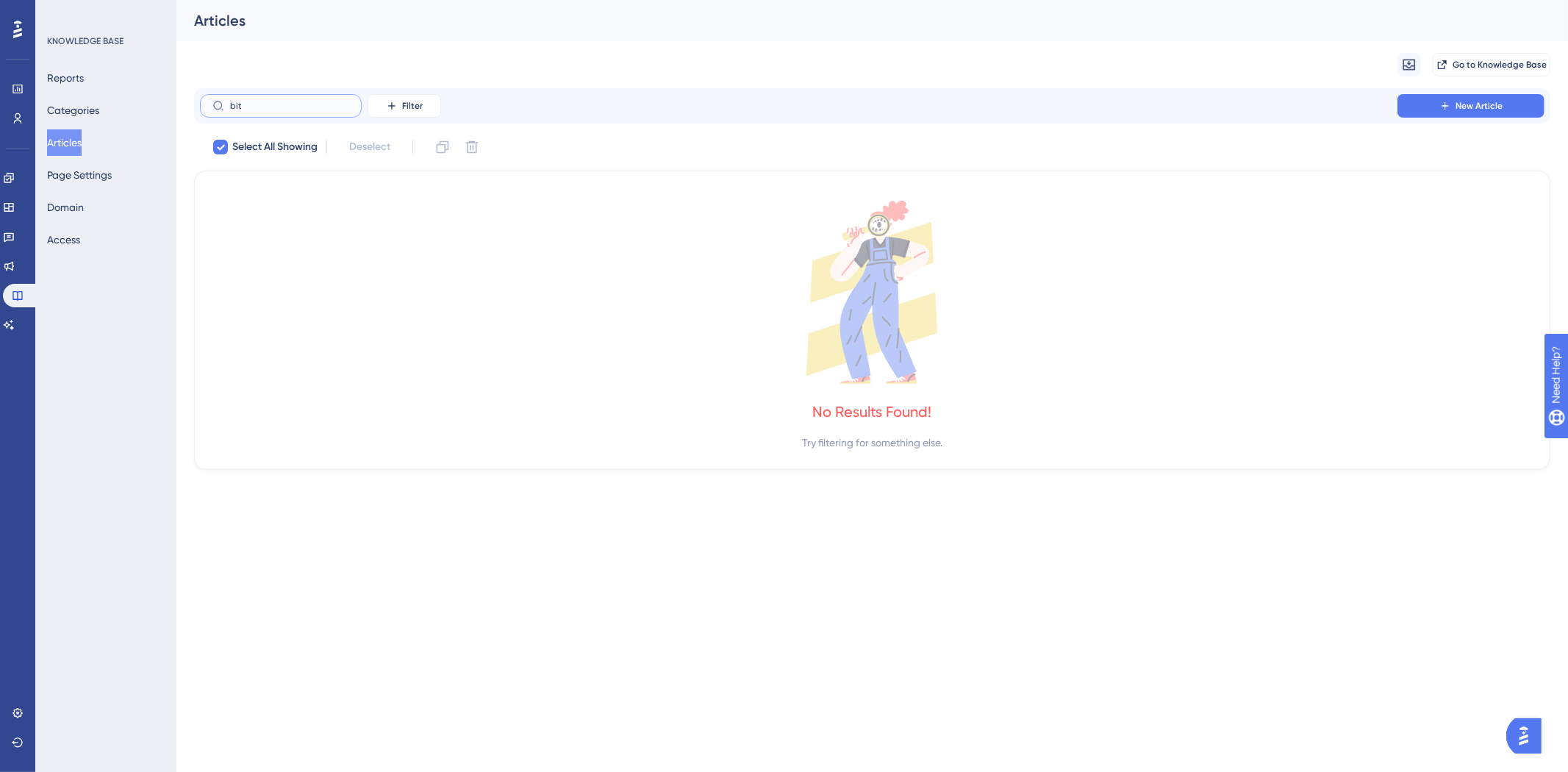
type input "bi"
checkbox input "false"
type input "b"
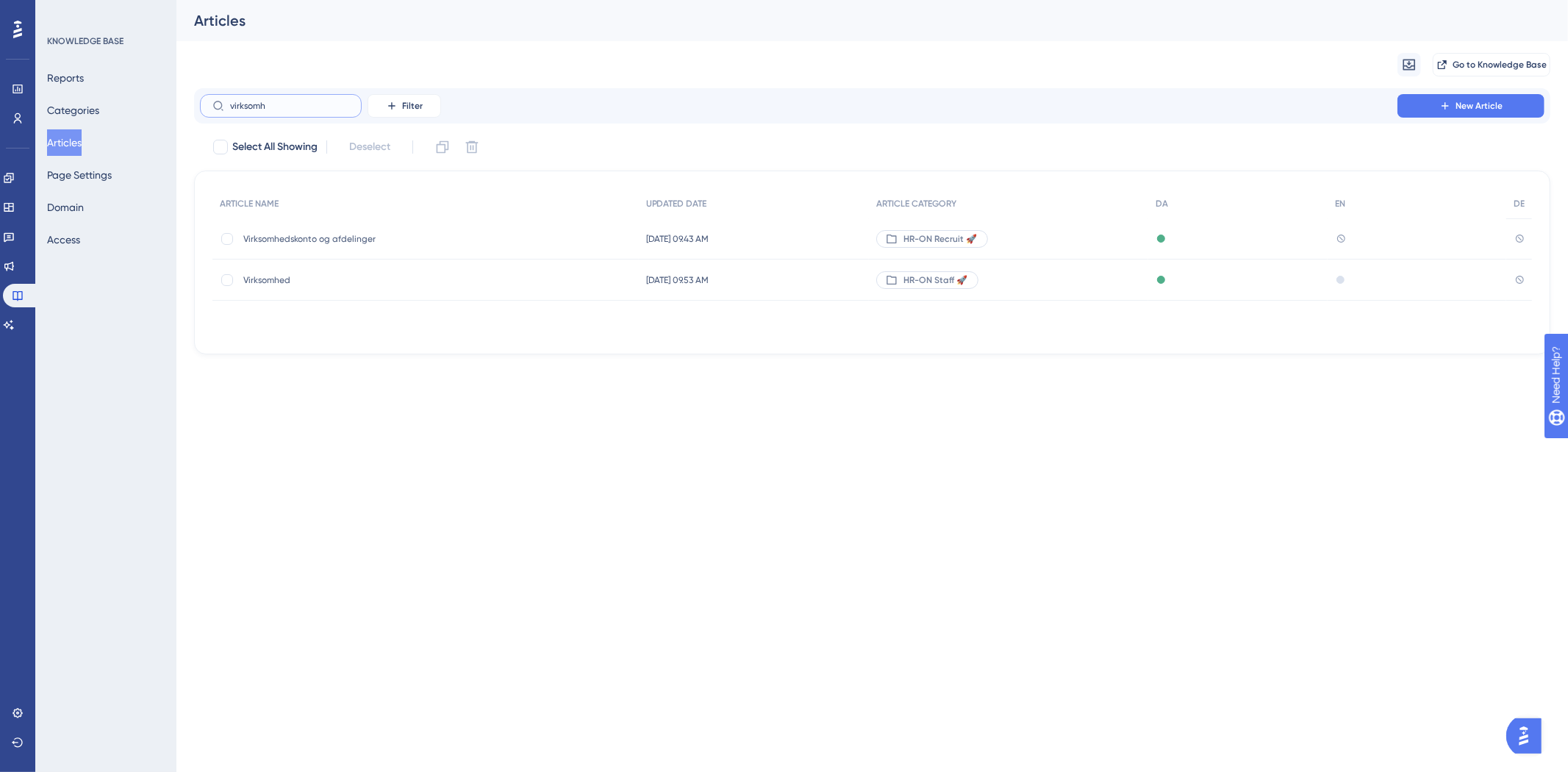
type input "virksomh"
click at [311, 230] on div "Virksomhedskonto og afdelinger Virksomhedskonto og afdelinger" at bounding box center [361, 238] width 236 height 41
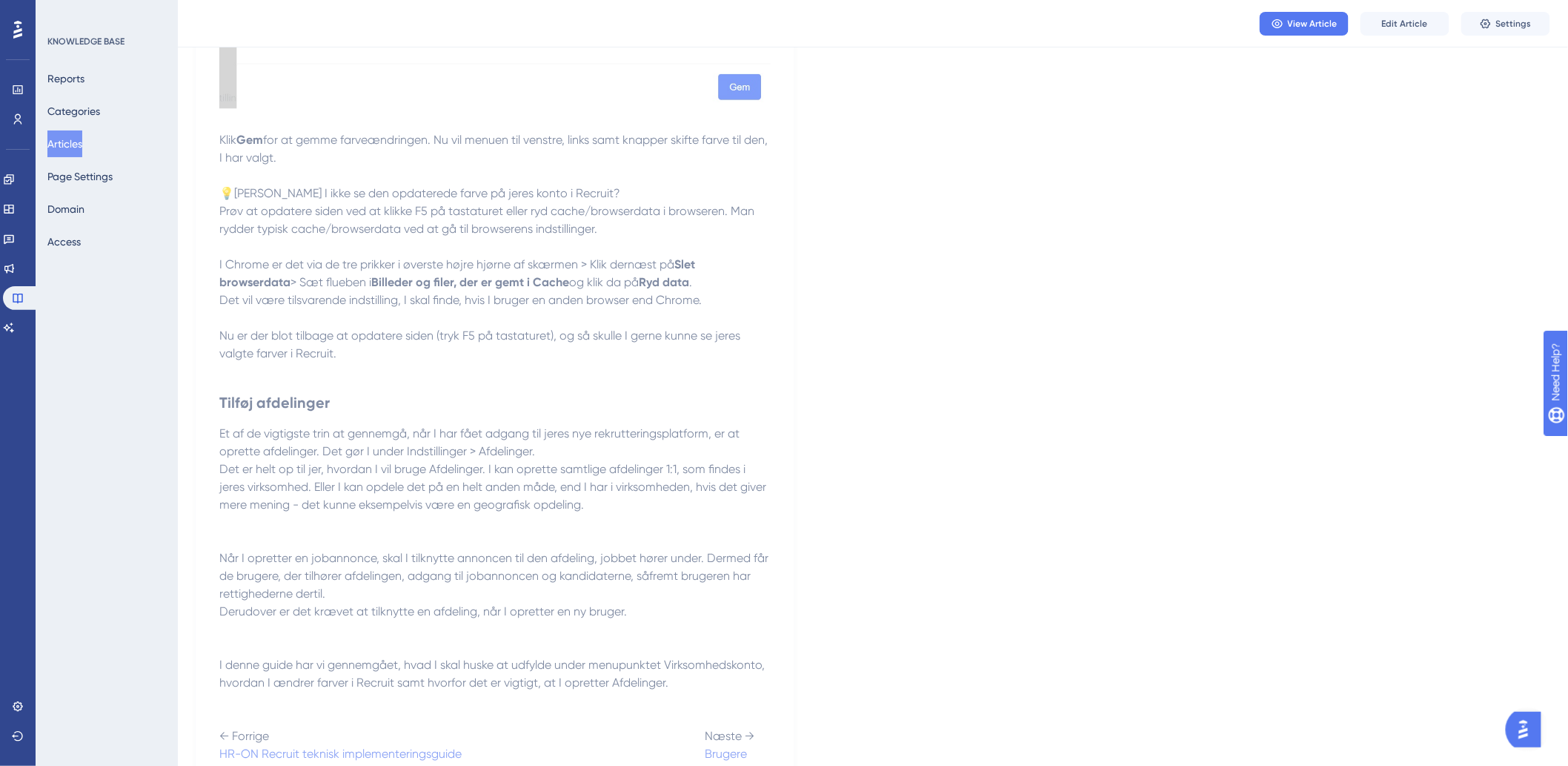
scroll to position [1933, 0]
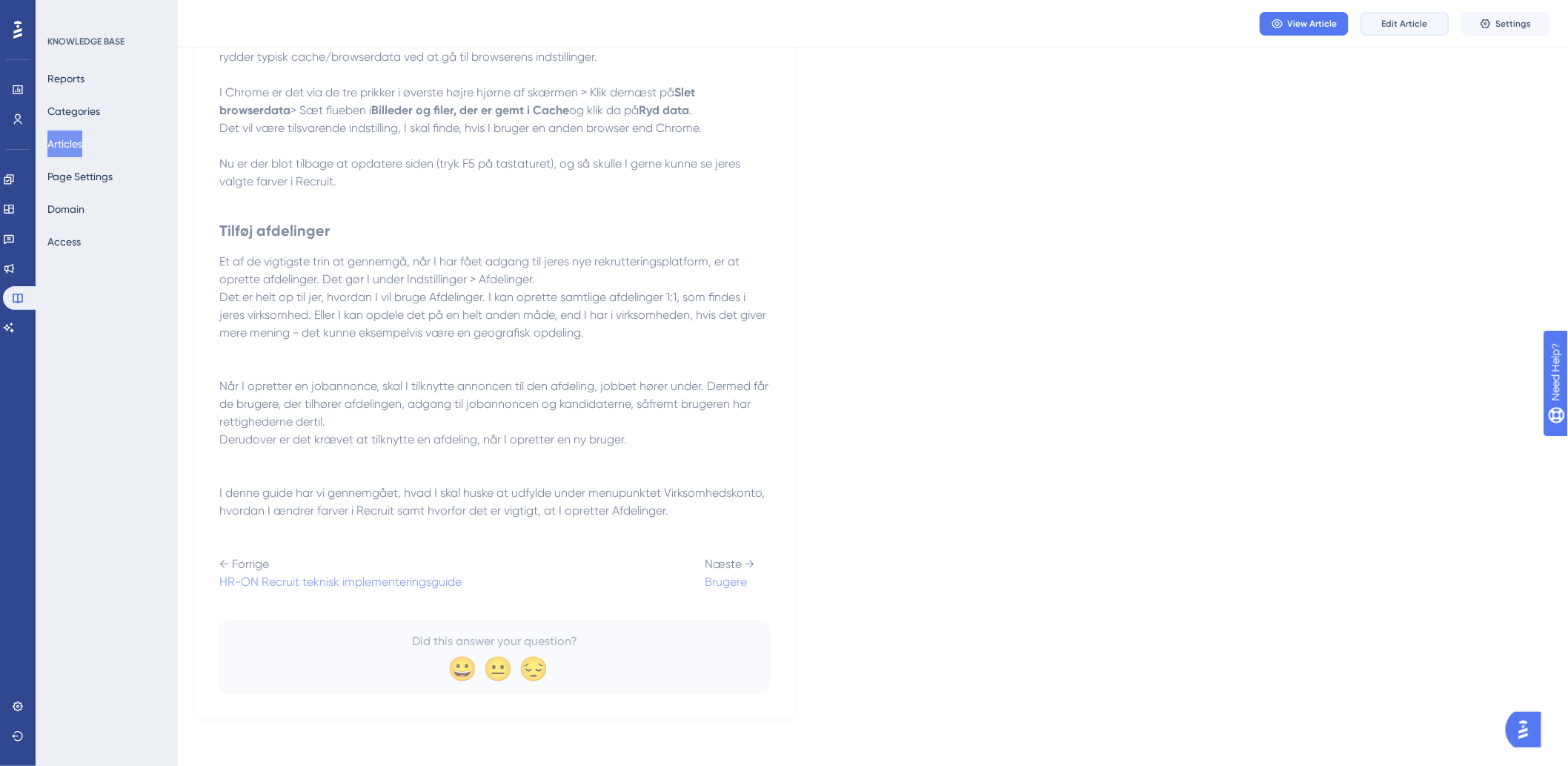
click at [1431, 16] on button "Edit Article" at bounding box center [1404, 23] width 89 height 23
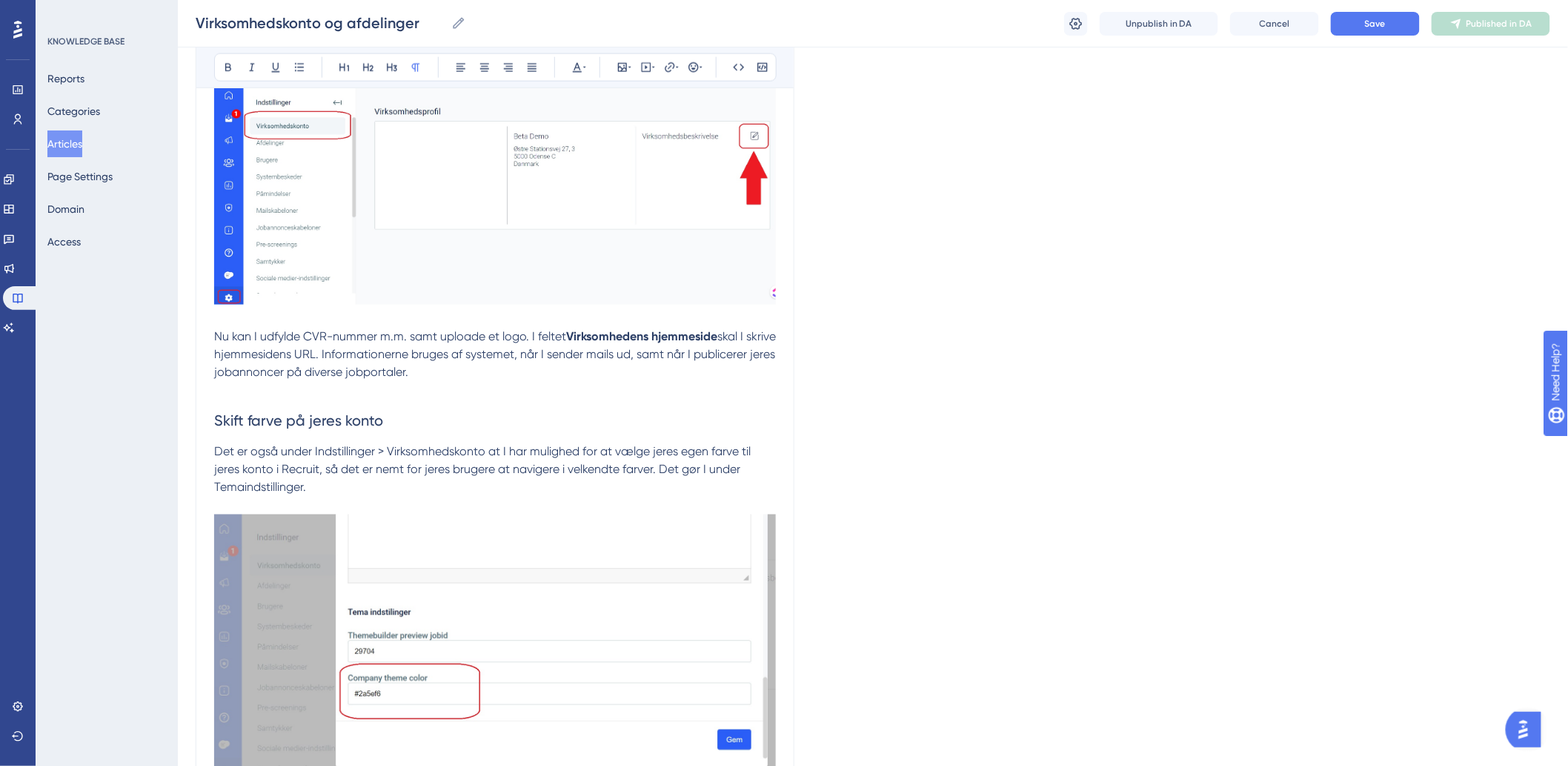
scroll to position [2029, 0]
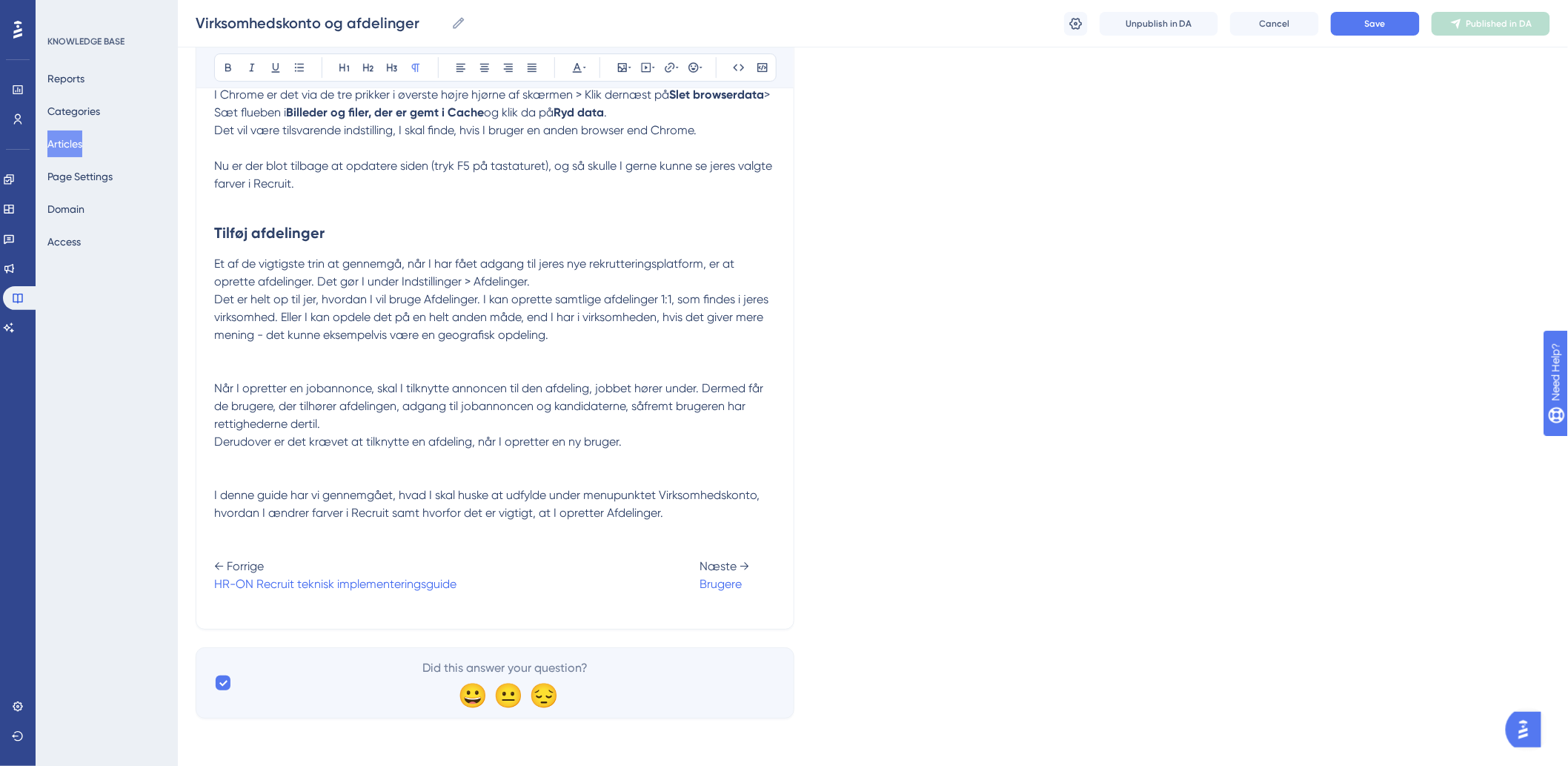
click at [704, 566] on span "← Forrige Næste →" at bounding box center [482, 566] width 535 height 14
click at [691, 584] on span at bounding box center [578, 584] width 243 height 14
click at [1373, 46] on div "Virksomhedskonto og afdelinger Virksomhedskonto og afdelinger Unpublish in DA C…" at bounding box center [872, 23] width 1390 height 48
click at [1380, 25] on span "Save" at bounding box center [1375, 23] width 21 height 12
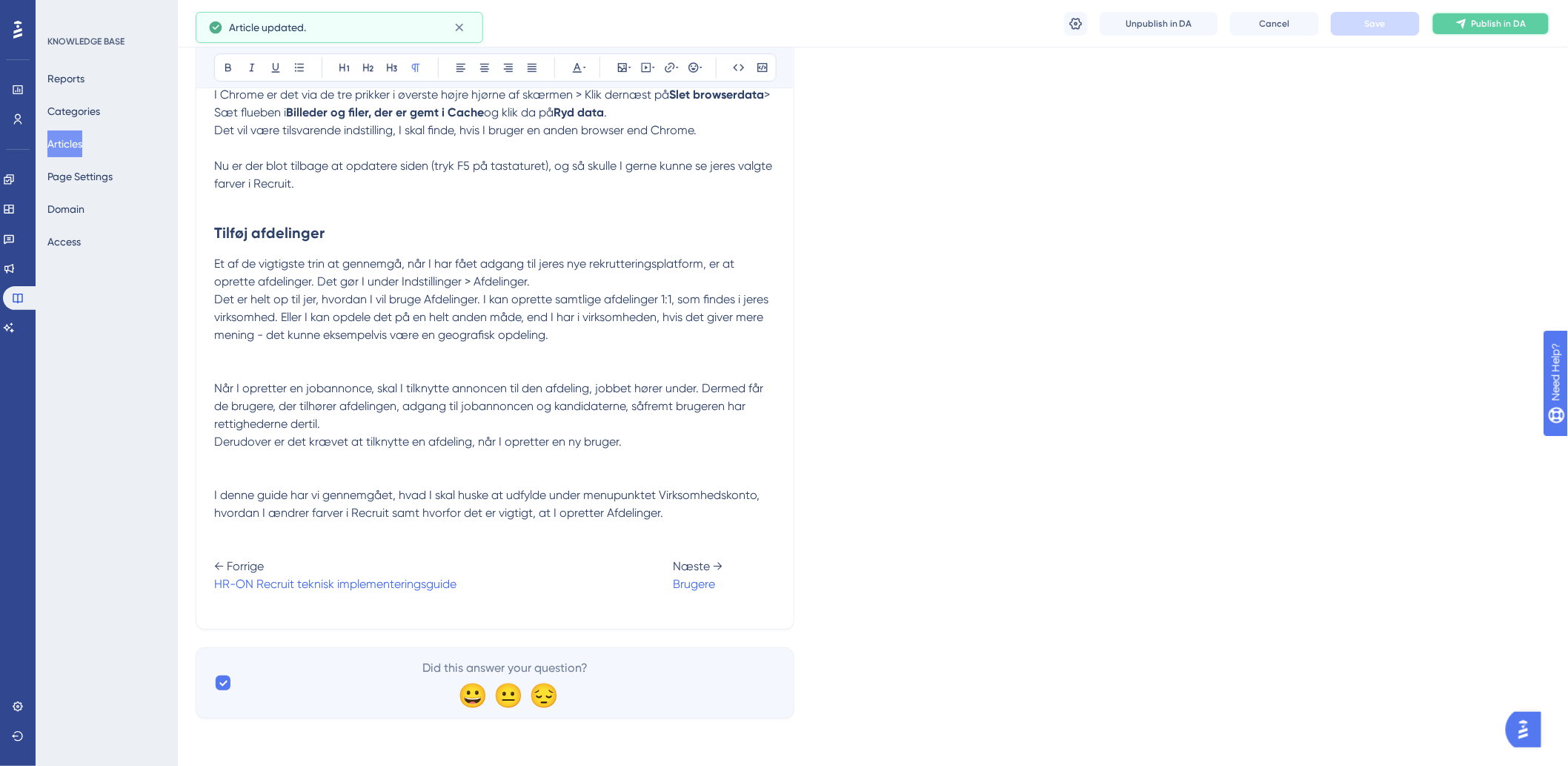
click at [1470, 27] on button "Publish in DA" at bounding box center [1490, 23] width 119 height 23
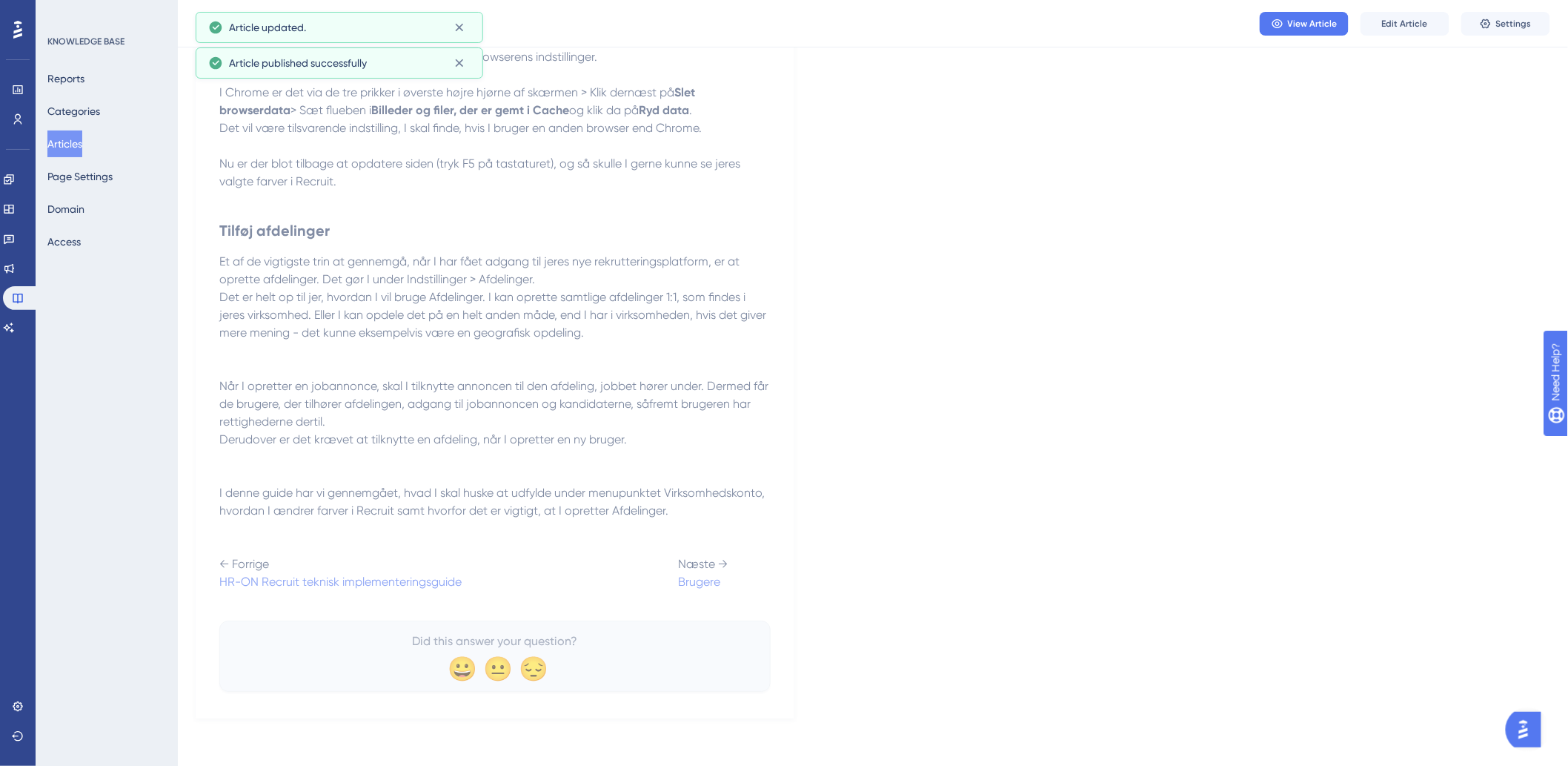
scroll to position [1933, 0]
click at [91, 126] on div "Reports Categories Articles Page Settings Domain Access" at bounding box center [108, 160] width 120 height 190
click at [82, 139] on button "Articles" at bounding box center [65, 143] width 35 height 27
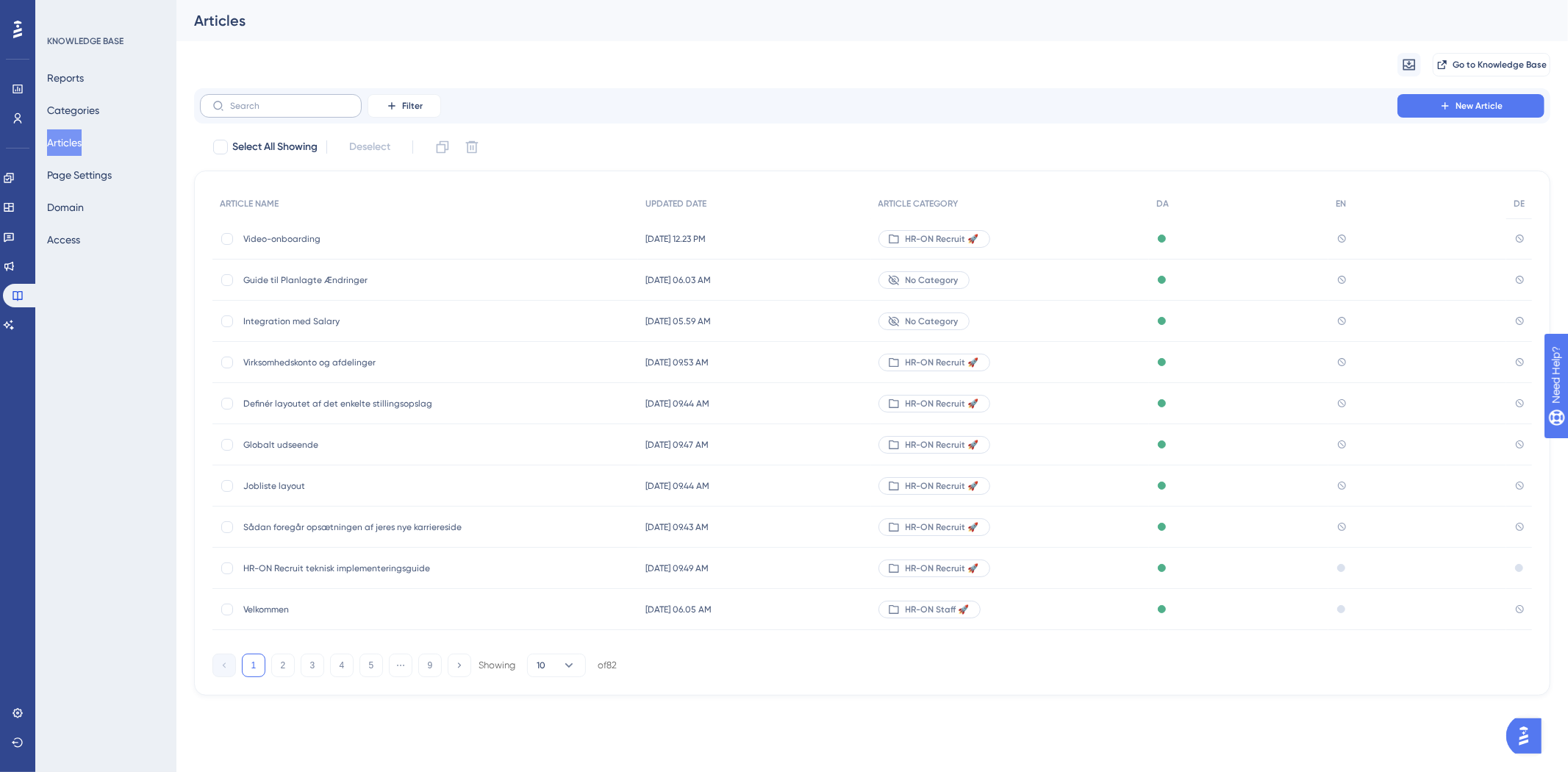
click at [290, 98] on label at bounding box center [281, 105] width 161 height 23
click at [290, 101] on input "text" at bounding box center [289, 106] width 119 height 10
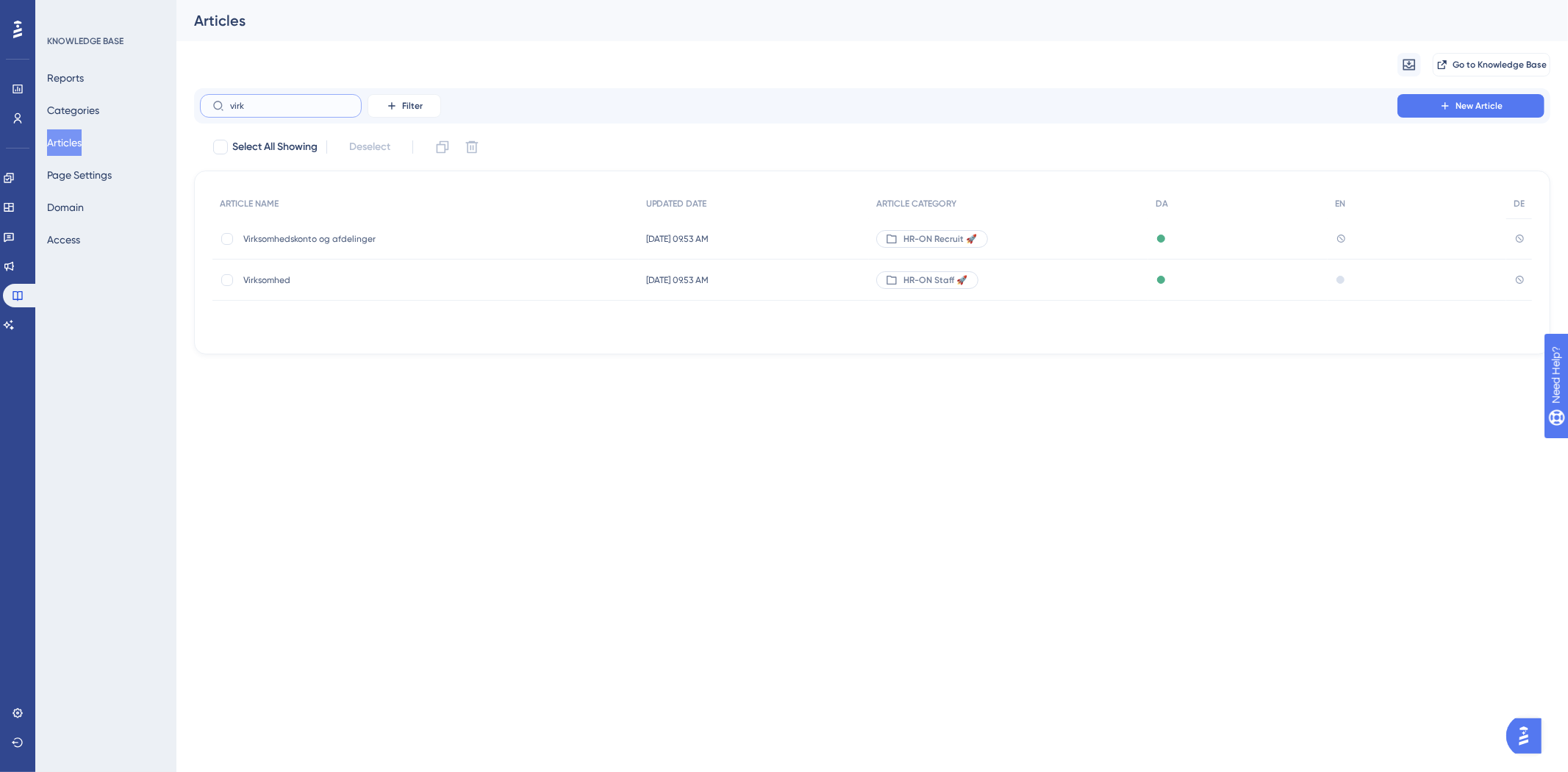
type input "virk"
click at [340, 239] on span "Virksomhedskonto og afdelinger" at bounding box center [361, 238] width 236 height 12
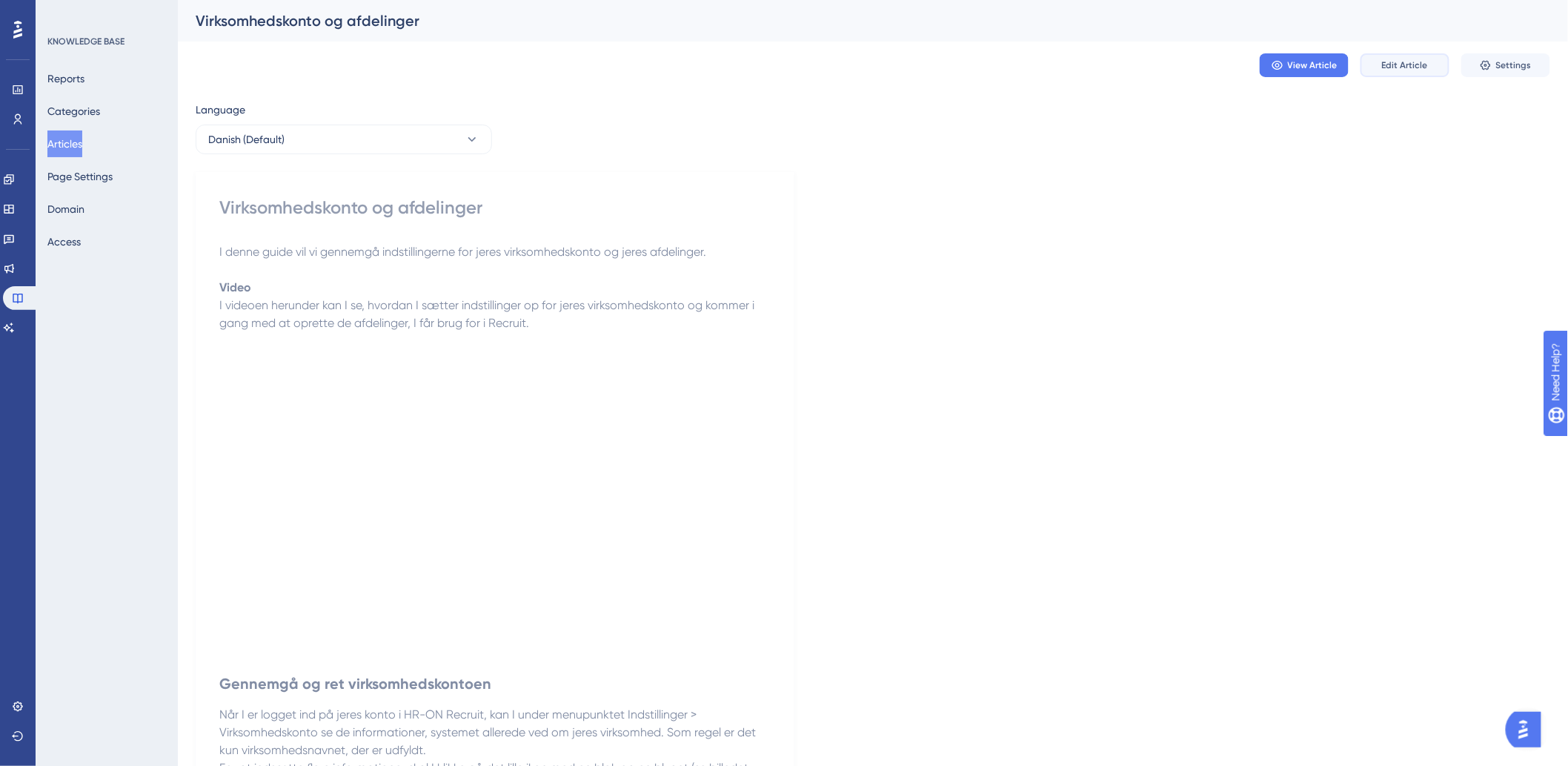
click at [1388, 70] on span "Edit Article" at bounding box center [1404, 65] width 46 height 12
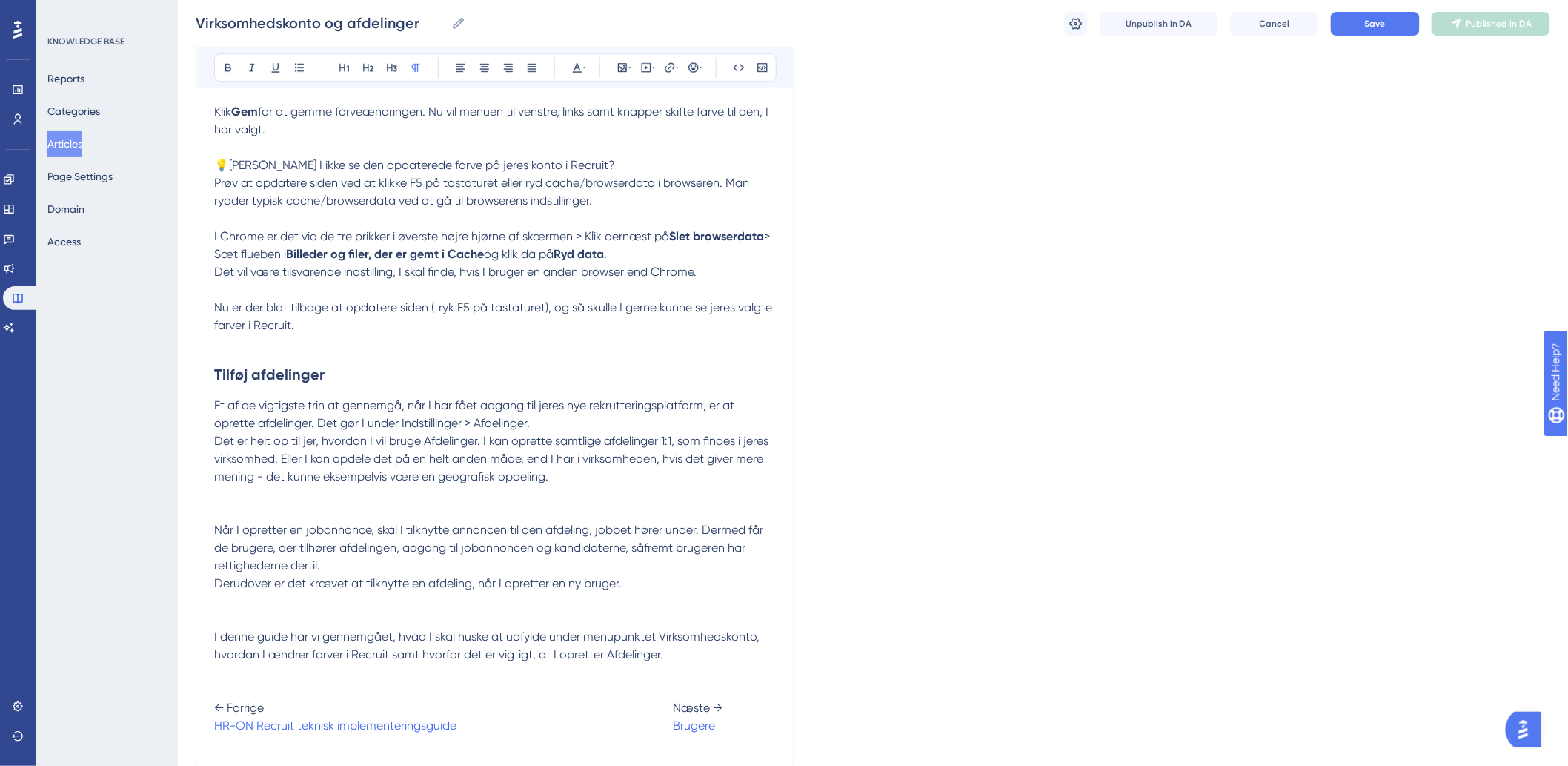
scroll to position [2029, 0]
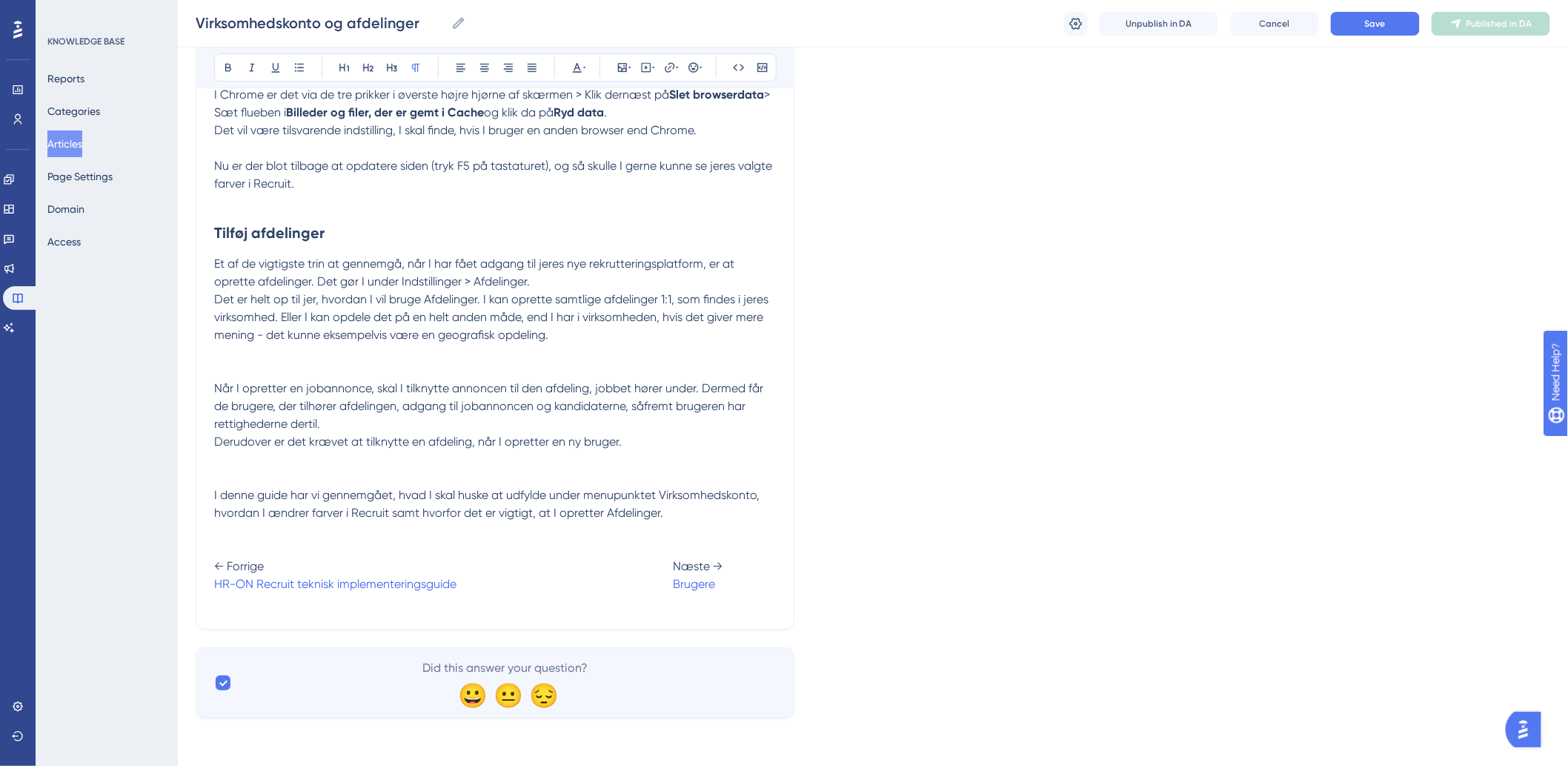
click at [667, 566] on span "← Forrige Næste →" at bounding box center [468, 566] width 509 height 14
click at [670, 584] on span at bounding box center [564, 584] width 216 height 14
click at [1402, 12] on button "Save" at bounding box center [1374, 23] width 89 height 23
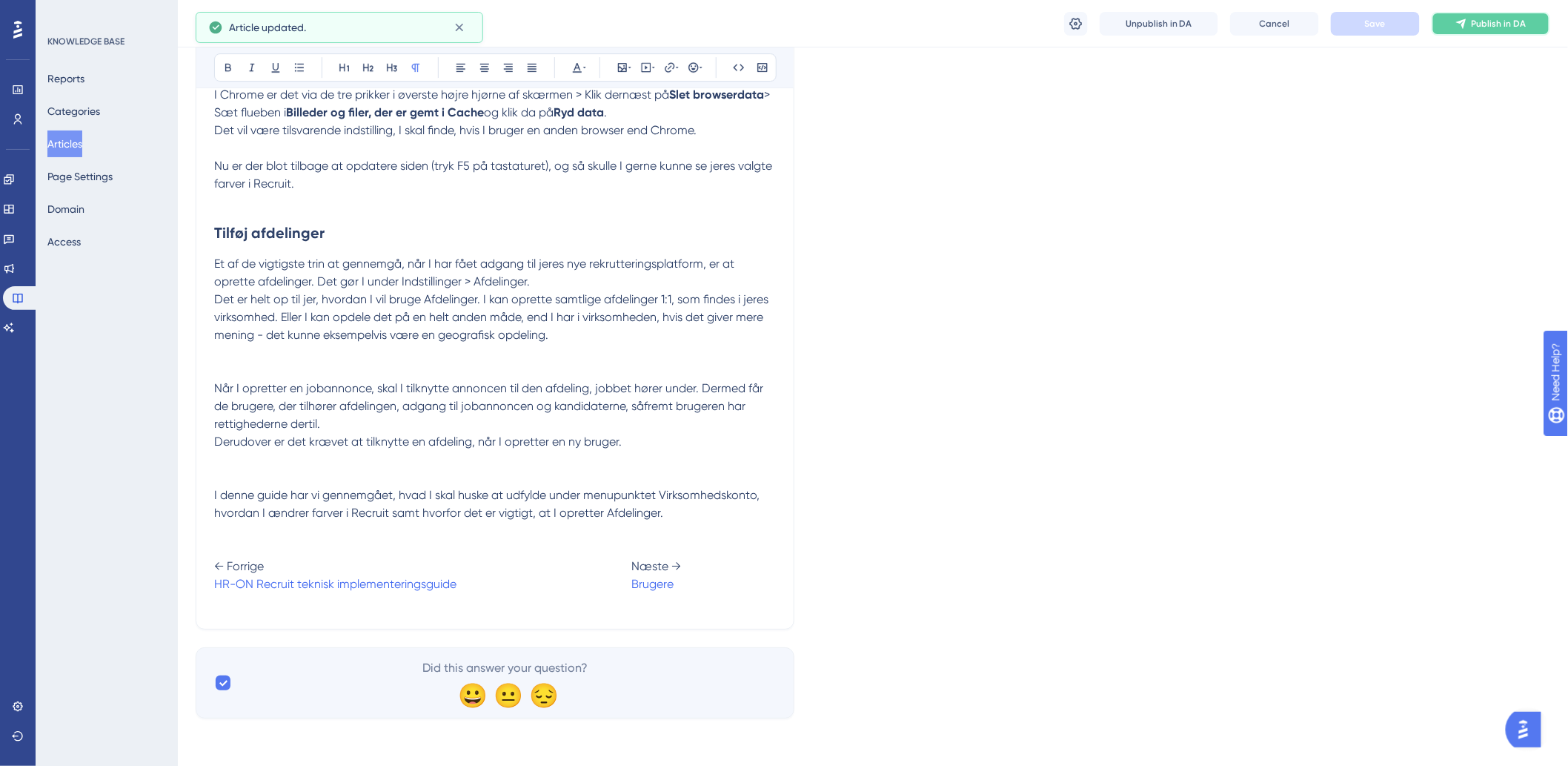
click at [1524, 19] on span "Publish in DA" at bounding box center [1499, 23] width 55 height 12
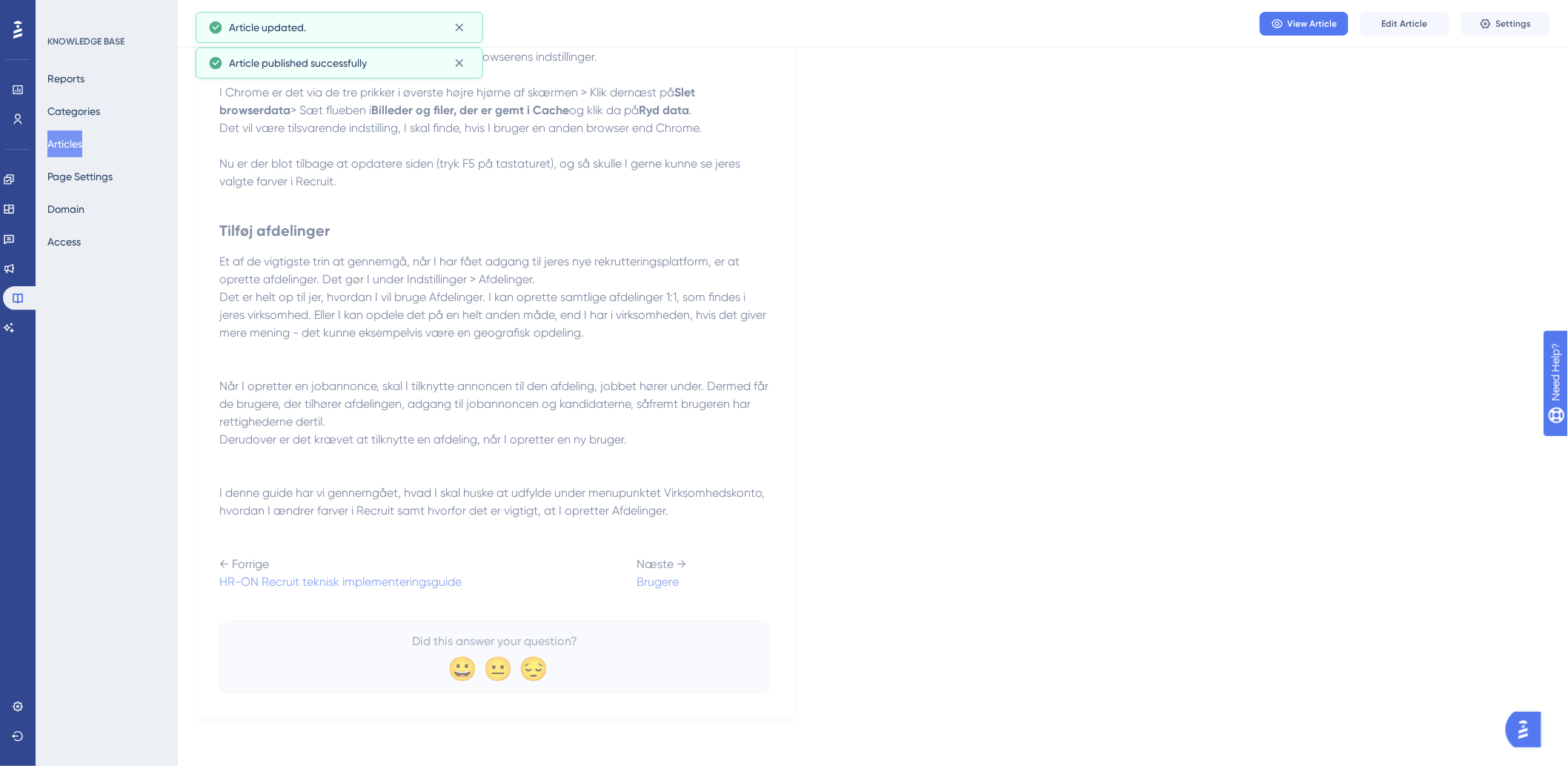
click at [70, 145] on button "Articles" at bounding box center [65, 143] width 35 height 27
